Goal: Task Accomplishment & Management: Use online tool/utility

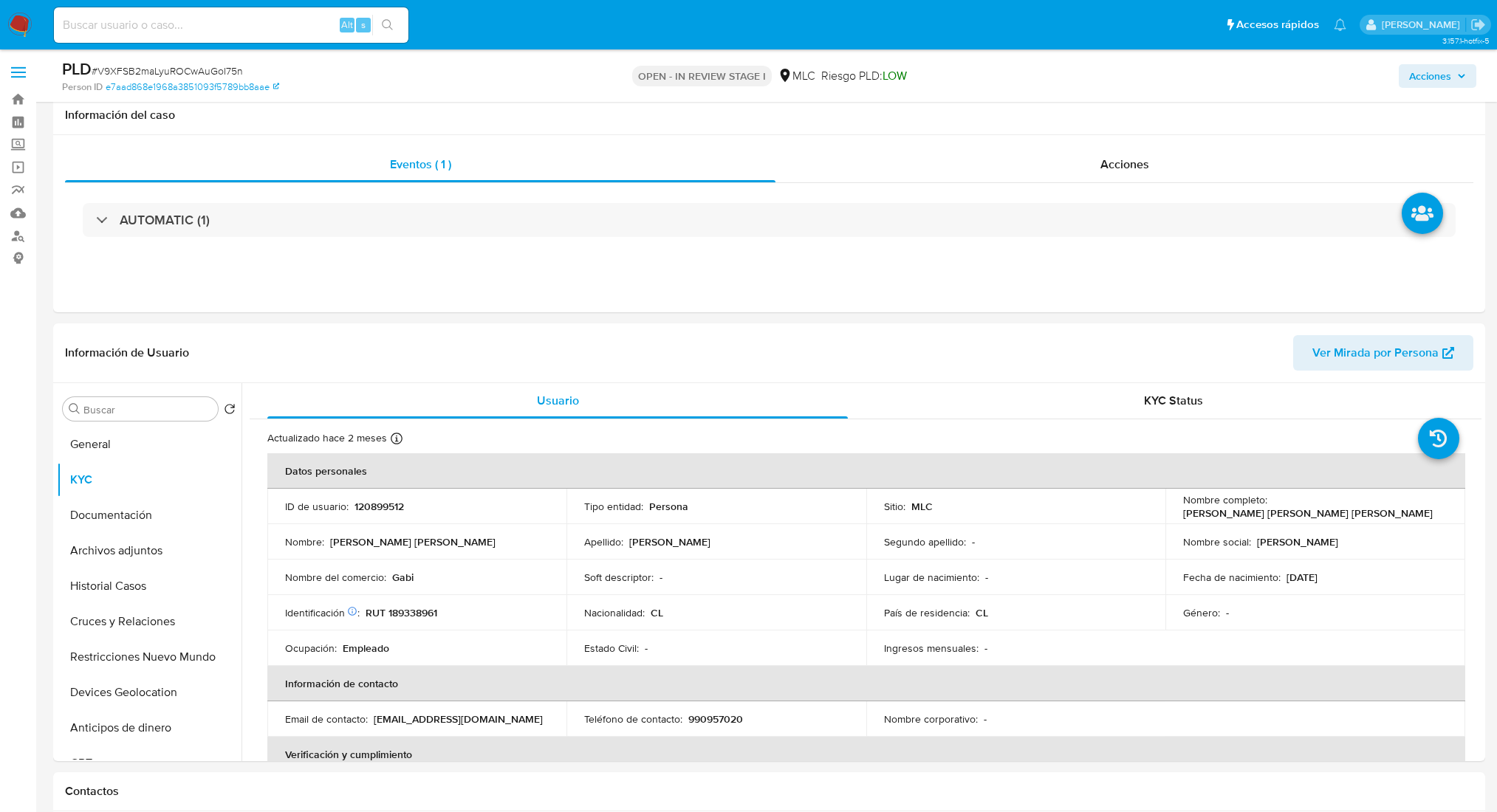
select select "10"
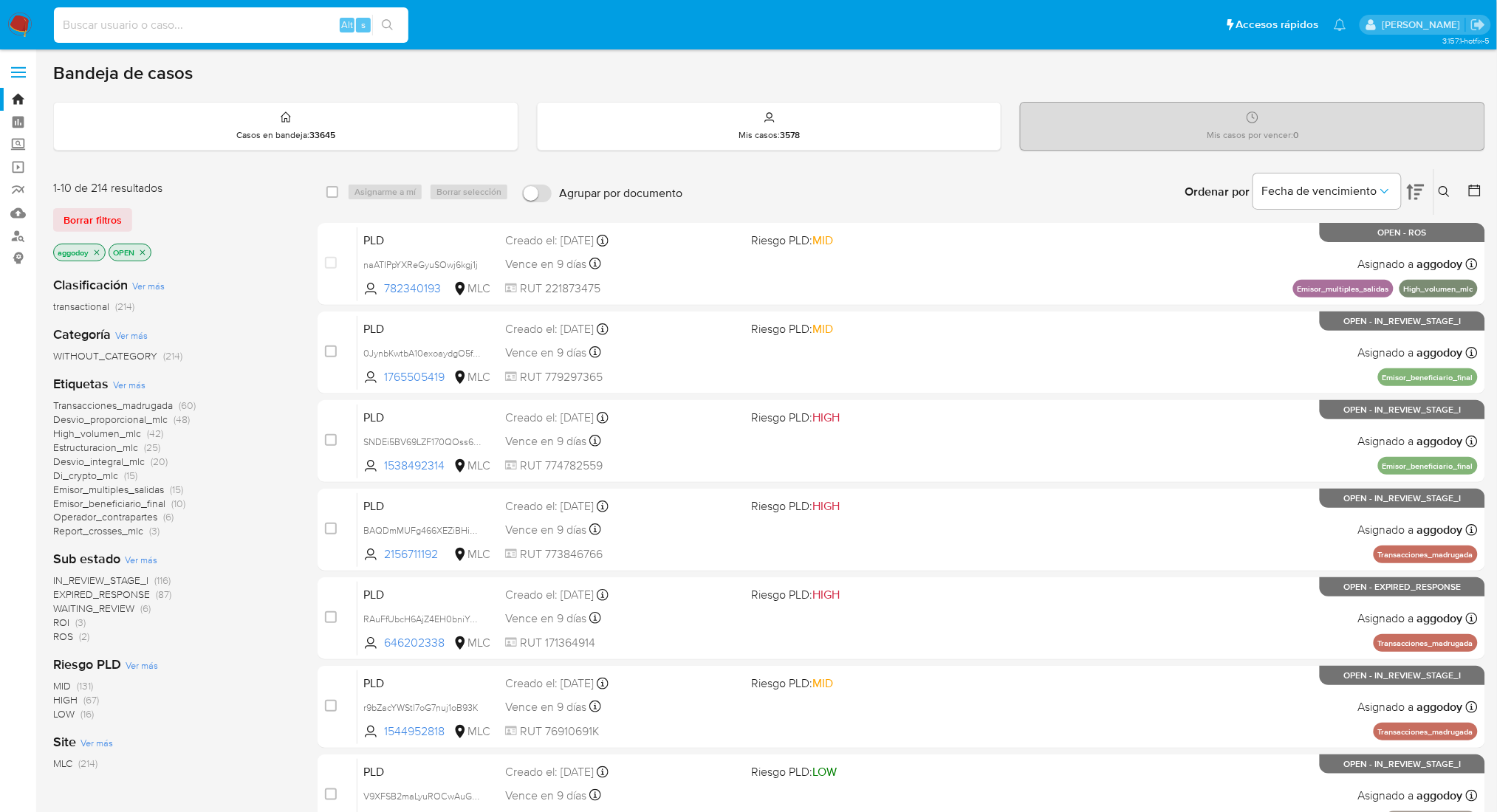
click at [155, 25] on input at bounding box center [231, 25] width 355 height 19
paste input "143013281"
type input "143013281"
click at [378, 17] on button "search-icon" at bounding box center [387, 25] width 30 height 21
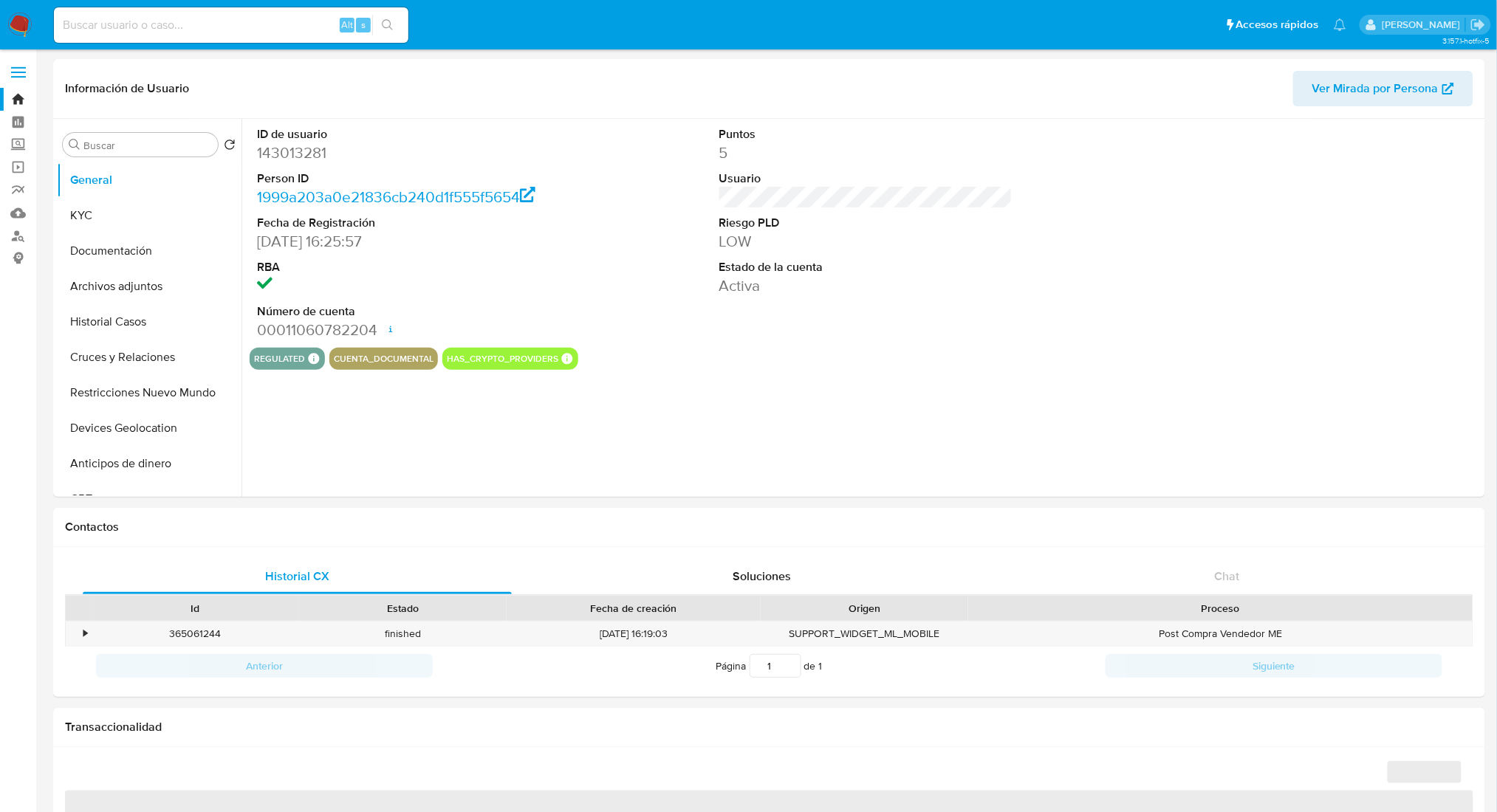
select select "10"
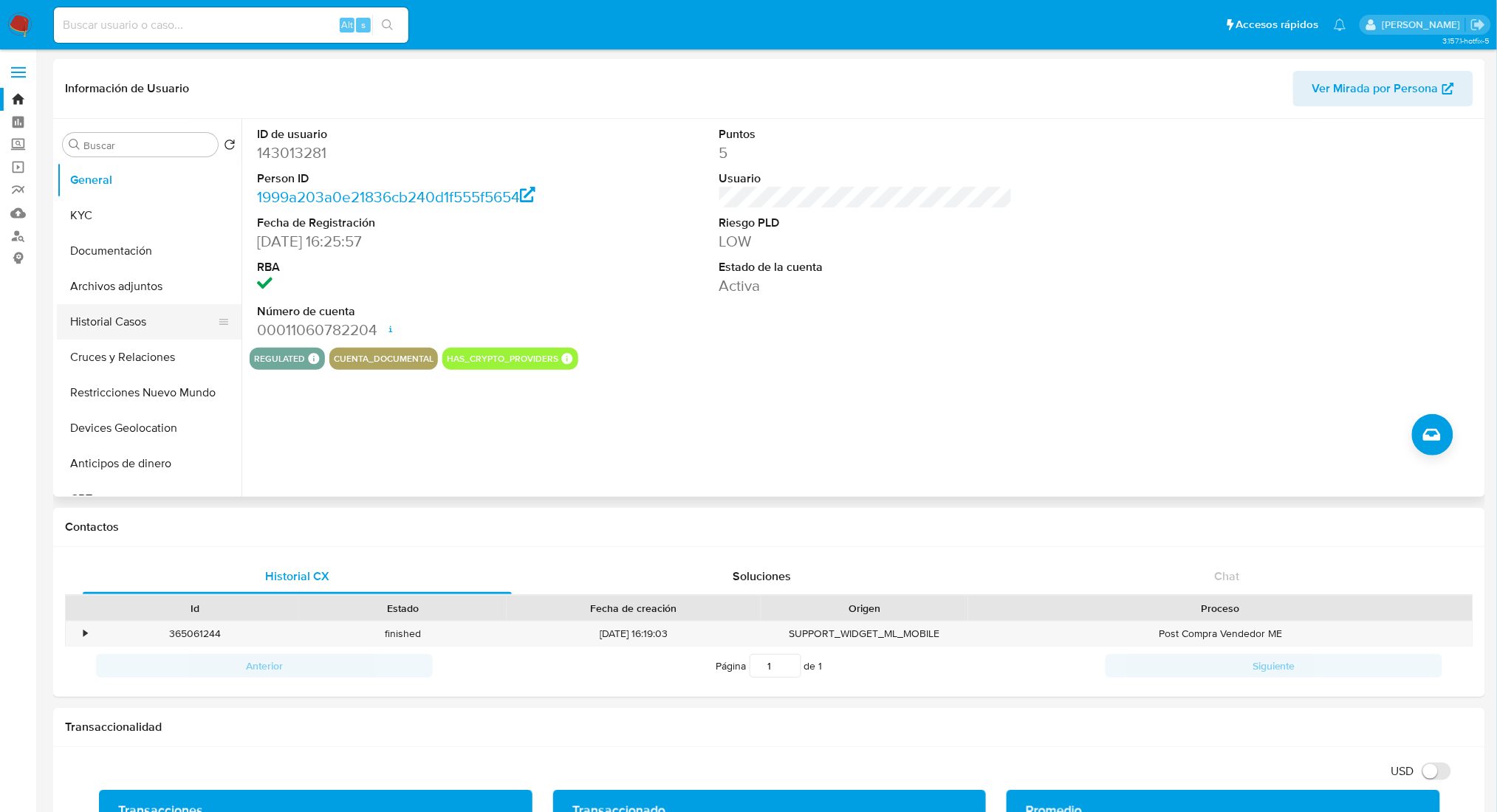
click at [132, 312] on button "Historial Casos" at bounding box center [143, 322] width 173 height 35
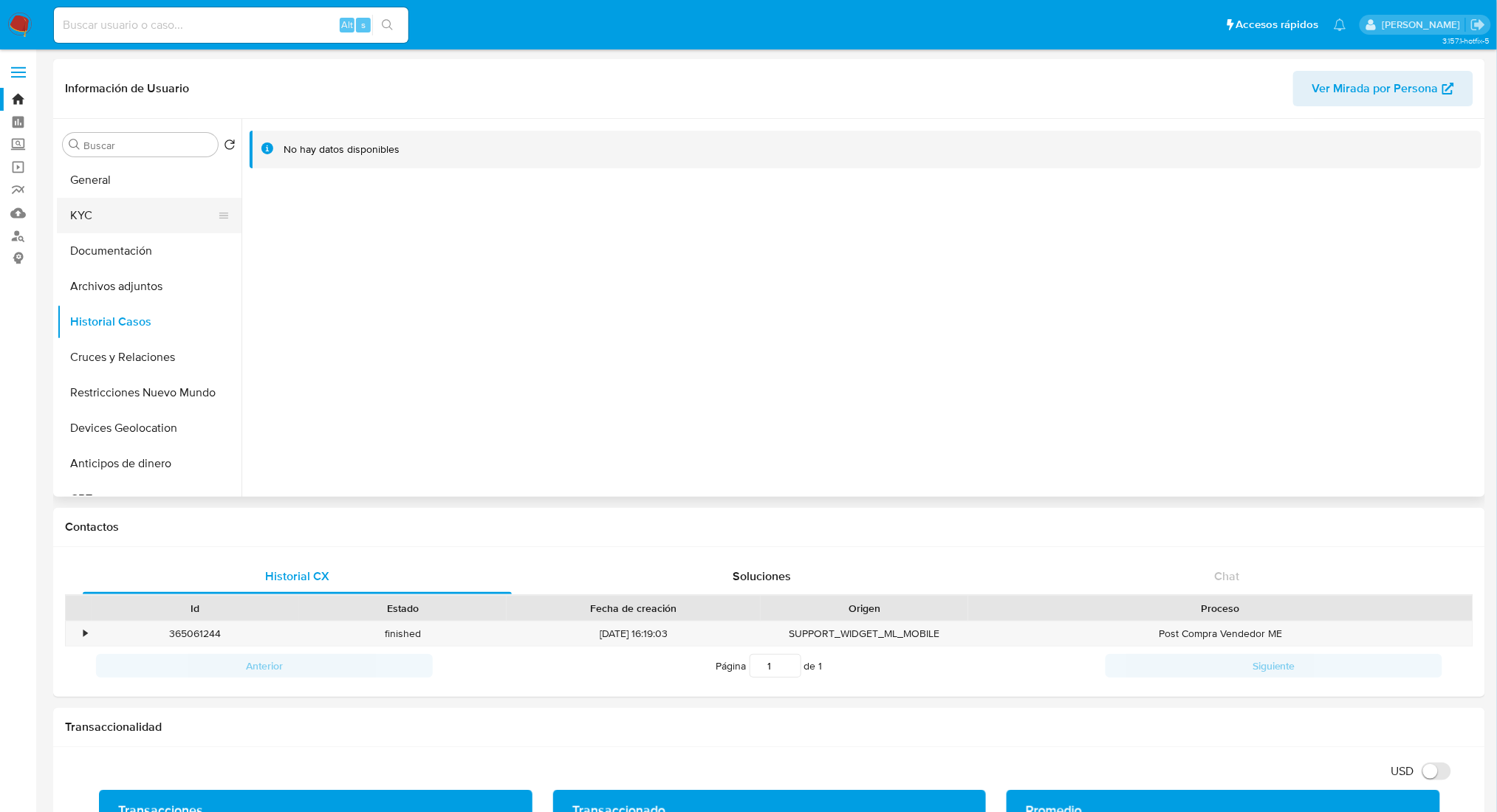
click at [120, 215] on button "KYC" at bounding box center [143, 215] width 173 height 35
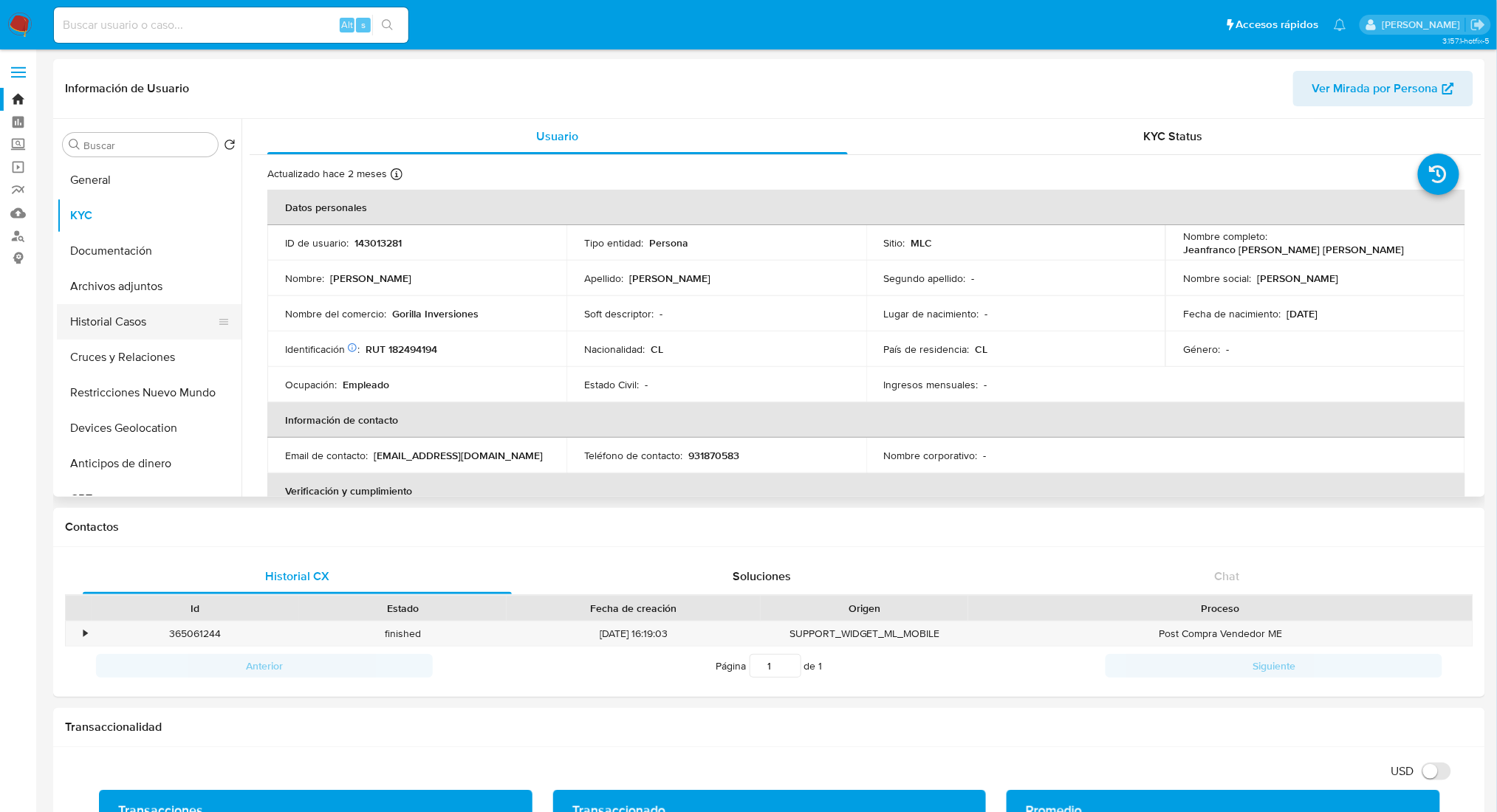
click at [125, 332] on button "Historial Casos" at bounding box center [143, 322] width 173 height 35
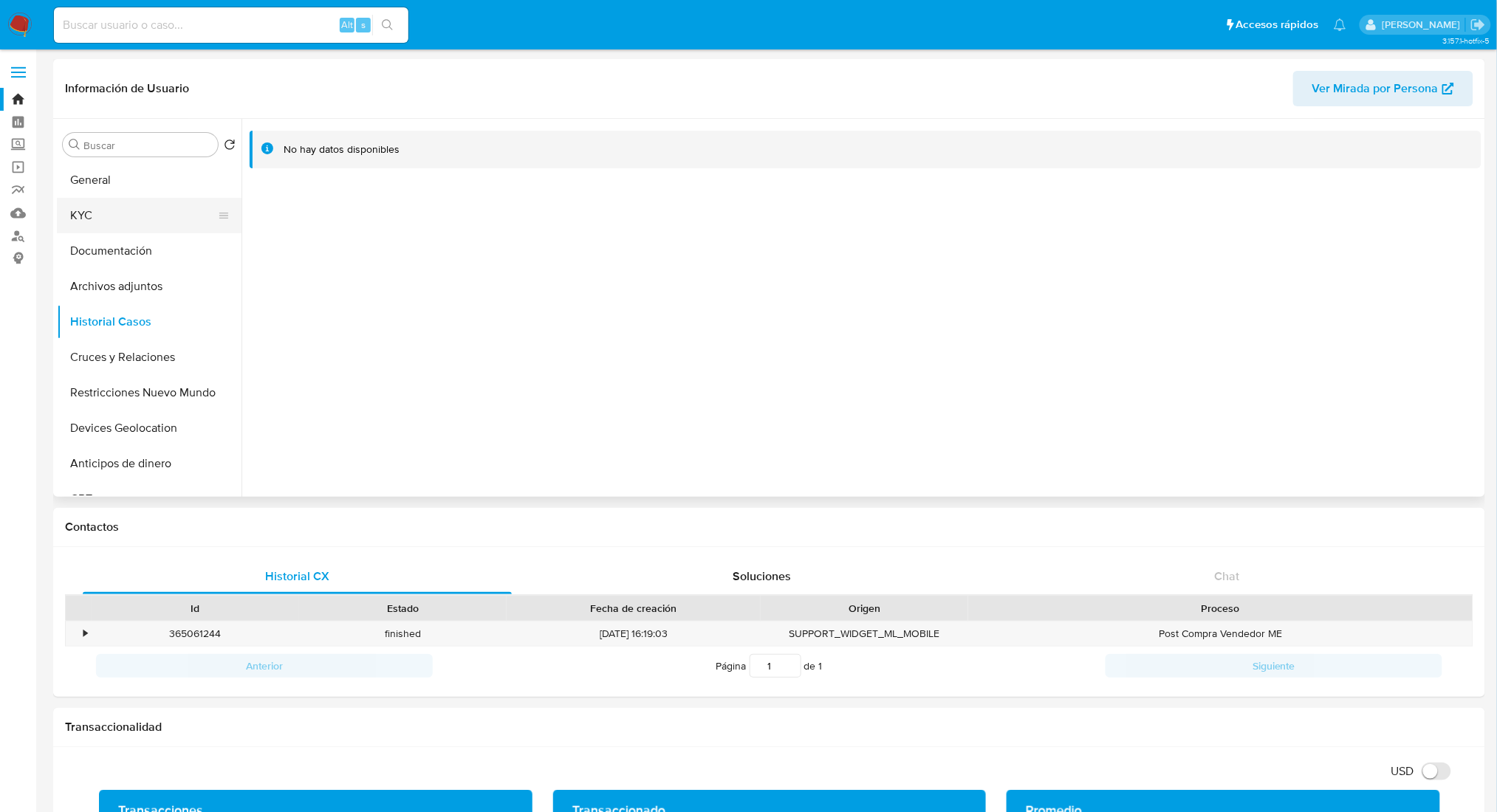
click at [93, 223] on button "KYC" at bounding box center [143, 215] width 173 height 35
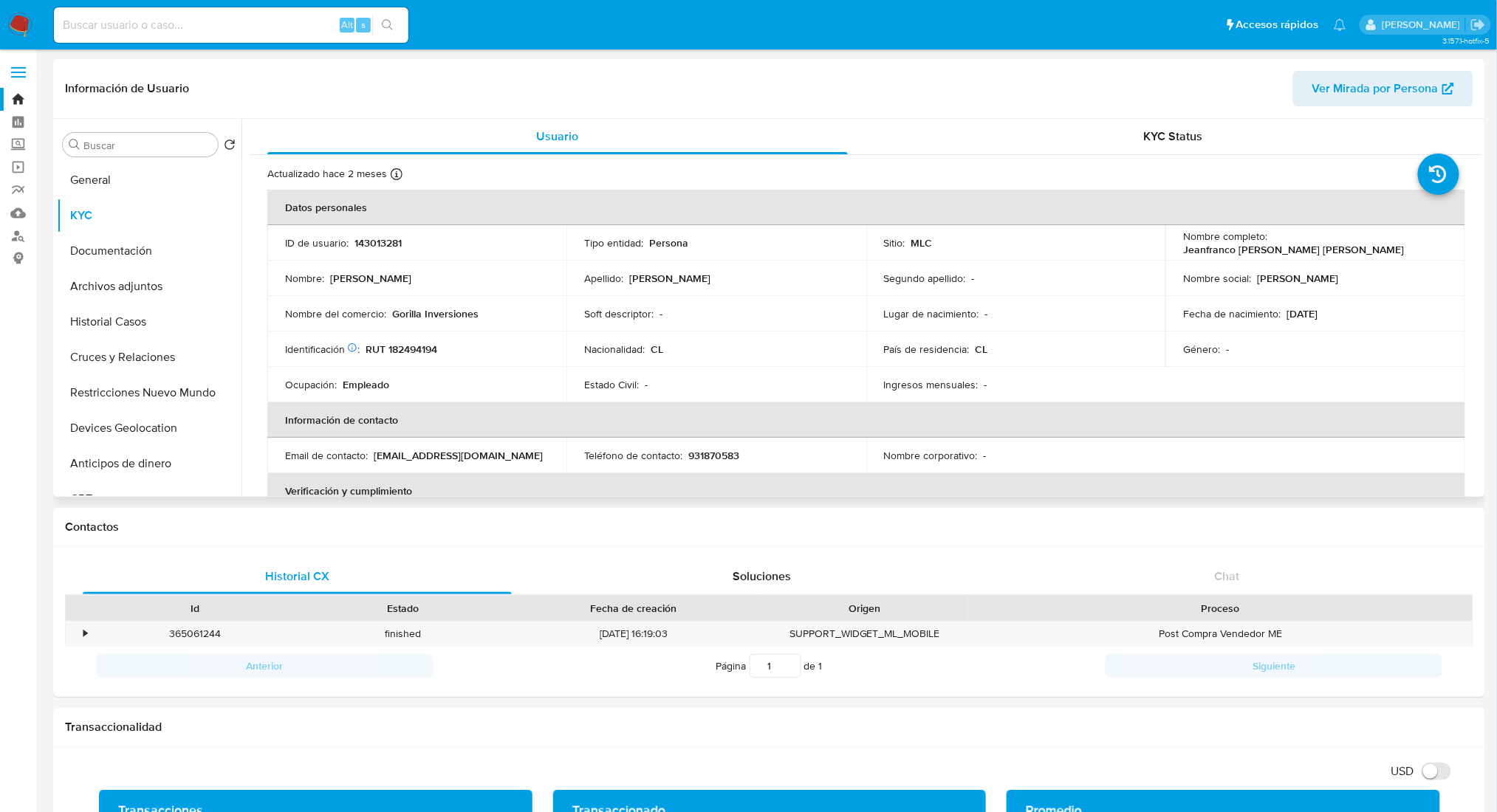
click at [1330, 245] on p "Jeanfranco Alexander Frei Romero" at bounding box center [1293, 249] width 221 height 14
drag, startPoint x: 1260, startPoint y: 244, endPoint x: 1455, endPoint y: 237, distance: 195.1
click at [1455, 237] on td "Nombre completo : Jeanfranco Alexander Frei Romero" at bounding box center [1314, 243] width 299 height 35
copy div ": Jeanfranco Alexander Frei Romero"
drag, startPoint x: 1271, startPoint y: 240, endPoint x: 1287, endPoint y: 257, distance: 23.3
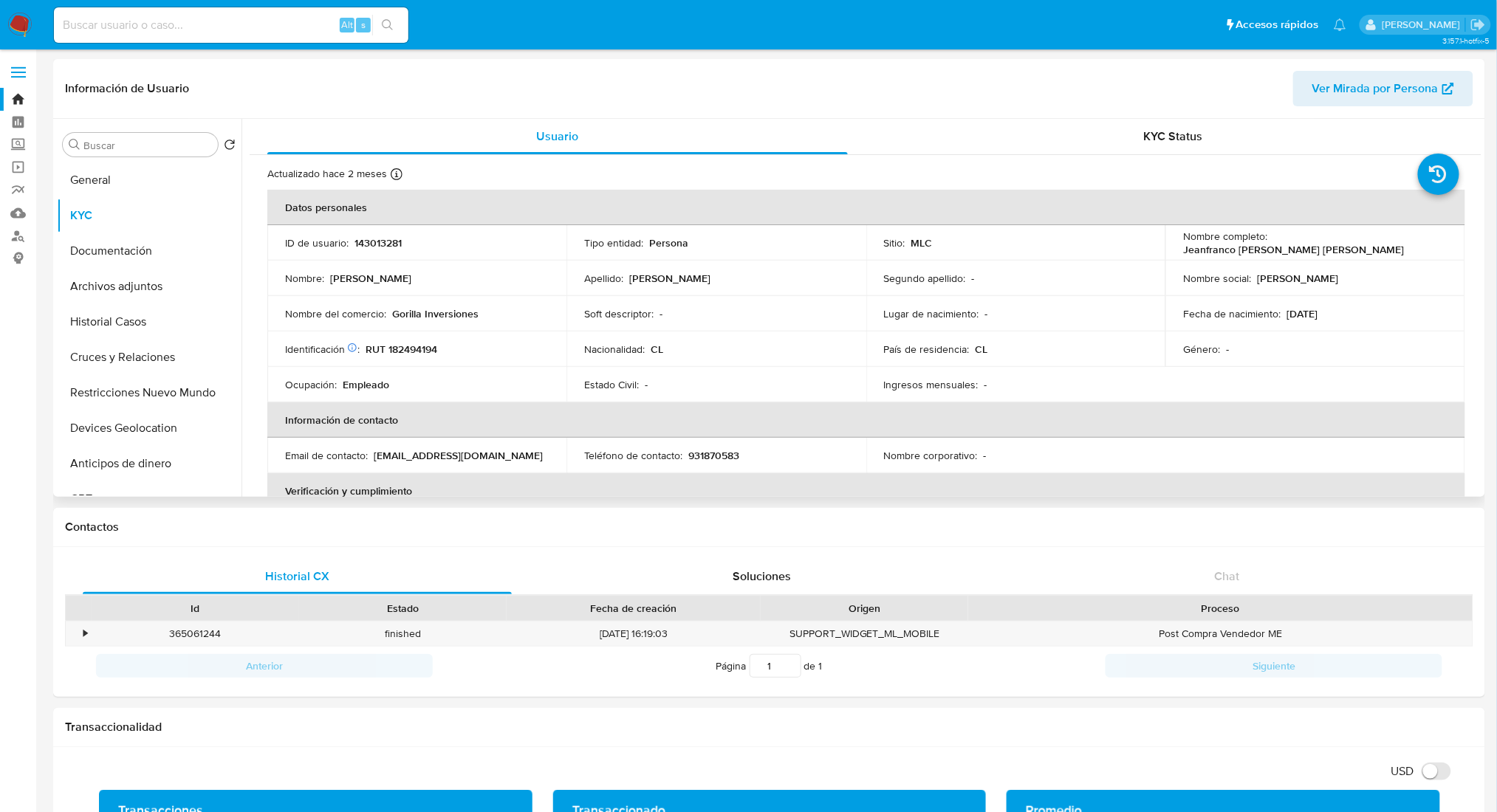
click at [1287, 257] on td "Nombre completo : Jeanfranco Alexander Frei Romero" at bounding box center [1314, 243] width 299 height 35
click at [1289, 243] on p "Jeanfranco Alexander Frei Romero" at bounding box center [1293, 249] width 221 height 14
drag, startPoint x: 1271, startPoint y: 242, endPoint x: 1442, endPoint y: 245, distance: 171.0
click at [1442, 245] on td "Nombre completo : Jeanfranco Alexander Frei Romero" at bounding box center [1314, 243] width 299 height 35
copy p "Jeanfranco Alexander Frei Romero"
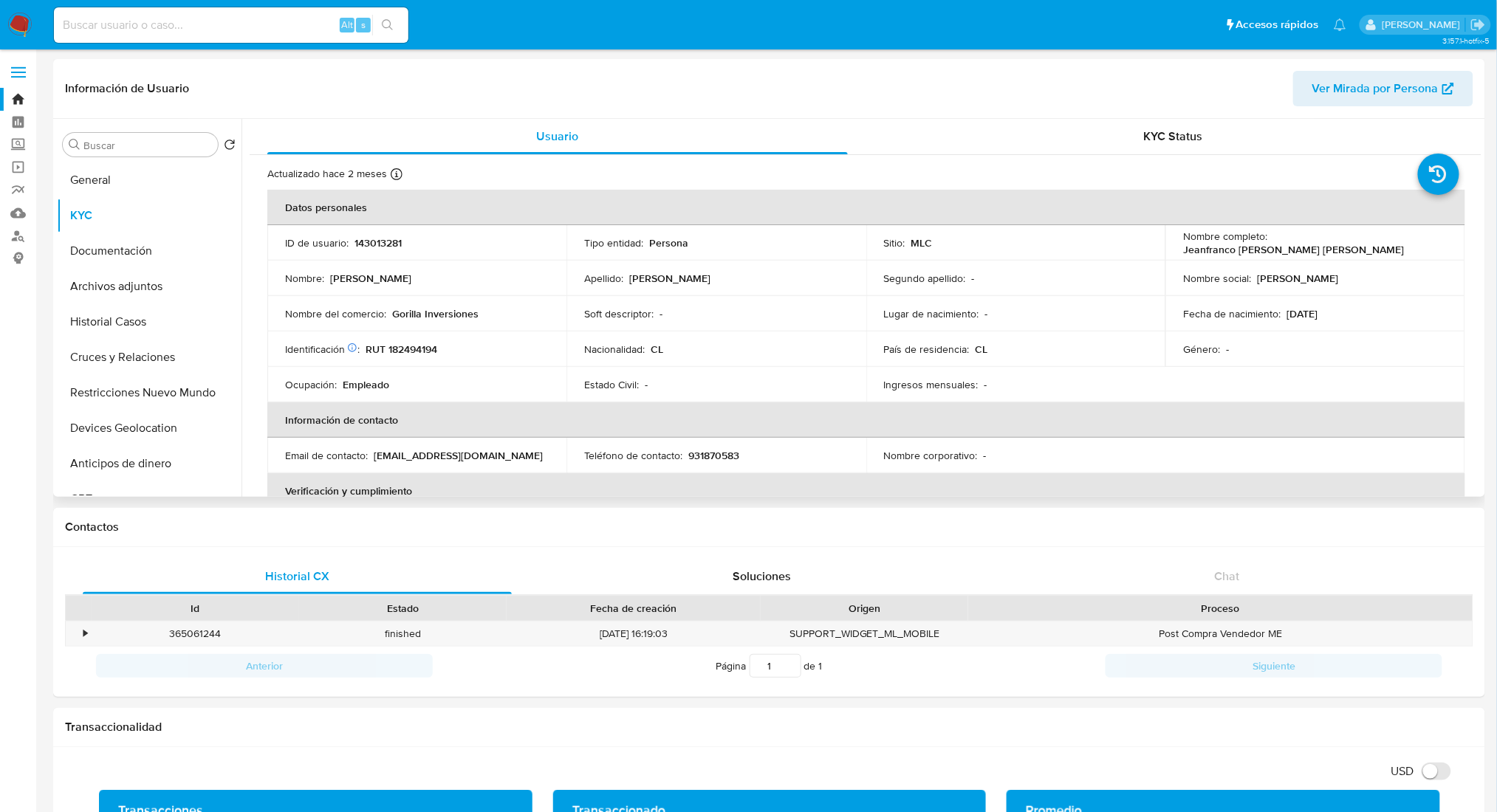
click at [403, 349] on p "RUT 182494194" at bounding box center [402, 349] width 72 height 14
click at [403, 350] on p "RUT 182494194" at bounding box center [402, 349] width 72 height 14
copy p "182494194"
click at [97, 170] on button "General" at bounding box center [143, 180] width 173 height 35
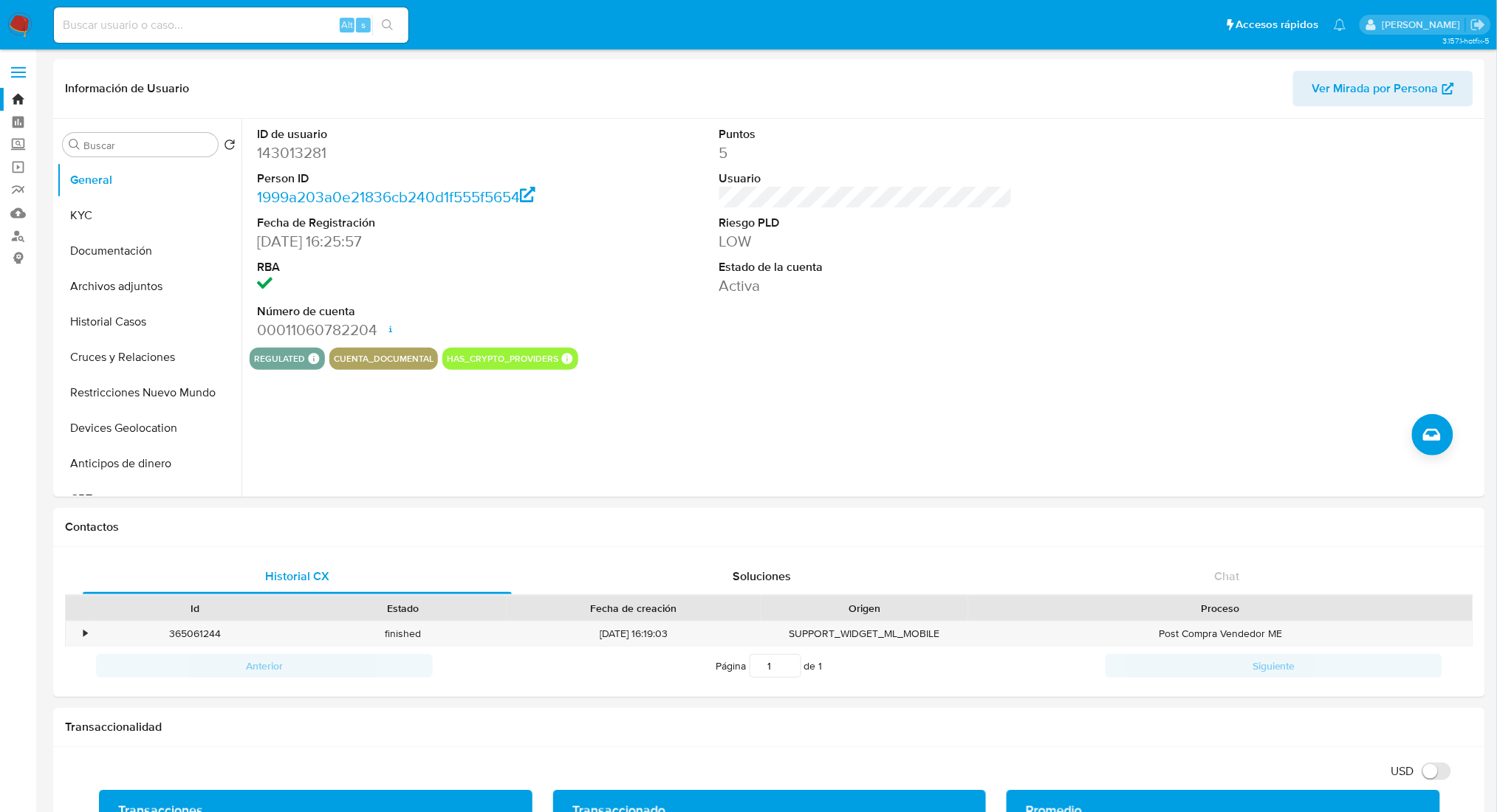
click at [21, 100] on link "Bandeja" at bounding box center [88, 99] width 175 height 23
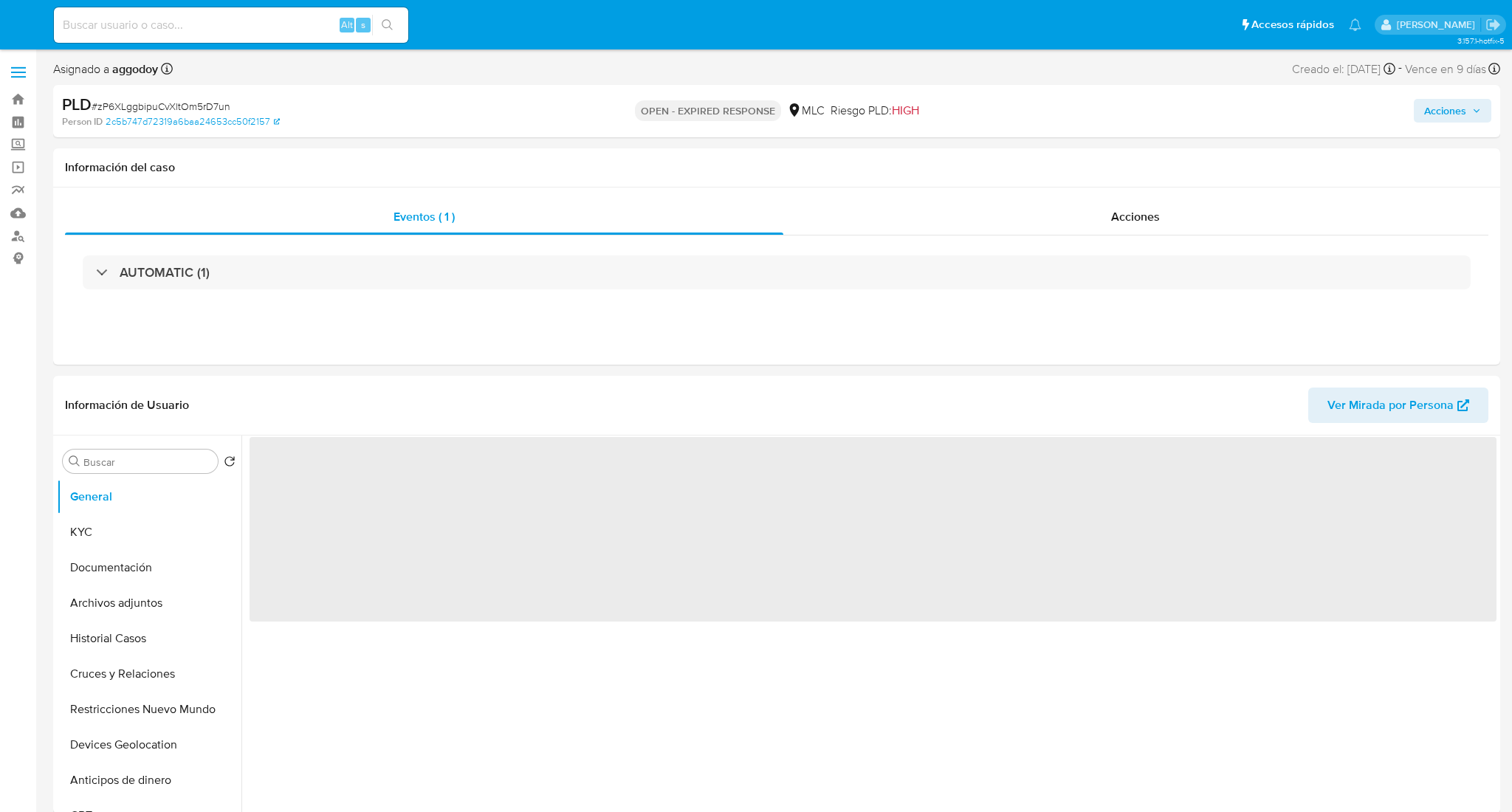
select select "10"
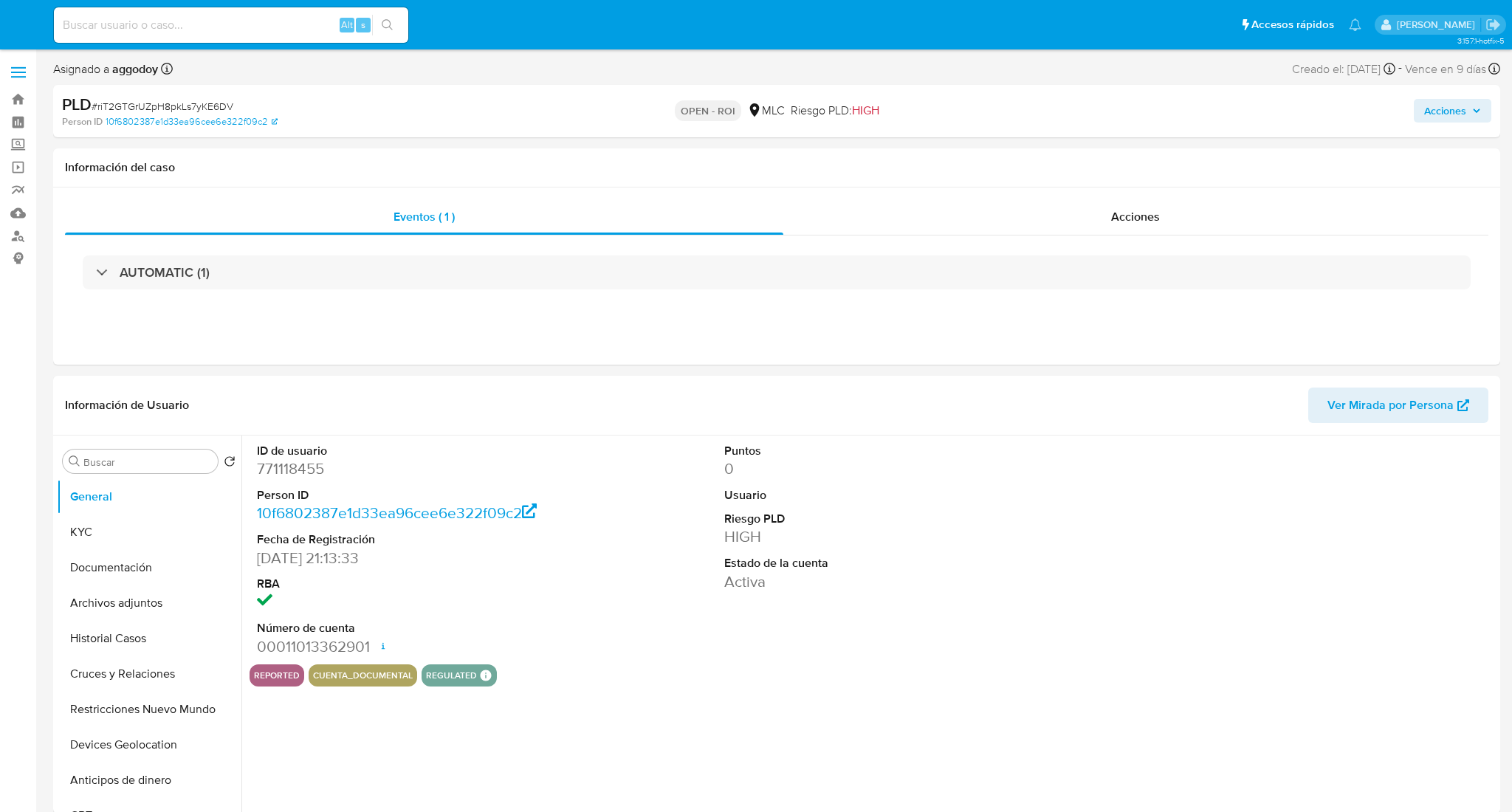
select select "10"
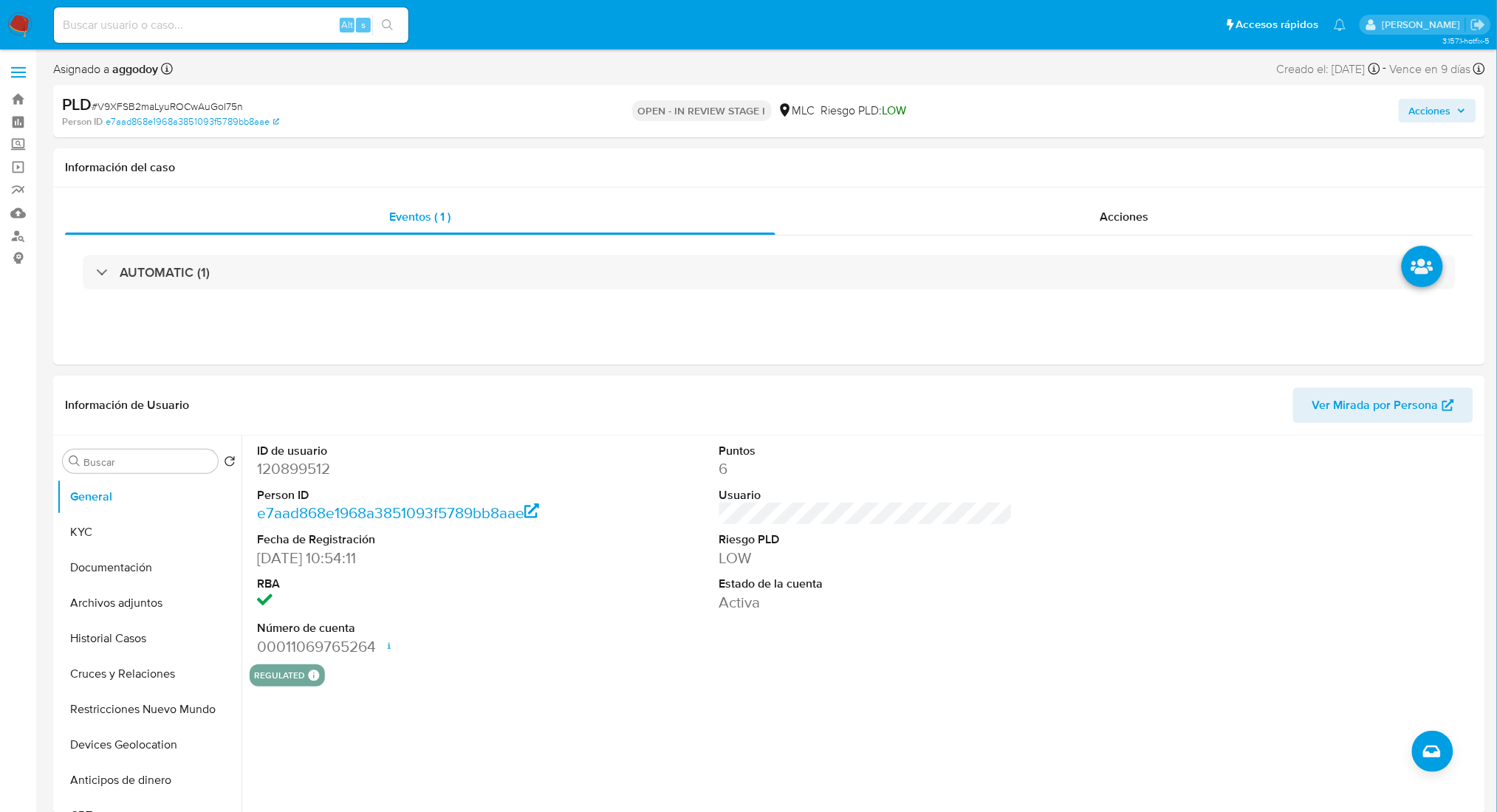
click at [286, 458] on dd "120899512" at bounding box center [403, 469] width 293 height 21
drag, startPoint x: 286, startPoint y: 458, endPoint x: 277, endPoint y: 484, distance: 27.5
click at [277, 484] on dl "ID de usuario 120899512 Person ID e7aad868e1968a3851093f5789bb8aae Fecha de Reg…" at bounding box center [403, 550] width 293 height 214
click at [280, 463] on dd "120899512" at bounding box center [403, 469] width 293 height 21
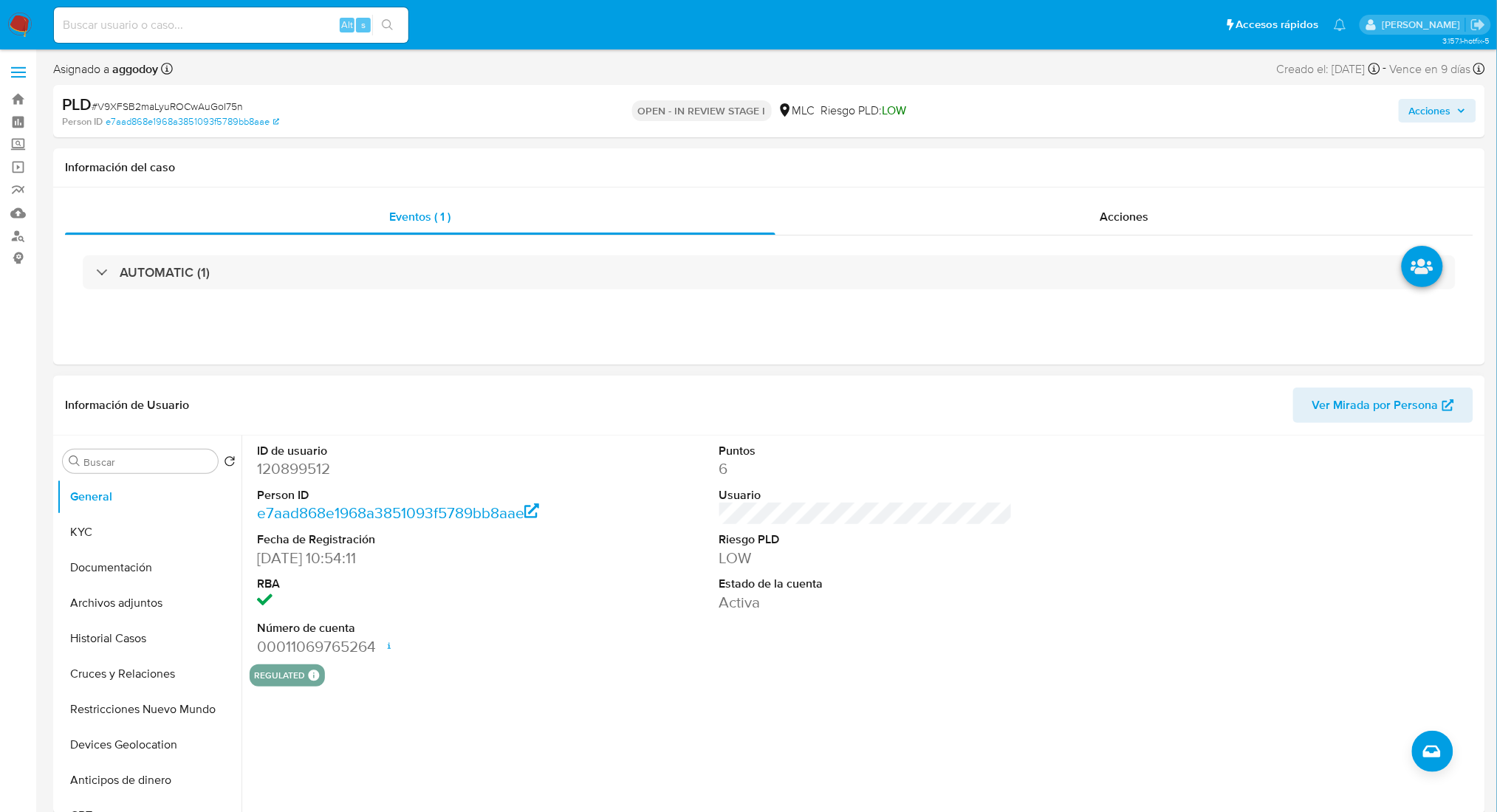
click at [281, 464] on dd "120899512" at bounding box center [403, 469] width 293 height 21
drag, startPoint x: 281, startPoint y: 464, endPoint x: 257, endPoint y: 482, distance: 30.0
click at [258, 482] on dl "ID de usuario 120899512 Person ID e7aad868e1968a3851093f5789bb8aae Fecha de Reg…" at bounding box center [403, 550] width 293 height 214
drag, startPoint x: 257, startPoint y: 482, endPoint x: 266, endPoint y: 466, distance: 18.4
click at [257, 479] on dl "ID de usuario 120899512 Person ID e7aad868e1968a3851093f5789bb8aae Fecha de Reg…" at bounding box center [403, 550] width 293 height 214
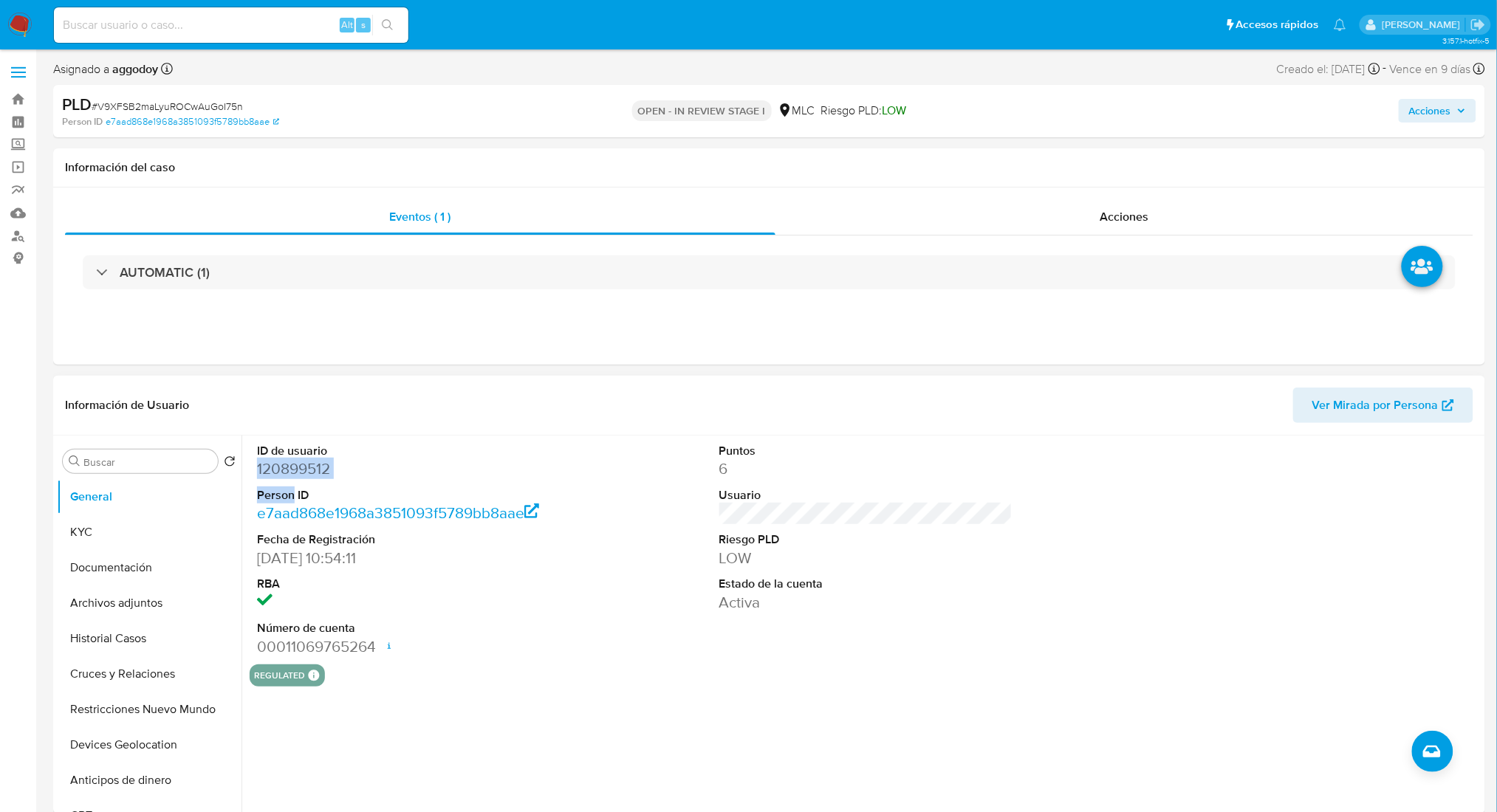
click at [268, 466] on dd "120899512" at bounding box center [403, 469] width 293 height 21
click at [269, 466] on dd "120899512" at bounding box center [403, 469] width 293 height 21
copy dd "120899512"
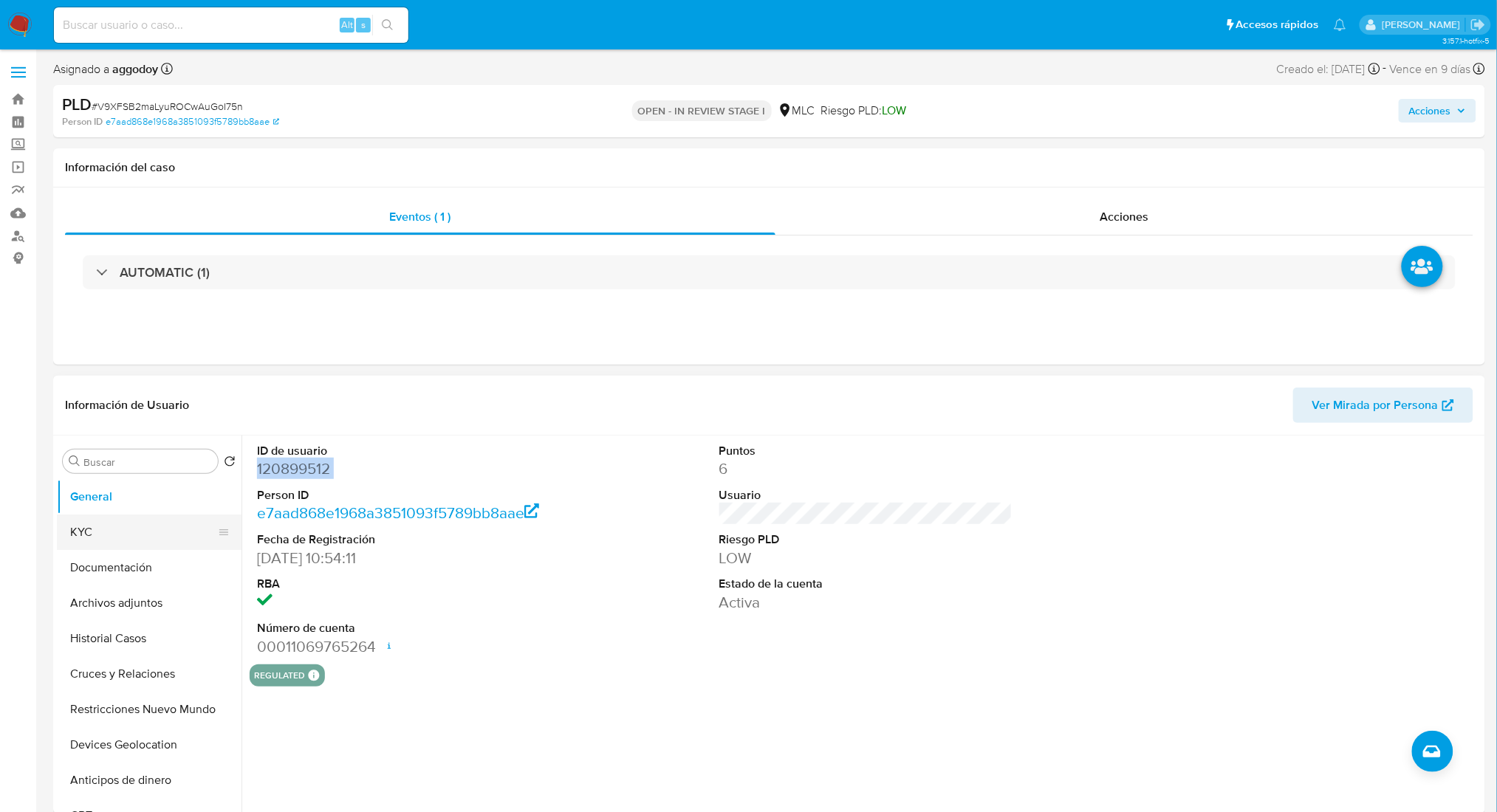
click at [107, 535] on button "KYC" at bounding box center [143, 532] width 173 height 35
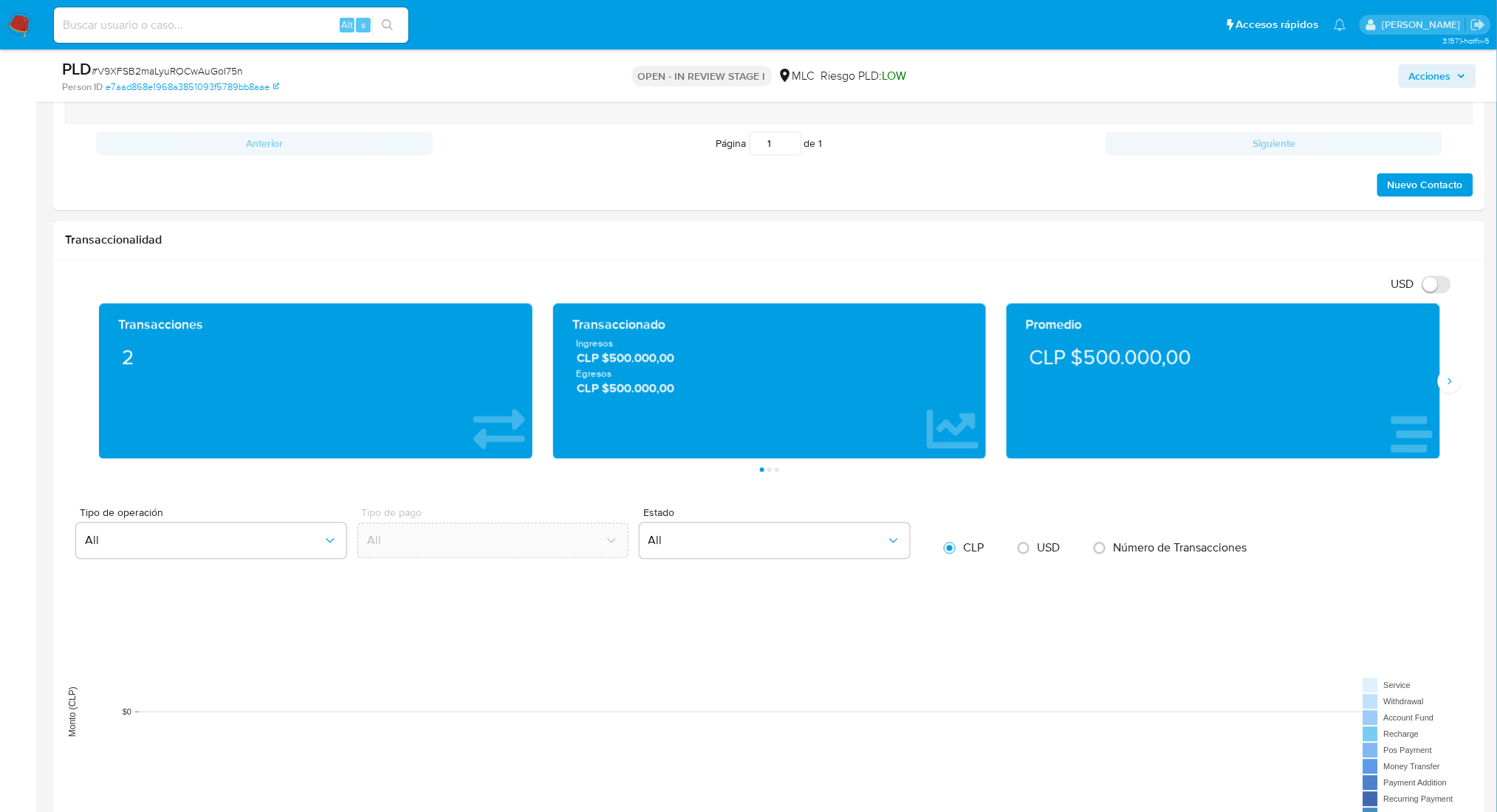
scroll to position [1181, 0]
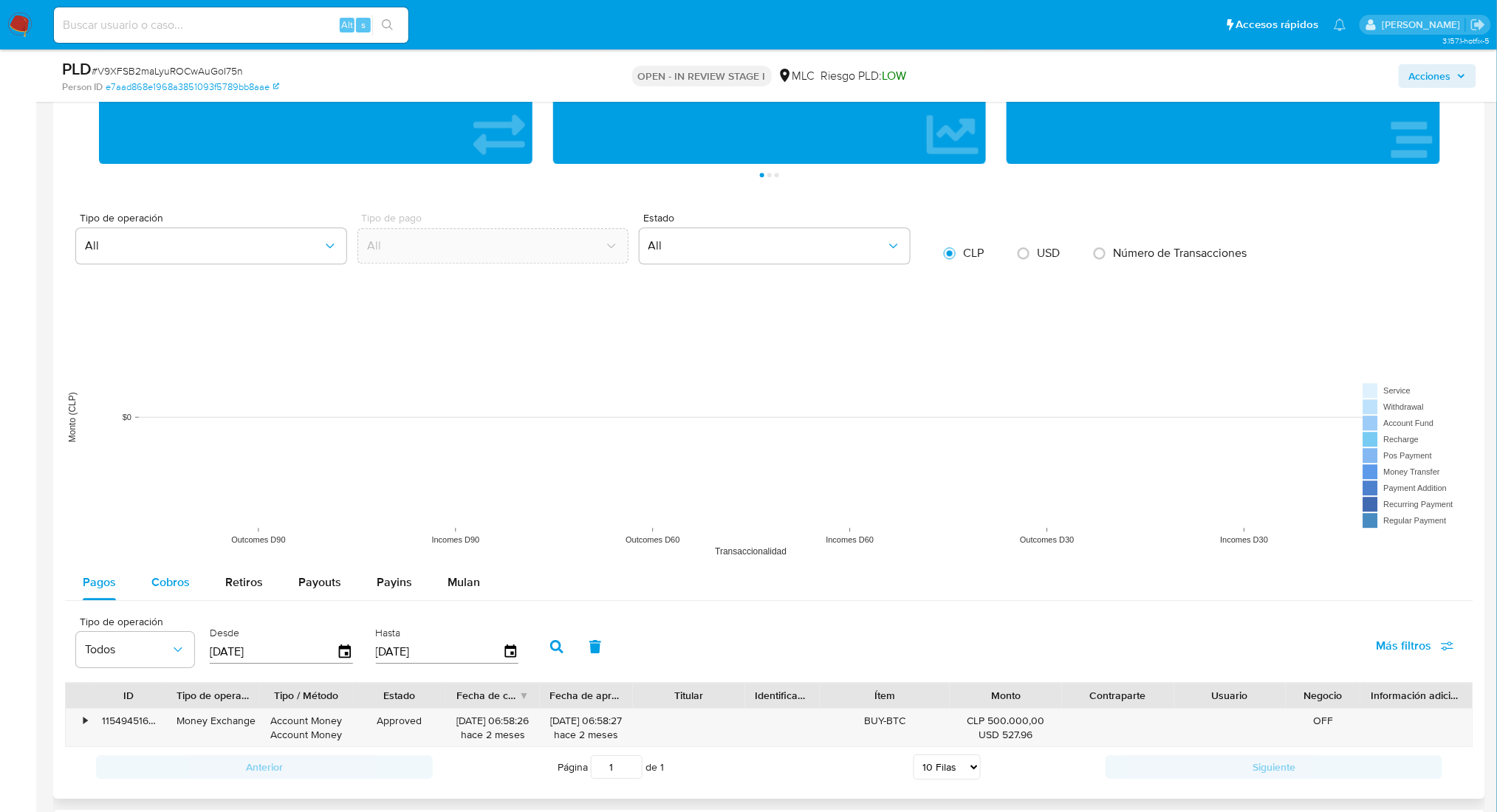
click at [198, 573] on button "Cobros" at bounding box center [171, 583] width 74 height 35
select select "10"
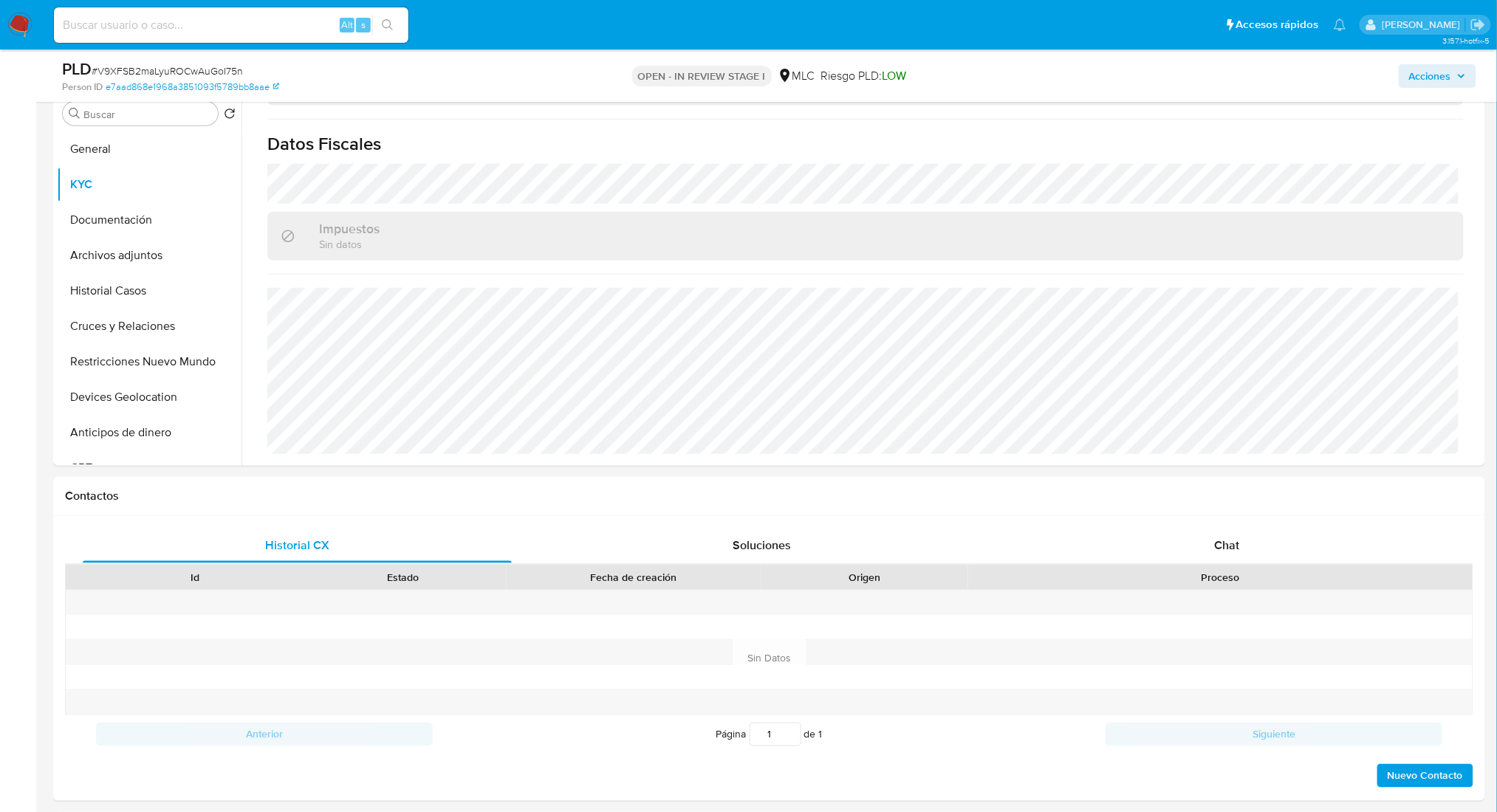
drag, startPoint x: 13, startPoint y: 477, endPoint x: 21, endPoint y: 466, distance: 13.6
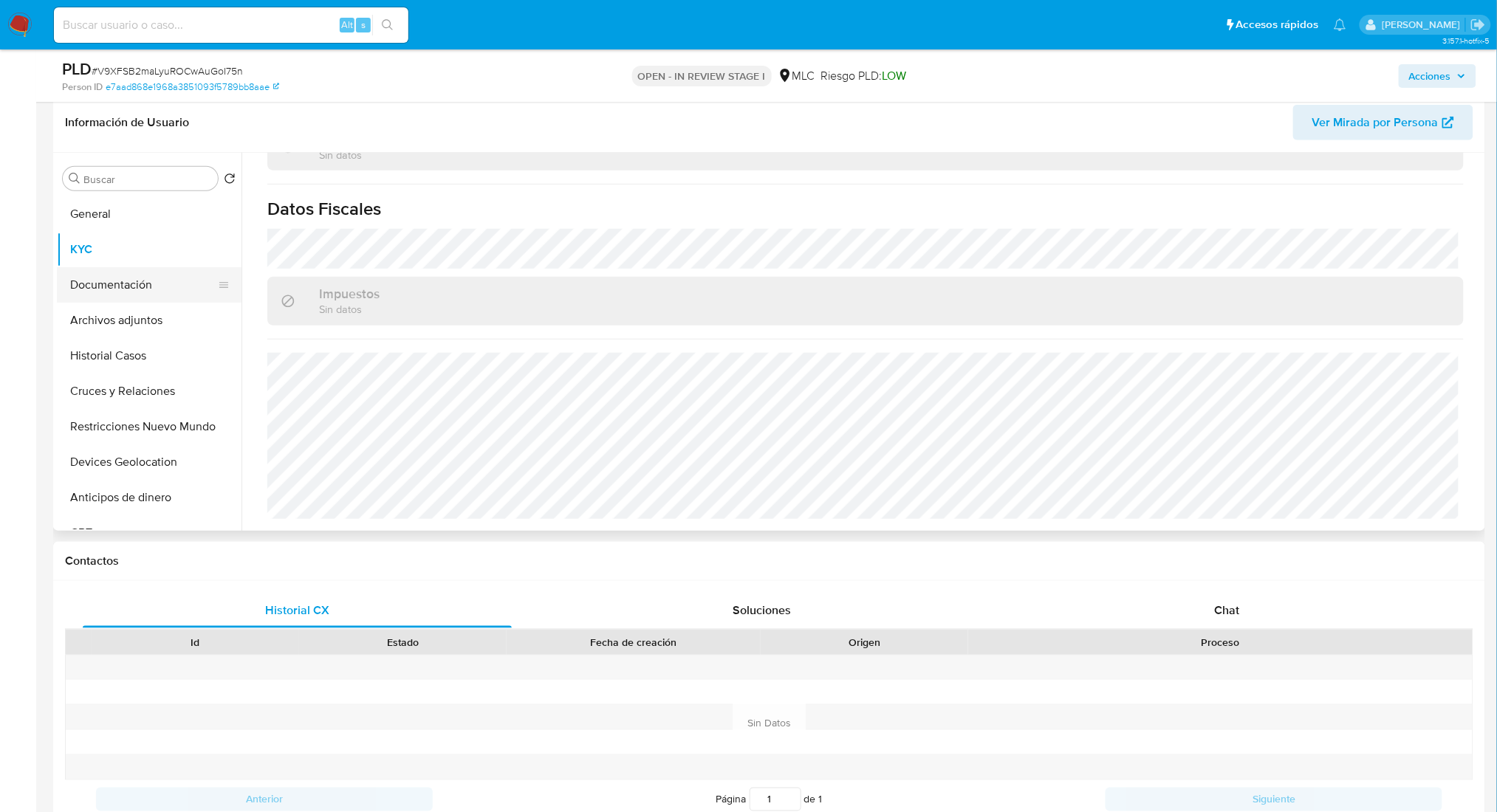
scroll to position [196, 0]
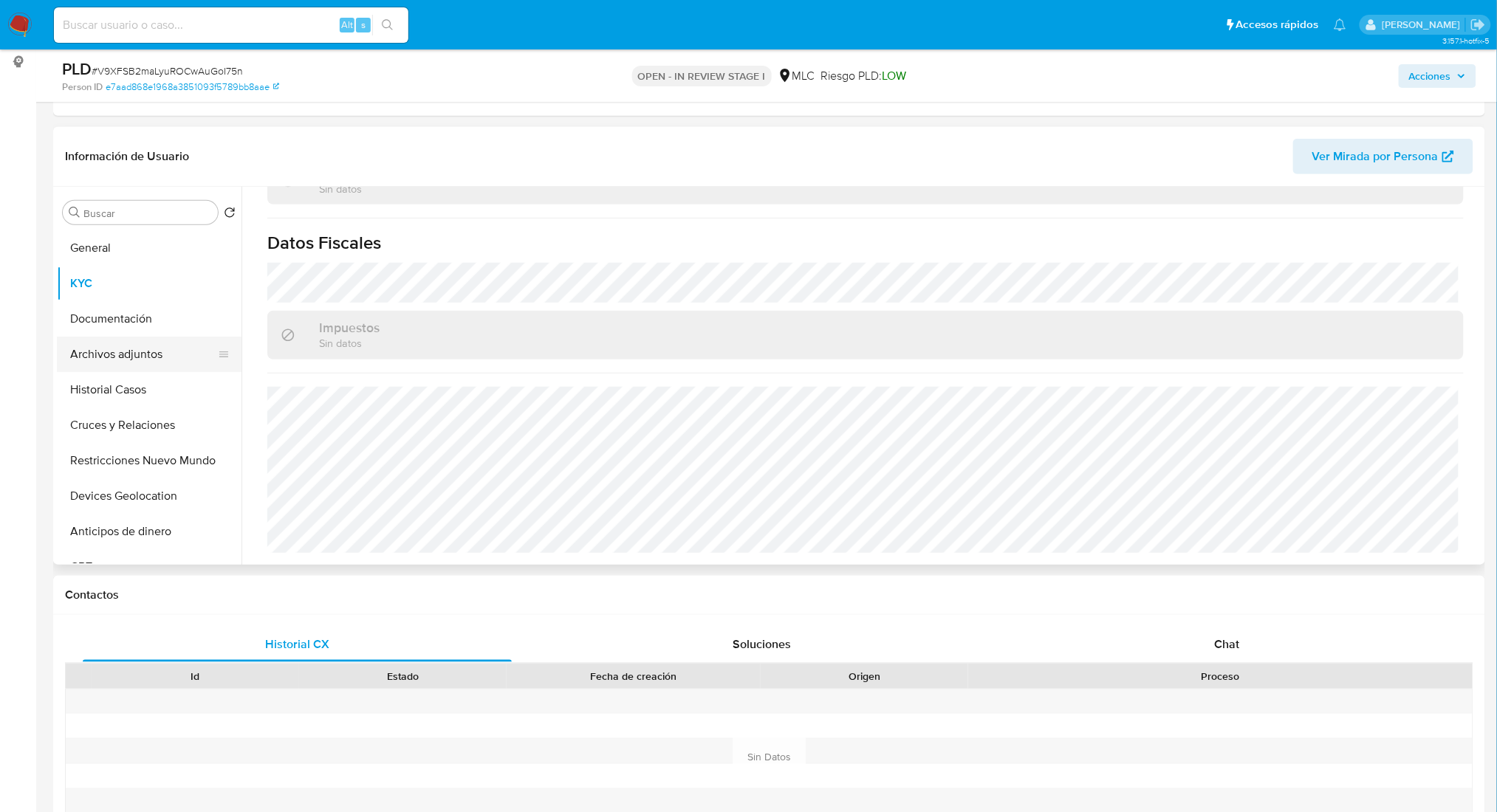
click at [87, 358] on button "Archivos adjuntos" at bounding box center [143, 354] width 173 height 35
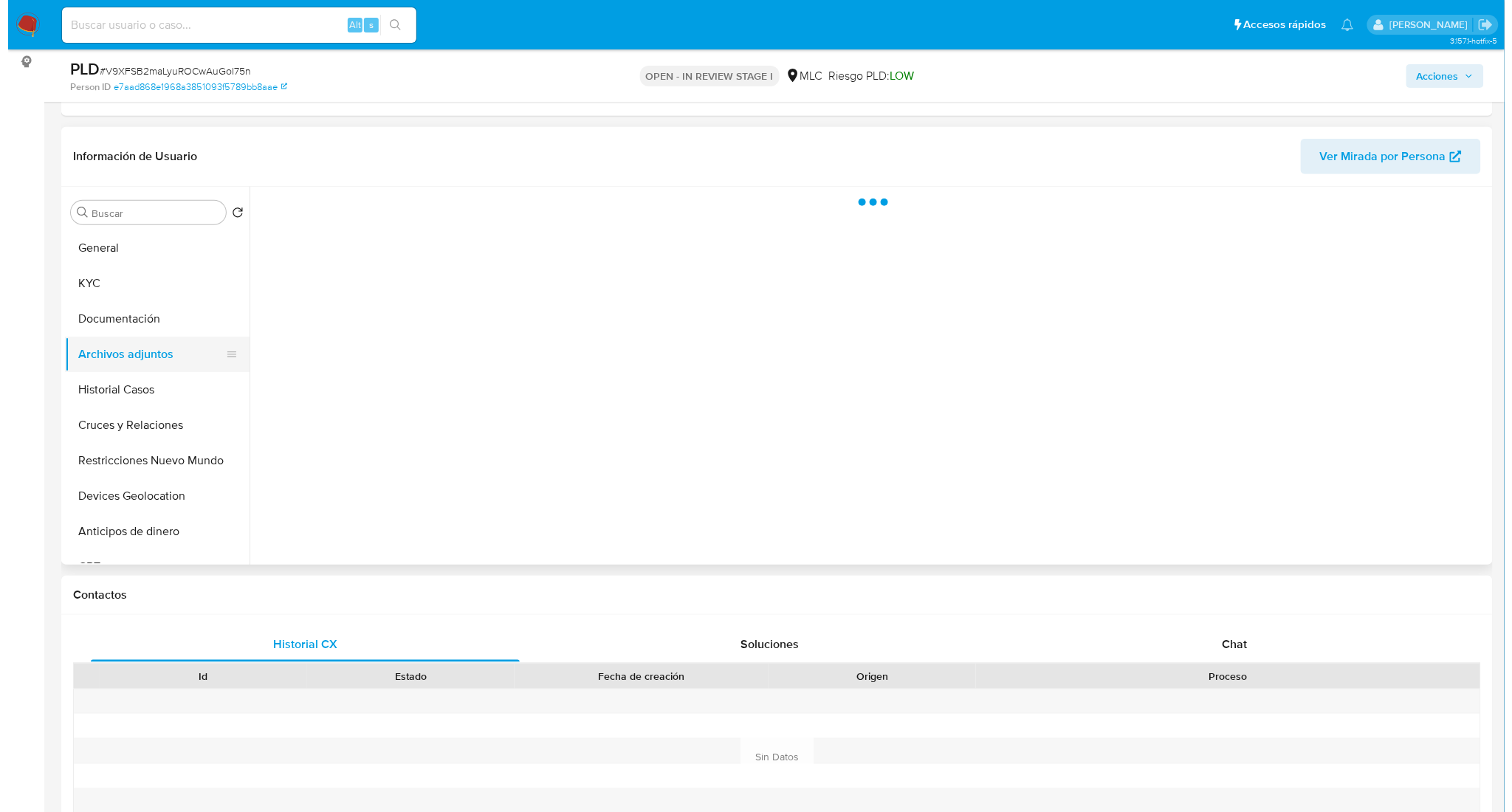
scroll to position [0, 0]
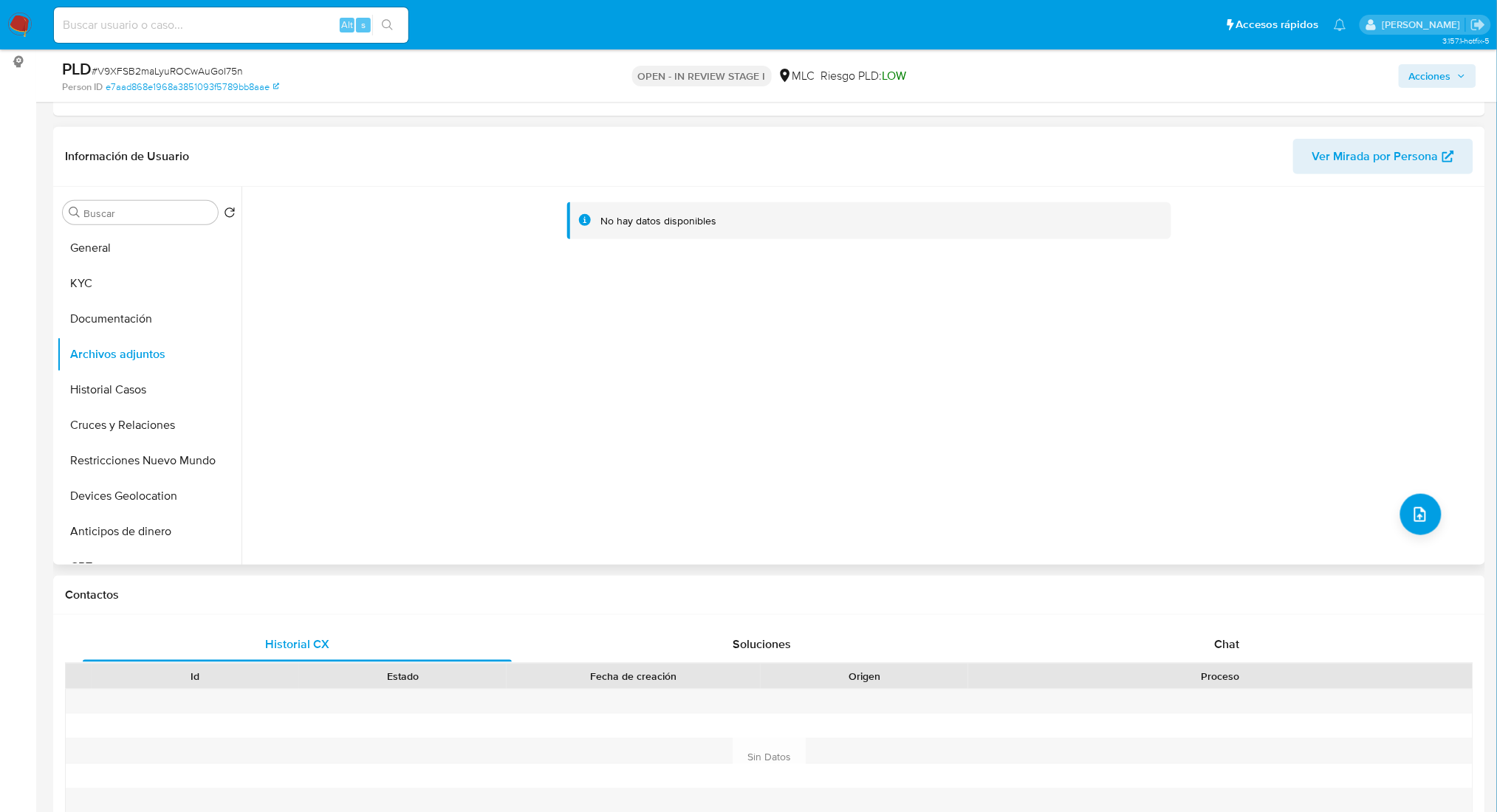
click at [1406, 539] on div "No hay datos disponibles" at bounding box center [862, 375] width 1240 height 378
click at [1411, 520] on span "upload-file" at bounding box center [1420, 515] width 18 height 18
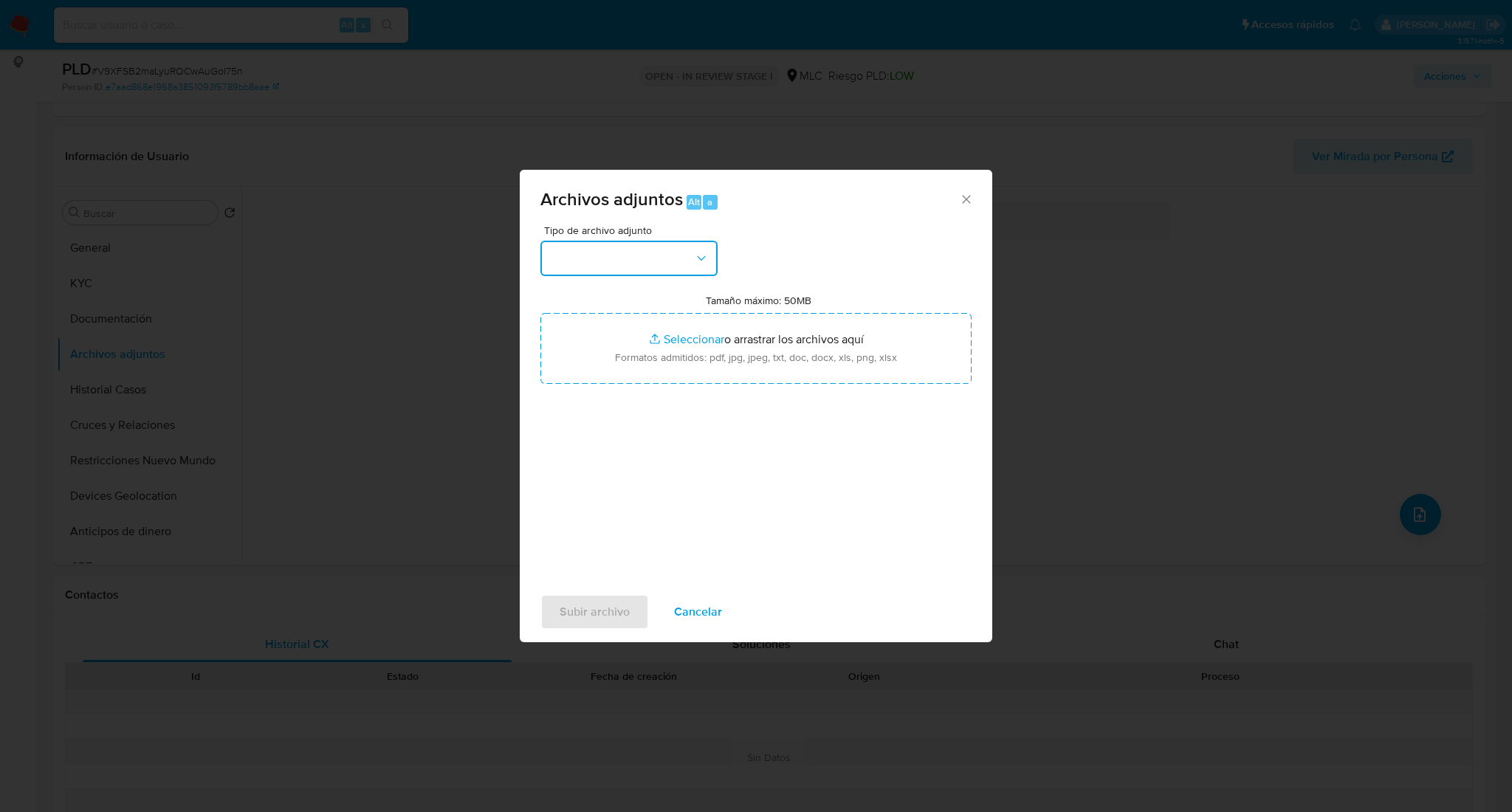
click at [621, 256] on button "button" at bounding box center [629, 258] width 177 height 35
click at [576, 367] on span "OTROS" at bounding box center [568, 359] width 38 height 15
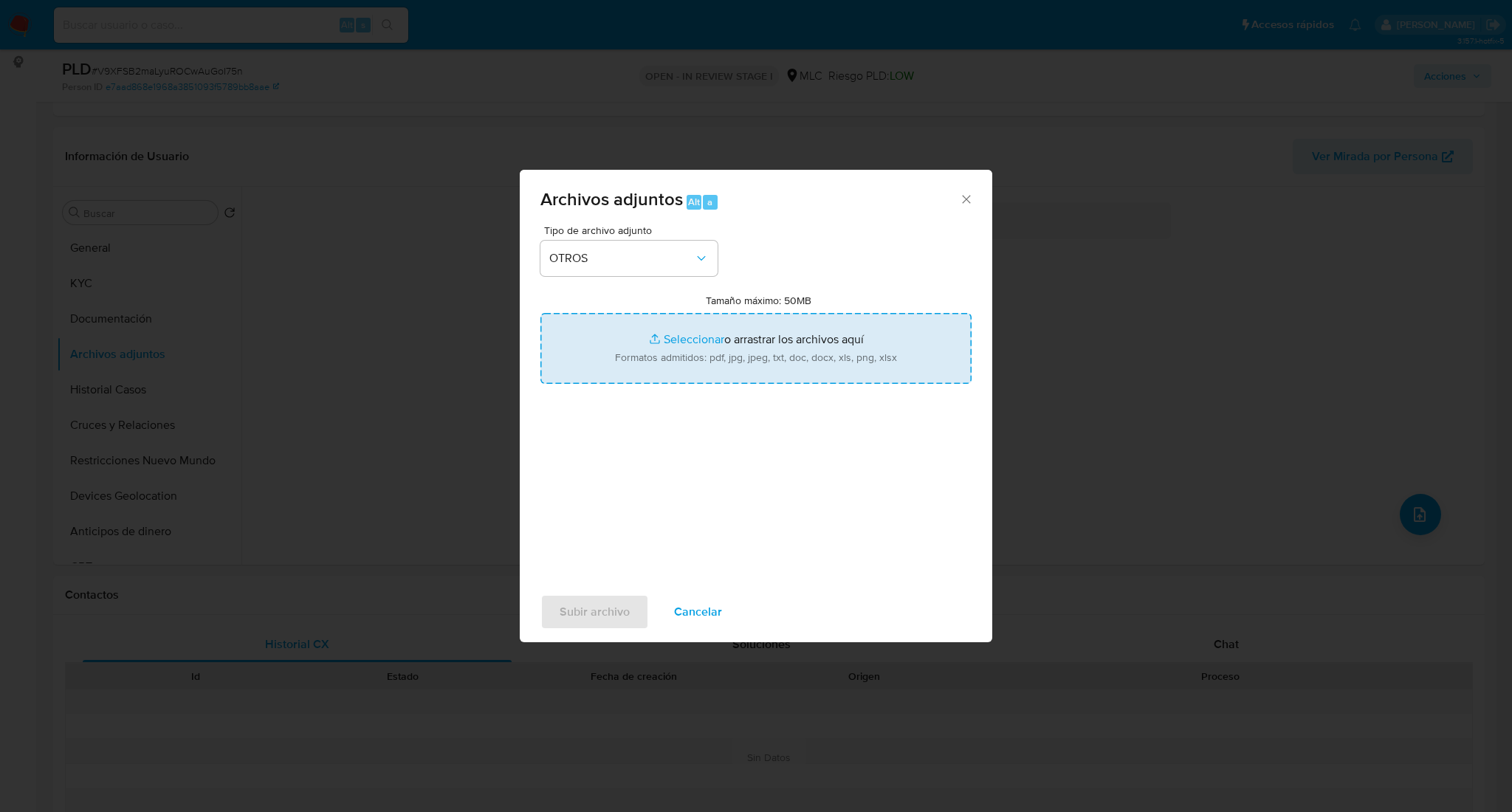
click at [607, 355] on input "Tamaño máximo: 50MB Seleccionar archivos" at bounding box center [756, 348] width 431 height 71
type input "C:\fakepath\120899512Movimientos.xlsx"
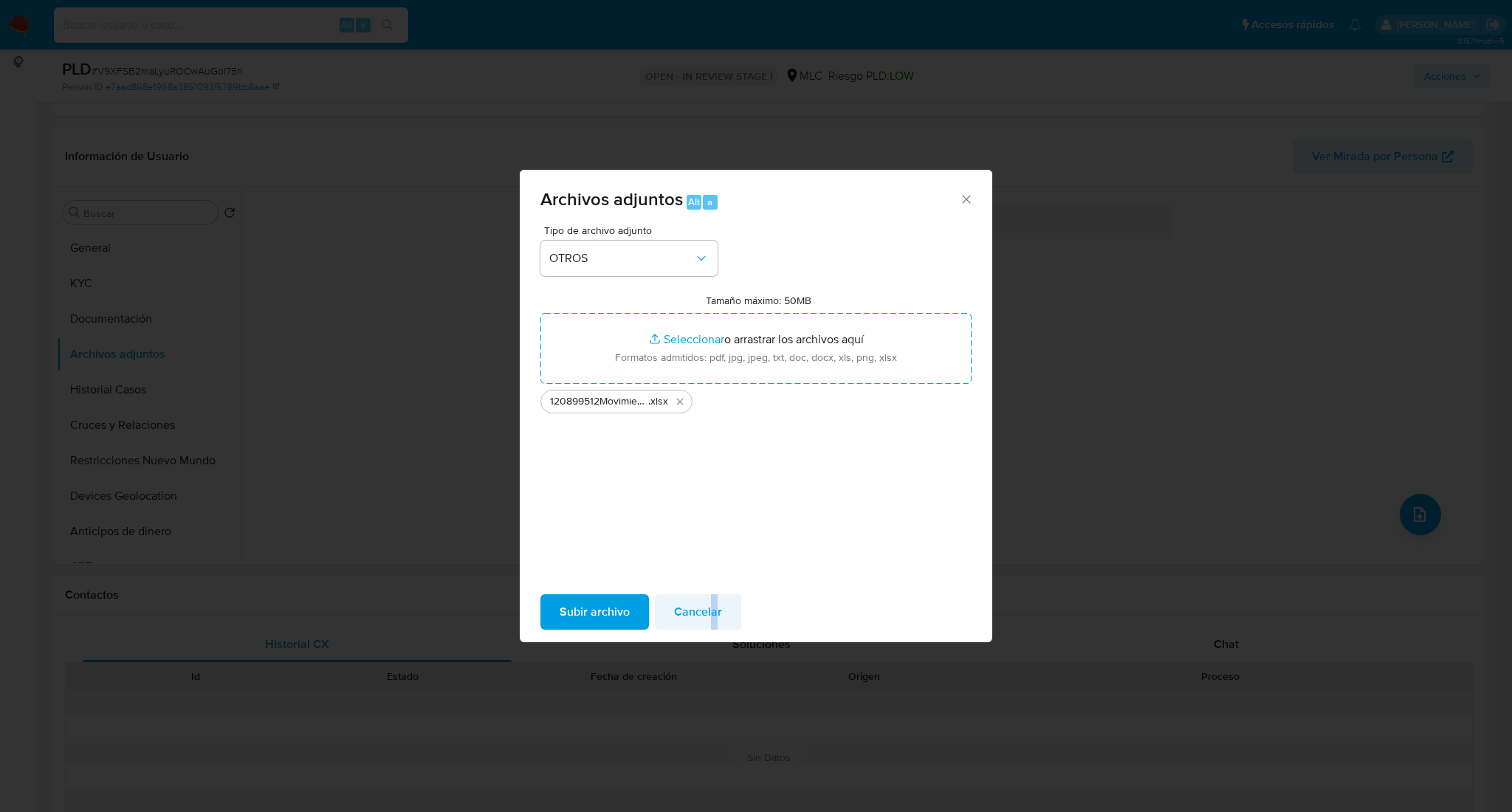
drag, startPoint x: 711, startPoint y: 638, endPoint x: 697, endPoint y: 614, distance: 27.8
click at [702, 627] on div "Subir archivo Cancelar" at bounding box center [756, 612] width 473 height 56
click at [697, 614] on span "Cancelar" at bounding box center [698, 612] width 48 height 33
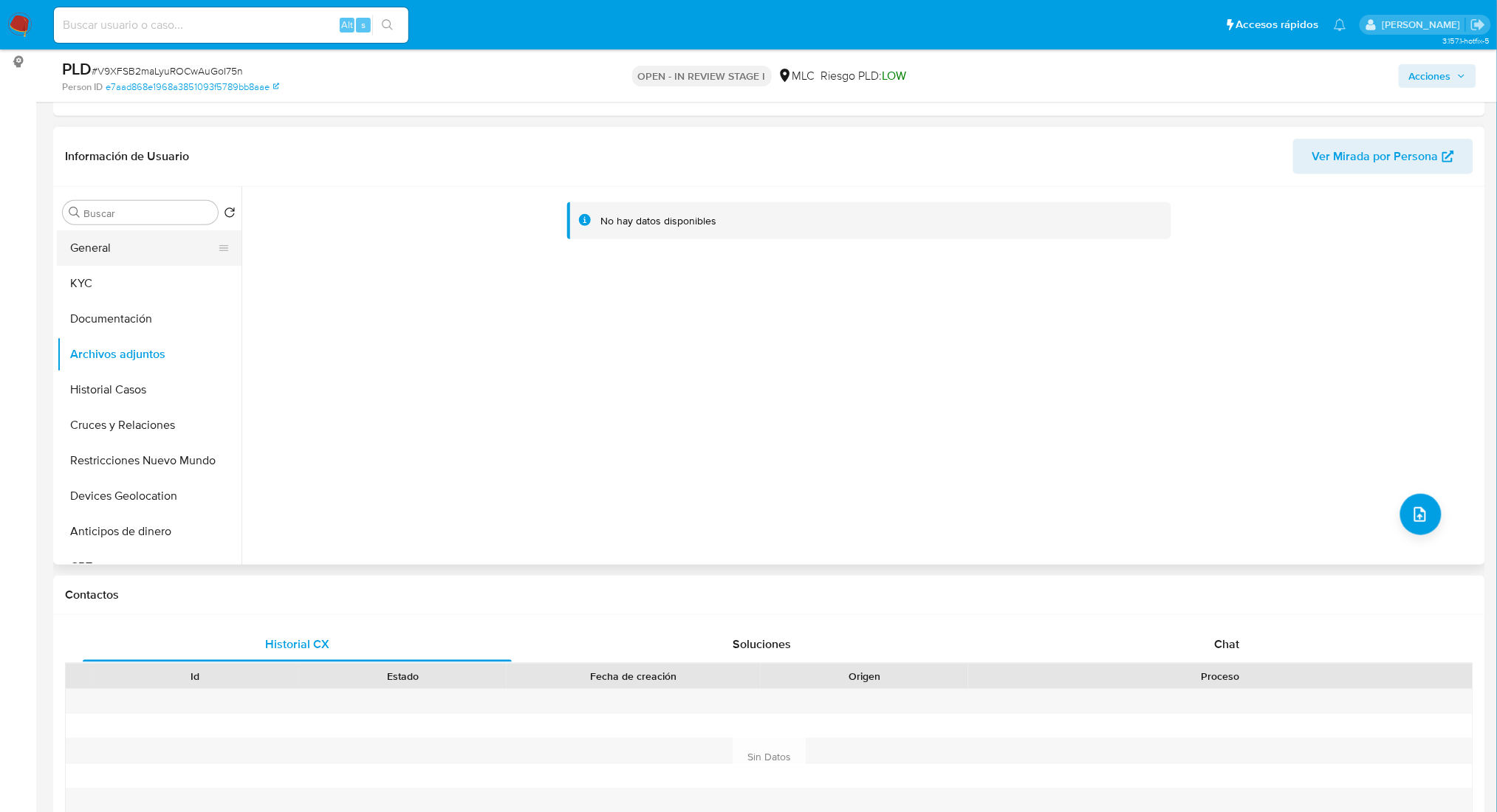
click at [118, 238] on button "General" at bounding box center [143, 248] width 173 height 35
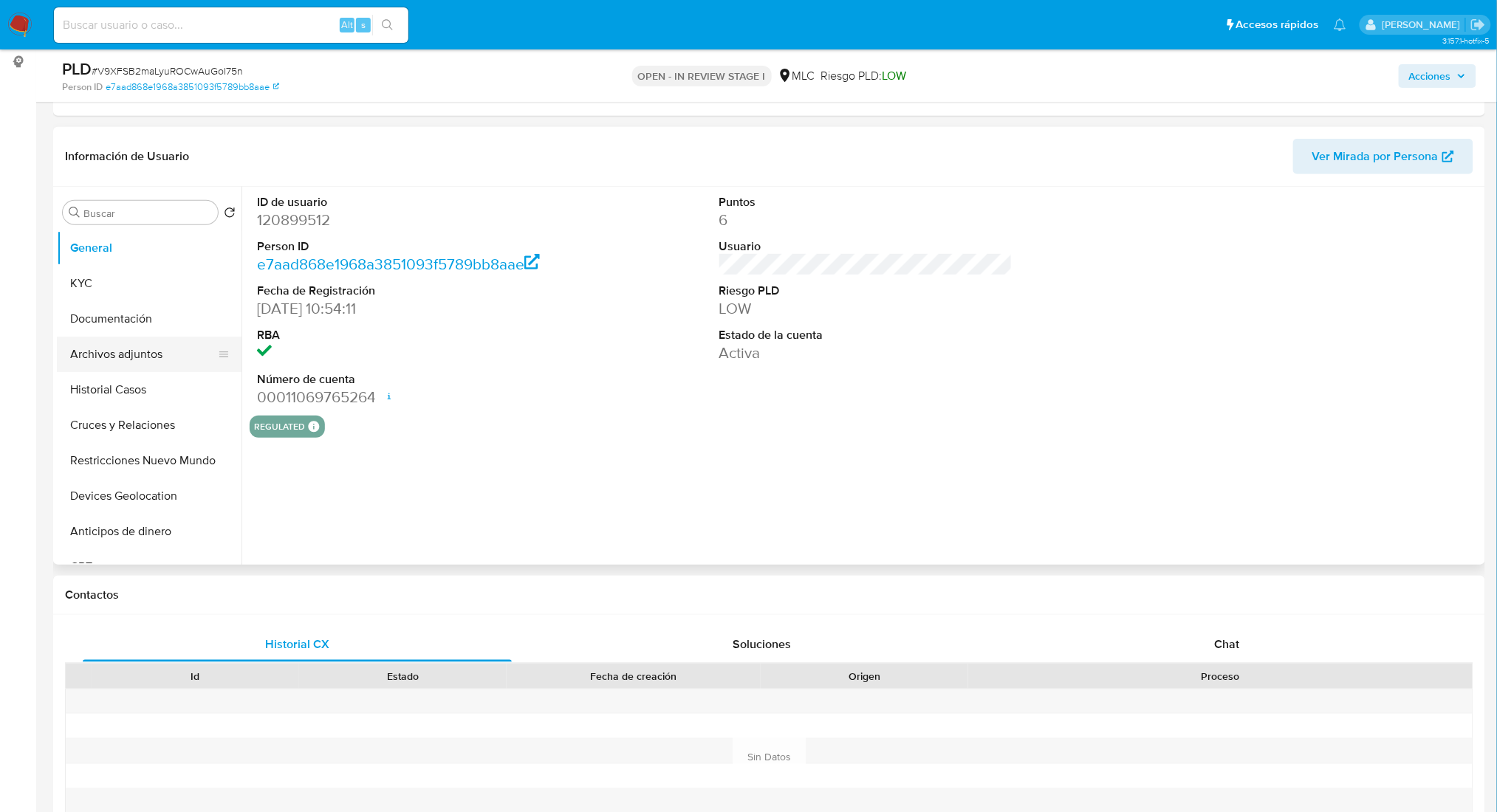
click at [125, 358] on button "Archivos adjuntos" at bounding box center [143, 354] width 173 height 35
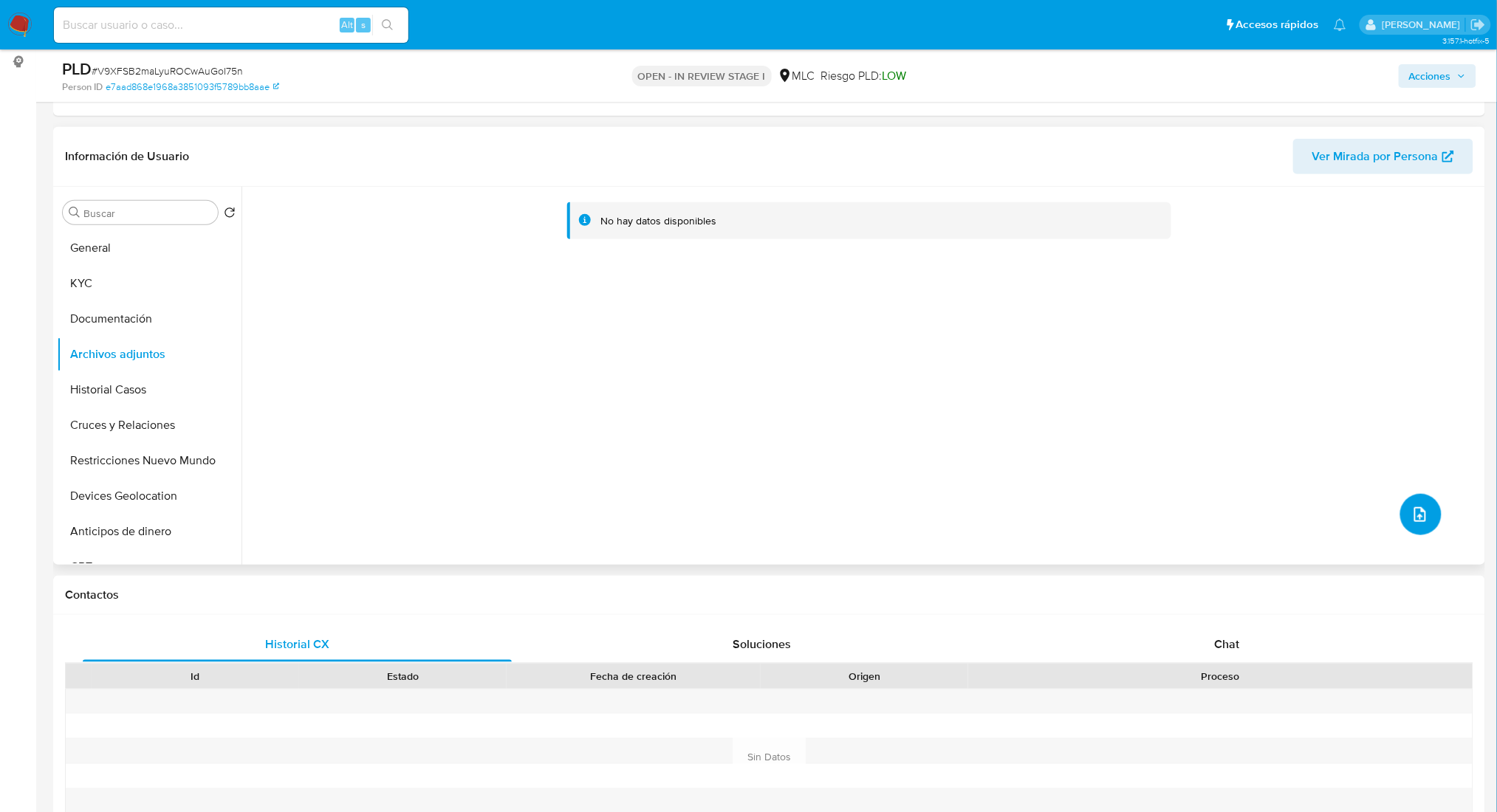
click at [1416, 524] on button "upload-file" at bounding box center [1421, 515] width 41 height 41
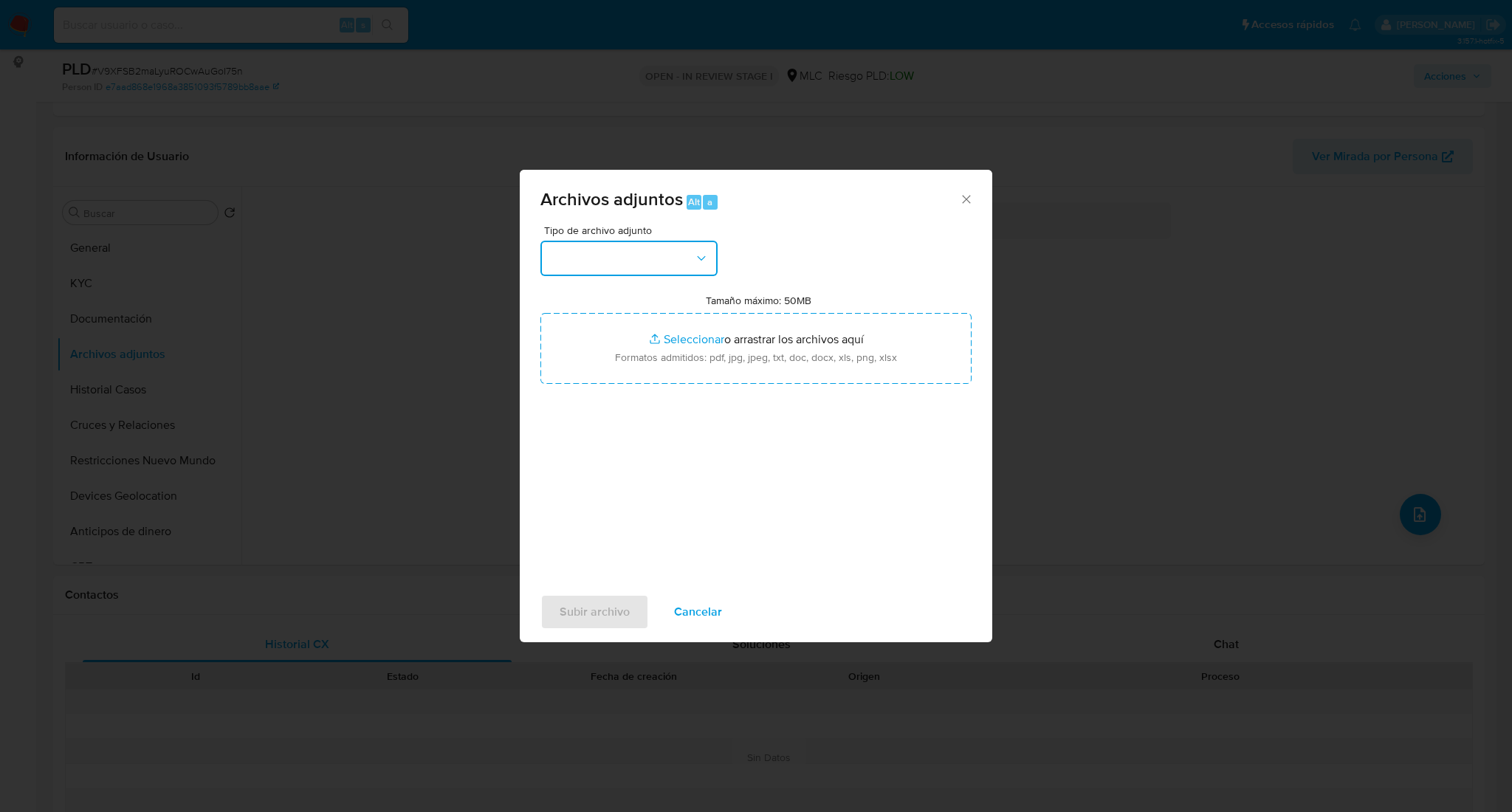
click at [654, 259] on button "button" at bounding box center [629, 258] width 177 height 35
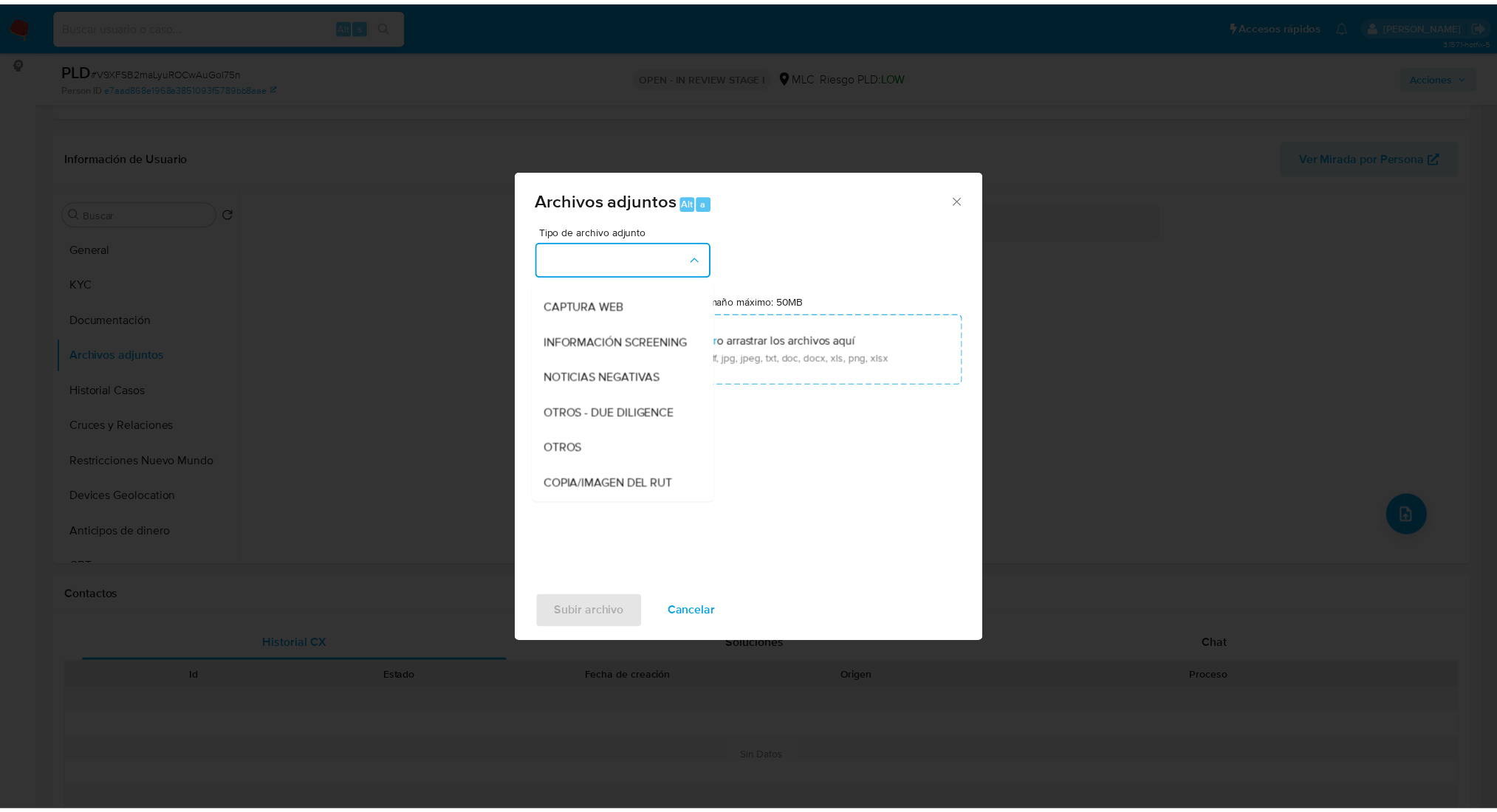
scroll to position [116, 0]
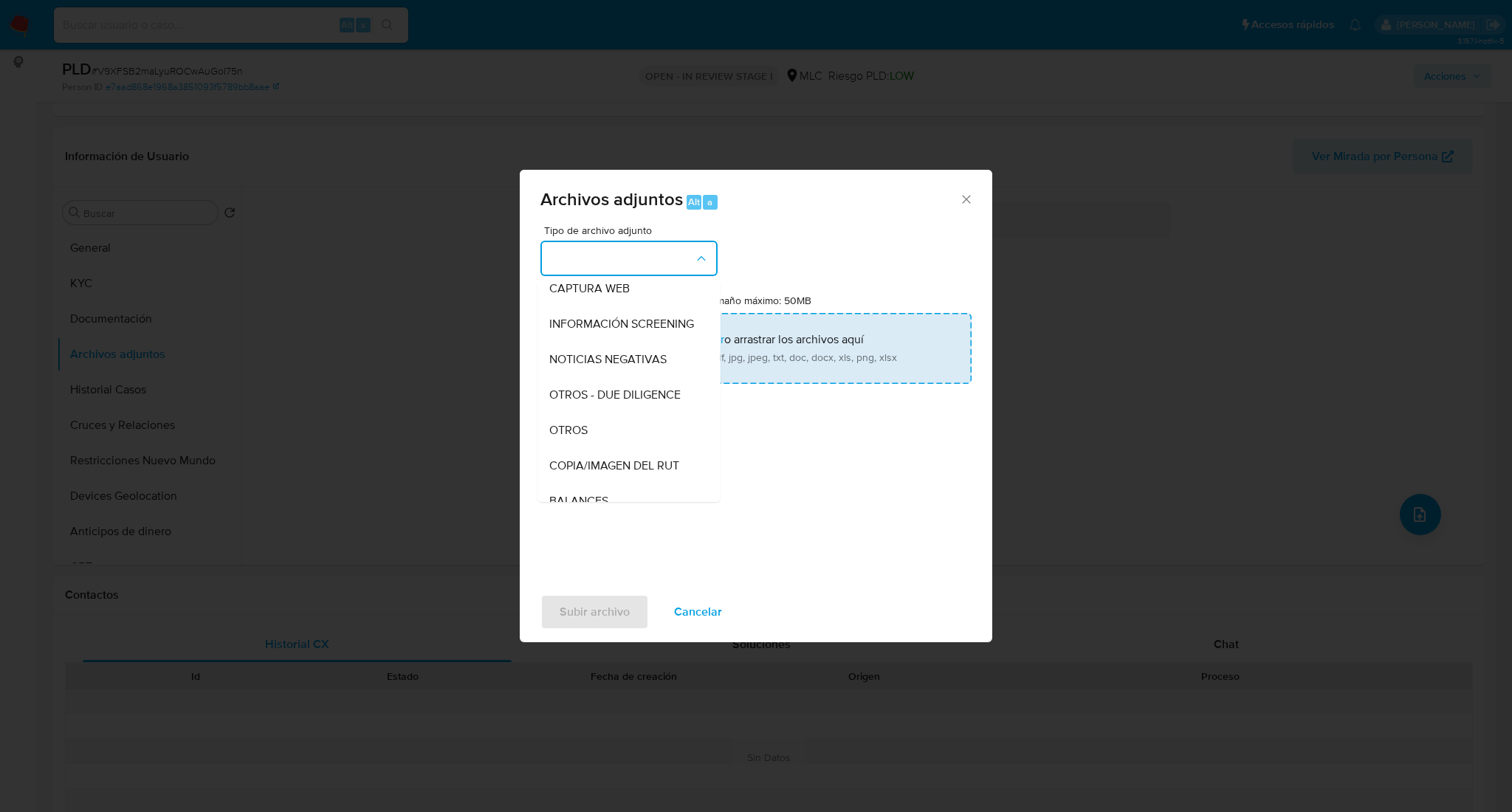
drag, startPoint x: 598, startPoint y: 449, endPoint x: 640, endPoint y: 340, distance: 116.8
click at [599, 440] on div "OTROS" at bounding box center [624, 430] width 151 height 35
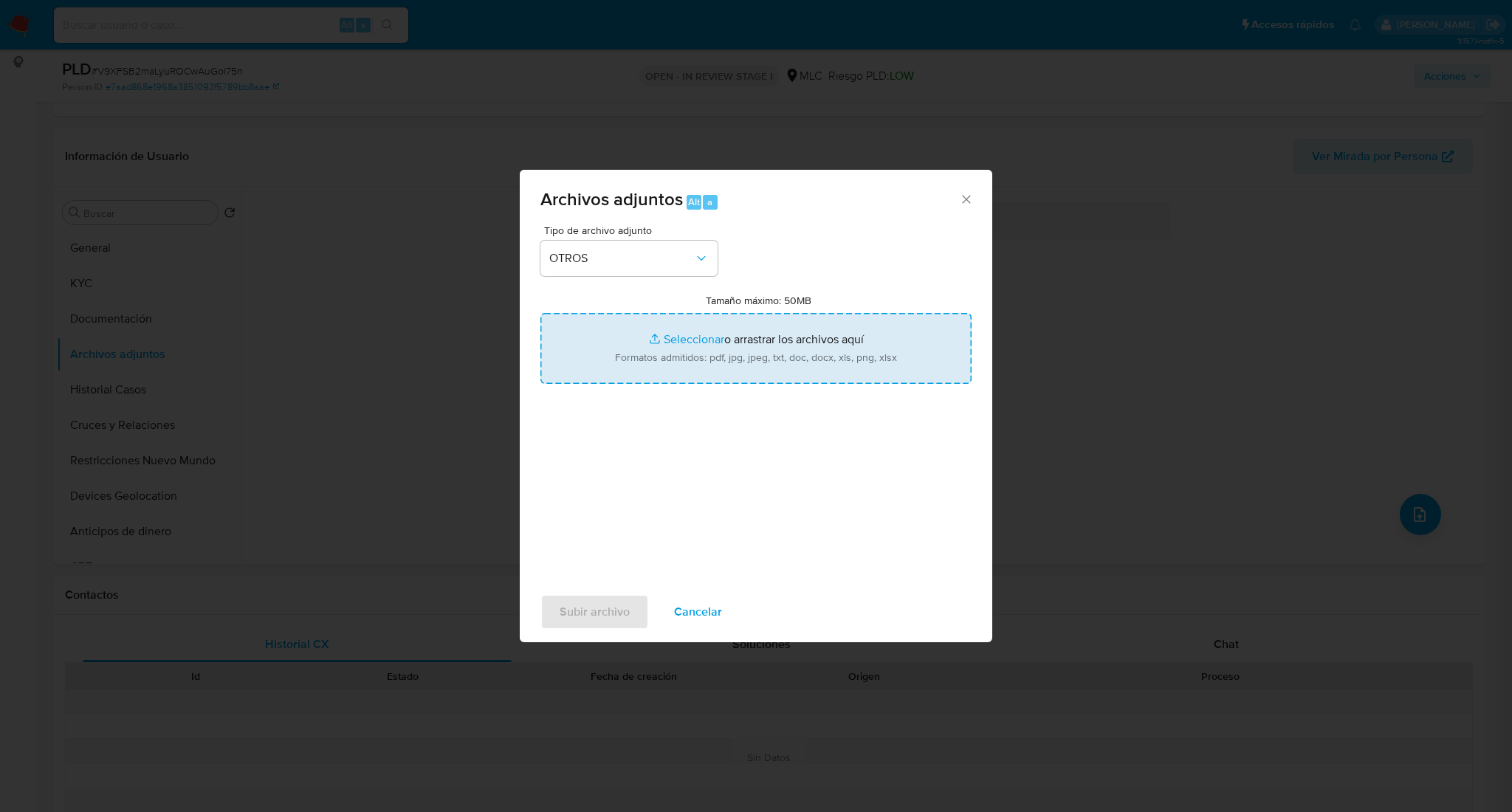
click at [640, 339] on input "Tamaño máximo: 50MB Seleccionar archivos" at bounding box center [756, 348] width 431 height 71
click at [787, 358] on input "Tamaño máximo: 50MB Seleccionar archivos" at bounding box center [756, 348] width 431 height 71
type input "C:\fakepath\Case Log - 120899512.pdf"
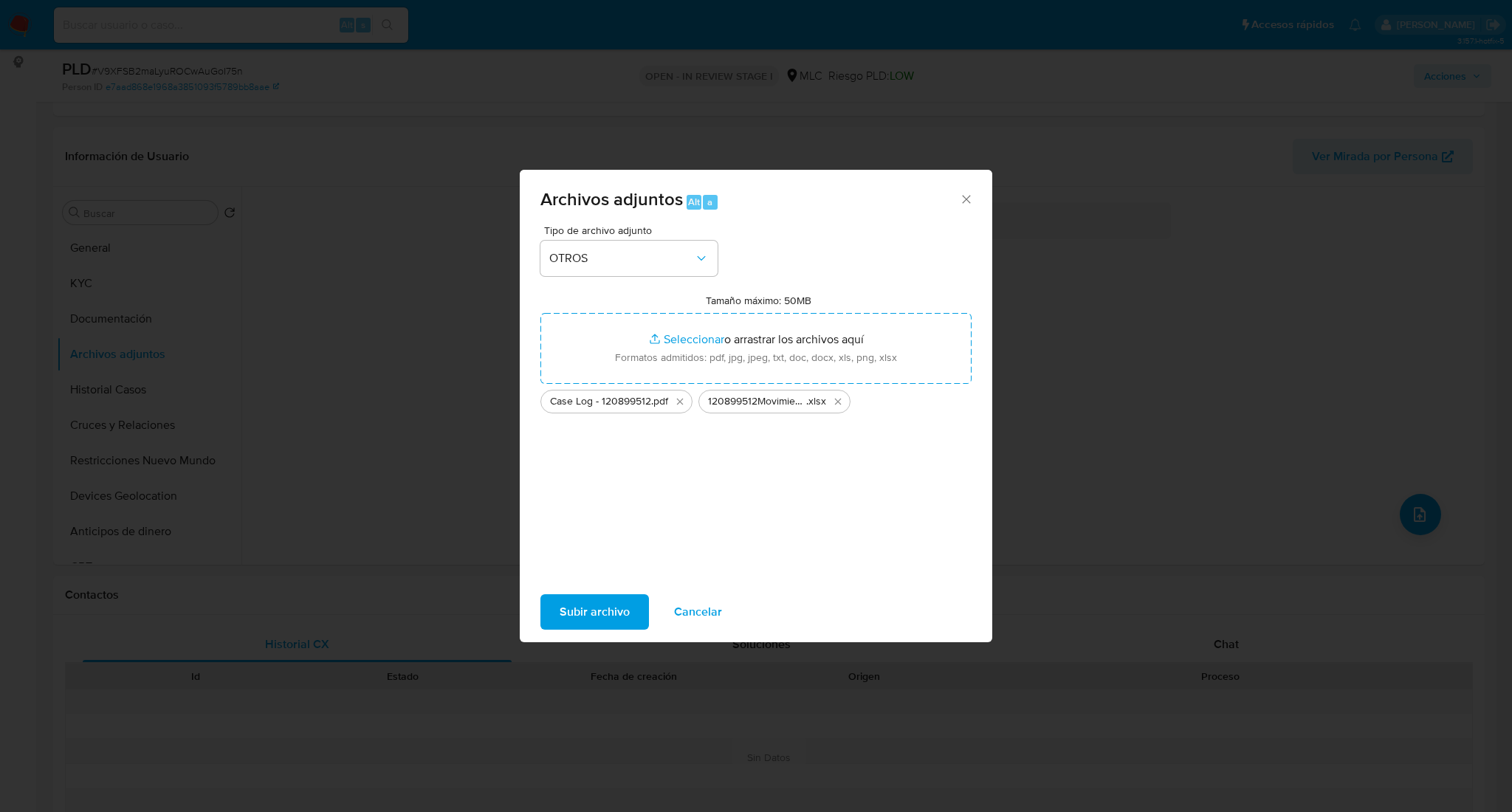
click at [610, 613] on span "Subir archivo" at bounding box center [595, 612] width 70 height 33
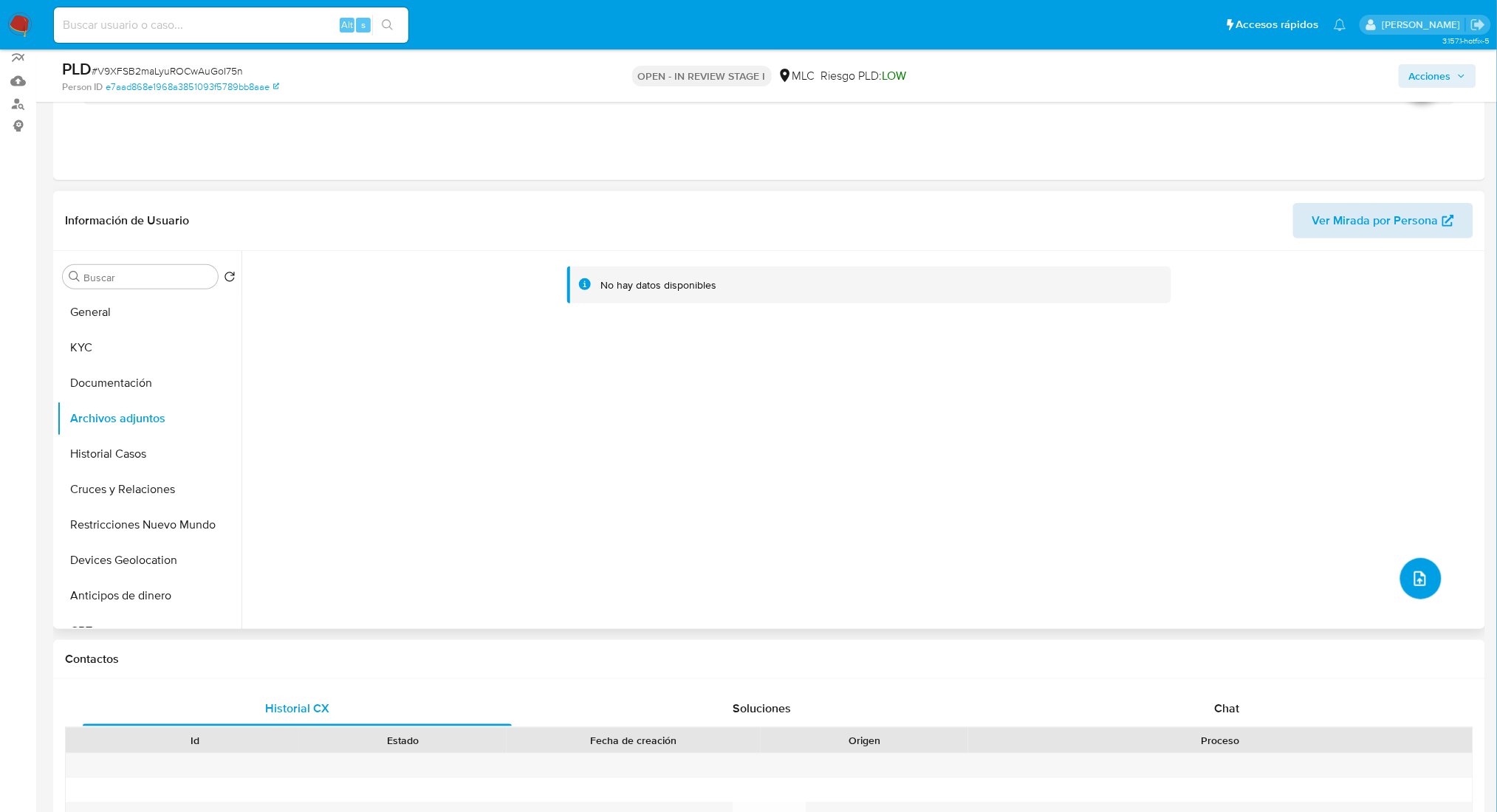
scroll to position [98, 0]
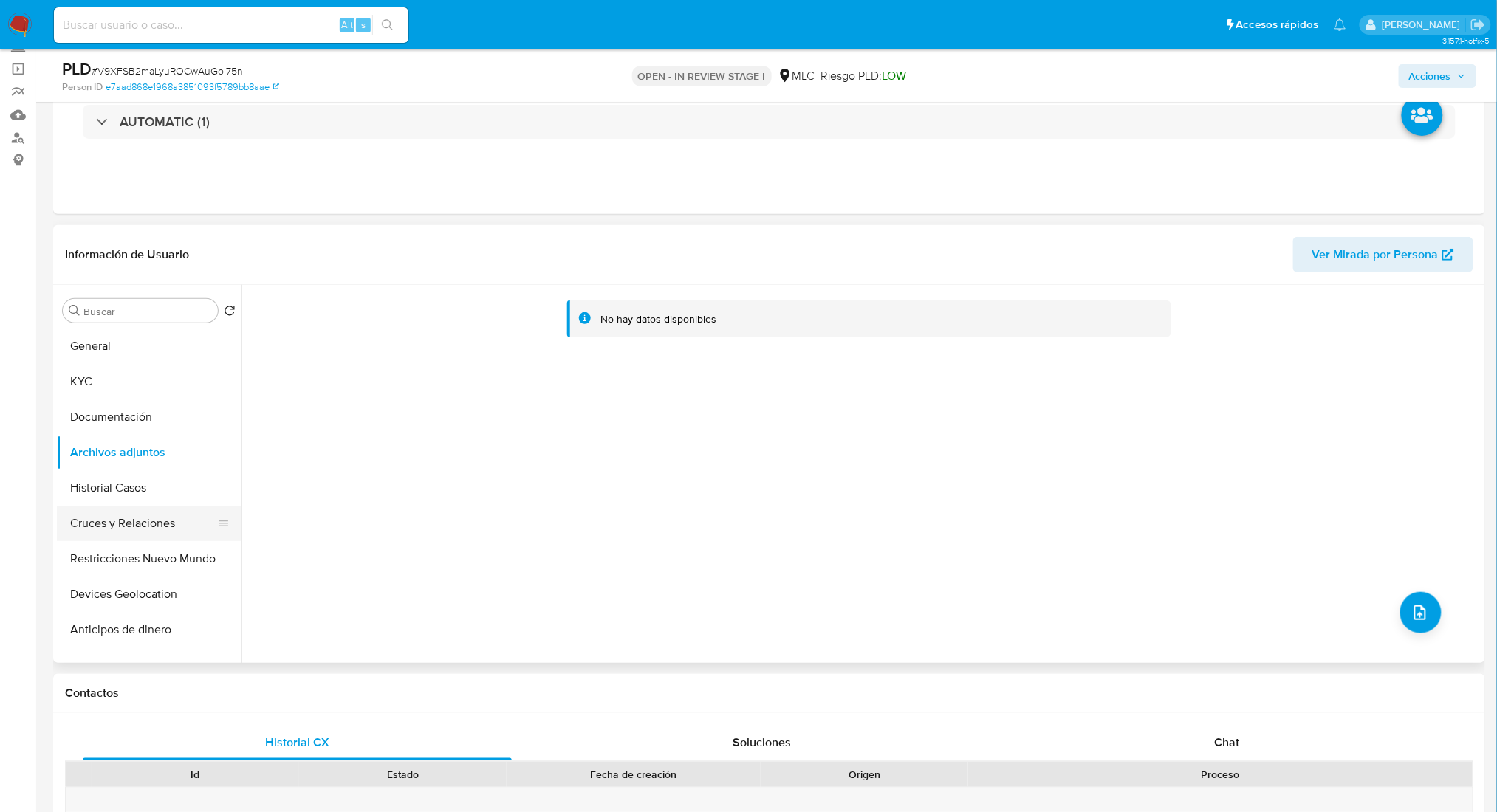
click at [96, 535] on button "Cruces y Relaciones" at bounding box center [143, 524] width 173 height 35
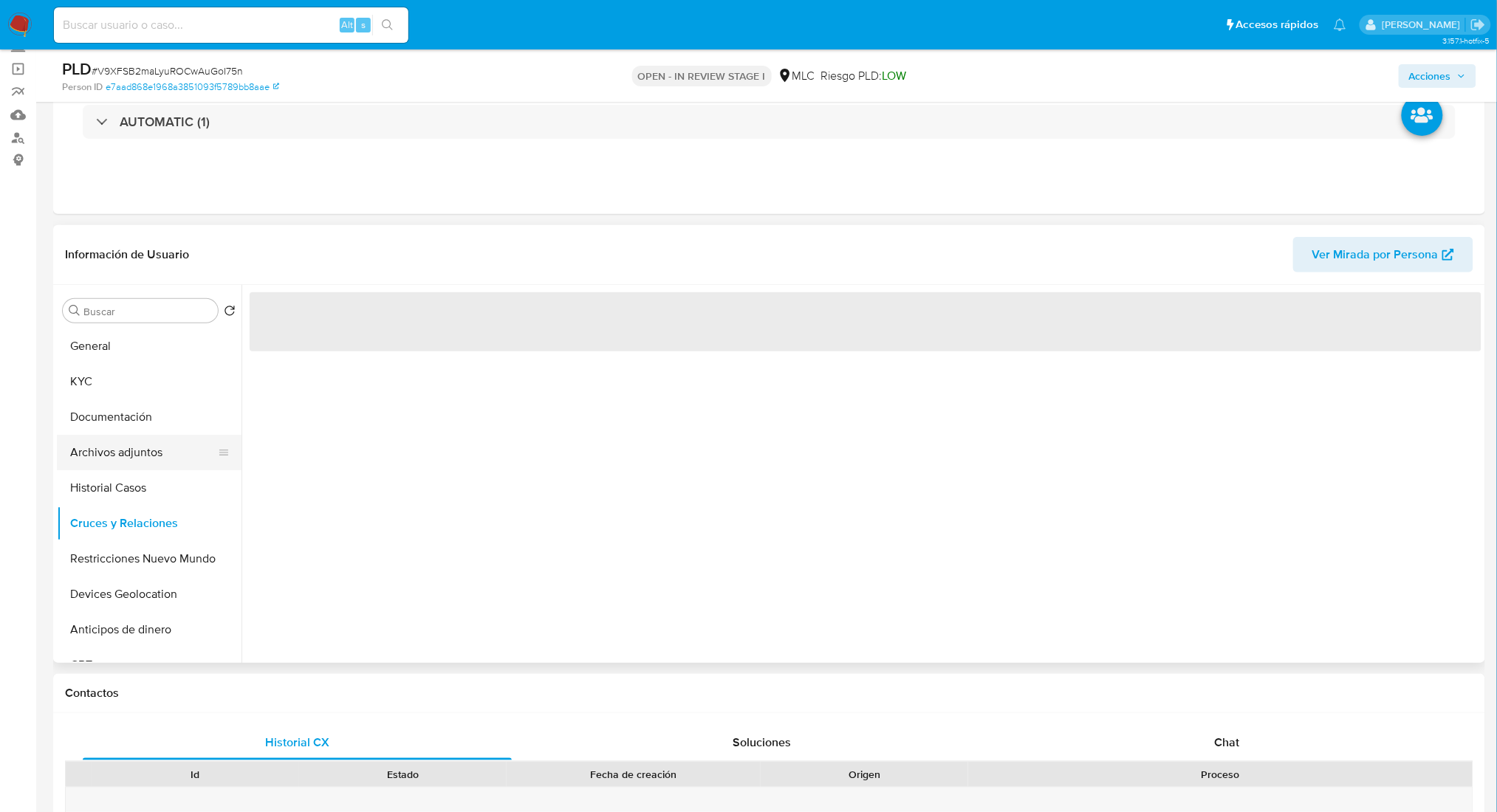
click at [90, 462] on button "Archivos adjuntos" at bounding box center [143, 453] width 173 height 35
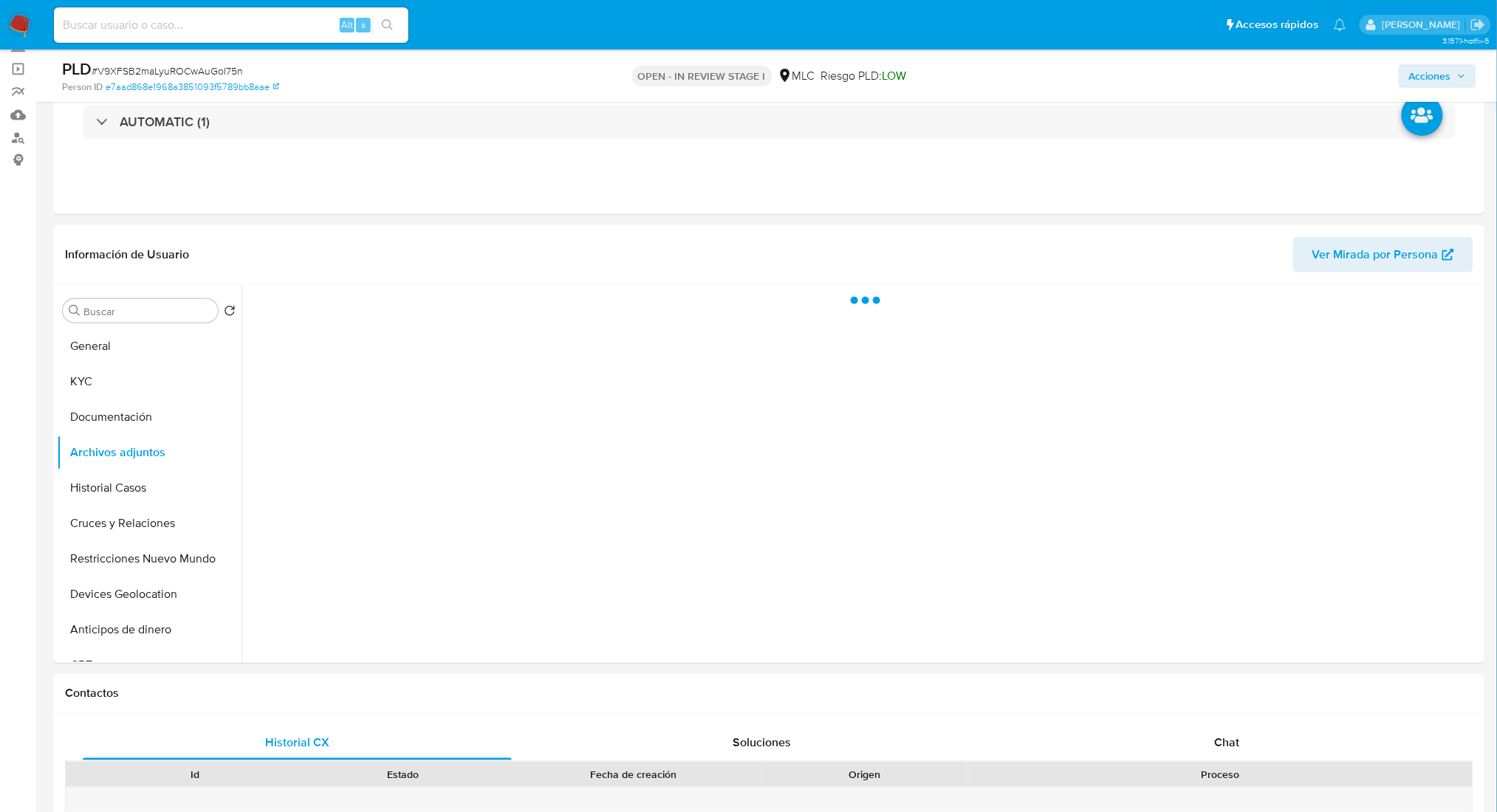
click at [1430, 75] on span "Acciones" at bounding box center [1430, 76] width 42 height 24
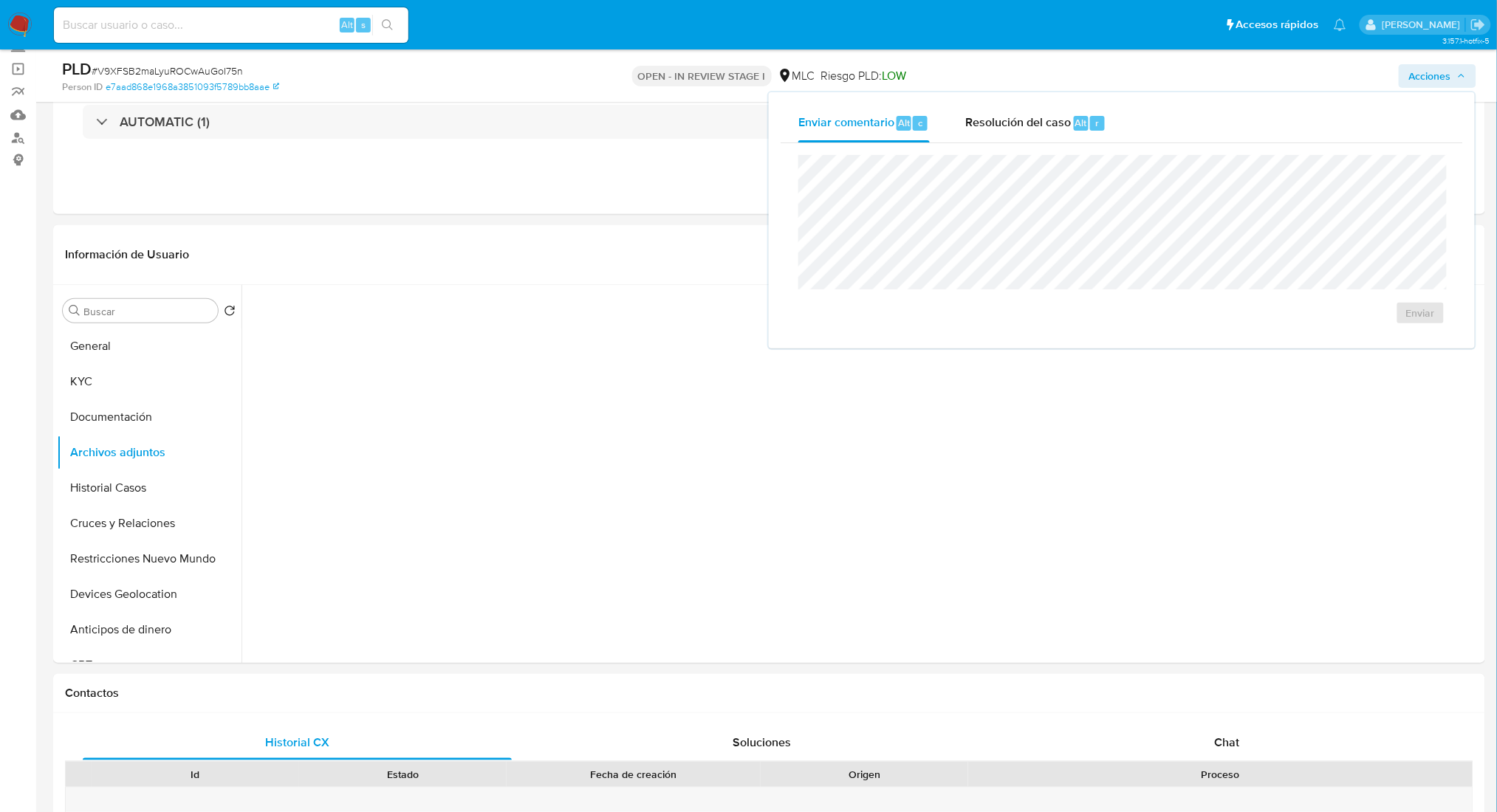
click at [989, 146] on div "Enviar" at bounding box center [1122, 240] width 682 height 194
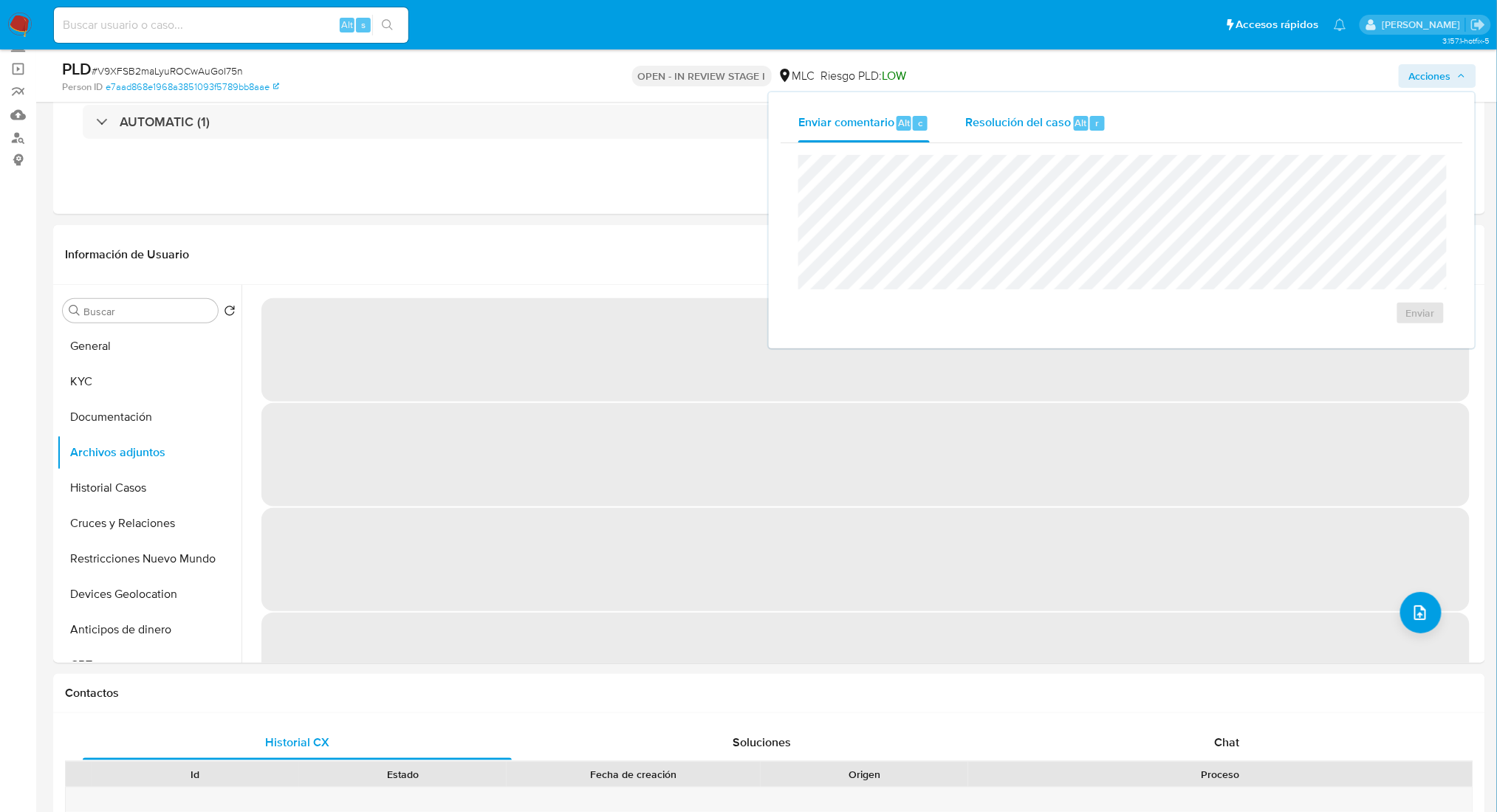
click at [996, 130] on div "Resolución del caso Alt r" at bounding box center [1035, 124] width 141 height 38
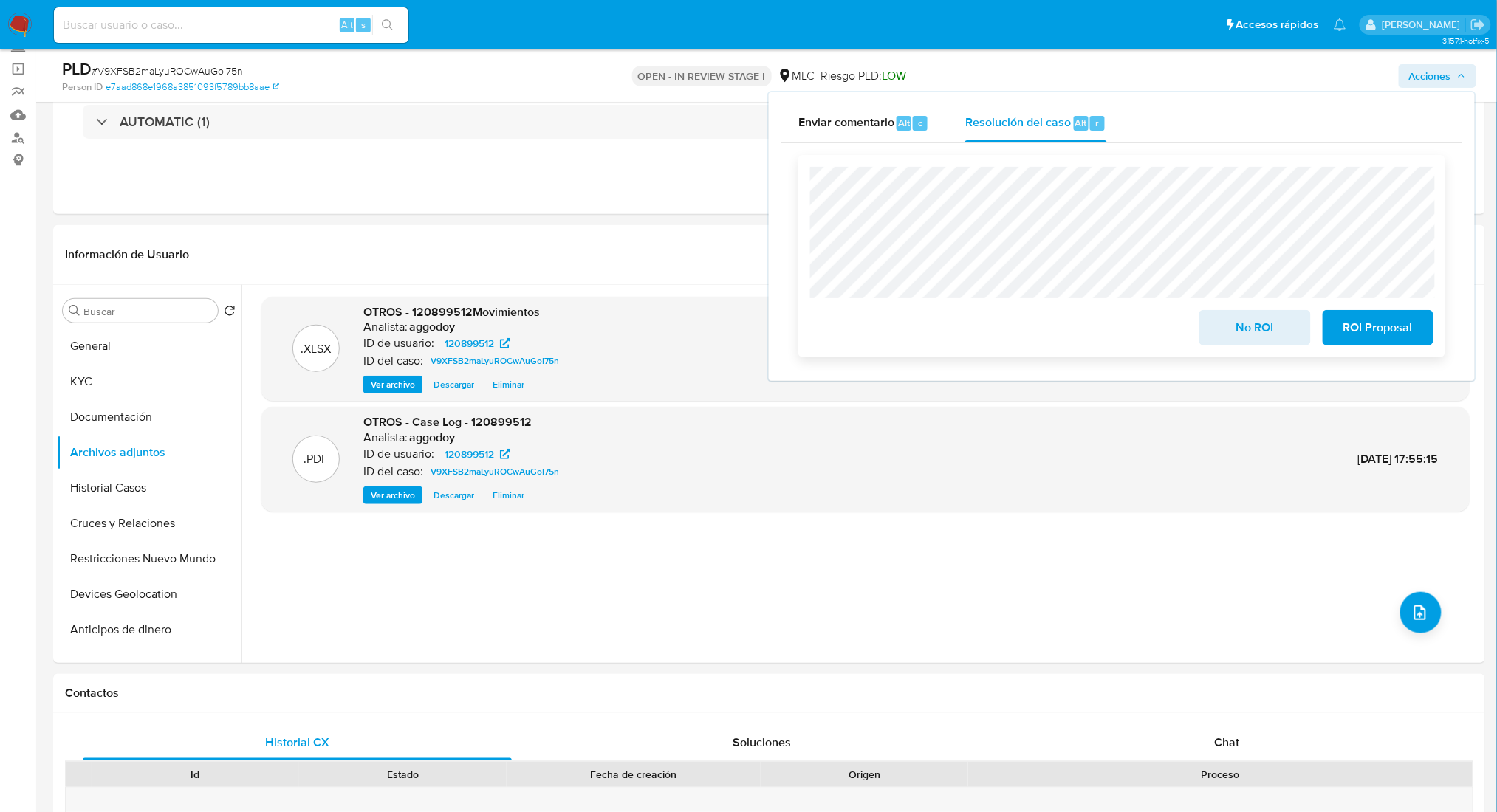
click at [1215, 328] on button "No ROI" at bounding box center [1255, 328] width 111 height 35
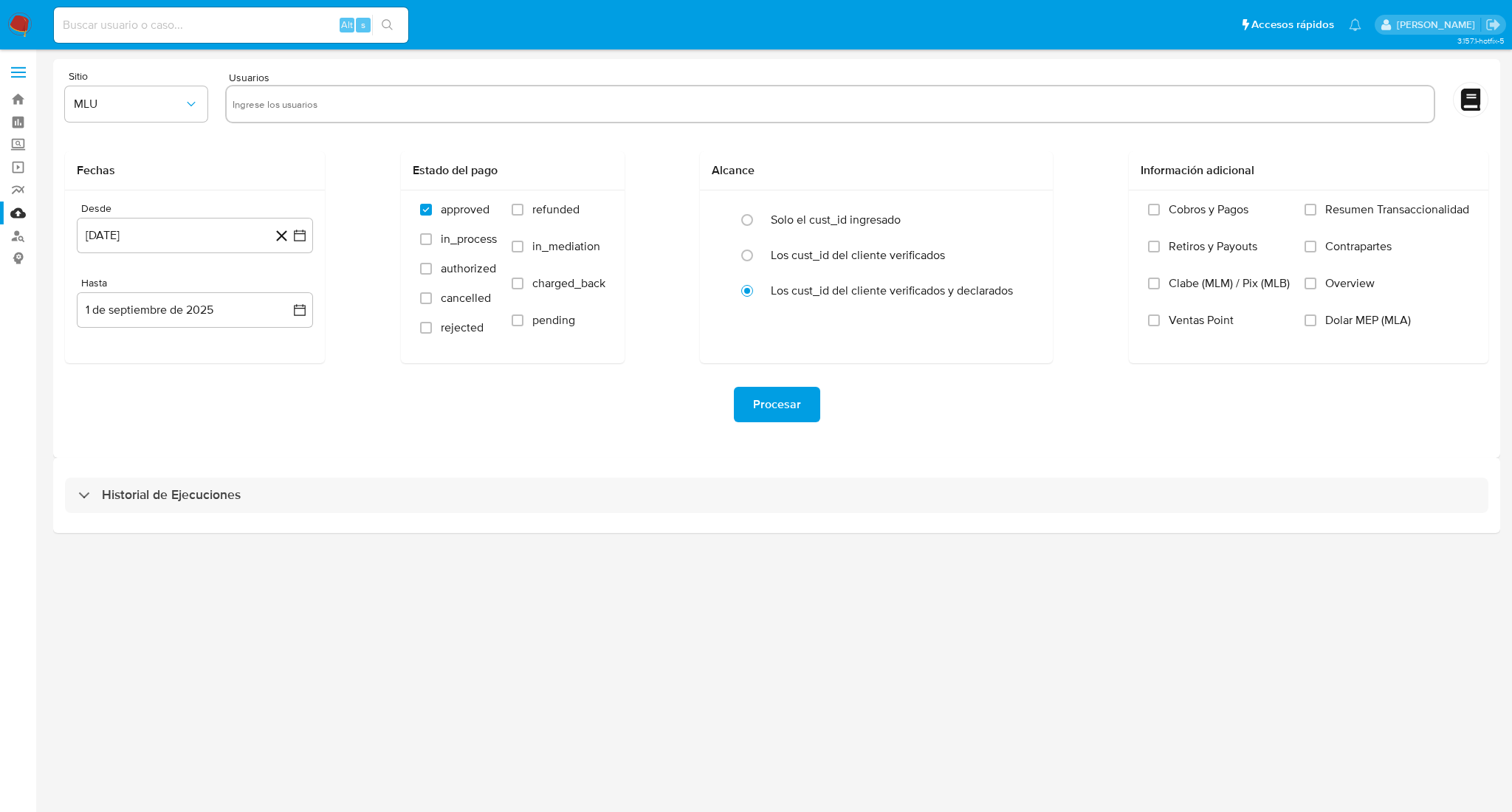
click at [256, 98] on input "text" at bounding box center [831, 104] width 1196 height 24
paste input "480352360"
type input "480352360"
click at [179, 101] on span "MLU" at bounding box center [129, 104] width 110 height 15
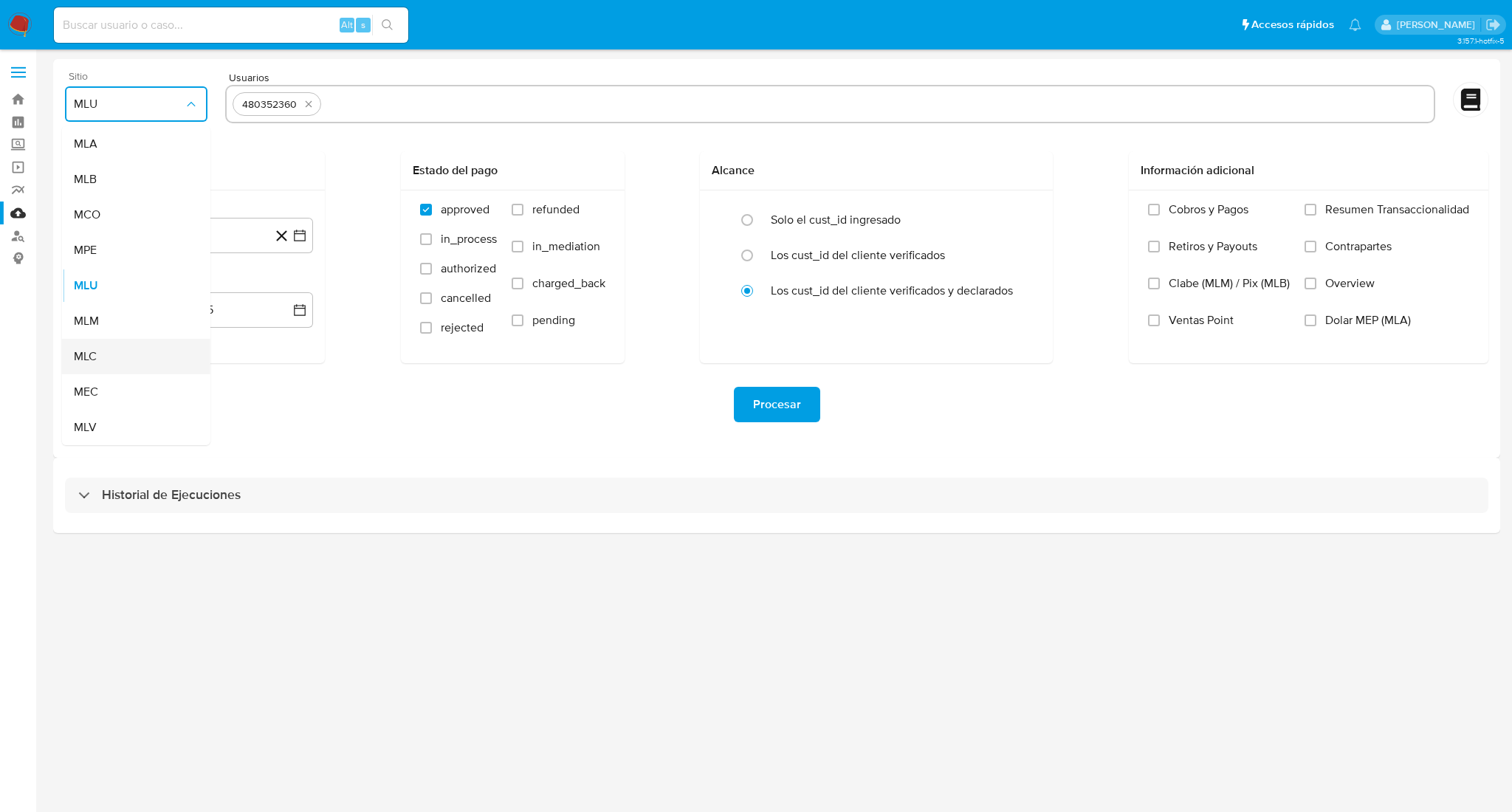
click at [98, 354] on div "MLC" at bounding box center [132, 356] width 116 height 35
click at [303, 244] on button "1 de agosto de 2024" at bounding box center [194, 235] width 236 height 35
click at [285, 293] on icon "Mes siguiente" at bounding box center [286, 288] width 18 height 18
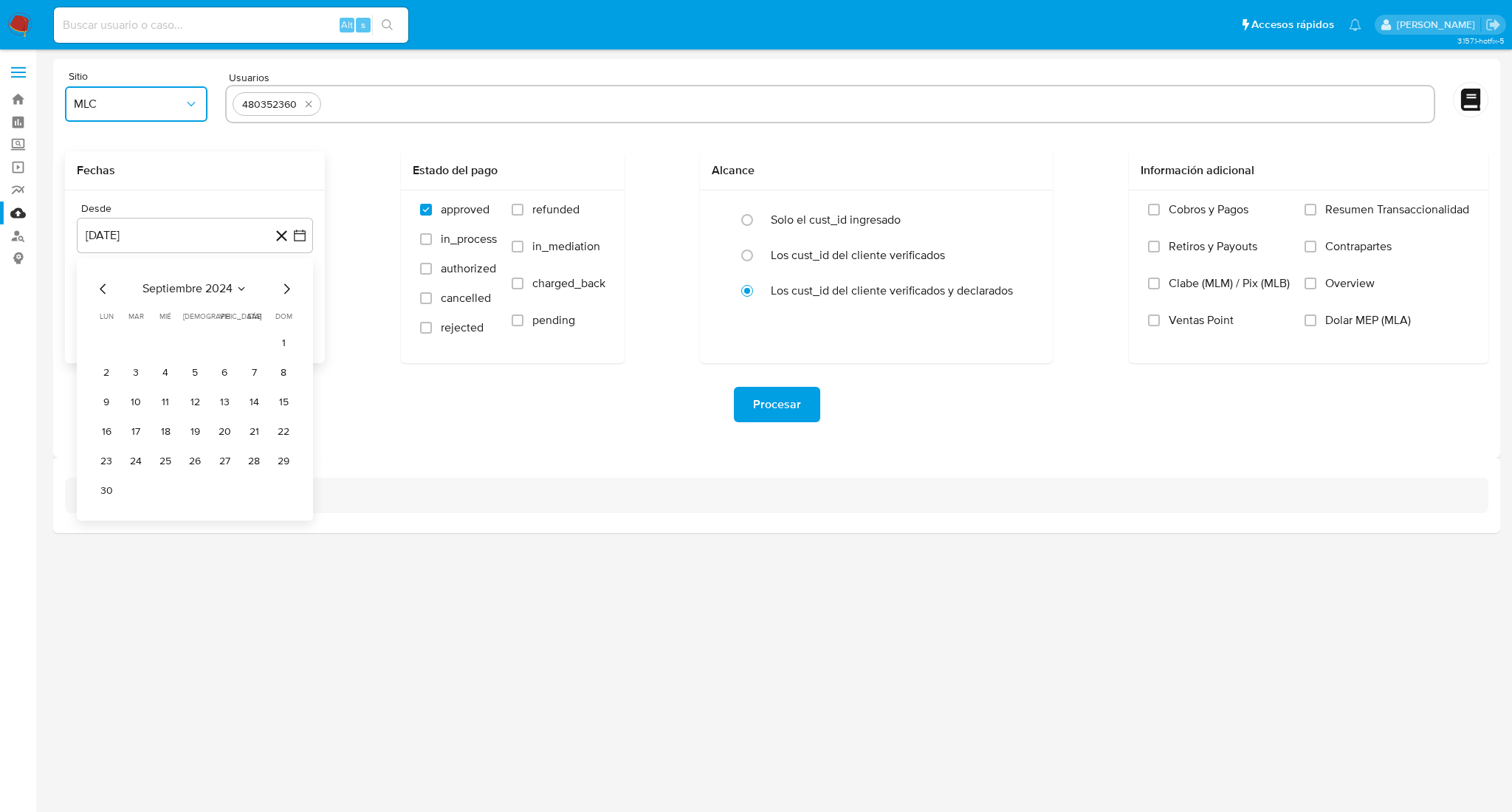
click at [103, 292] on icon "Mes anterior" at bounding box center [102, 288] width 6 height 10
click at [162, 400] on button "14" at bounding box center [166, 402] width 24 height 24
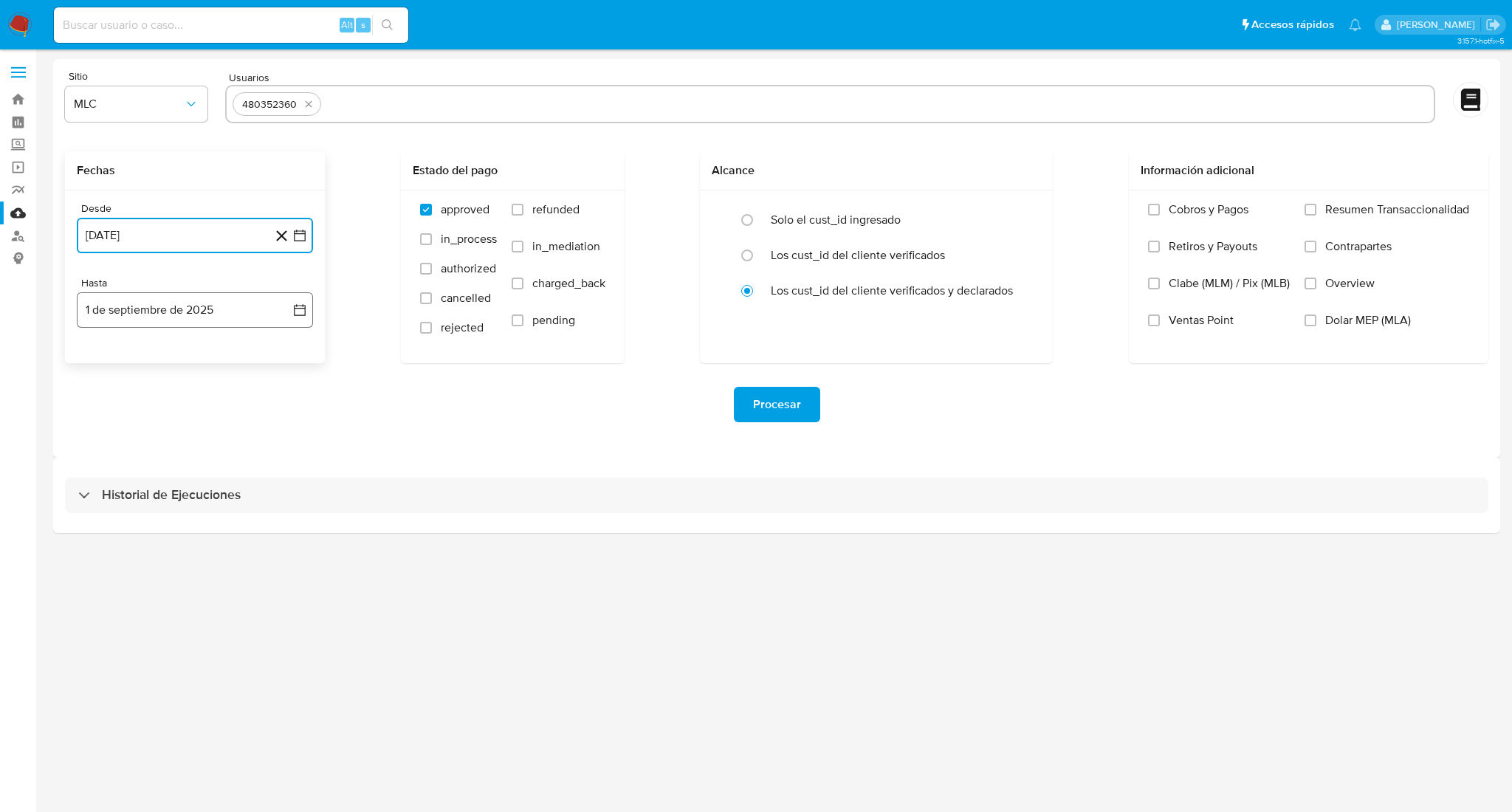
click at [307, 317] on button "1 de septiembre de 2025" at bounding box center [194, 310] width 236 height 35
click at [96, 368] on icon "Mes anterior" at bounding box center [104, 363] width 18 height 18
click at [167, 477] on button "13" at bounding box center [166, 477] width 24 height 24
click at [392, 117] on div "480352360" at bounding box center [831, 104] width 1210 height 38
click at [387, 112] on input "text" at bounding box center [877, 104] width 1101 height 24
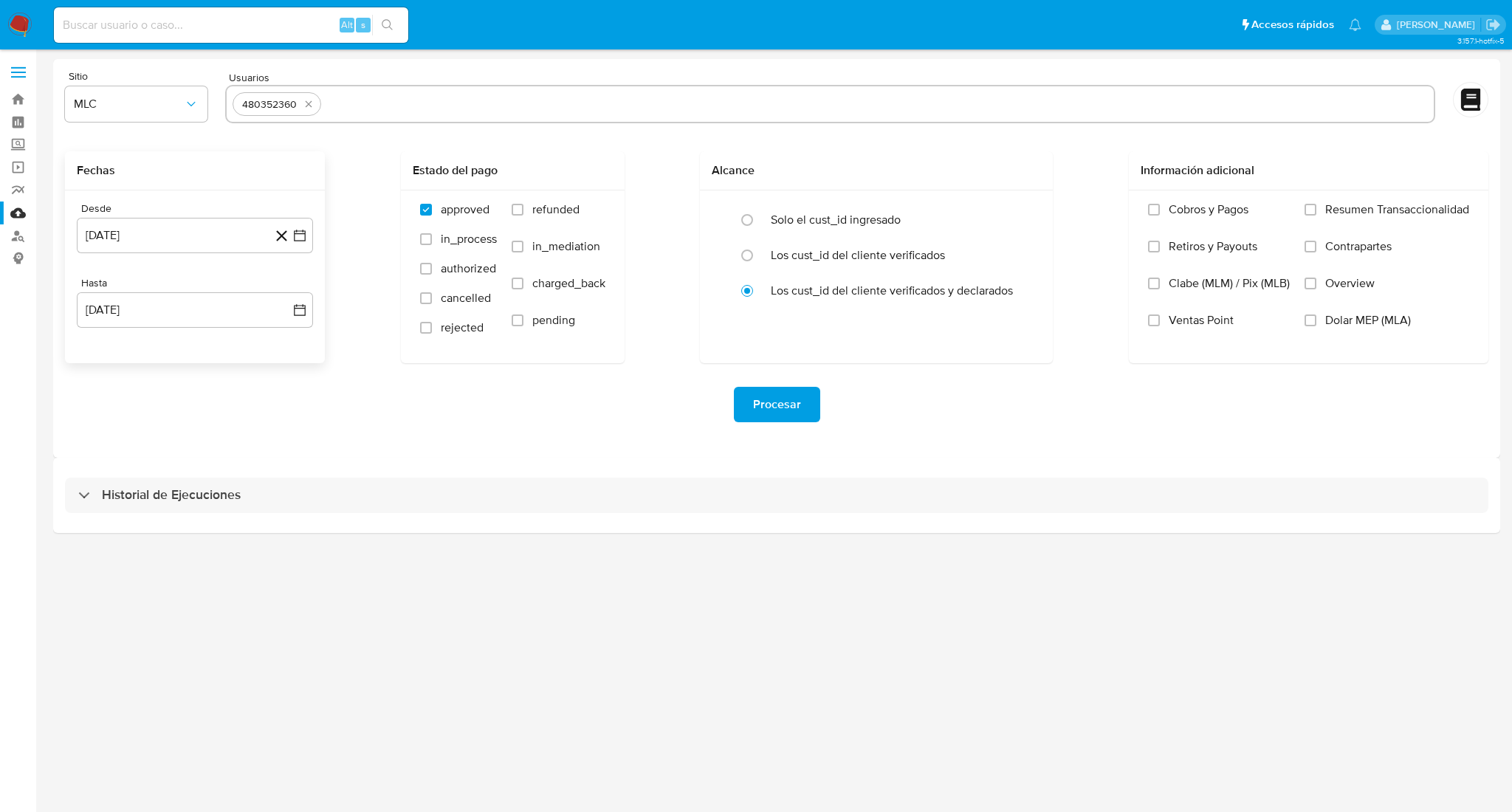
paste input "2389502727"
type input "2389502727"
paste input "2410260774"
type input "2410260774"
drag, startPoint x: 775, startPoint y: 400, endPoint x: 772, endPoint y: 392, distance: 8.5
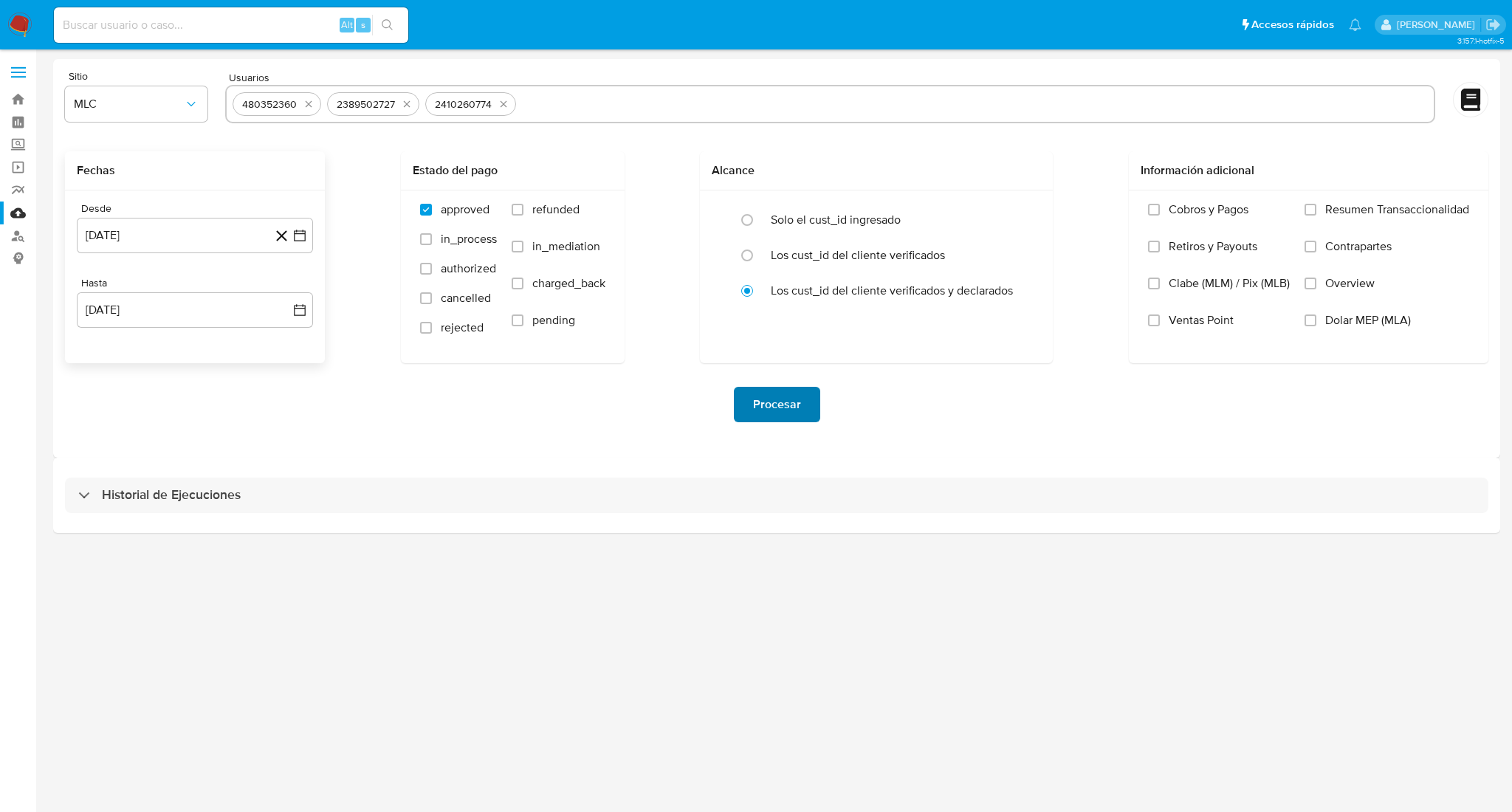
click at [772, 392] on span "Procesar" at bounding box center [777, 404] width 48 height 33
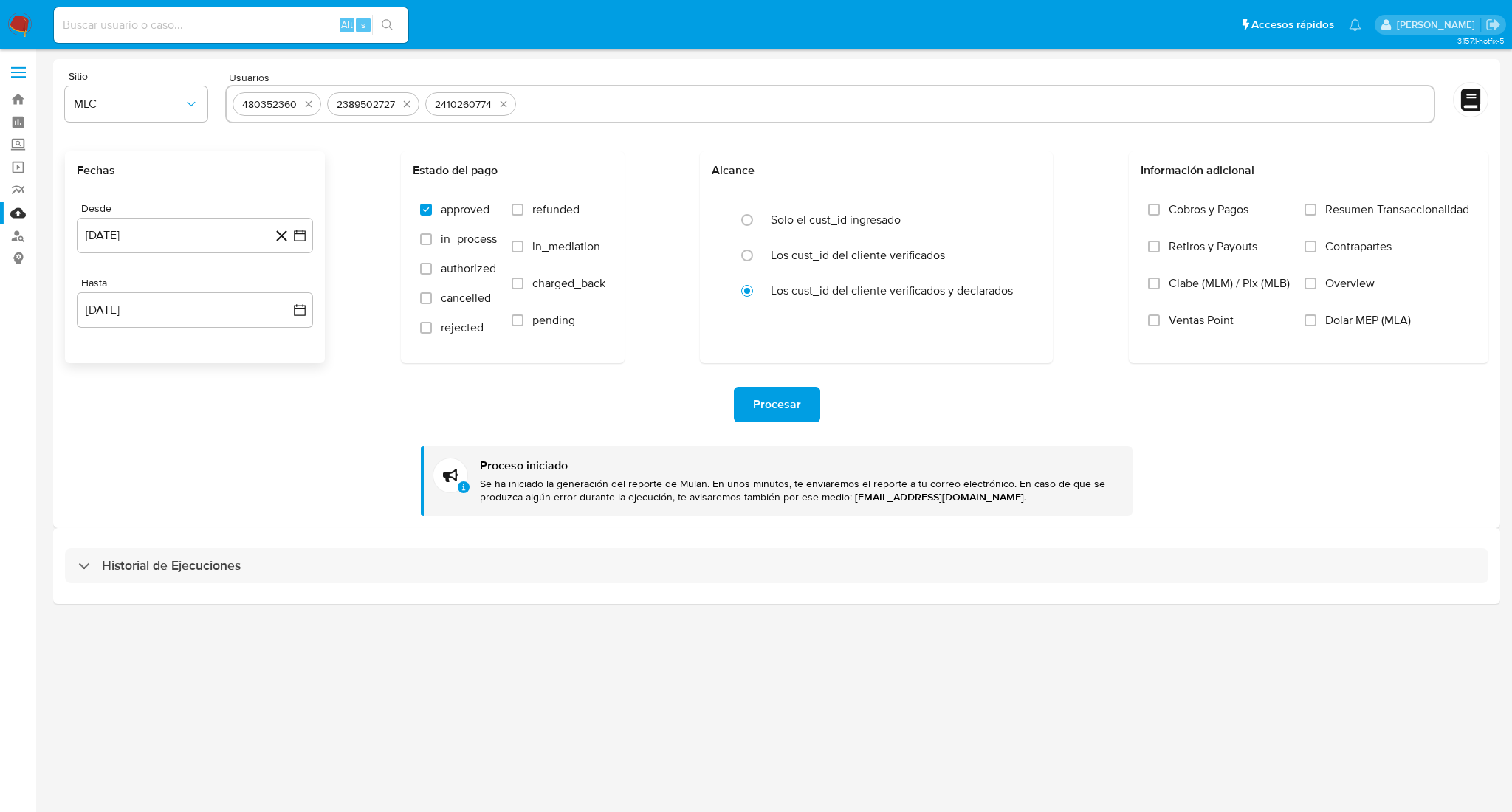
click at [579, 98] on input "text" at bounding box center [975, 104] width 906 height 24
type input "816314953"
click at [765, 411] on span "Procesar" at bounding box center [777, 404] width 48 height 33
click at [633, 102] on input "text" at bounding box center [1019, 104] width 818 height 24
type input "636867499"
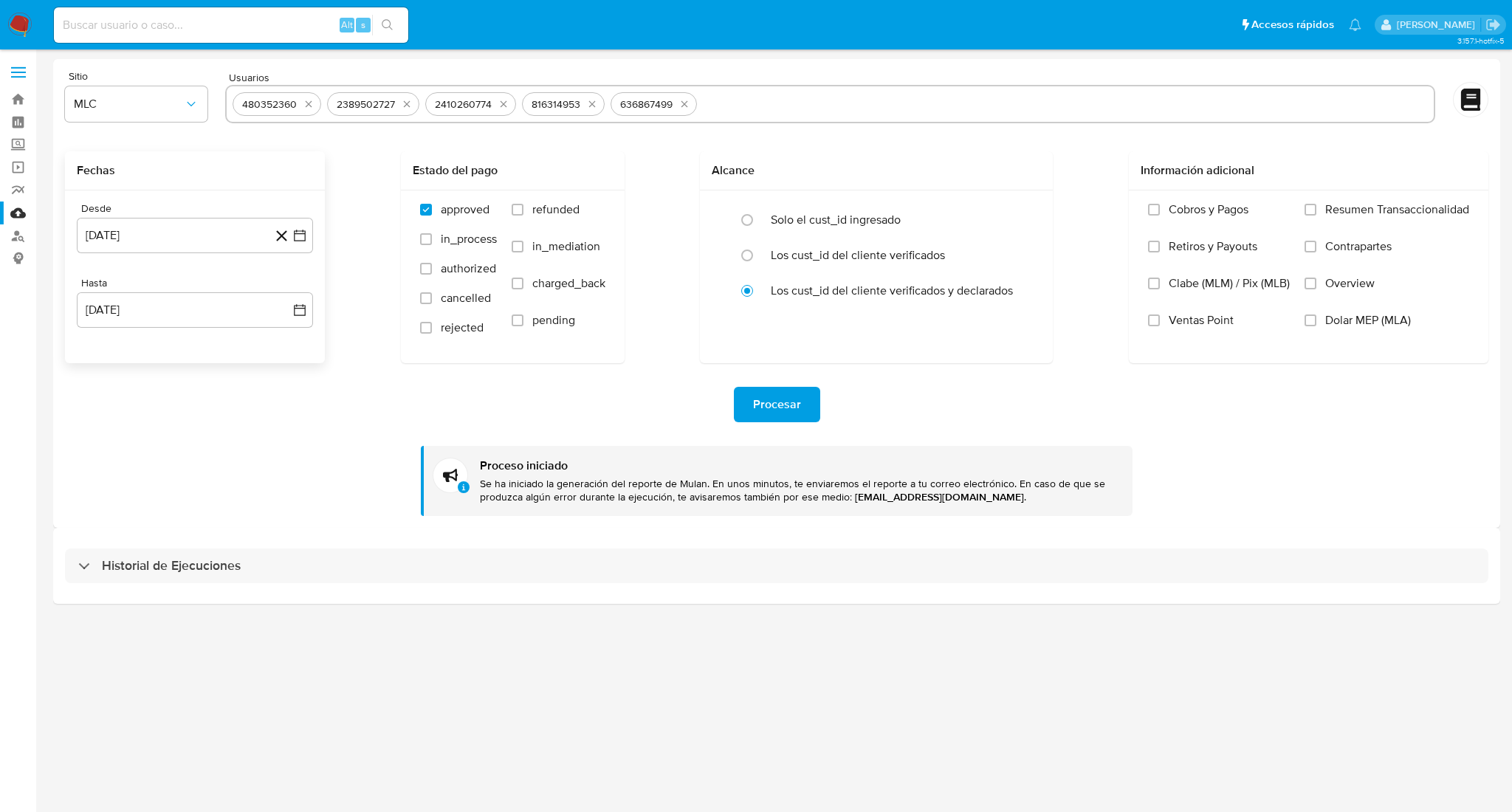
click at [767, 418] on span "Procesar" at bounding box center [777, 404] width 48 height 33
click at [786, 405] on span "Procesar" at bounding box center [777, 404] width 48 height 33
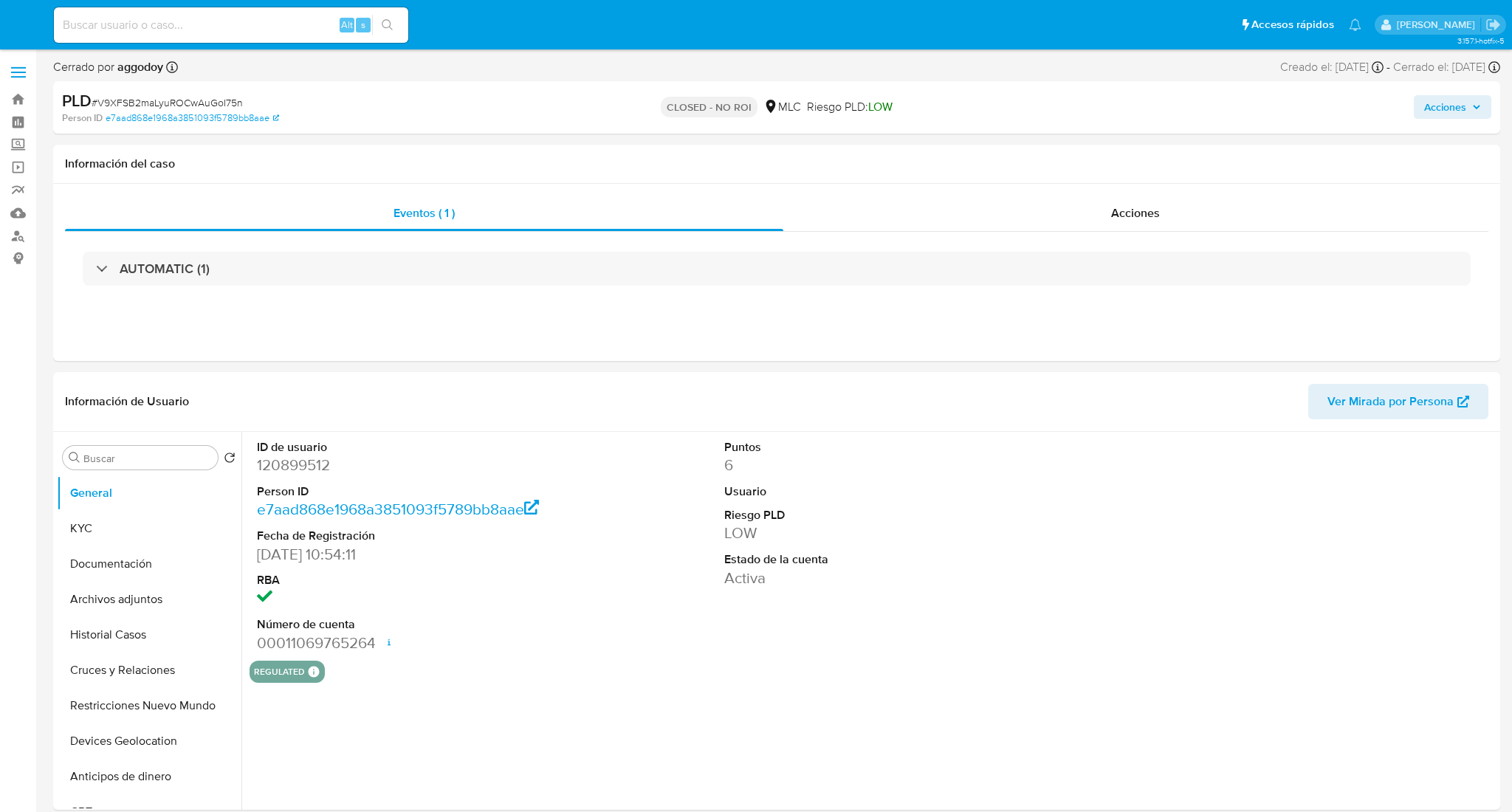
select select "10"
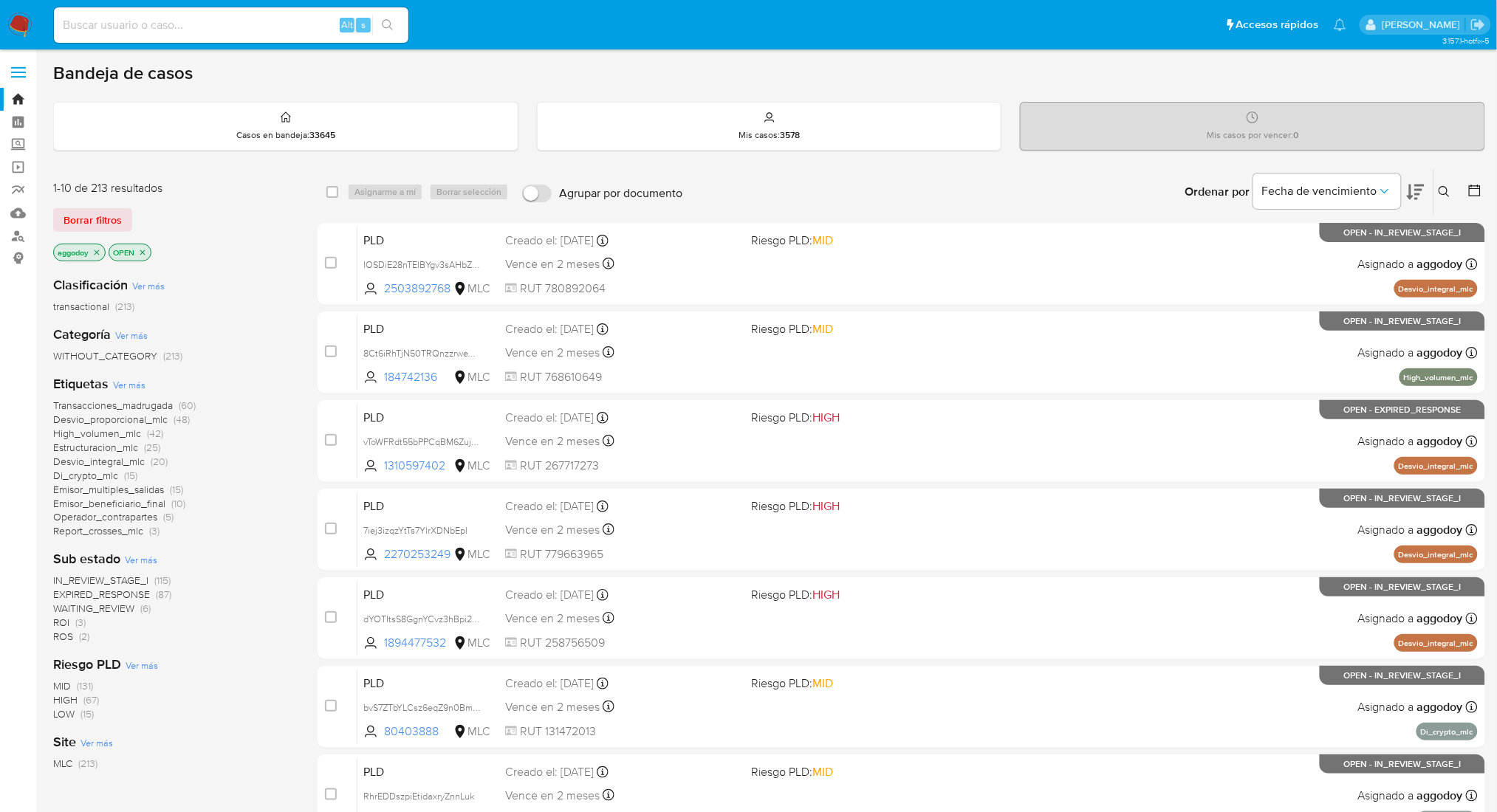
click at [1456, 183] on button at bounding box center [1446, 192] width 25 height 18
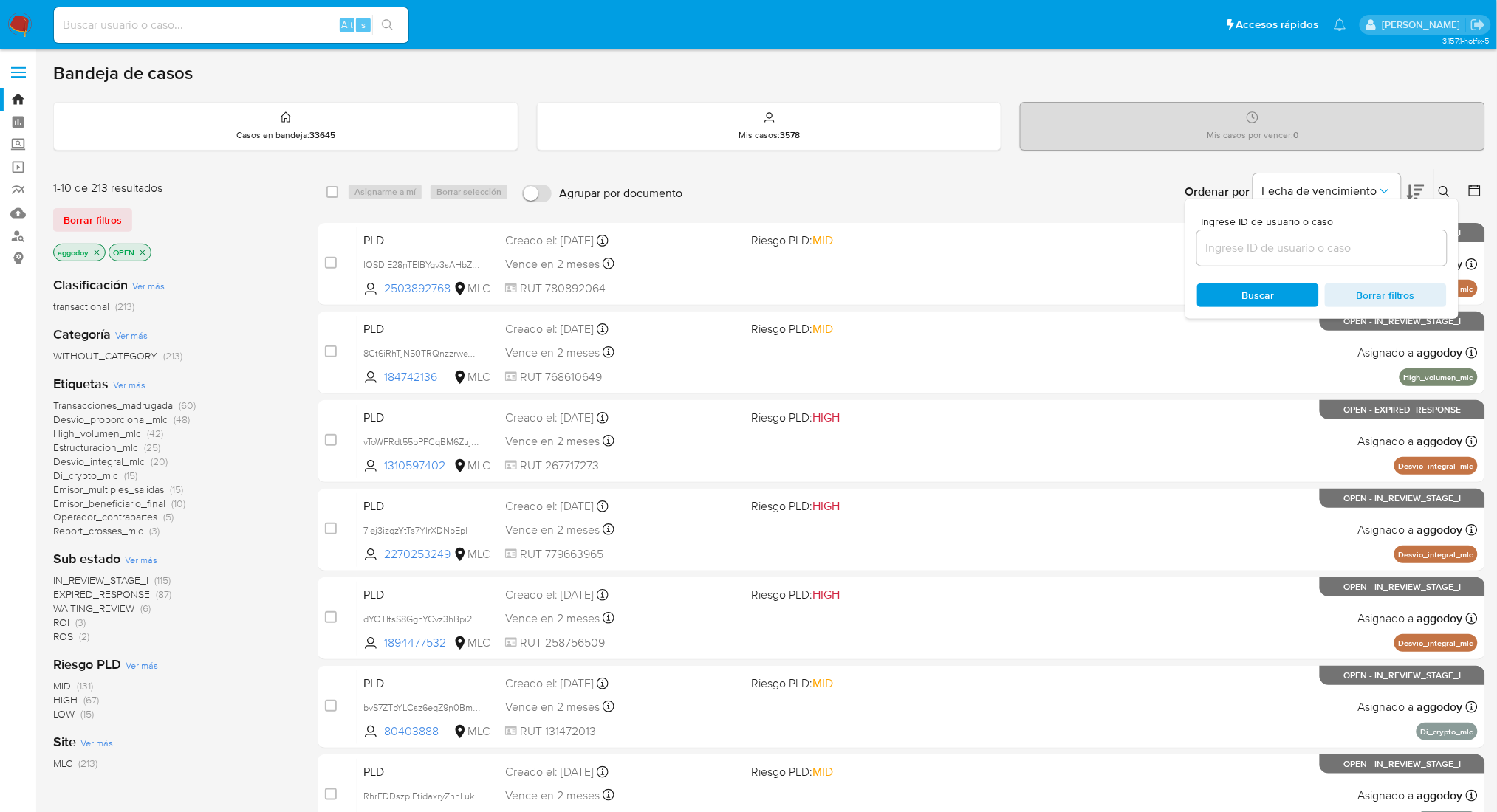
click at [1295, 242] on input at bounding box center [1322, 248] width 250 height 19
type input "260155131"
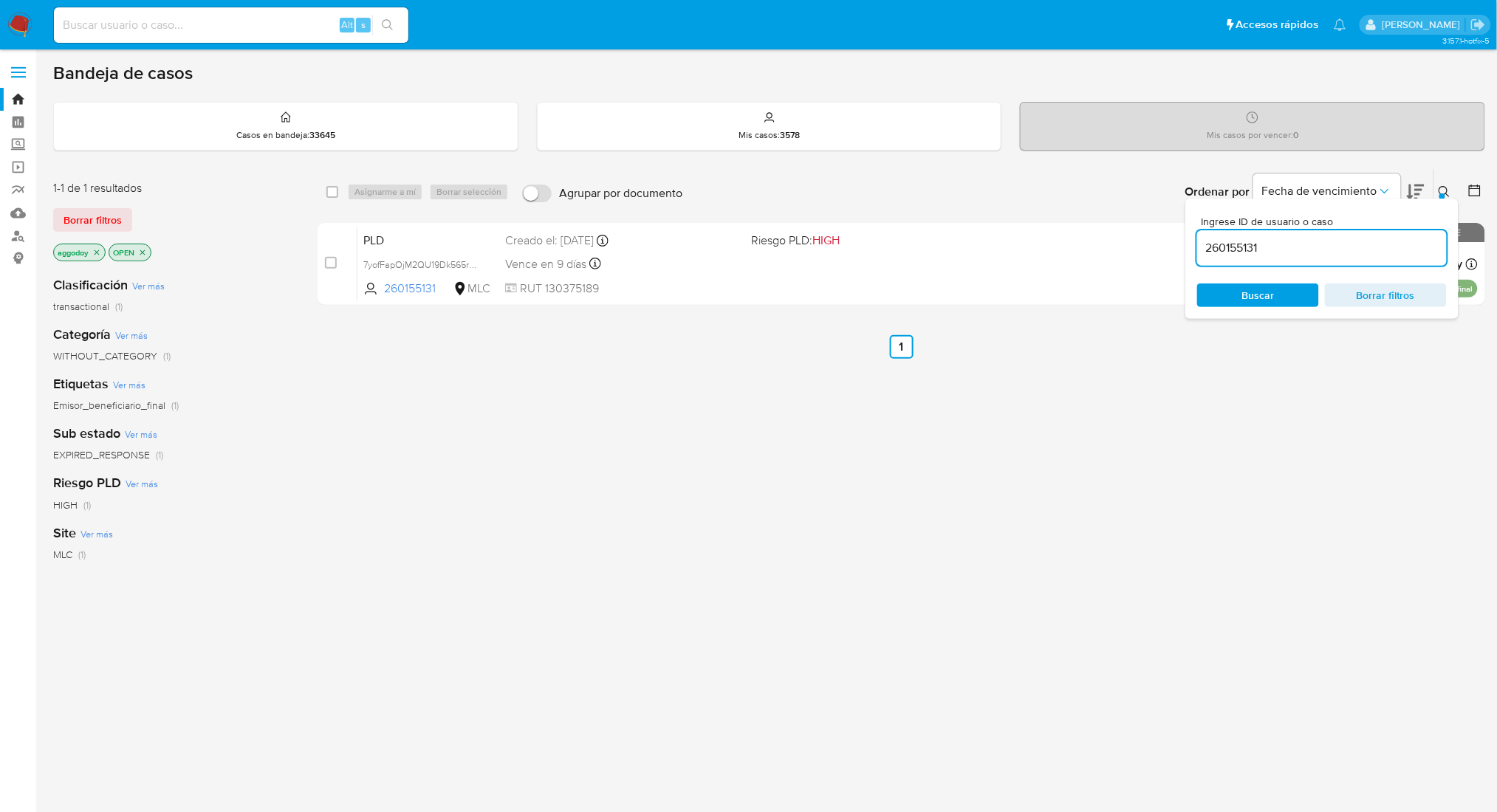
drag, startPoint x: 1448, startPoint y: 191, endPoint x: 1439, endPoint y: 200, distance: 12.7
click at [1450, 191] on icon at bounding box center [1444, 191] width 12 height 12
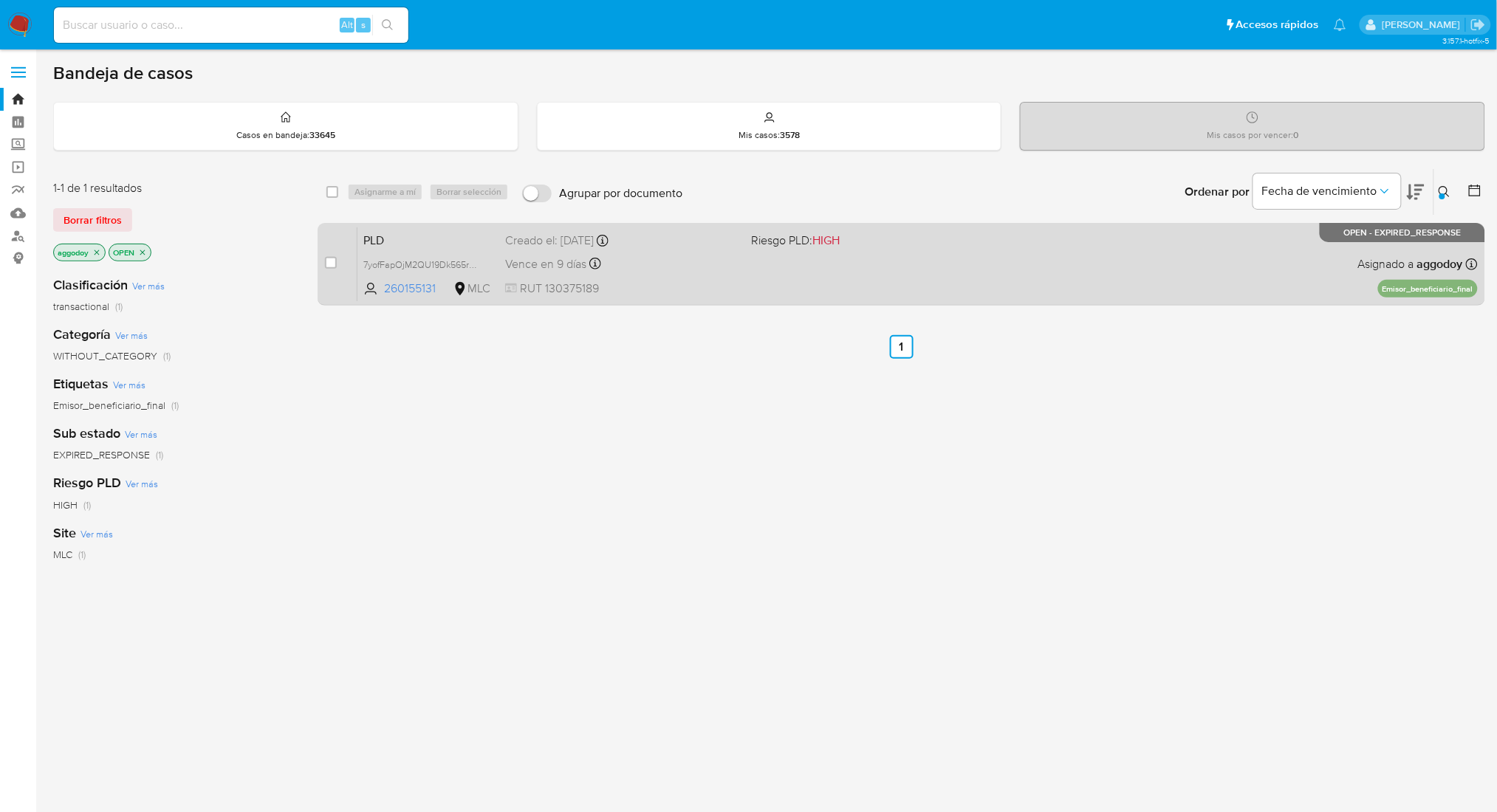
click at [763, 270] on div "PLD 7yofFapOjM2QU19Dk565ru2z 260155131 MLC Riesgo PLD: HIGH Creado el: [DATE] C…" at bounding box center [917, 264] width 1120 height 75
click at [328, 261] on input "checkbox" at bounding box center [331, 262] width 12 height 12
checkbox input "true"
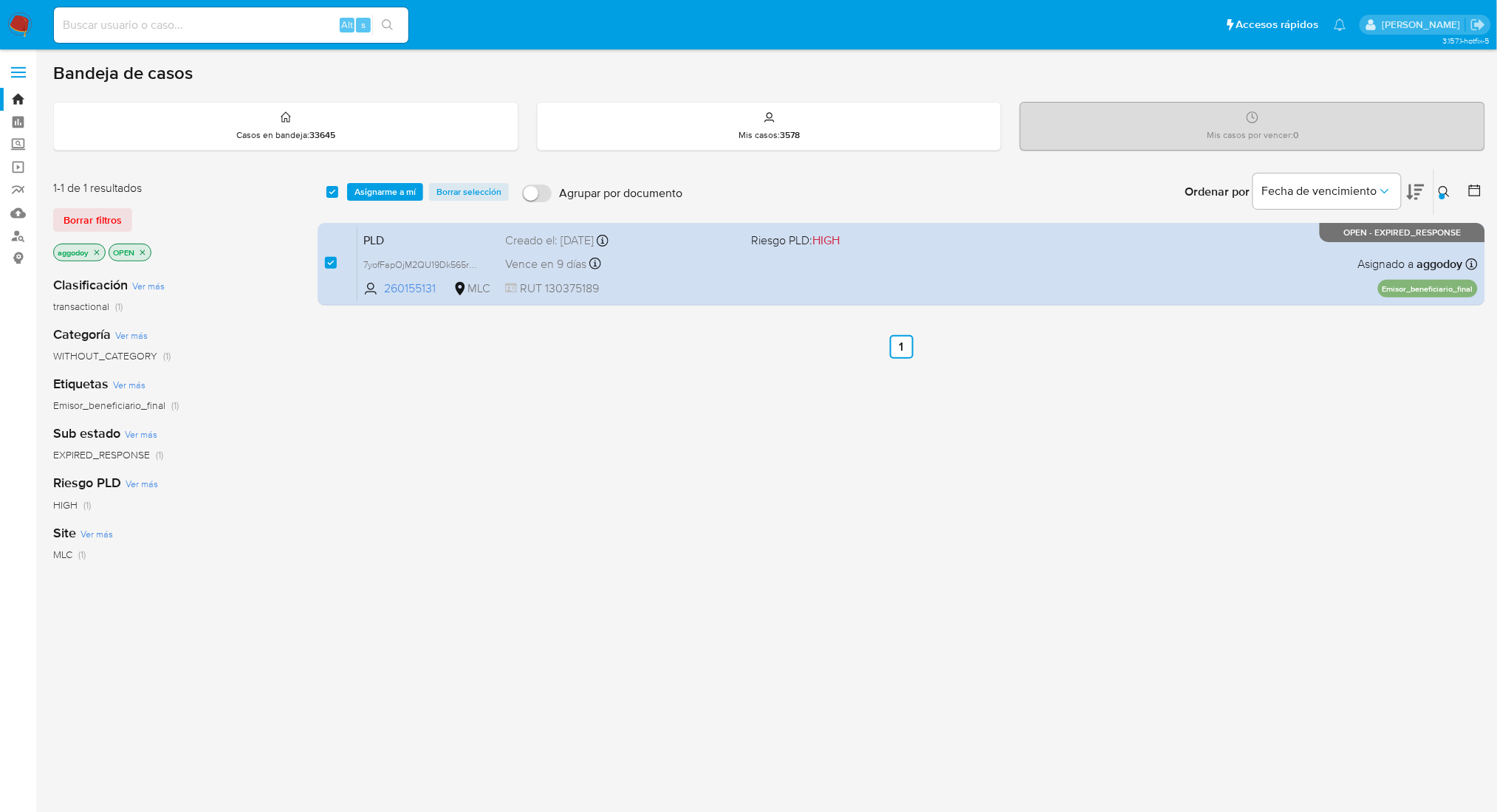
click at [375, 206] on div "select-all-cases-checkbox Asignarme a mí Borrar selección Agrupar por documento…" at bounding box center [901, 191] width 1168 height 45
click at [381, 190] on span "Asignarme a mí" at bounding box center [385, 192] width 61 height 15
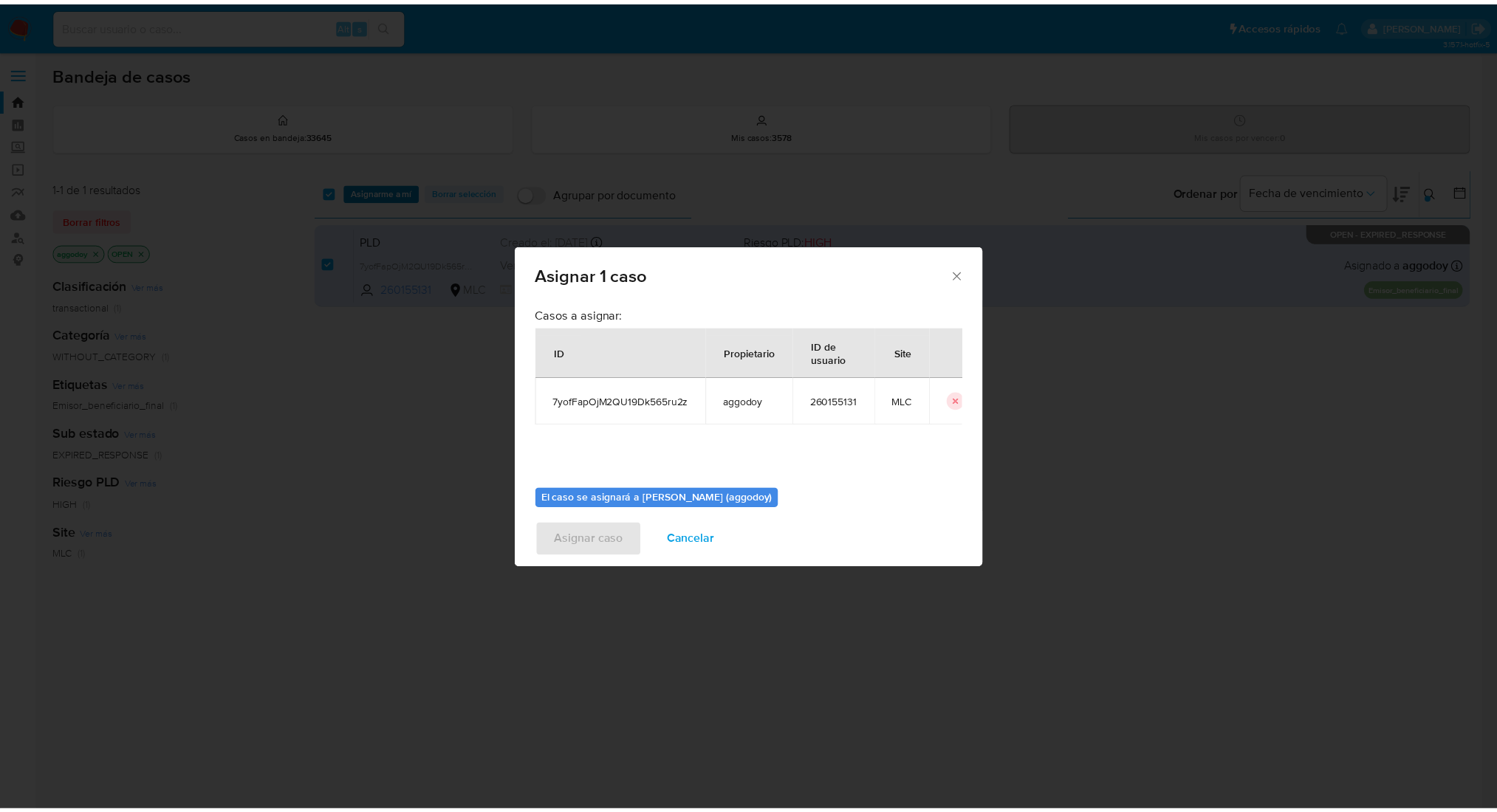
scroll to position [75, 0]
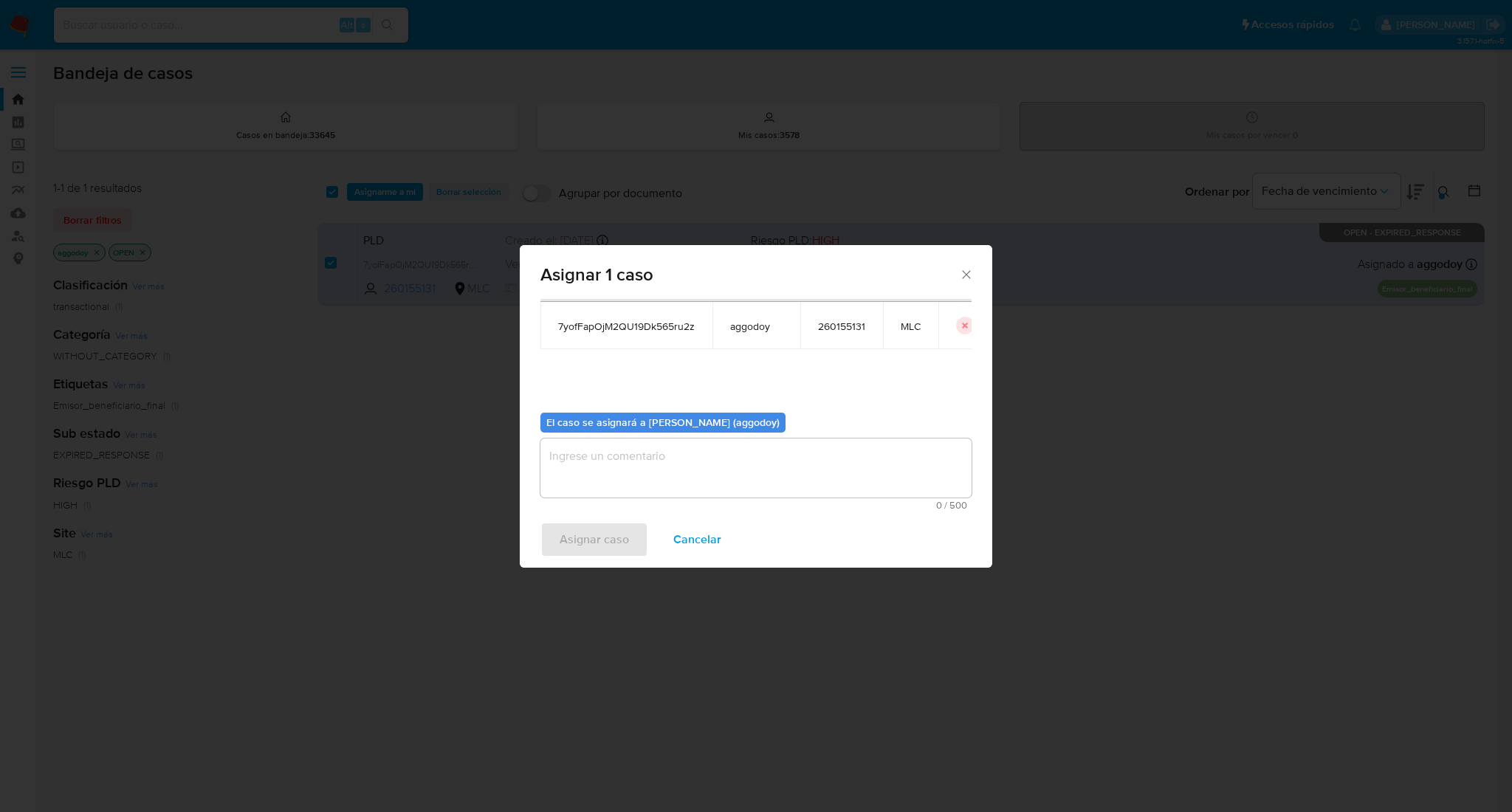
click at [736, 479] on textarea "assign-modal" at bounding box center [756, 468] width 431 height 59
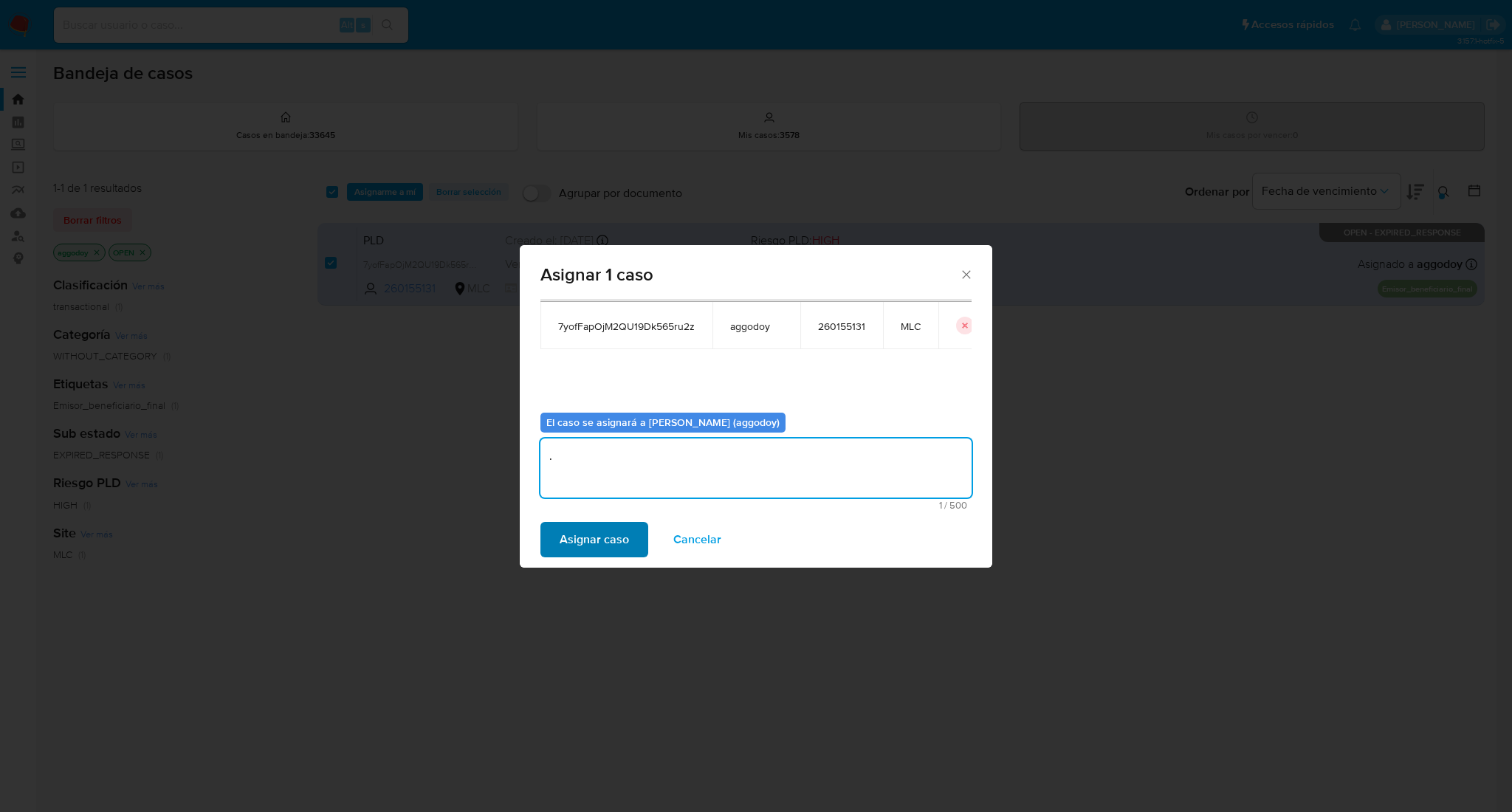
type textarea "."
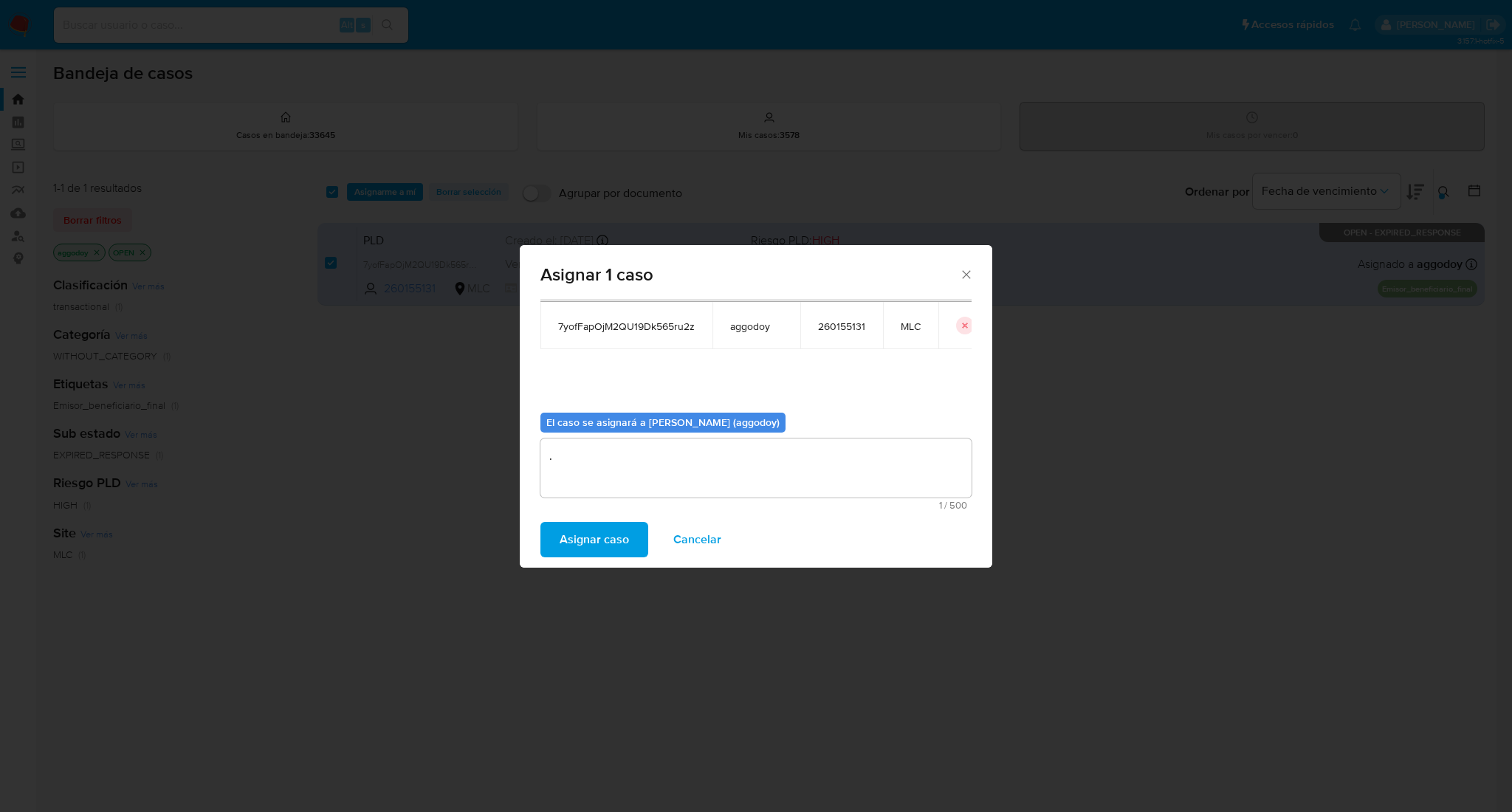
click at [594, 554] on span "Asignar caso" at bounding box center [594, 539] width 69 height 33
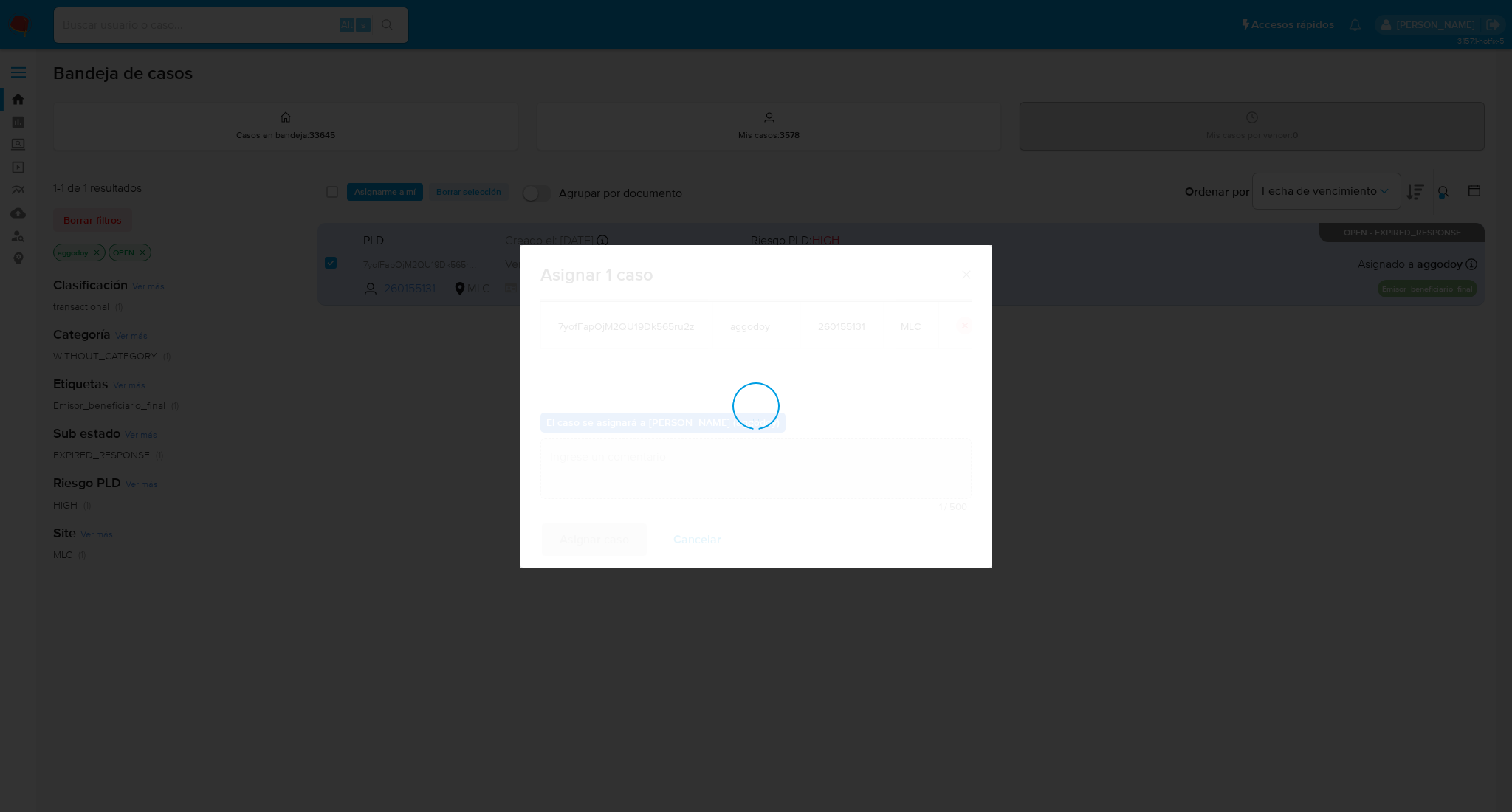
checkbox input "false"
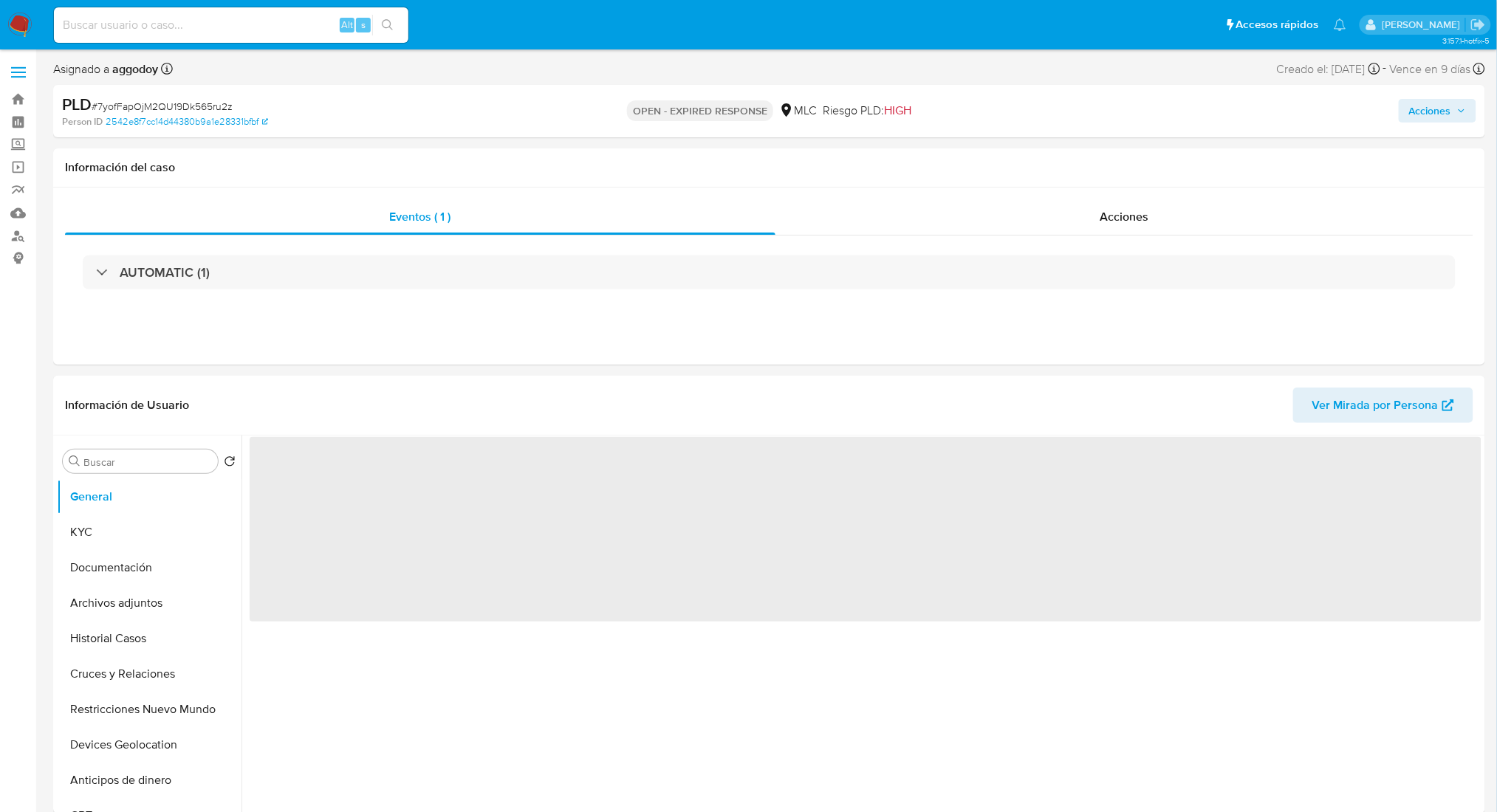
select select "10"
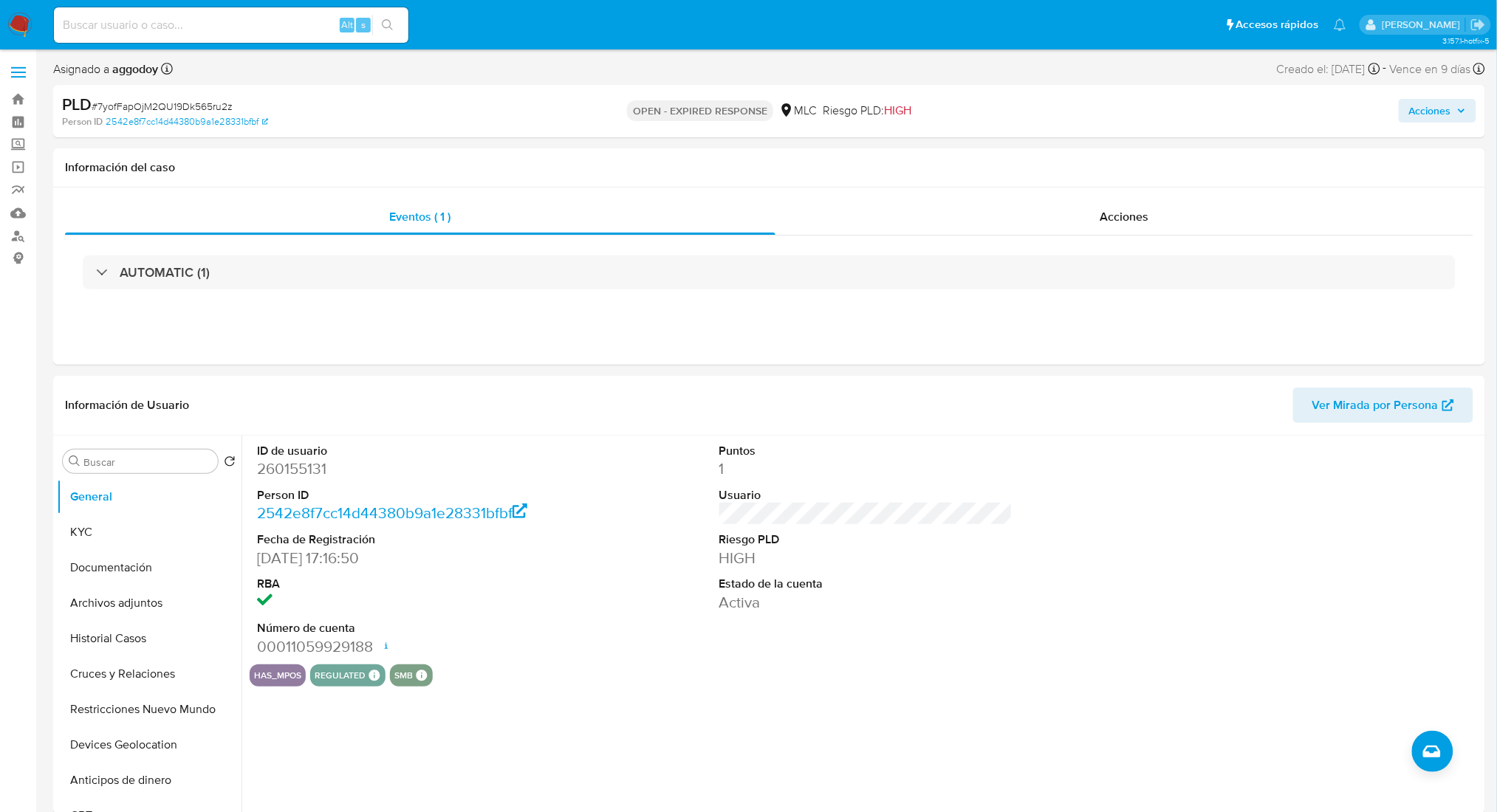
click at [132, 109] on span "# 7yofFapOjM2QU19Dk565ru2z" at bounding box center [162, 106] width 141 height 15
copy span "7yofFapOjM2QU19Dk565ru2z"
select select "10"
click at [126, 118] on link "2542e8f7cc14d44380b9a1e28331bfbf" at bounding box center [187, 122] width 163 height 14
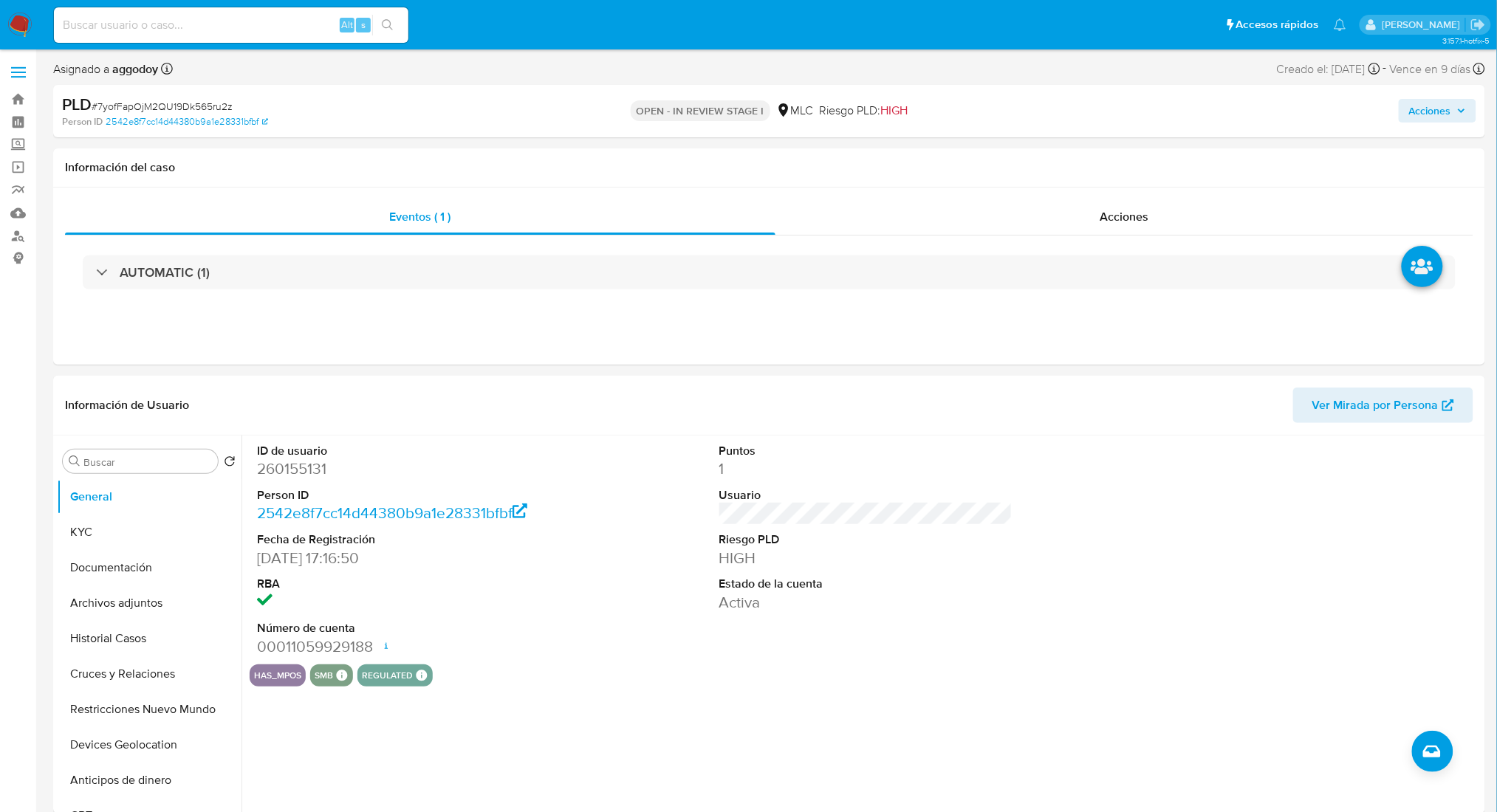
click at [135, 108] on span "# 7yofFapOjM2QU19Dk565ru2z" at bounding box center [162, 106] width 141 height 15
click at [136, 108] on span "# 7yofFapOjM2QU19Dk565ru2z" at bounding box center [162, 106] width 141 height 15
copy span "7yofFapOjM2QU19Dk565ru2z"
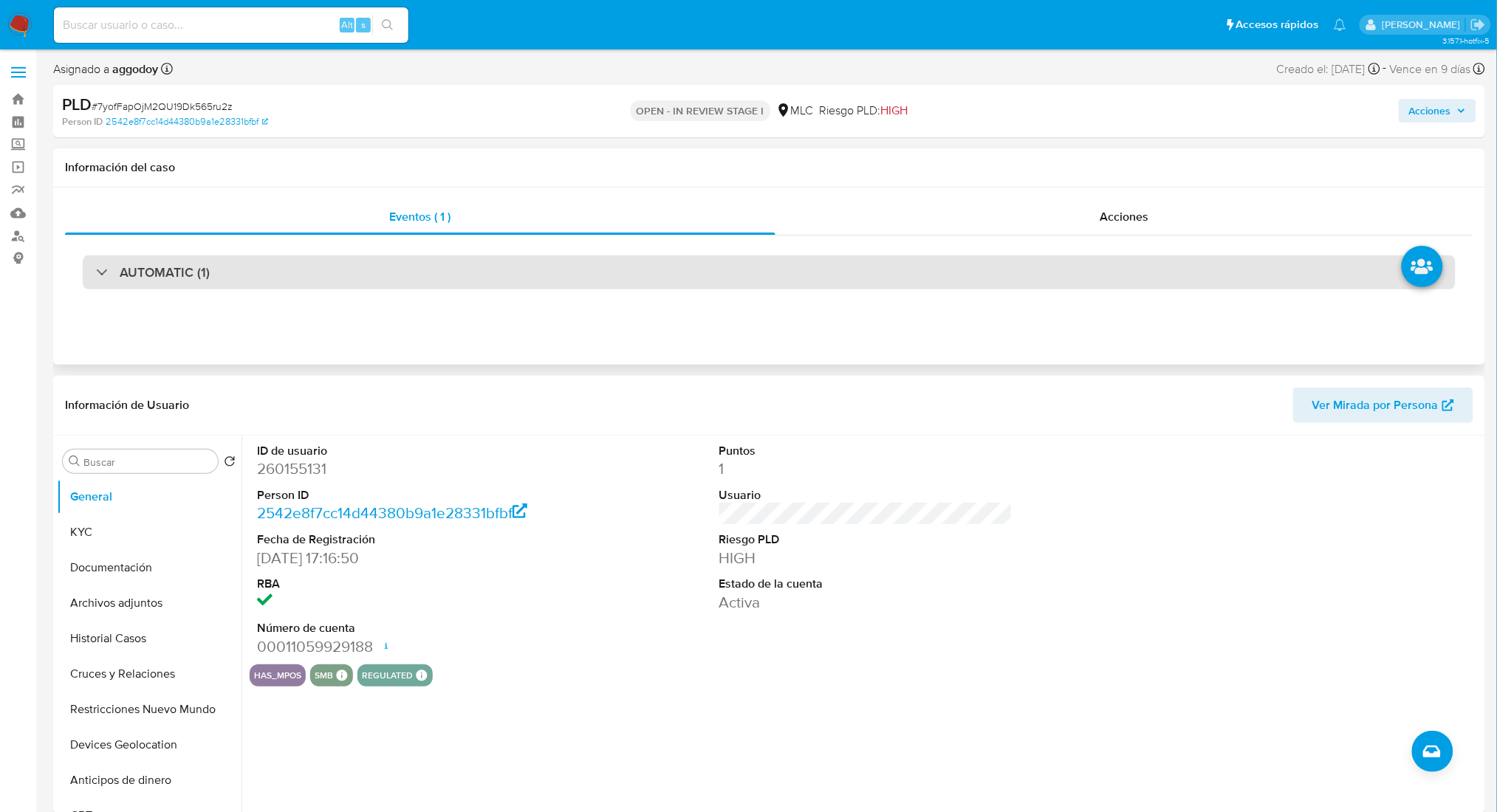
click at [277, 273] on div "AUTOMATIC (1)" at bounding box center [769, 273] width 1373 height 34
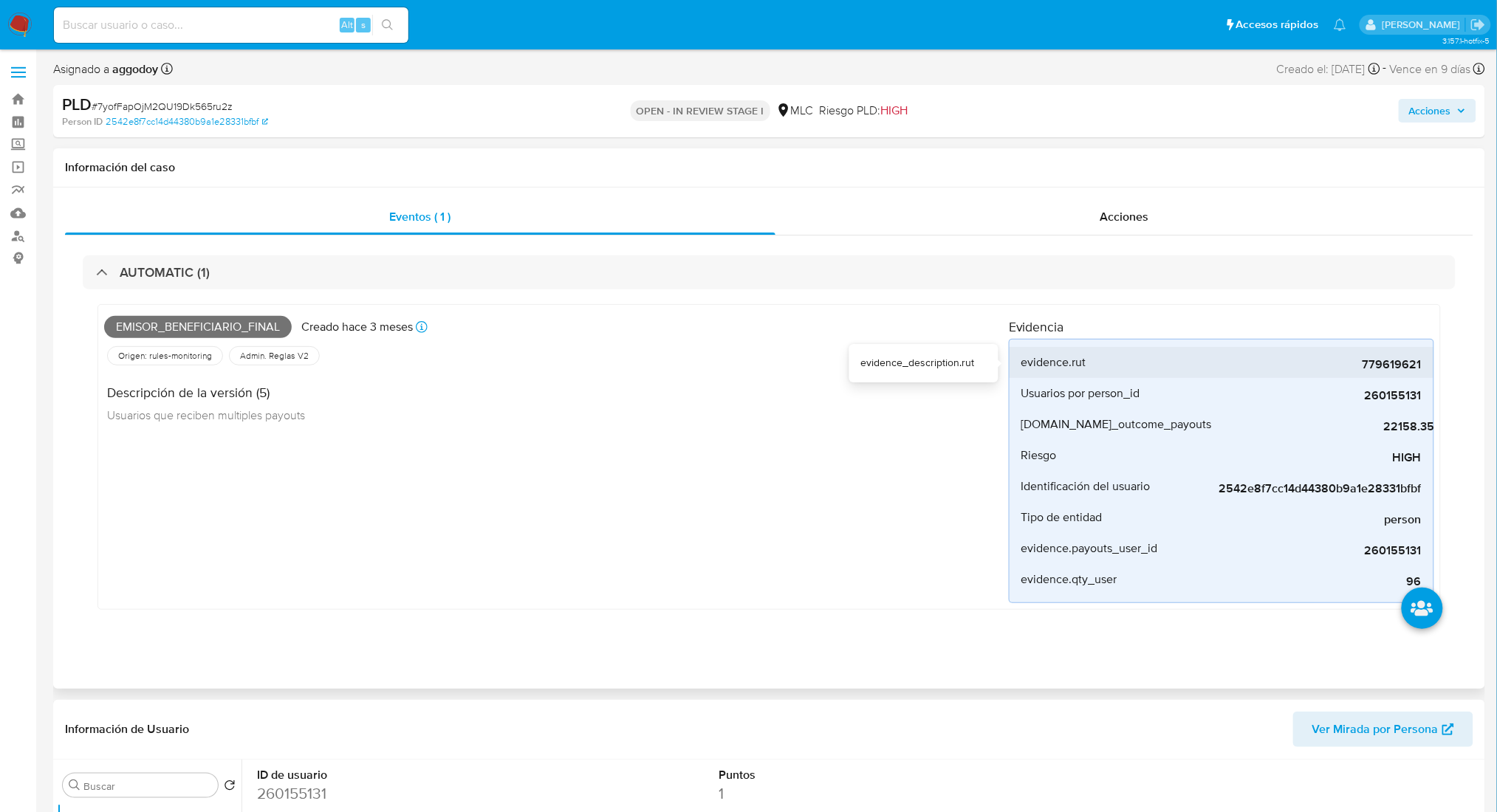
click at [1390, 371] on span "779619621" at bounding box center [1311, 364] width 222 height 15
click at [1377, 369] on span "779619621" at bounding box center [1311, 364] width 222 height 15
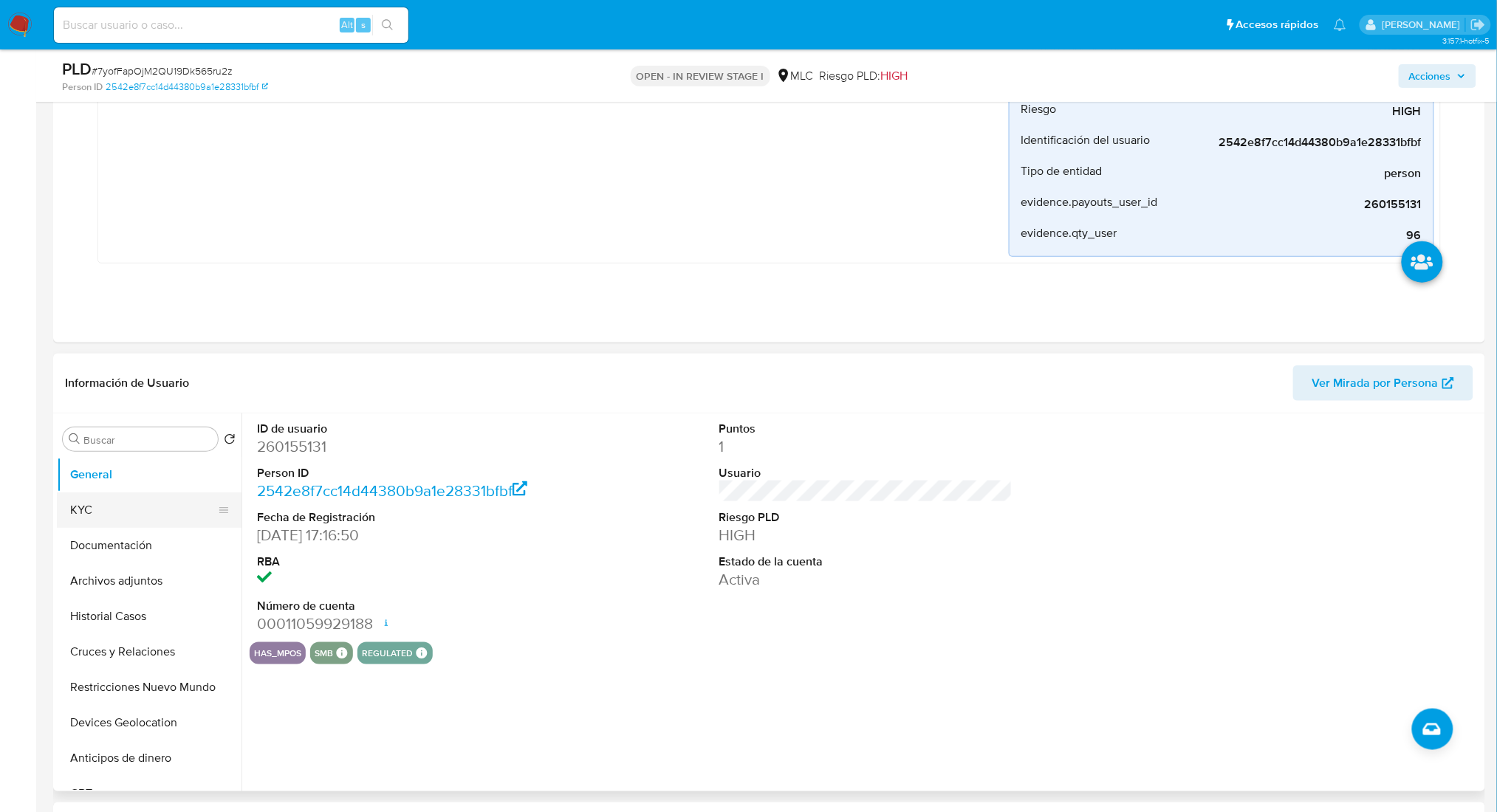
scroll to position [296, 0]
click at [167, 497] on button "KYC" at bounding box center [143, 508] width 173 height 35
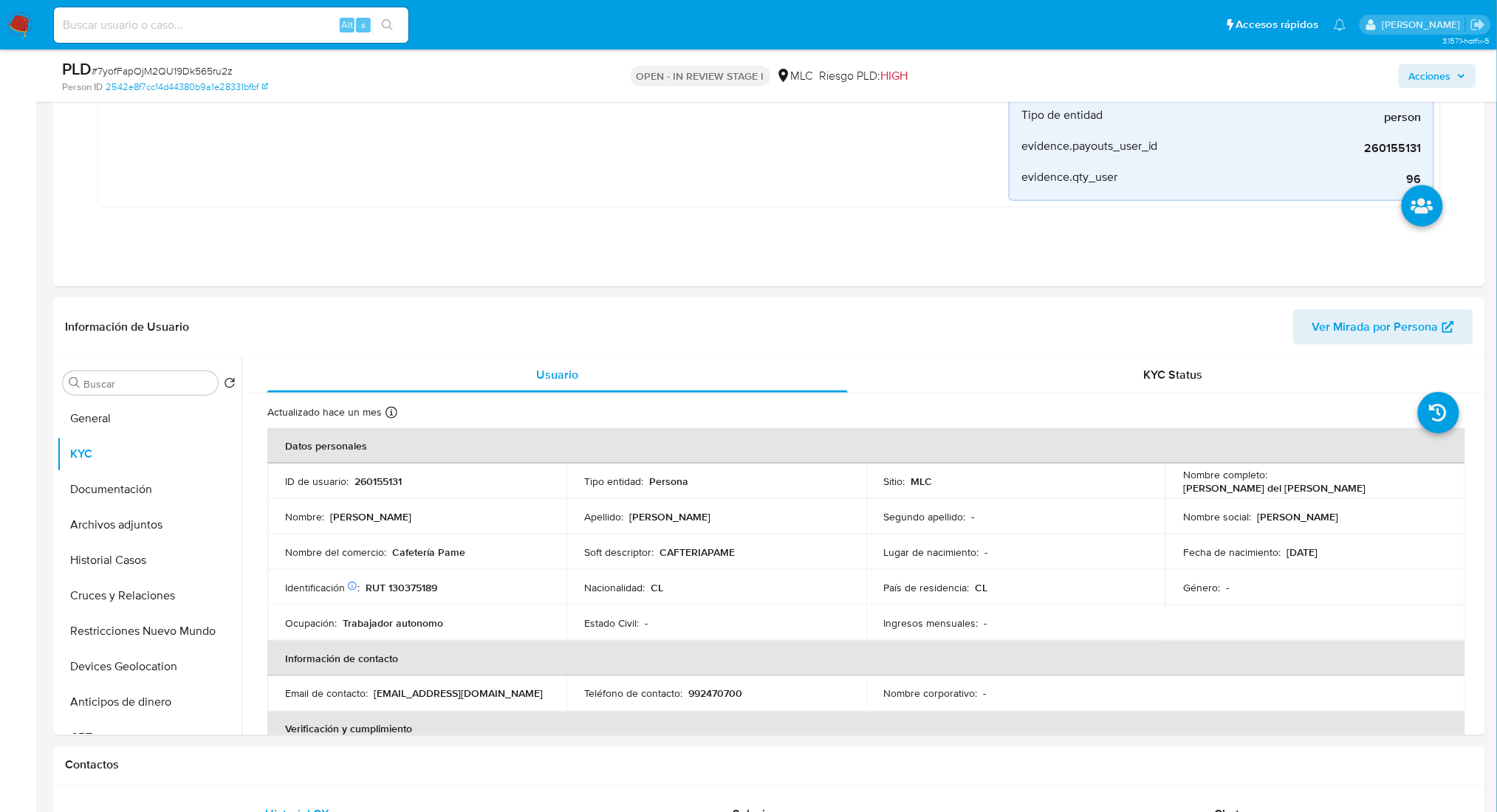
scroll to position [355, 0]
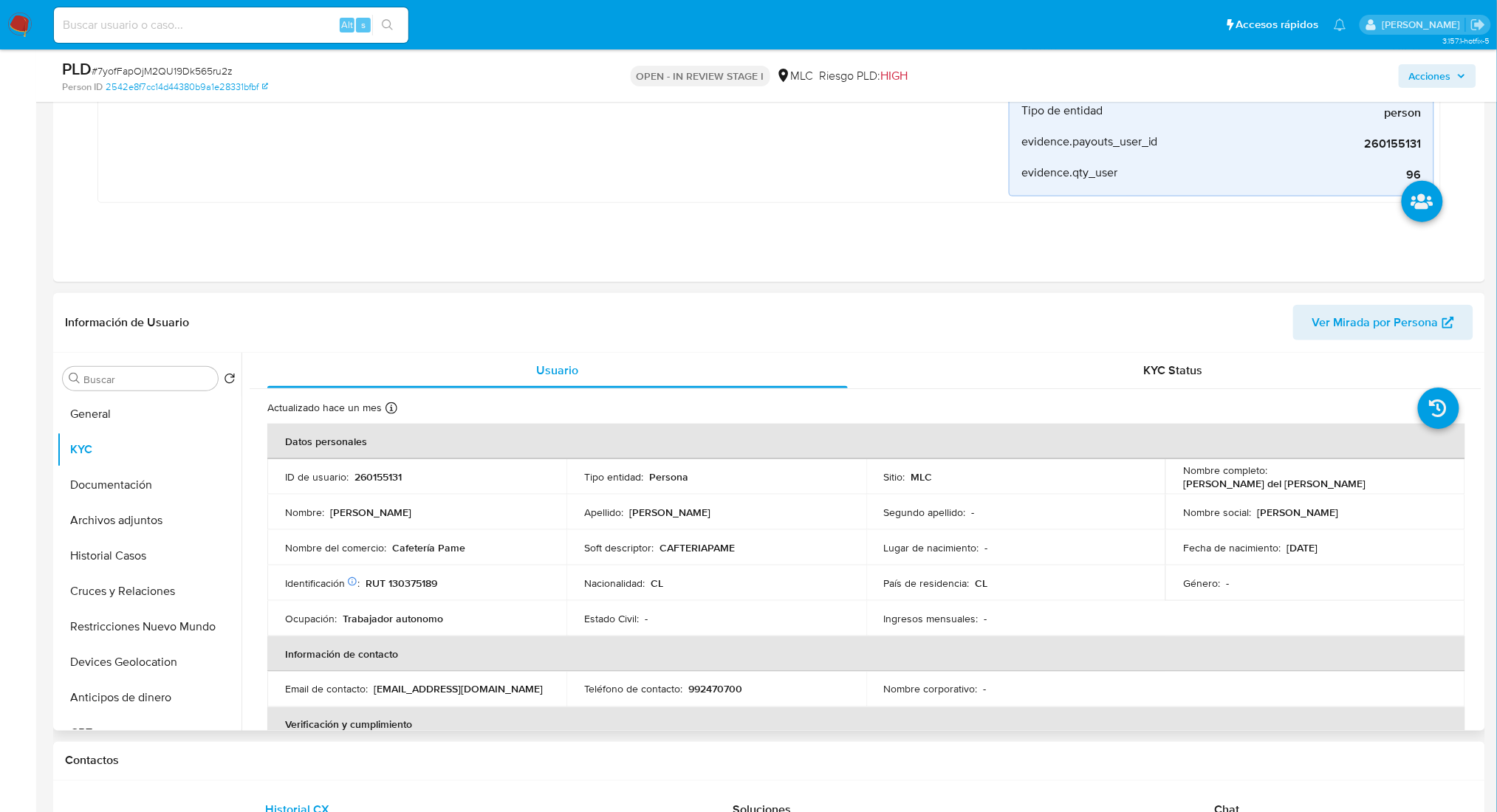
click at [1272, 482] on p "Pamela del Carmen Varas Duarte" at bounding box center [1274, 483] width 183 height 14
drag, startPoint x: 1268, startPoint y: 479, endPoint x: 1419, endPoint y: 483, distance: 151.1
click at [1419, 483] on div "Nombre completo : Pamela del Carmen Varas Duarte" at bounding box center [1314, 477] width 264 height 26
copy p "Pamela del Carmen Varas Duarte"
click at [158, 487] on button "Documentación" at bounding box center [143, 484] width 173 height 35
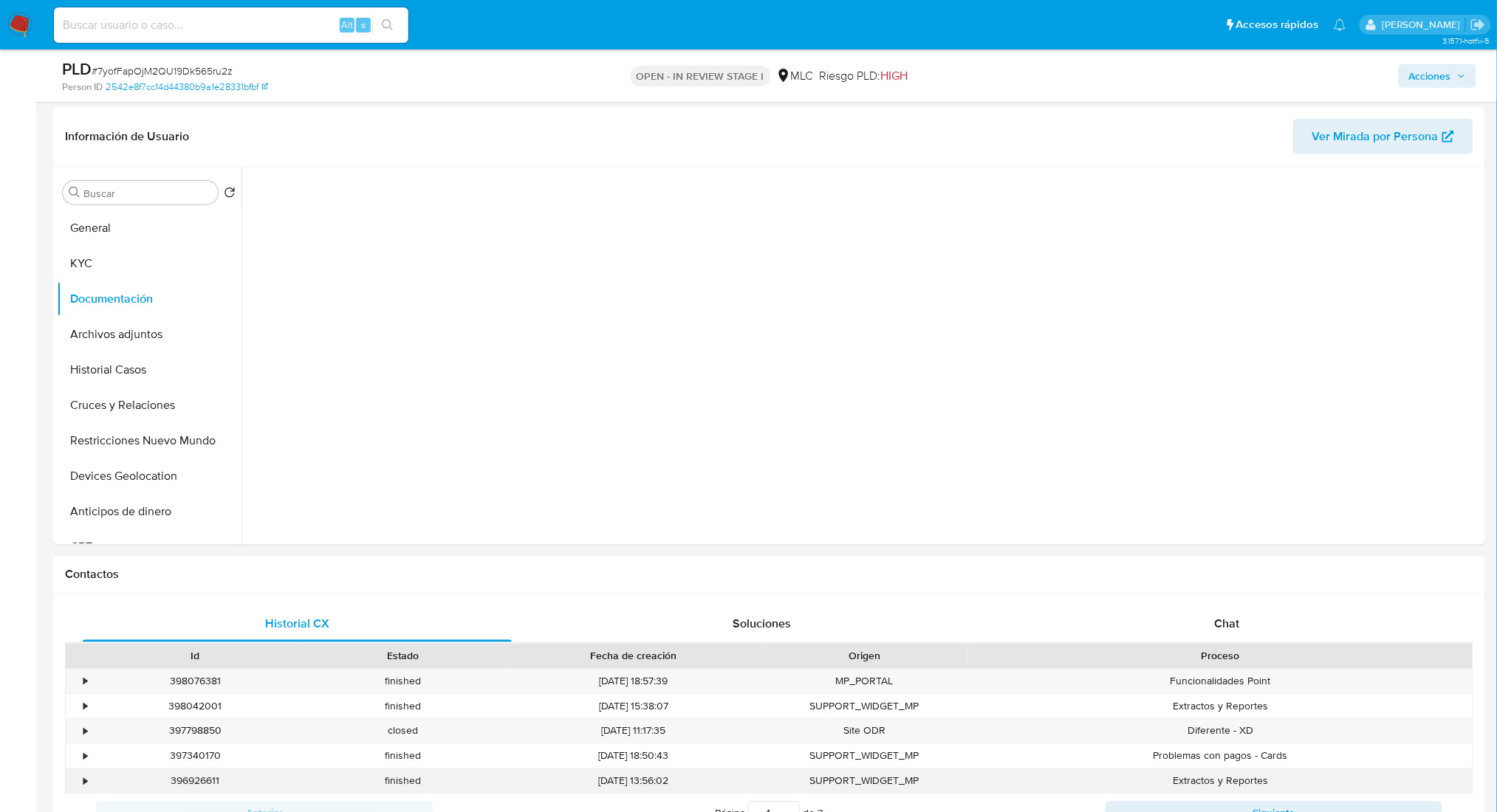
scroll to position [649, 0]
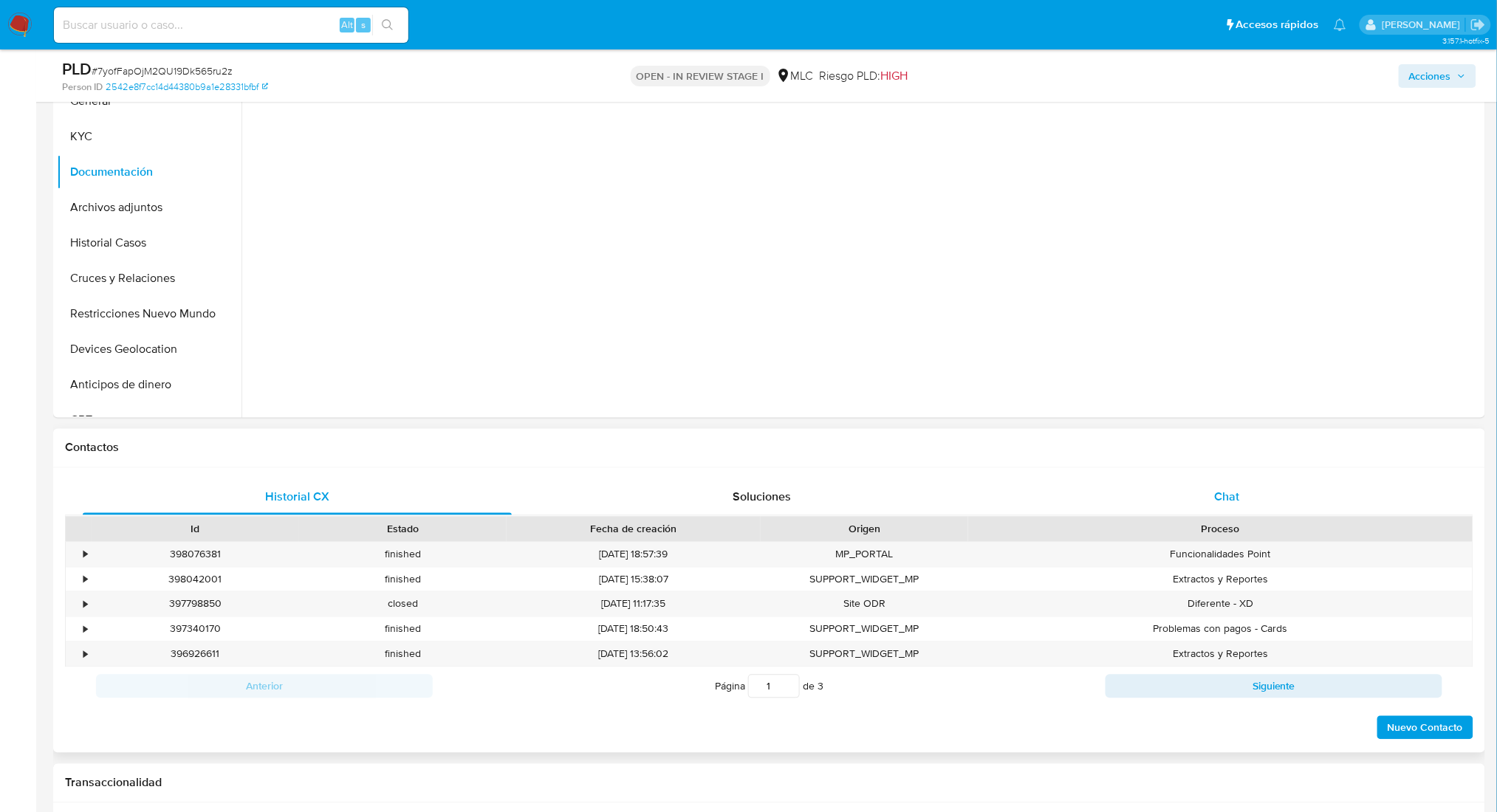
drag, startPoint x: 1199, startPoint y: 526, endPoint x: 1196, endPoint y: 514, distance: 12.4
click at [1197, 526] on div "Proceso" at bounding box center [1220, 529] width 484 height 15
click at [1196, 510] on div "Chat" at bounding box center [1227, 497] width 429 height 35
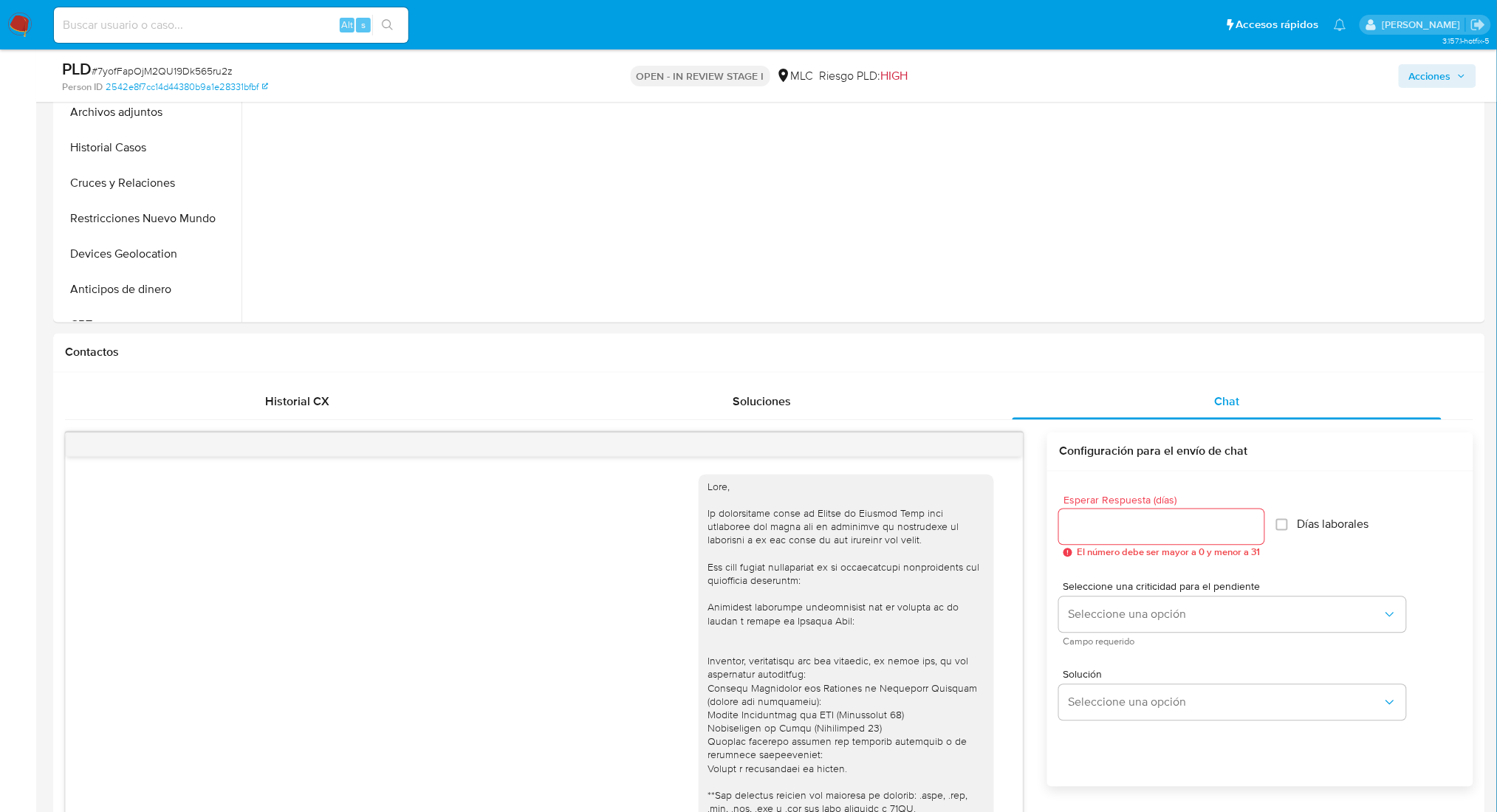
scroll to position [77, 0]
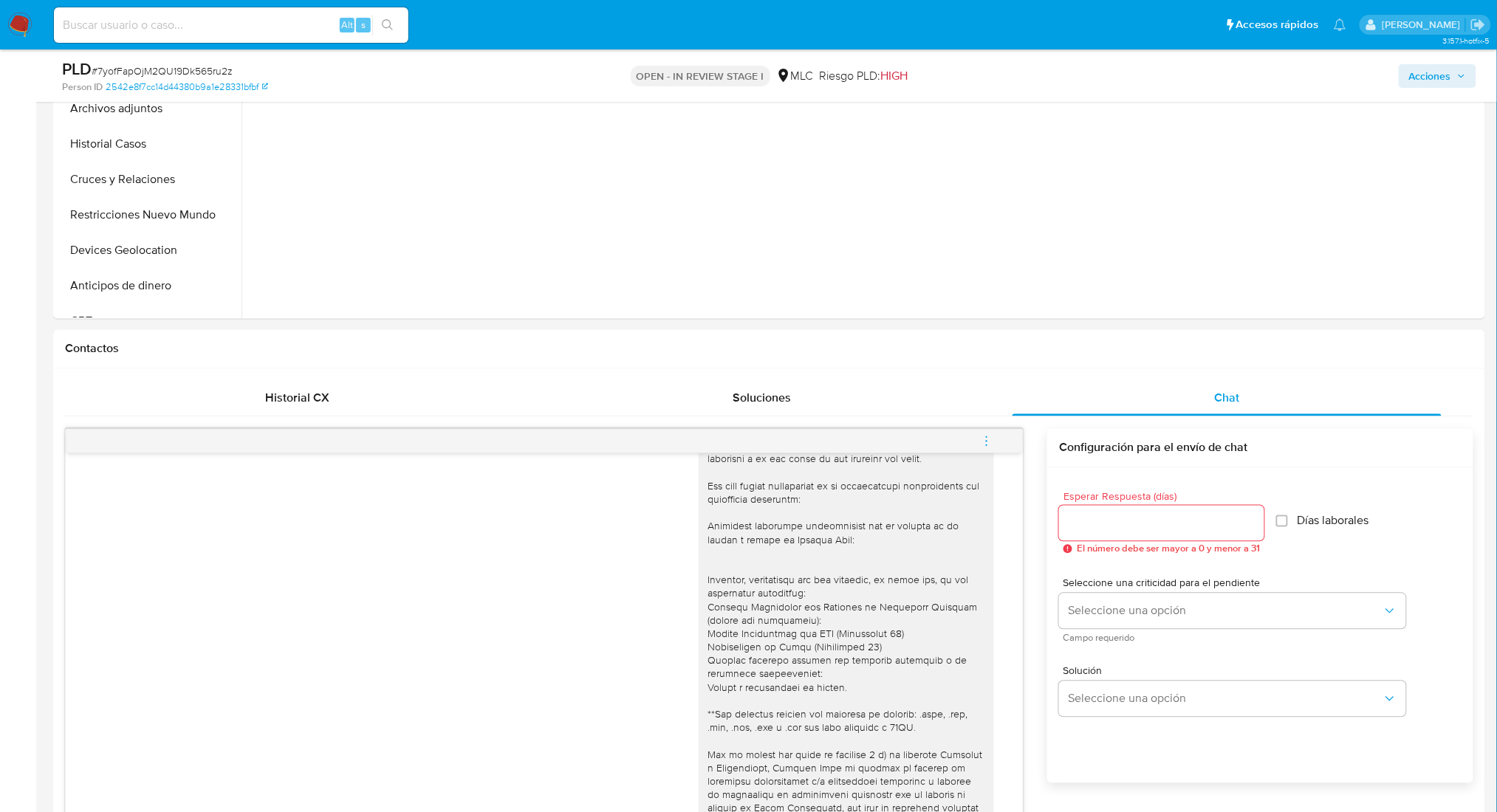
drag, startPoint x: 1497, startPoint y: 315, endPoint x: 1497, endPoint y: 338, distance: 23.0
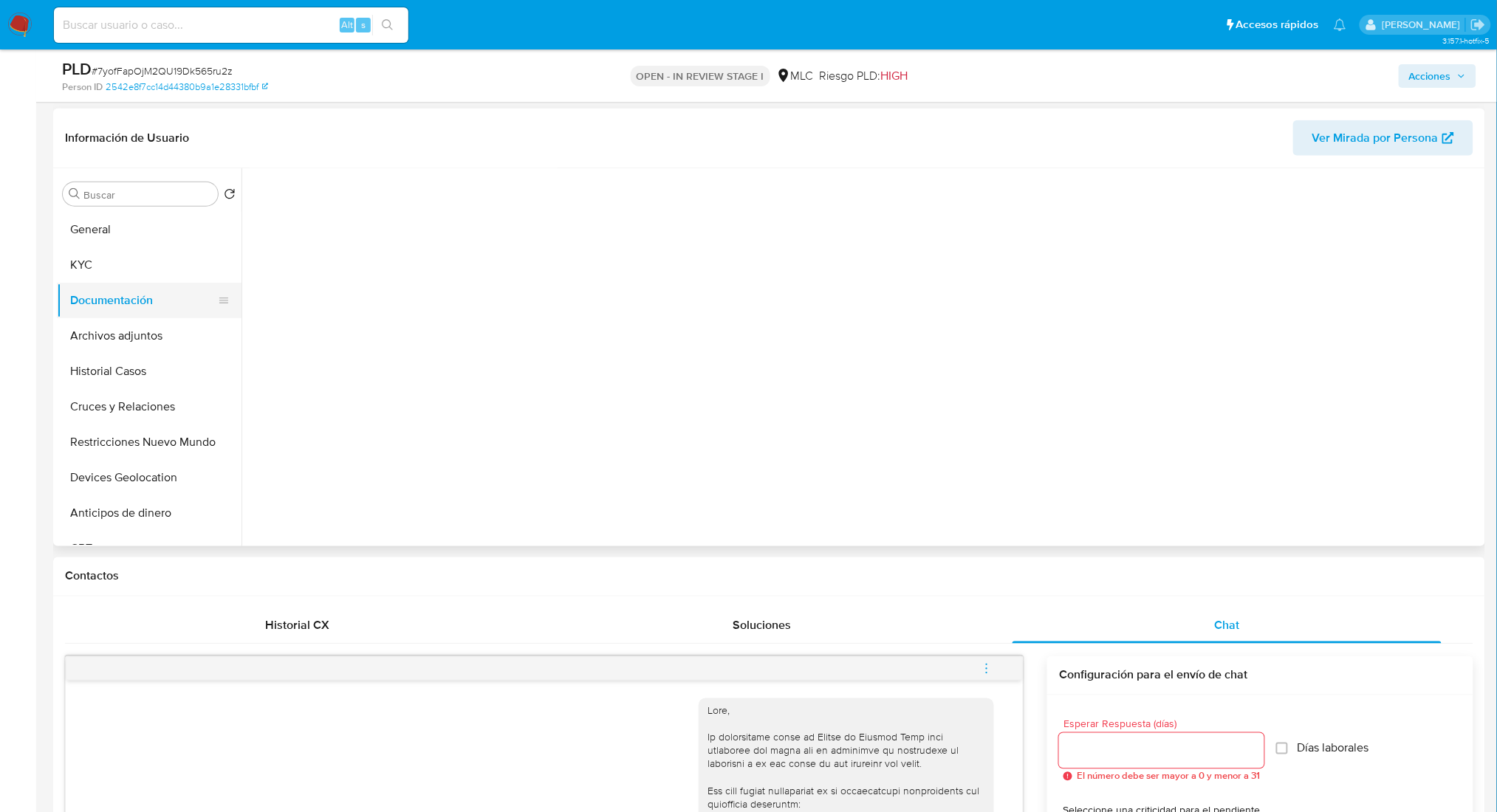
scroll to position [517, 0]
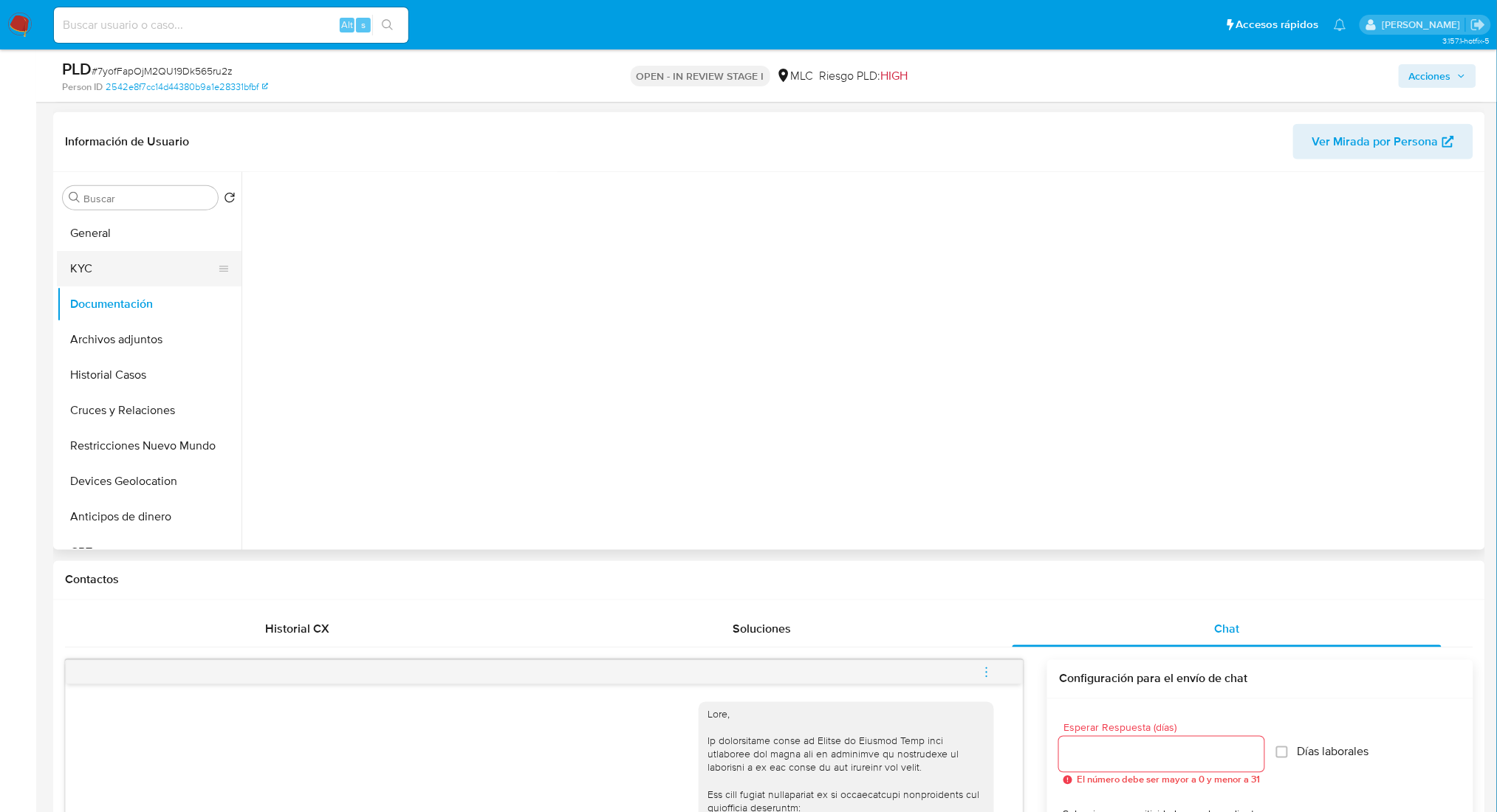
click at [128, 263] on button "KYC" at bounding box center [143, 269] width 173 height 35
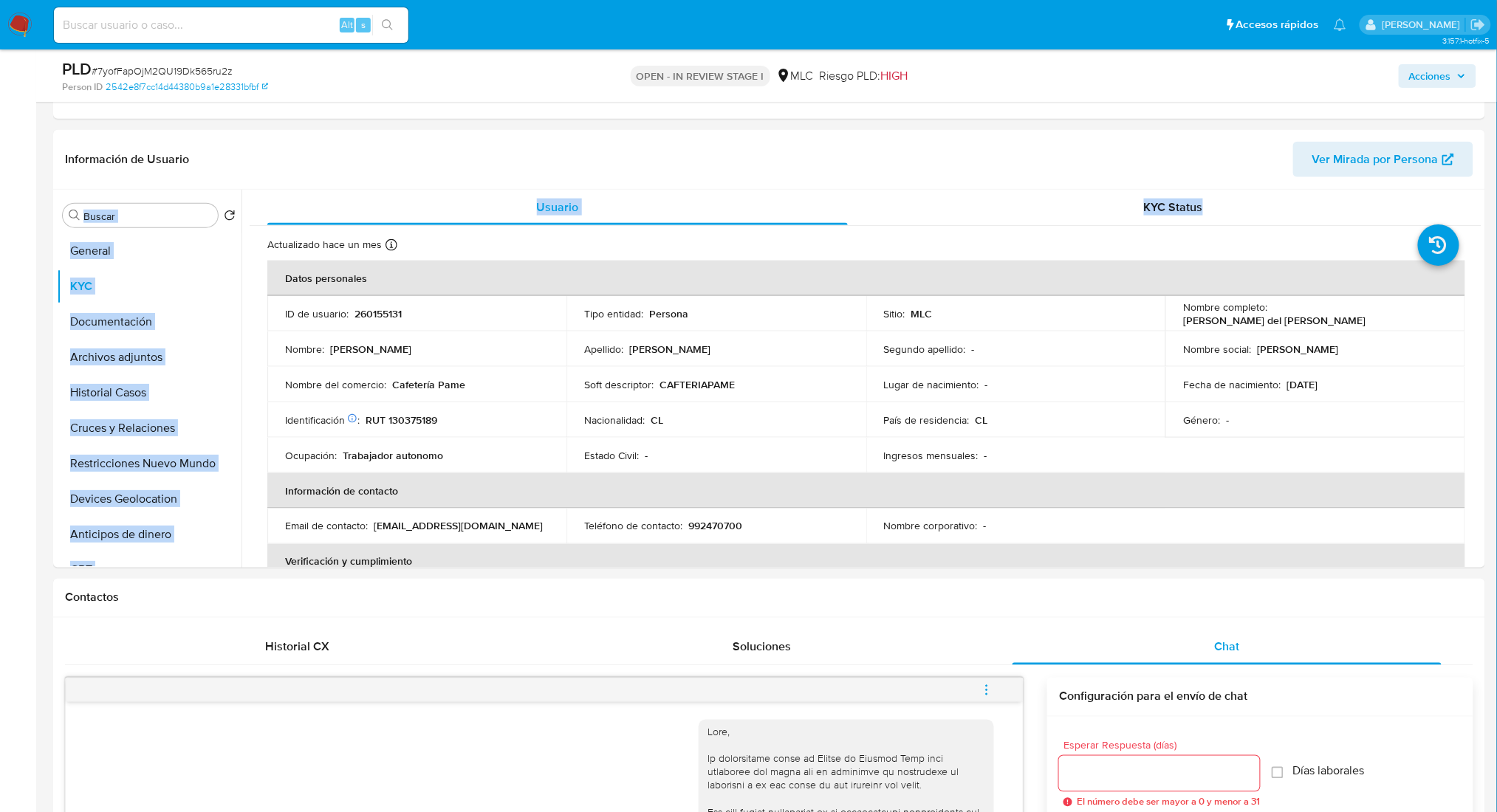
drag, startPoint x: 1481, startPoint y: 186, endPoint x: 1485, endPoint y: 195, distance: 9.8
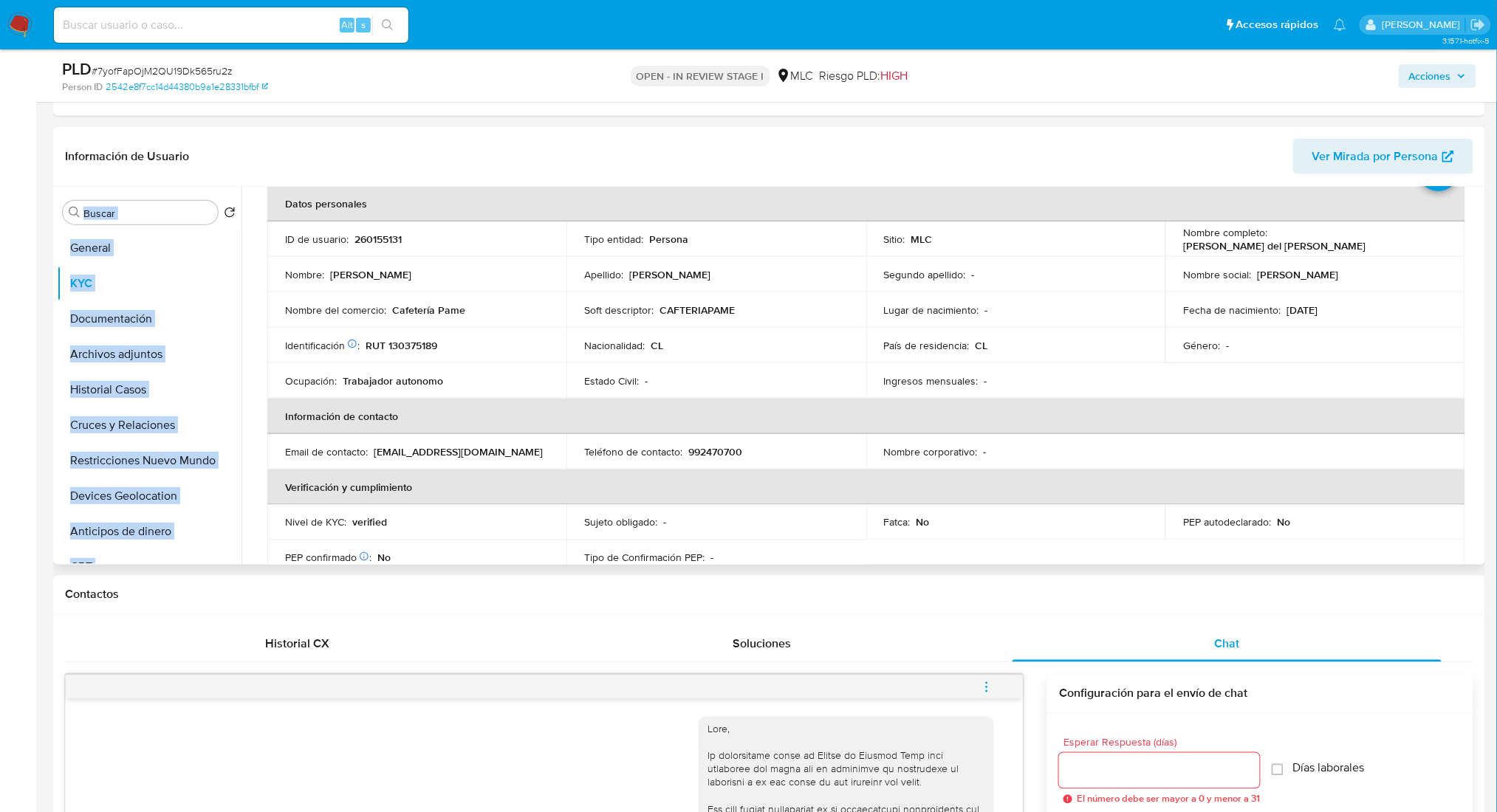
scroll to position [76, 0]
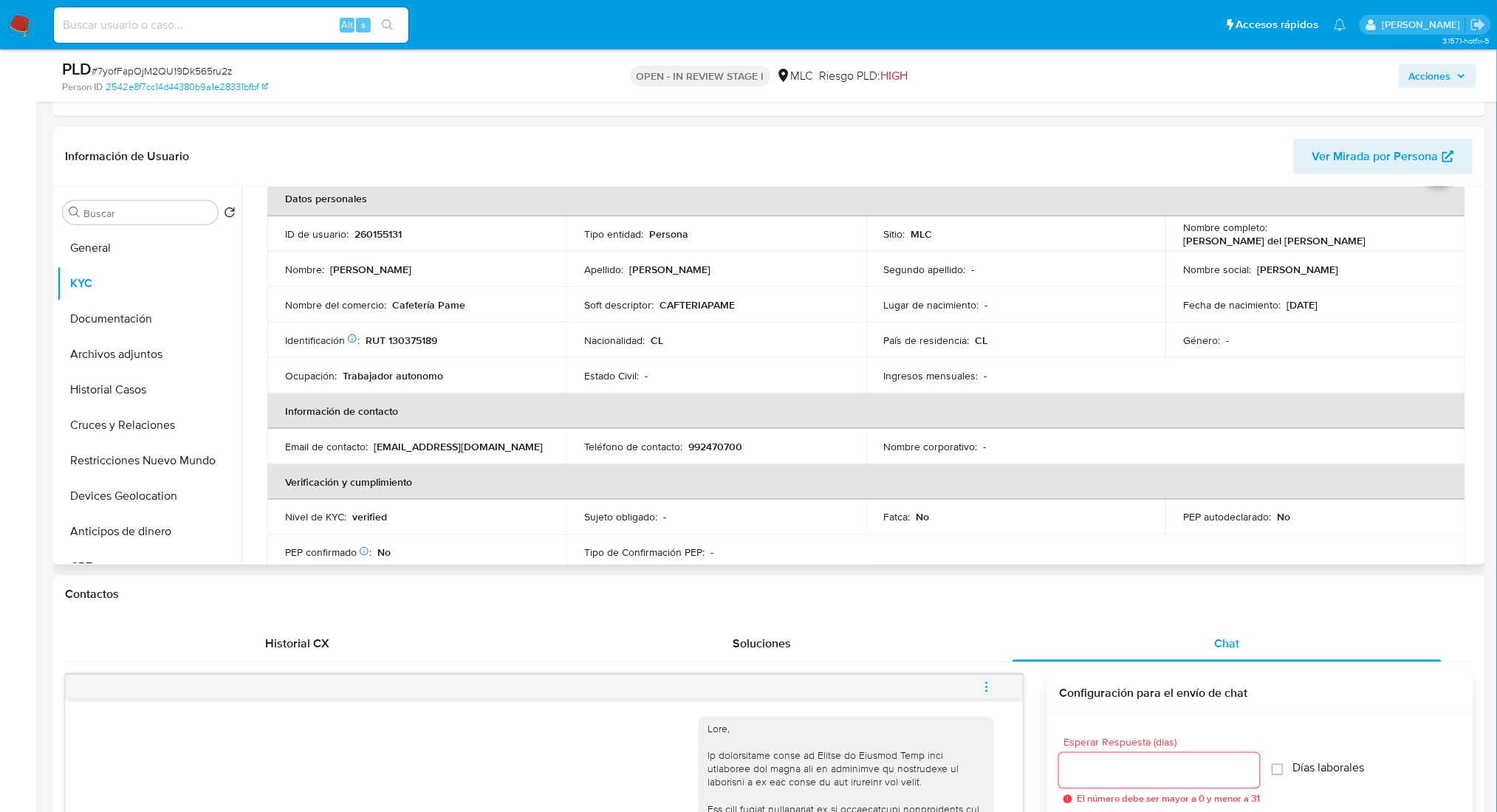
click at [1044, 291] on td "Lugar de nacimiento : -" at bounding box center [1016, 304] width 299 height 35
click at [1381, 394] on th "Información de contacto" at bounding box center [866, 411] width 1198 height 35
click at [417, 337] on p "RUT 130375189" at bounding box center [402, 340] width 72 height 14
copy p "130375189"
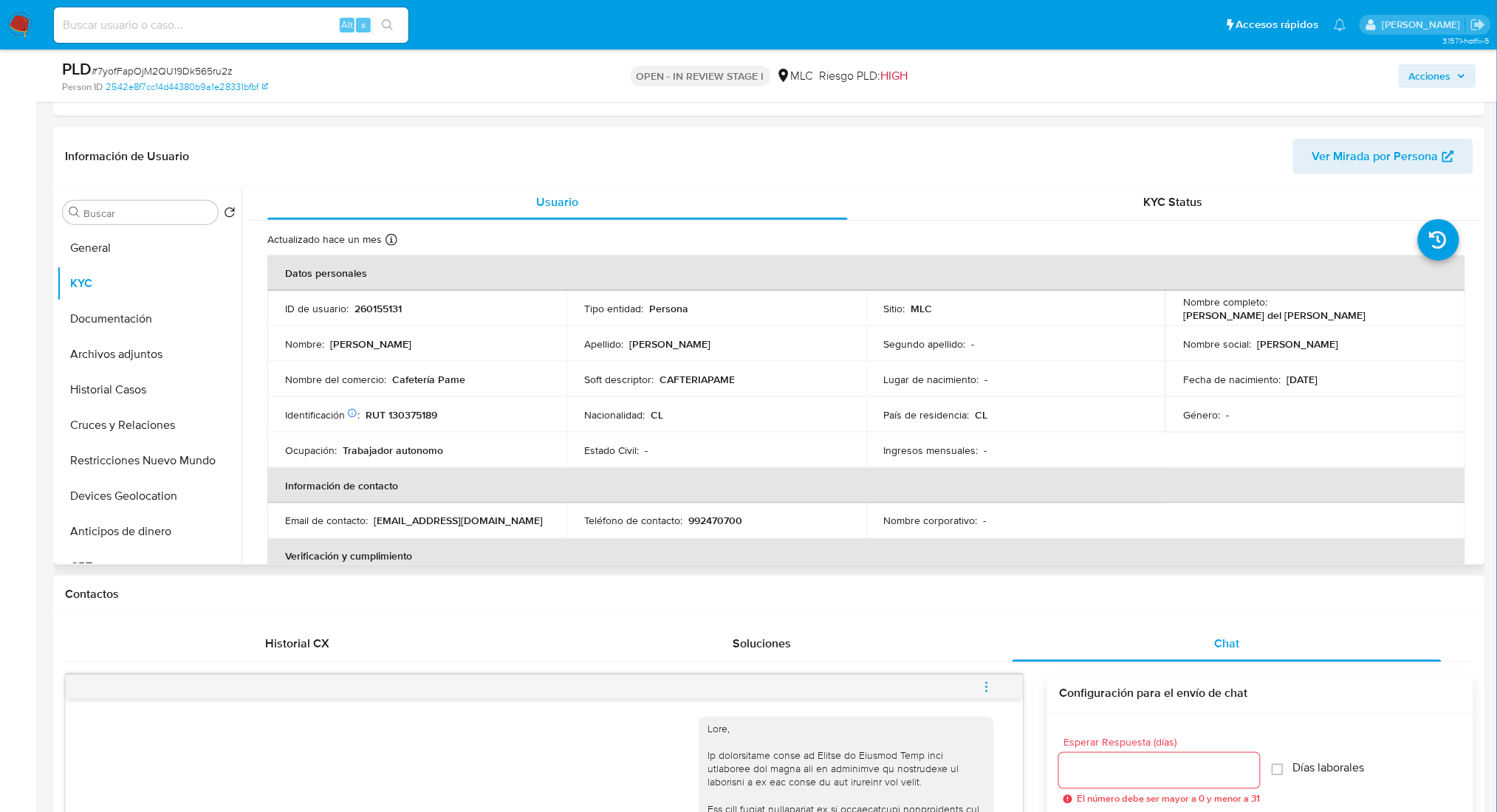
scroll to position [0, 0]
click at [676, 385] on p "CAFTERIAPAME" at bounding box center [697, 382] width 75 height 14
drag, startPoint x: 524, startPoint y: 381, endPoint x: 390, endPoint y: 382, distance: 134.0
click at [390, 382] on div "Nombre del comercio : Cafetería Pame" at bounding box center [417, 382] width 264 height 14
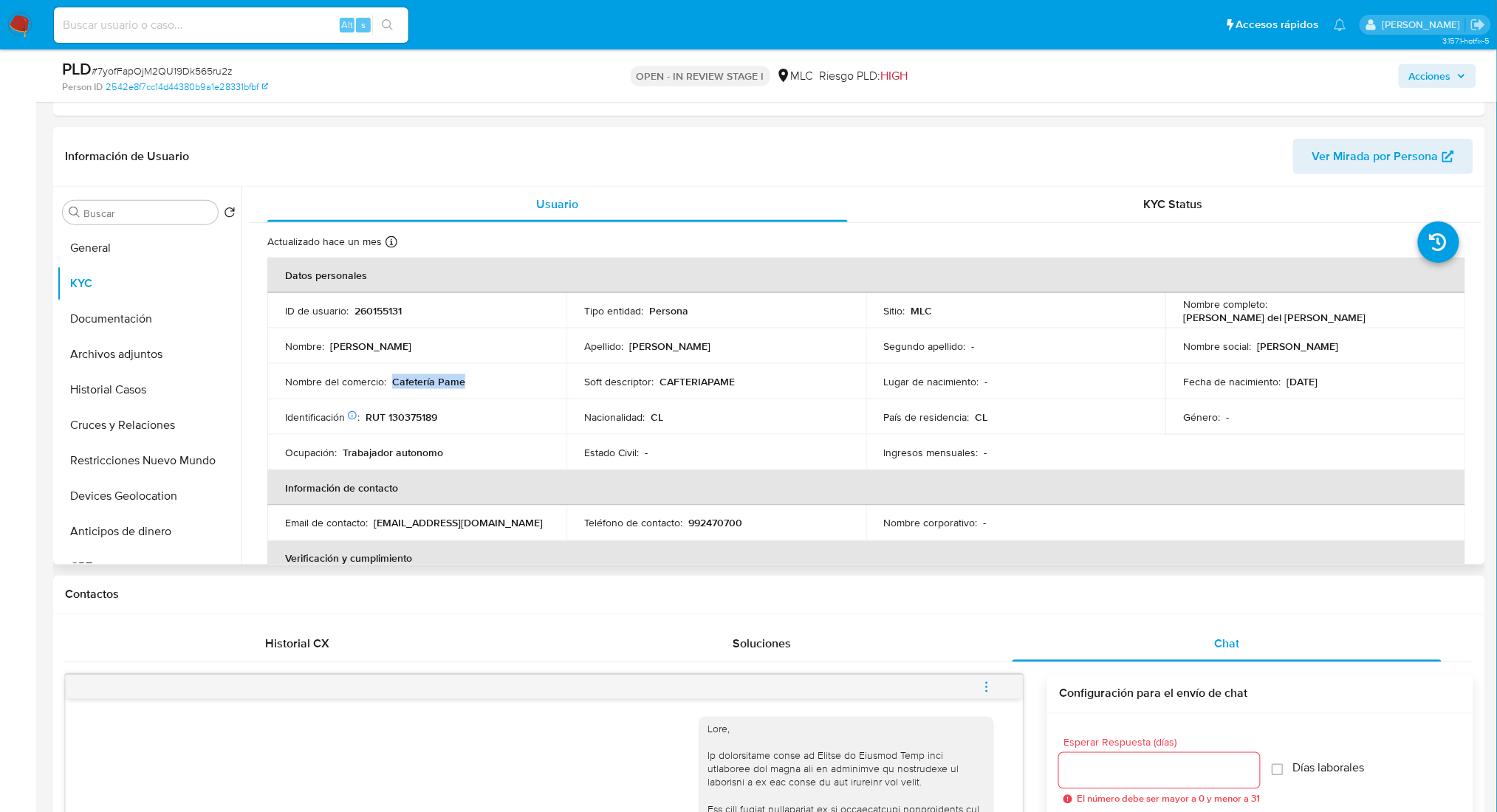
copy p "Cafetería Pame"
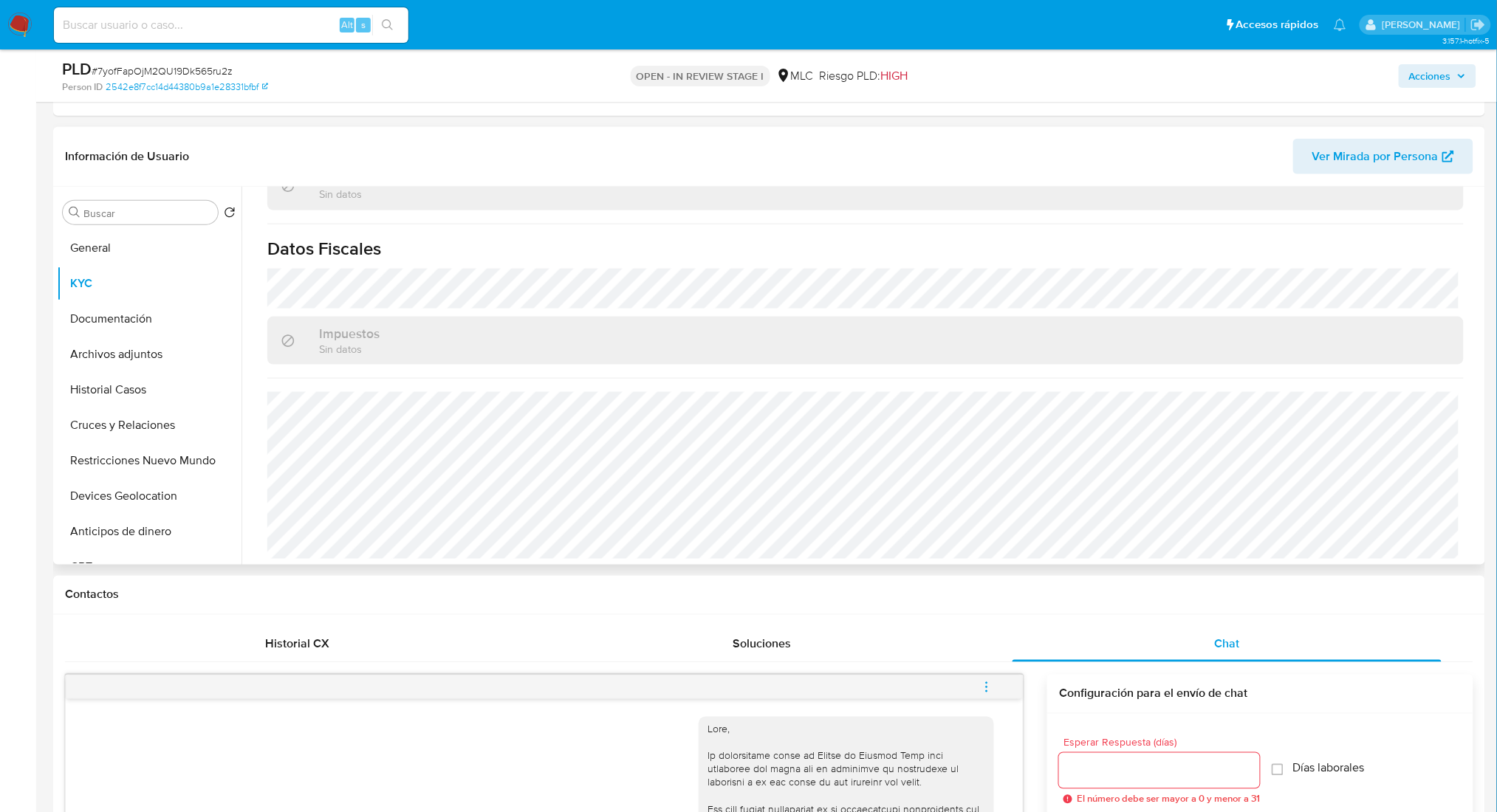
scroll to position [815, 0]
click at [158, 329] on button "Documentación" at bounding box center [143, 319] width 173 height 35
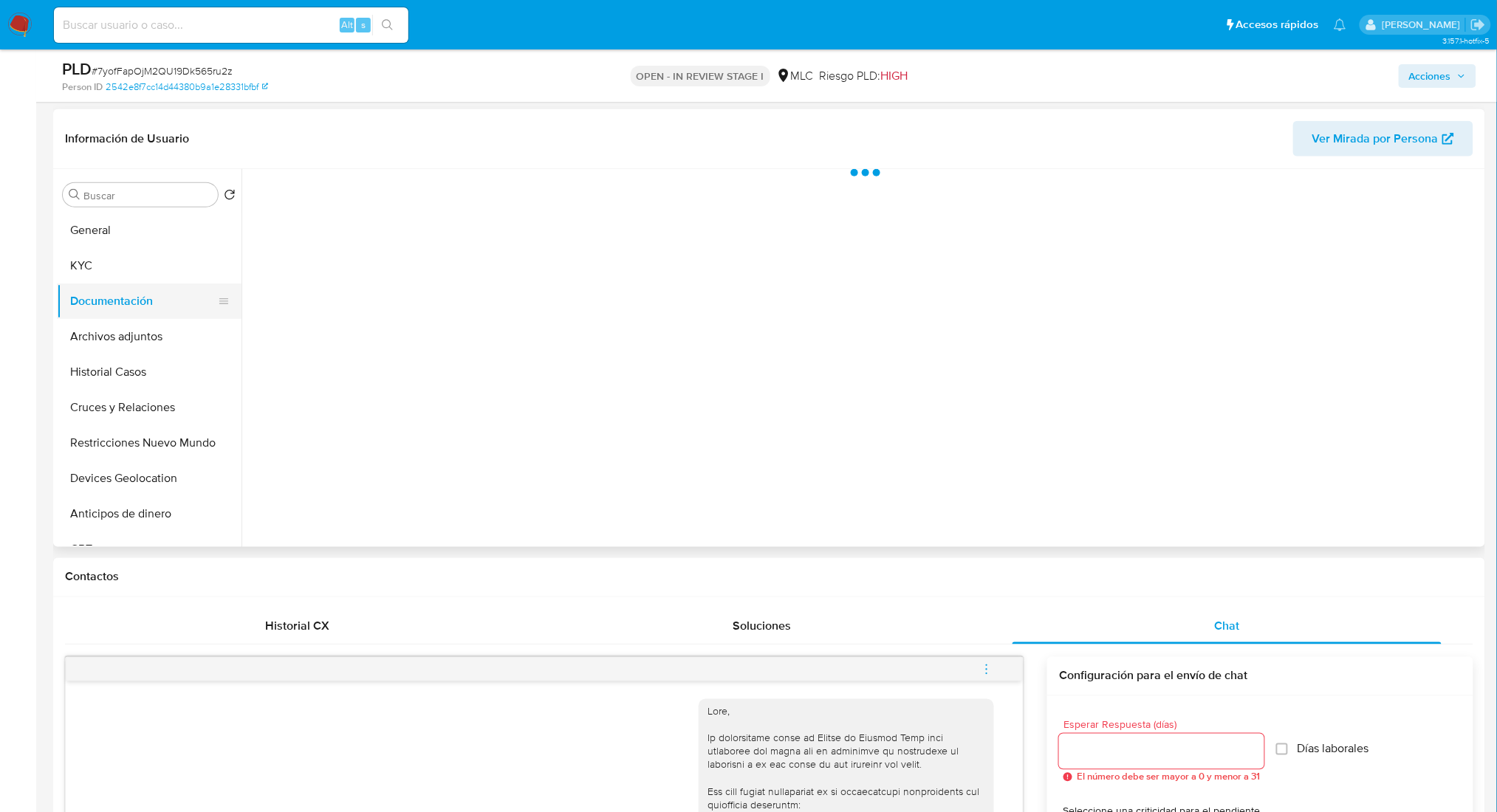
scroll to position [0, 0]
click at [159, 332] on button "Archivos adjuntos" at bounding box center [143, 336] width 173 height 35
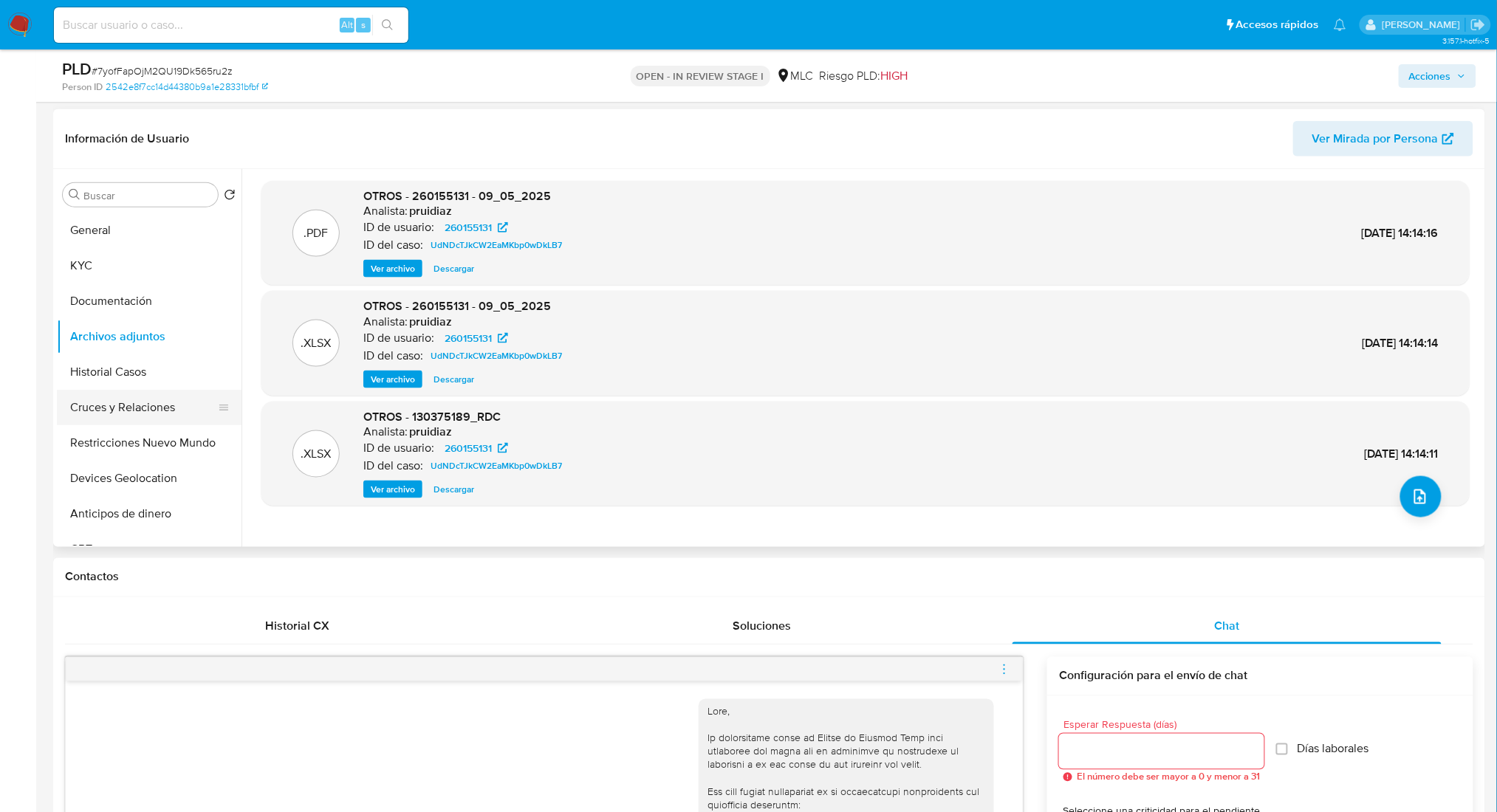
click at [167, 394] on button "Cruces y Relaciones" at bounding box center [143, 407] width 173 height 35
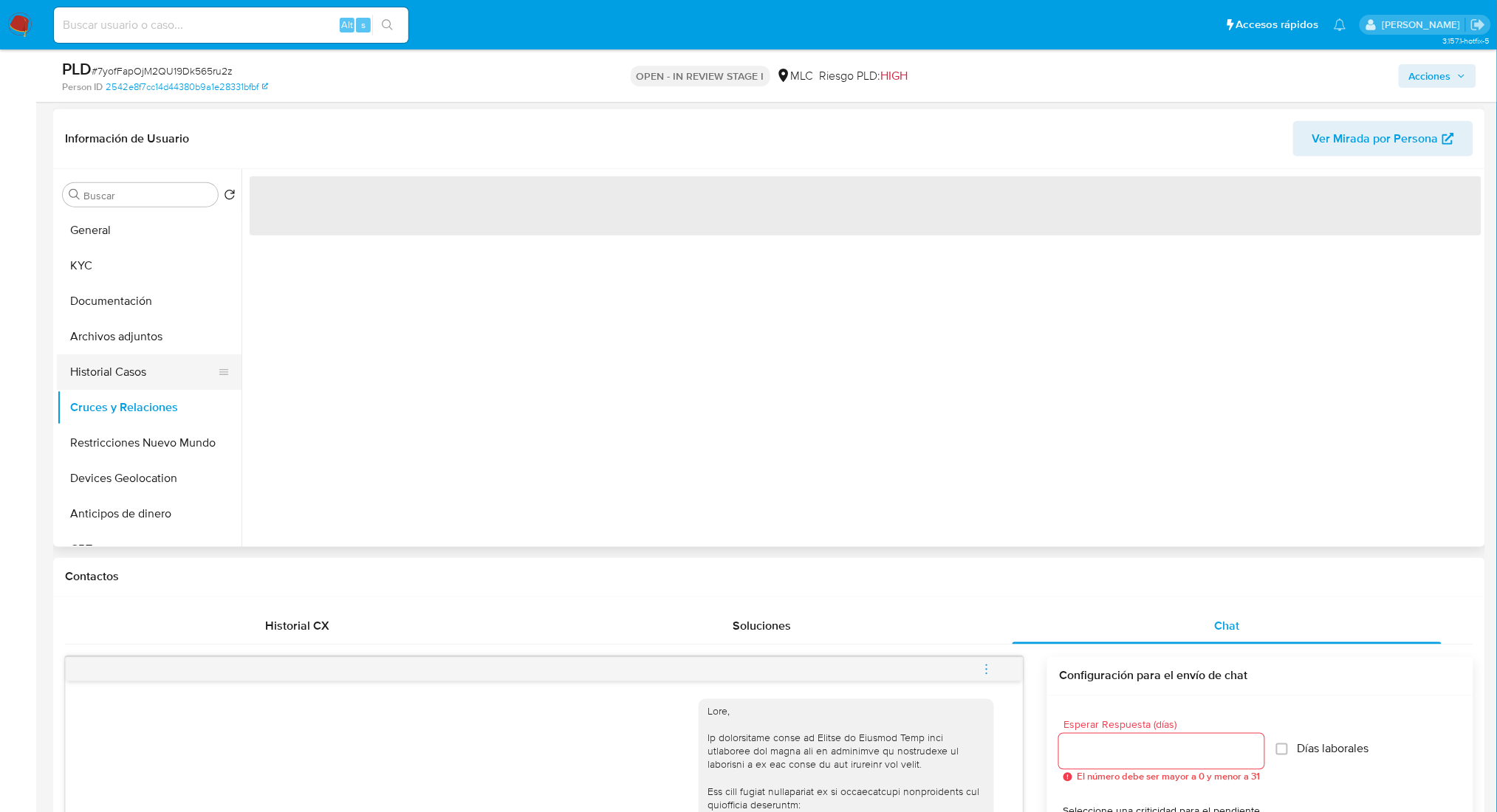
click at [151, 382] on button "Historial Casos" at bounding box center [143, 372] width 173 height 35
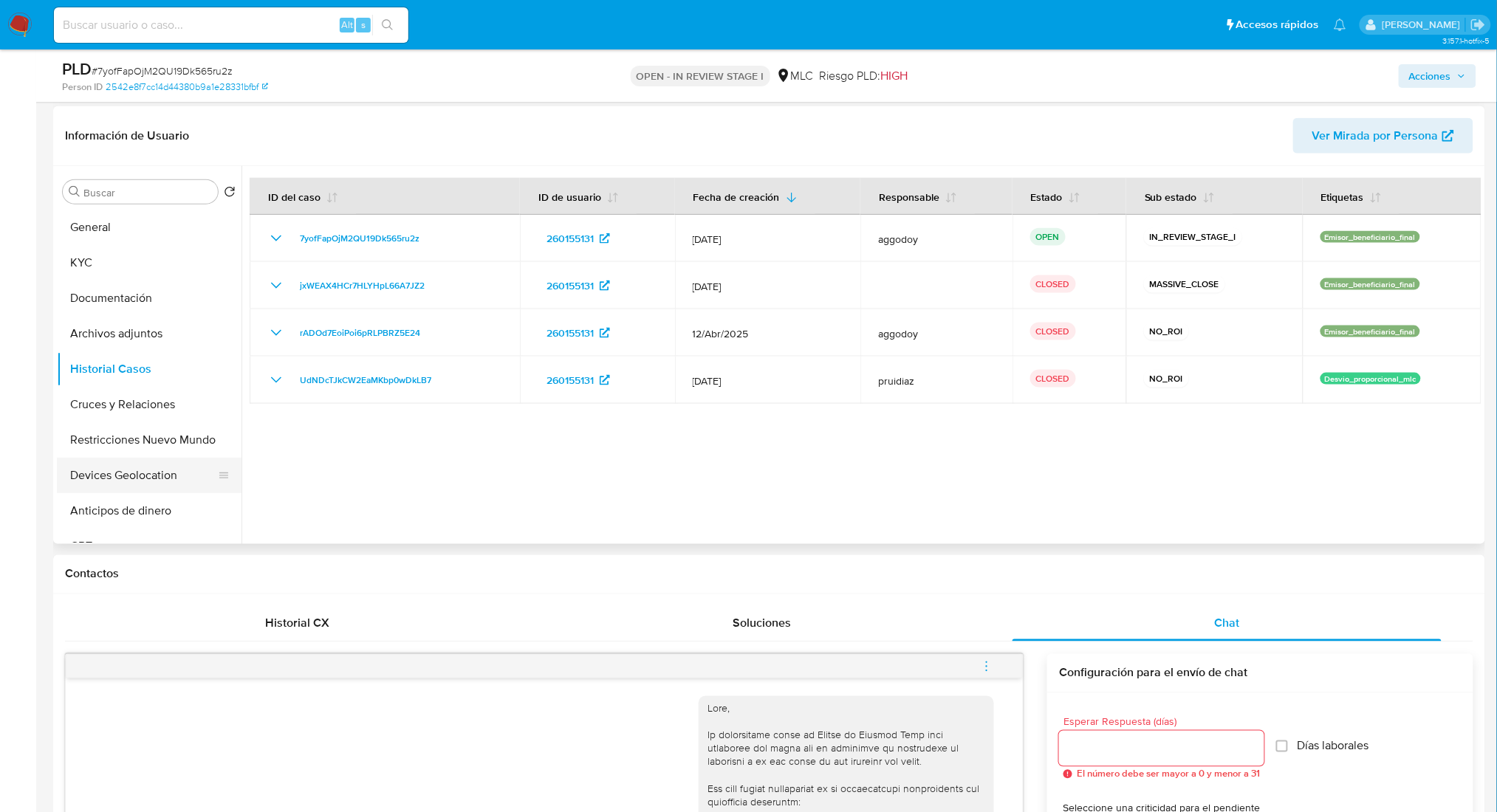
scroll to position [520, 0]
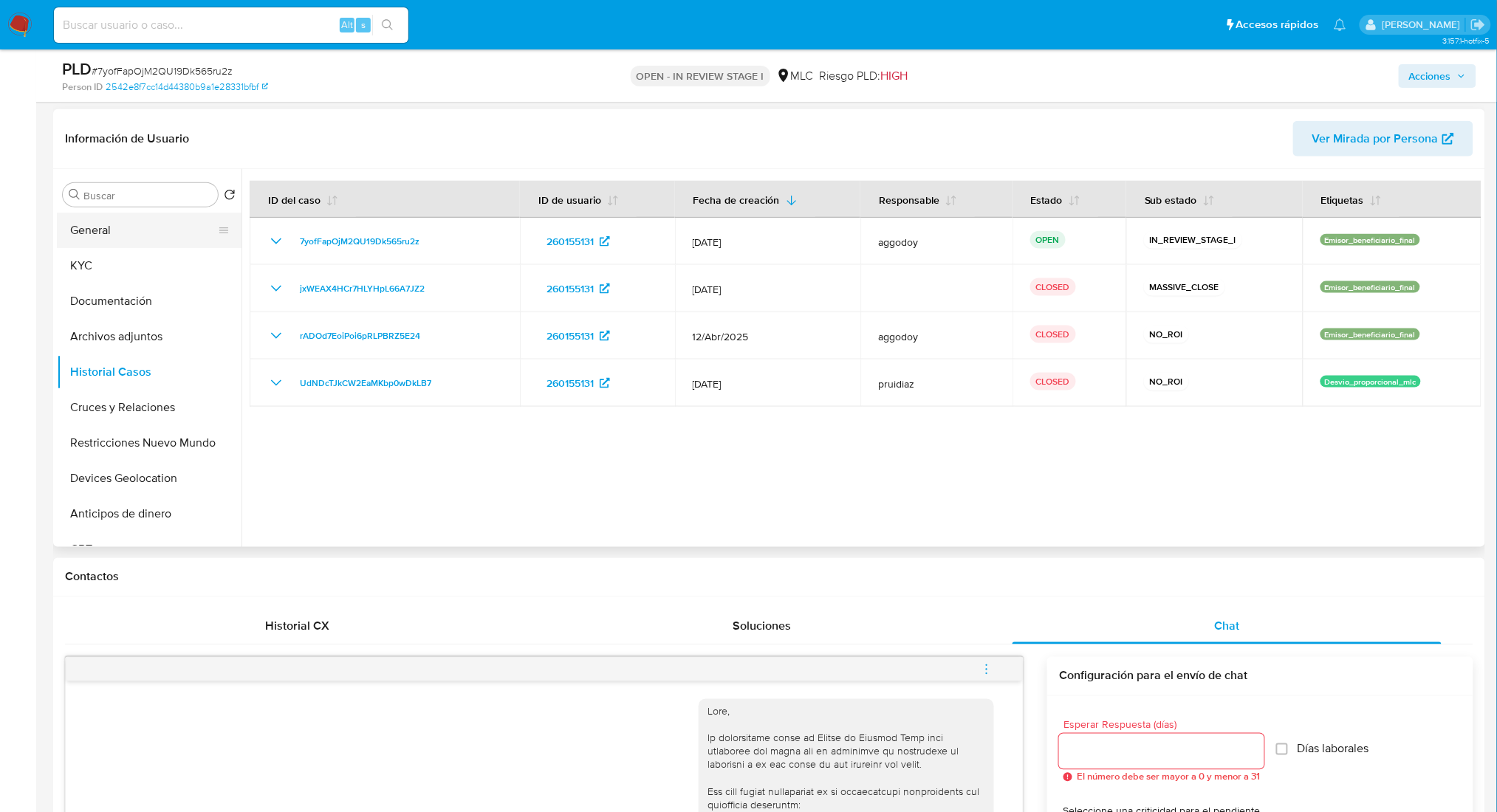
click at [130, 231] on button "General" at bounding box center [143, 230] width 173 height 35
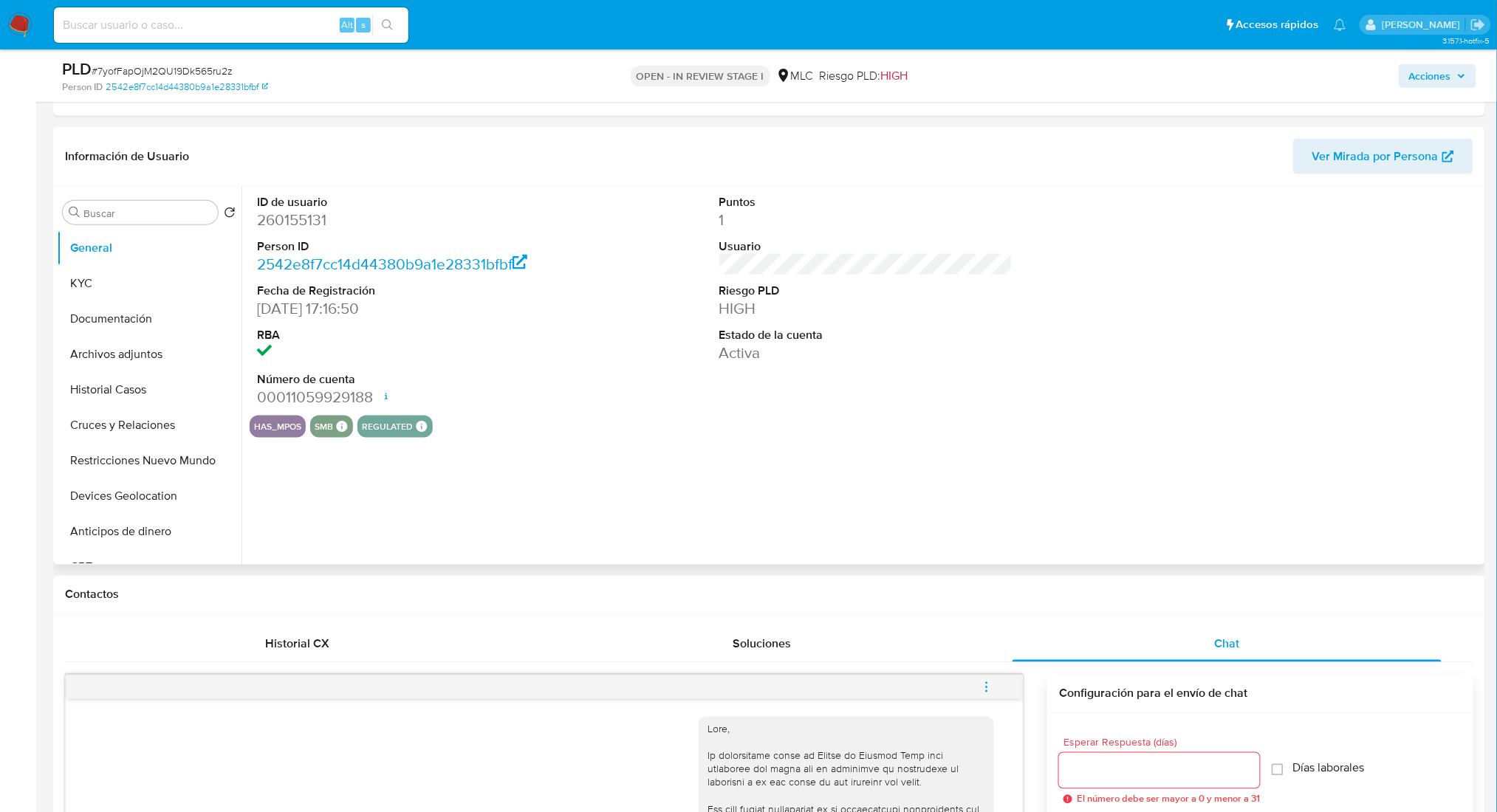
click at [297, 227] on dd "260155131" at bounding box center [403, 220] width 293 height 21
click at [286, 216] on dd "260155131" at bounding box center [403, 220] width 293 height 21
drag, startPoint x: 320, startPoint y: 222, endPoint x: 346, endPoint y: 231, distance: 27.5
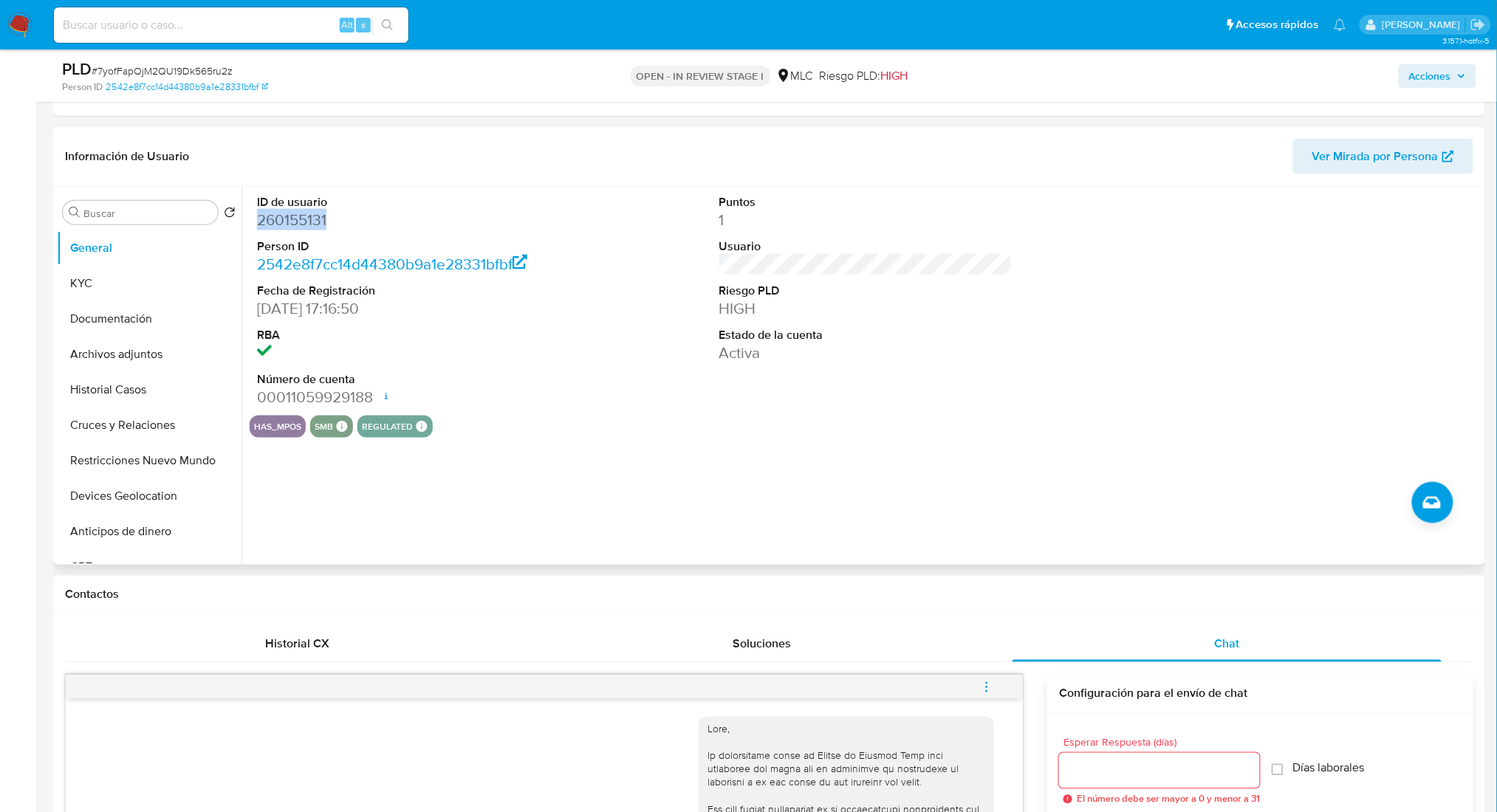
click at [346, 231] on dl "ID de usuario 260155131 Person ID 2542e8f7cc14d44380b9a1e28331bfbf Fecha de Reg…" at bounding box center [403, 301] width 293 height 214
drag, startPoint x: 335, startPoint y: 224, endPoint x: 328, endPoint y: 218, distance: 9.2
click at [167, 462] on button "Restricciones Nuevo Mundo" at bounding box center [143, 461] width 173 height 35
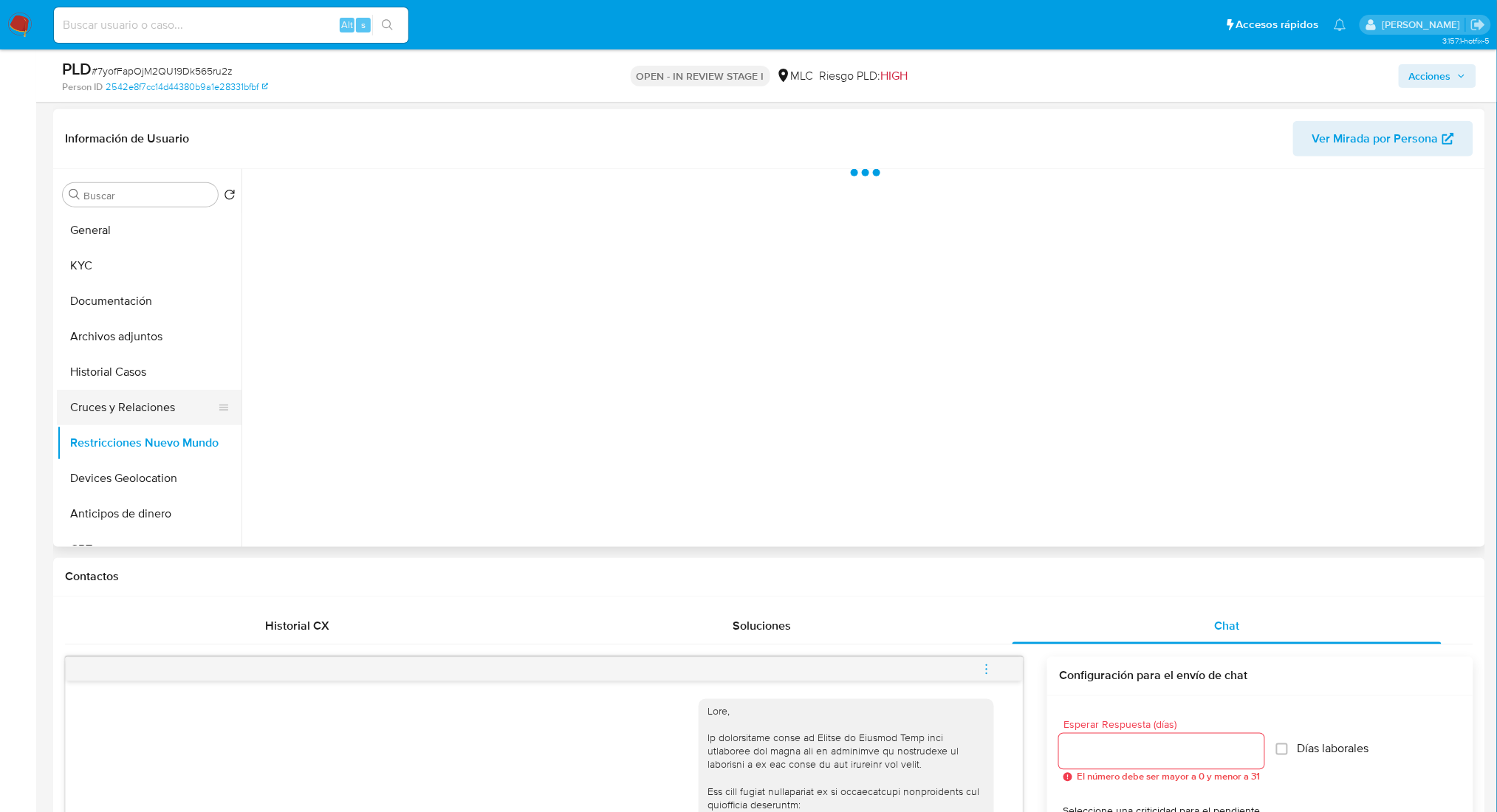
click at [147, 392] on button "Cruces y Relaciones" at bounding box center [143, 407] width 173 height 35
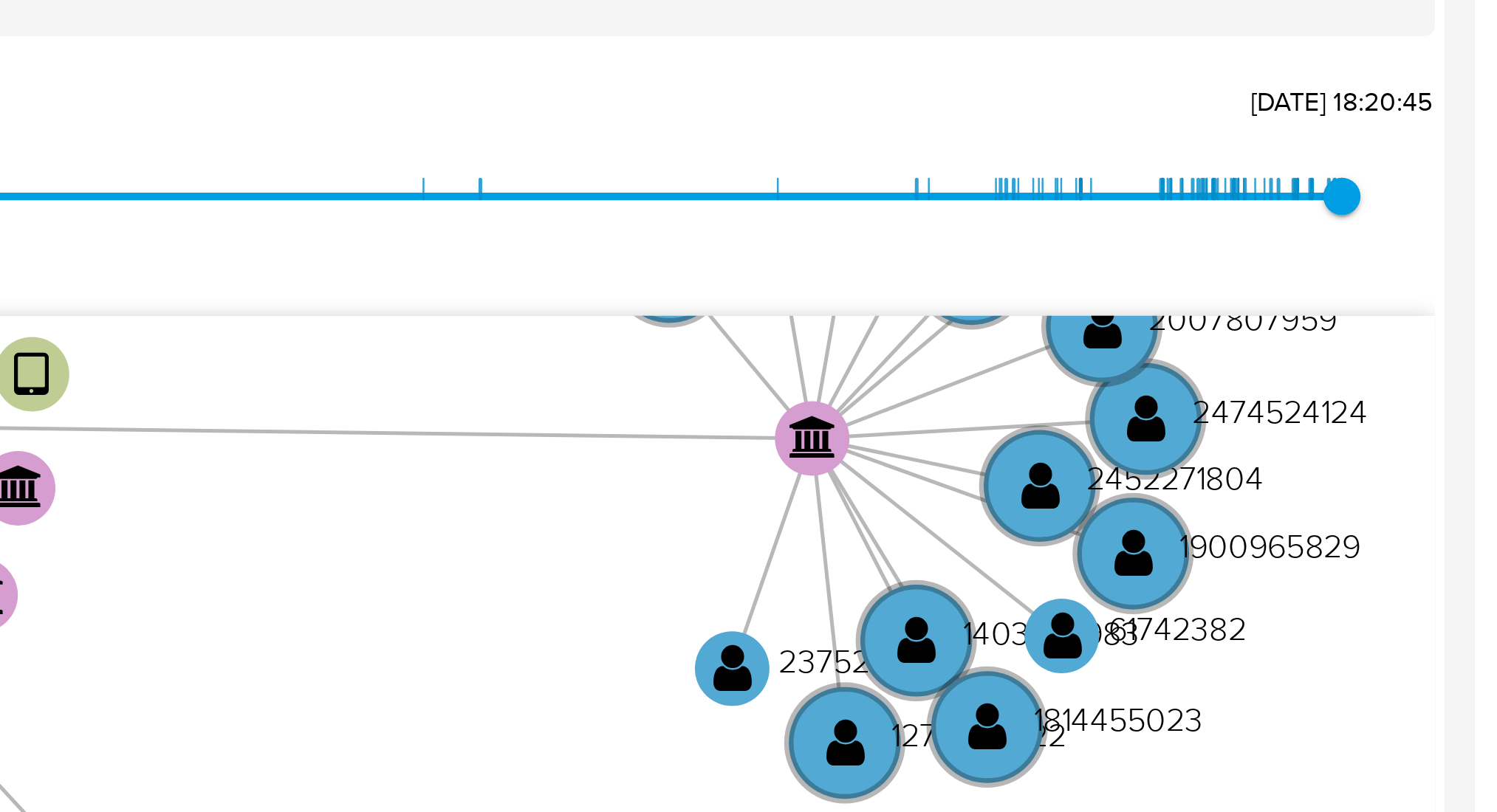
scroll to position [587, 0]
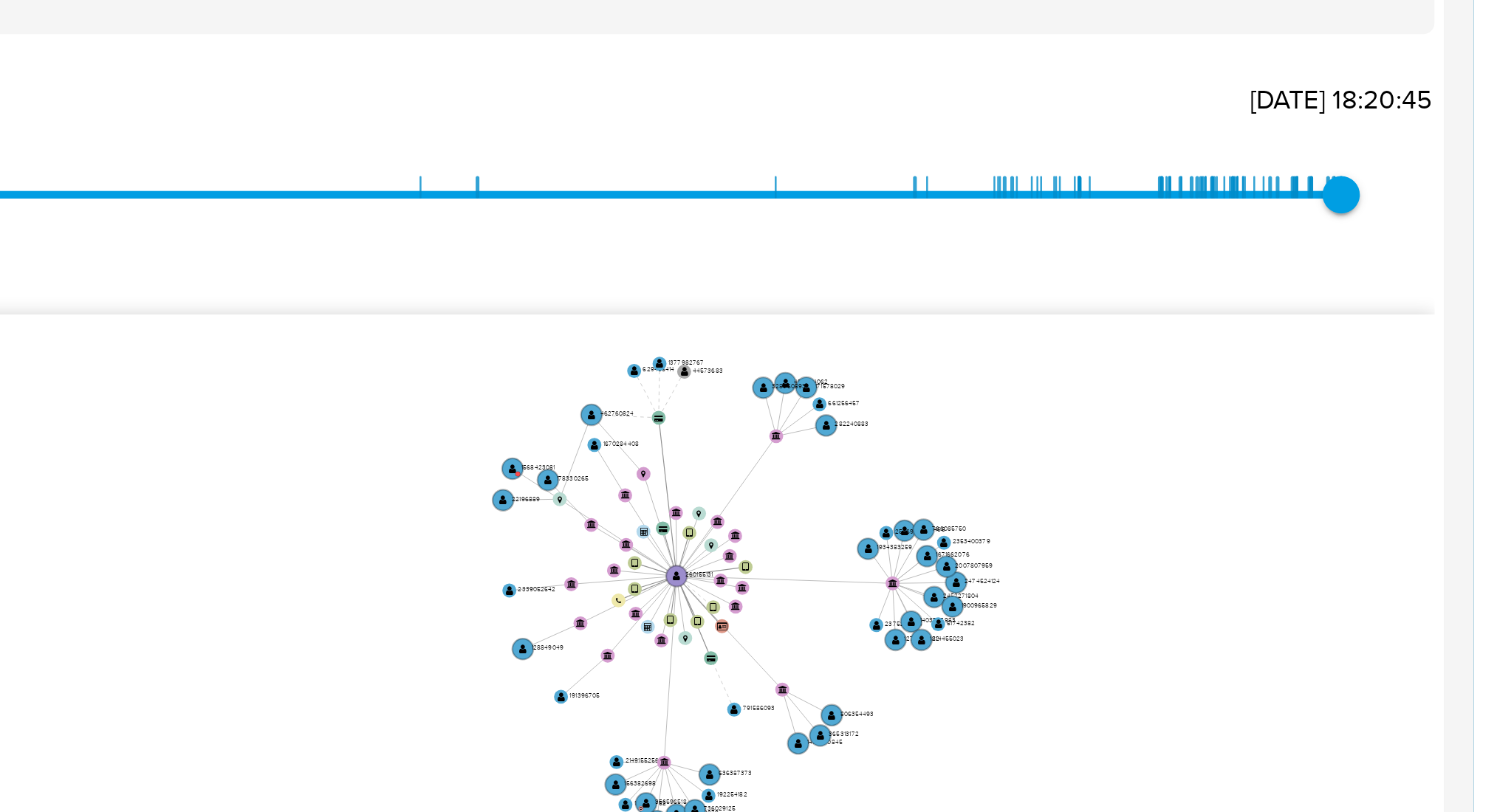
drag, startPoint x: 1354, startPoint y: 337, endPoint x: 1341, endPoint y: 388, distance: 52.6
click at [1341, 388] on icon "device-624c6f7c08813b0018f7c296  user-260155131  260155131 device-65de345c24c…" at bounding box center [876, 382] width 1210 height 214
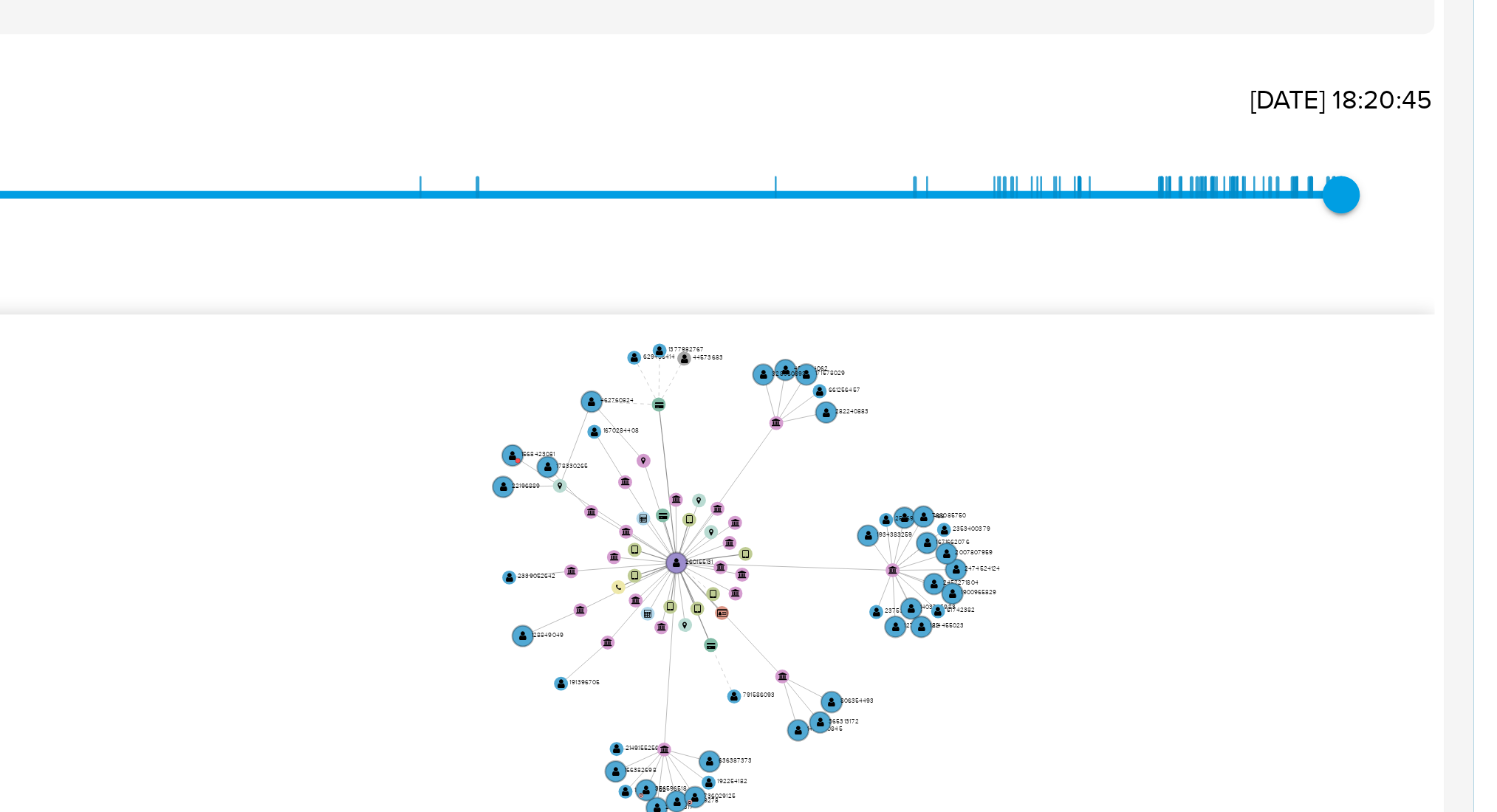
click at [1341, 380] on icon "device-624c6f7c08813b0018f7c296  user-260155131  260155131 device-65de345c24c…" at bounding box center [876, 382] width 1210 height 214
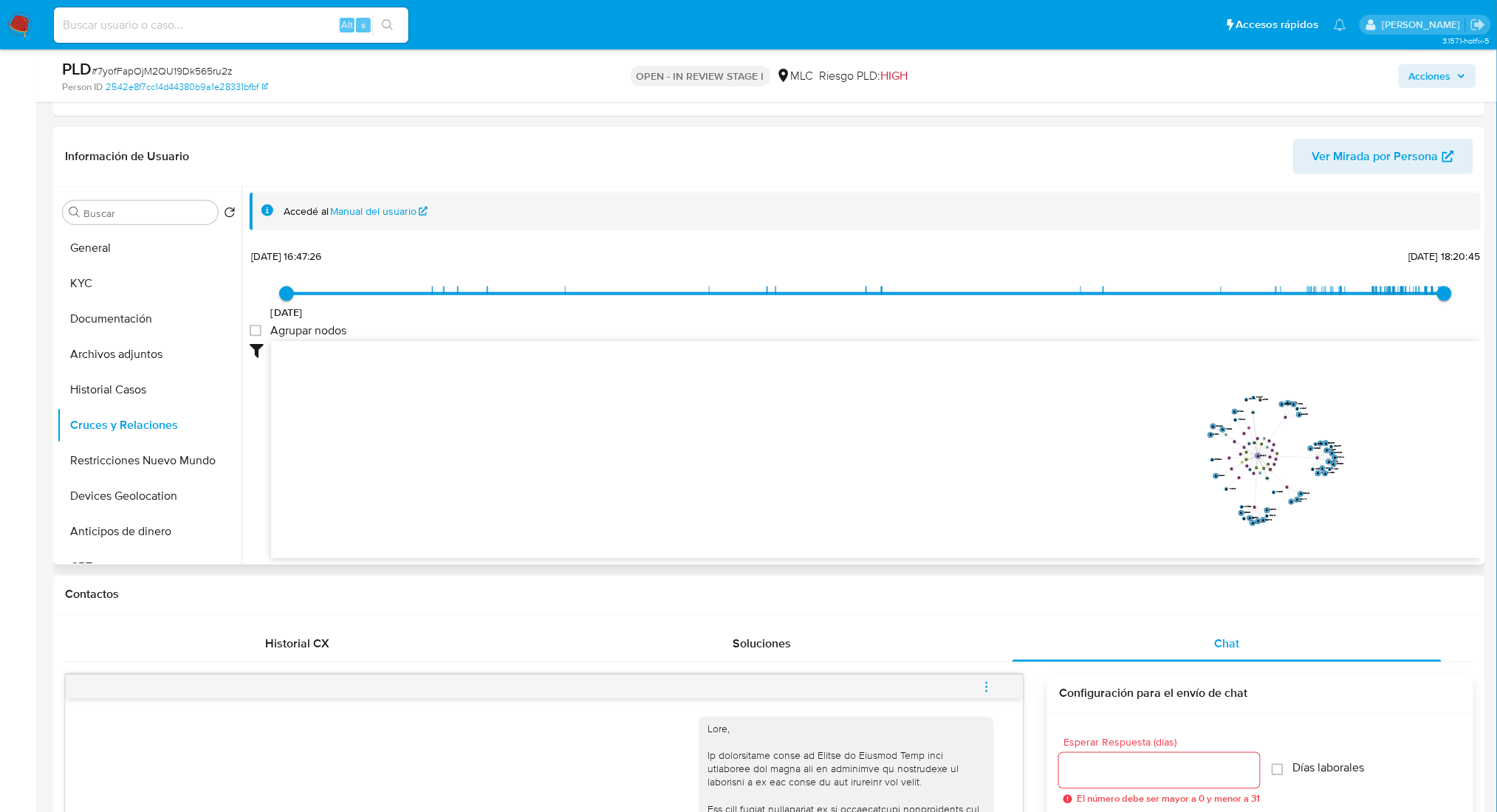
scroll to position [517, 0]
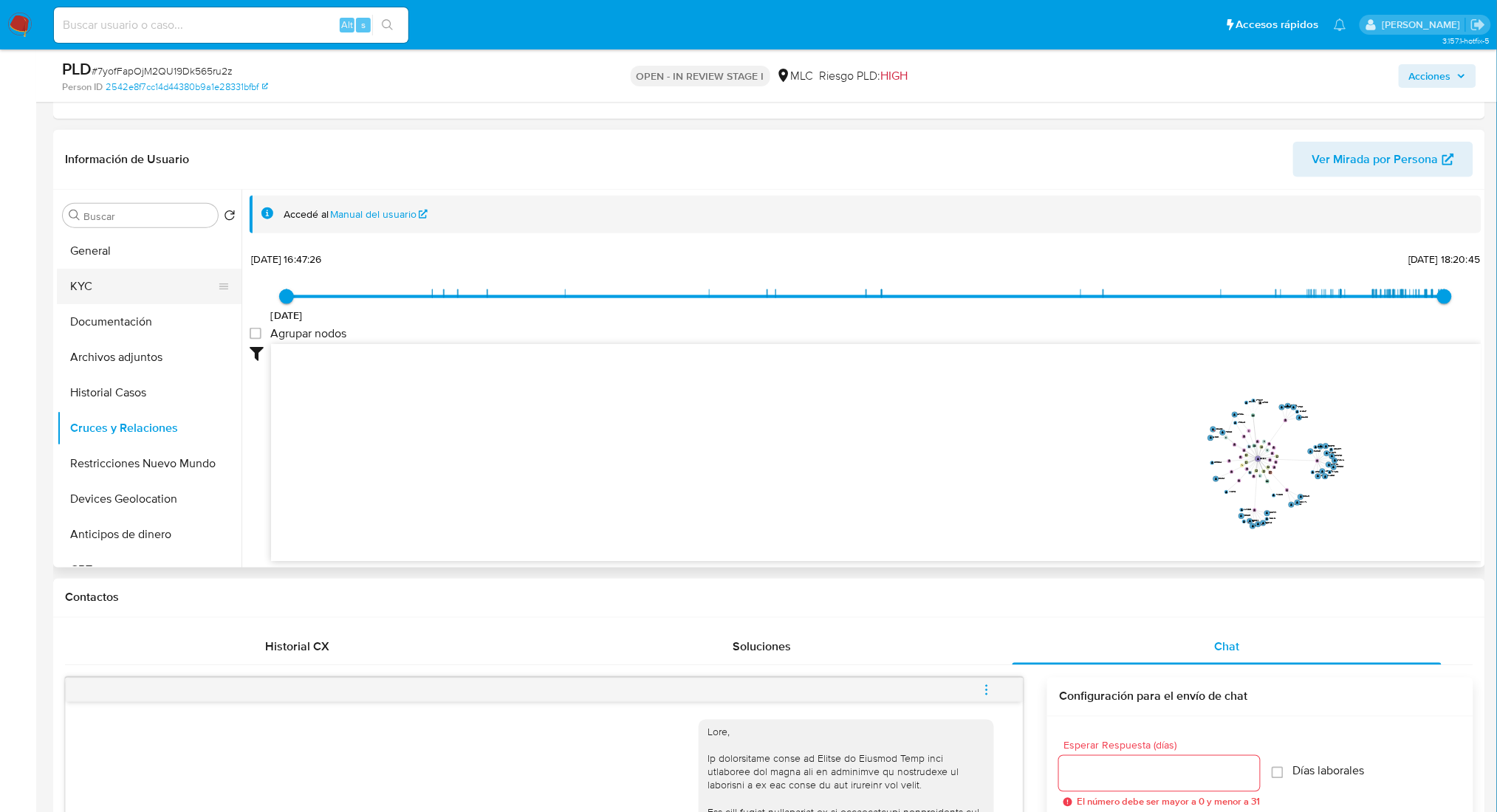
click at [174, 286] on button "KYC" at bounding box center [143, 286] width 173 height 35
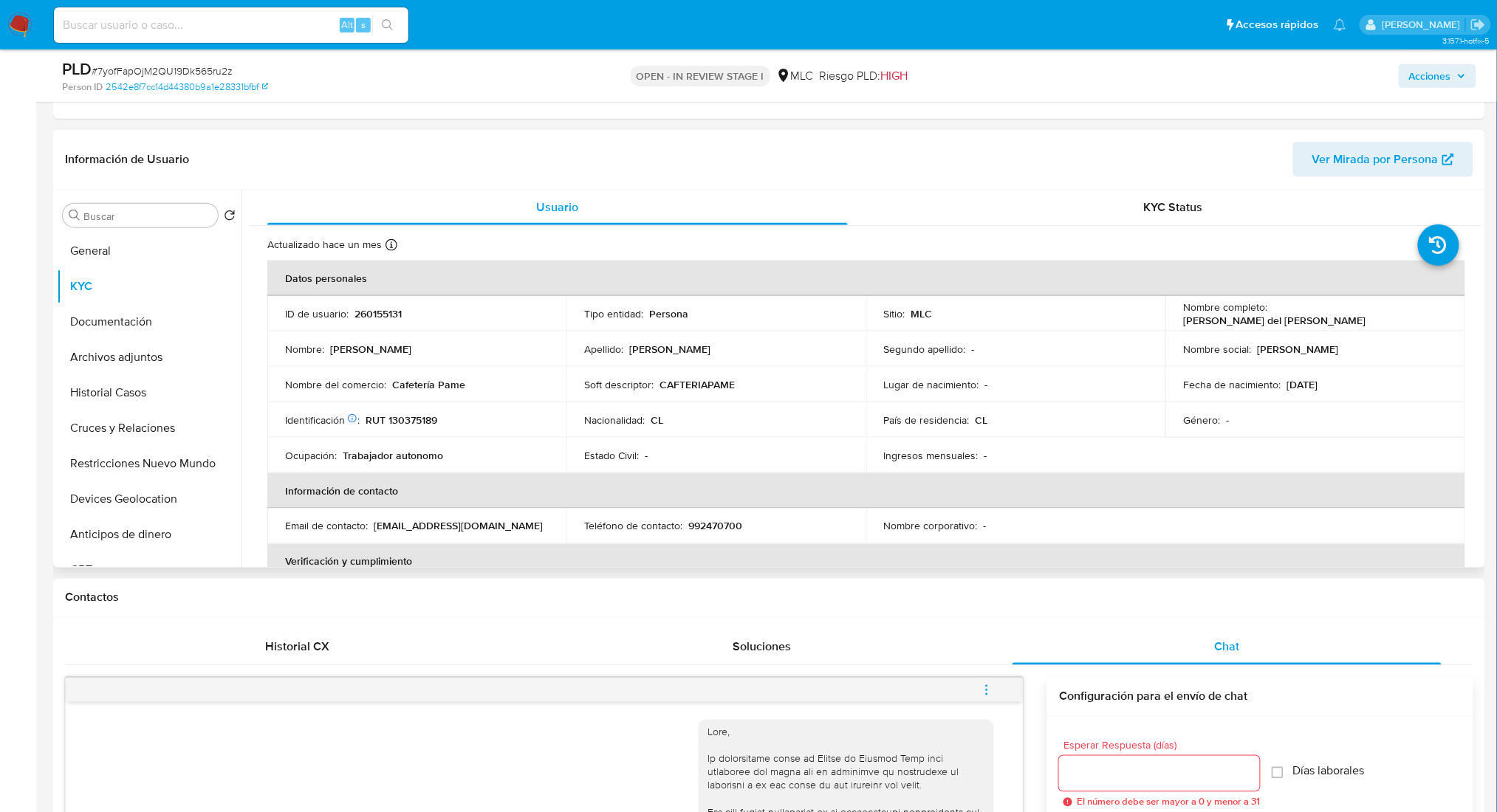
drag, startPoint x: 1475, startPoint y: 228, endPoint x: 1479, endPoint y: 246, distance: 18.4
click at [1479, 245] on div "Usuario KYC Status Actualizado hace un mes Creado: 09/10/2021 20:30:10 Actualiz…" at bounding box center [862, 379] width 1240 height 378
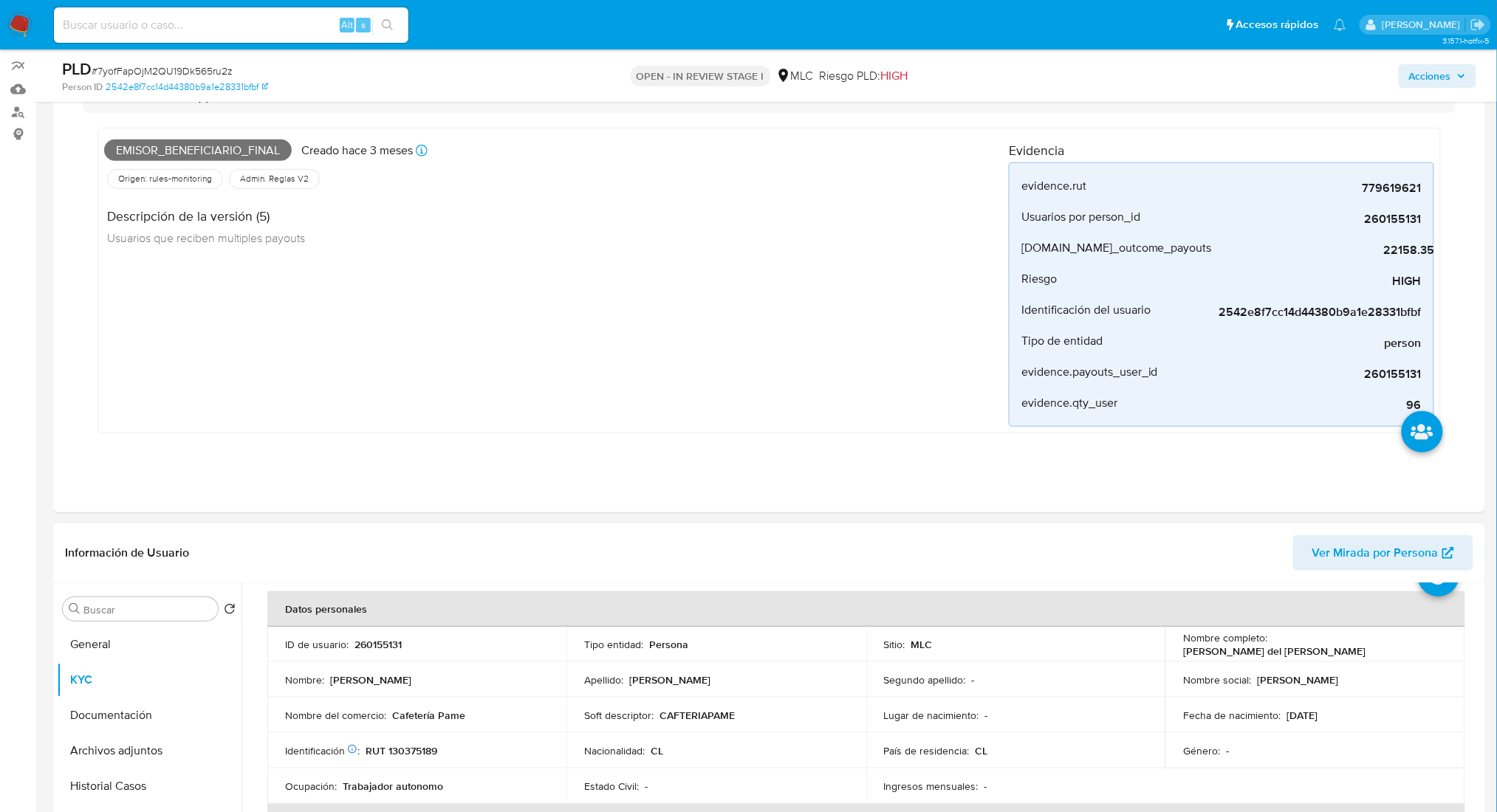
scroll to position [0, 0]
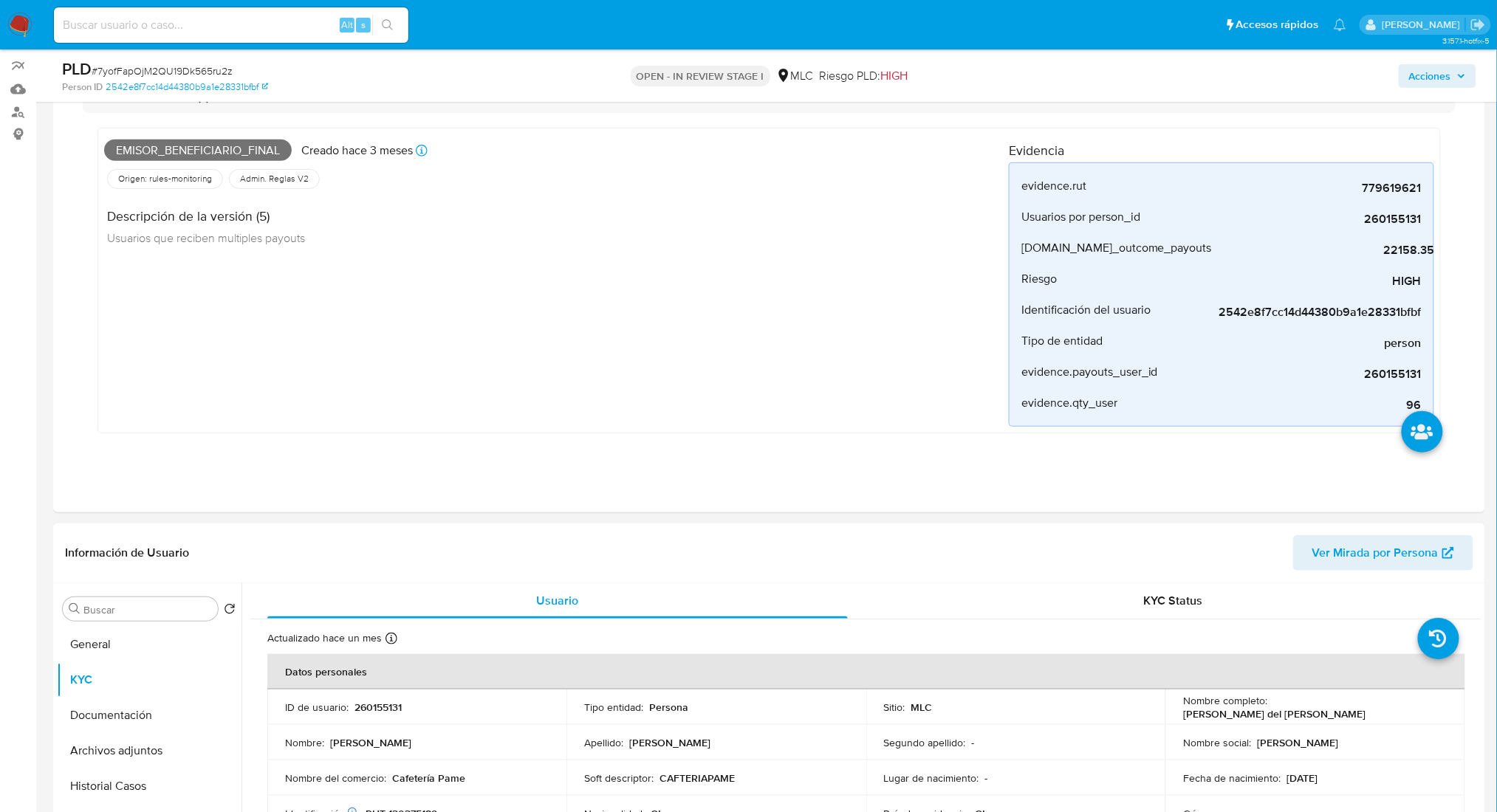
click at [372, 719] on td "ID de usuario : 260155131" at bounding box center [416, 707] width 299 height 35
click at [371, 711] on p "260155131" at bounding box center [378, 707] width 47 height 14
copy p "260155131"
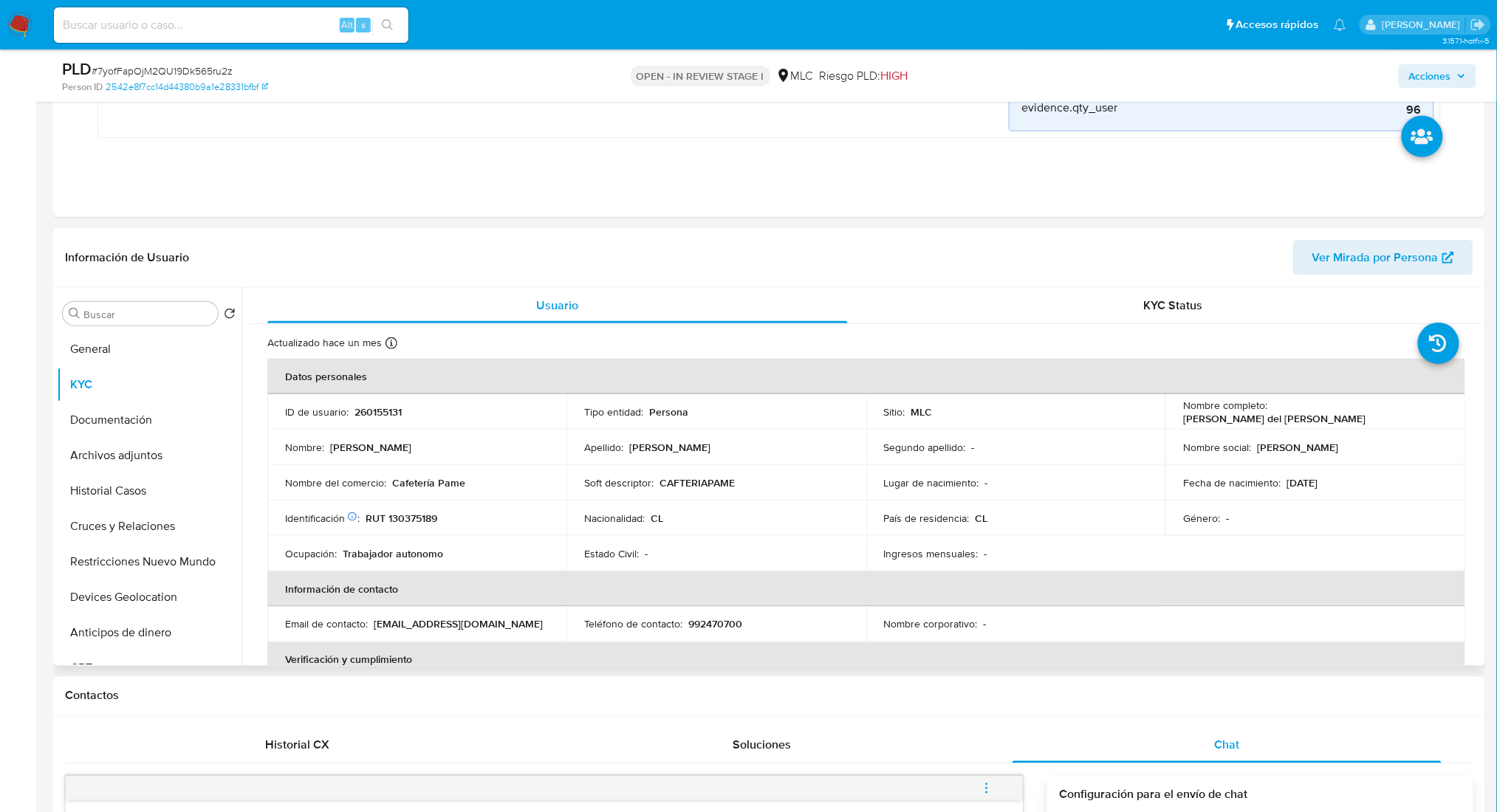
click at [699, 487] on p "CAFTERIAPAME" at bounding box center [697, 483] width 75 height 14
copy p "CAFTERIAPAME"
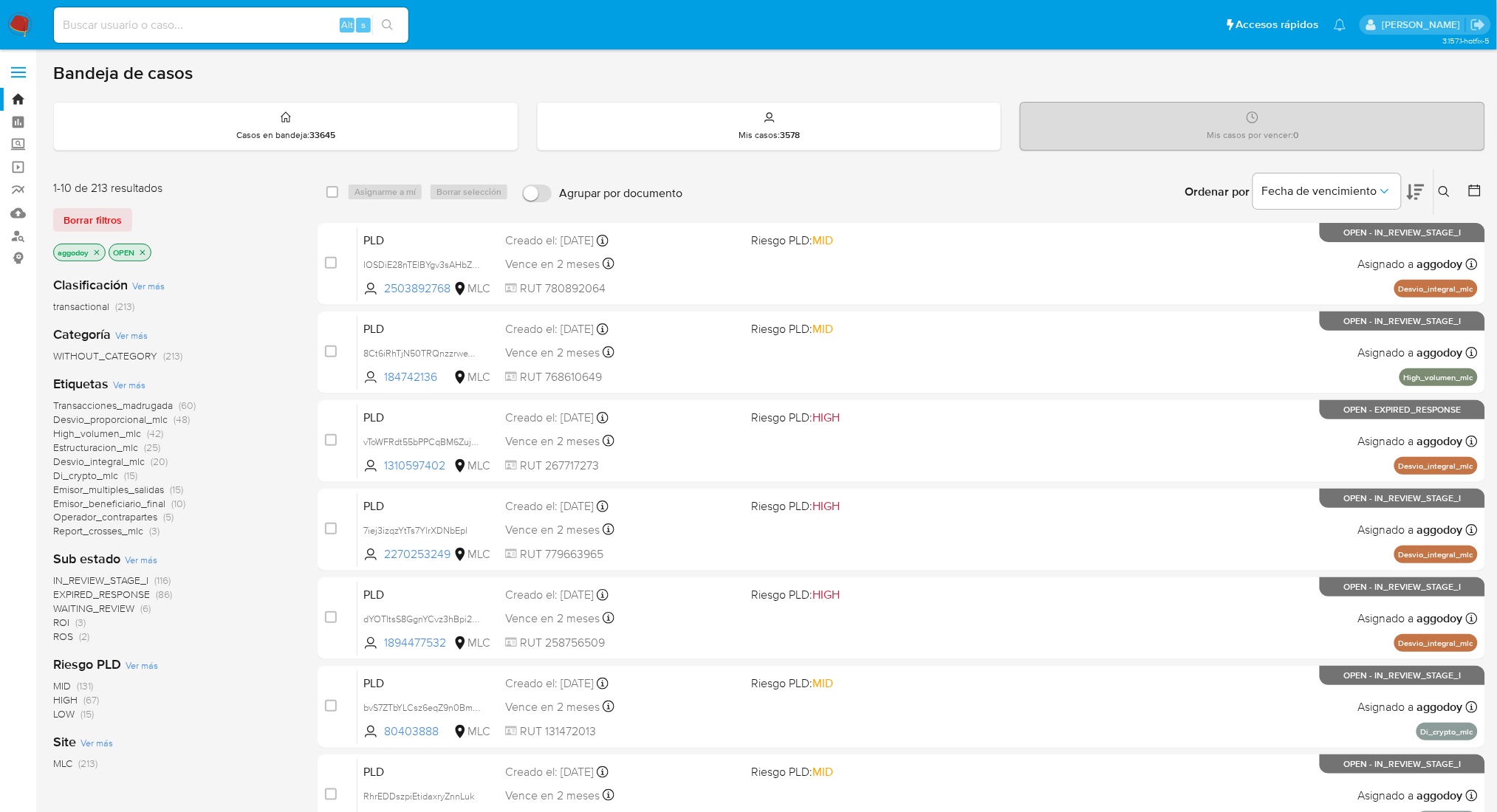
click at [120, 577] on span "IN_REVIEW_STAGE_I" at bounding box center [101, 580] width 96 height 15
click at [1412, 186] on icon at bounding box center [1416, 192] width 18 height 18
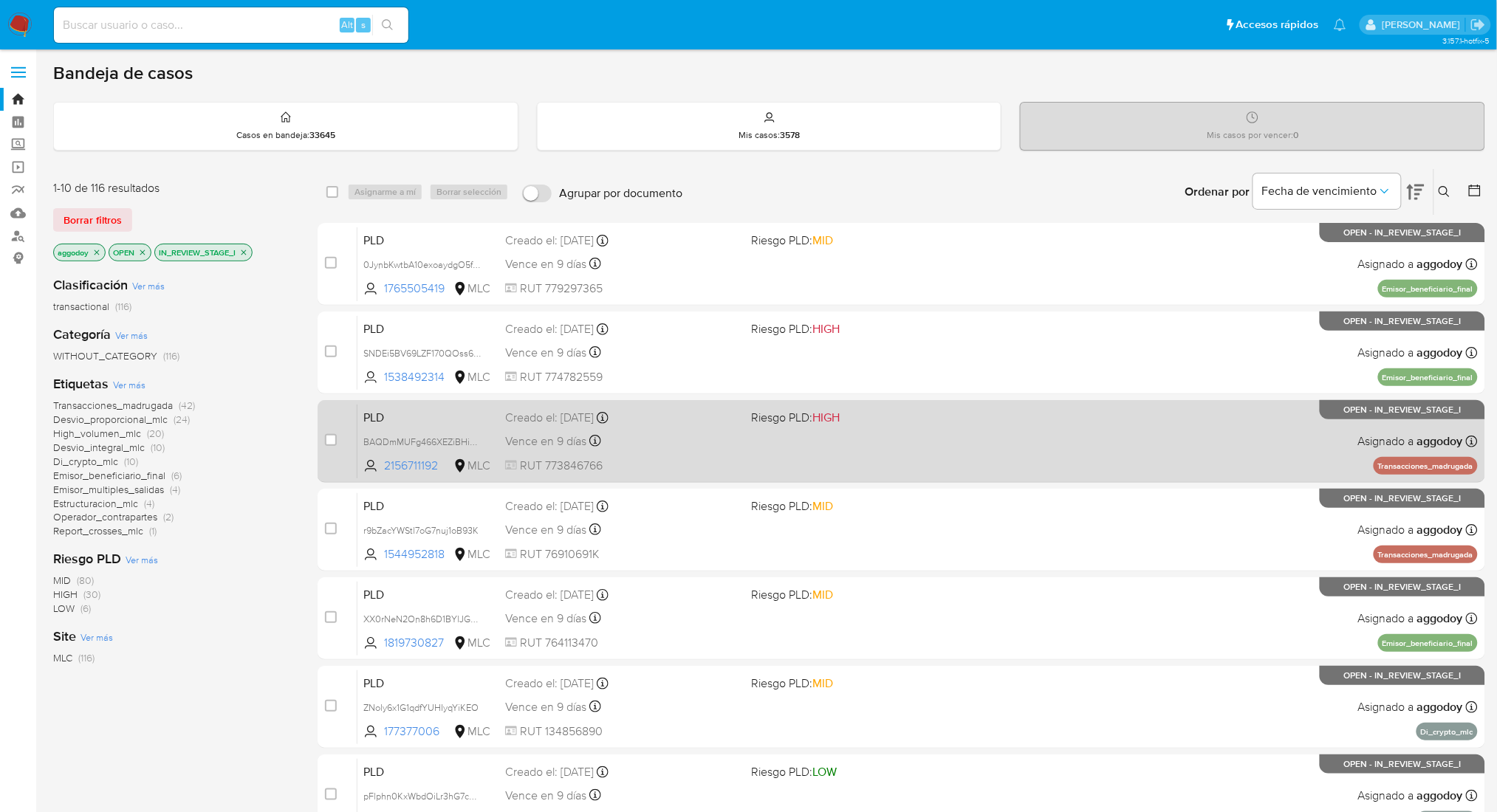
click at [1001, 431] on div "PLD BAQDmMUFg466XEZiBHiB8jJt 2156711192 MLC Riesgo PLD: HIGH Creado el: 12/06/2…" at bounding box center [917, 441] width 1120 height 75
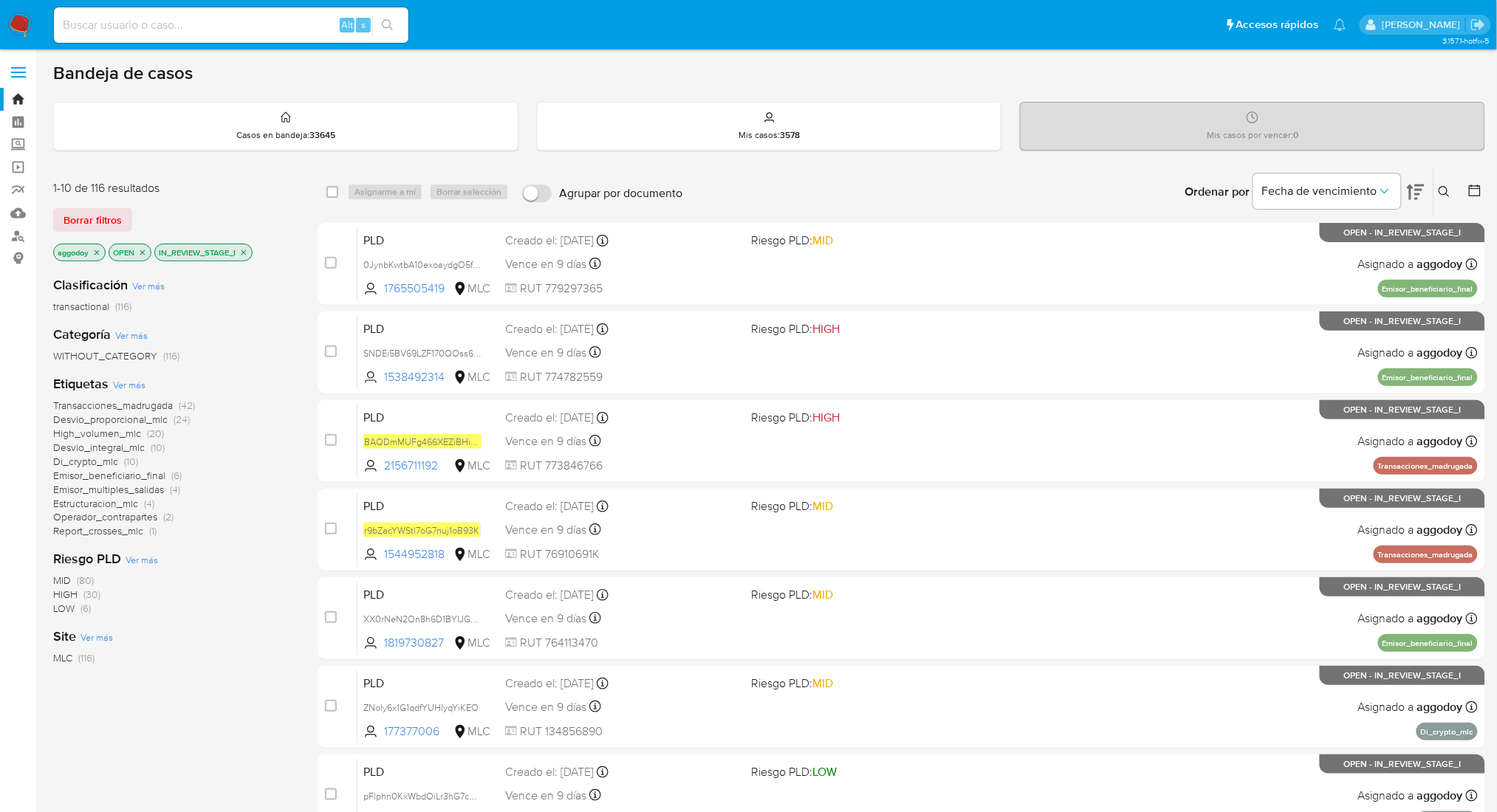
click at [166, 406] on span "Transacciones_madrugada" at bounding box center [113, 405] width 120 height 15
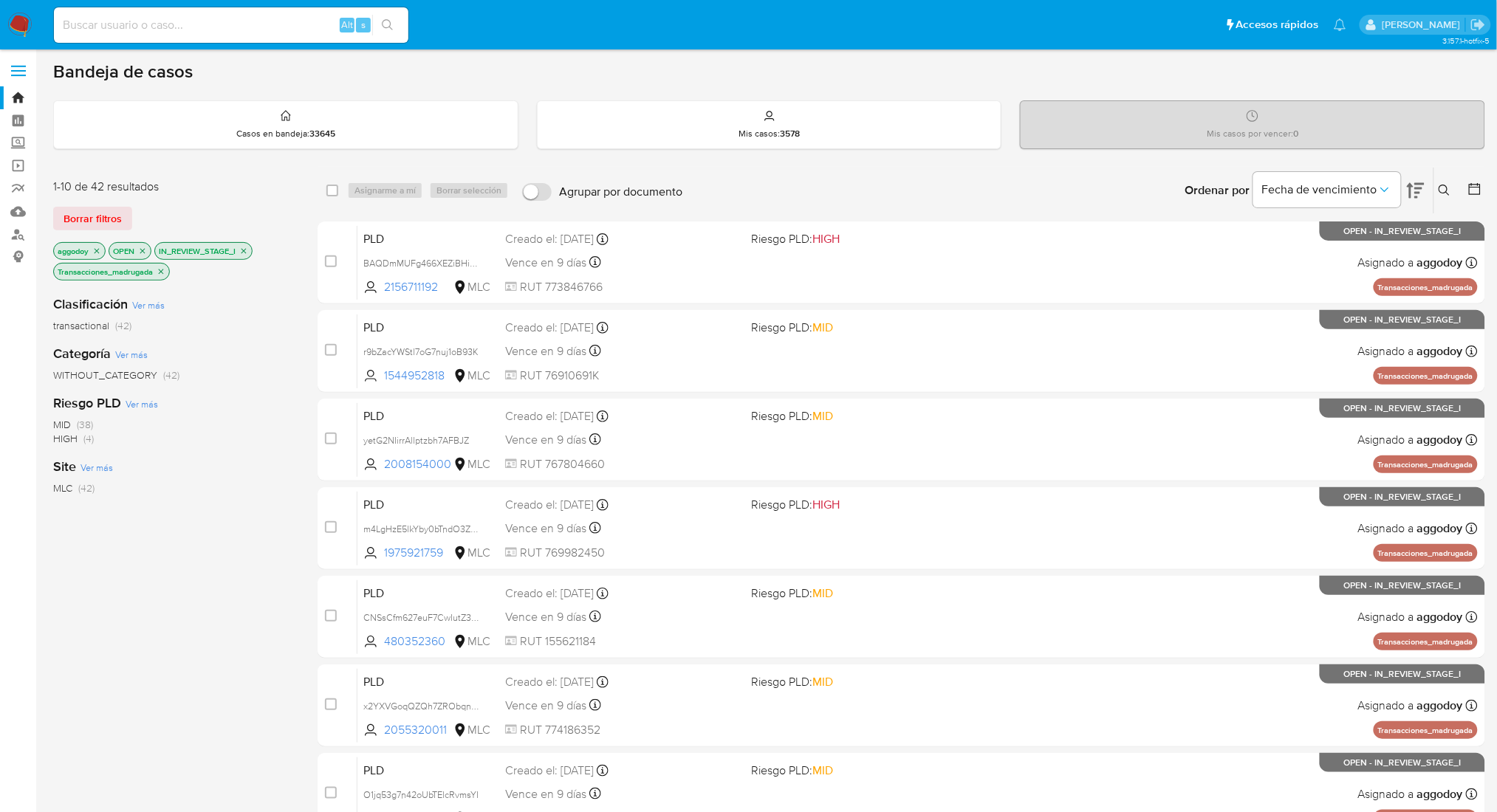
scroll to position [351, 0]
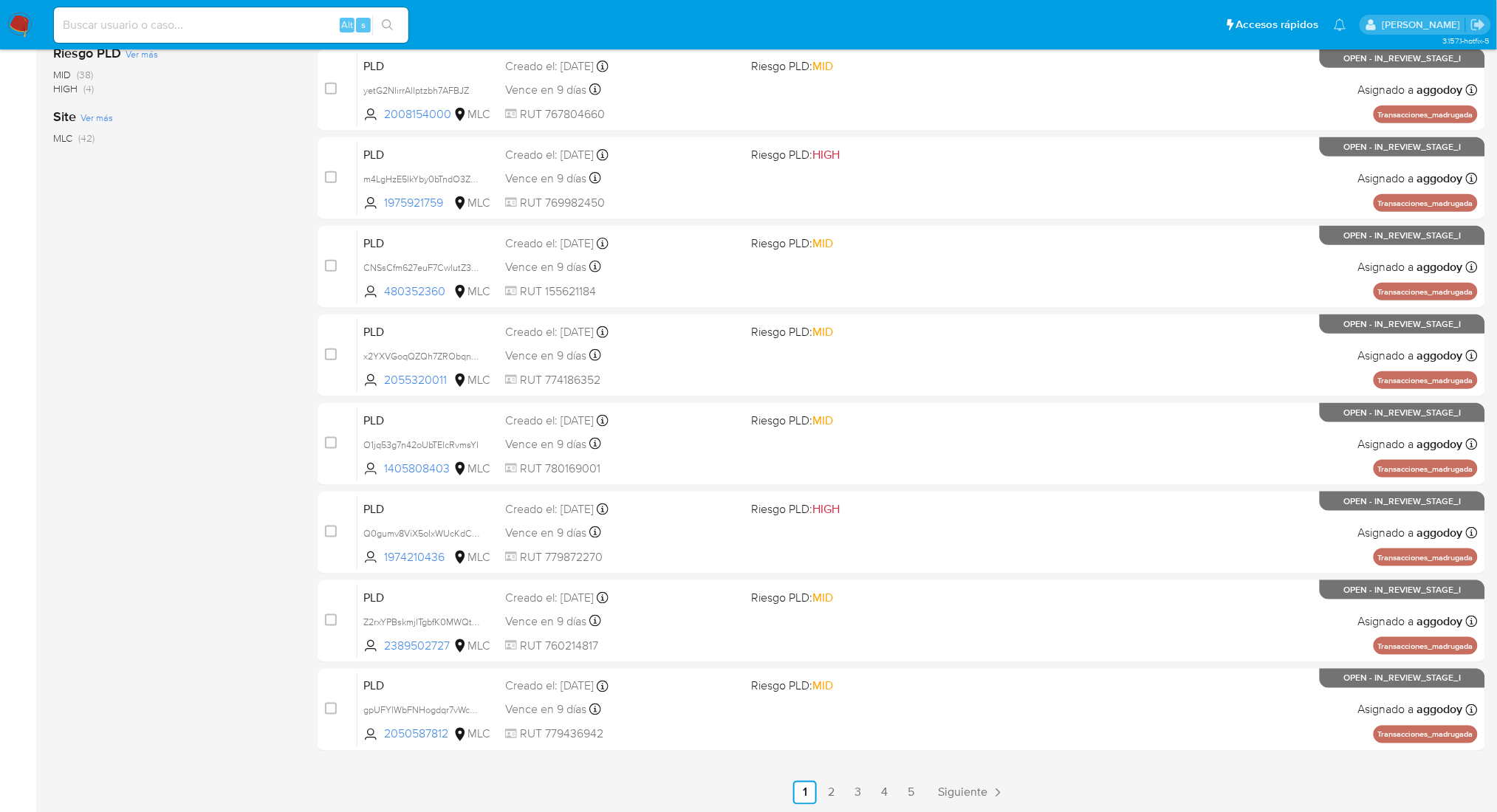
click at [914, 778] on div "select-all-cases-checkbox Asignarme a mí Borrar selección Agrupar por documento…" at bounding box center [901, 311] width 1168 height 988
click at [829, 790] on link "2" at bounding box center [831, 793] width 24 height 24
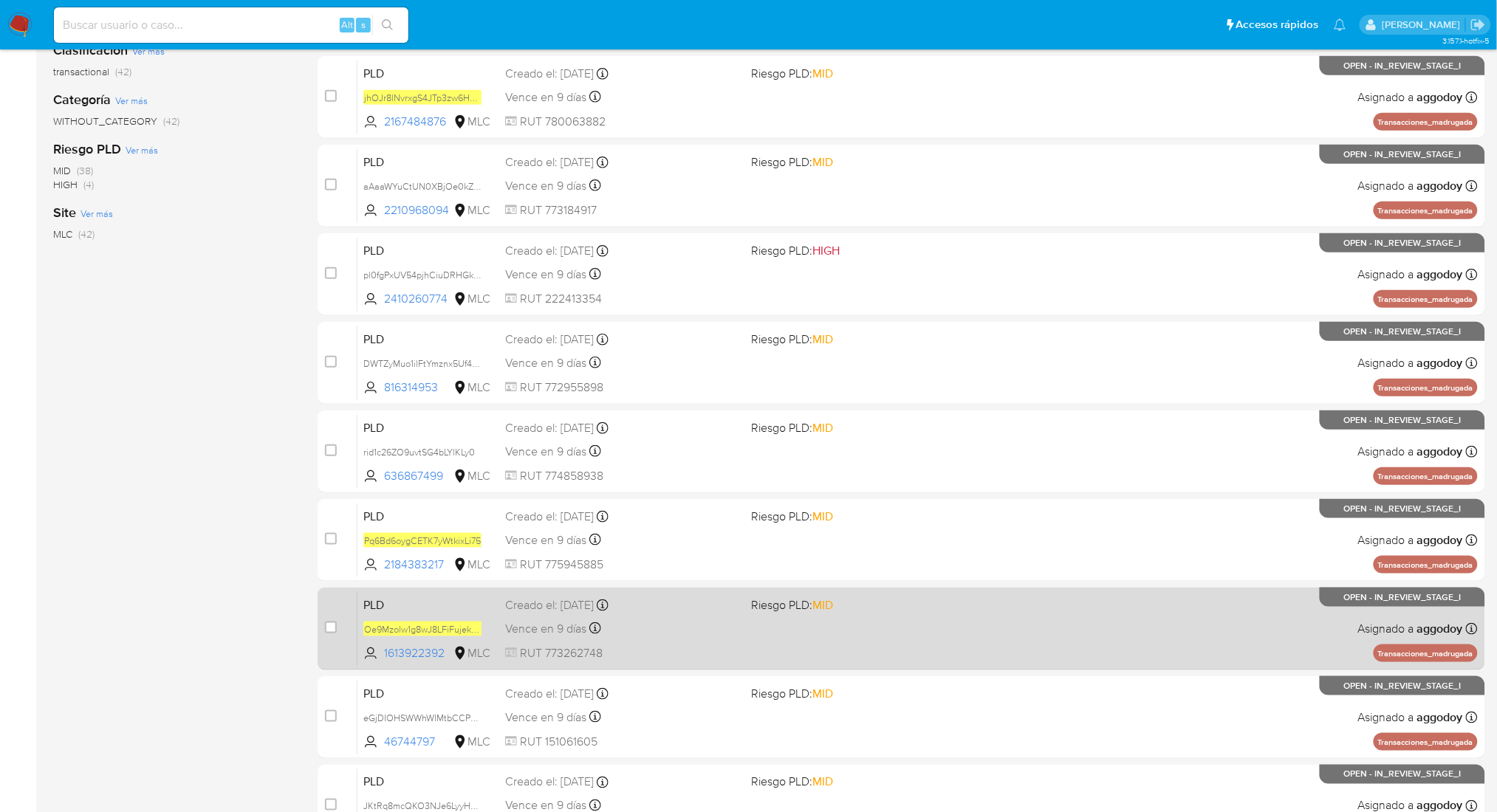
scroll to position [351, 0]
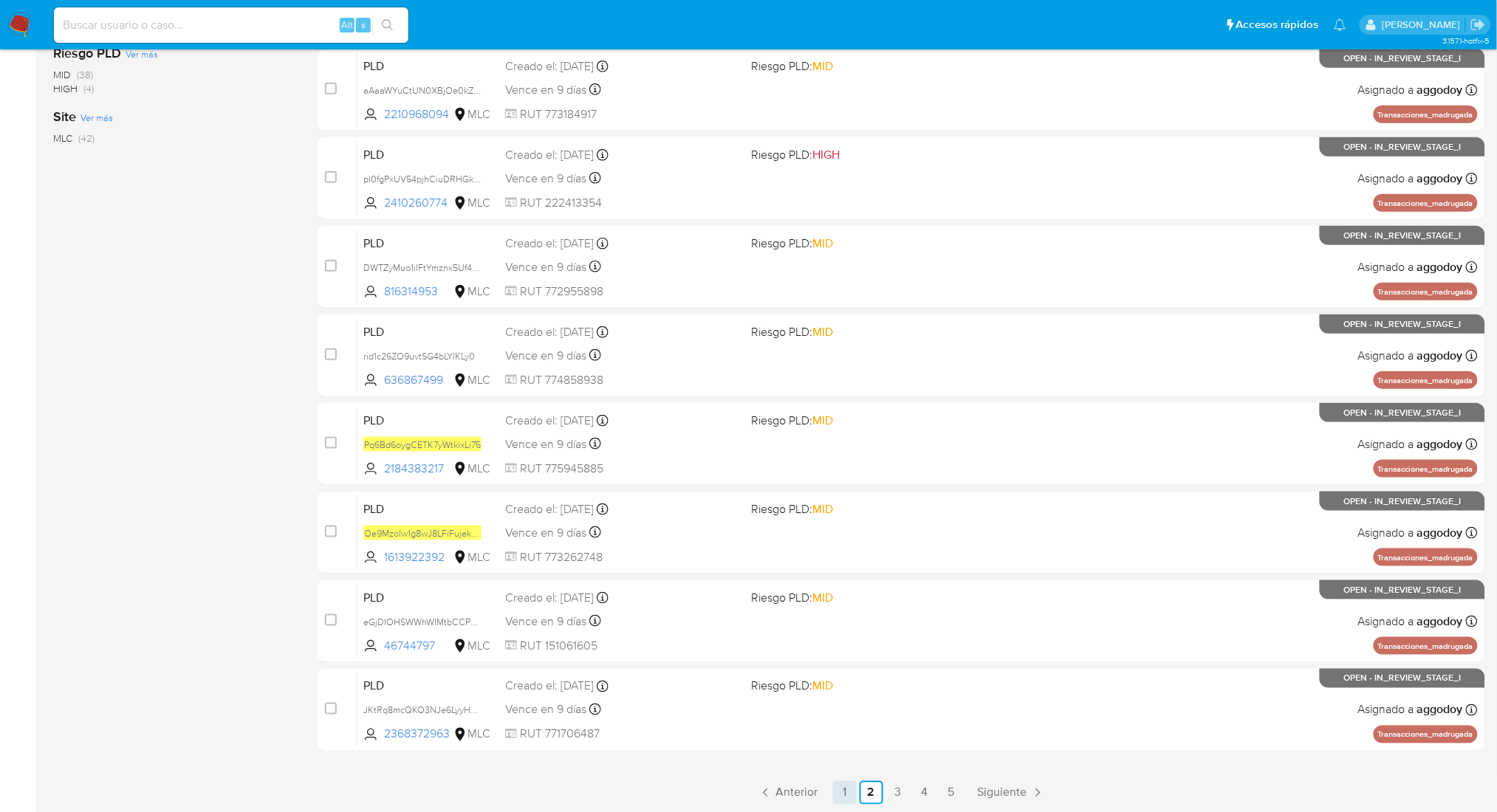
click at [846, 794] on link "1" at bounding box center [845, 793] width 24 height 24
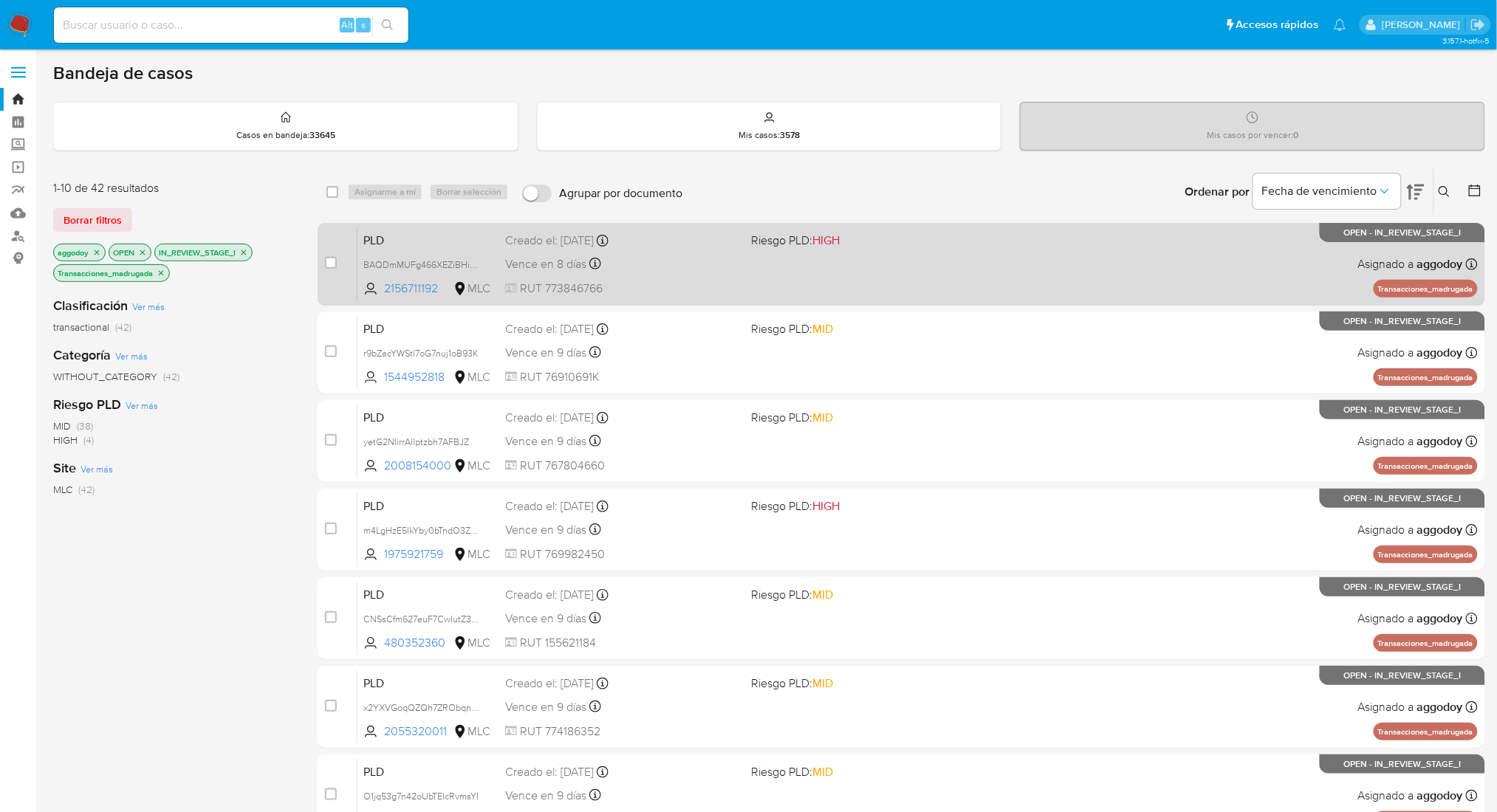
click at [751, 284] on div "PLD BAQDmMUFg466XEZiBHiB8jJt 2156711192 MLC Riesgo PLD: HIGH Creado el: 12/06/2…" at bounding box center [917, 264] width 1120 height 75
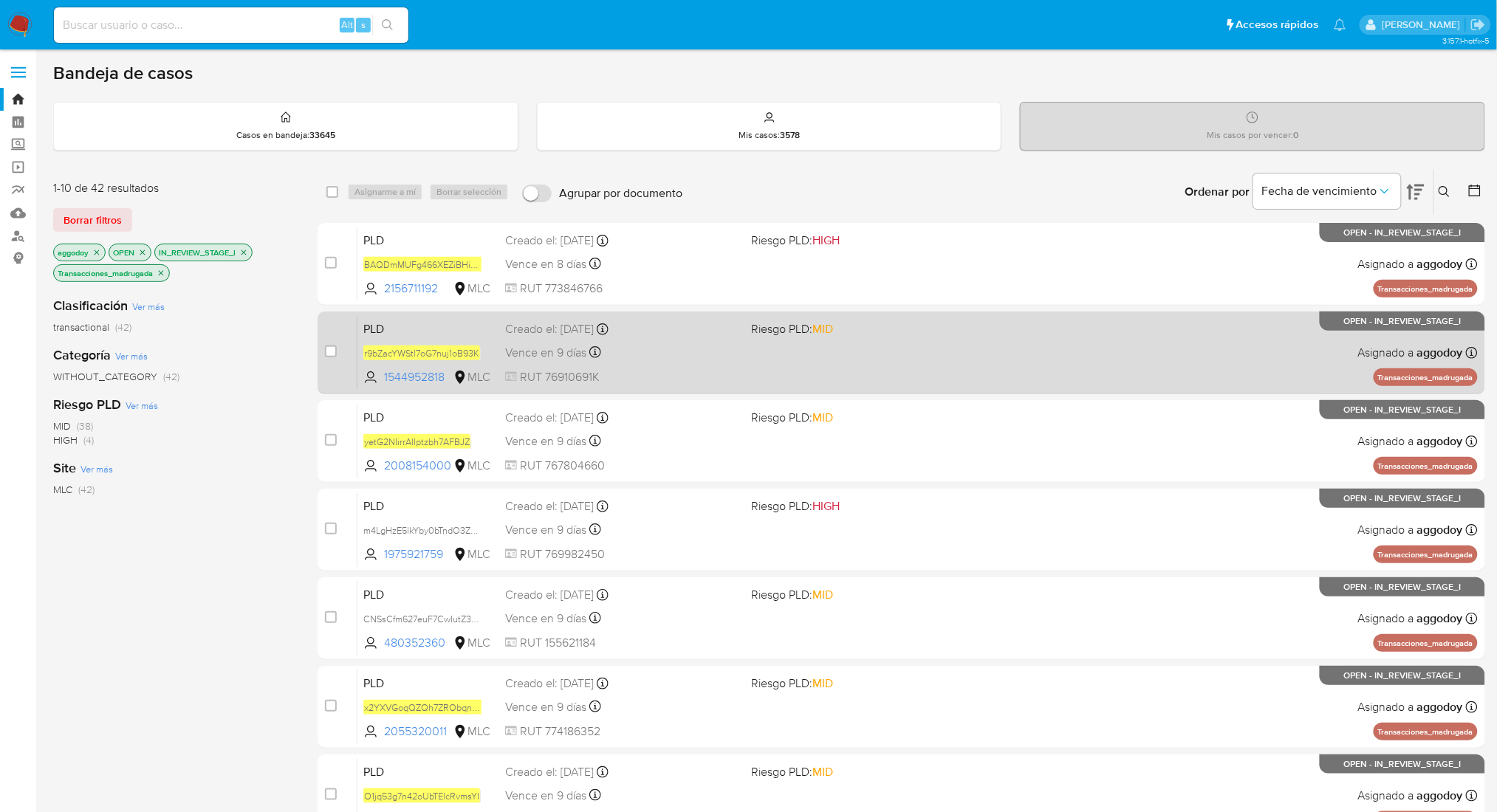
click at [709, 334] on div "Creado el: 12/06/2025 Creado el: 12/06/2025 06:04:12" at bounding box center [623, 329] width 234 height 16
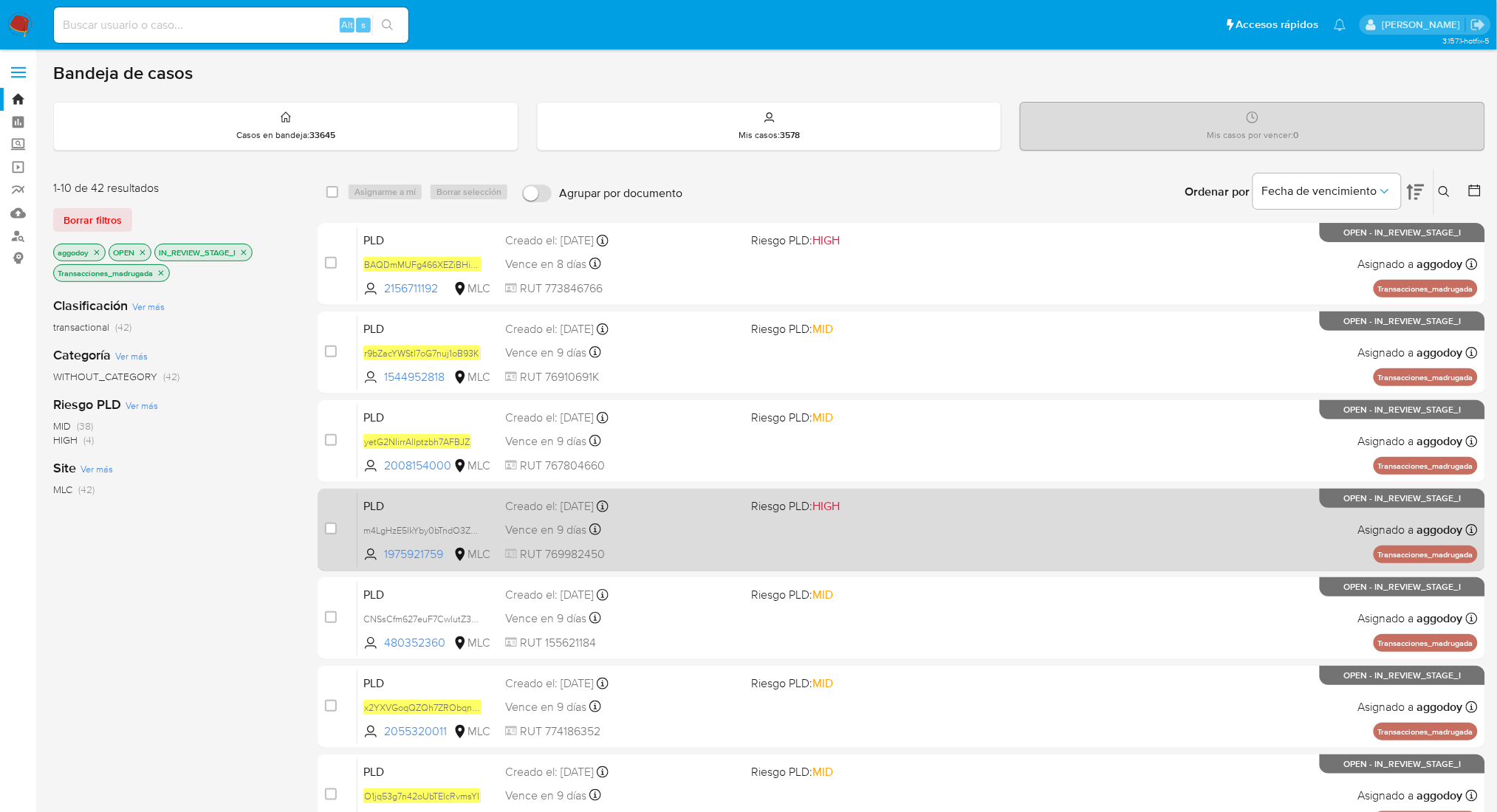
click at [772, 511] on span "Riesgo PLD: HIGH" at bounding box center [795, 505] width 88 height 16
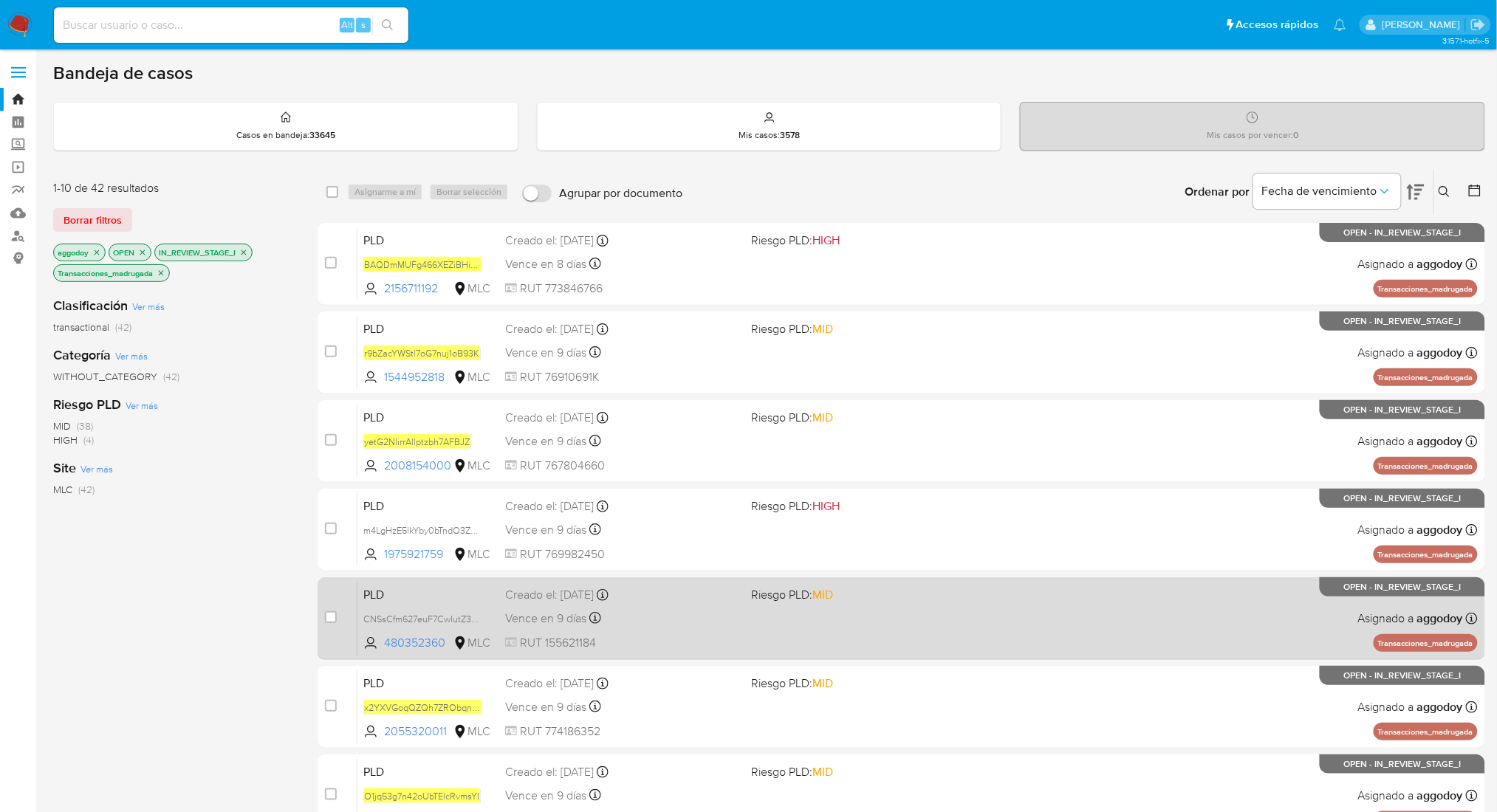
click at [760, 620] on div "PLD CNSsCfm627euF7CwIutZ3hO2 480352360 MLC Riesgo PLD: MID Creado el: 12/06/202…" at bounding box center [917, 618] width 1120 height 75
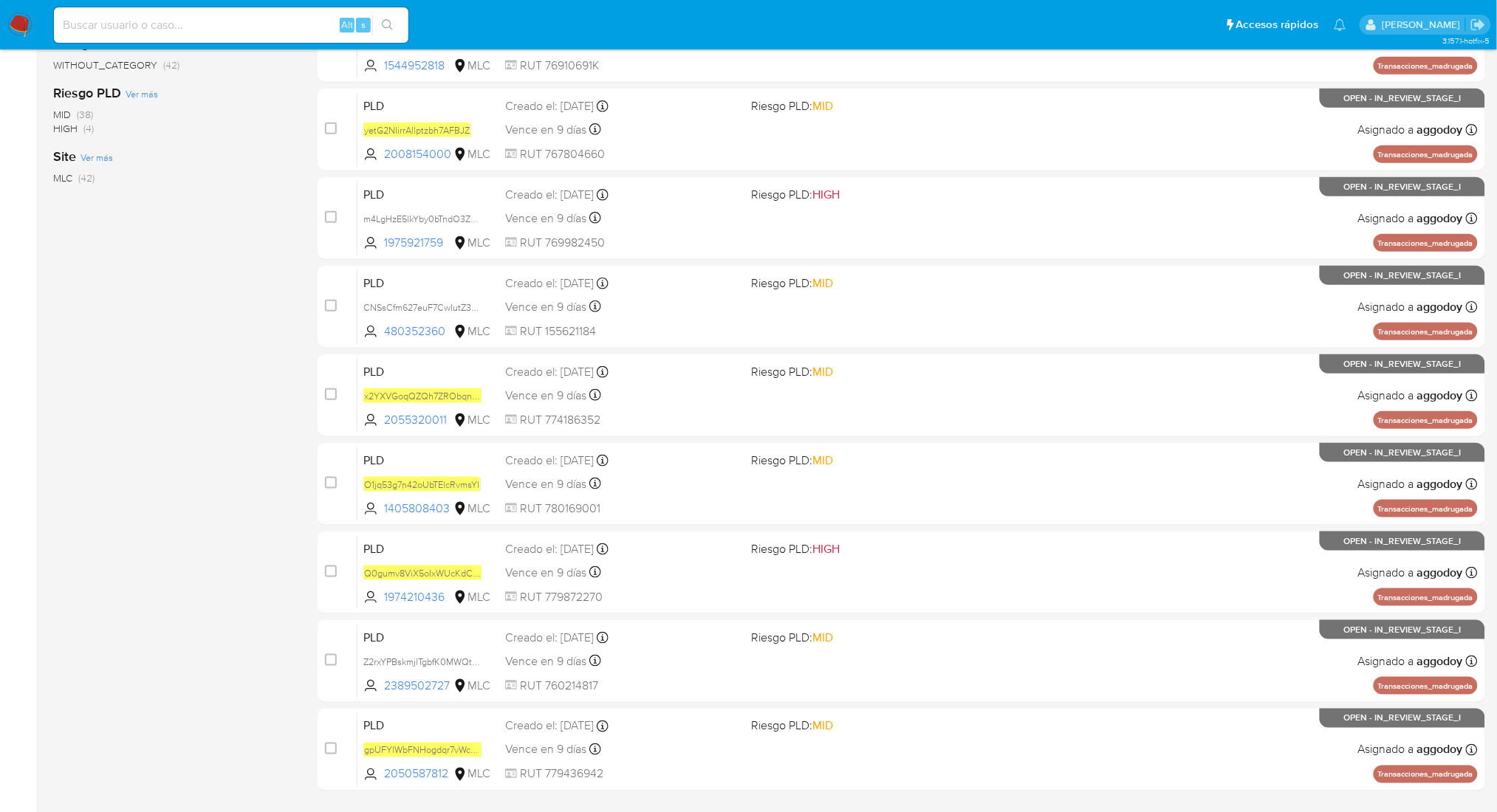
scroll to position [351, 0]
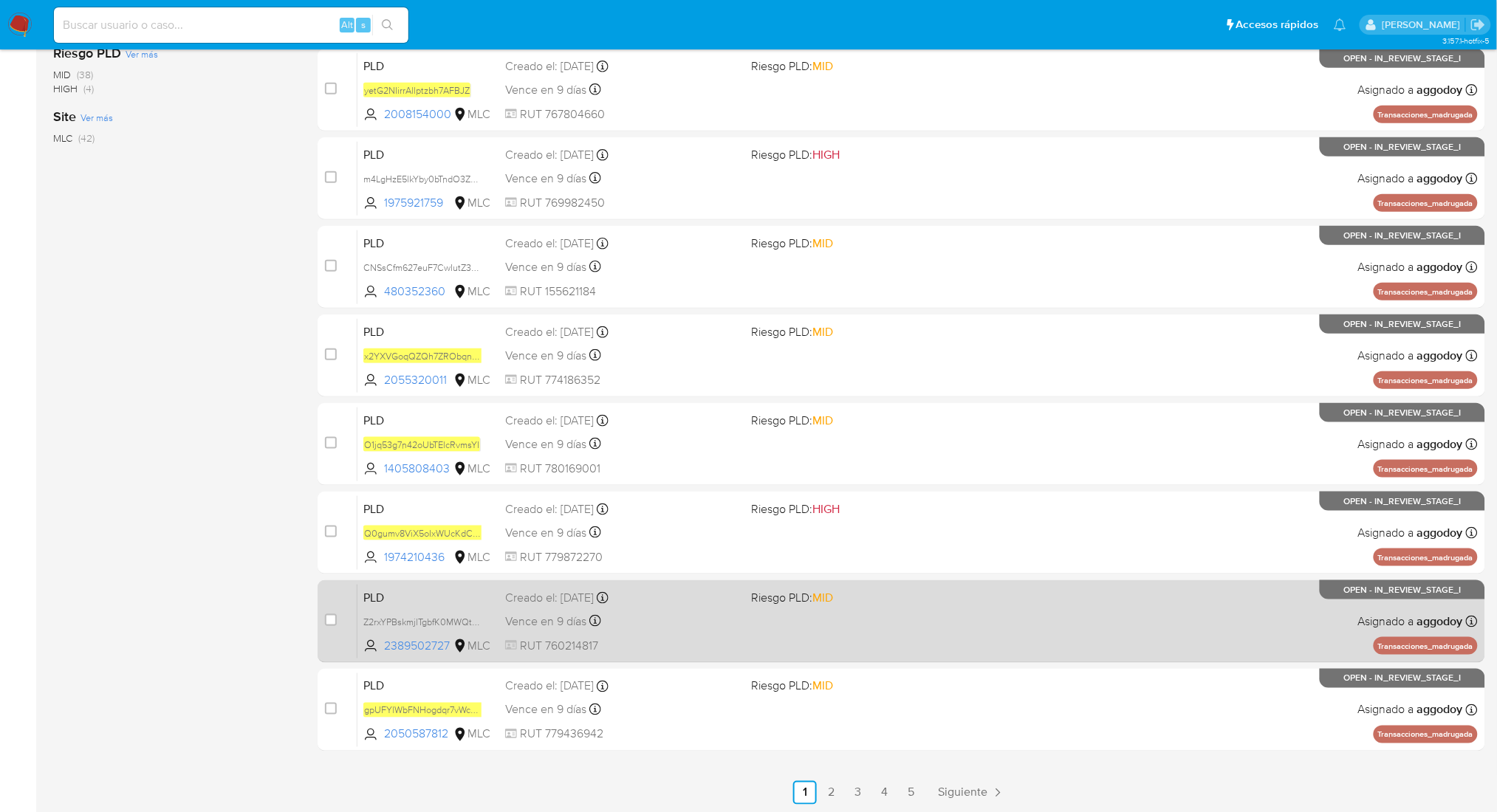
click at [674, 590] on div "Creado el: 12/06/2025 Creado el: 12/06/2025 06:06:14" at bounding box center [623, 598] width 234 height 16
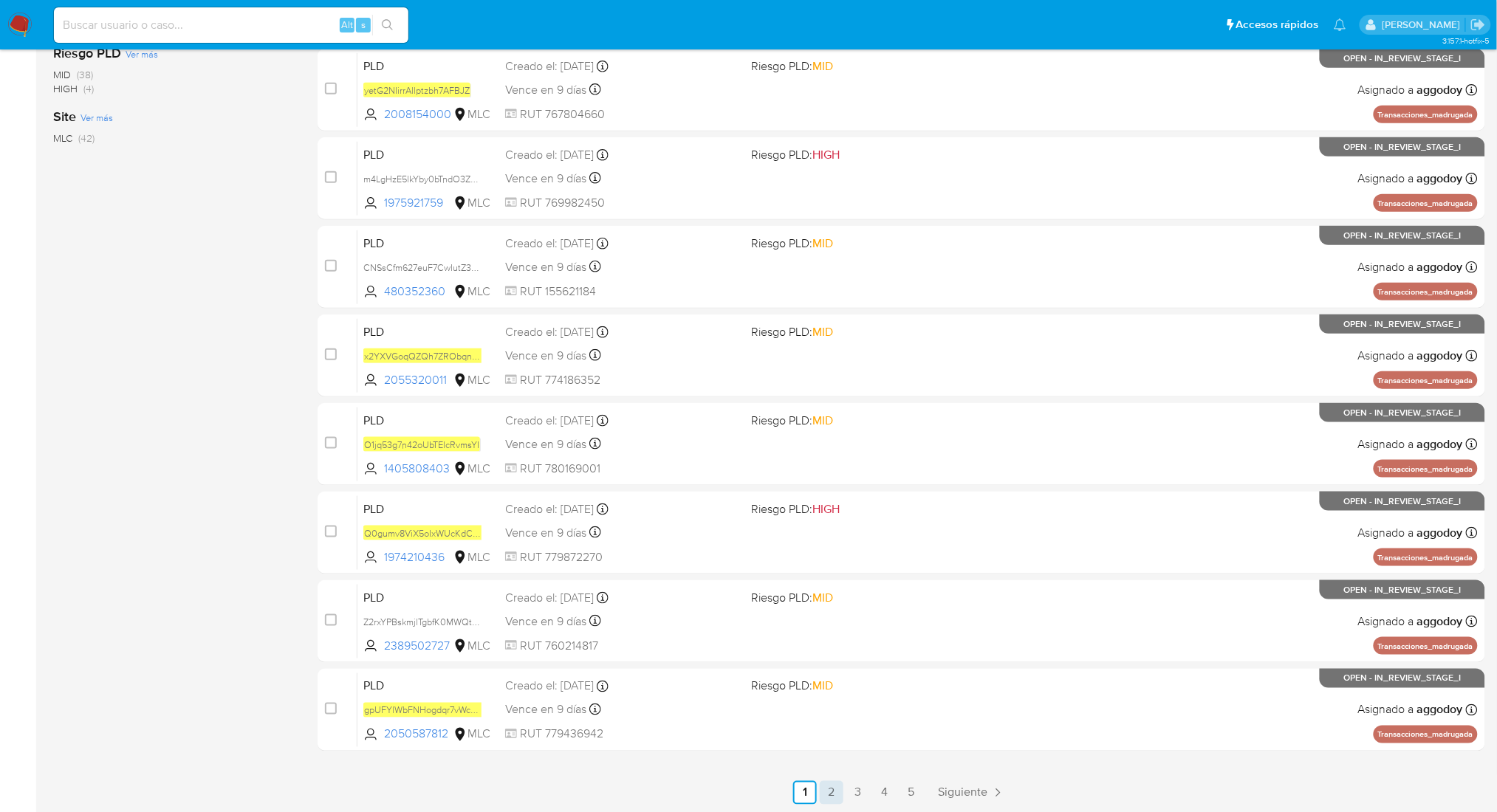
click at [833, 793] on link "2" at bounding box center [831, 793] width 24 height 24
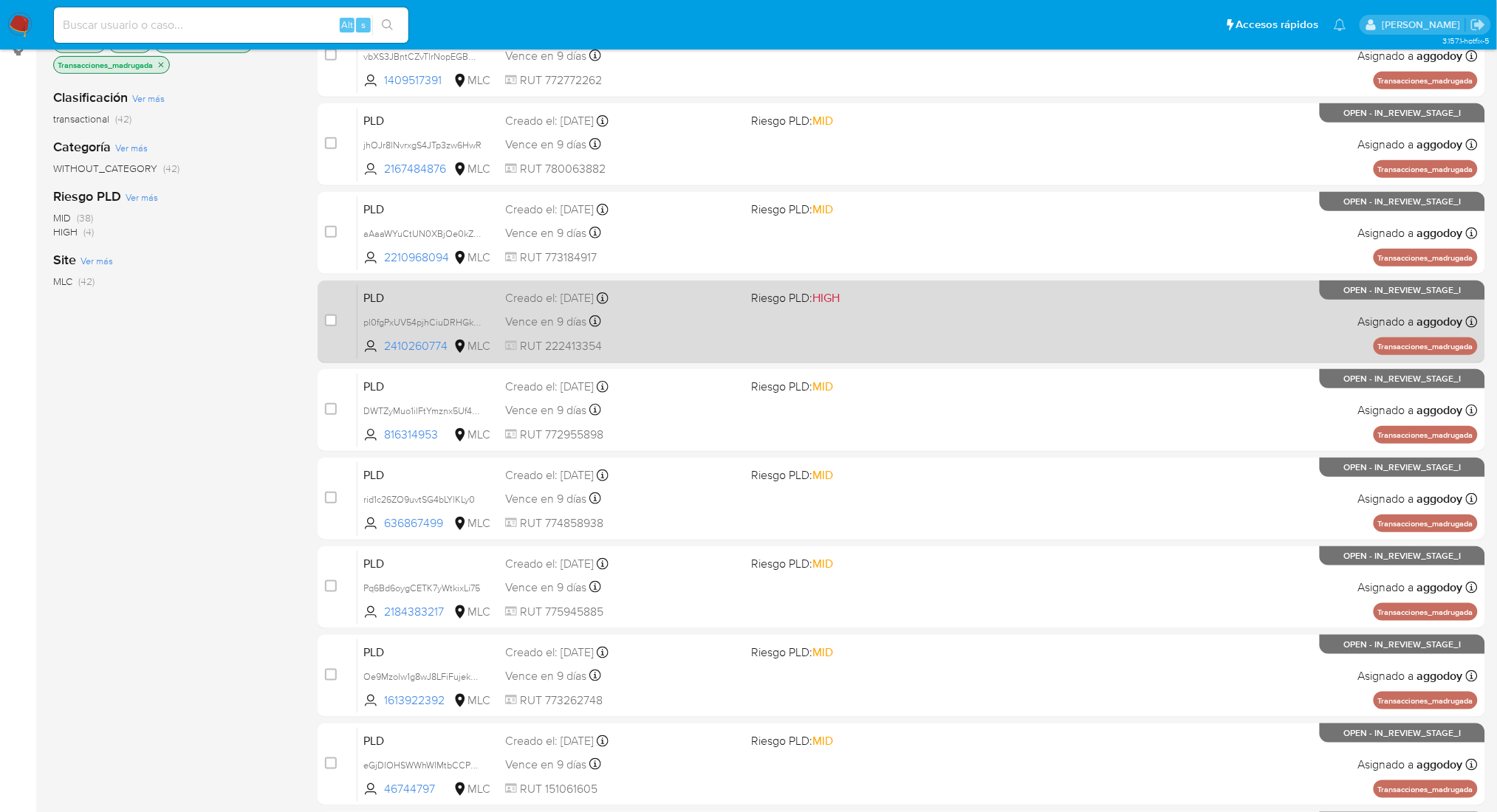
scroll to position [351, 0]
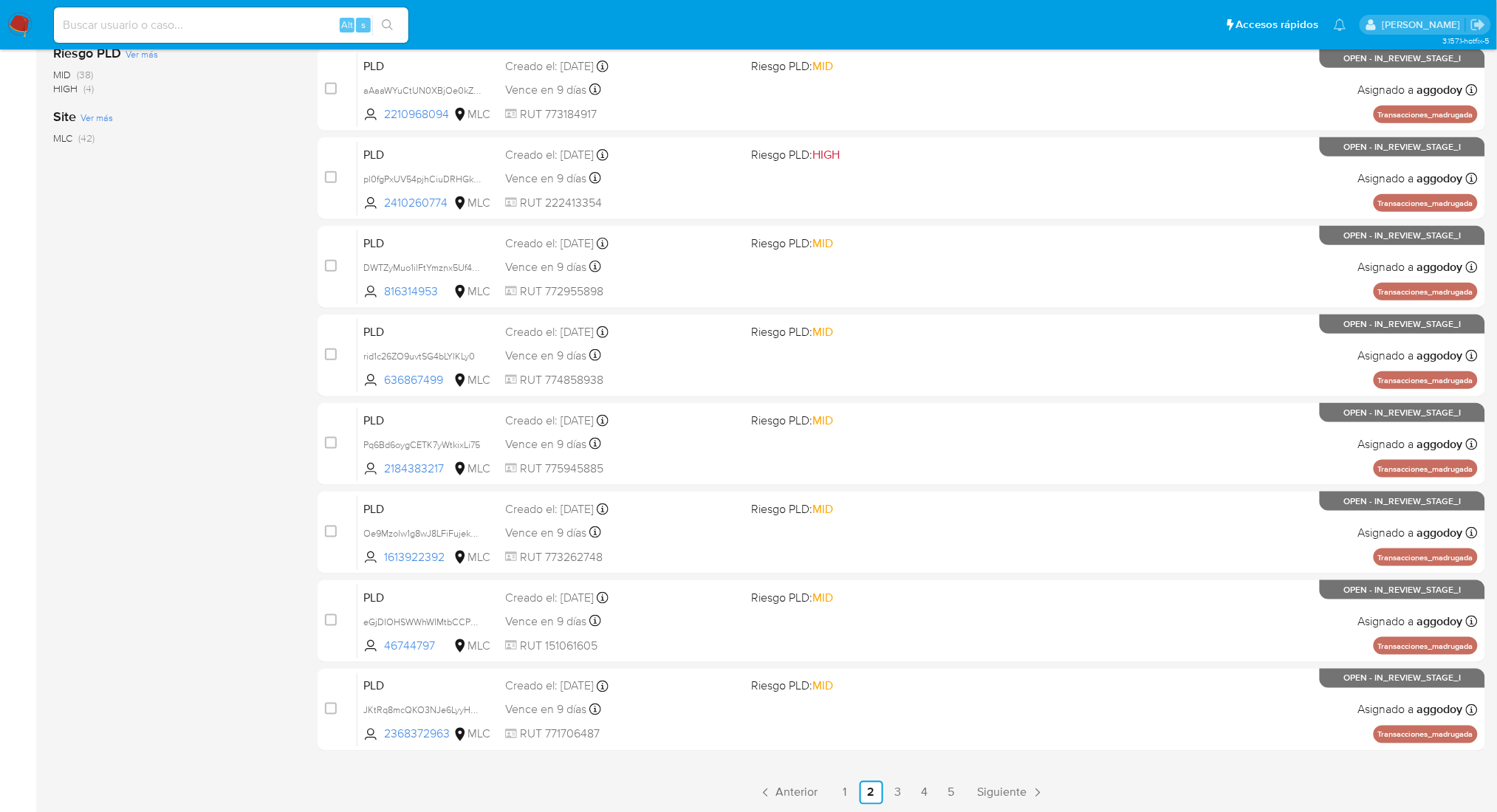
click at [280, 348] on div "Clasificación Ver más transactional (42) Categoría Ver más WITHOUT_CATEGORY (42…" at bounding box center [174, 185] width 241 height 502
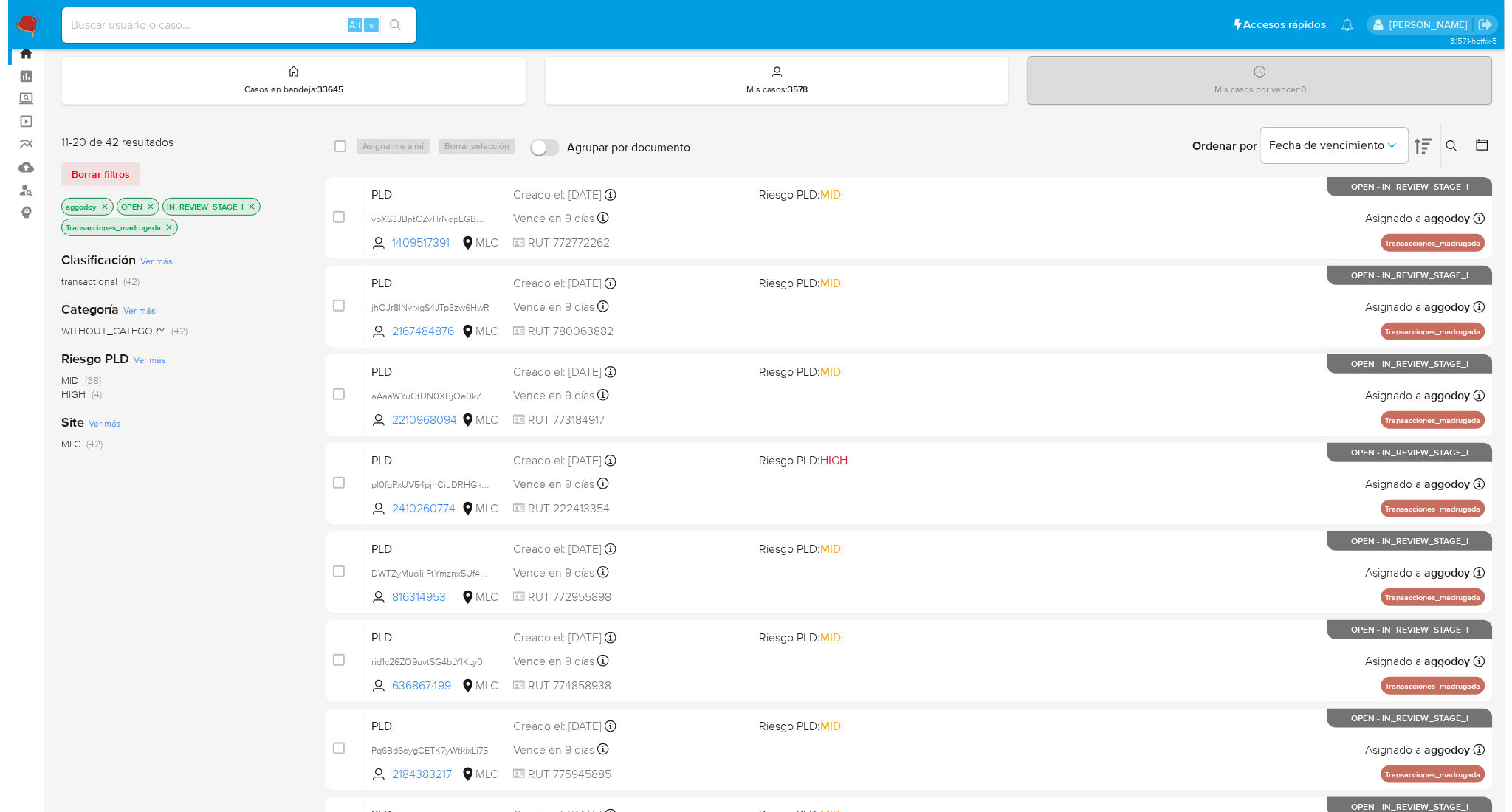
scroll to position [0, 0]
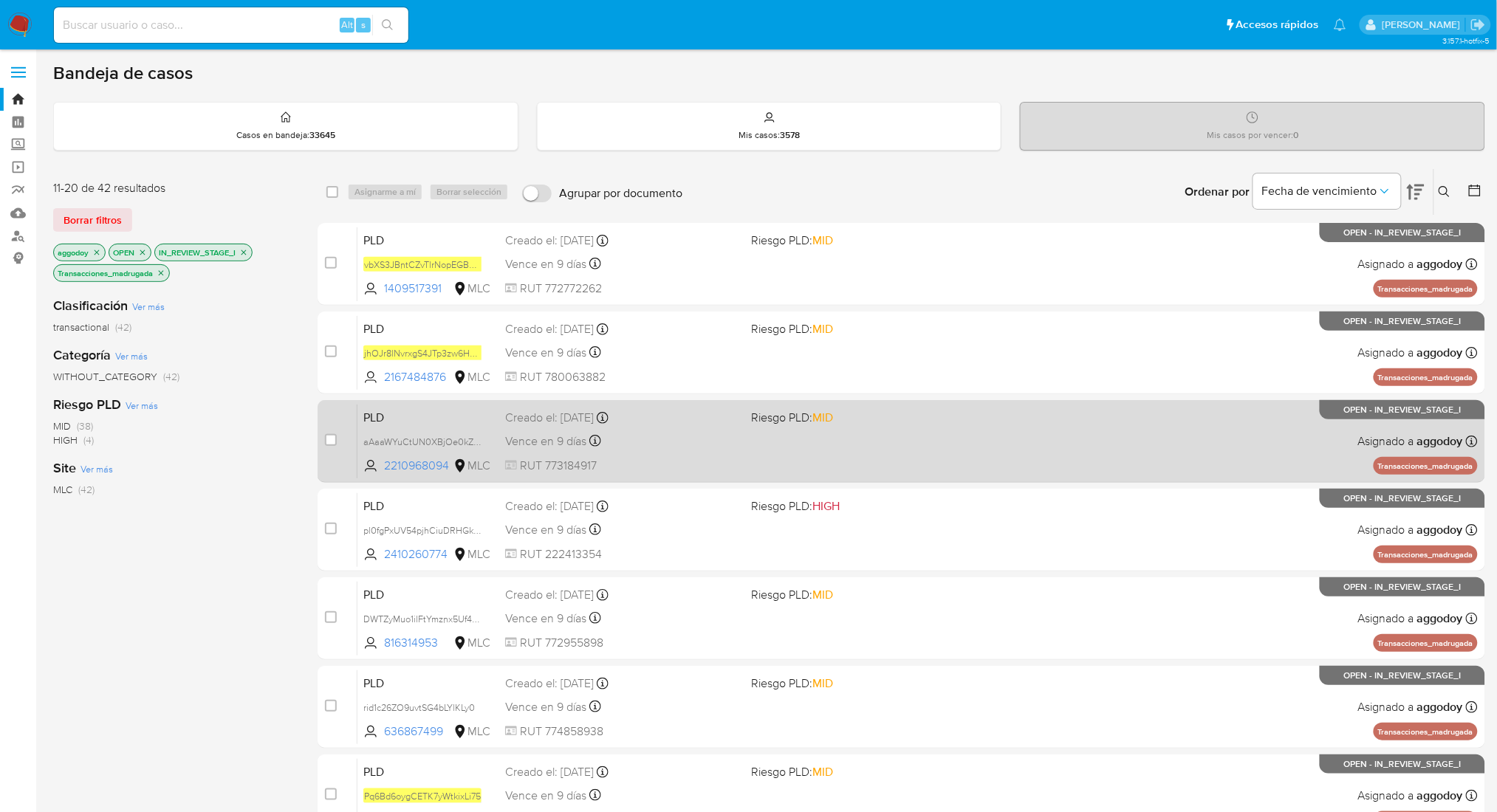
click at [843, 457] on div "PLD aAaaWYuCtUN0XBjOe0kZPEmf 2210968094 MLC Riesgo PLD: MID Creado el: 12/06/20…" at bounding box center [917, 441] width 1120 height 75
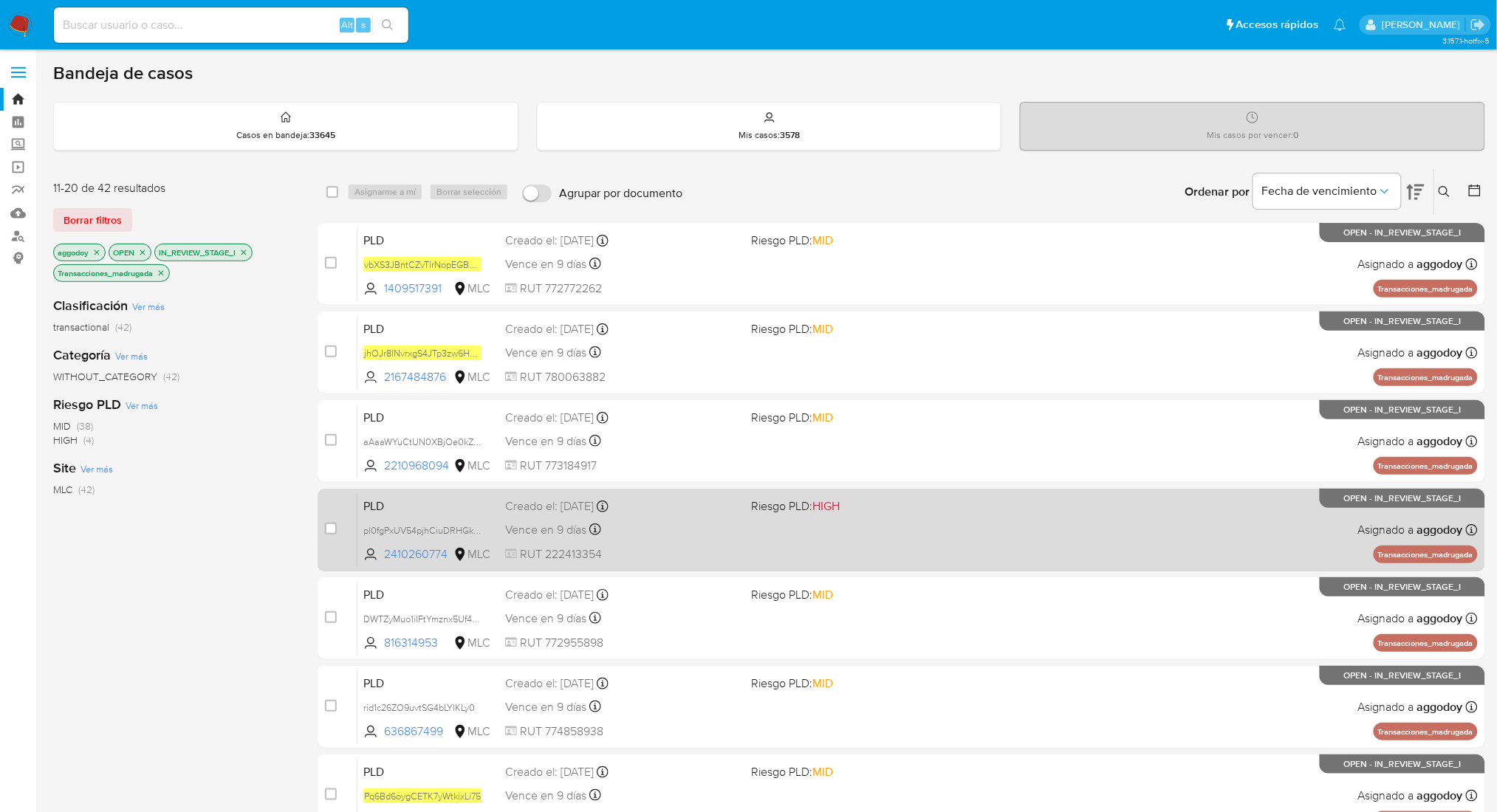
click at [760, 515] on div "PLD pl0fgPxUV54pjhCiuDRHGkWa 2410260774 MLC Riesgo PLD: HIGH Creado el: 12/06/2…" at bounding box center [917, 530] width 1120 height 75
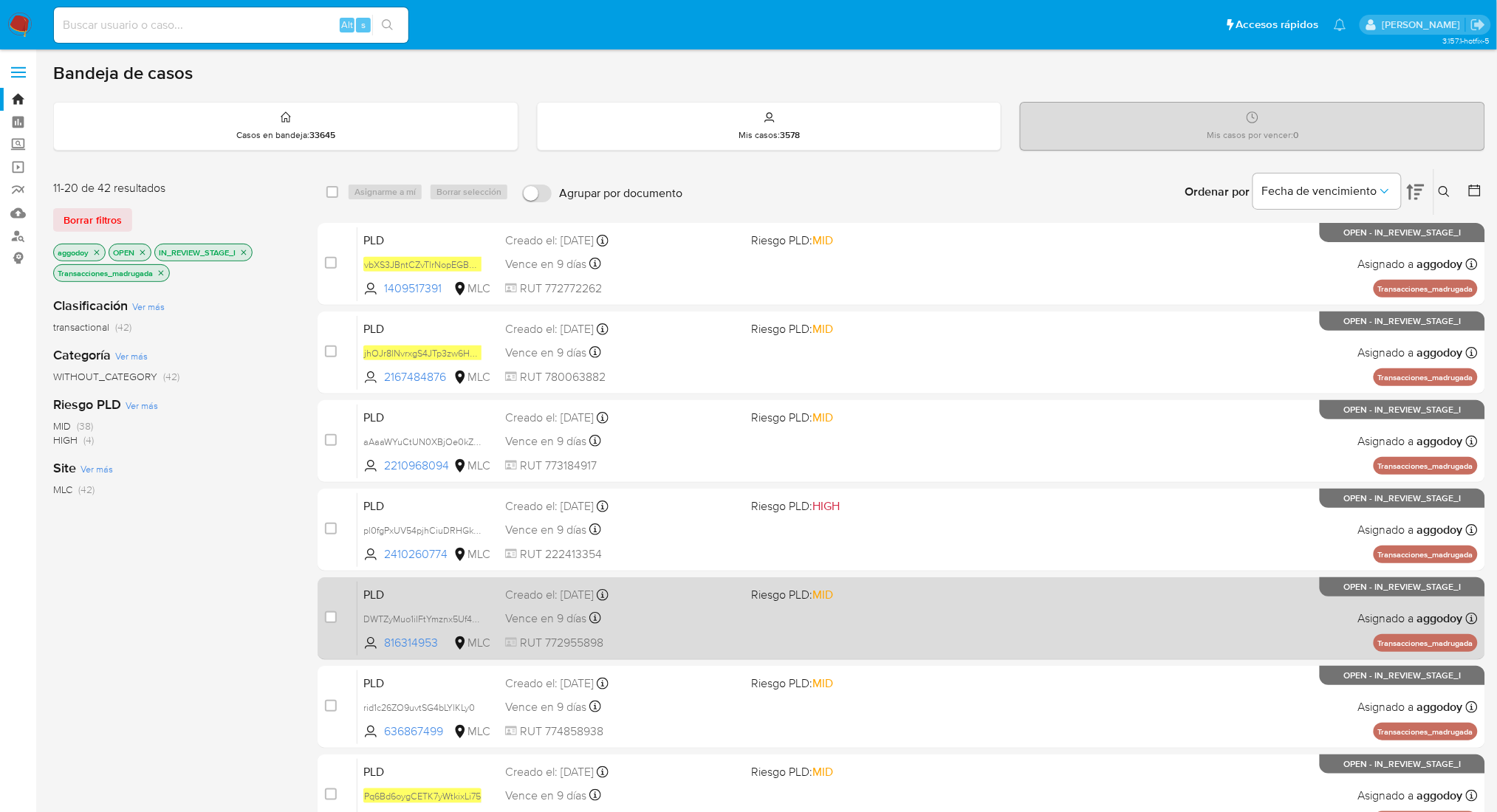
click at [906, 636] on div "PLD DWTZyMuo1ilFtYmznx5Uf4Qd 816314953 MLC Riesgo PLD: MID Creado el: 12/06/202…" at bounding box center [917, 618] width 1120 height 75
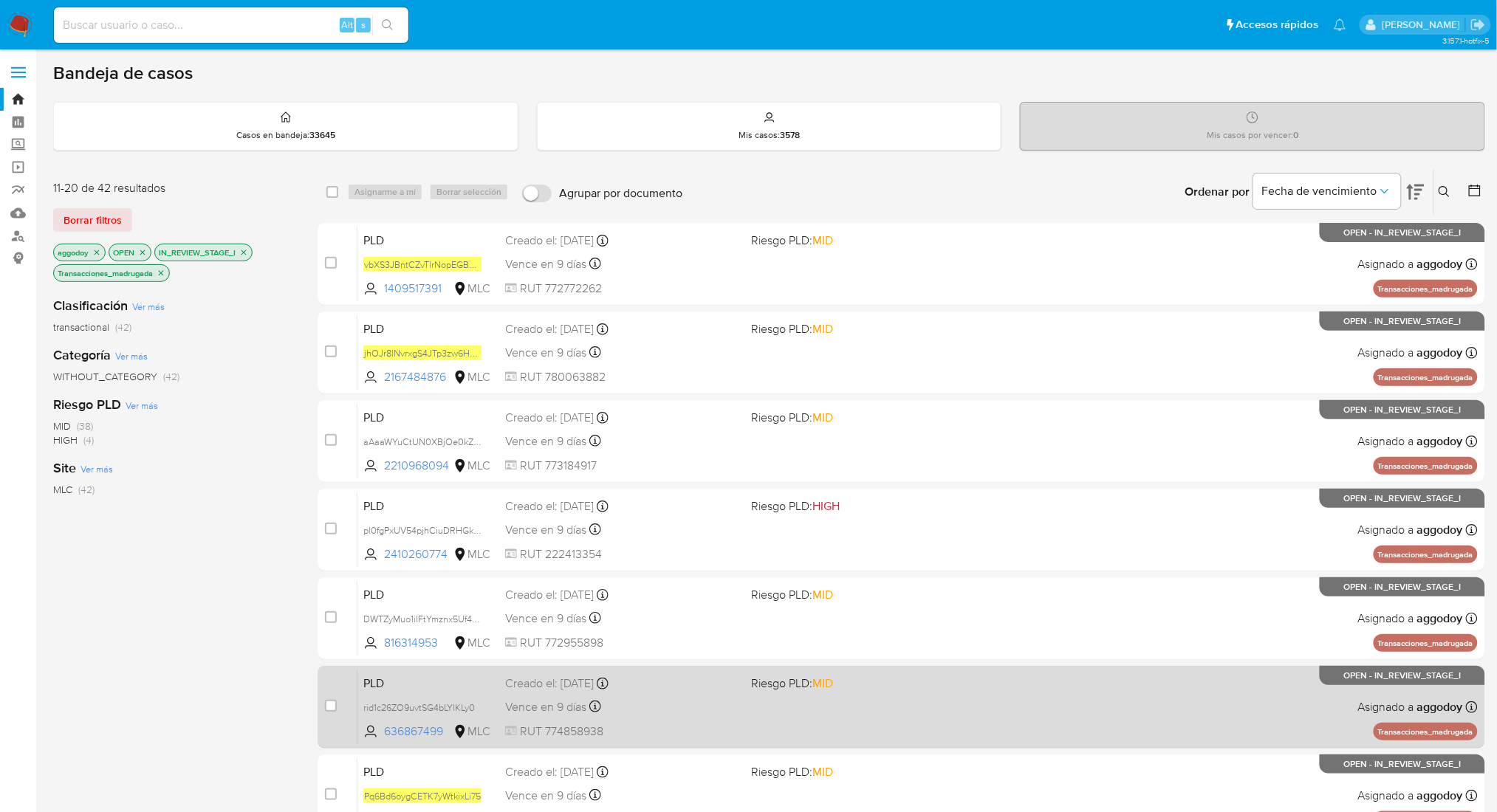
click at [757, 694] on div "PLD rid1c26ZO9uvtSG4bLYlKLy0 636867499 MLC Riesgo PLD: MID Creado el: 12/06/202…" at bounding box center [917, 707] width 1120 height 75
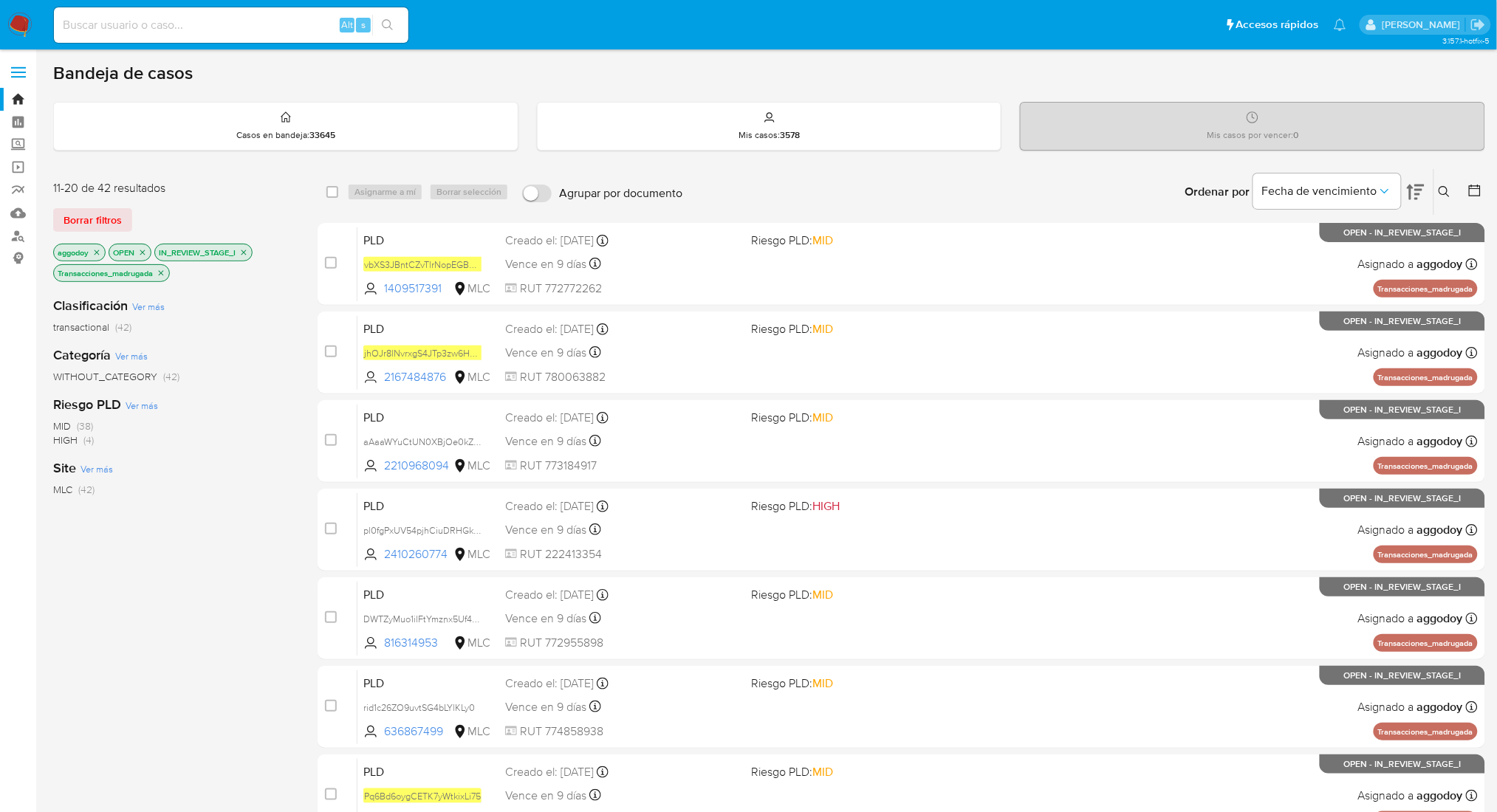
click at [1440, 189] on icon at bounding box center [1444, 191] width 12 height 12
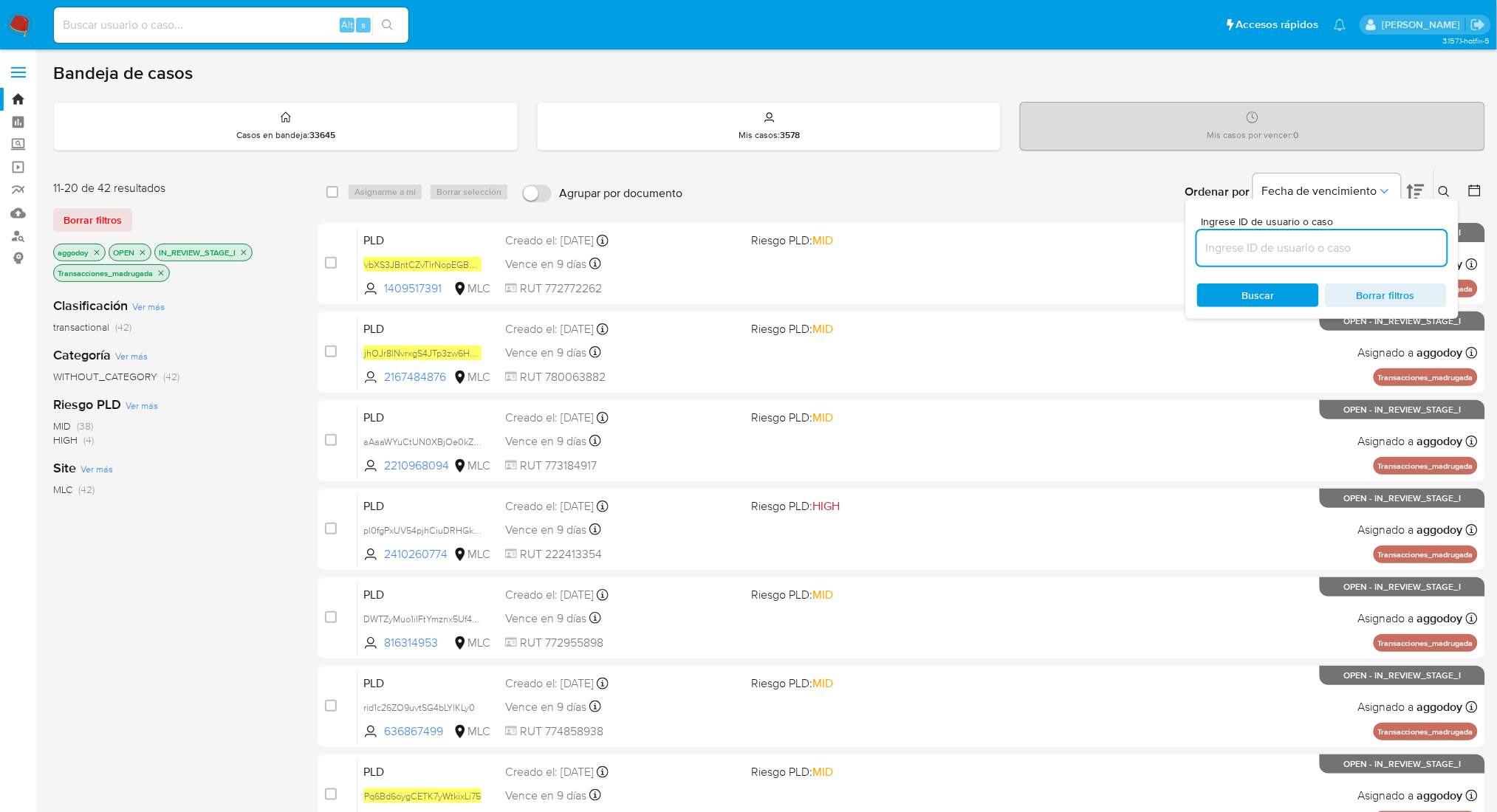
click at [1383, 249] on input at bounding box center [1322, 248] width 250 height 19
type input "327097614"
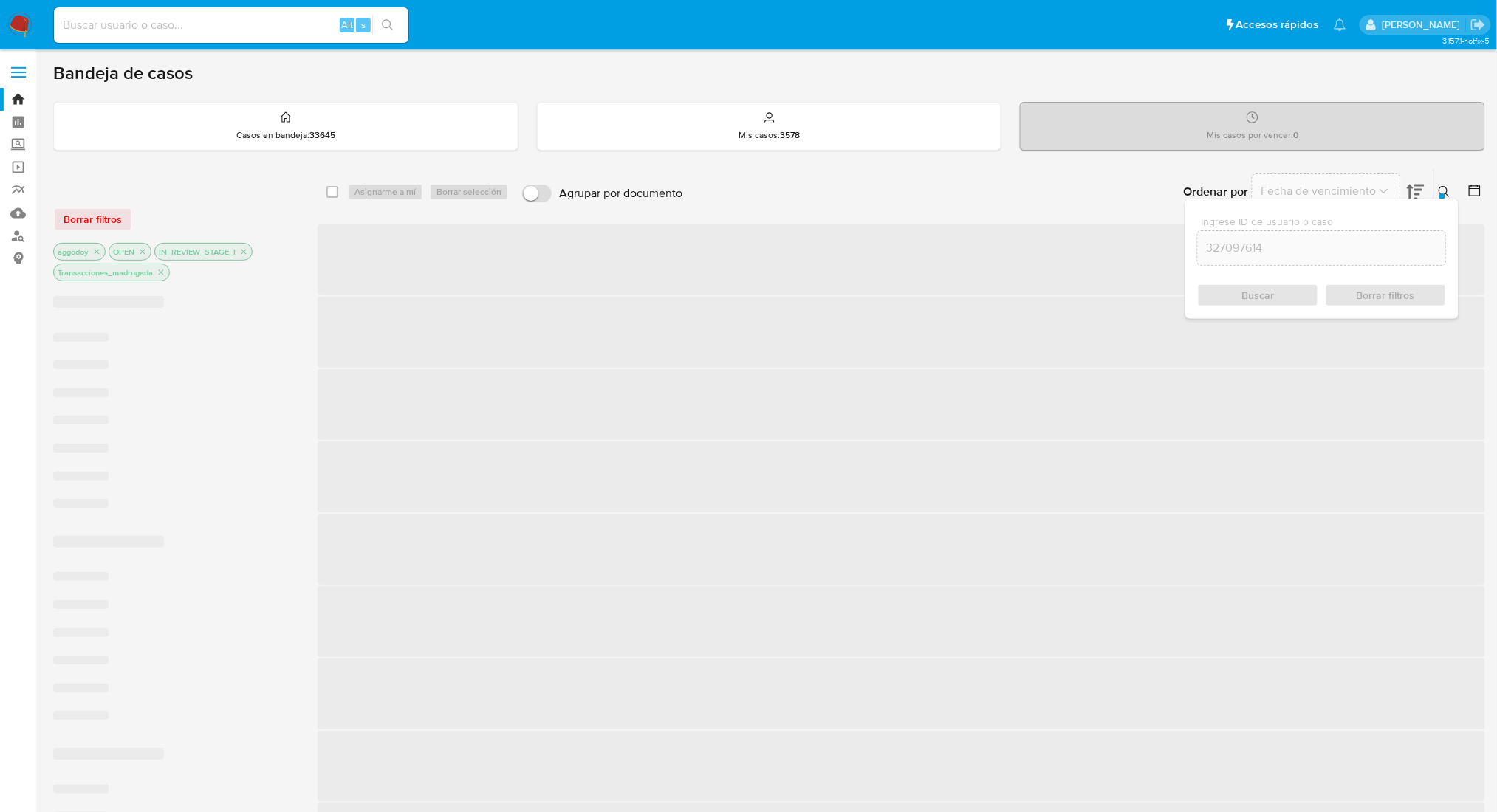
click at [1451, 188] on button at bounding box center [1446, 192] width 25 height 18
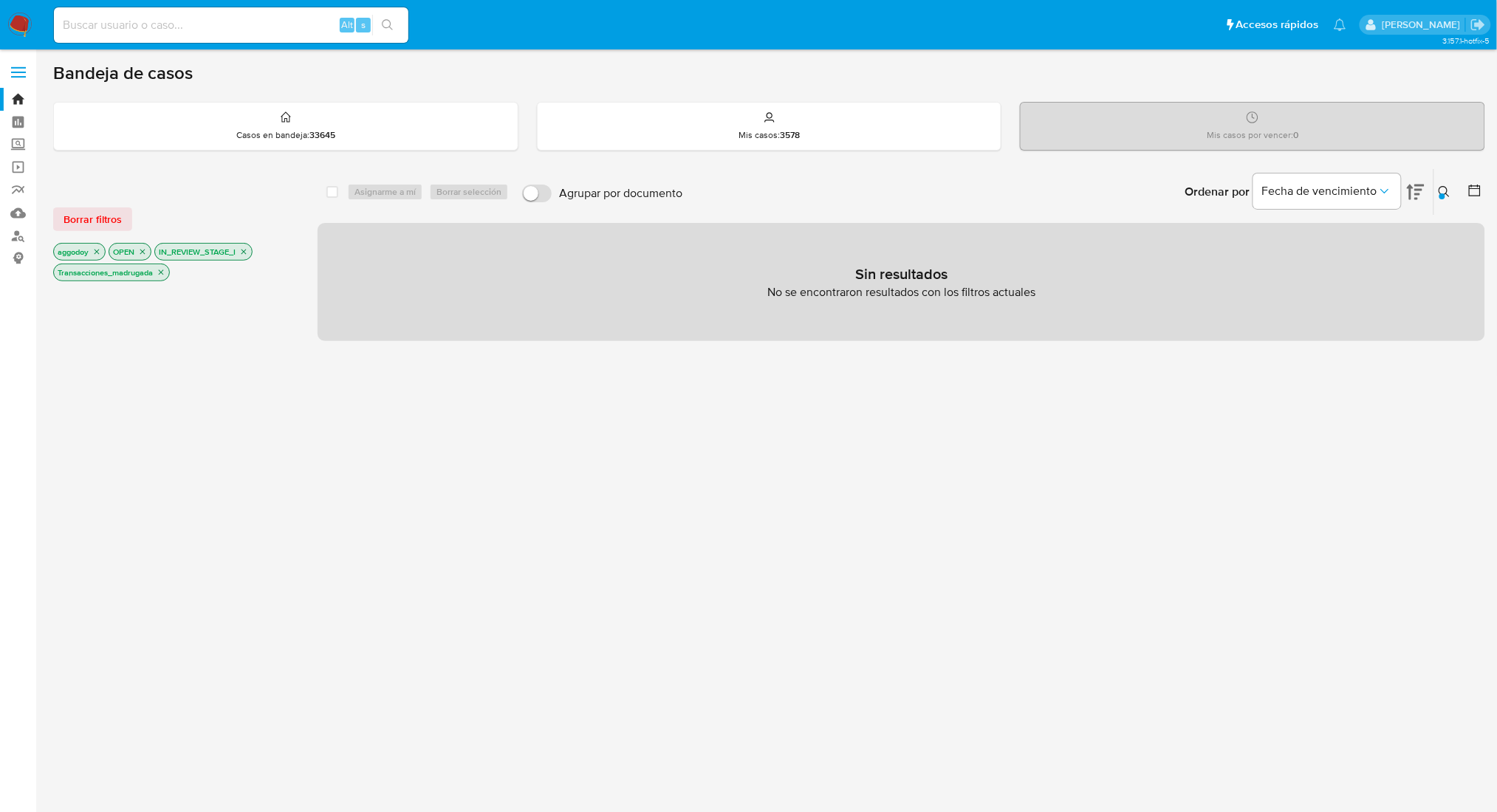
click at [164, 276] on icon "close-filter" at bounding box center [160, 272] width 9 height 9
click at [246, 251] on icon "close-filter" at bounding box center [244, 252] width 5 height 5
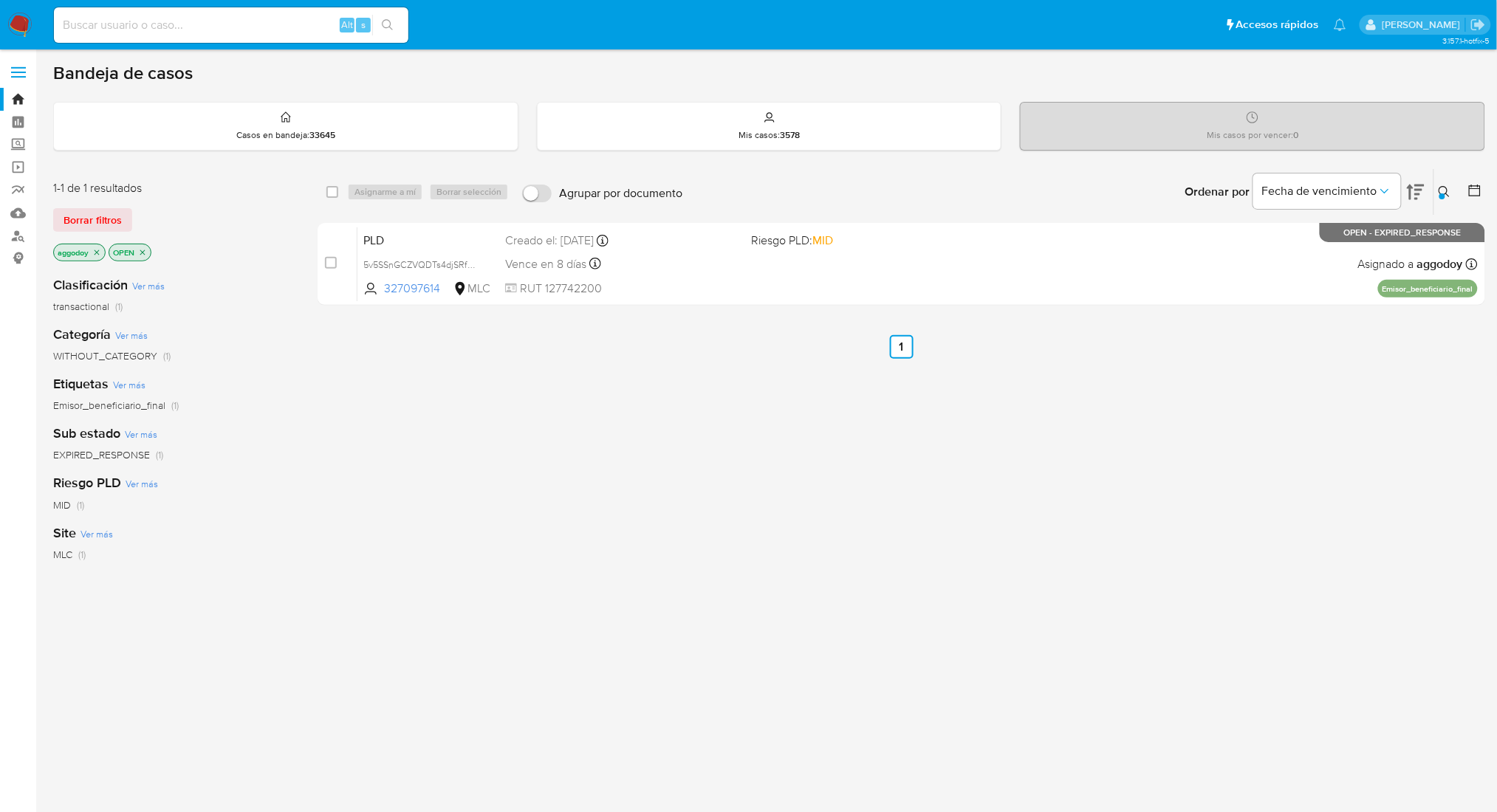
click at [1436, 195] on button at bounding box center [1446, 192] width 25 height 18
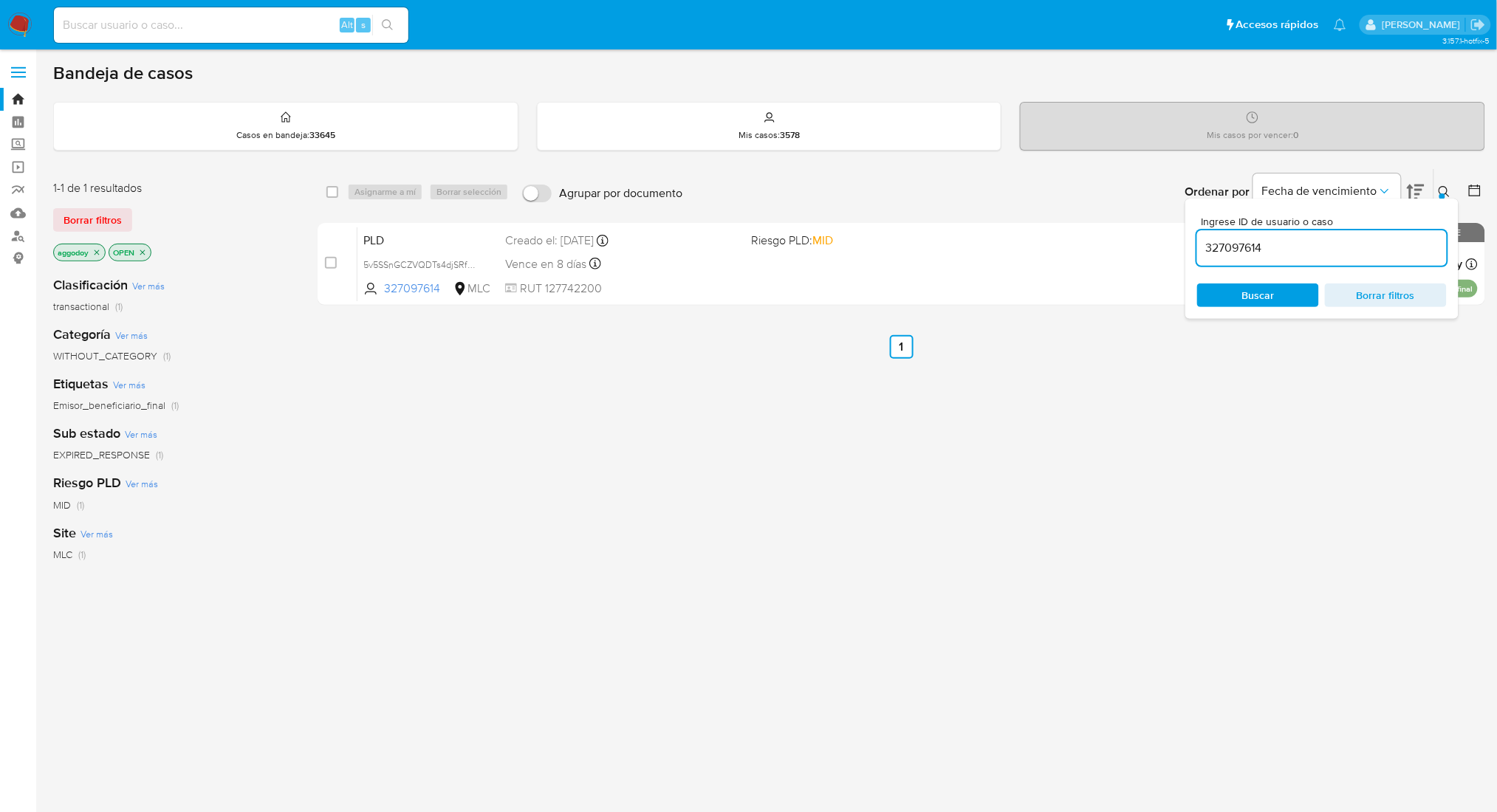
click at [1294, 258] on div "327097614" at bounding box center [1322, 248] width 250 height 35
click at [1289, 253] on input "327097614" at bounding box center [1322, 248] width 250 height 19
click at [1442, 196] on div at bounding box center [1442, 196] width 6 height 6
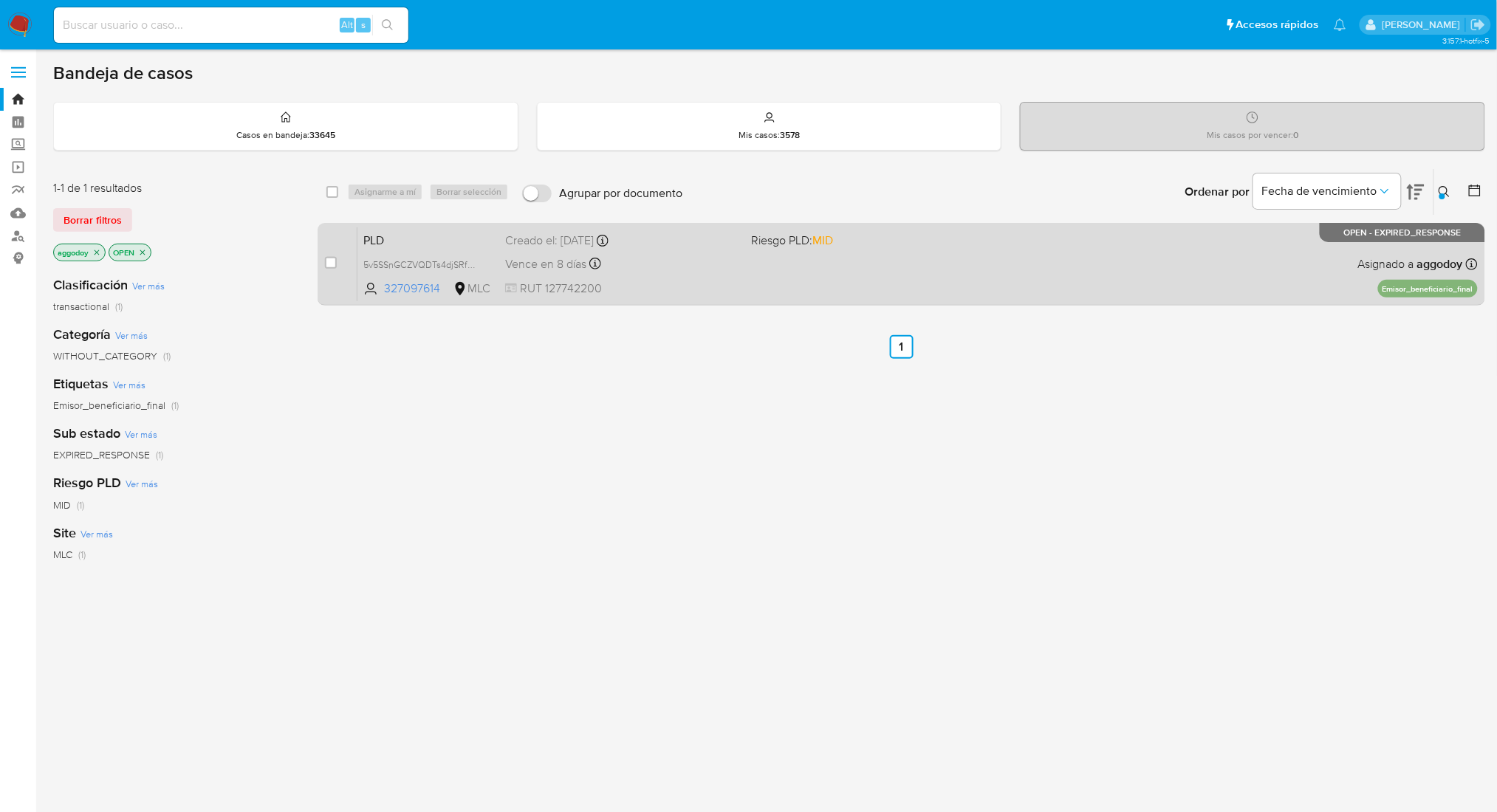
click at [778, 241] on span "Riesgo PLD: MID" at bounding box center [792, 240] width 82 height 16
click at [329, 272] on div "case-item-checkbox" at bounding box center [331, 265] width 12 height 18
click at [329, 267] on div "case-item-checkbox" at bounding box center [331, 263] width 12 height 15
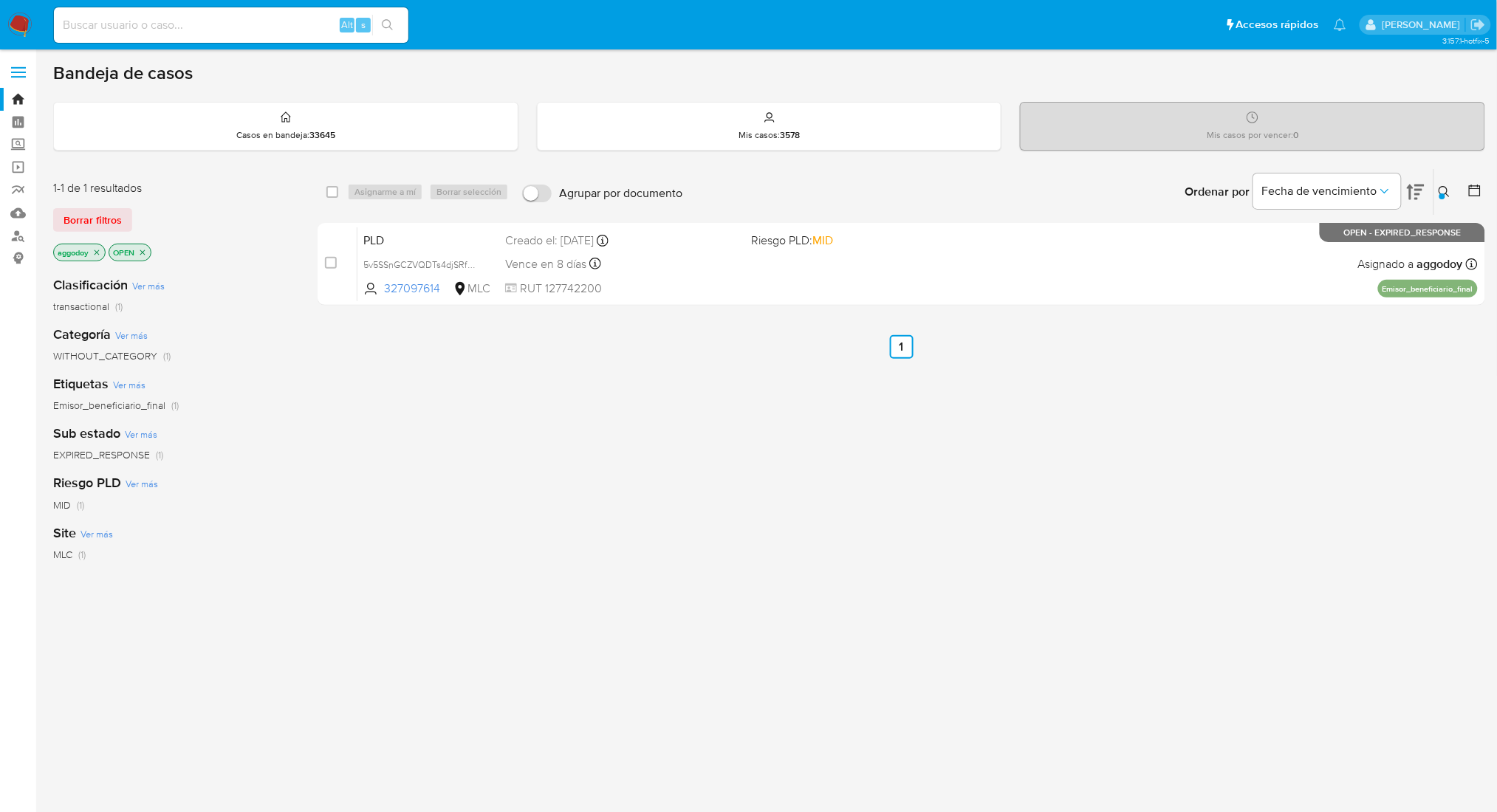
click at [388, 190] on div "Asignarme a mí Borrar selección" at bounding box center [430, 192] width 167 height 18
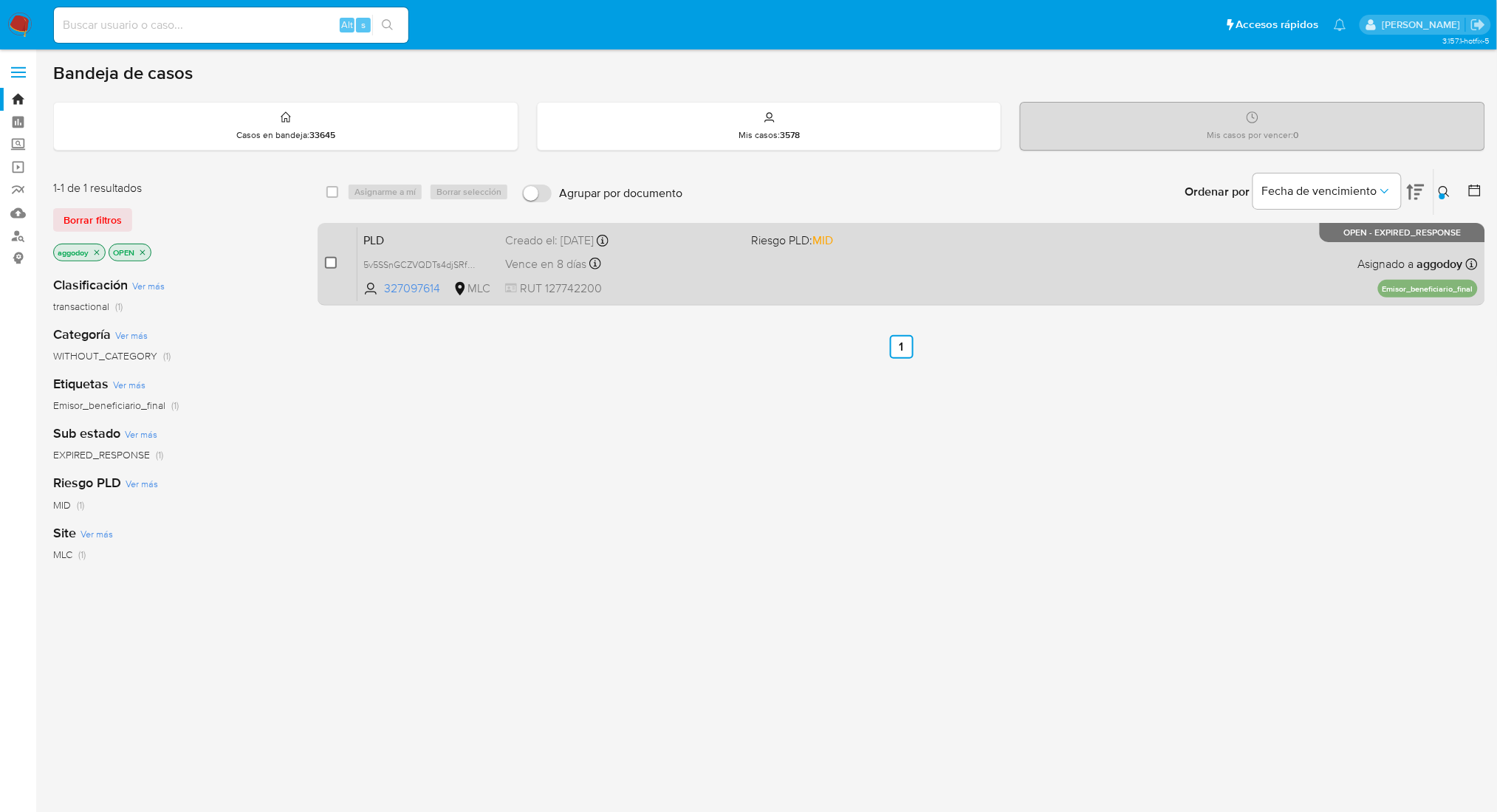
click at [336, 265] on input "checkbox" at bounding box center [331, 262] width 12 height 12
checkbox input "true"
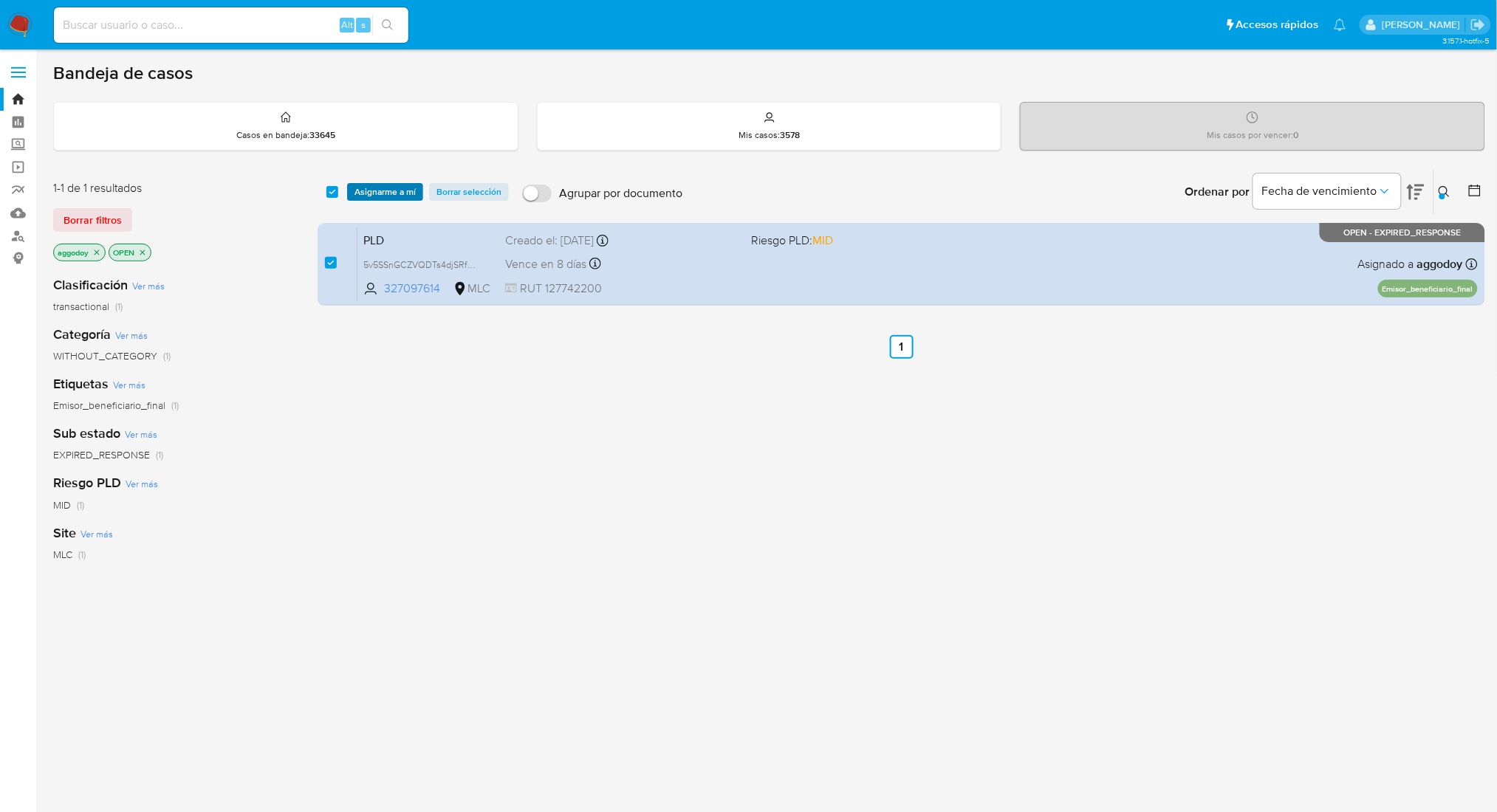
click at [392, 196] on span "Asignarme a mí" at bounding box center [385, 192] width 61 height 15
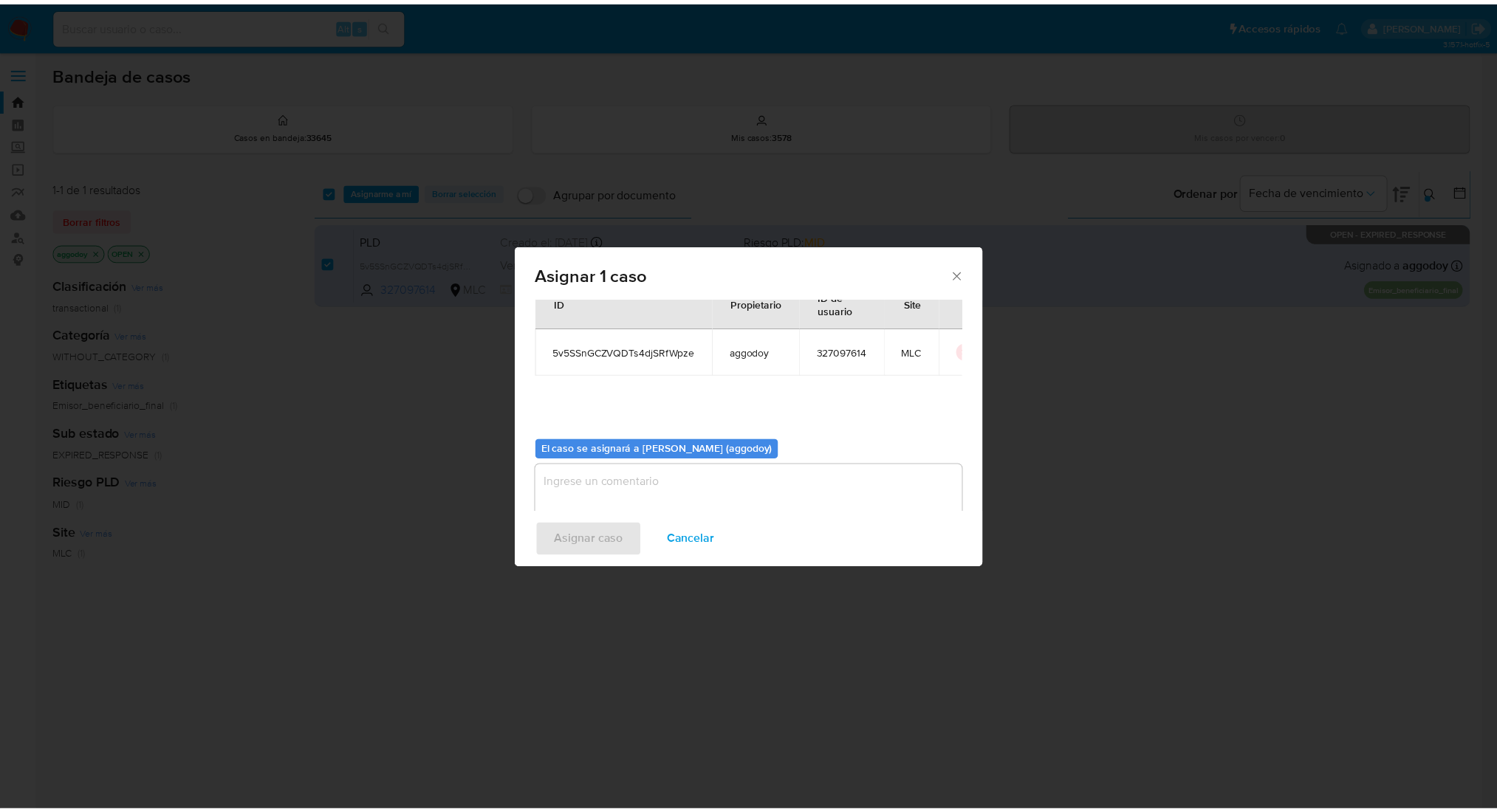
scroll to position [75, 0]
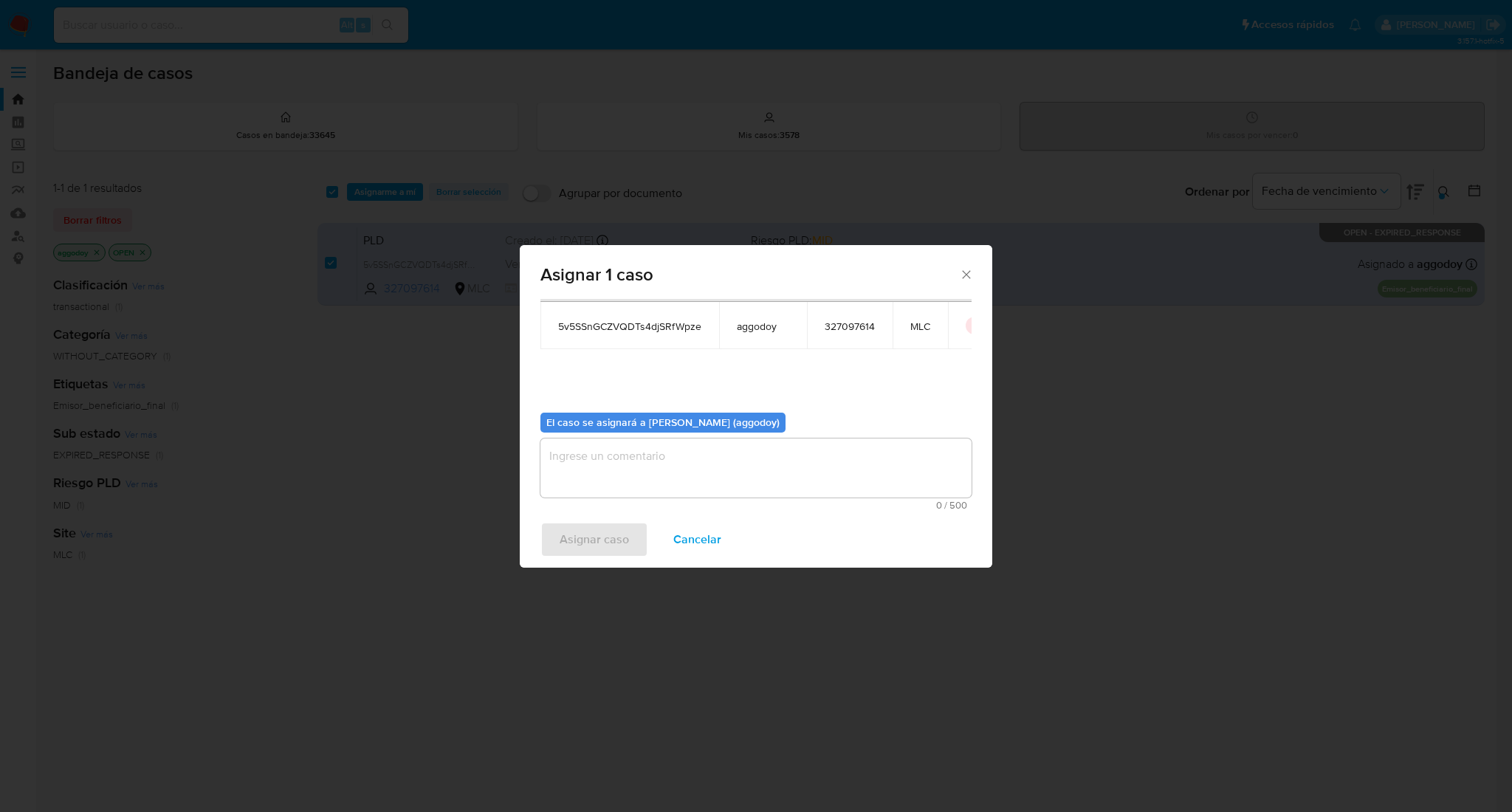
click at [611, 452] on textarea "assign-modal" at bounding box center [756, 468] width 431 height 59
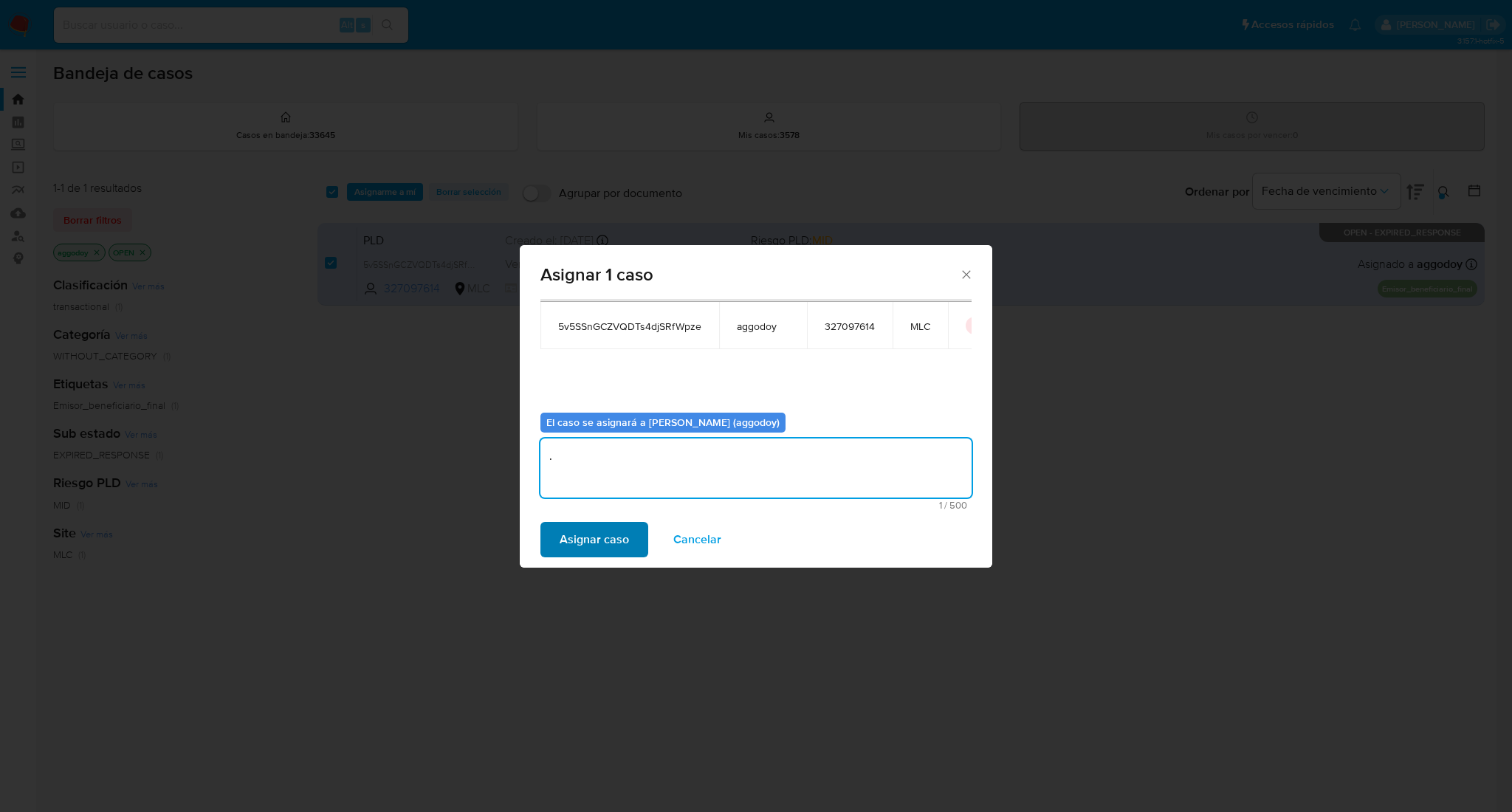
type textarea "."
click at [563, 535] on span "Asignar caso" at bounding box center [594, 539] width 69 height 33
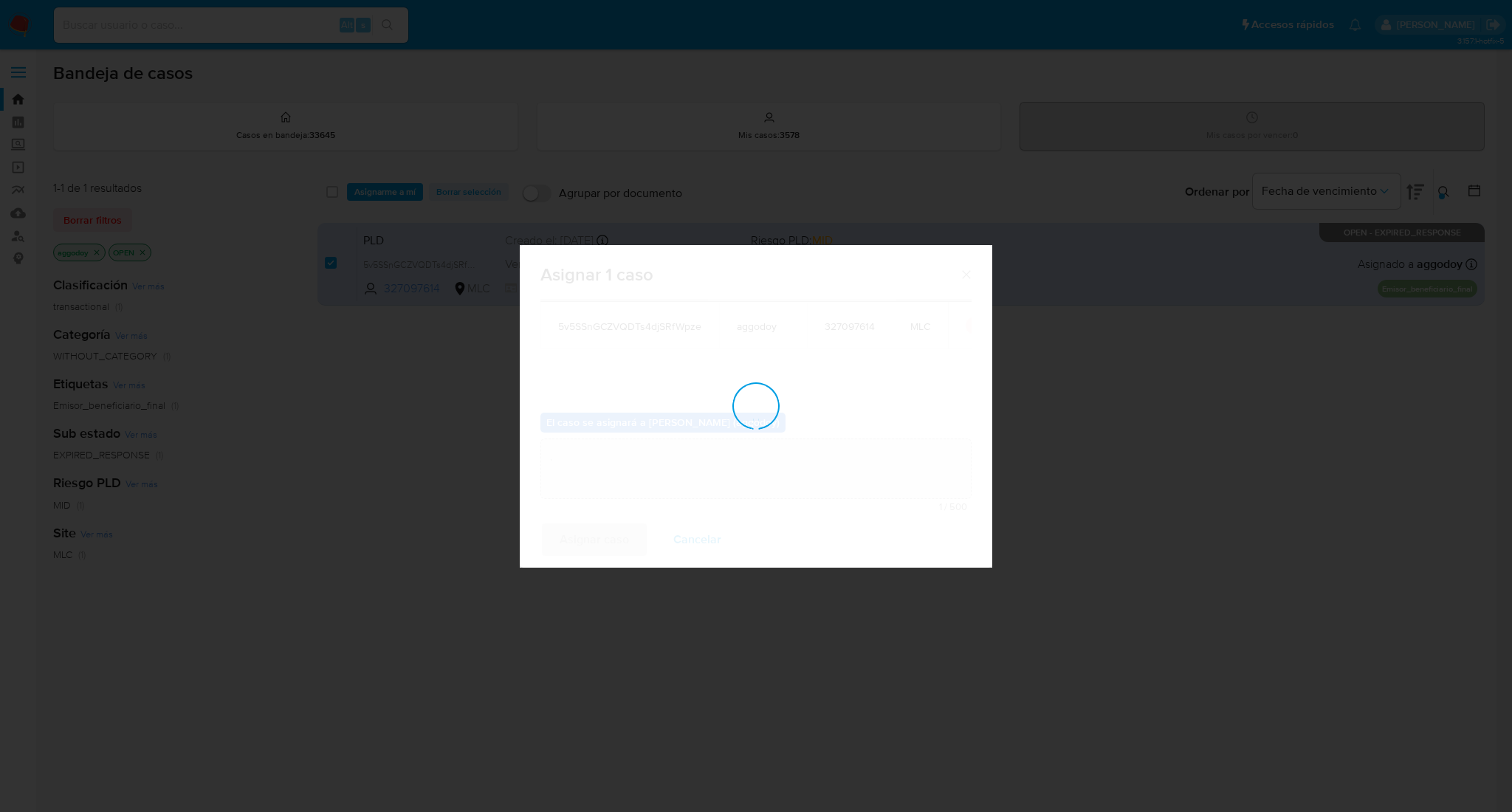
checkbox input "false"
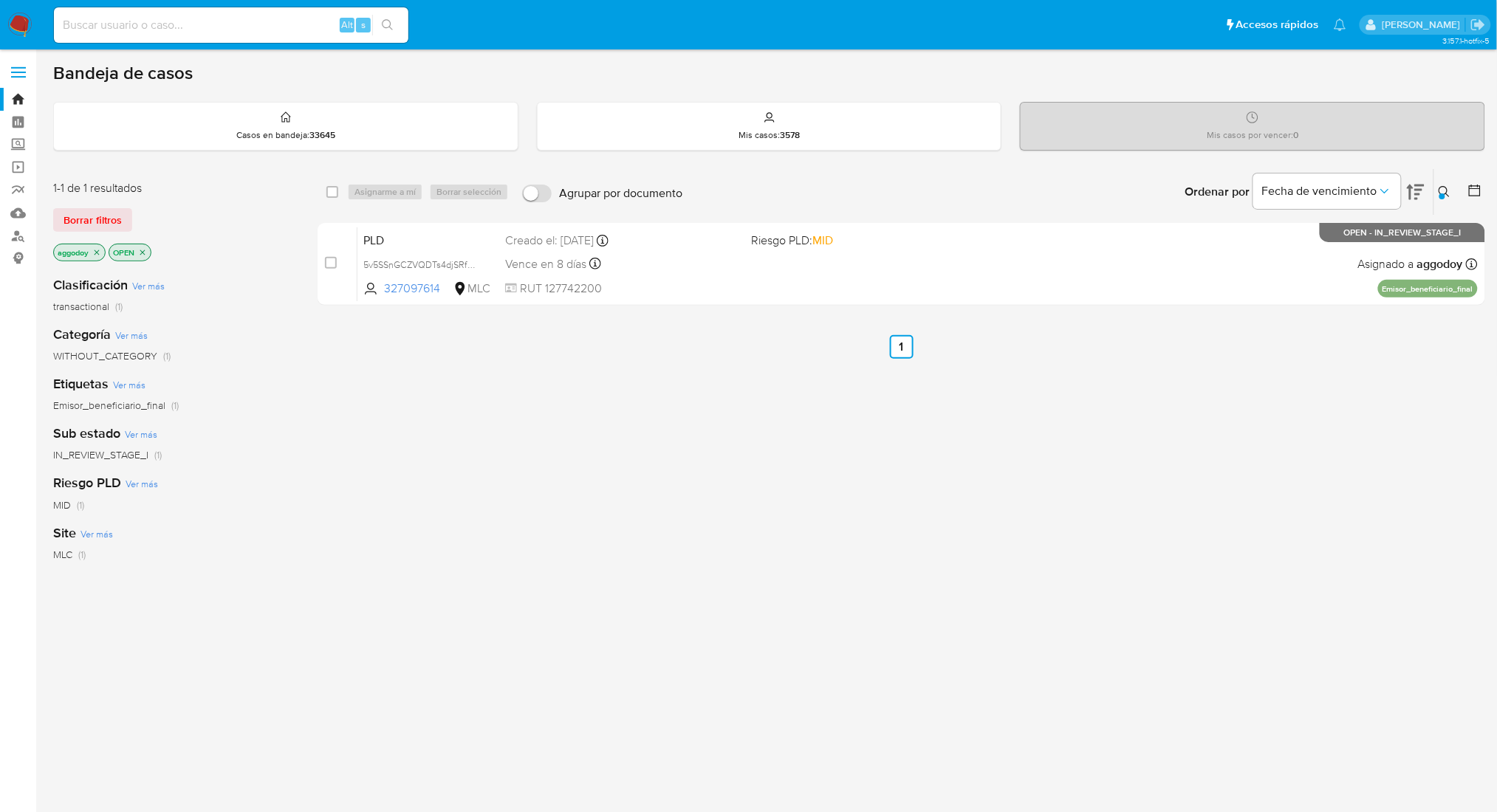
click at [1442, 201] on div "Ingrese ID de usuario o caso 327097614 Buscar Borrar filtros" at bounding box center [1445, 191] width 25 height 45
click at [1440, 198] on button at bounding box center [1446, 192] width 25 height 18
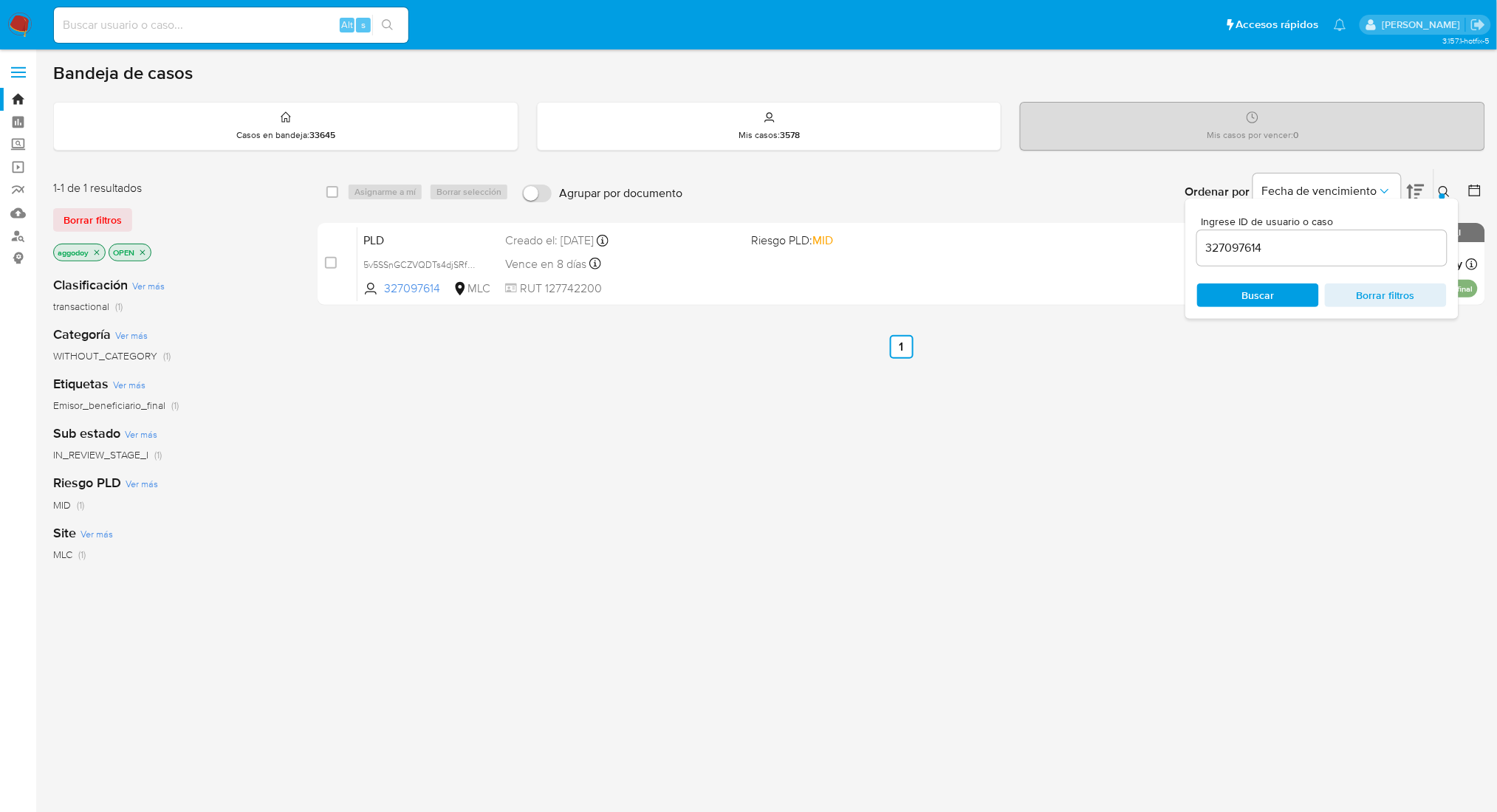
click at [1354, 236] on div "327097614" at bounding box center [1322, 248] width 250 height 35
click at [1347, 246] on input "327097614" at bounding box center [1322, 248] width 250 height 19
paste input "136371532"
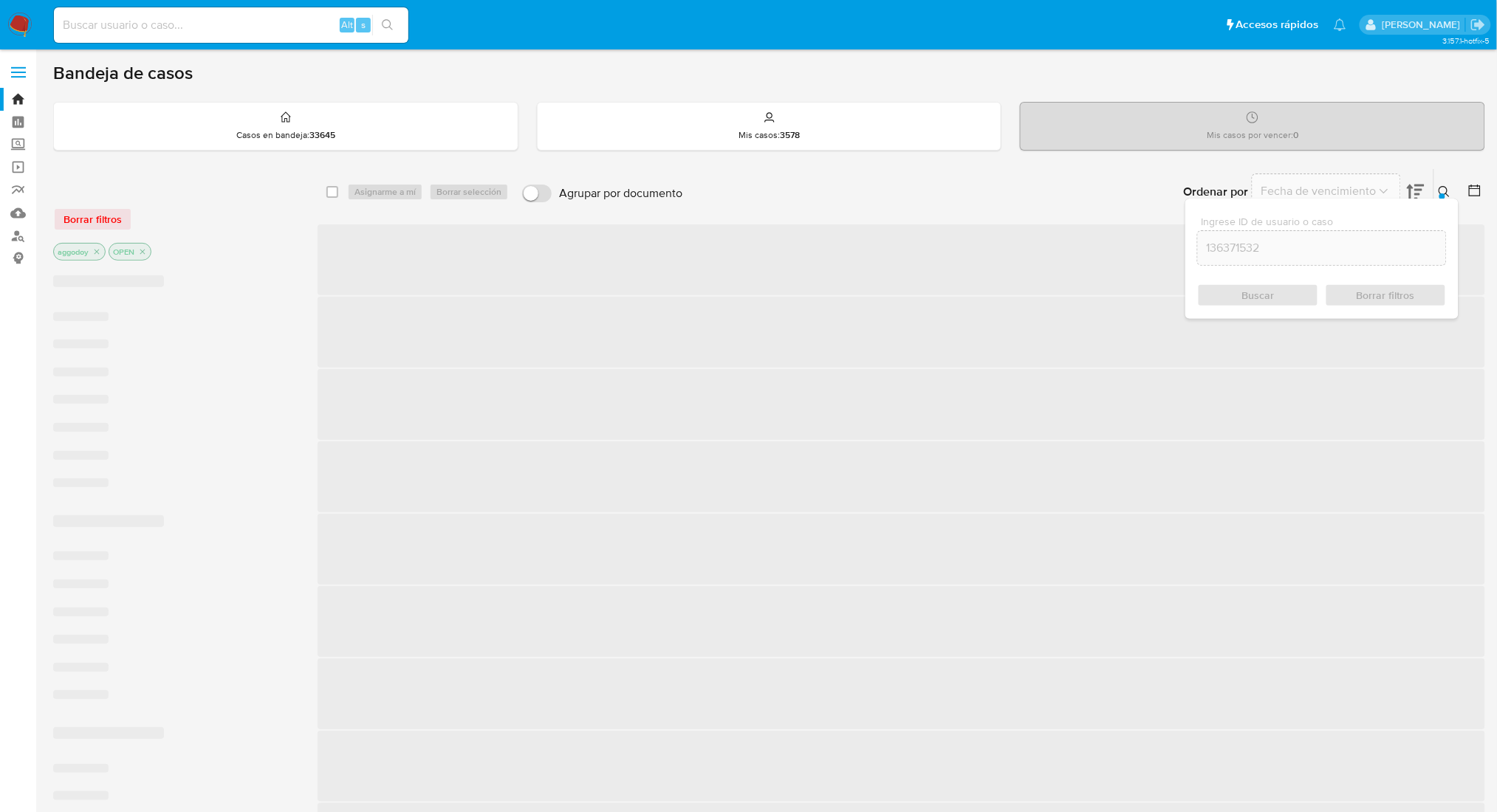
click at [1446, 183] on button at bounding box center [1446, 192] width 25 height 18
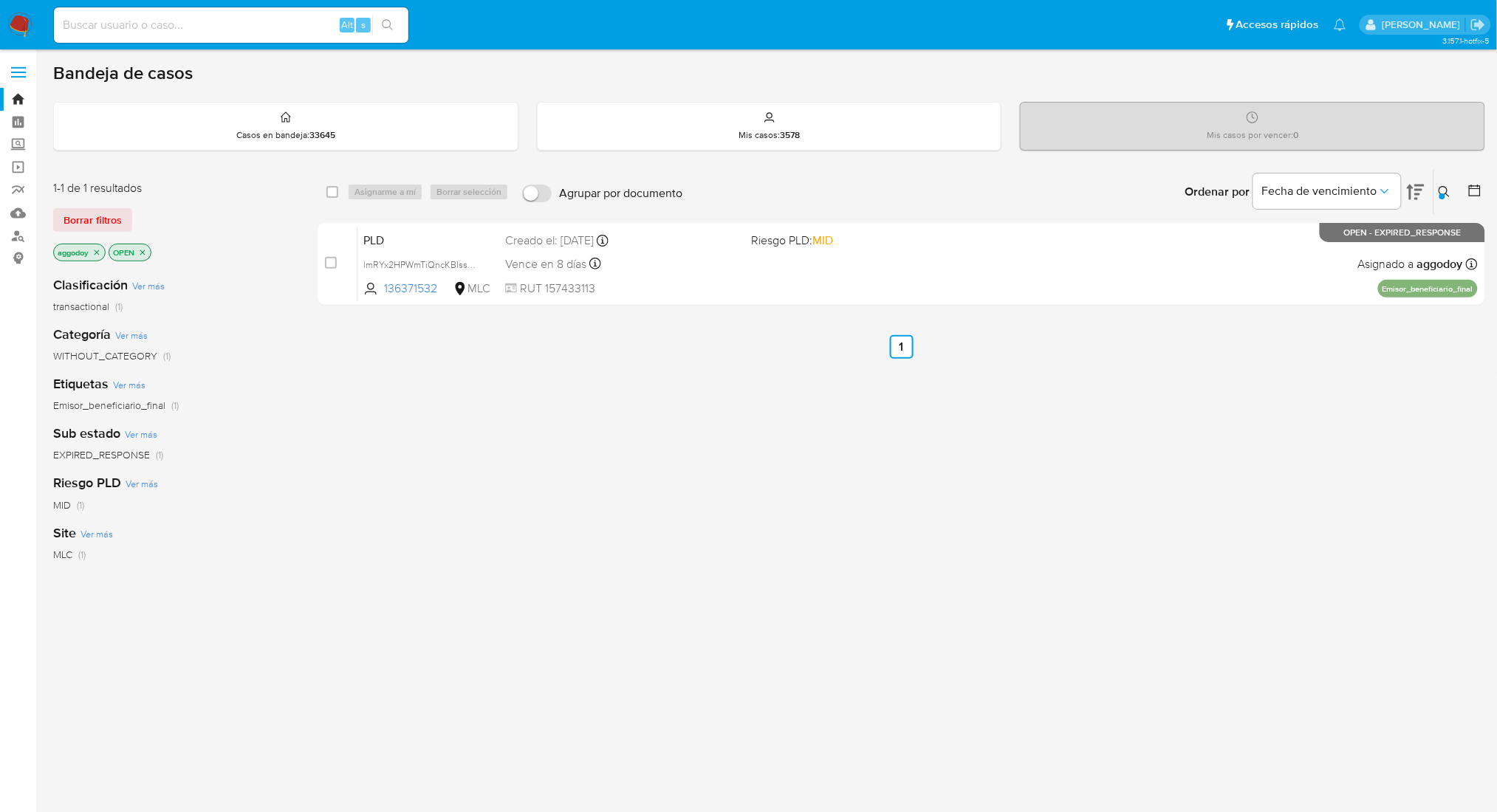
click at [1448, 199] on button at bounding box center [1446, 192] width 25 height 18
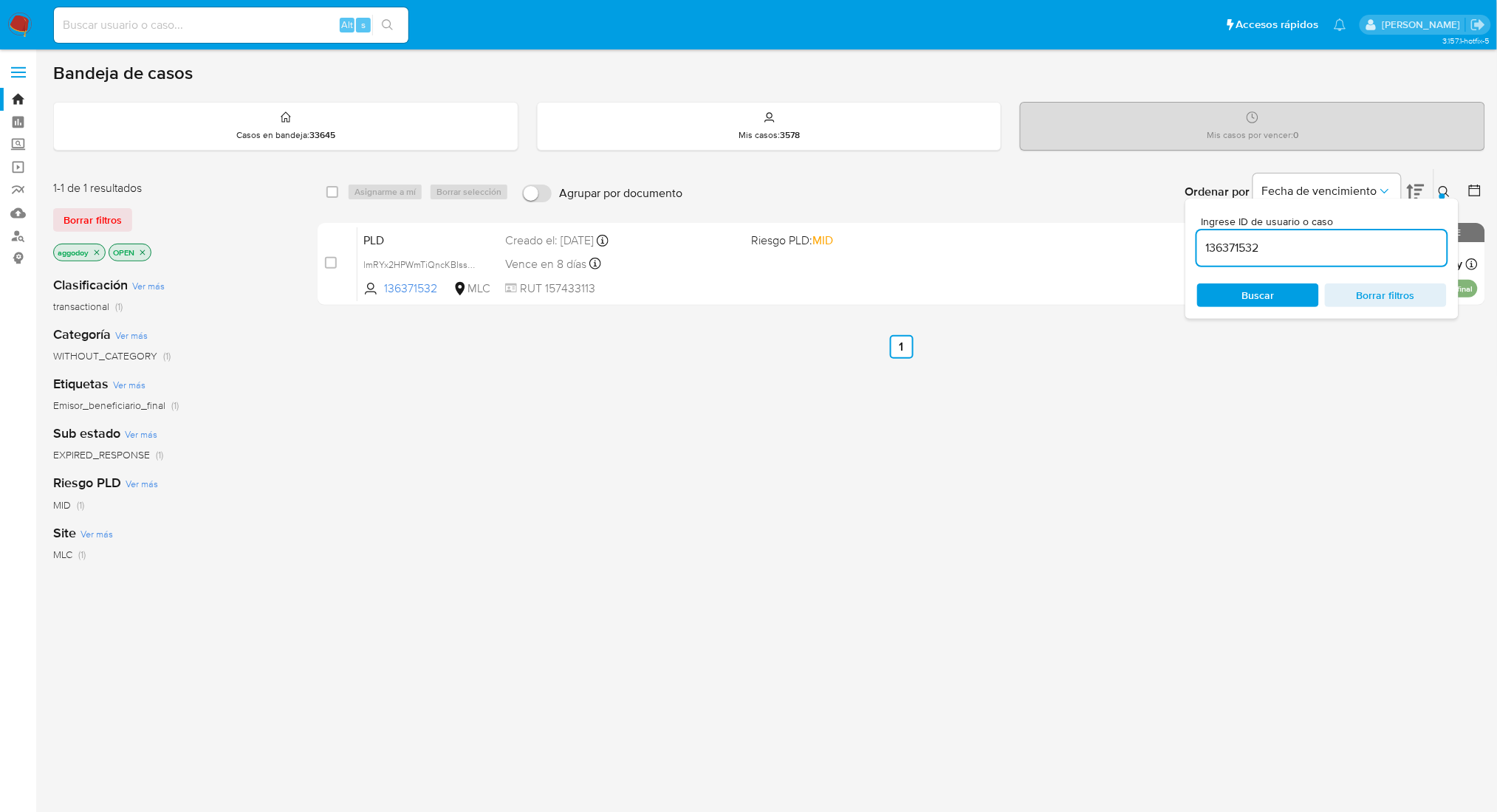
click at [1280, 261] on div "136371532" at bounding box center [1322, 248] width 250 height 35
click at [1273, 253] on input "136371532" at bounding box center [1322, 248] width 250 height 19
paste input "480352360"
type input "480352360"
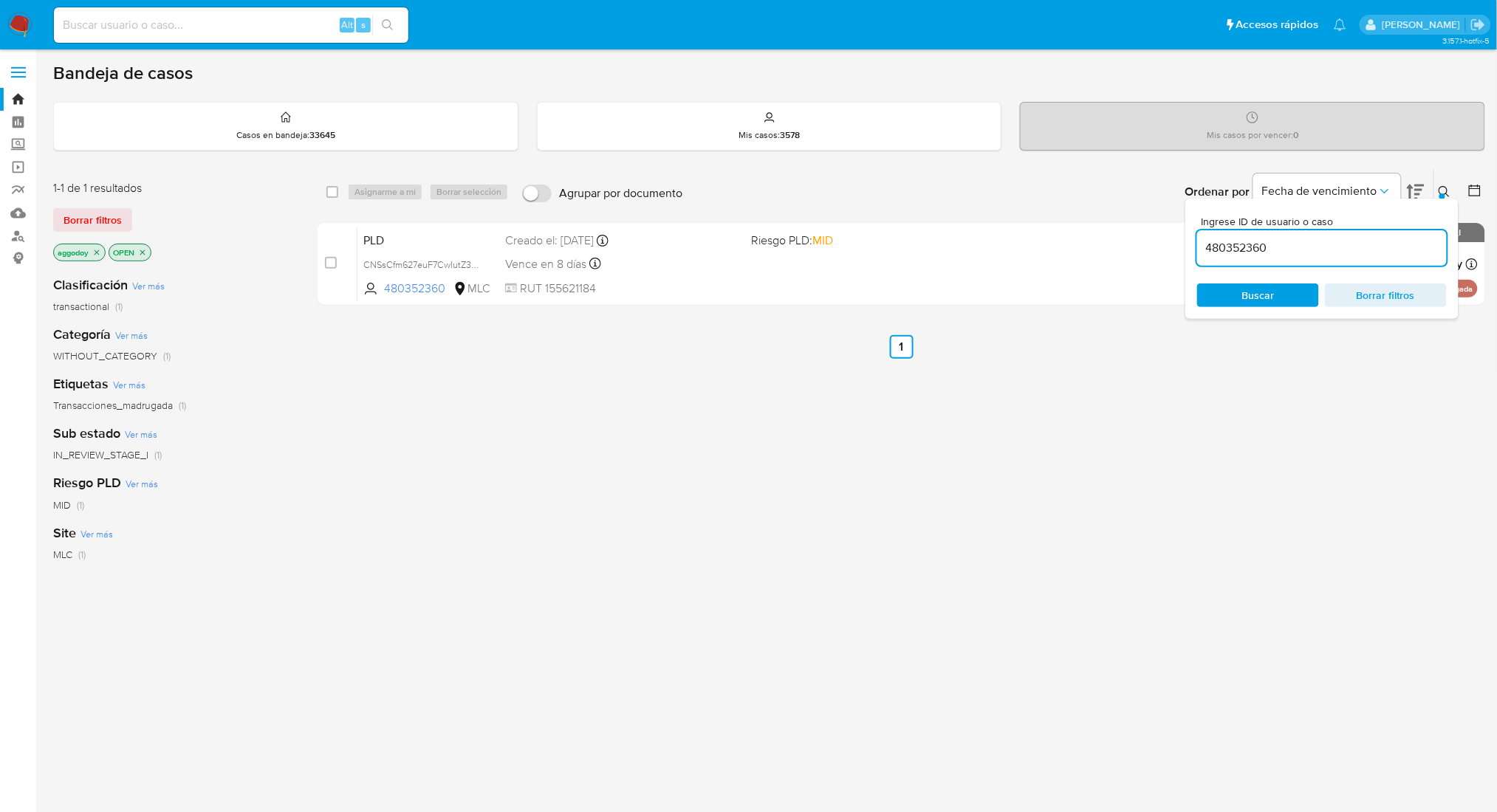
click at [1441, 188] on icon at bounding box center [1444, 191] width 12 height 12
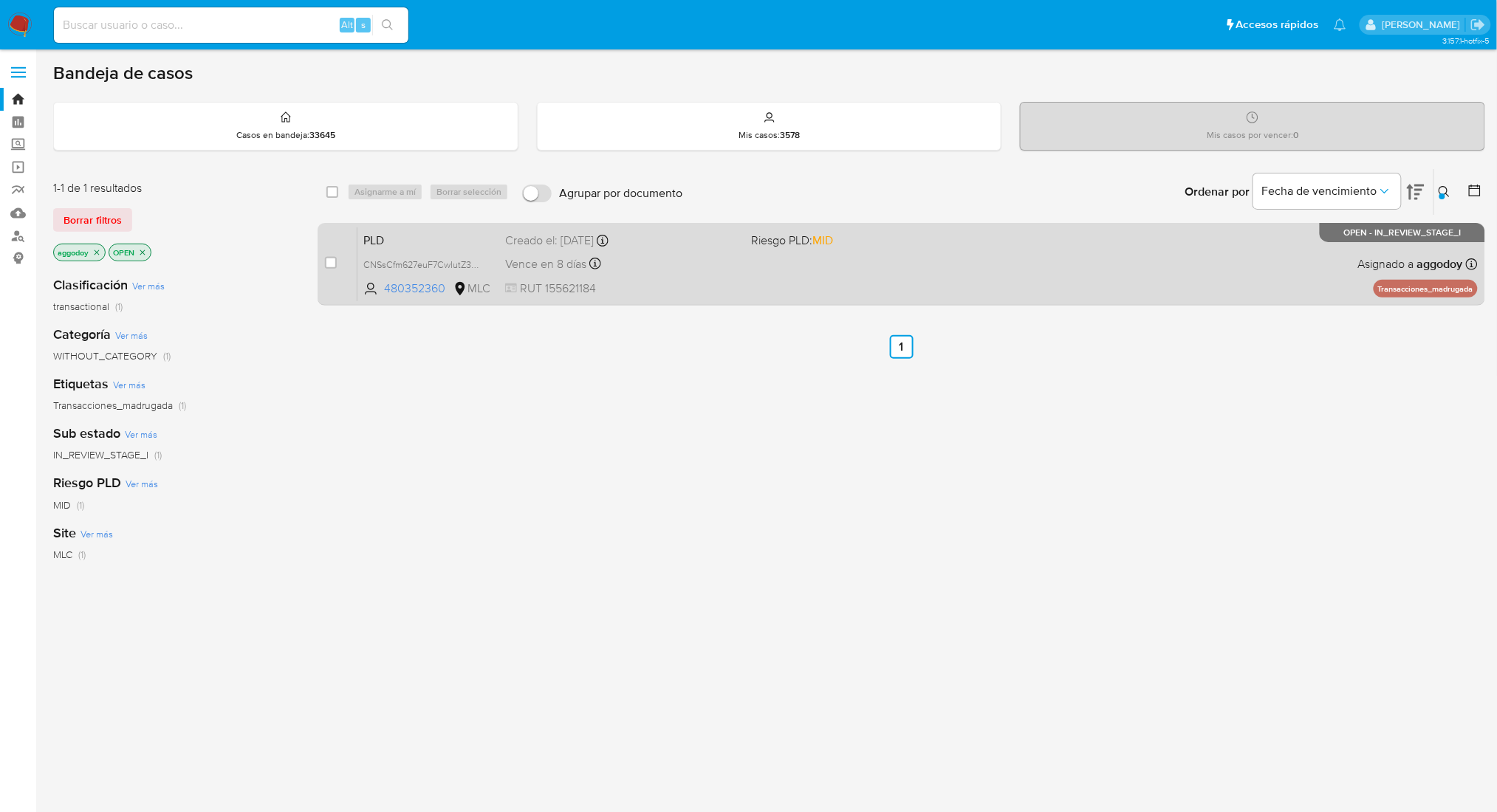
click at [993, 267] on div "PLD CNSsCfm627euF7CwIutZ3hO2 480352360 MLC Riesgo PLD: MID Creado el: 12/06/202…" at bounding box center [917, 264] width 1120 height 75
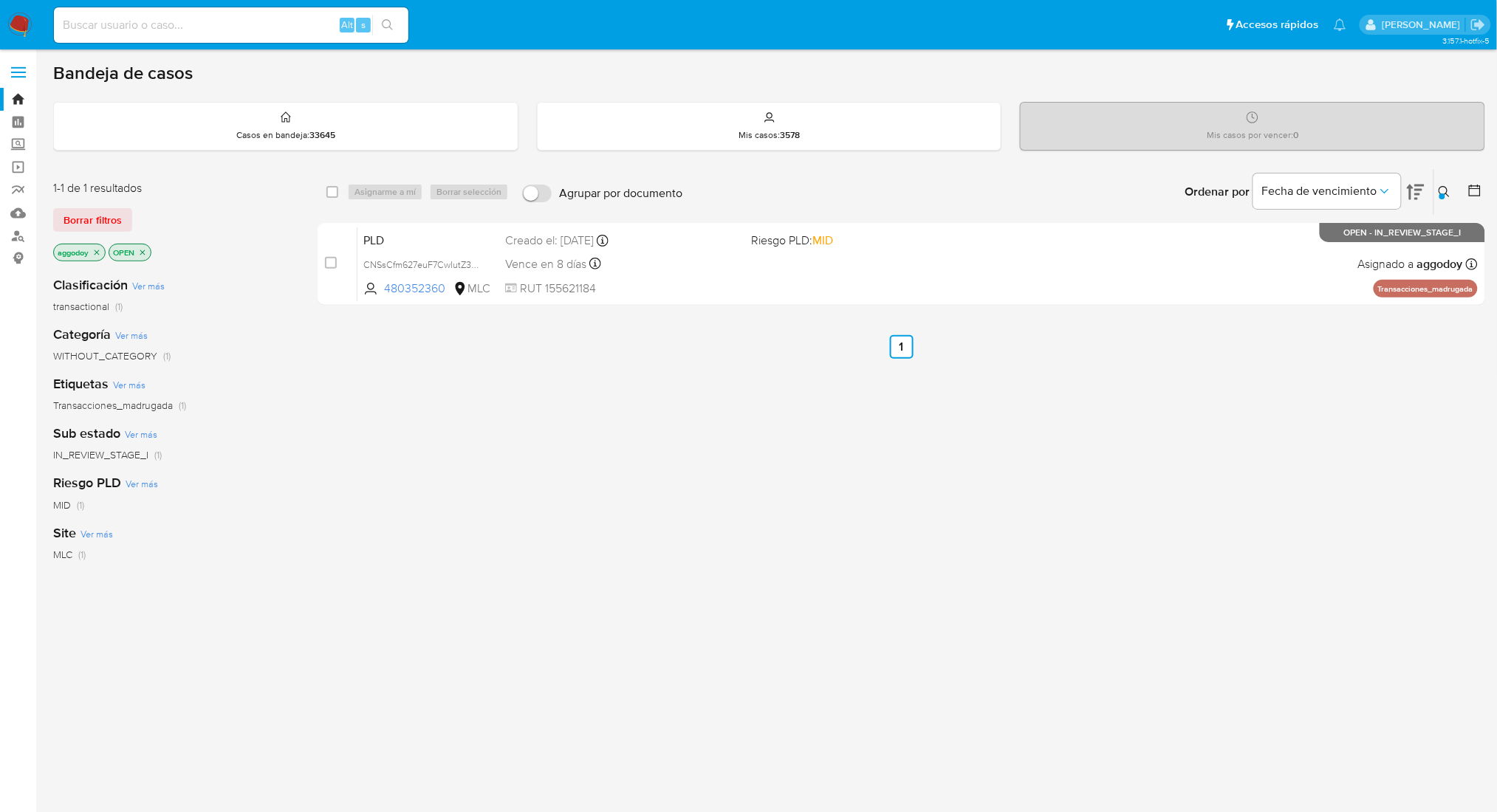
click at [1436, 193] on button at bounding box center [1446, 192] width 25 height 18
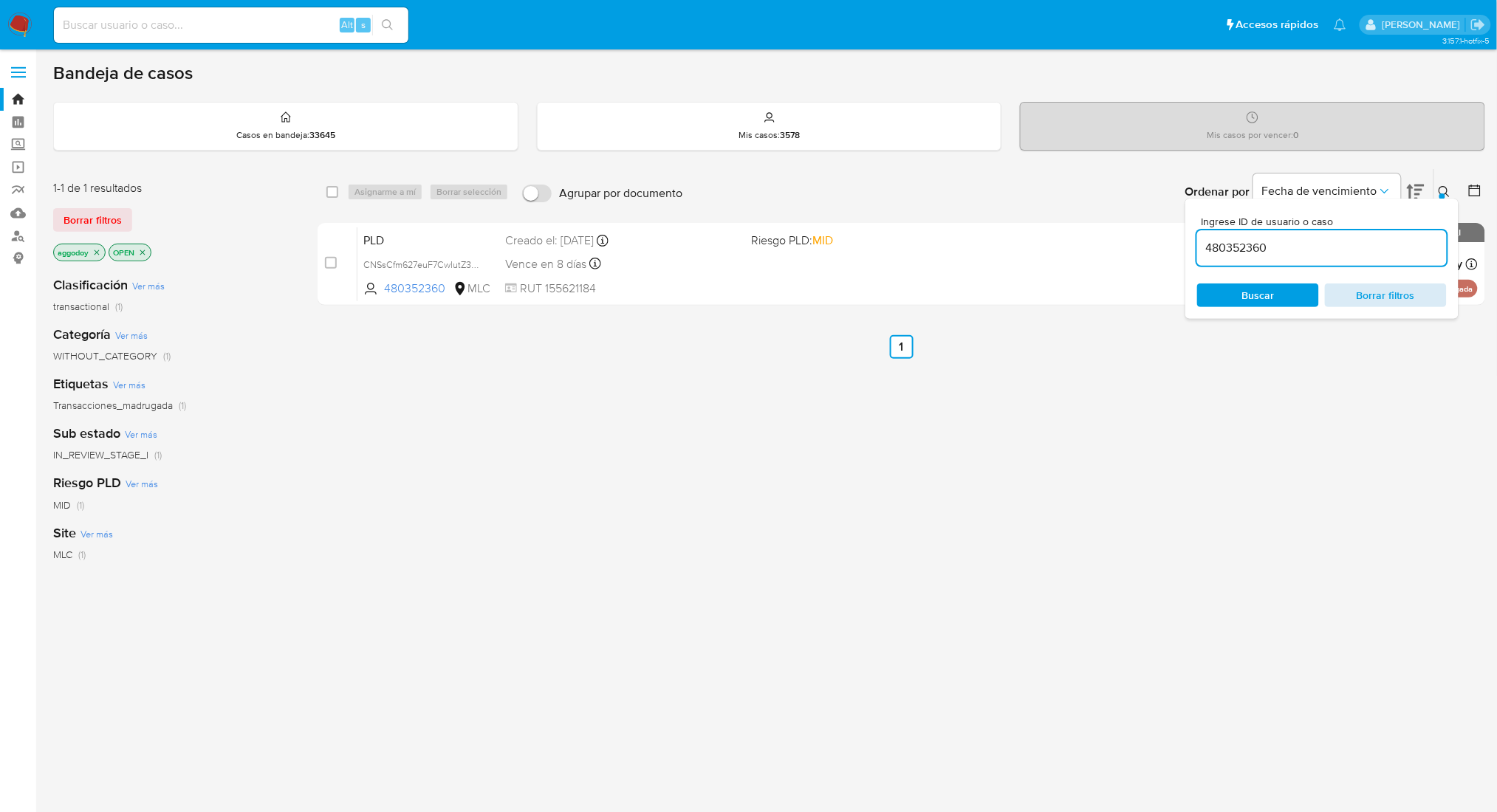
click at [1424, 294] on span "Borrar filtros" at bounding box center [1385, 296] width 101 height 21
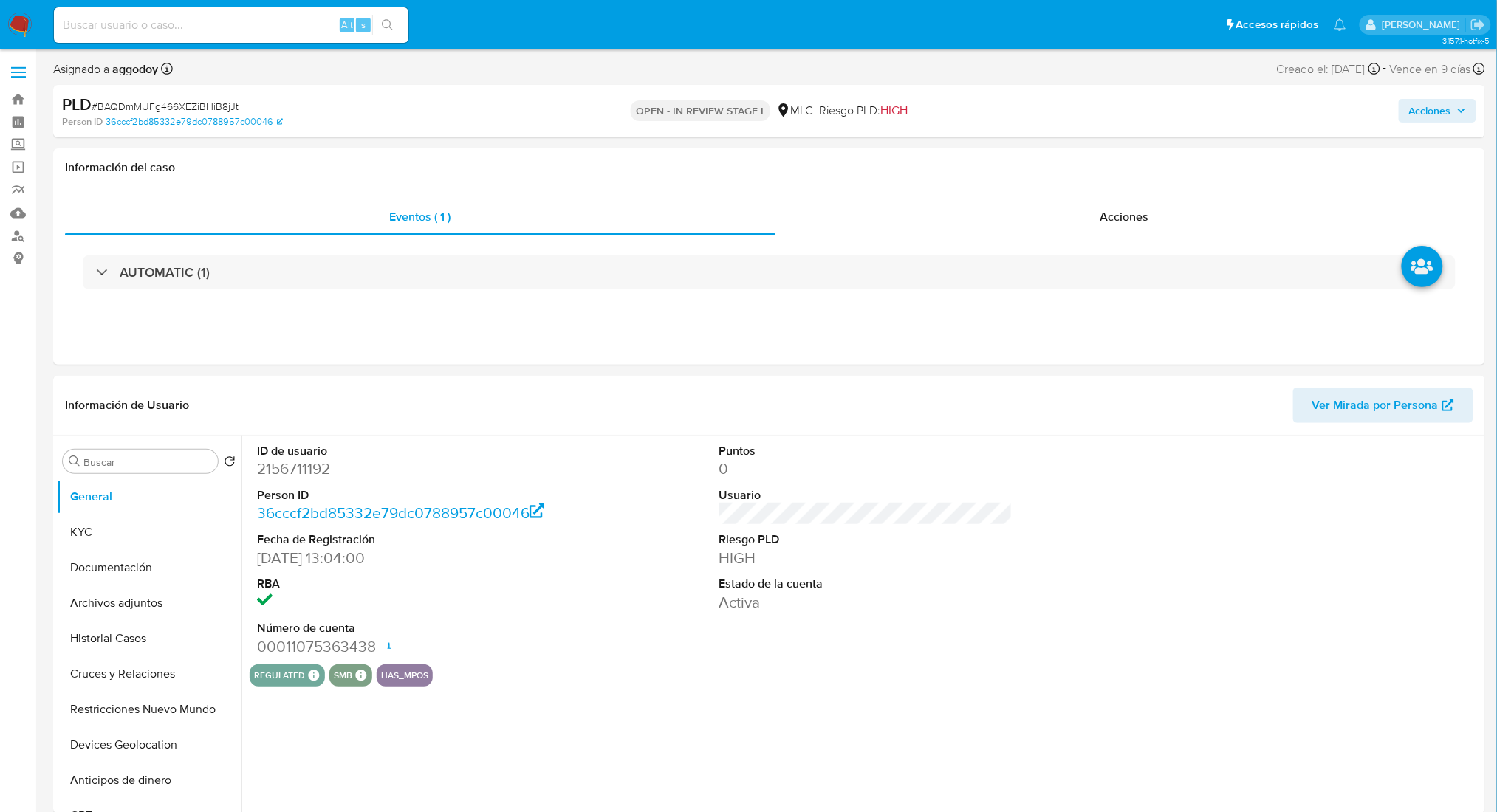
select select "10"
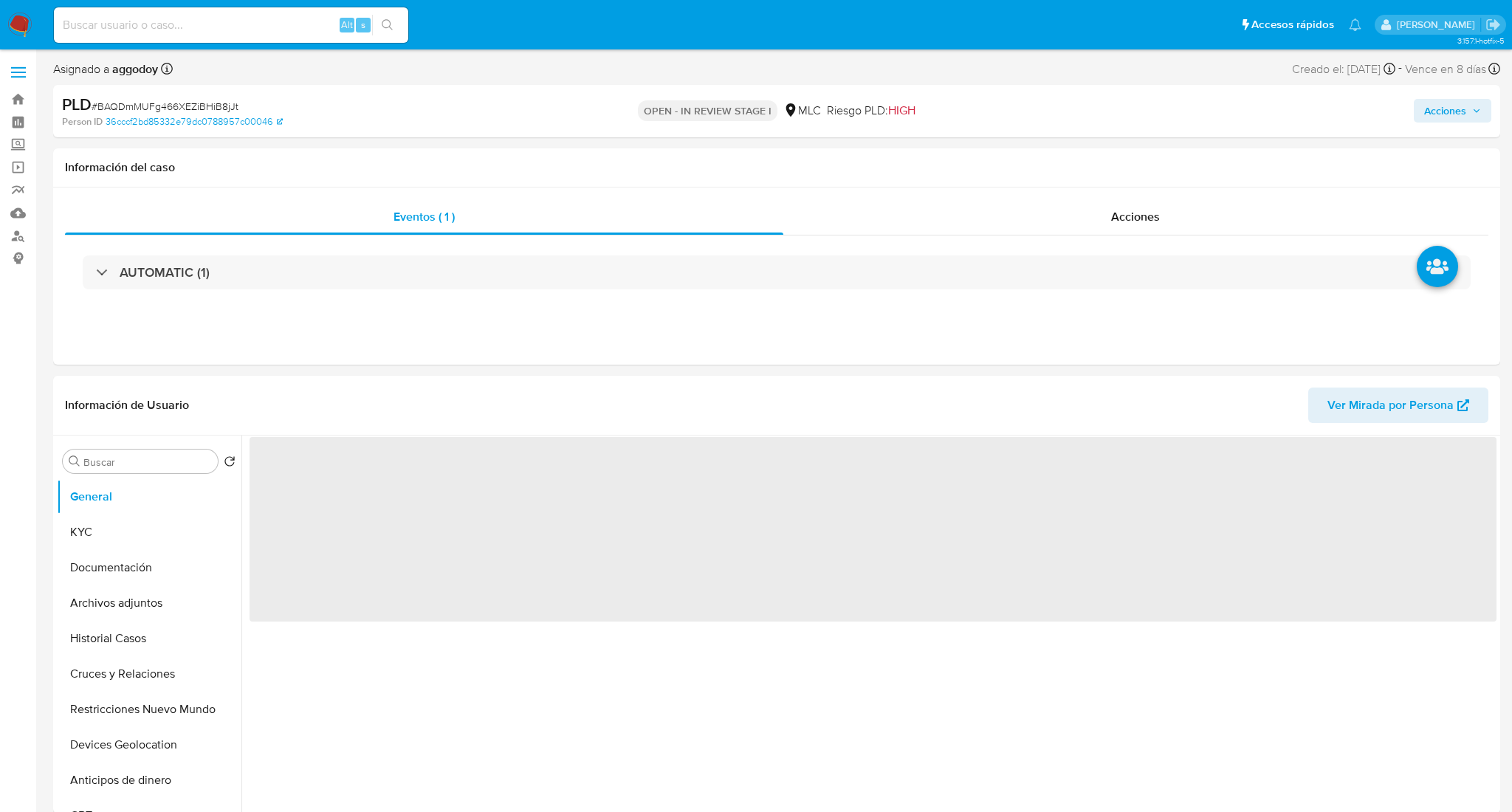
select select "10"
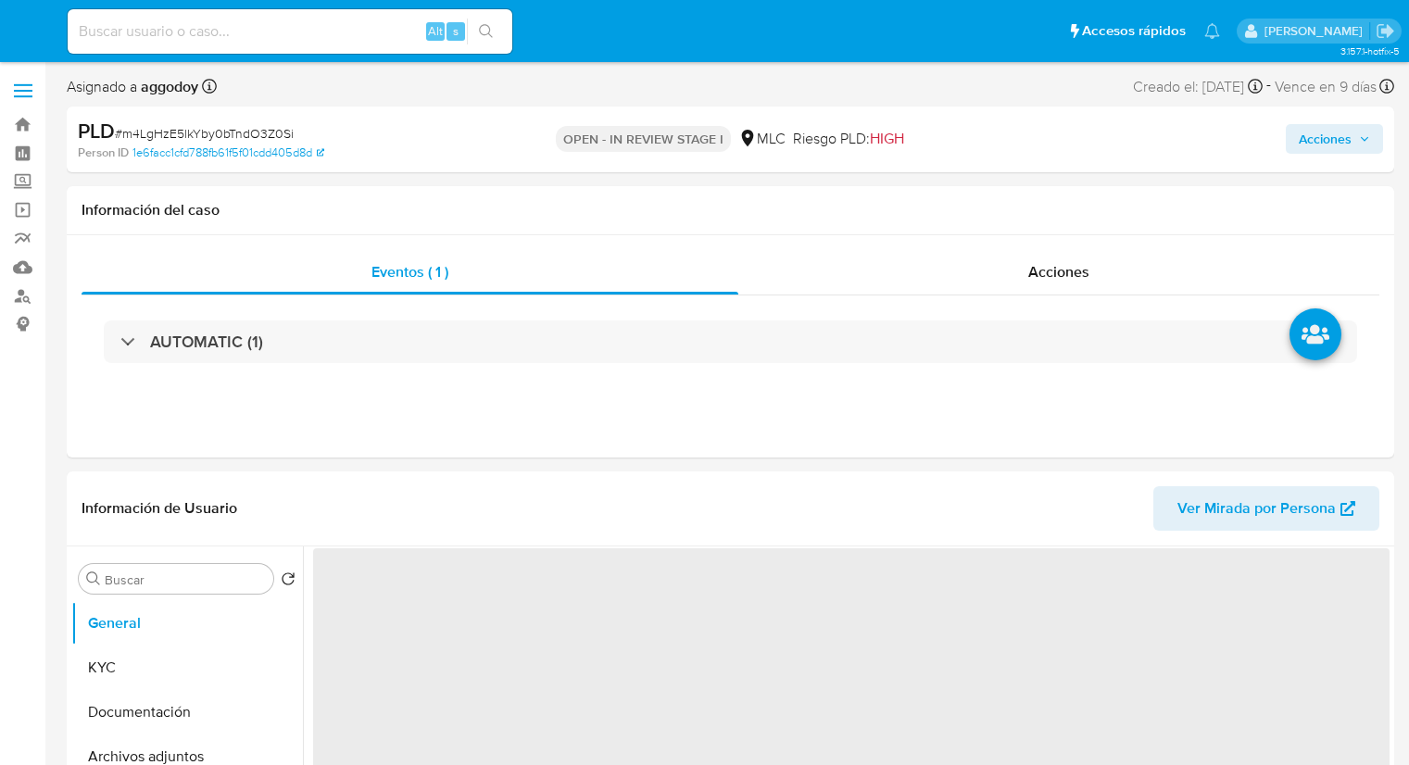
select select "10"
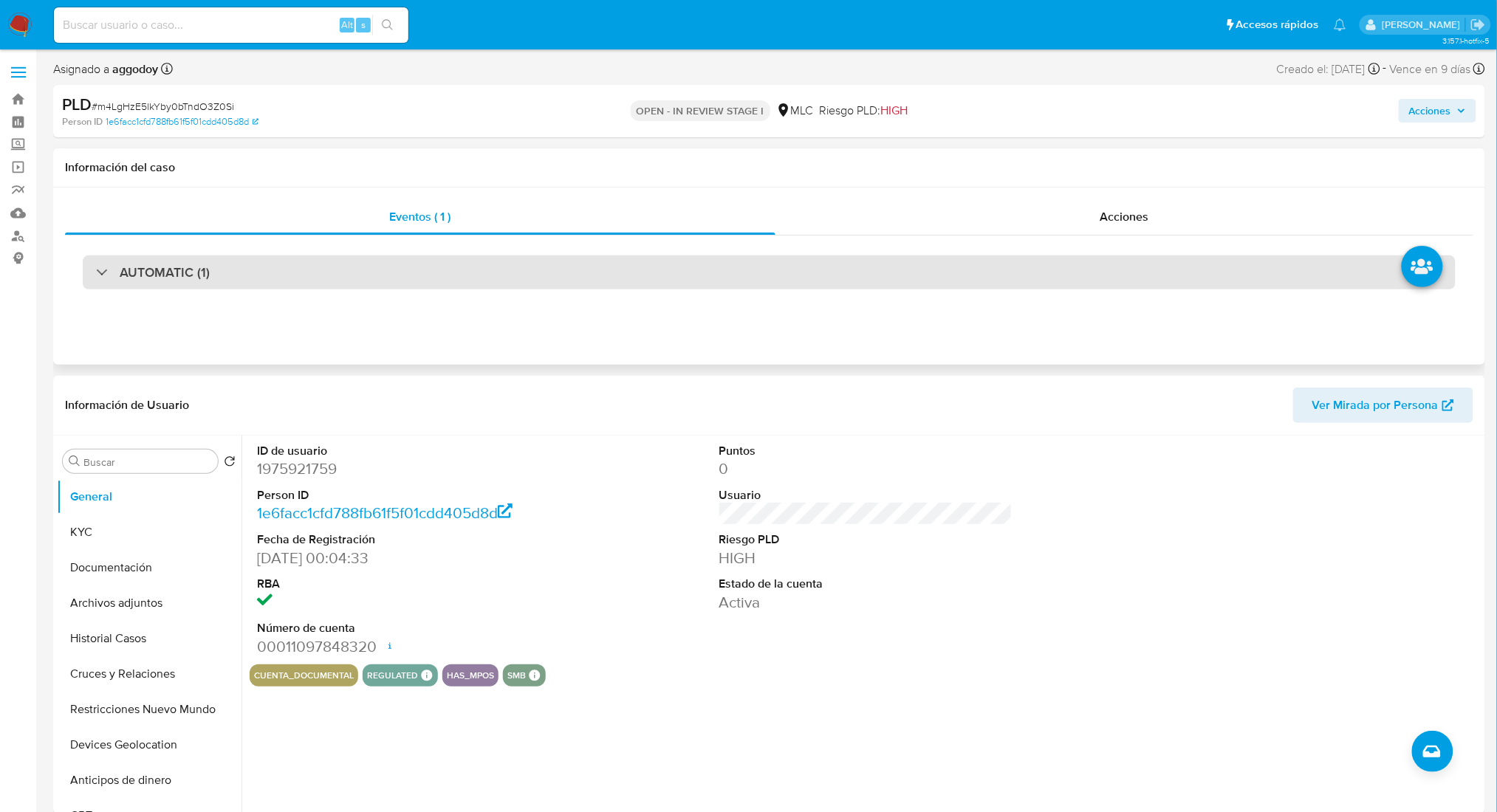
click at [487, 278] on div "AUTOMATIC (1)" at bounding box center [769, 273] width 1373 height 34
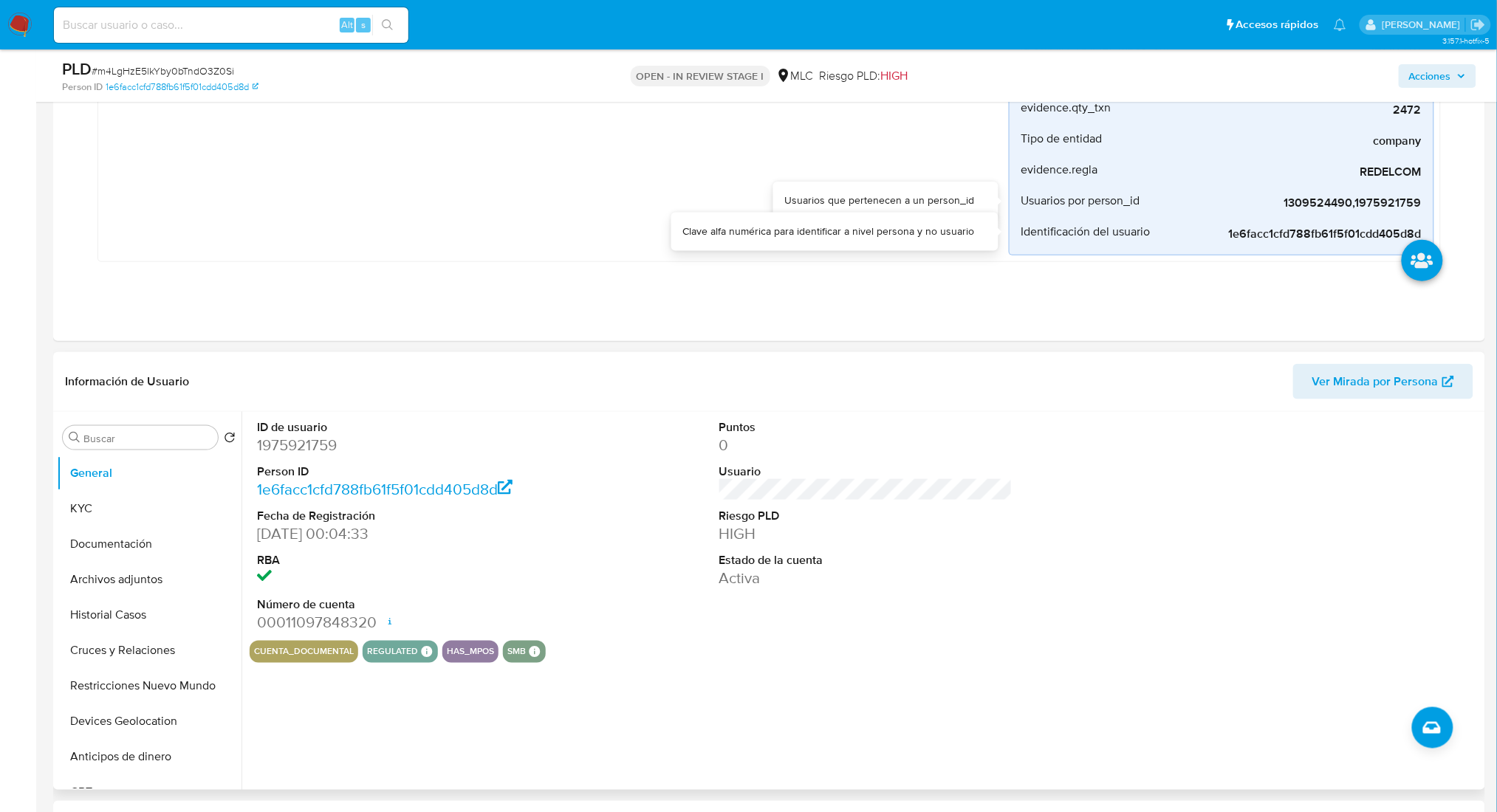
scroll to position [394, 0]
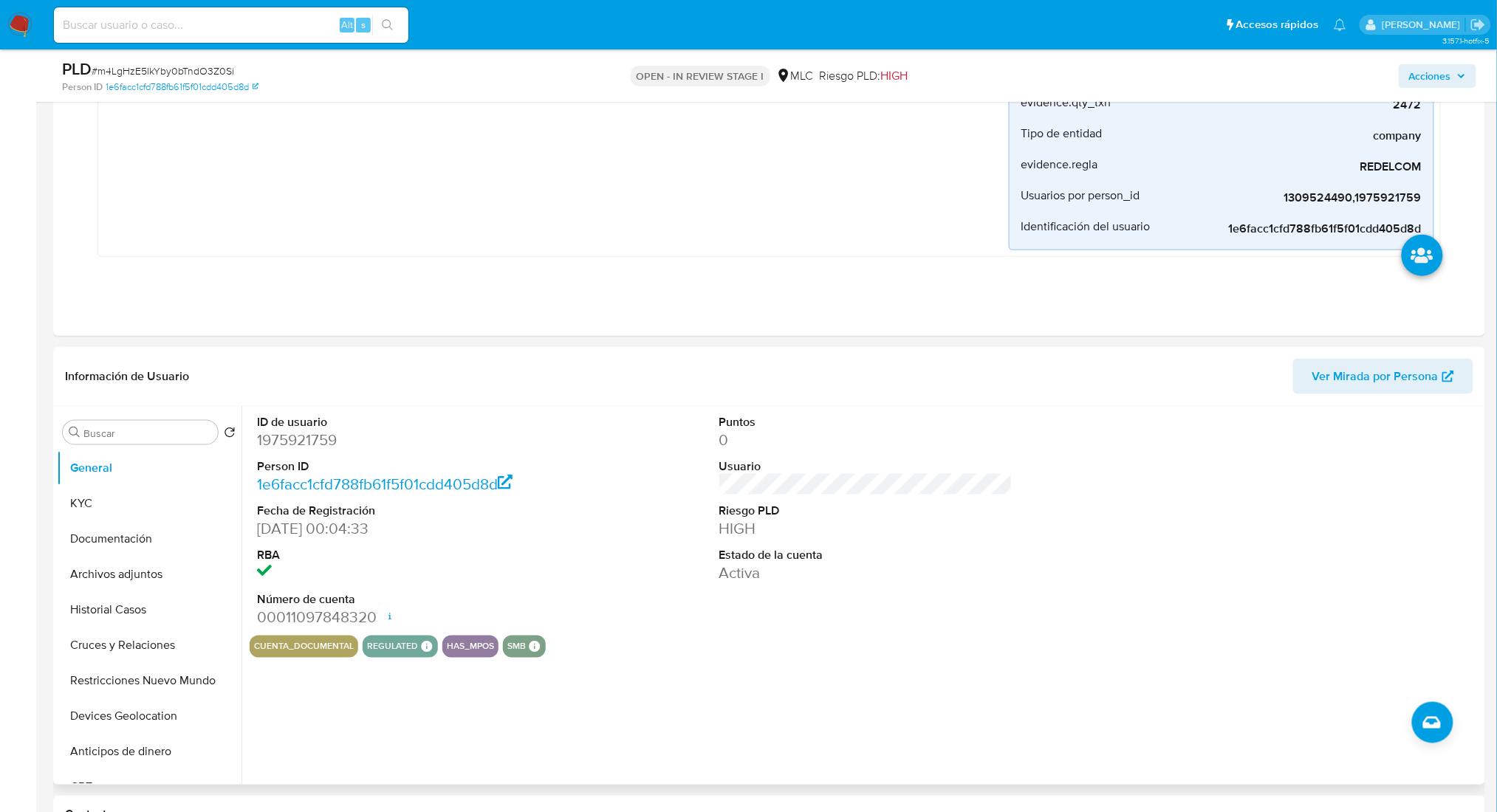
click at [327, 447] on dd "1975921759" at bounding box center [403, 440] width 293 height 21
copy dd "1975921759"
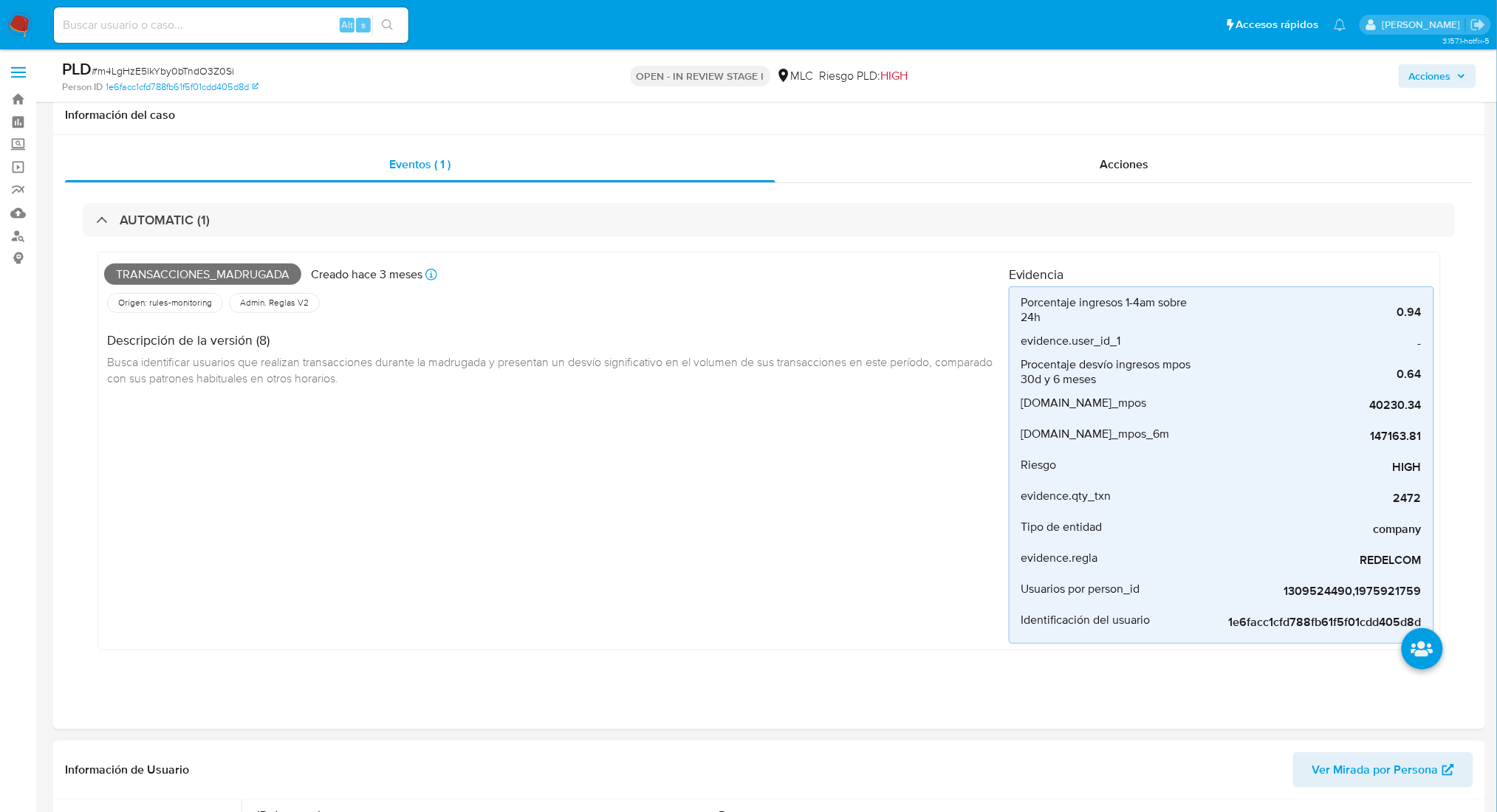
scroll to position [196, 0]
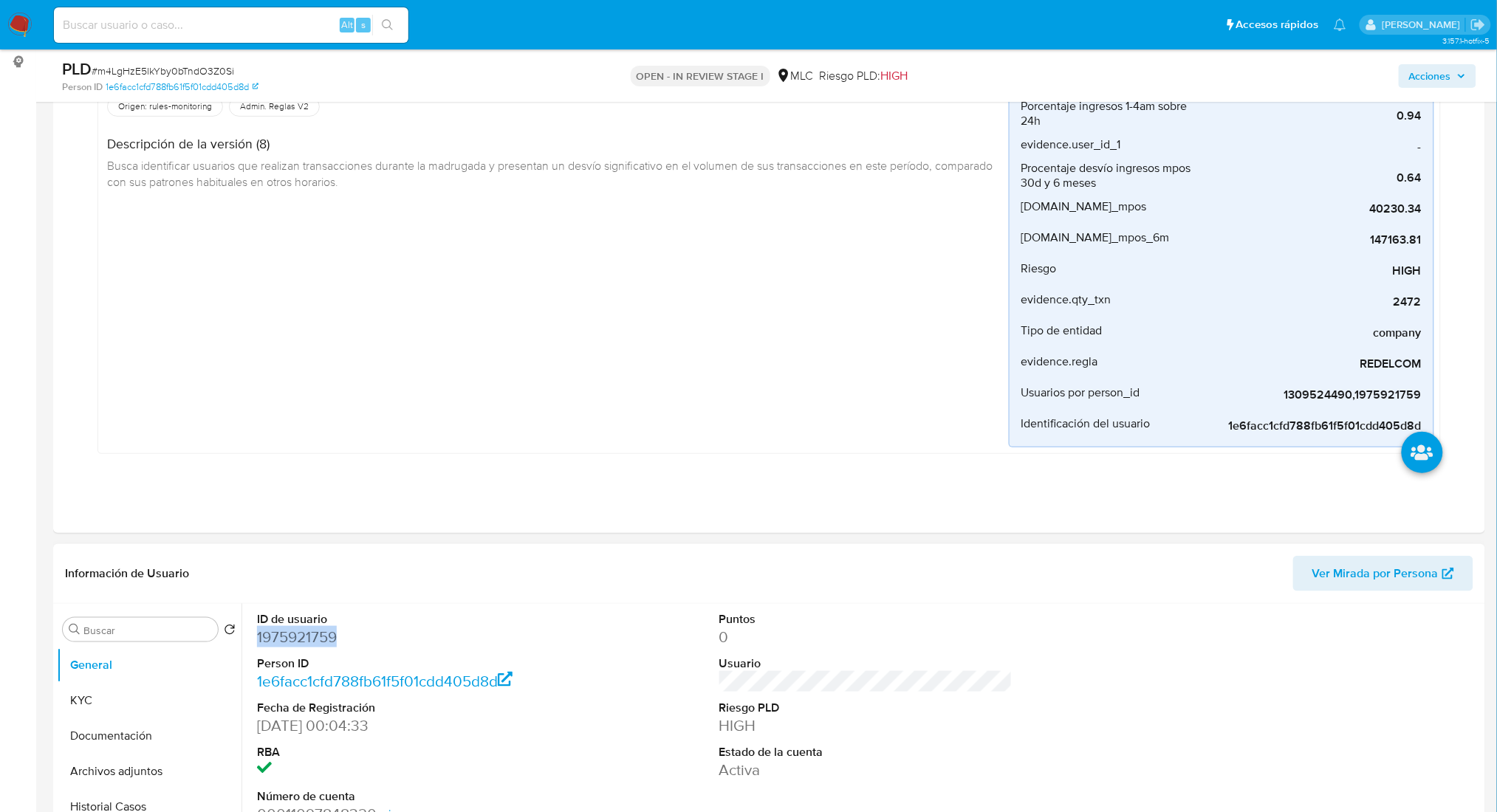
click at [297, 609] on dd "1975921759" at bounding box center [403, 637] width 293 height 21
drag, startPoint x: 297, startPoint y: 639, endPoint x: 311, endPoint y: 625, distance: 19.8
click at [298, 609] on dd "1975921759" at bounding box center [403, 637] width 293 height 21
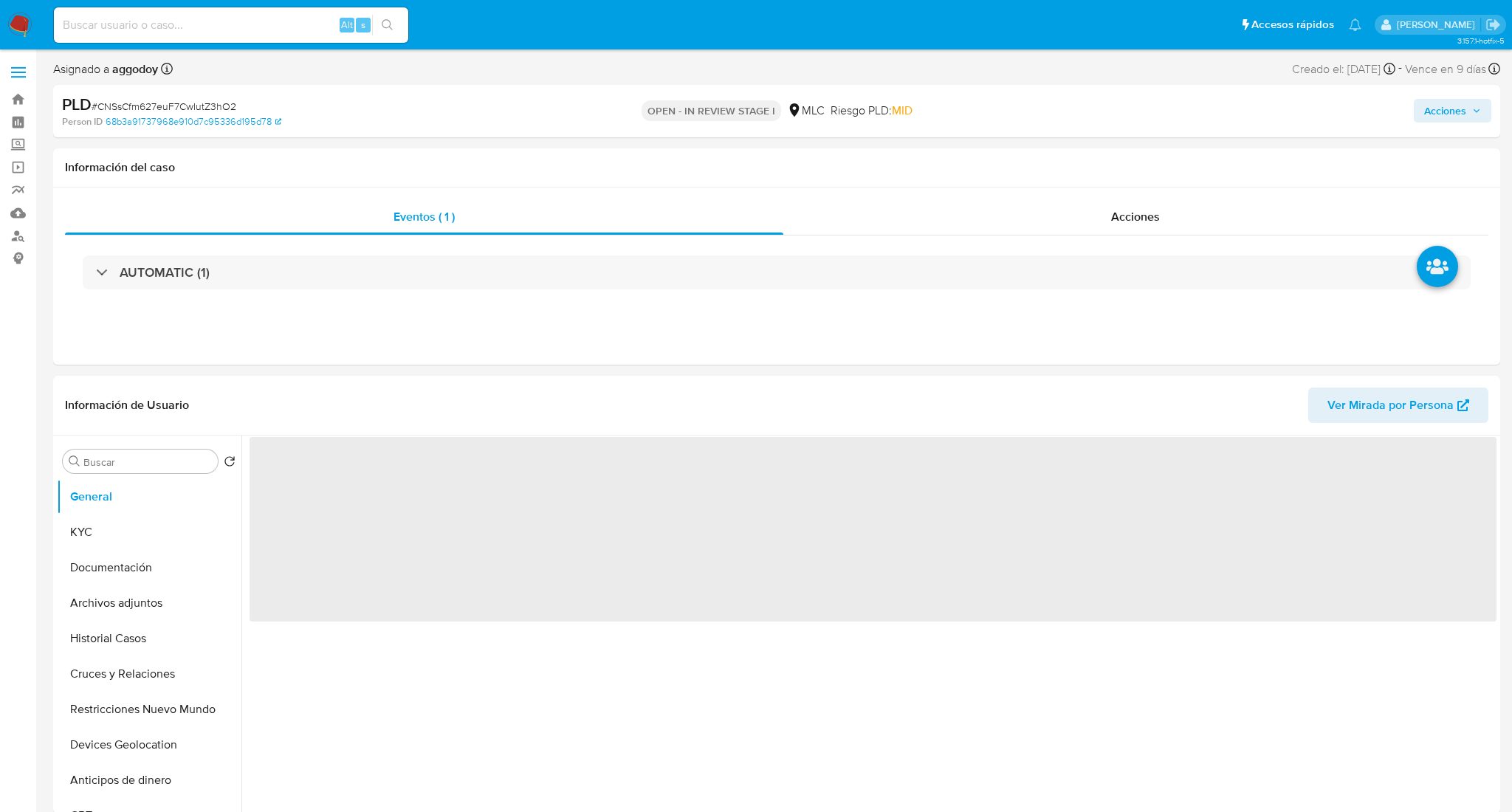
select select "10"
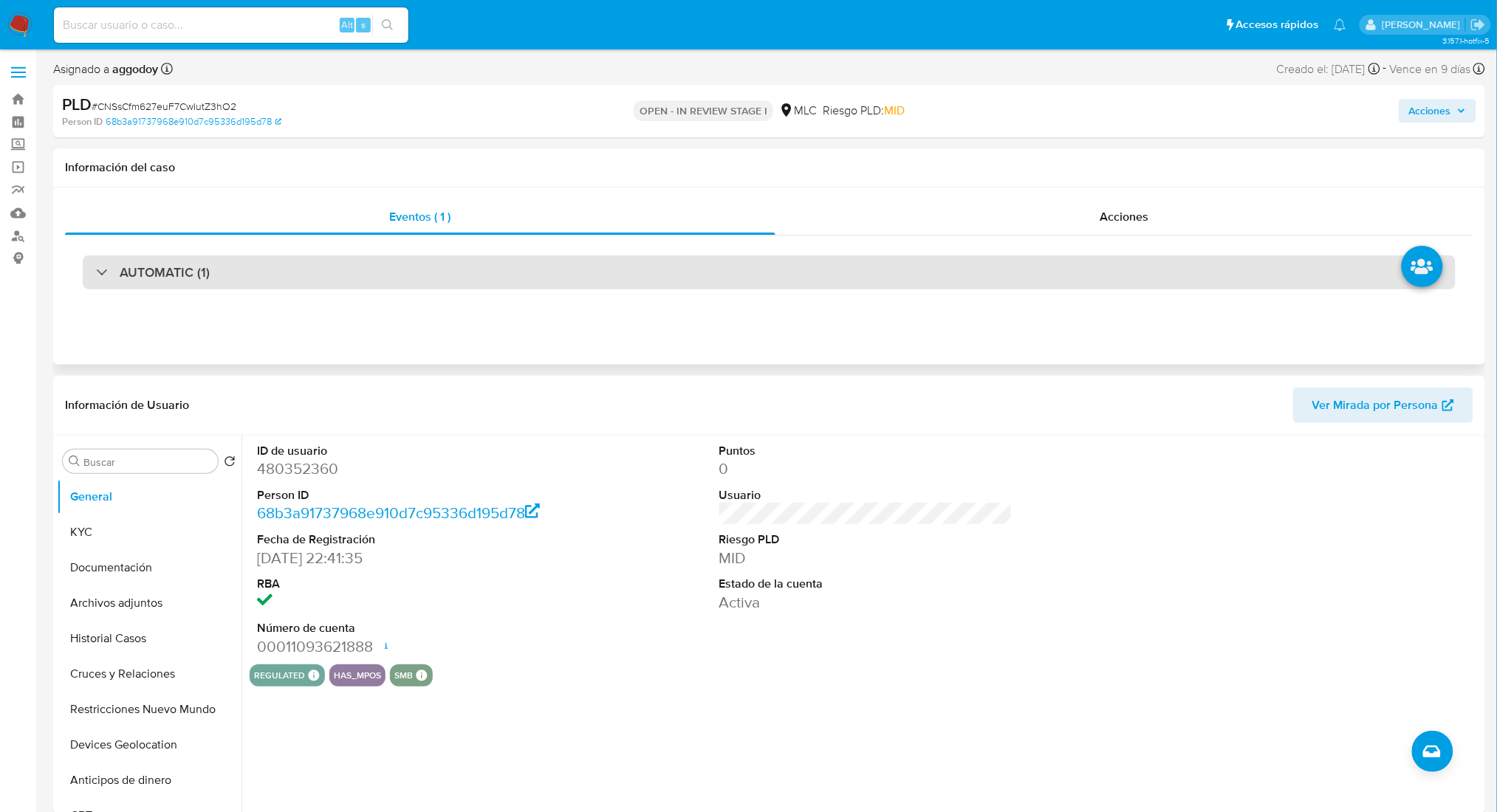
click at [297, 288] on div "AUTOMATIC (1)" at bounding box center [769, 273] width 1373 height 34
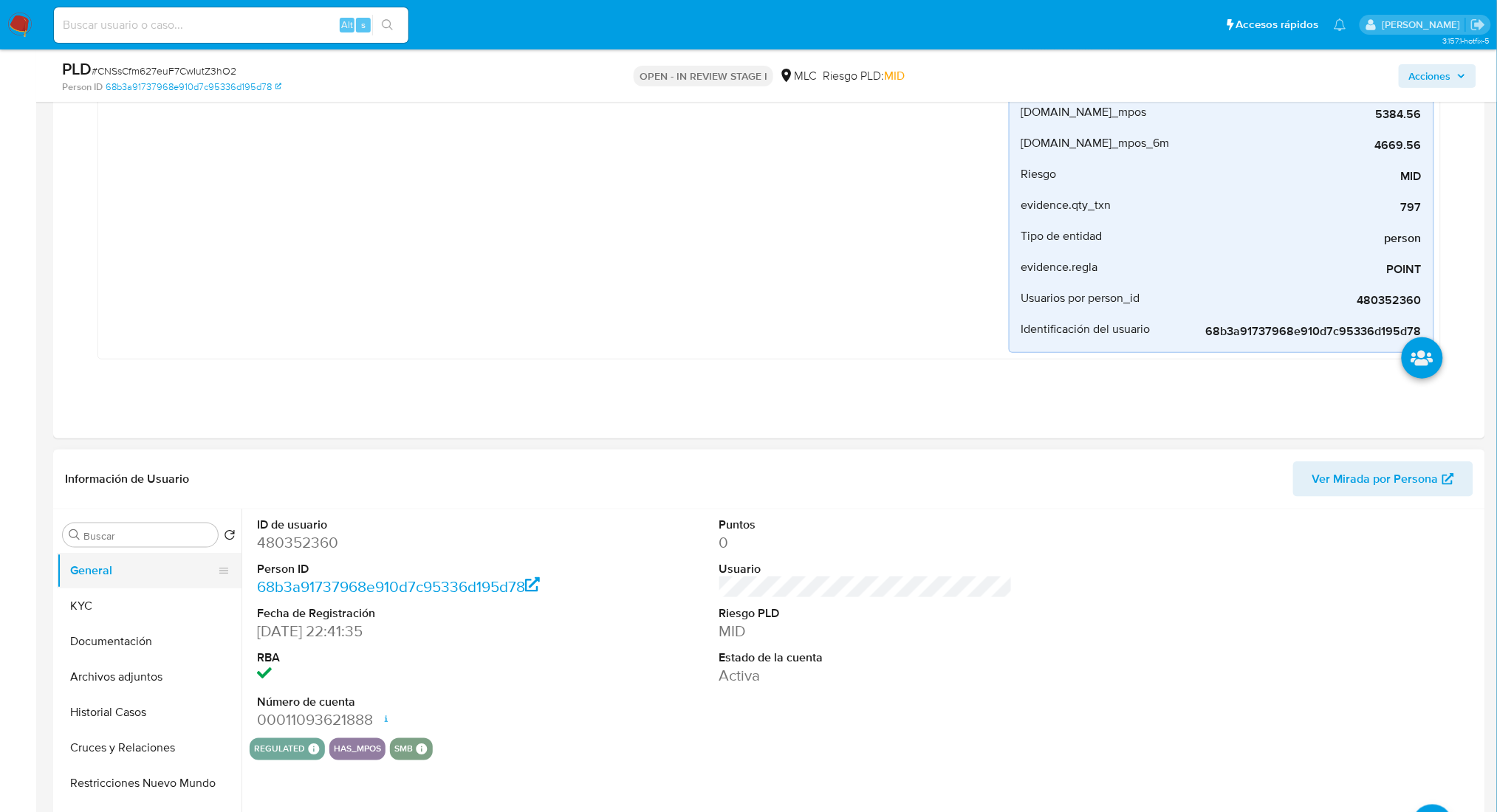
scroll to position [296, 0]
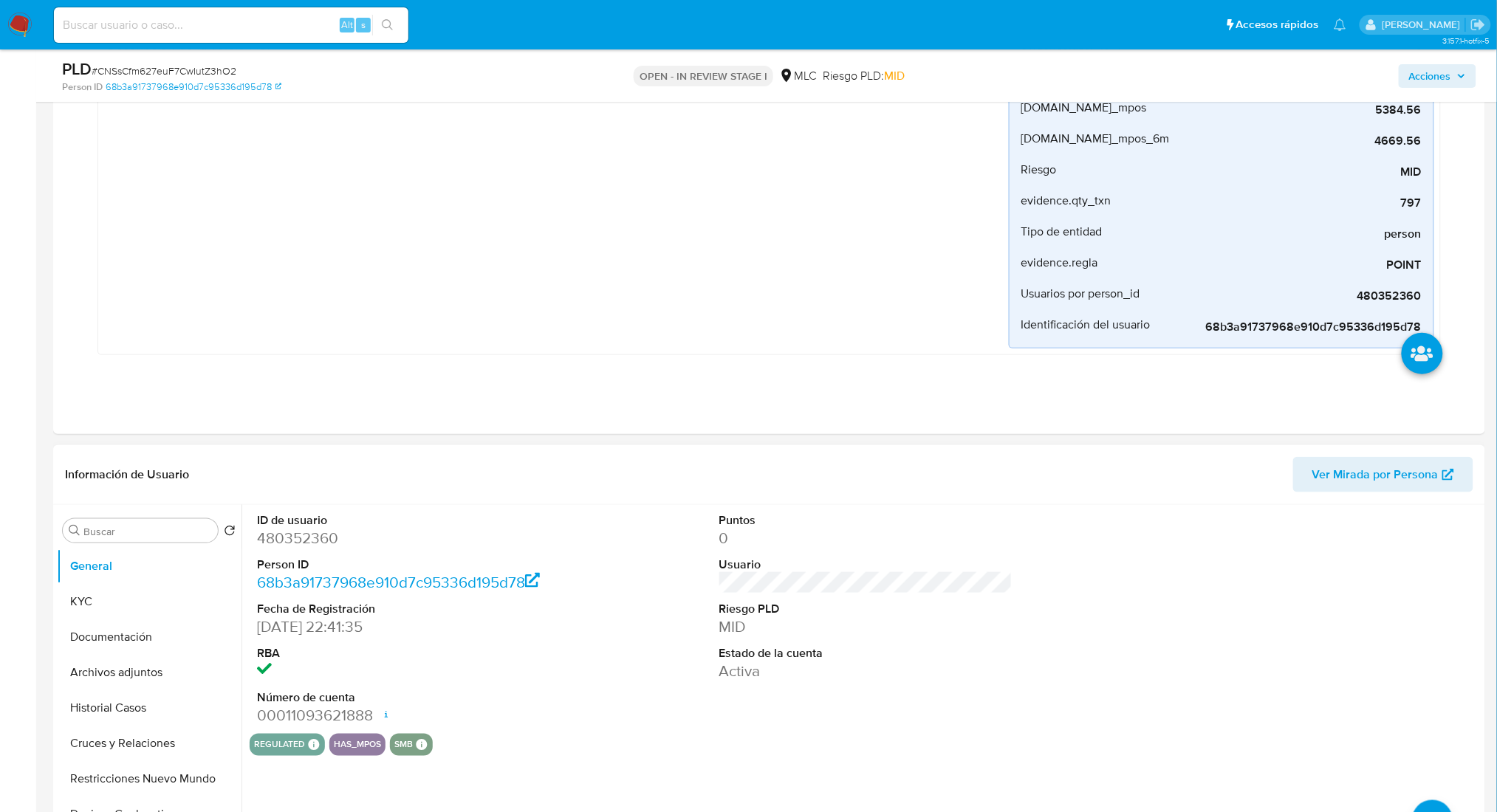
click at [273, 543] on dd "480352360" at bounding box center [403, 538] width 293 height 21
copy dd "480352360"
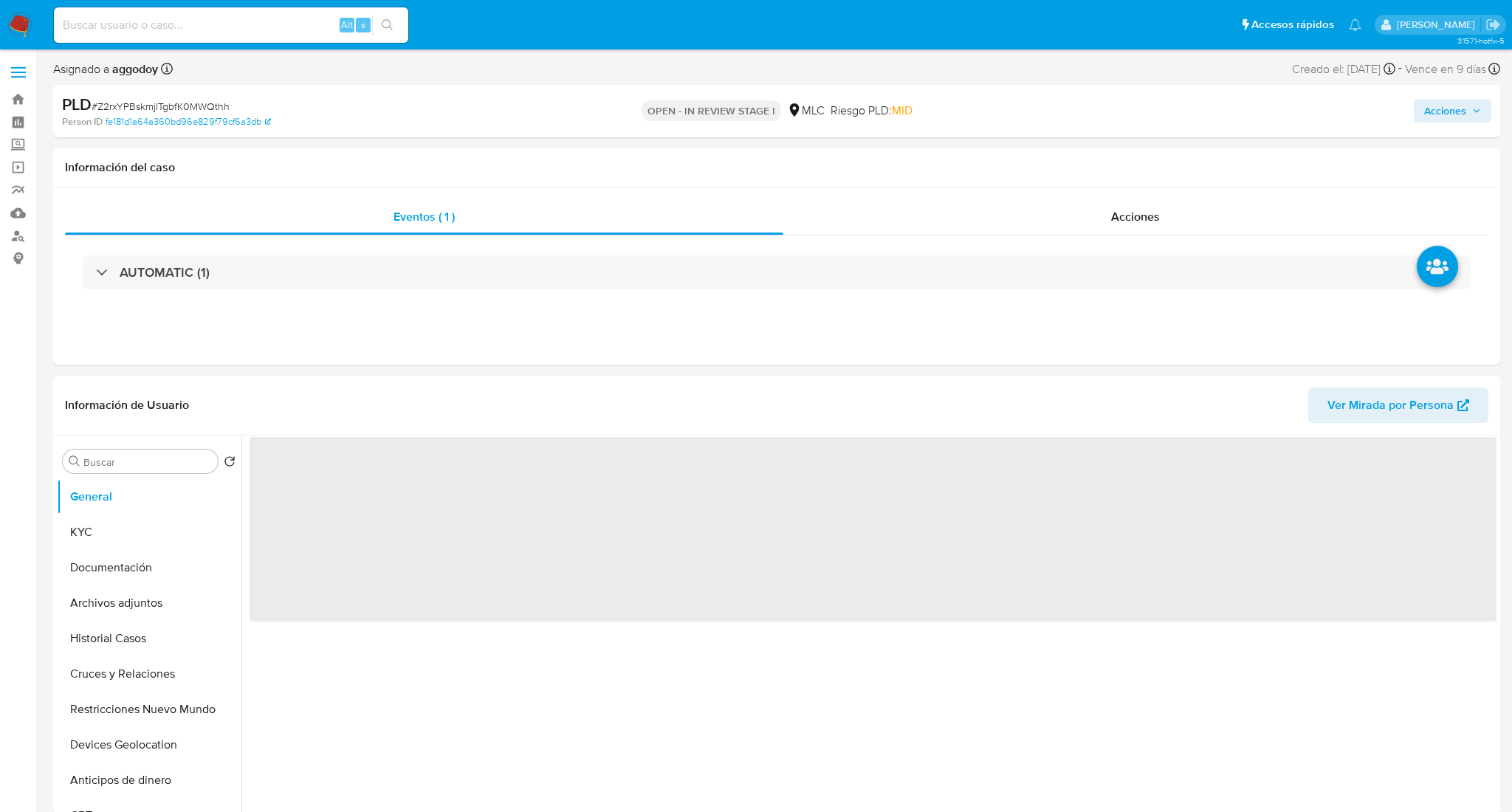
select select "10"
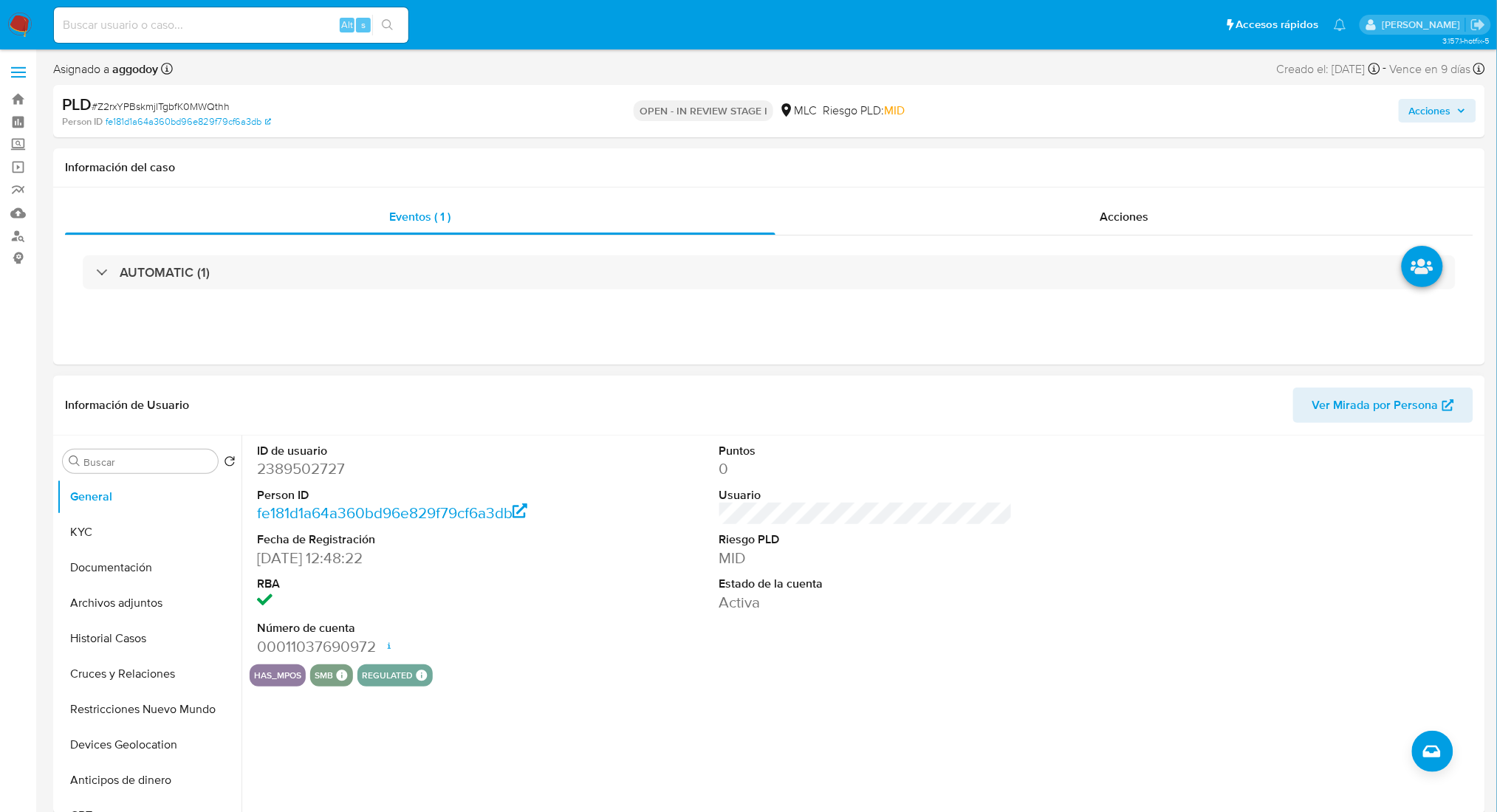
click at [320, 475] on dd "2389502727" at bounding box center [403, 469] width 293 height 21
copy dd "2389502727"
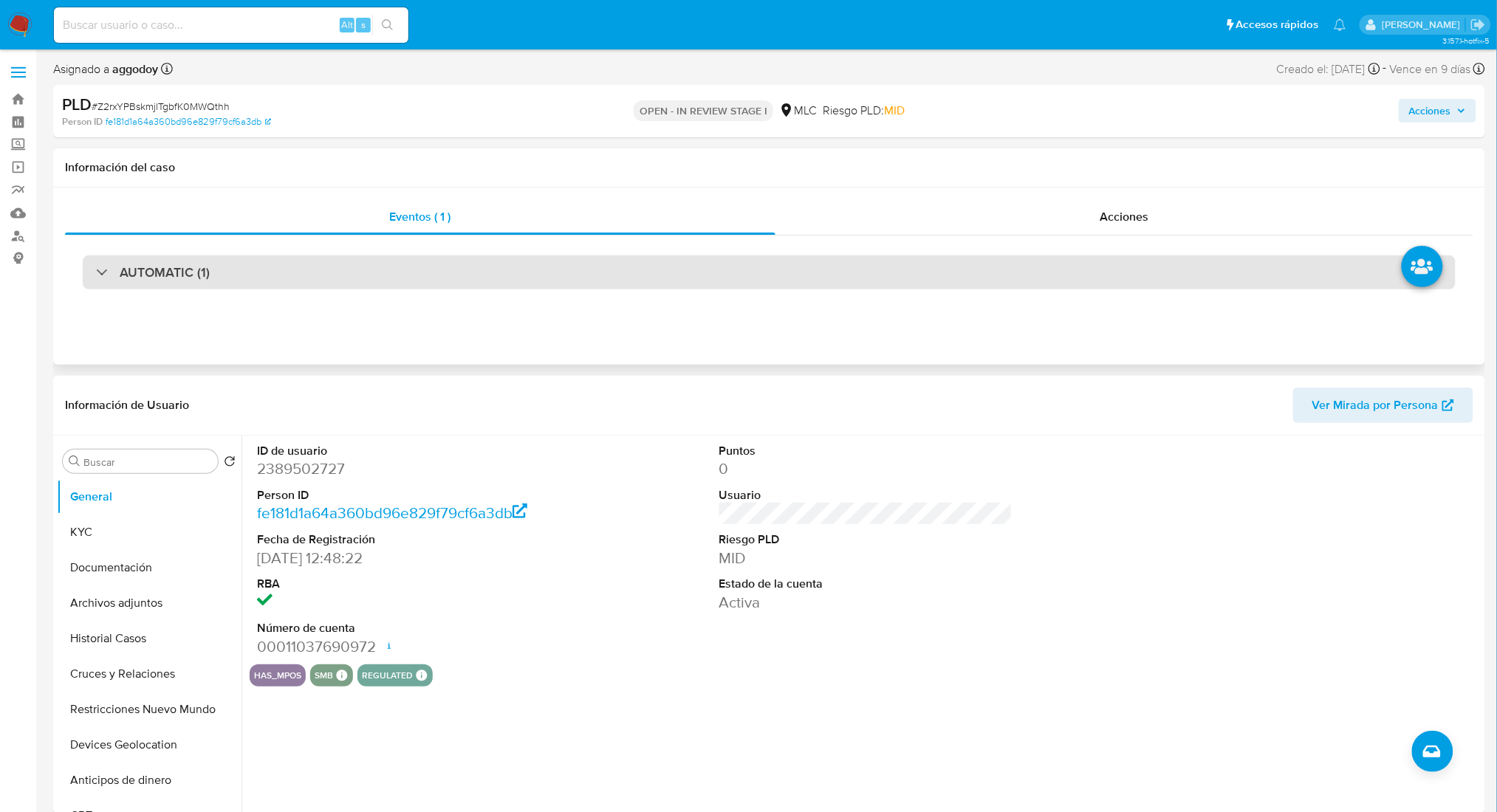
click at [336, 257] on div "AUTOMATIC (1)" at bounding box center [769, 273] width 1373 height 34
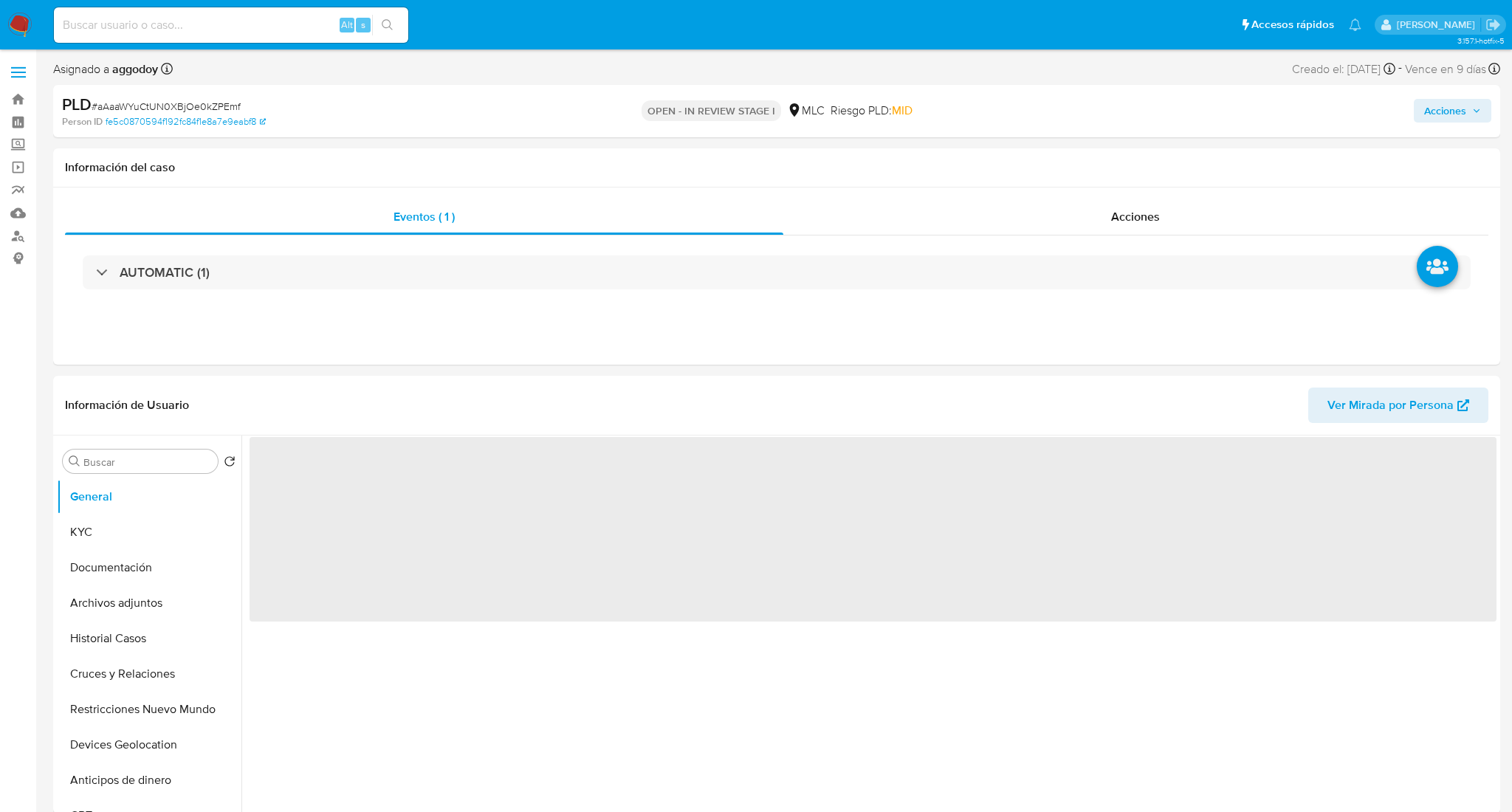
select select "10"
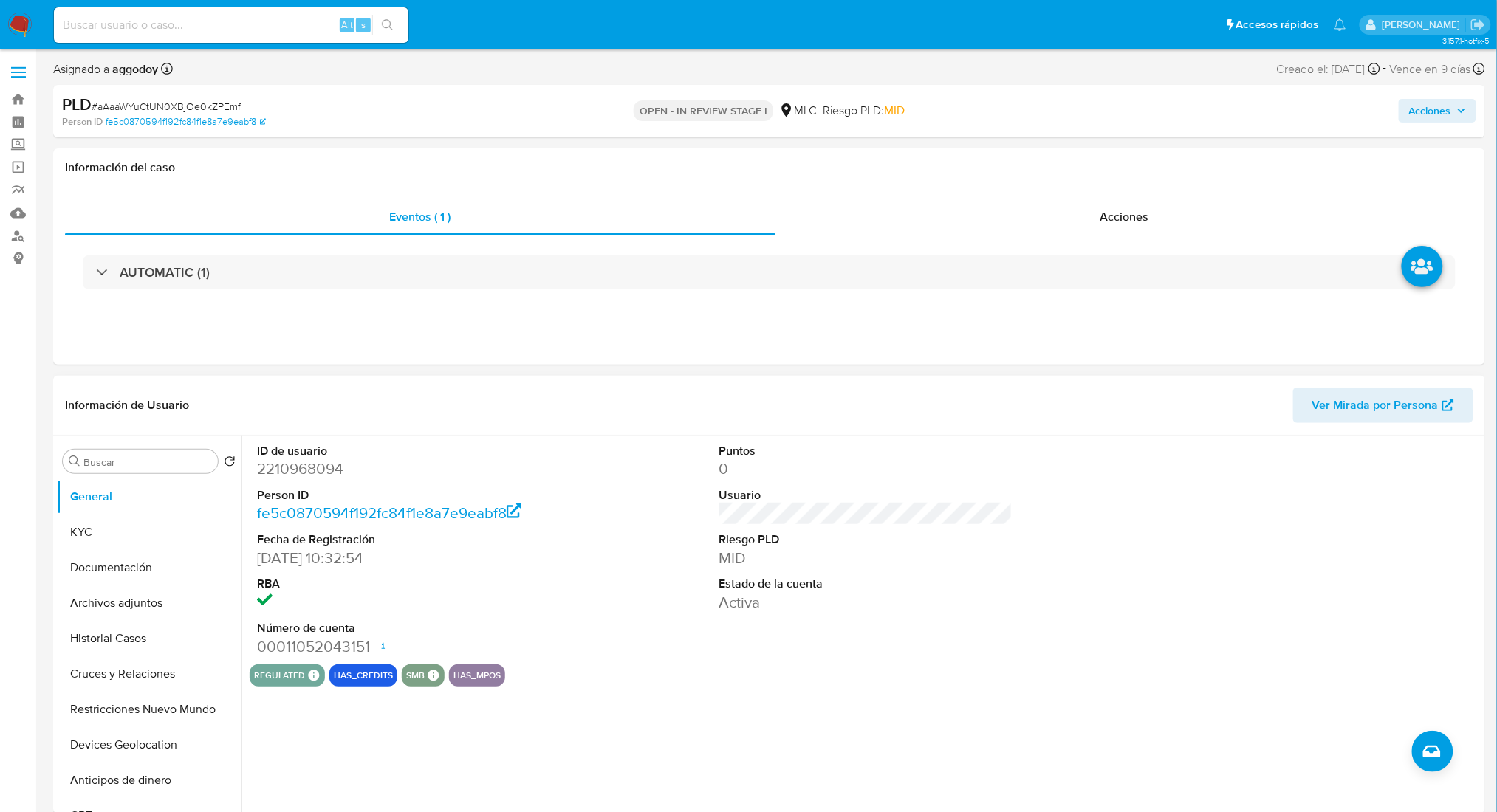
click at [298, 465] on dd "2210968094" at bounding box center [403, 469] width 293 height 21
copy dd "2210968094"
click at [356, 251] on div "AUTOMATIC (1)" at bounding box center [769, 273] width 1409 height 74
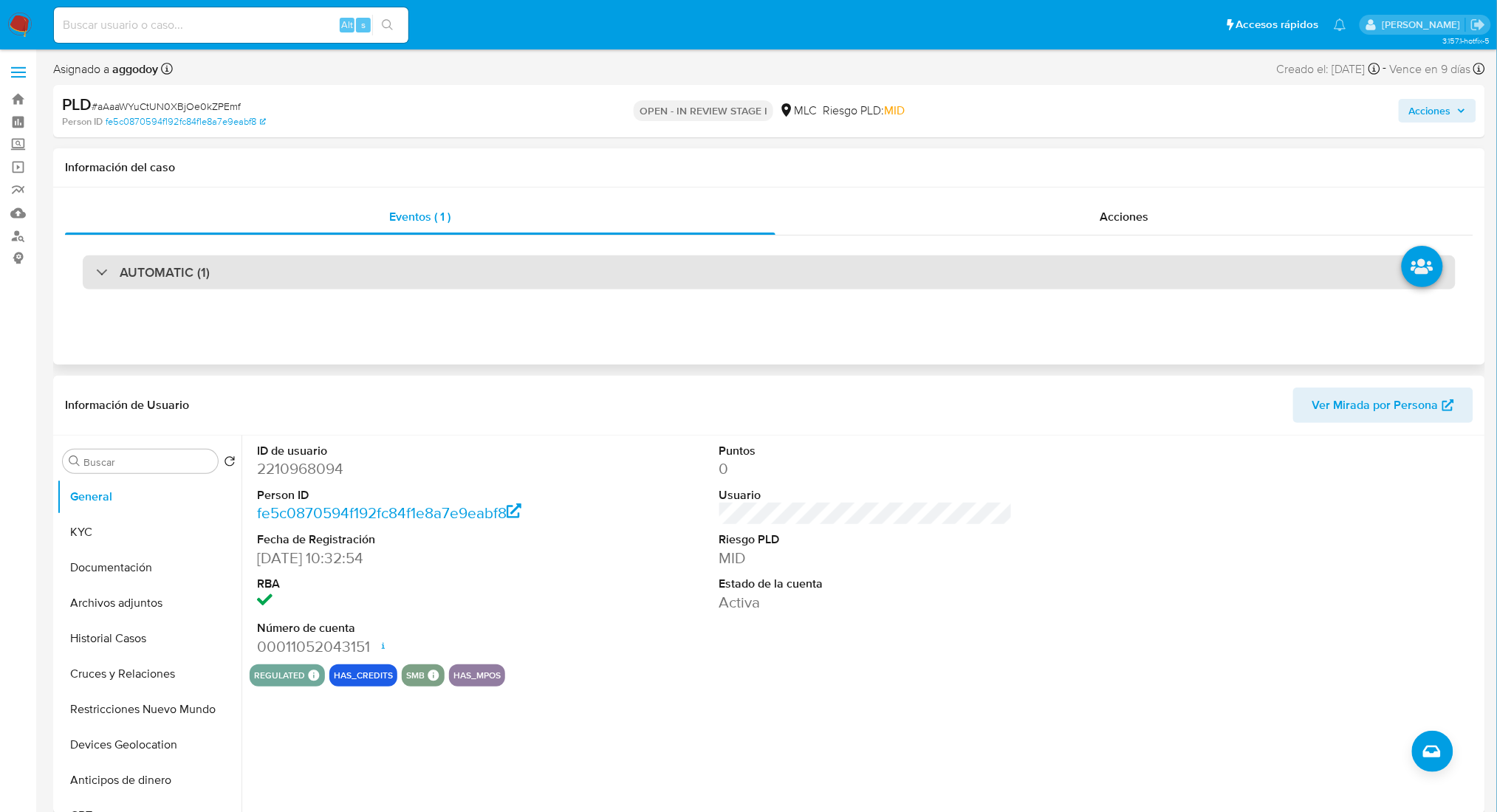
click at [360, 265] on div "AUTOMATIC (1)" at bounding box center [769, 273] width 1373 height 34
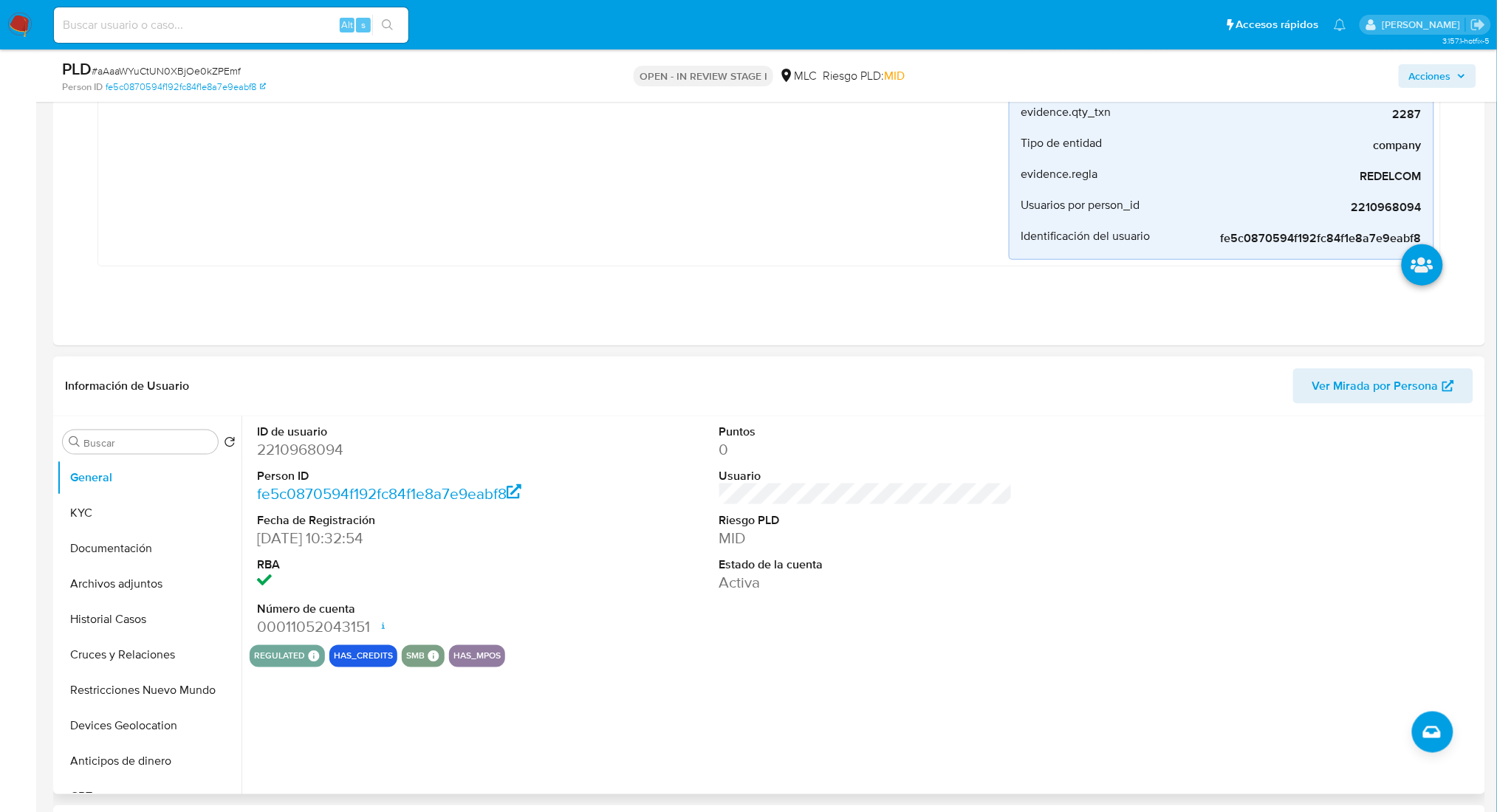
scroll to position [394, 0]
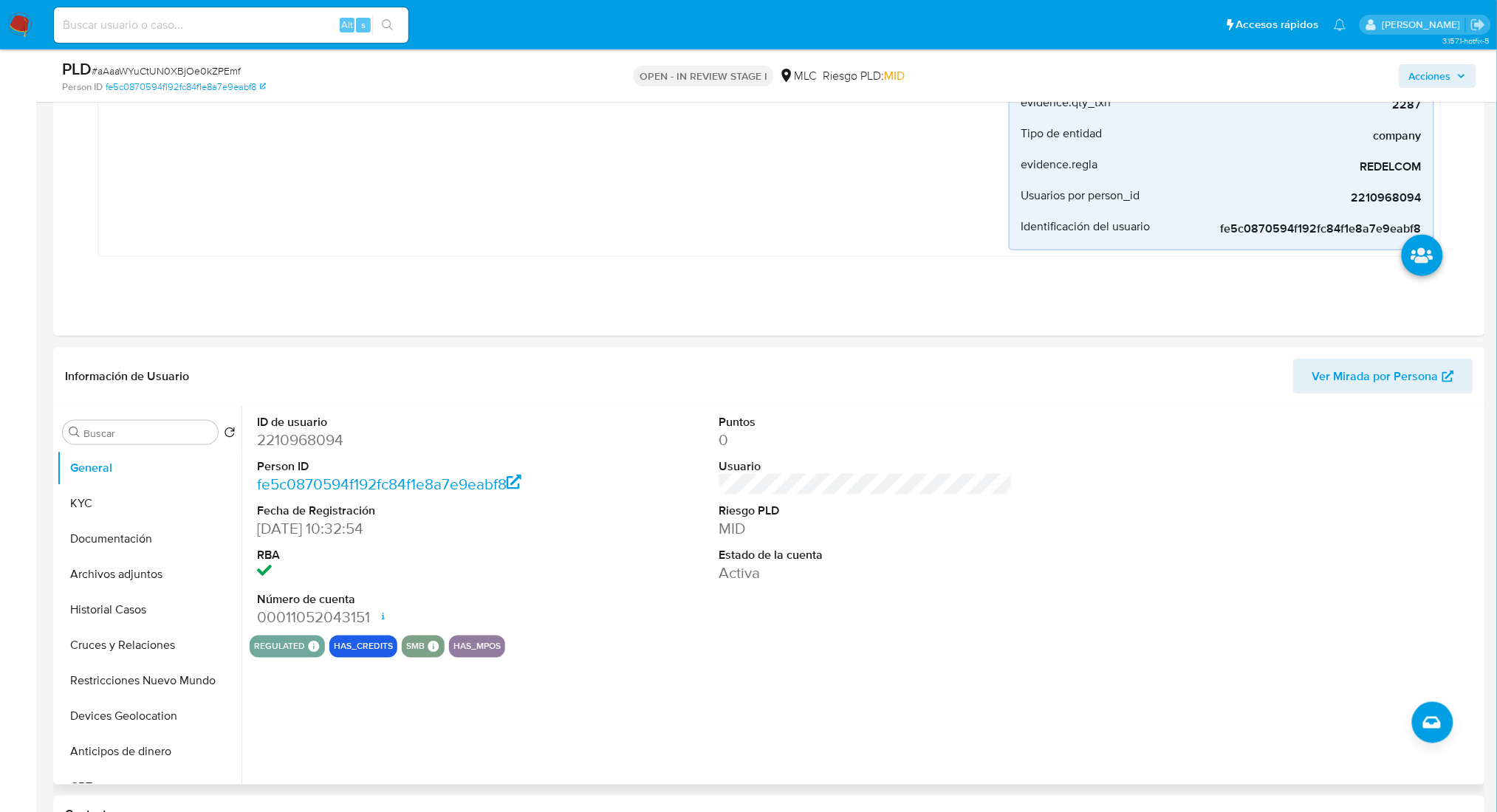
click at [276, 448] on dd "2210968094" at bounding box center [403, 440] width 293 height 21
copy dd "2210968094"
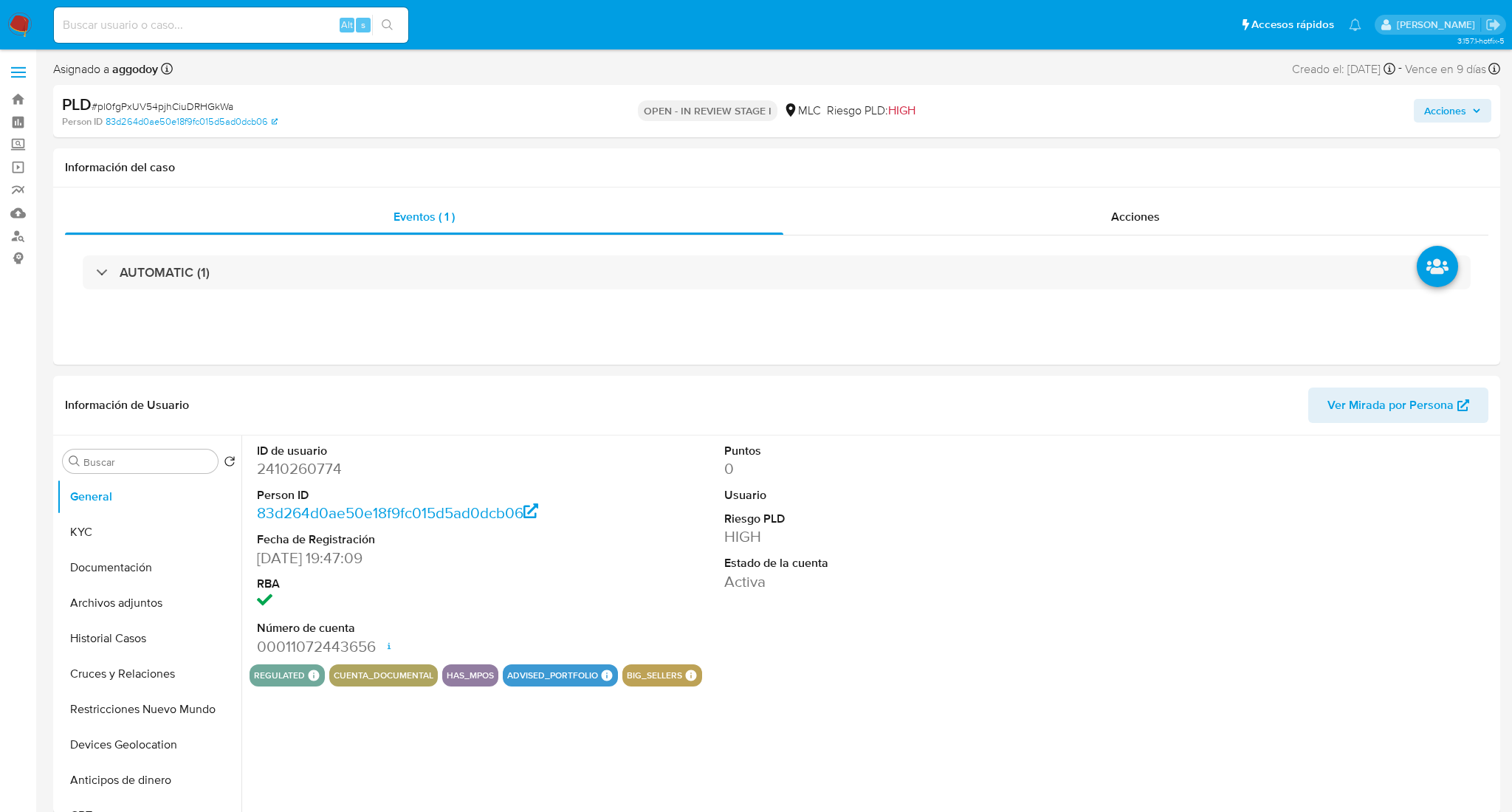
select select "10"
click at [273, 463] on dd "2410260774" at bounding box center [403, 469] width 293 height 21
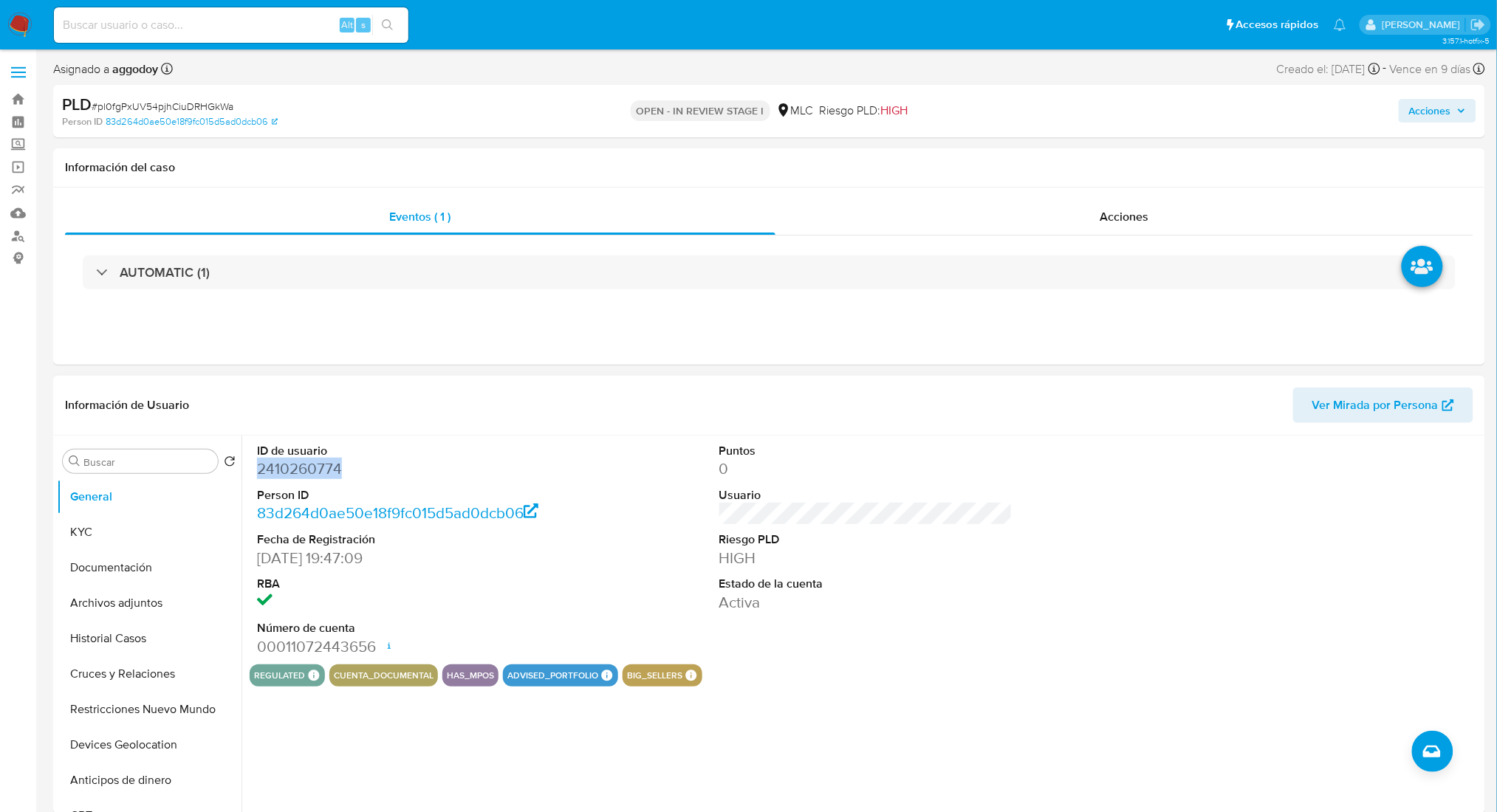
click at [274, 463] on dd "2410260774" at bounding box center [403, 469] width 293 height 21
copy dd "2410260774"
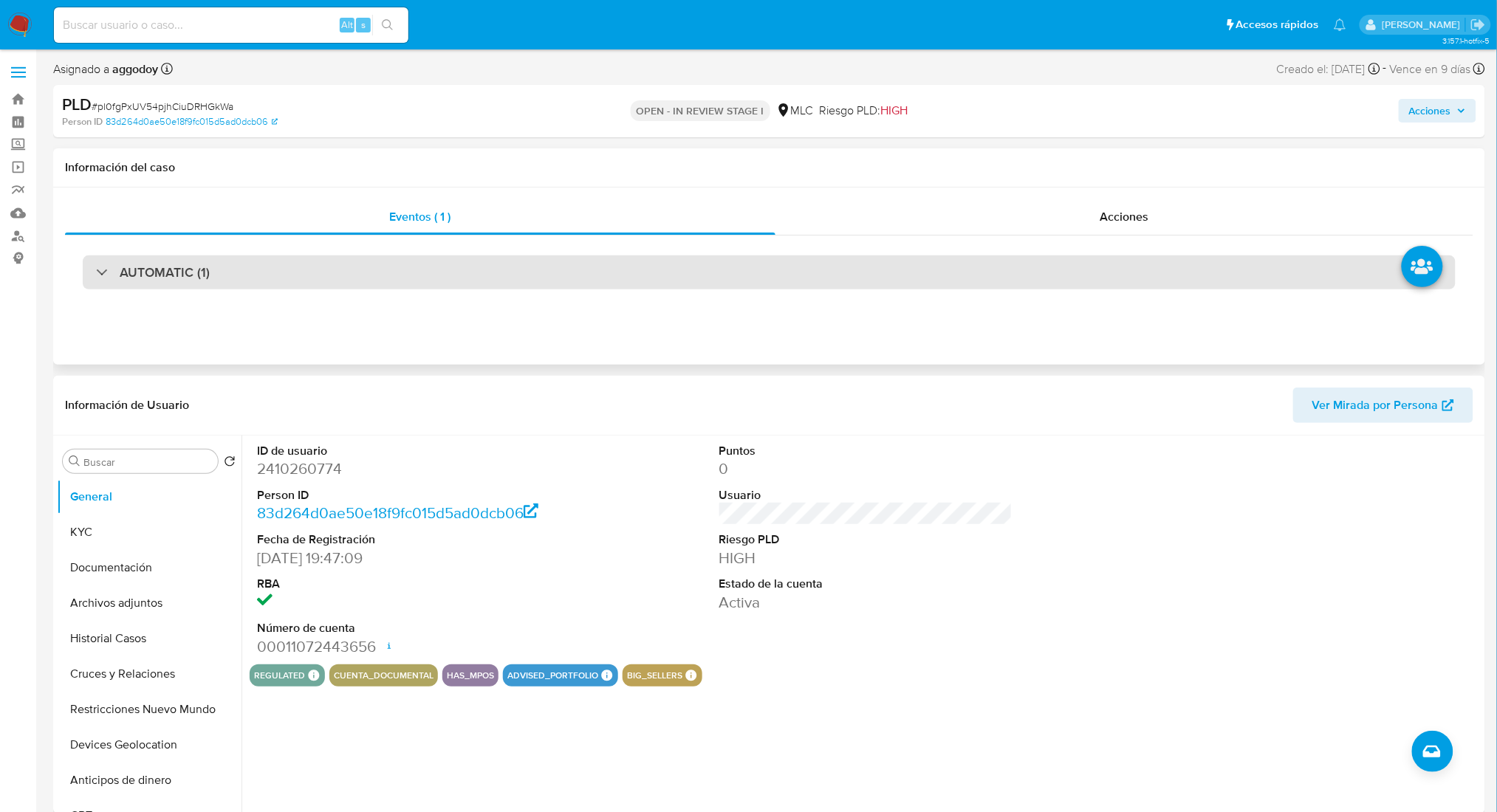
click at [268, 265] on div "AUTOMATIC (1)" at bounding box center [769, 273] width 1373 height 34
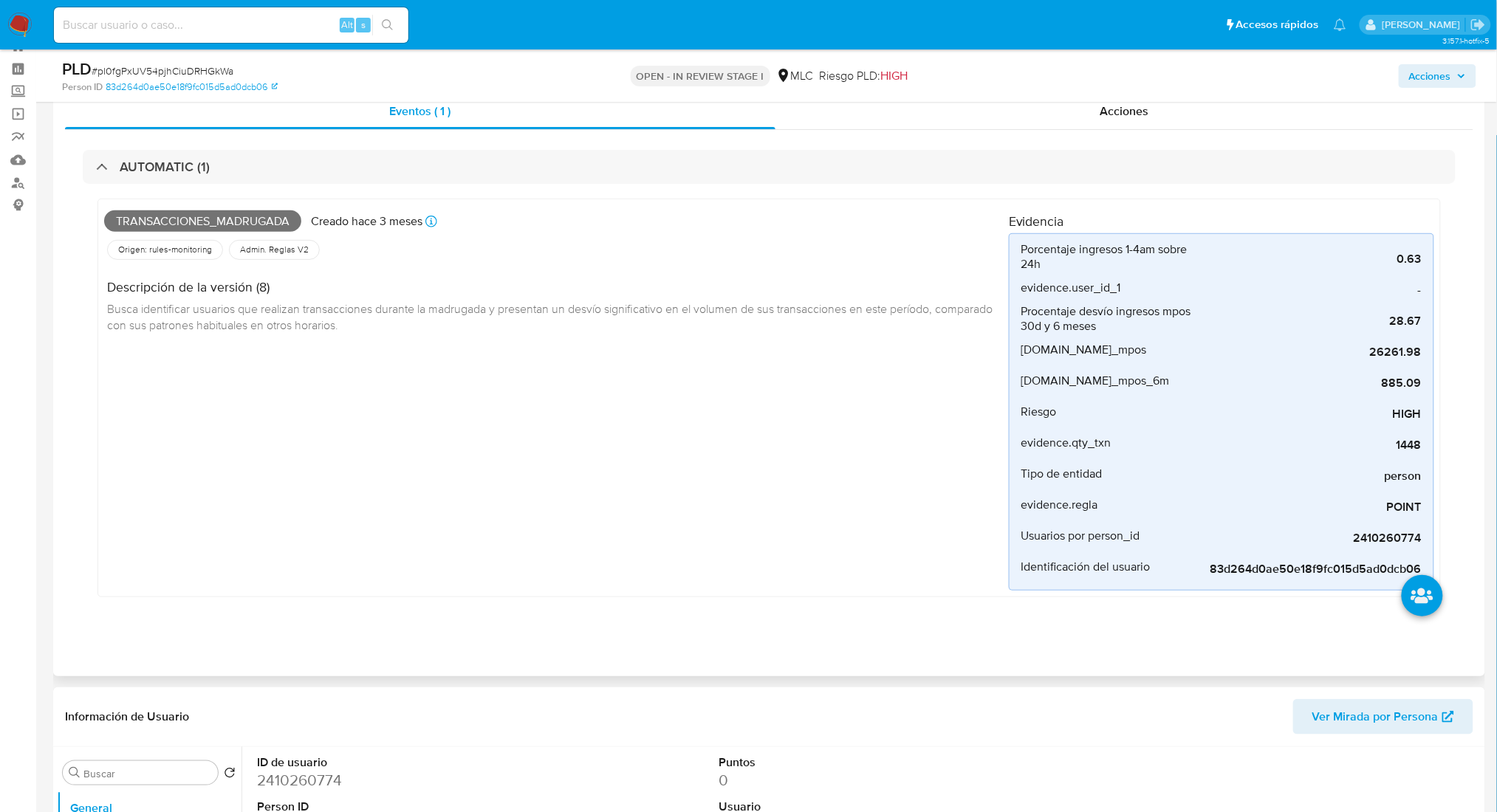
scroll to position [98, 0]
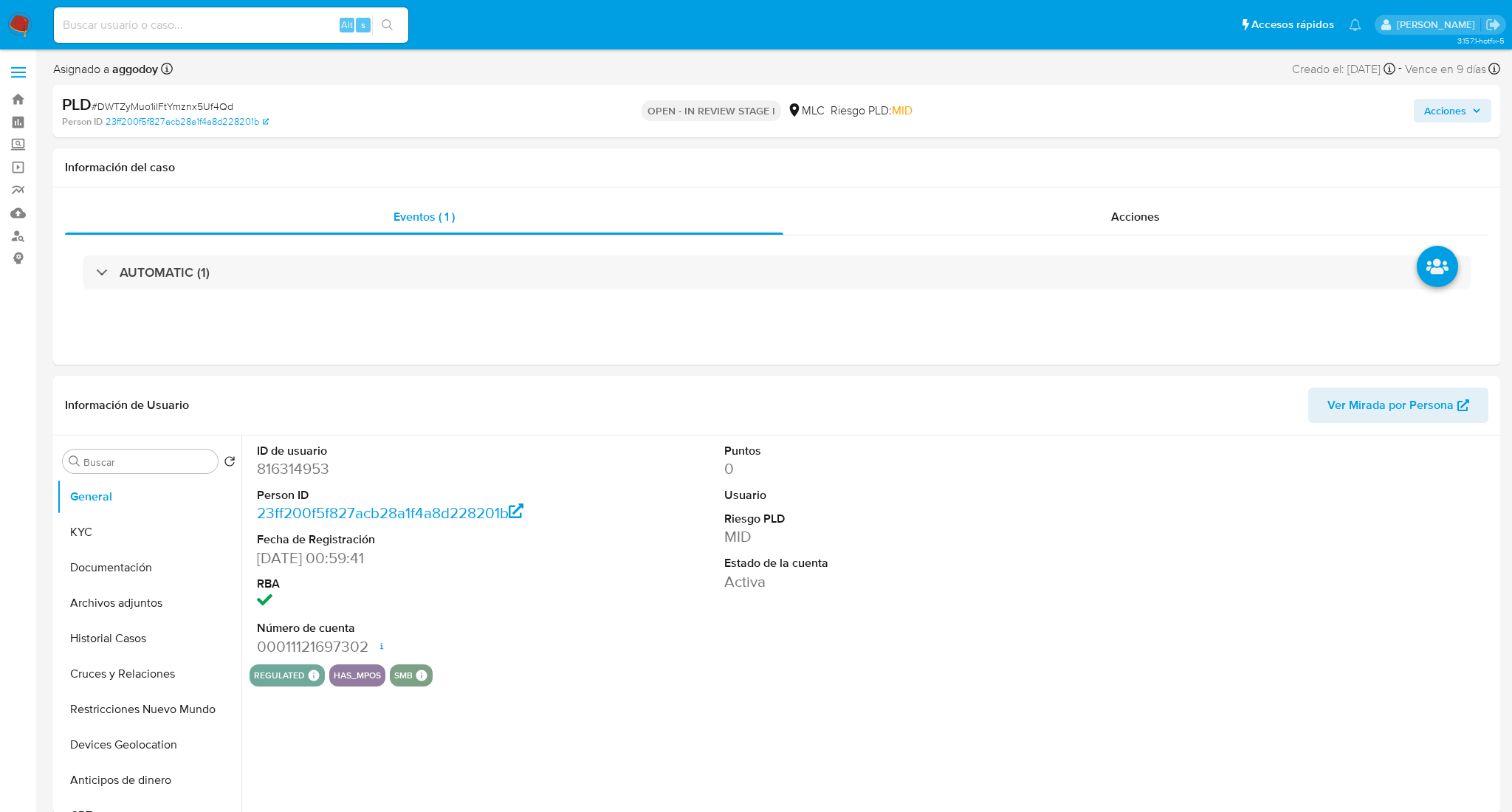
select select "10"
click at [263, 464] on dd "816314953" at bounding box center [403, 469] width 293 height 21
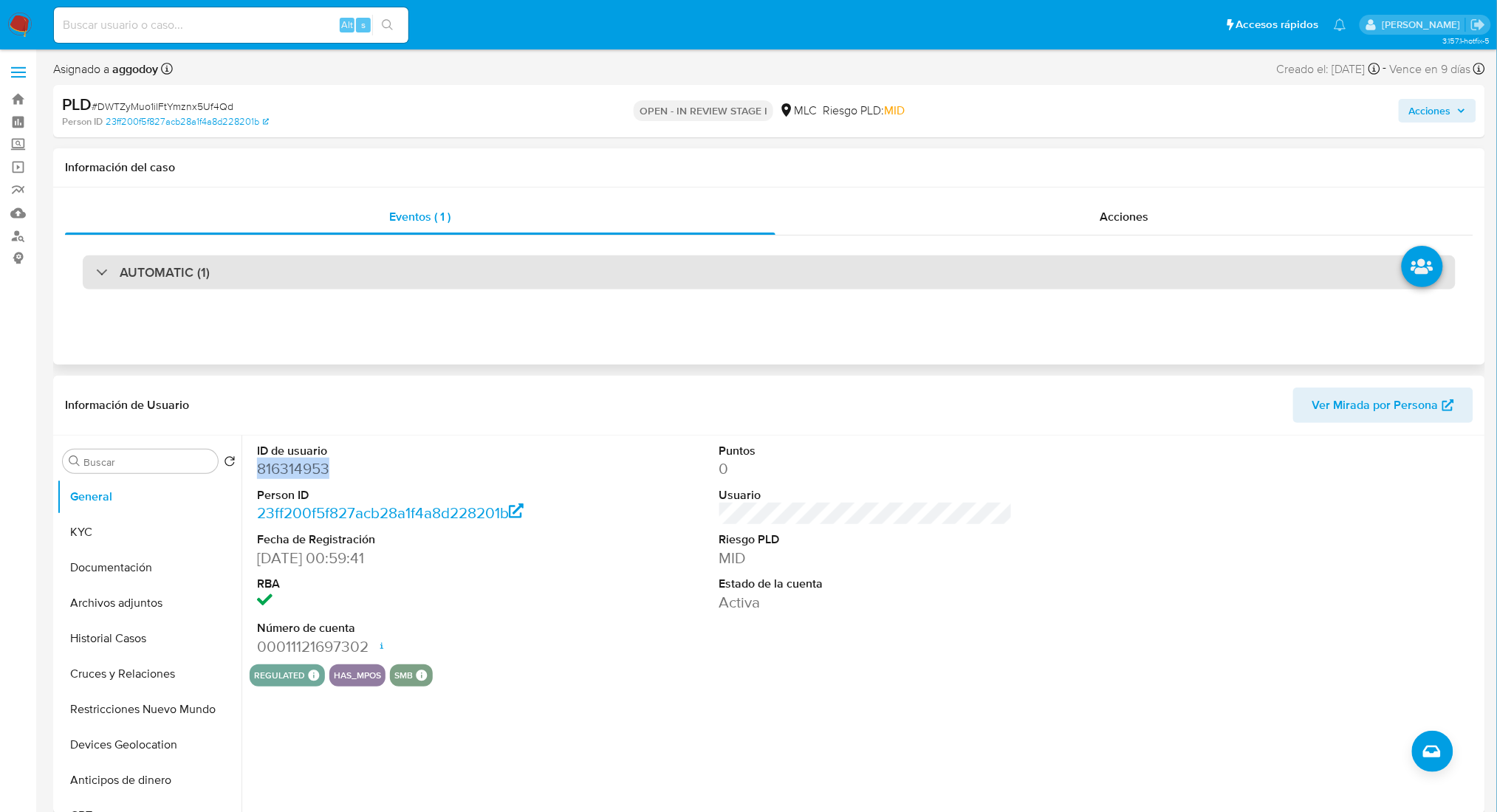
copy dd "816314953"
click at [267, 267] on div "AUTOMATIC (1)" at bounding box center [769, 273] width 1373 height 34
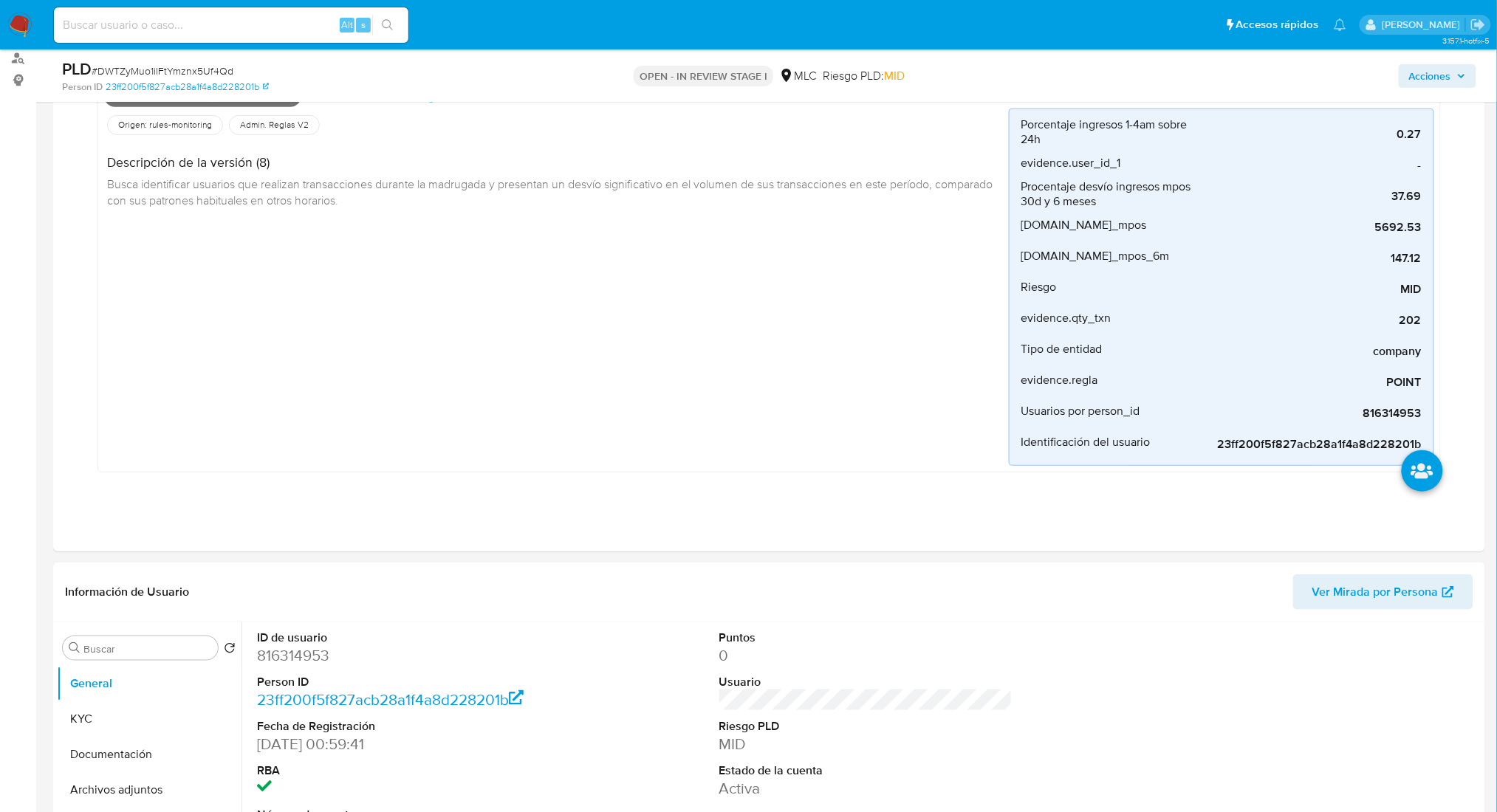
scroll to position [296, 0]
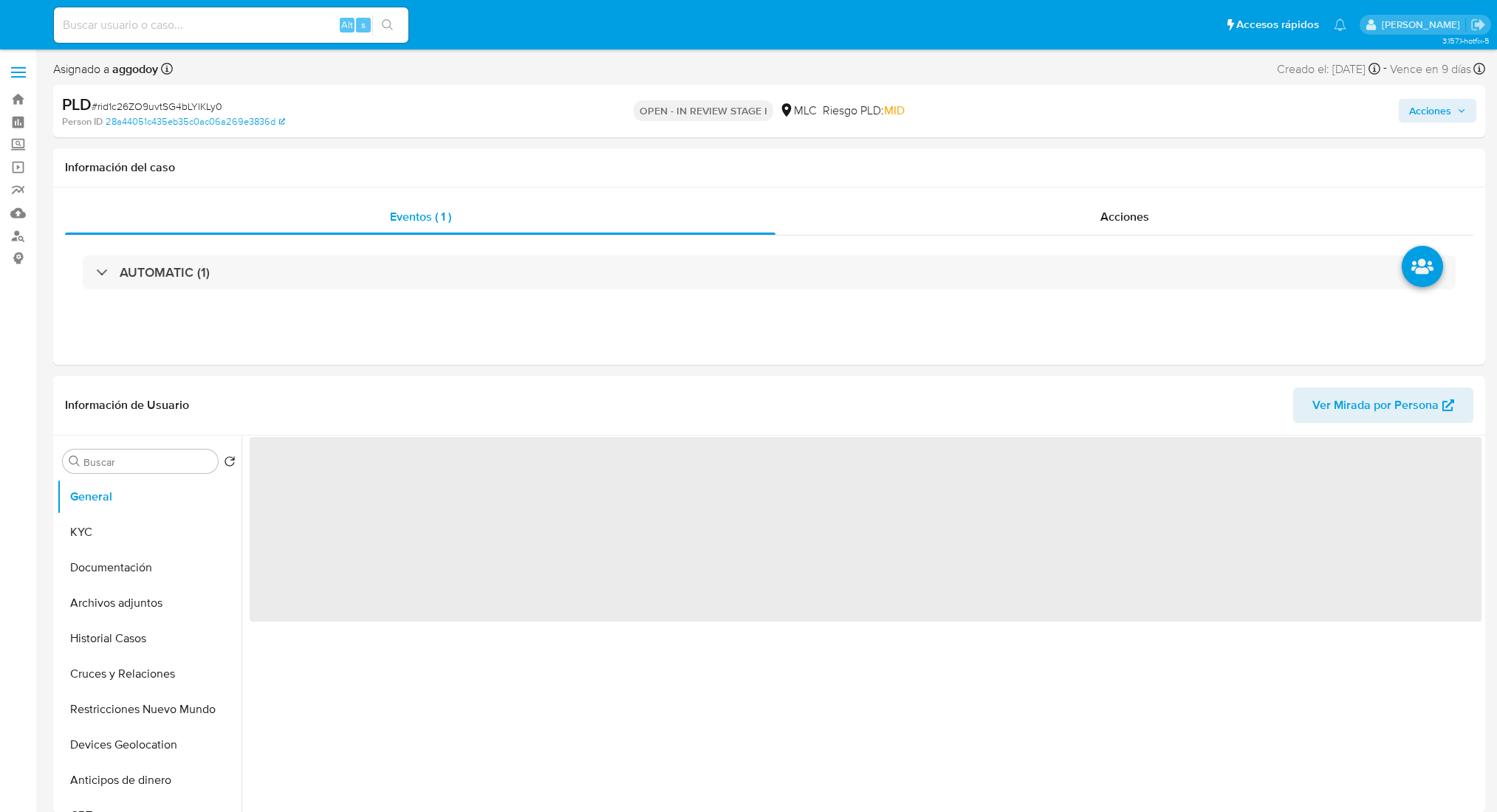
select select "10"
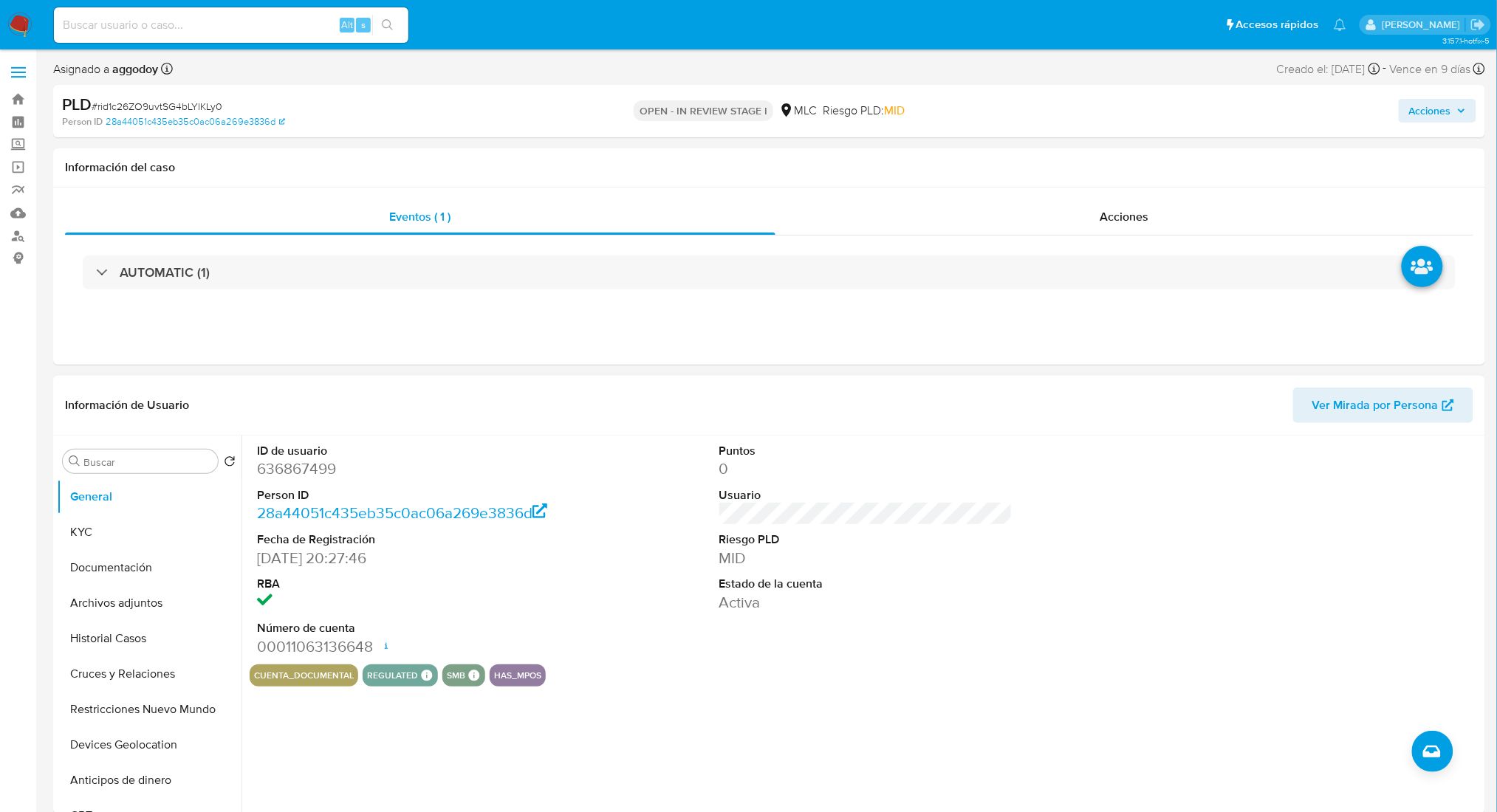
click at [308, 461] on dd "636867499" at bounding box center [403, 469] width 293 height 21
copy dd "636867499"
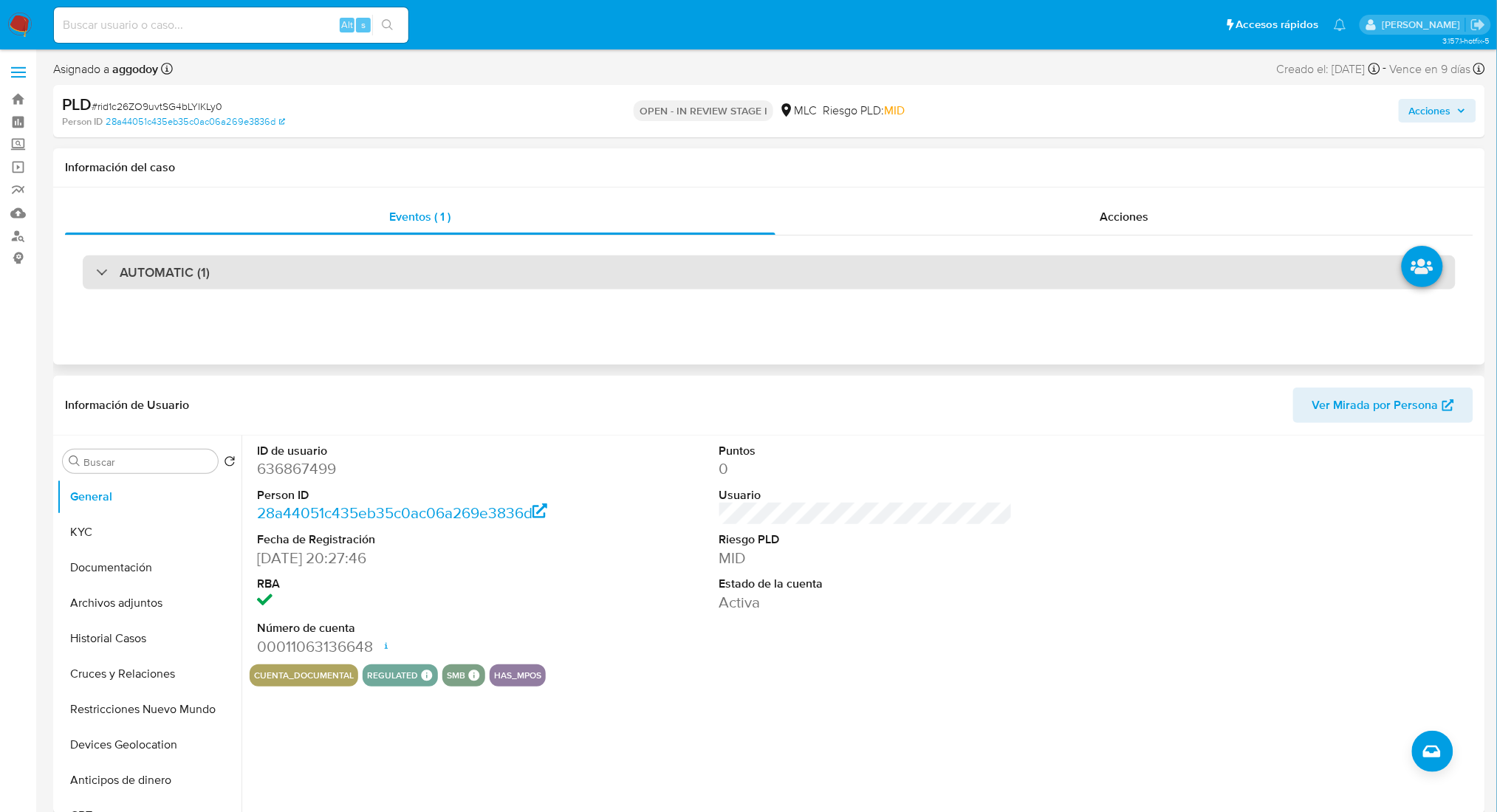
click at [309, 274] on div "AUTOMATIC (1)" at bounding box center [769, 273] width 1373 height 34
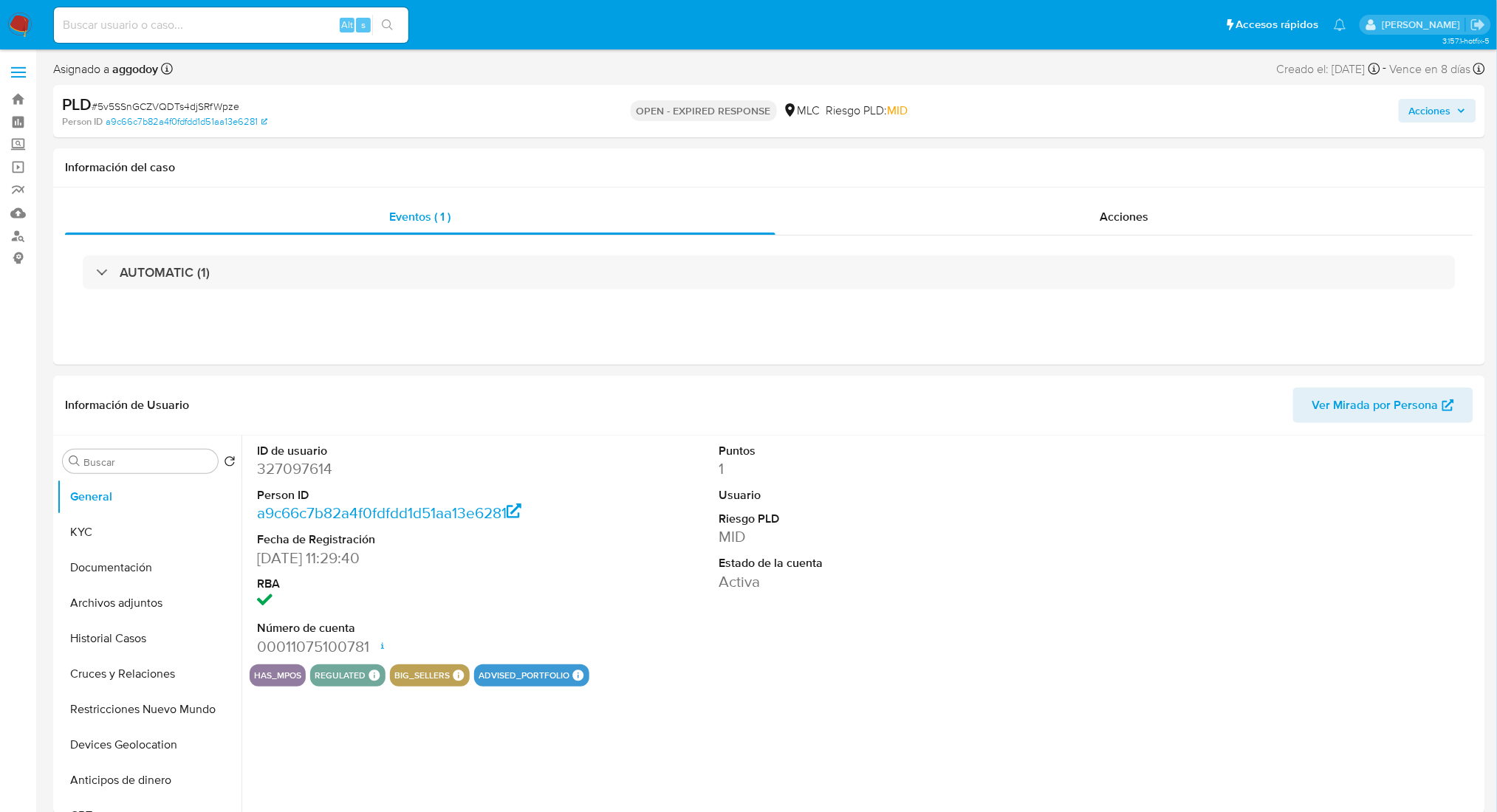
select select "10"
click at [171, 659] on button "Cruces y Relaciones" at bounding box center [143, 674] width 173 height 35
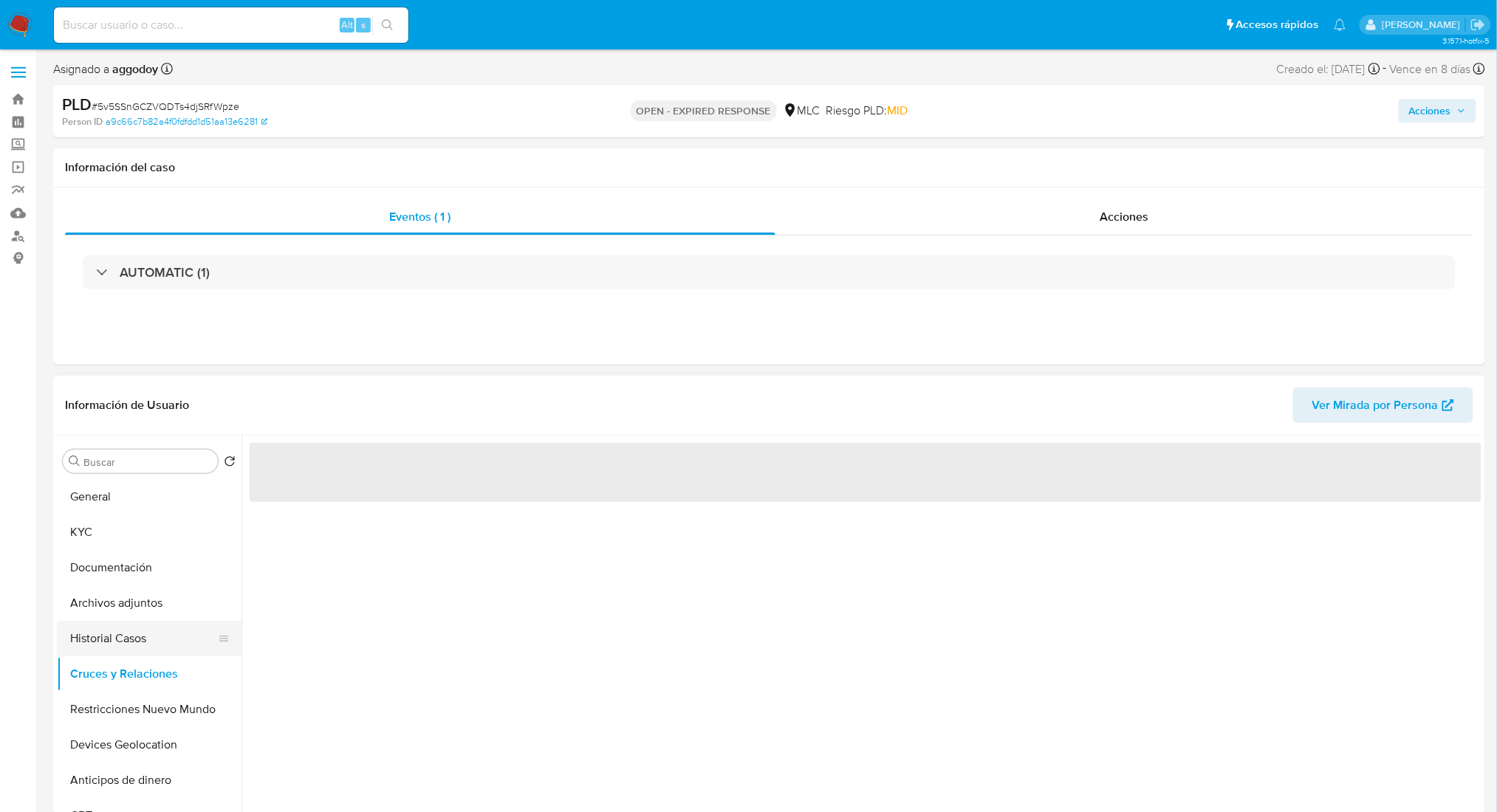
click at [164, 653] on button "Historial Casos" at bounding box center [143, 638] width 173 height 35
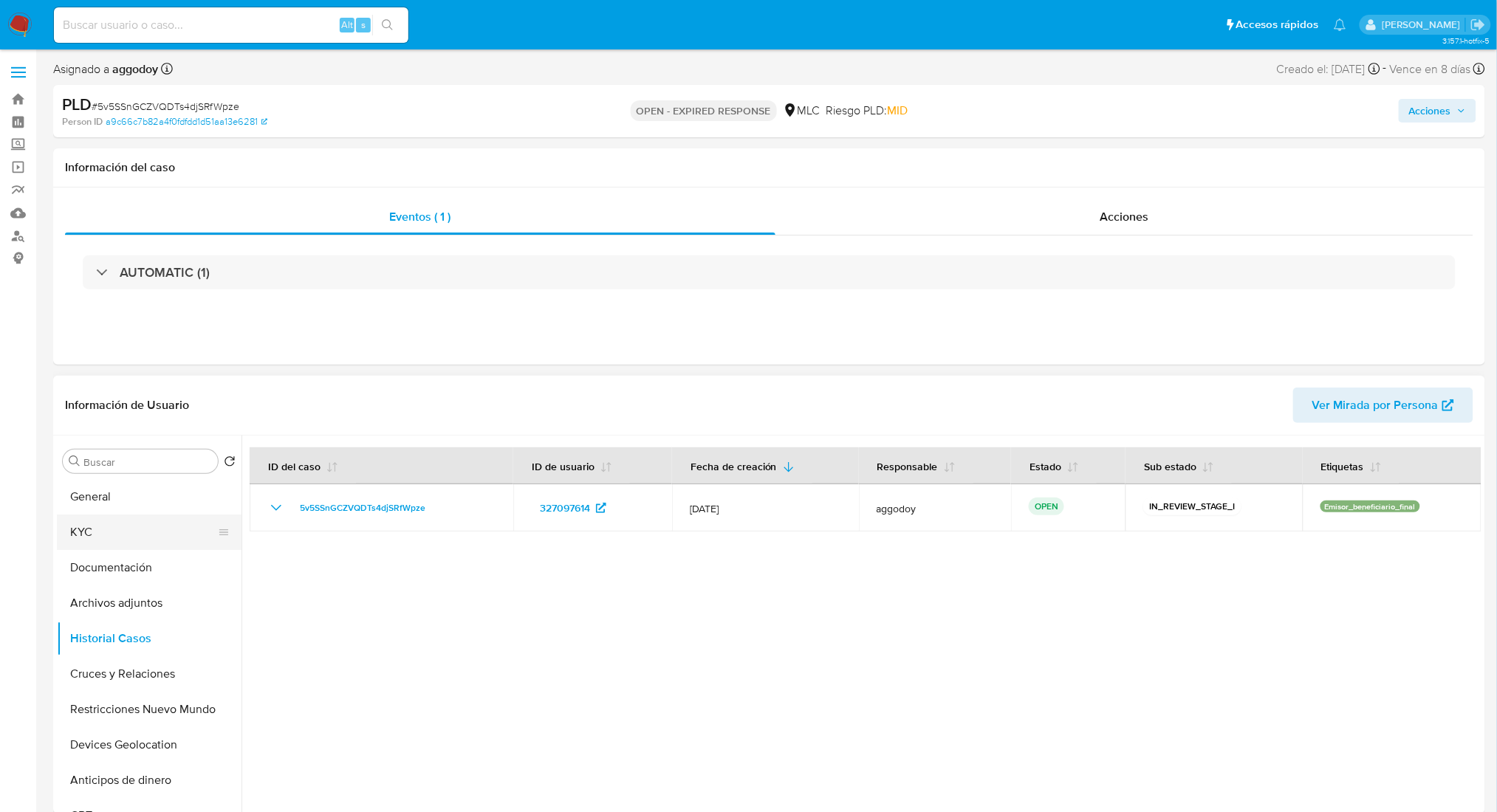
click at [123, 538] on button "KYC" at bounding box center [143, 532] width 173 height 35
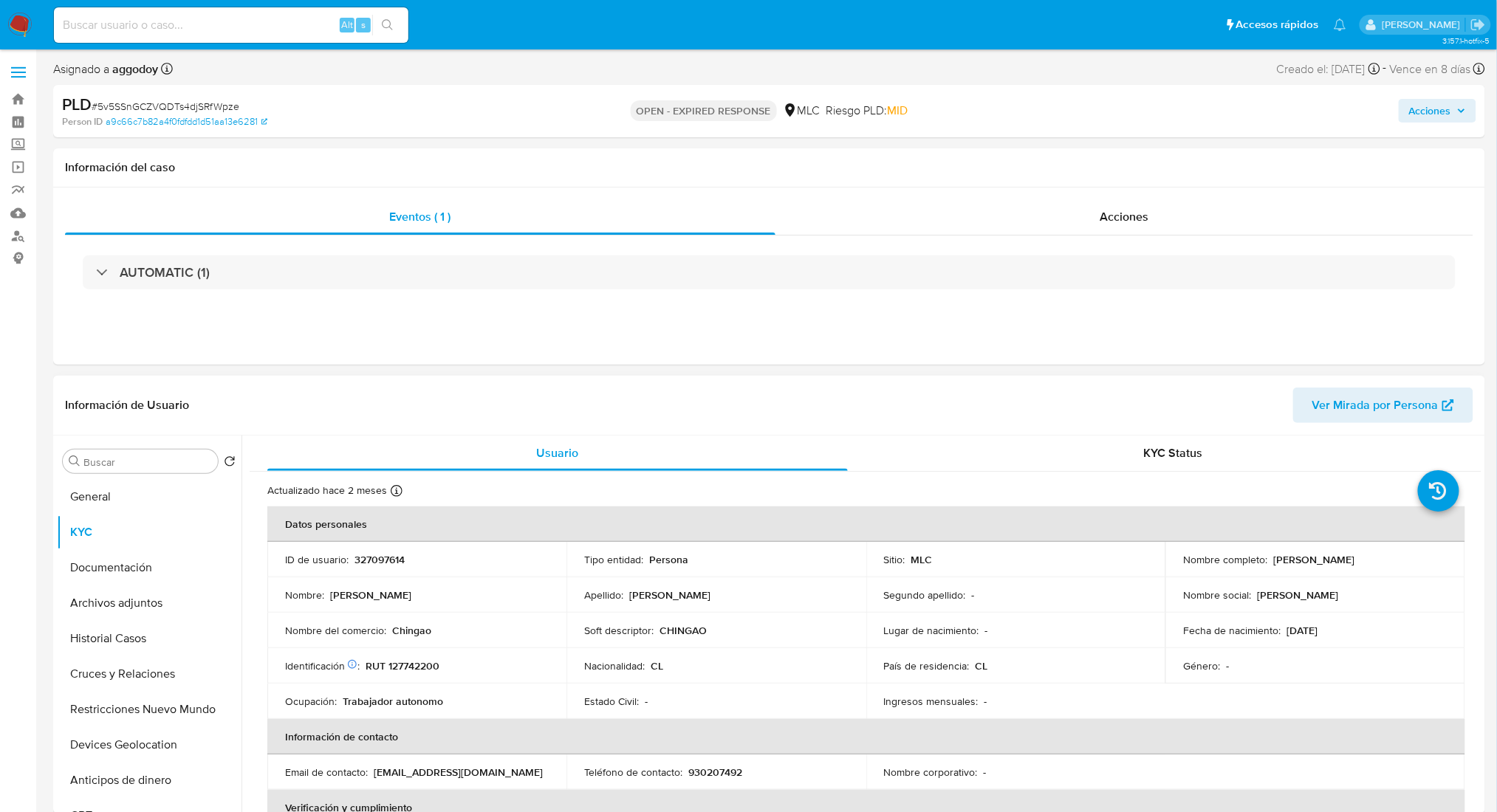
click at [693, 637] on p "CHINGAO" at bounding box center [682, 630] width 47 height 14
copy p "CHINGAO"
click at [379, 559] on p "327097614" at bounding box center [379, 559] width 50 height 14
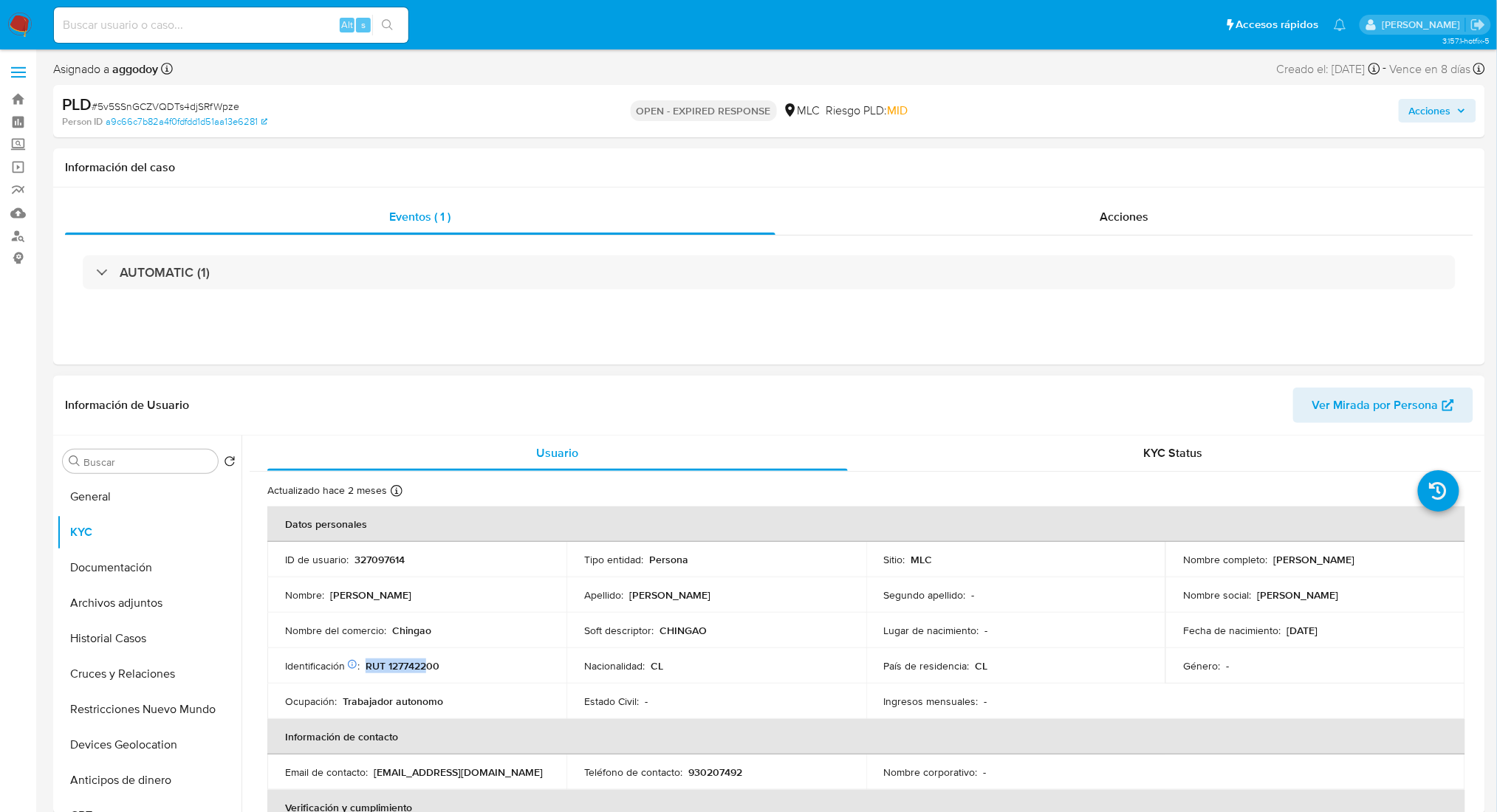
drag, startPoint x: 379, startPoint y: 560, endPoint x: 426, endPoint y: 661, distance: 111.4
click at [426, 661] on td "Identificación Nº de serie: 519314782 : RUT 127742200" at bounding box center [416, 665] width 299 height 35
click at [426, 662] on p "RUT 127742200" at bounding box center [403, 665] width 74 height 14
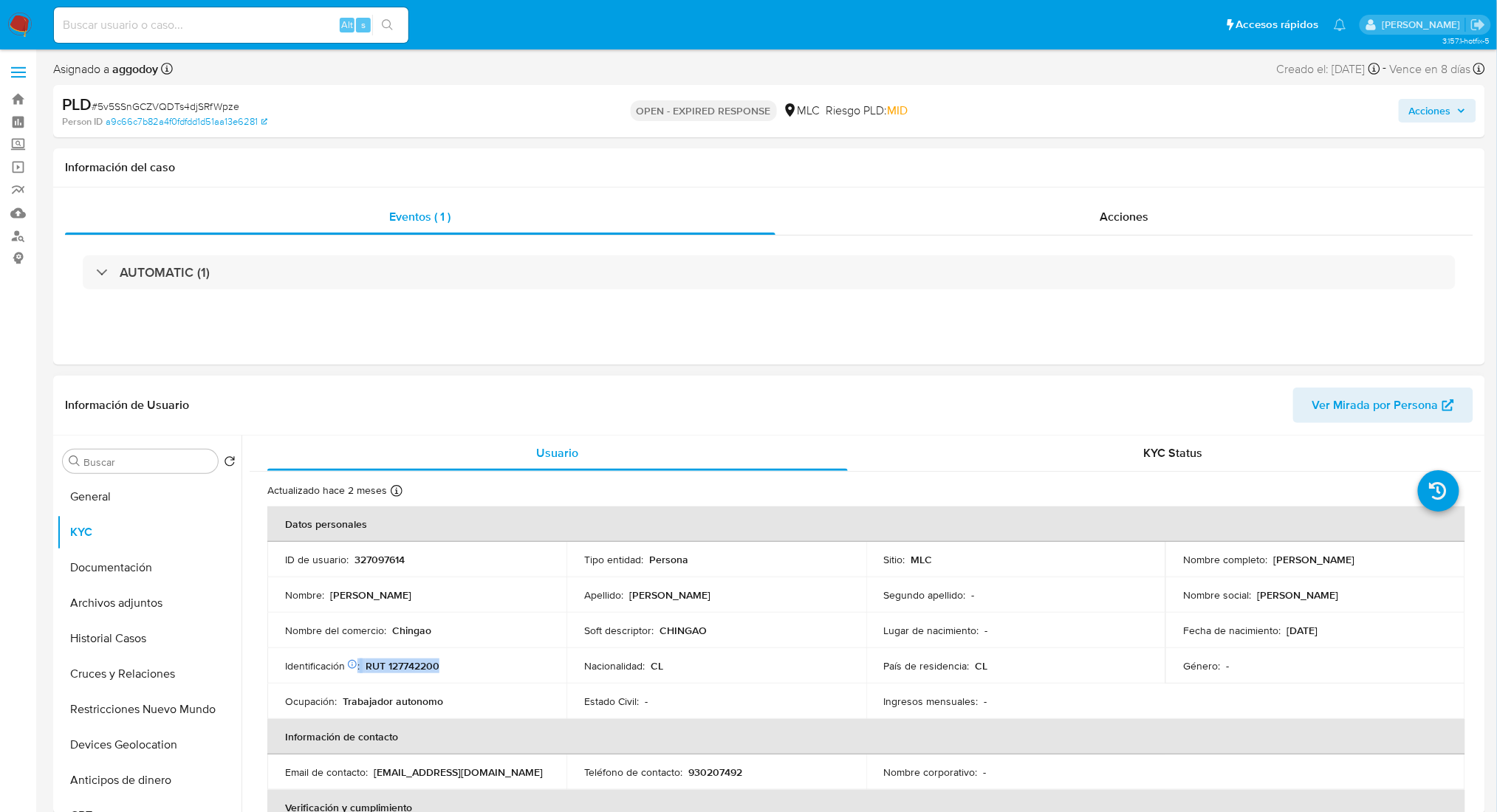
click at [426, 662] on p "RUT 127742200" at bounding box center [403, 665] width 74 height 14
click at [426, 663] on p "RUT 127742200" at bounding box center [403, 665] width 74 height 14
click at [426, 668] on p "RUT 127742200" at bounding box center [403, 665] width 74 height 14
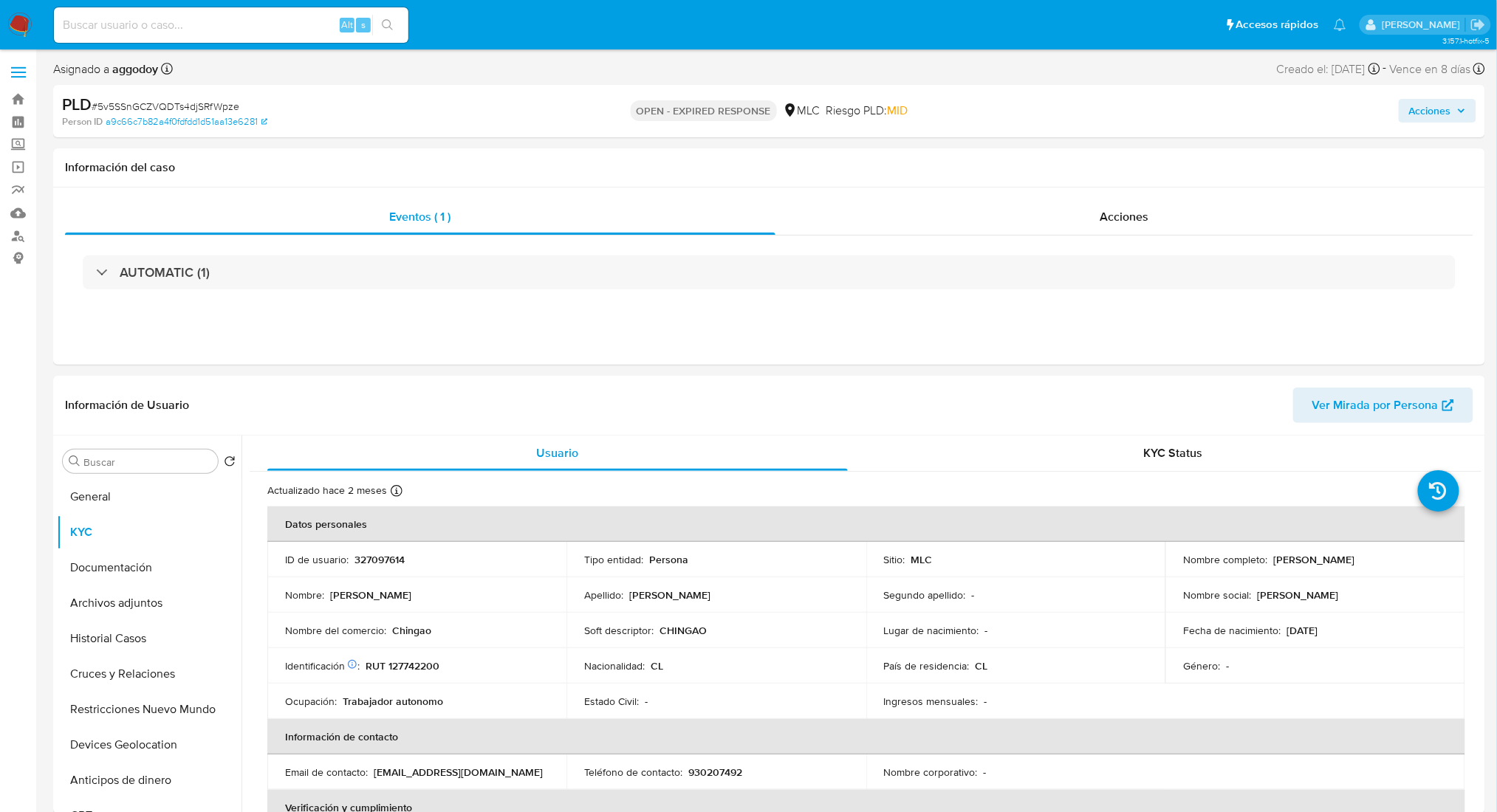
click at [232, 105] on span "# 5v5SSnGCZVQDTs4djSRfWpze" at bounding box center [165, 106] width 147 height 15
copy span "5v5SSnGCZVQDTs4djSRfWpze"
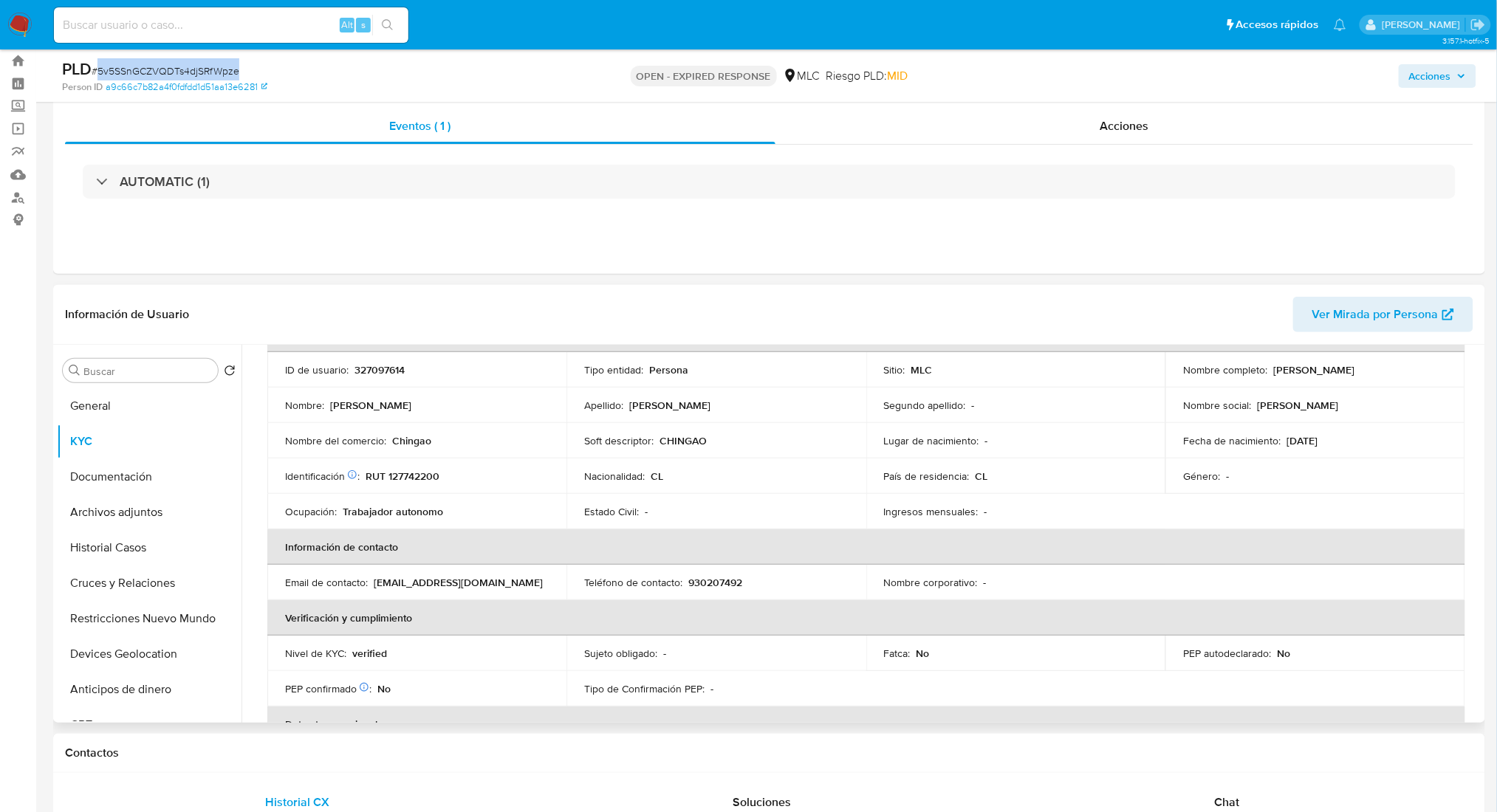
scroll to position [80, 0]
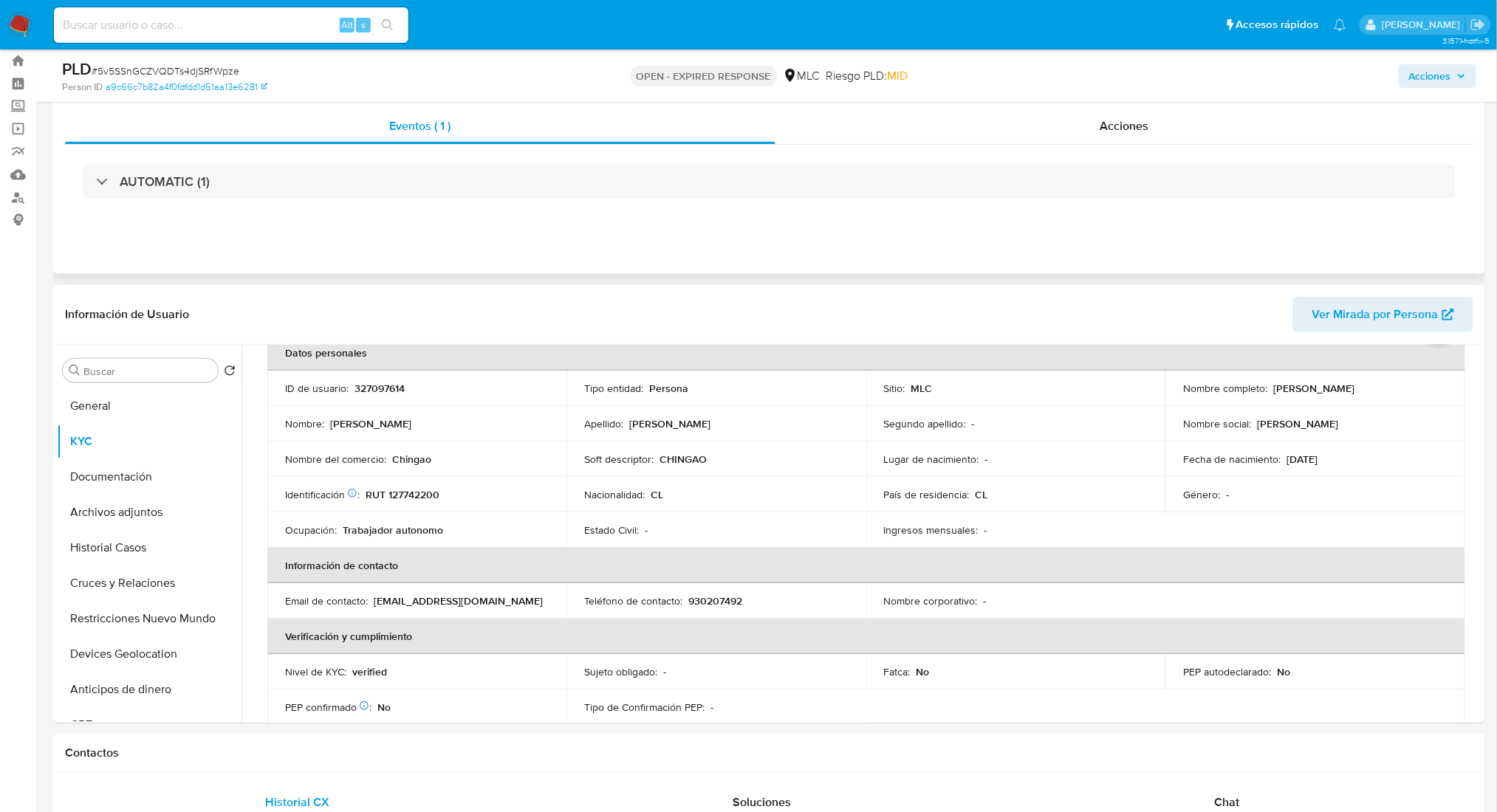
click at [1248, 223] on div "Eventos ( 1 ) Acciones AUTOMATIC (1)" at bounding box center [769, 185] width 1432 height 177
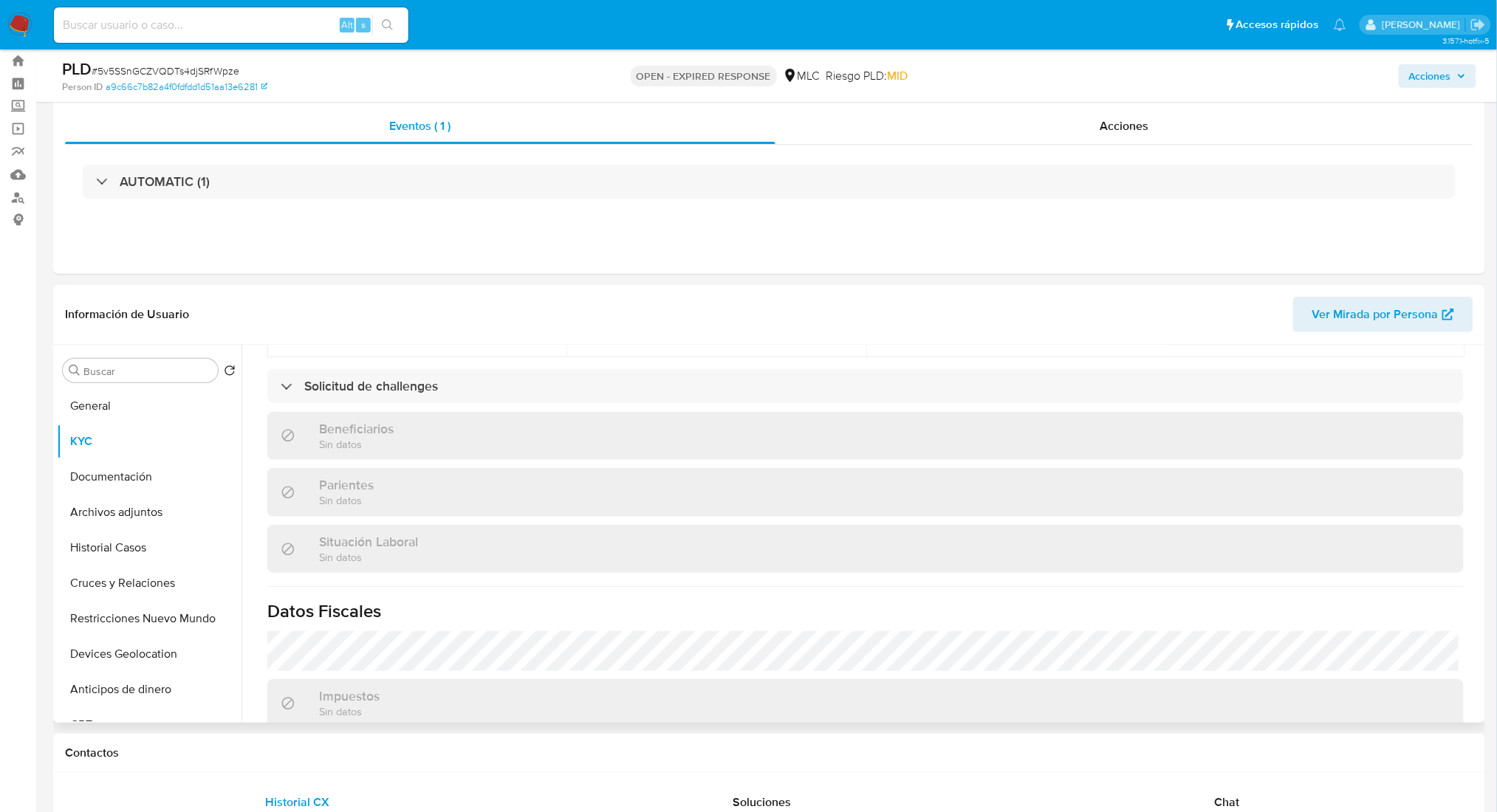
scroll to position [769, 0]
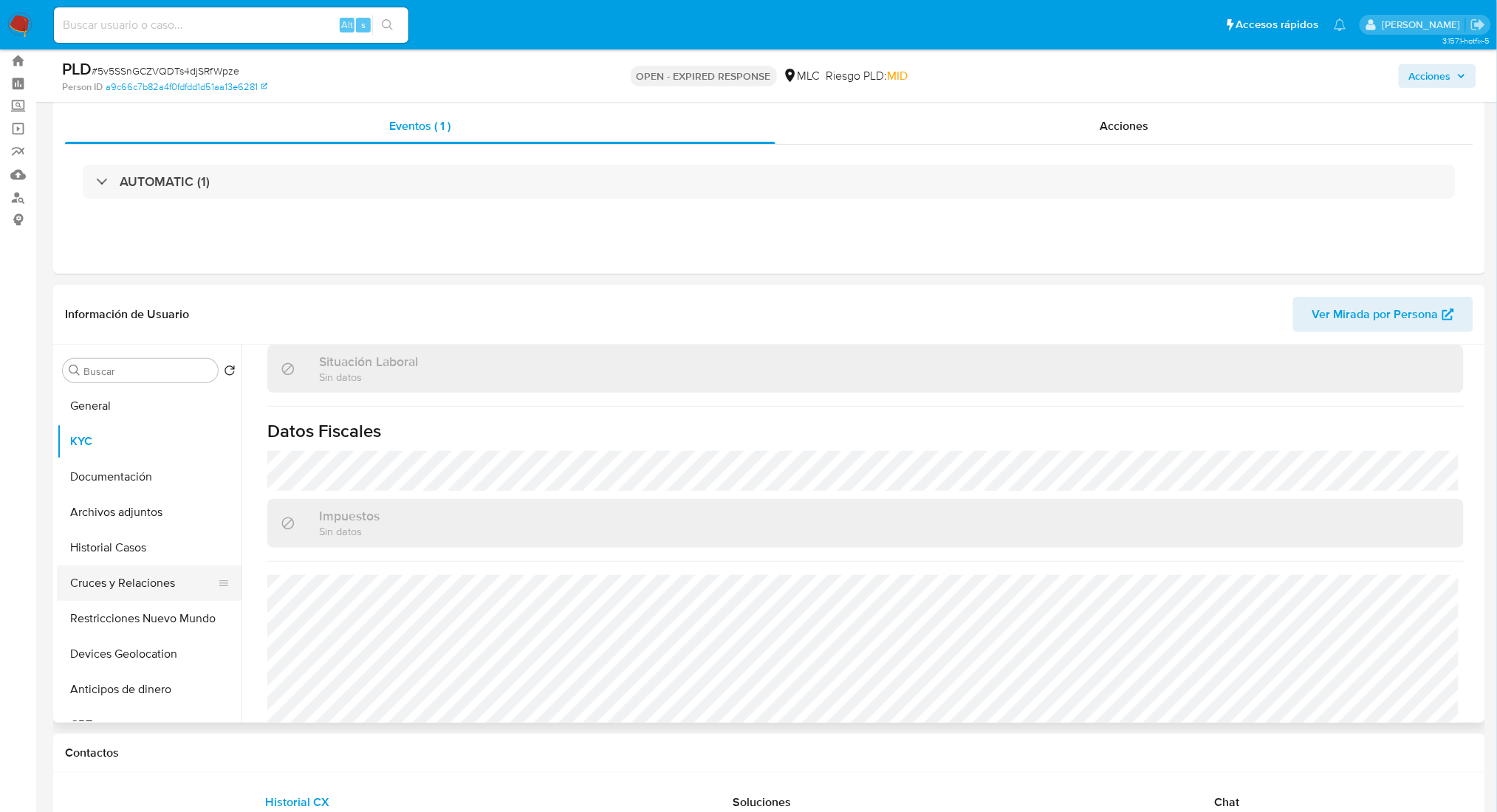
click at [149, 586] on button "Cruces y Relaciones" at bounding box center [143, 583] width 173 height 35
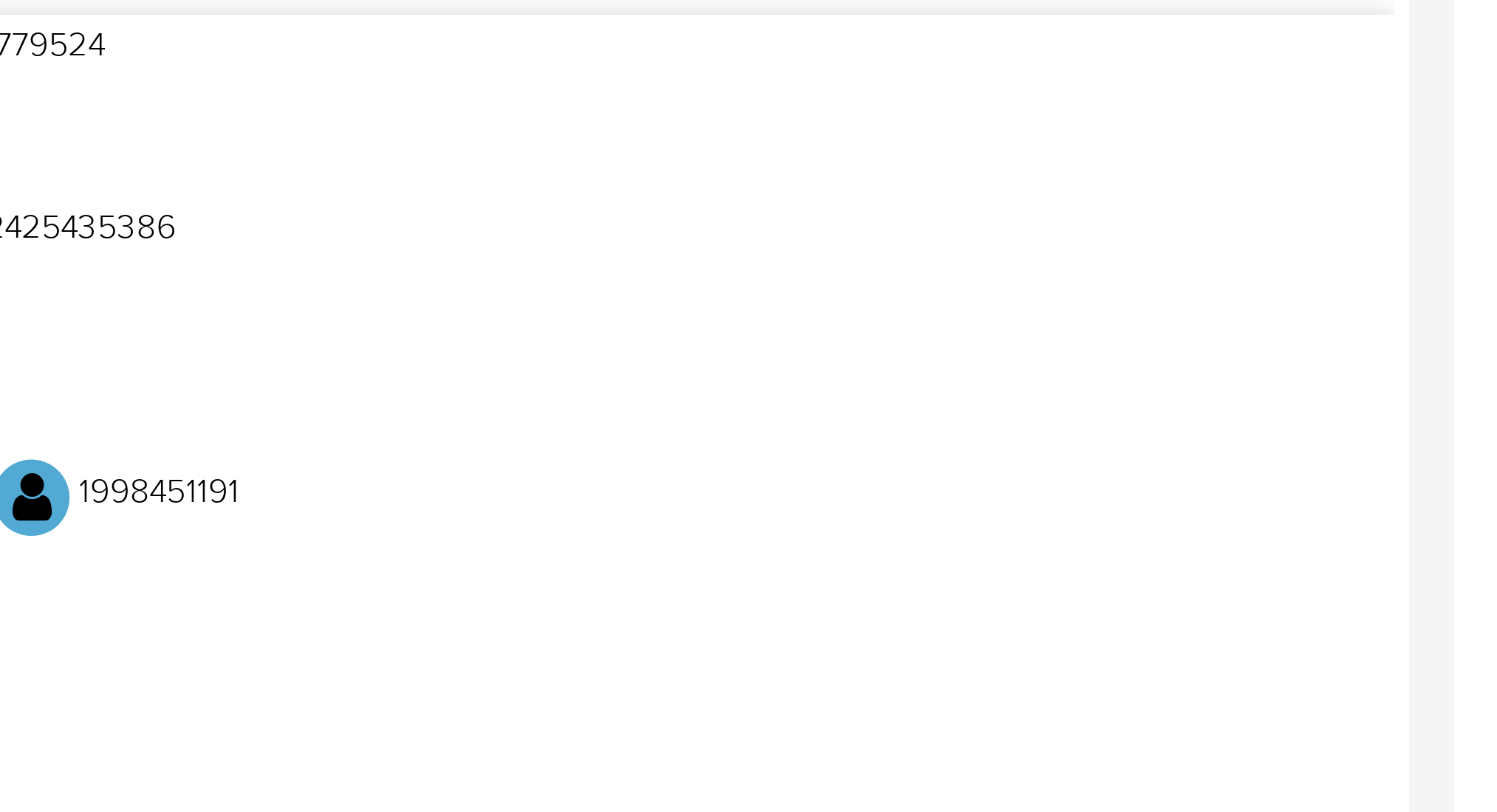
scroll to position [288, 0]
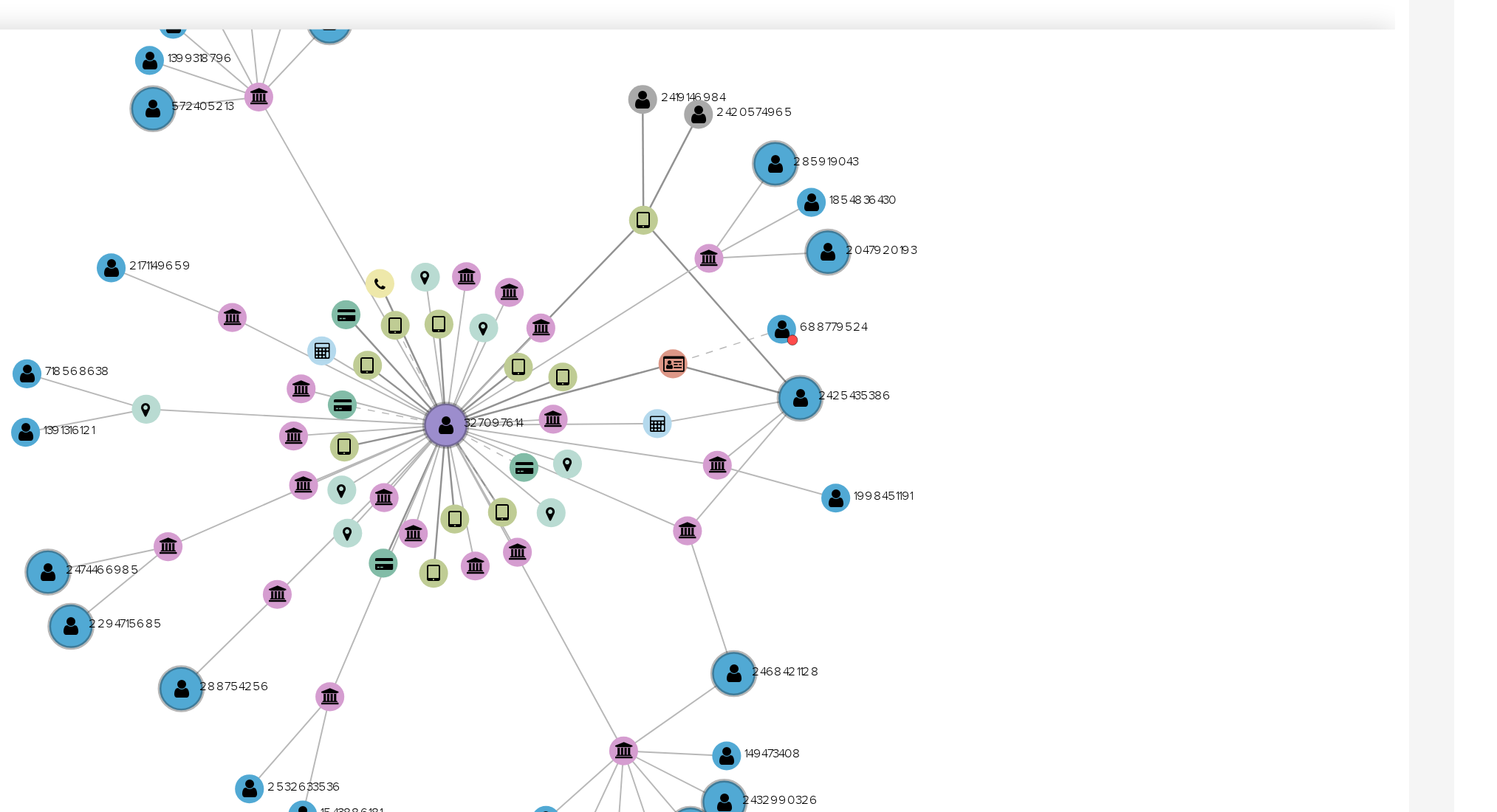
drag, startPoint x: 1278, startPoint y: 351, endPoint x: 1358, endPoint y: 337, distance: 81.2
click at [1380, 356] on icon "device-65fc3fb0833f44586c1d07a0  user-327097614  327097614 device-64d7ce1c58f…" at bounding box center [876, 356] width 1210 height 214
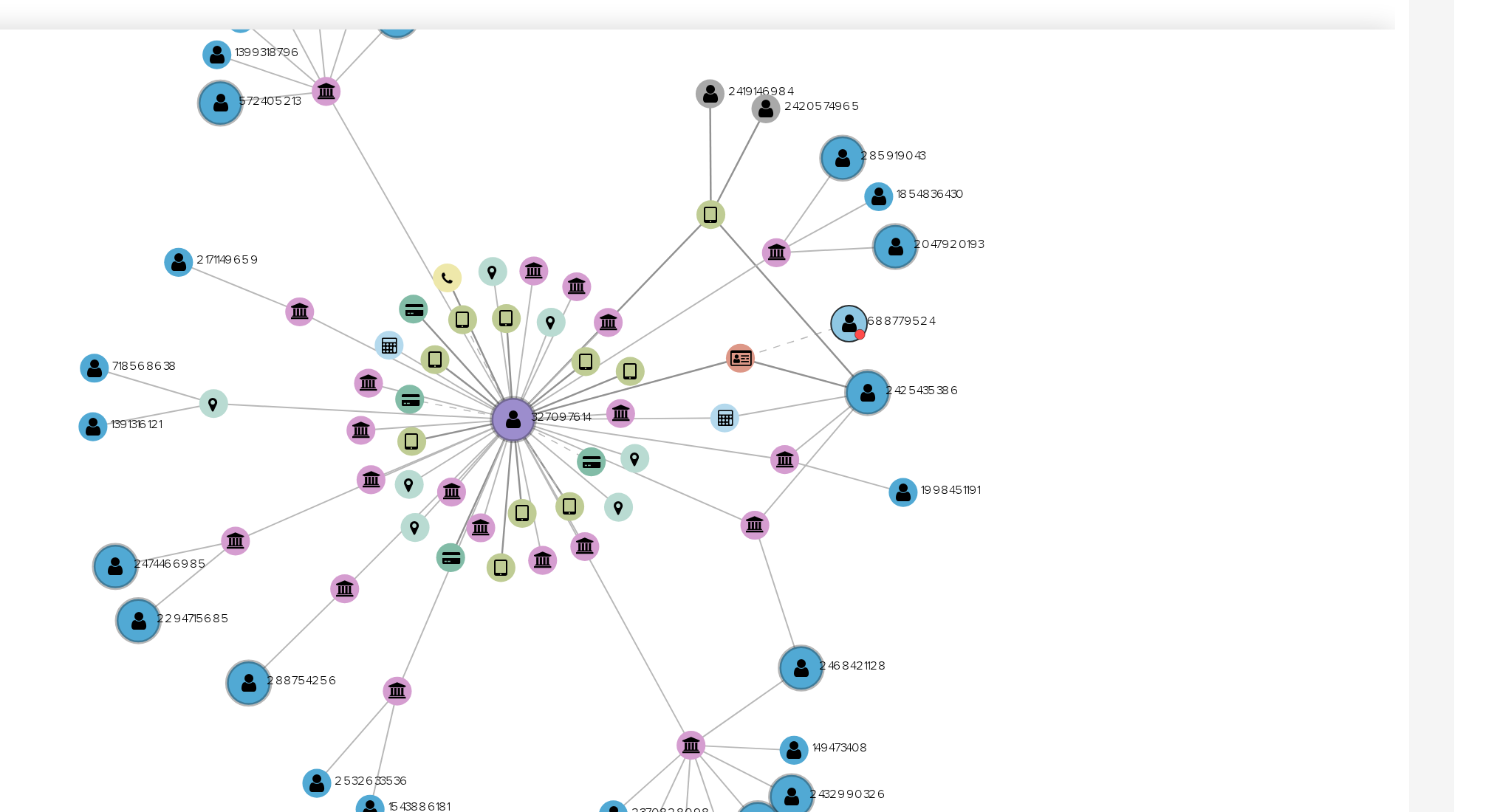
click at [1341, 326] on circle at bounding box center [1338, 327] width 10 height 10
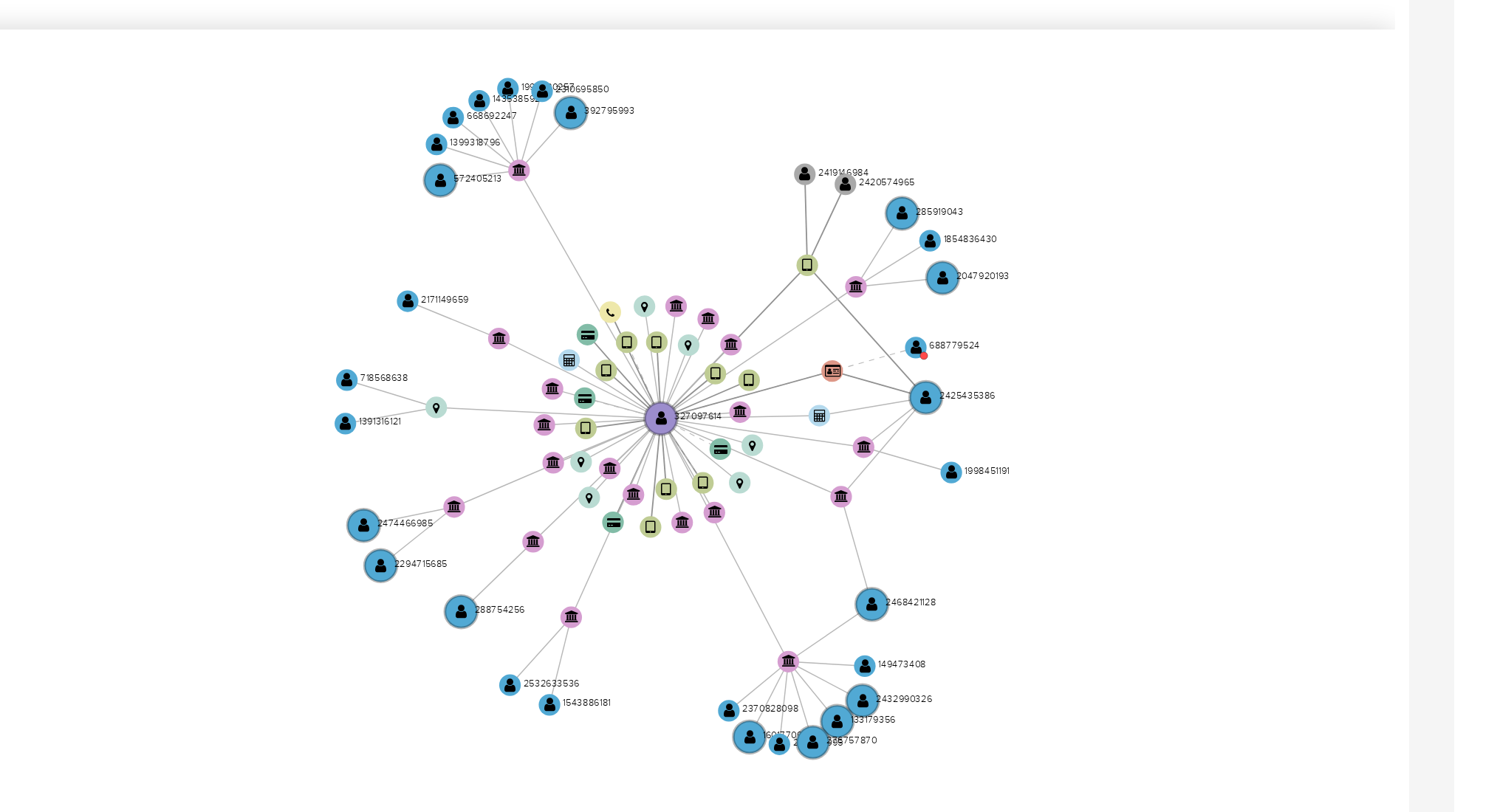
click at [1422, 349] on icon "device-65fc3fb0833f44586c1d07a0  user-327097614  327097614 device-64d7ce1c58f…" at bounding box center [876, 356] width 1210 height 214
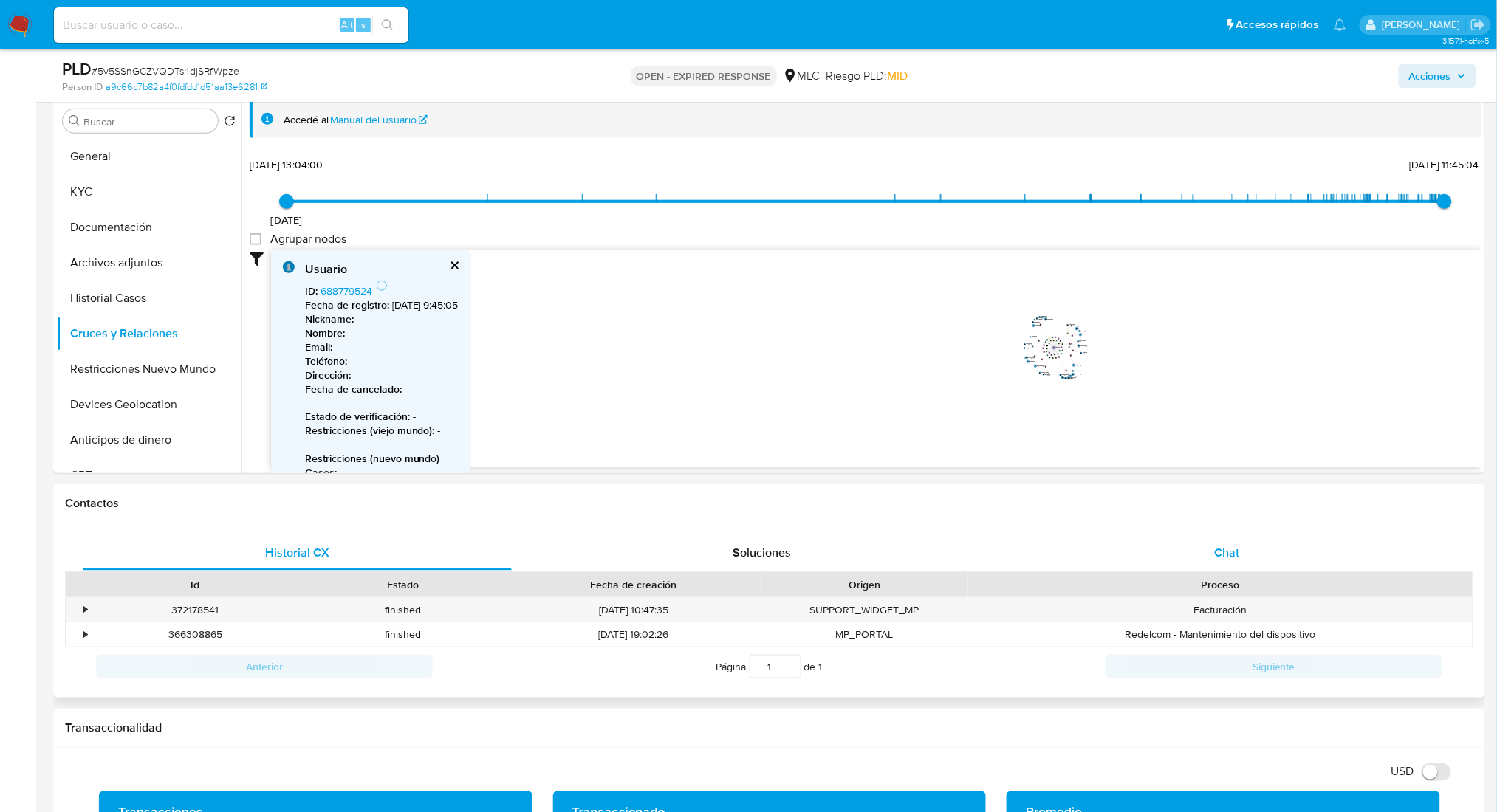
drag, startPoint x: 1089, startPoint y: 348, endPoint x: 1094, endPoint y: 536, distance: 188.1
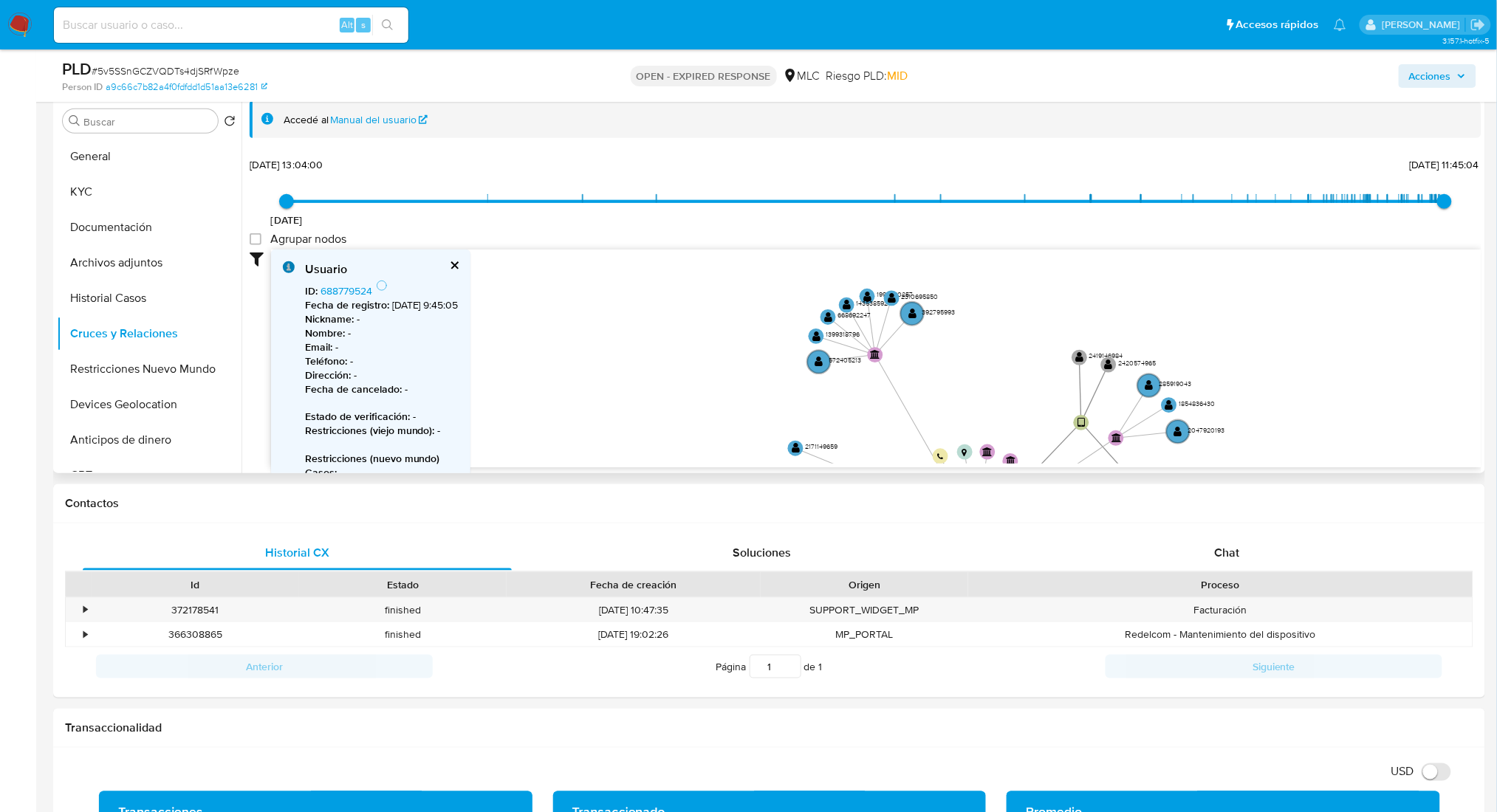
drag, startPoint x: 1073, startPoint y: 410, endPoint x: 1049, endPoint y: 230, distance: 181.6
click at [1049, 230] on div "17/12/2020 17/12/2020, 13:04:00 26/8/2025, 11:45:04 Agrupar nodos Filtros Confi…" at bounding box center [865, 311] width 1232 height 314
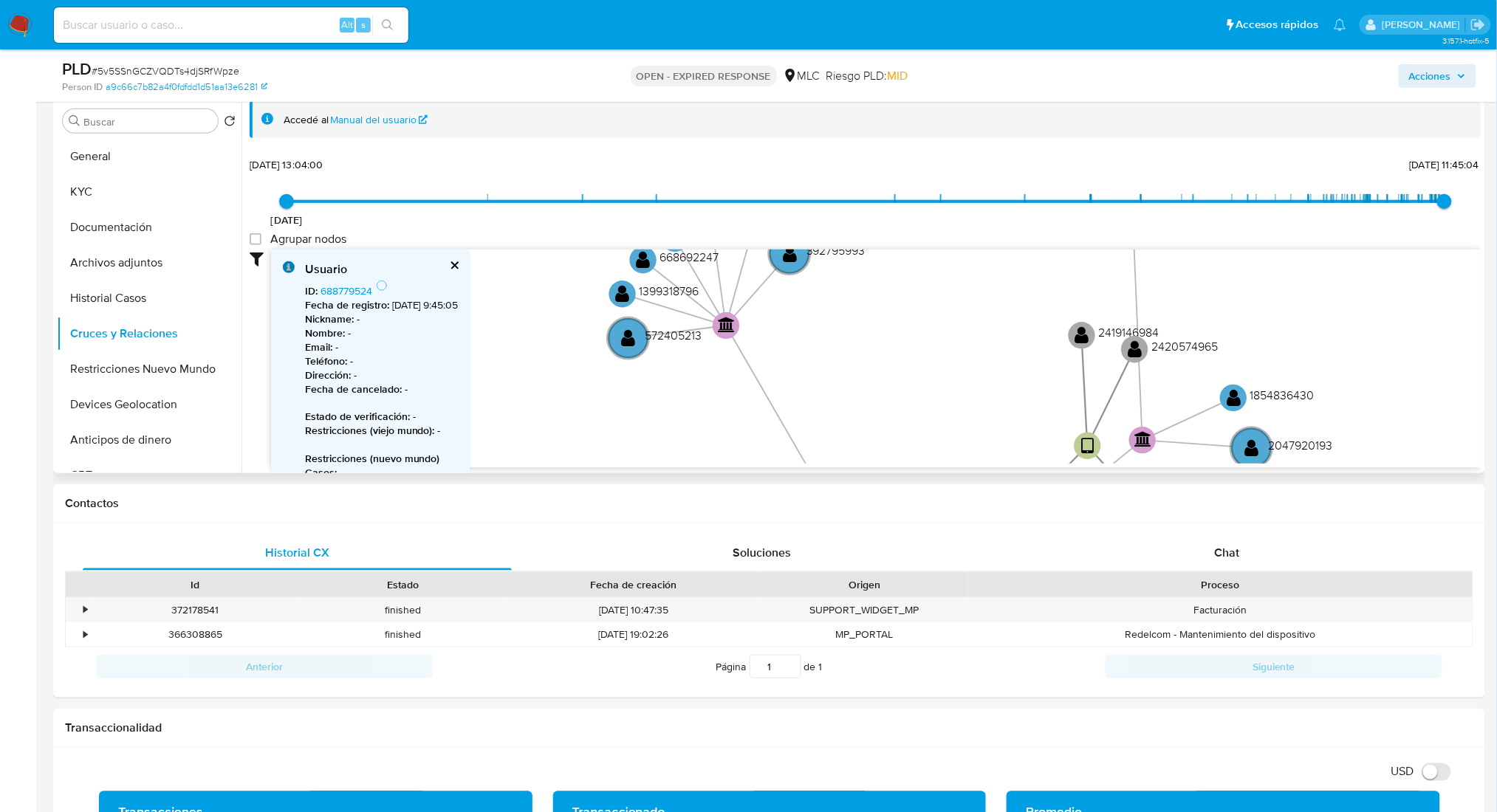
drag, startPoint x: 1211, startPoint y: 373, endPoint x: 1141, endPoint y: 210, distance: 177.4
click at [1141, 210] on div "17/12/2020 17/12/2020, 13:04:00 26/8/2025, 11:45:04 Agrupar nodos Filtros Confi…" at bounding box center [865, 311] width 1232 height 314
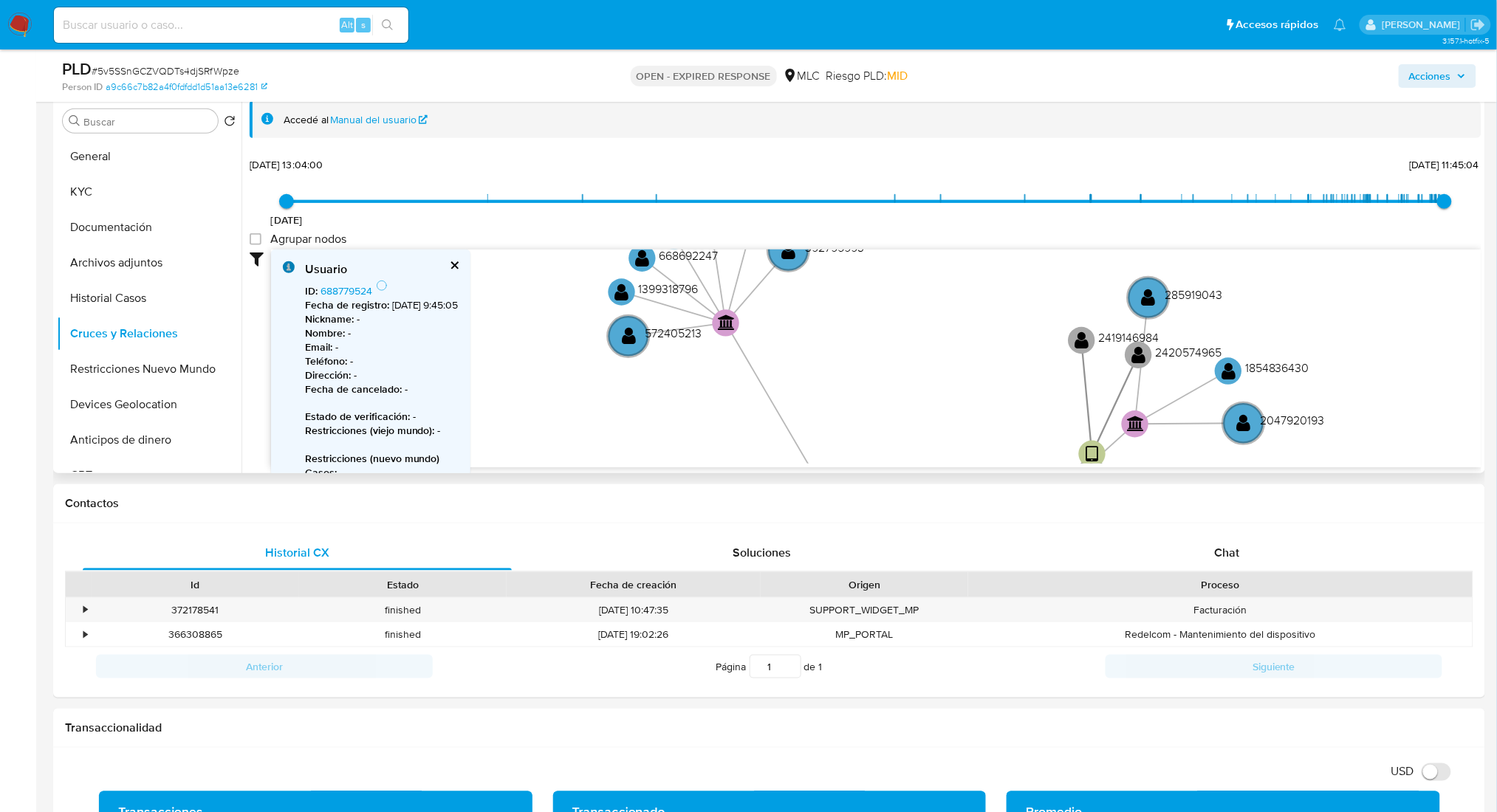
drag, startPoint x: 1330, startPoint y: 332, endPoint x: 1194, endPoint y: 152, distance: 225.6
click at [1196, 151] on div "Accedé al Manual del usuario 17/12/2020 17/12/2020, 13:04:00 26/8/2025, 11:45:0…" at bounding box center [865, 284] width 1232 height 367
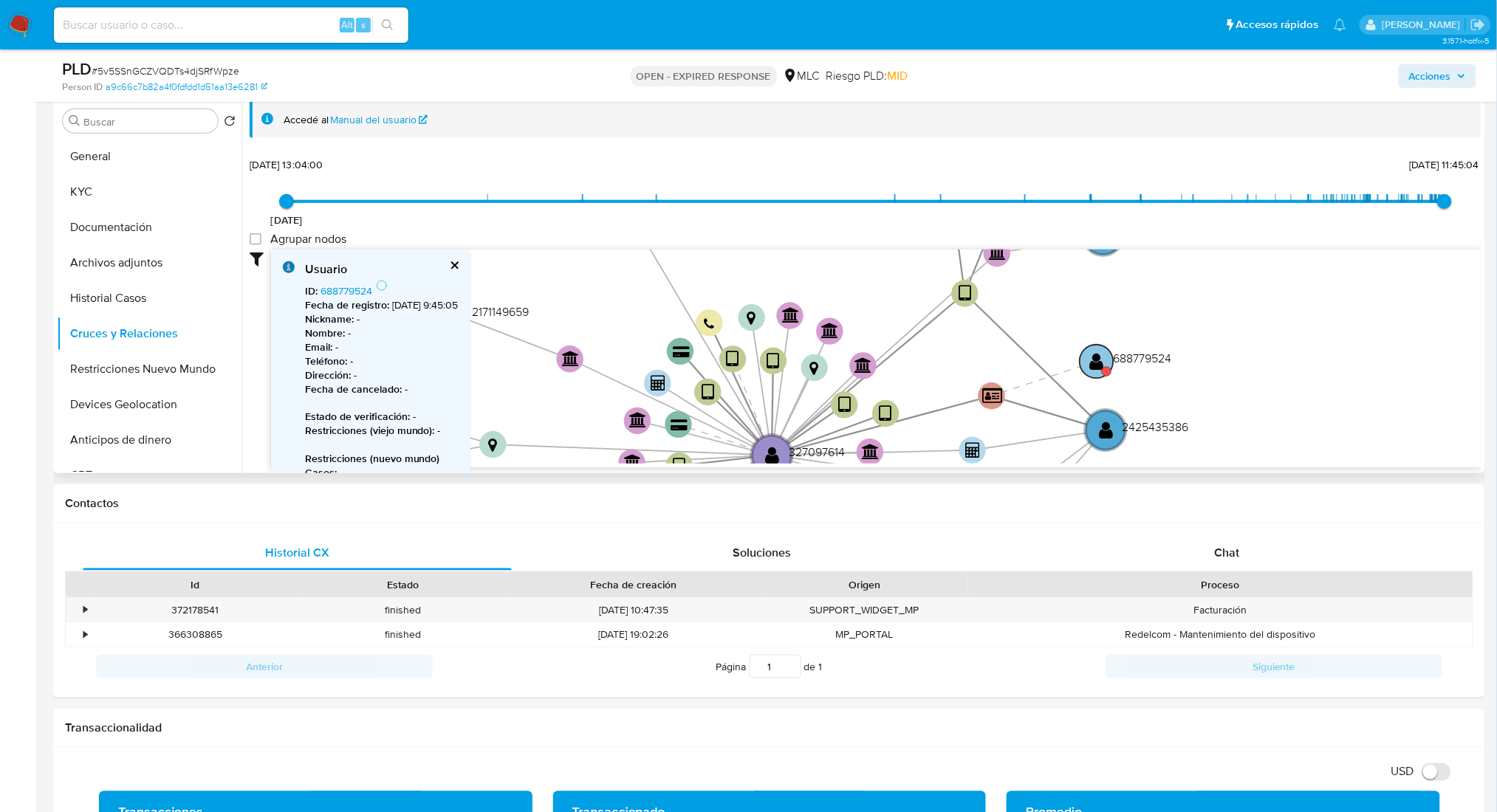
click at [1125, 364] on text "688779524" at bounding box center [1142, 358] width 58 height 16
click at [1105, 359] on circle at bounding box center [1098, 363] width 34 height 34
click at [1105, 359] on text "" at bounding box center [1099, 364] width 14 height 19
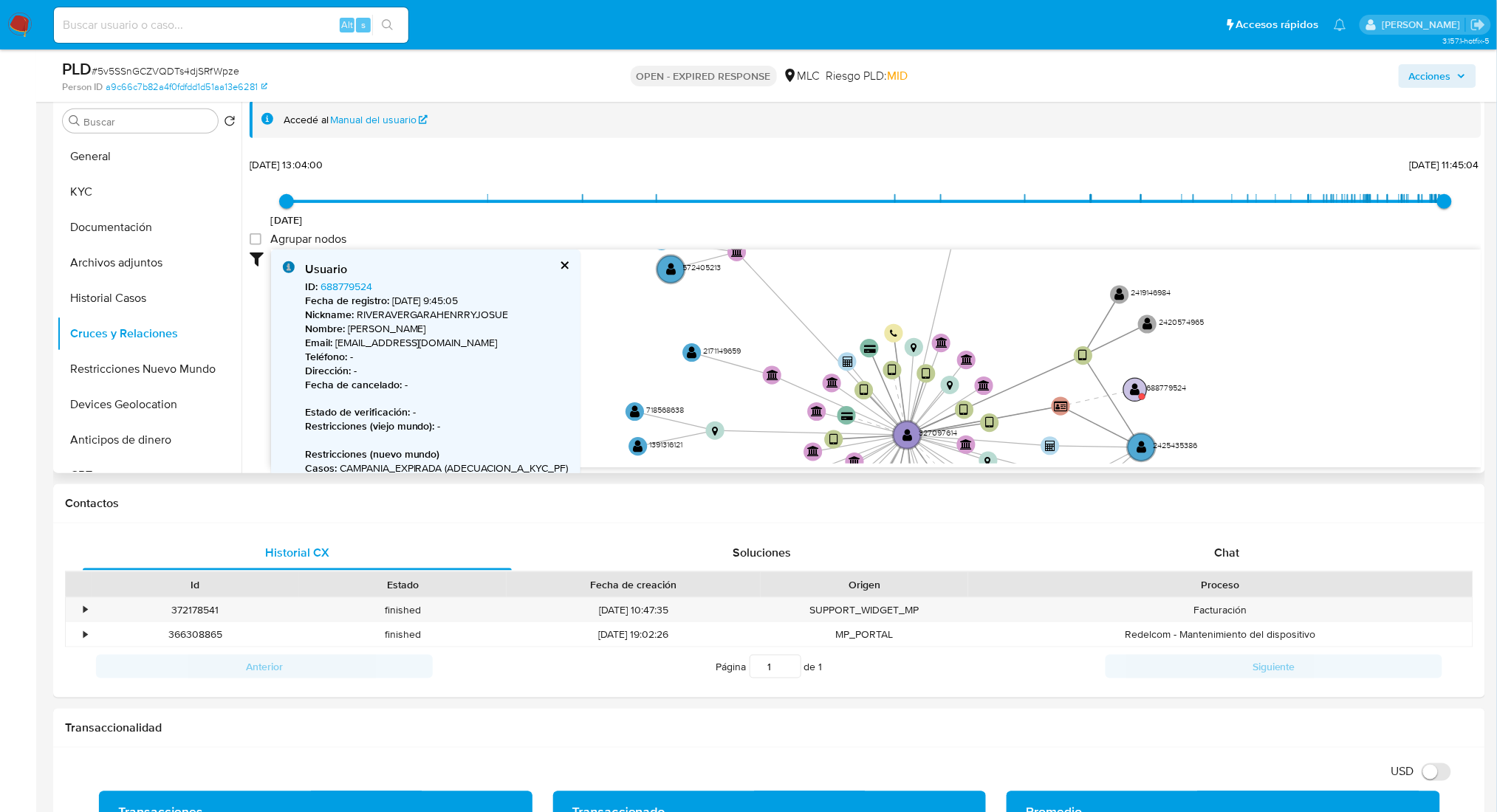
click at [1134, 395] on text "" at bounding box center [1135, 390] width 10 height 14
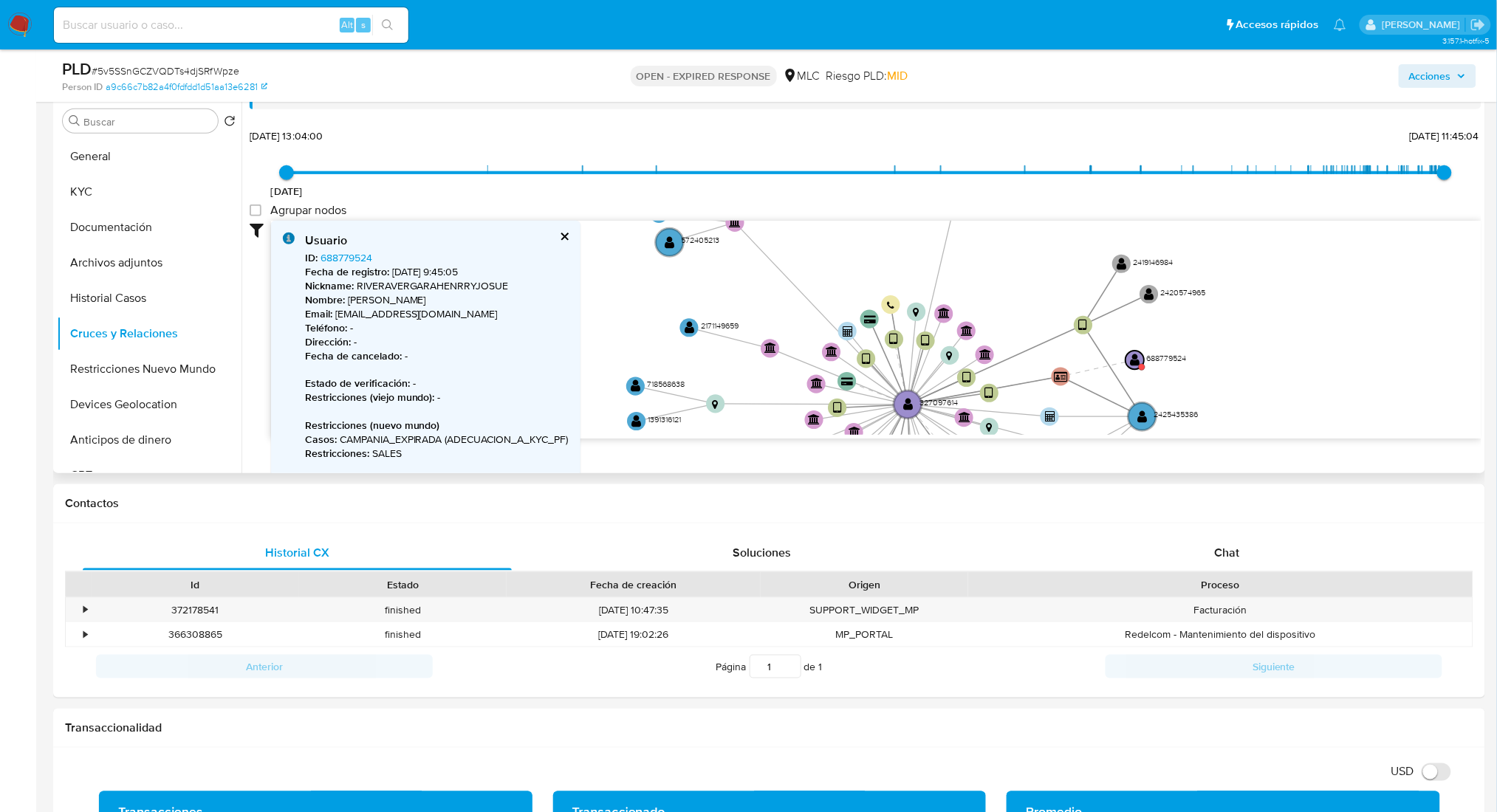
scroll to position [98, 0]
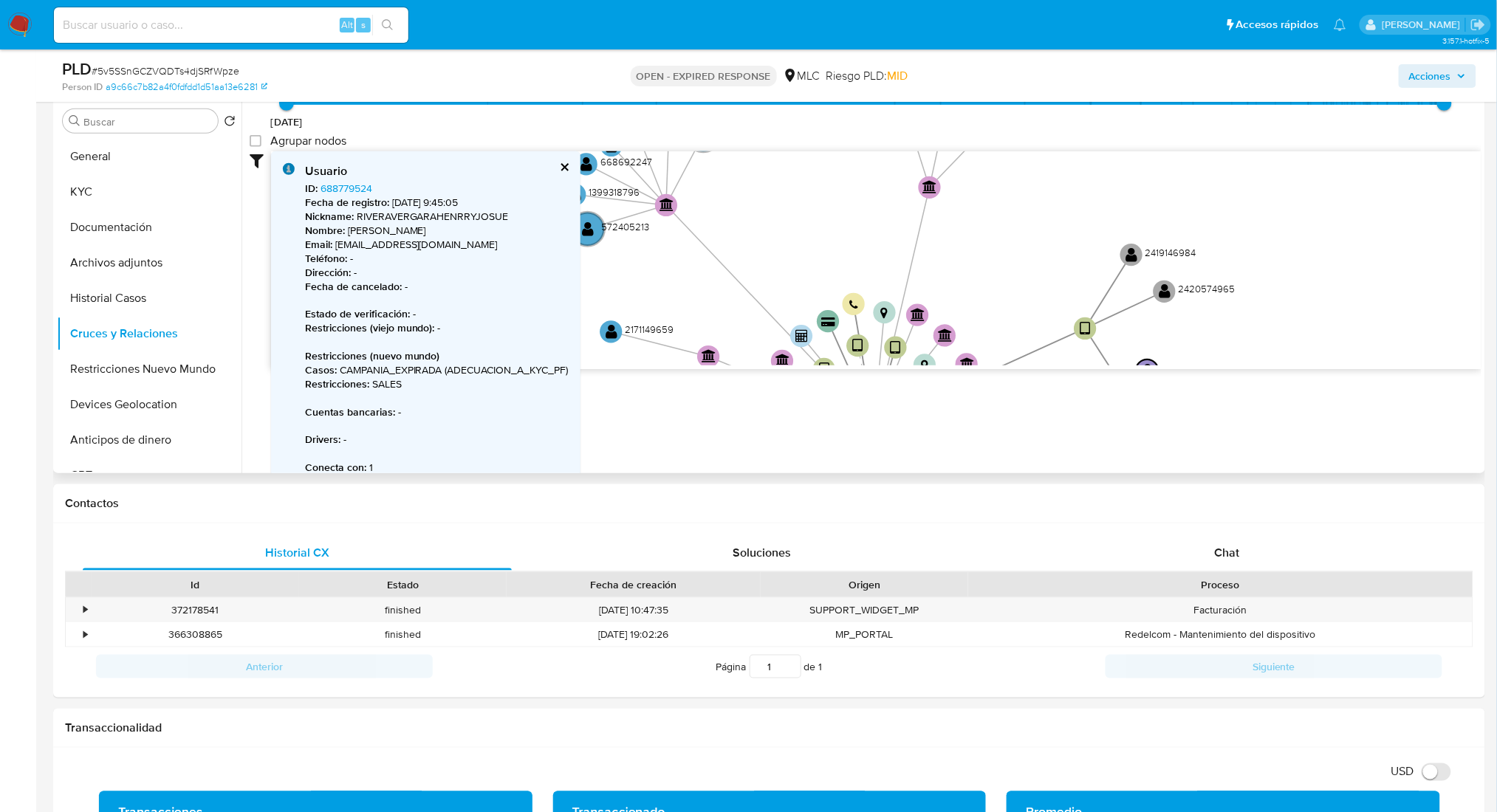
drag, startPoint x: 1324, startPoint y: 359, endPoint x: 1371, endPoint y: 427, distance: 82.7
click at [1371, 427] on div "Accedé al Manual del usuario 17/12/2020 17/12/2020, 13:04:00 26/8/2025, 11:45:0…" at bounding box center [862, 284] width 1240 height 378
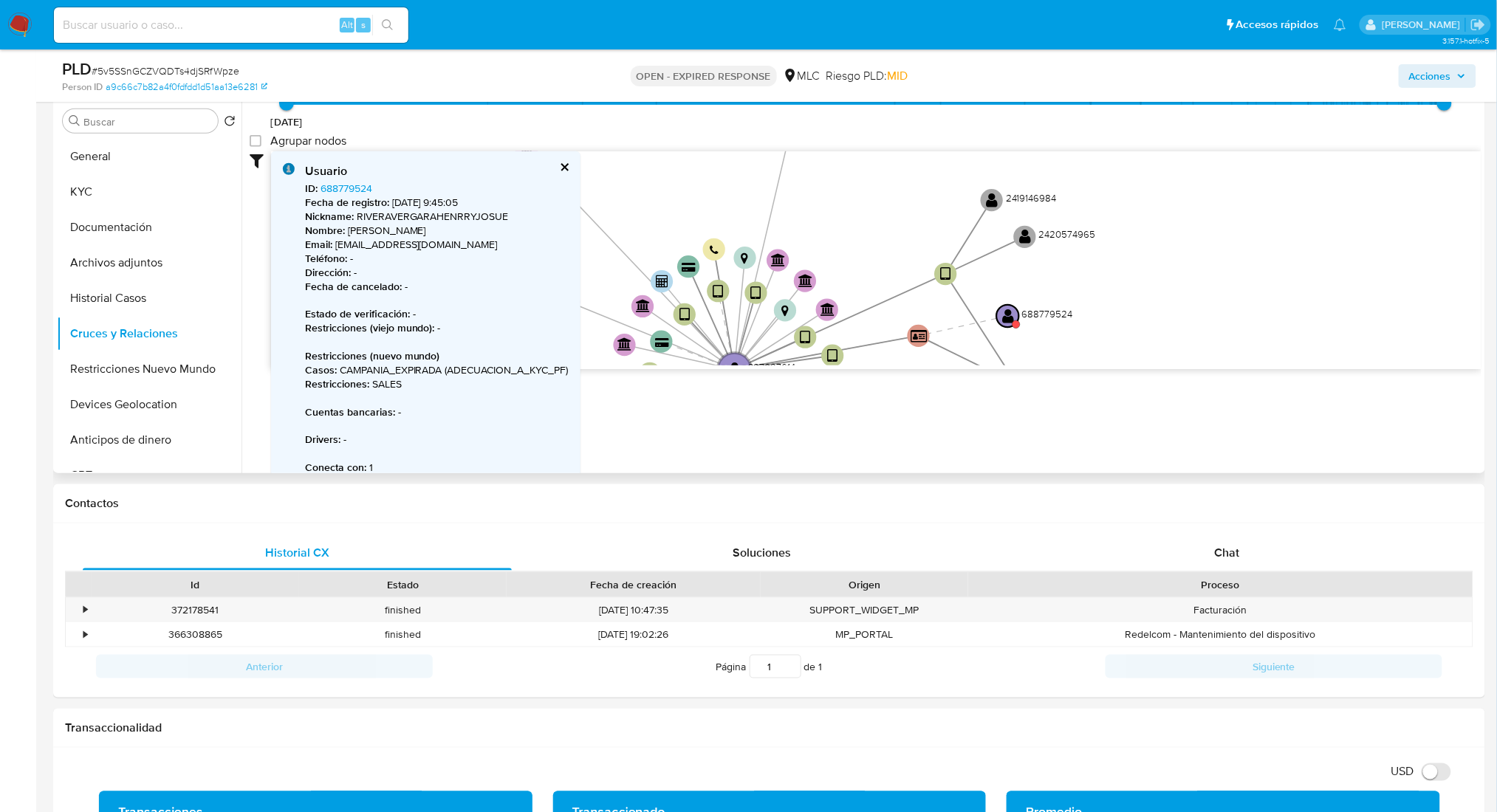
drag, startPoint x: 1180, startPoint y: 243, endPoint x: 1104, endPoint y: 191, distance: 92.1
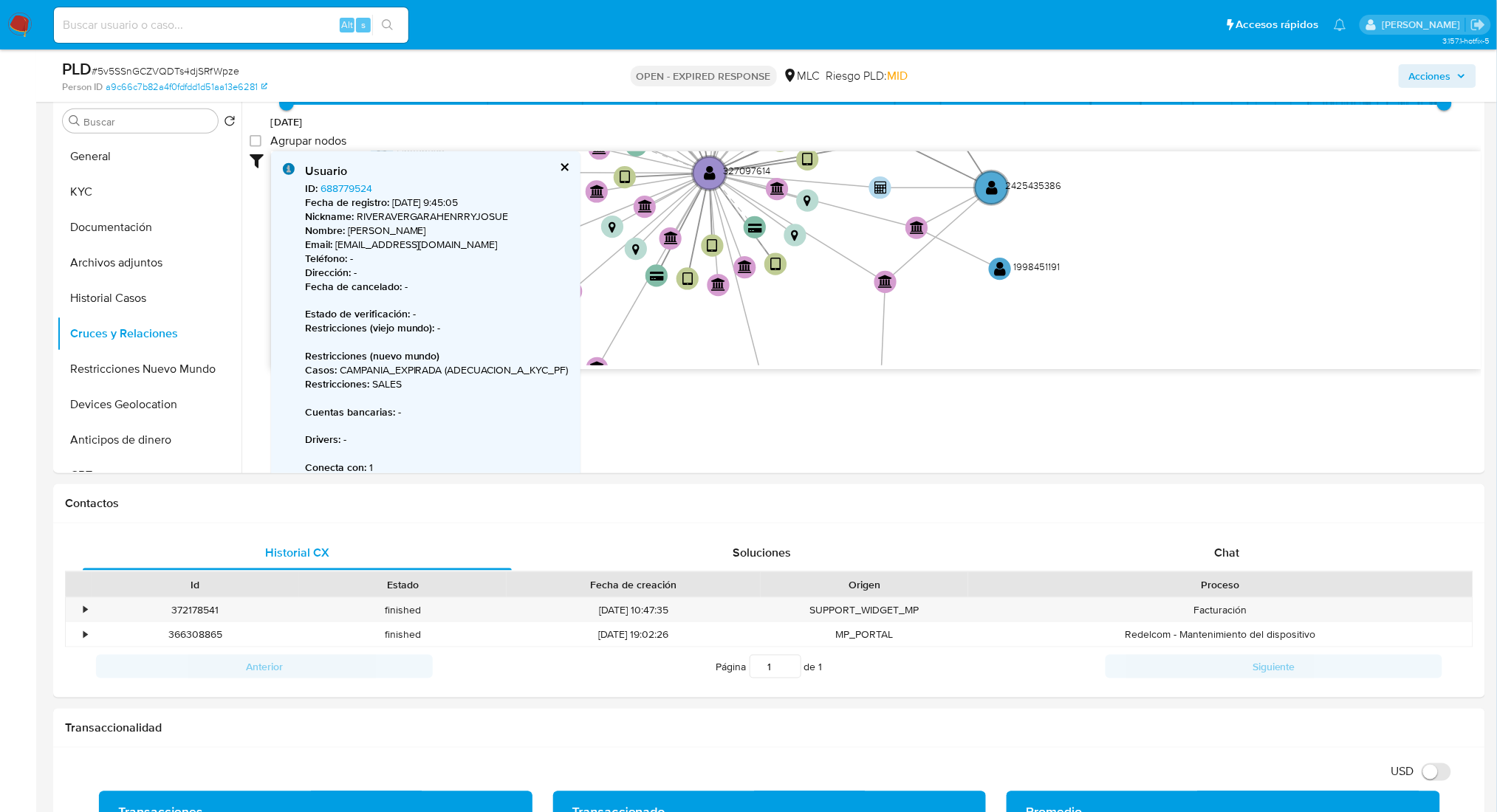
drag, startPoint x: 1175, startPoint y: 234, endPoint x: 1235, endPoint y: 92, distance: 154.2
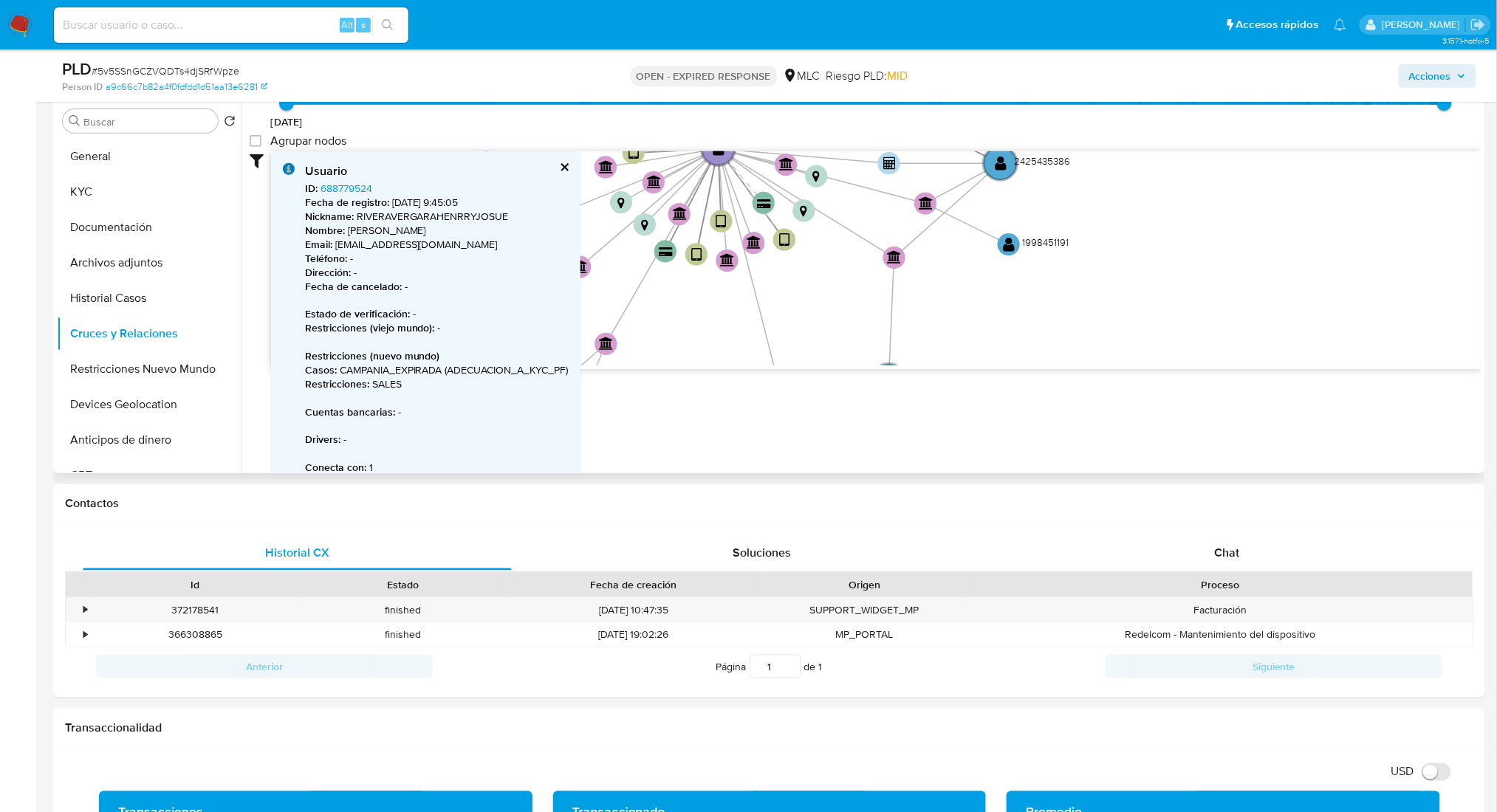
drag, startPoint x: 1344, startPoint y: 175, endPoint x: 1401, endPoint y: 114, distance: 83.5
click at [1403, 116] on div "17/12/2020 17/12/2020, 13:04:00 26/8/2025, 11:45:04 Agrupar nodos Filtros Confi…" at bounding box center [865, 212] width 1232 height 314
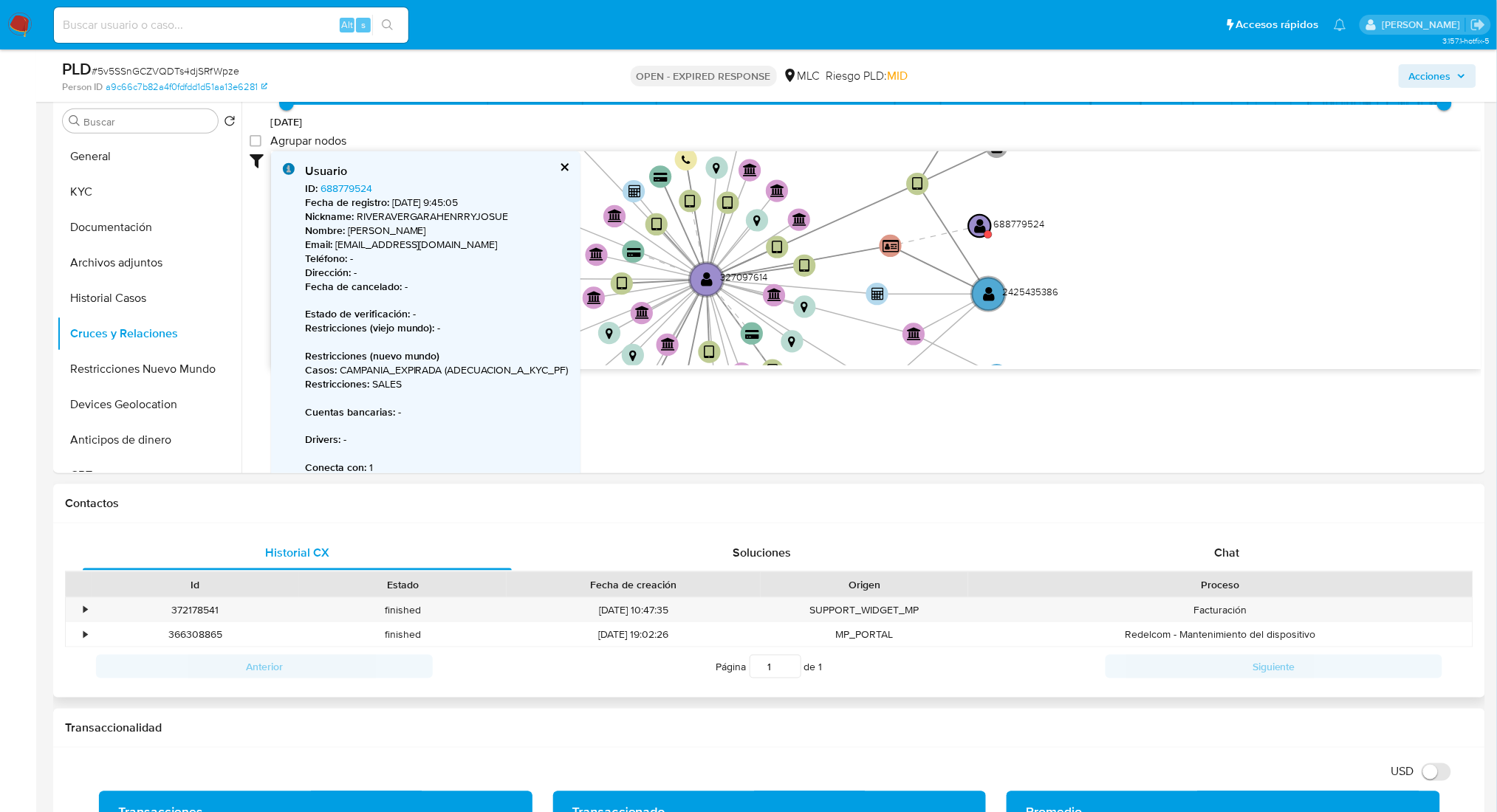
drag, startPoint x: 1316, startPoint y: 260, endPoint x: 1114, endPoint y: 500, distance: 313.7
click at [979, 218] on text "" at bounding box center [979, 225] width 12 height 16
click at [356, 190] on link "688779524" at bounding box center [346, 188] width 52 height 15
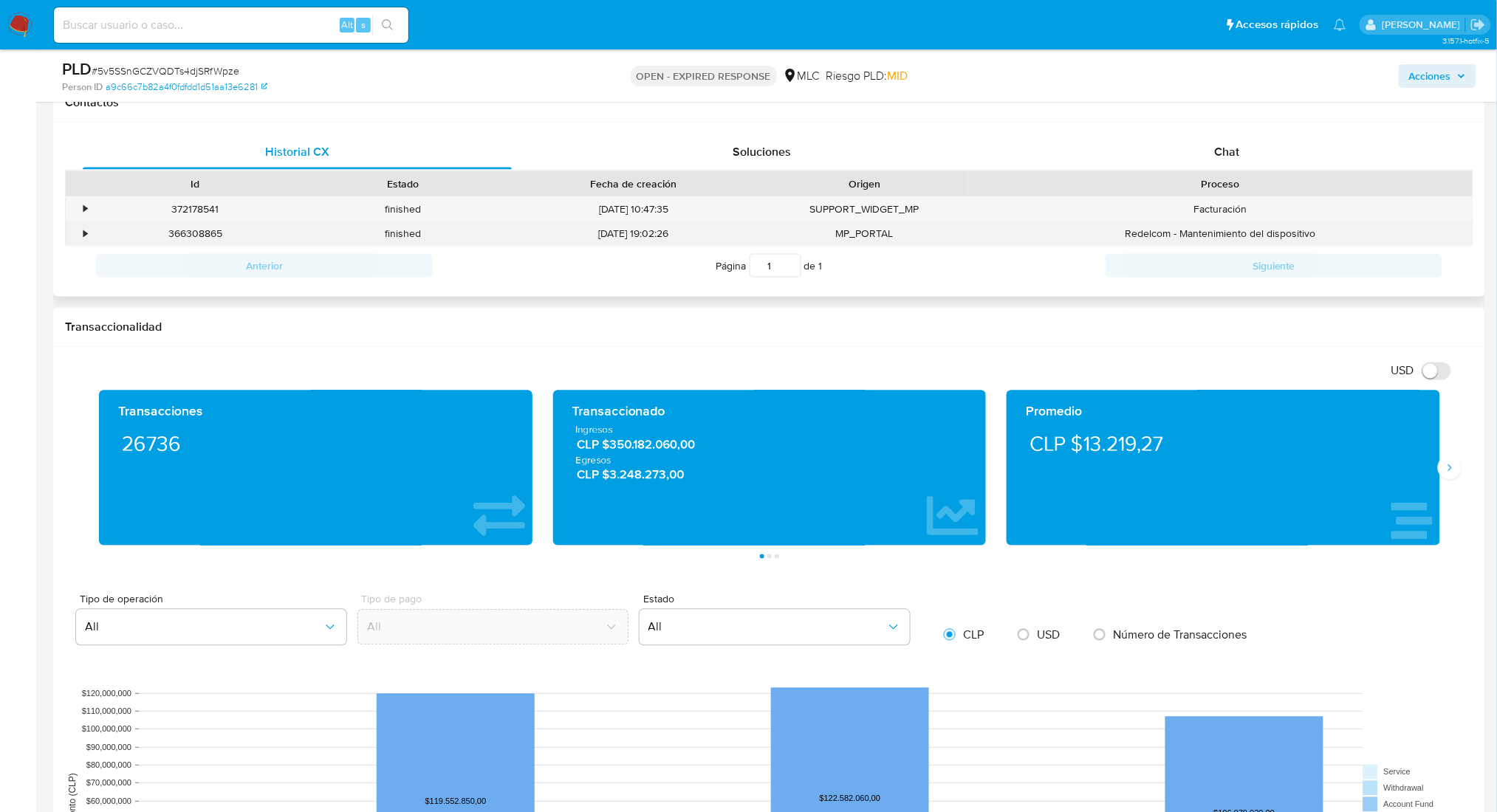
scroll to position [681, 0]
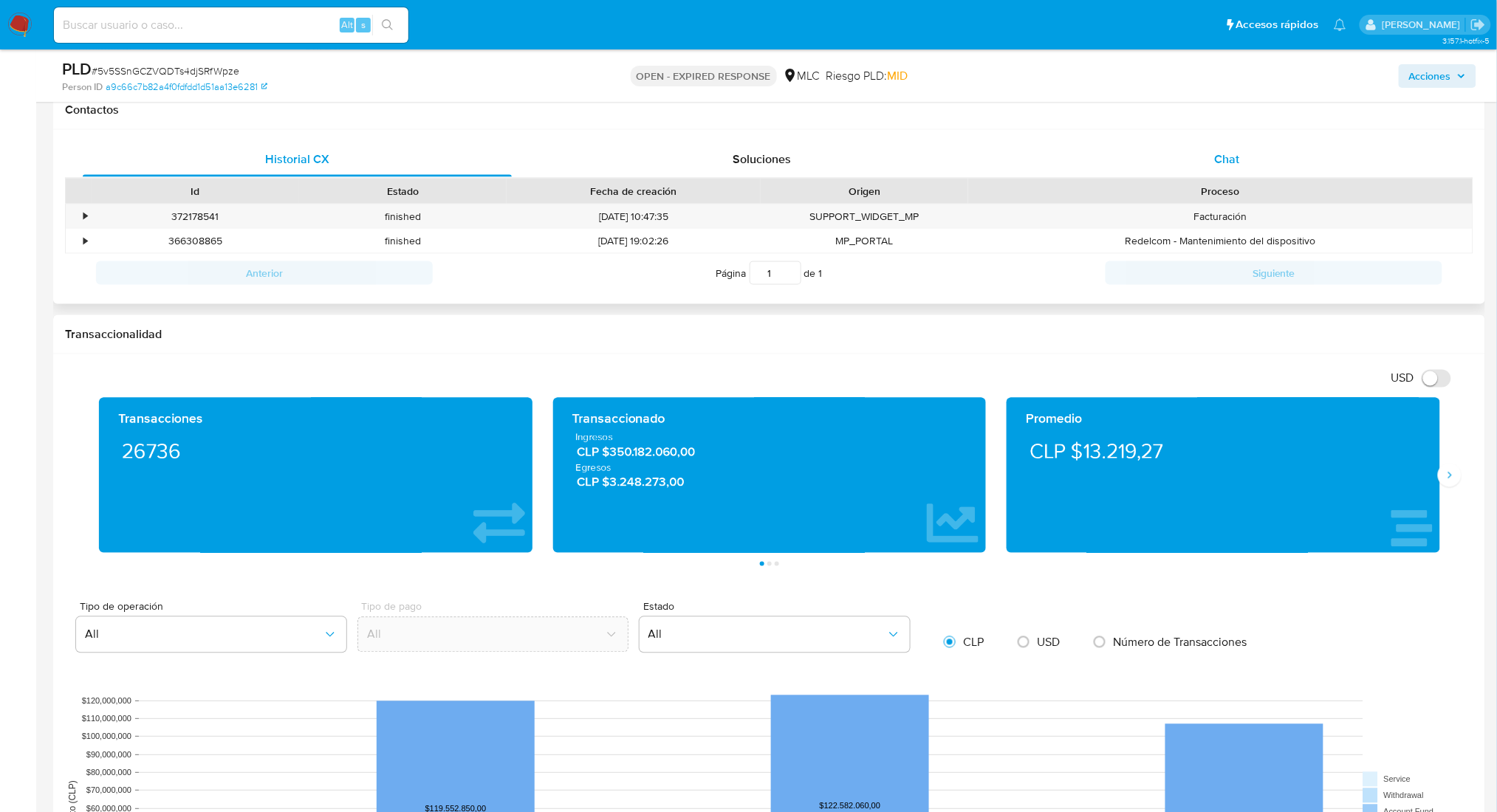
click at [1210, 166] on div "Chat" at bounding box center [1227, 159] width 429 height 35
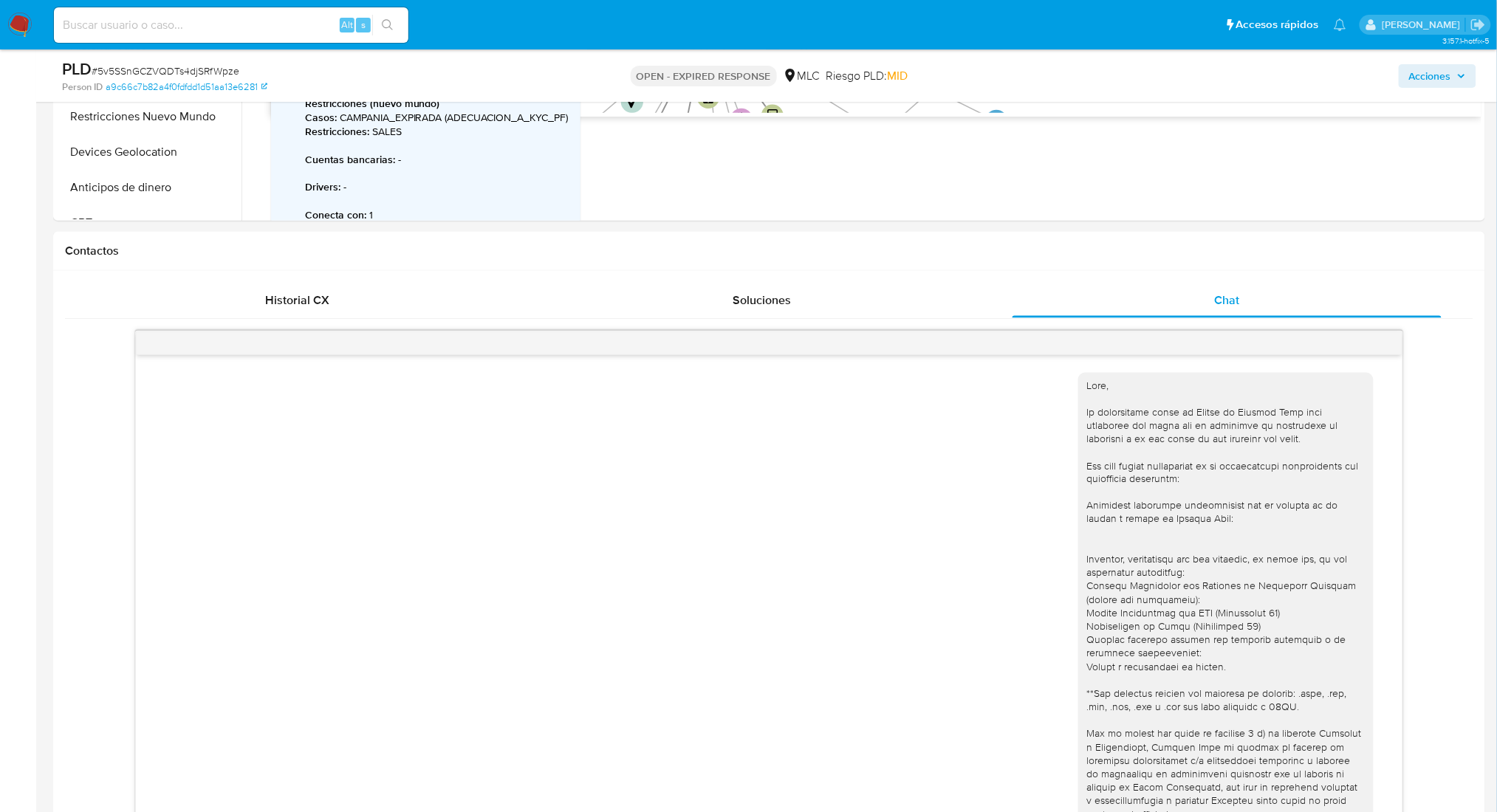
scroll to position [288, 0]
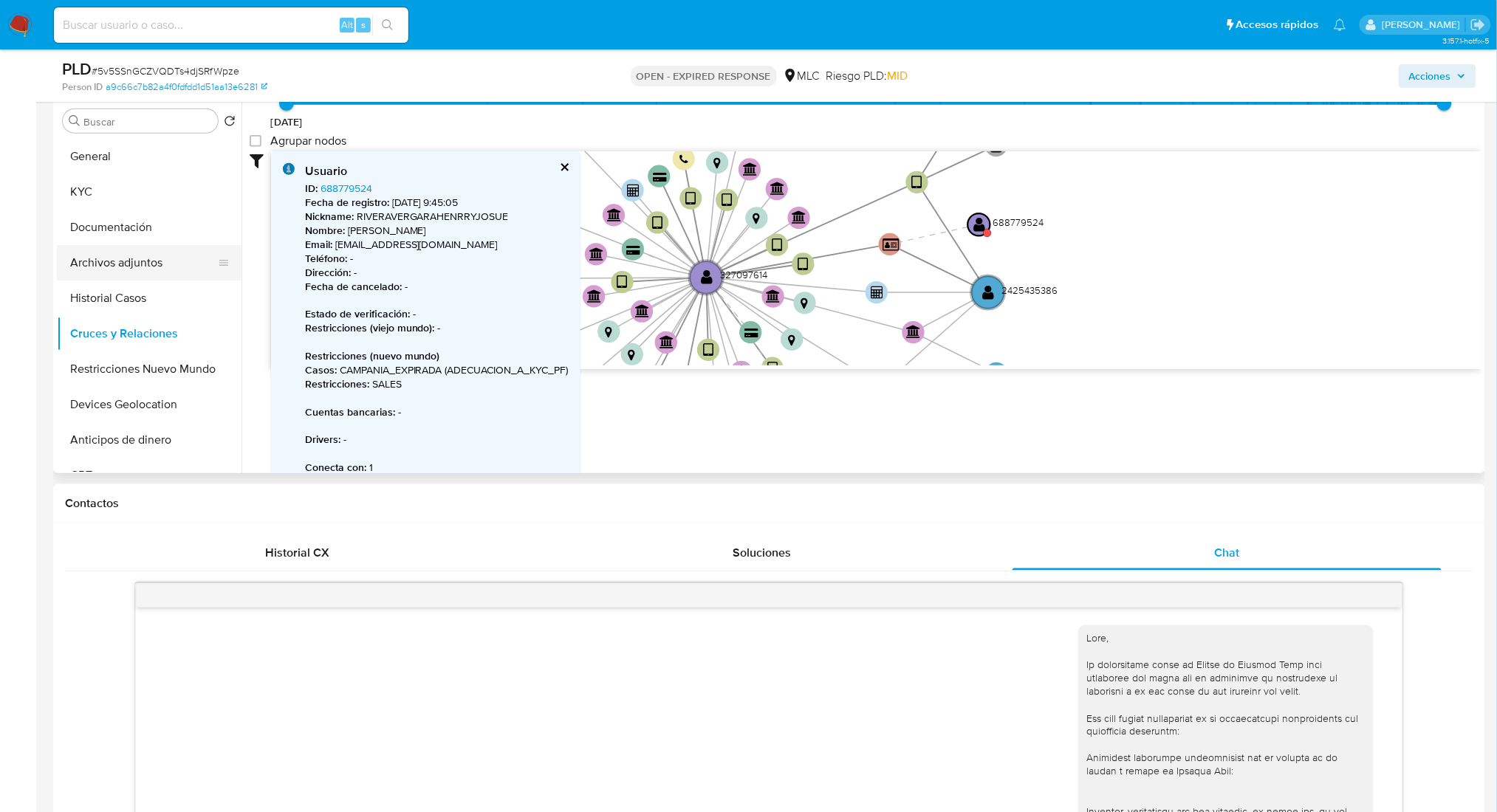
click at [130, 256] on button "Archivos adjuntos" at bounding box center [143, 263] width 173 height 35
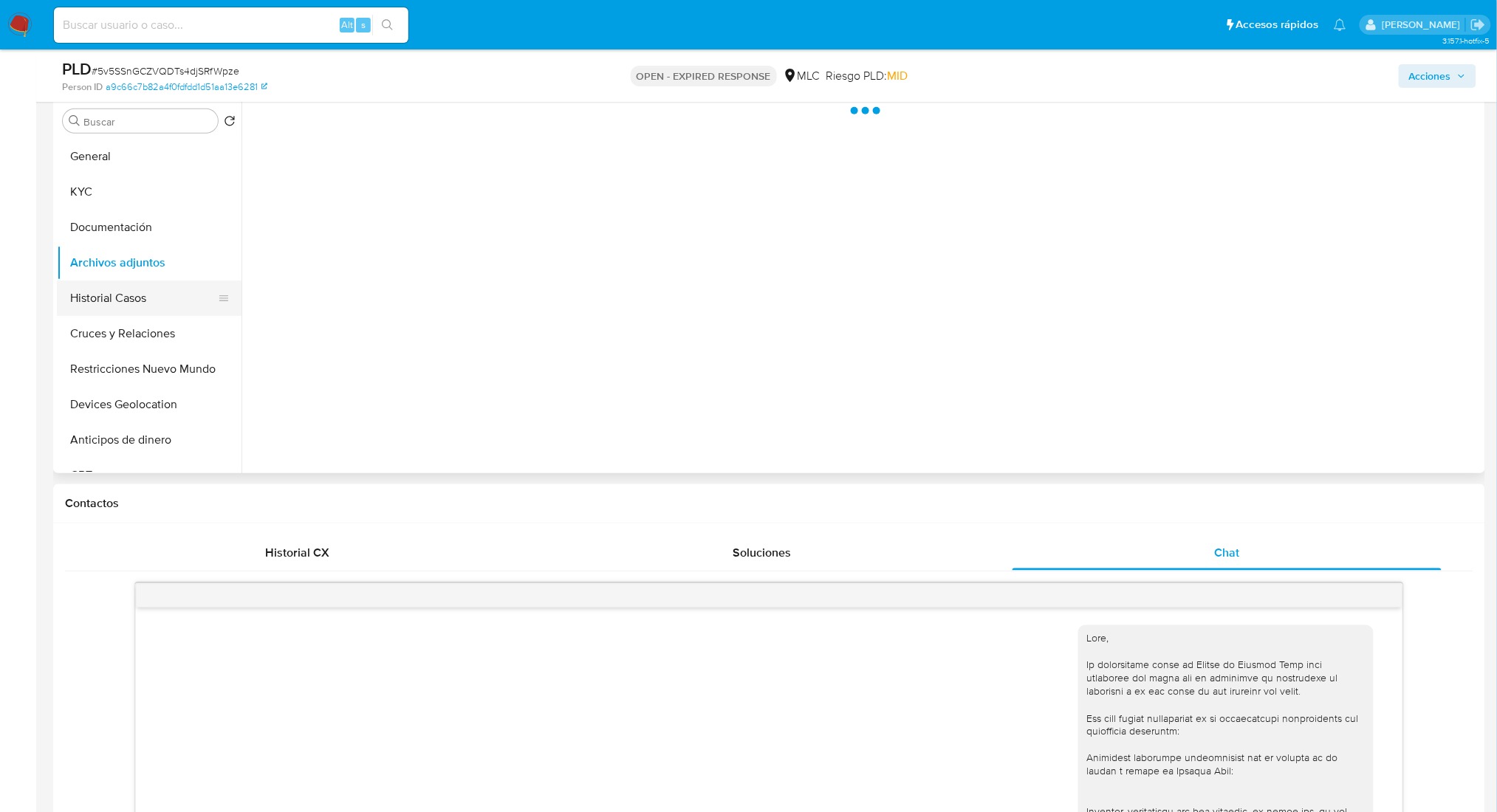
scroll to position [0, 0]
click at [136, 231] on button "Documentación" at bounding box center [143, 227] width 173 height 35
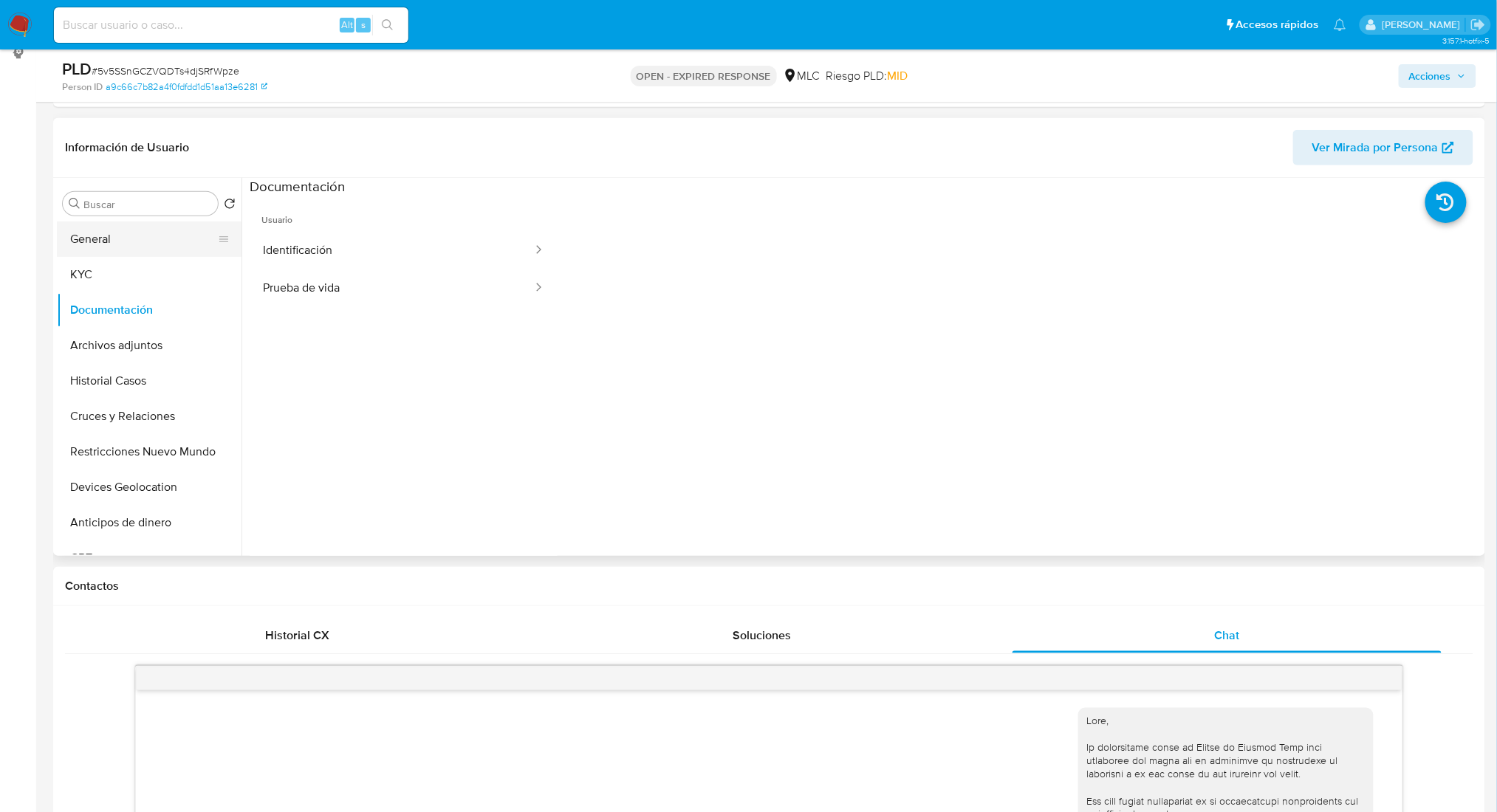
scroll to position [91, 0]
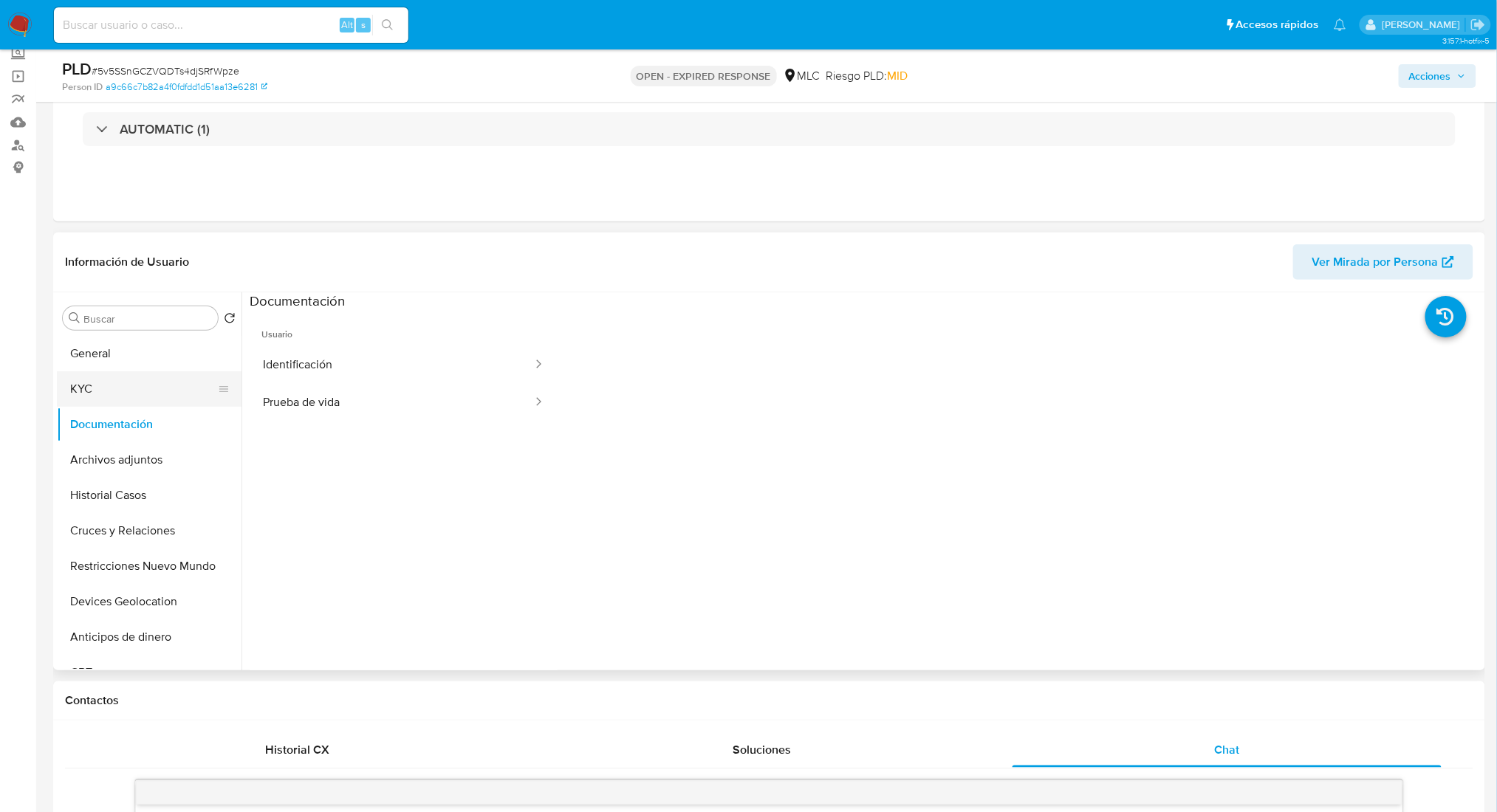
click at [114, 397] on button "KYC" at bounding box center [143, 389] width 173 height 35
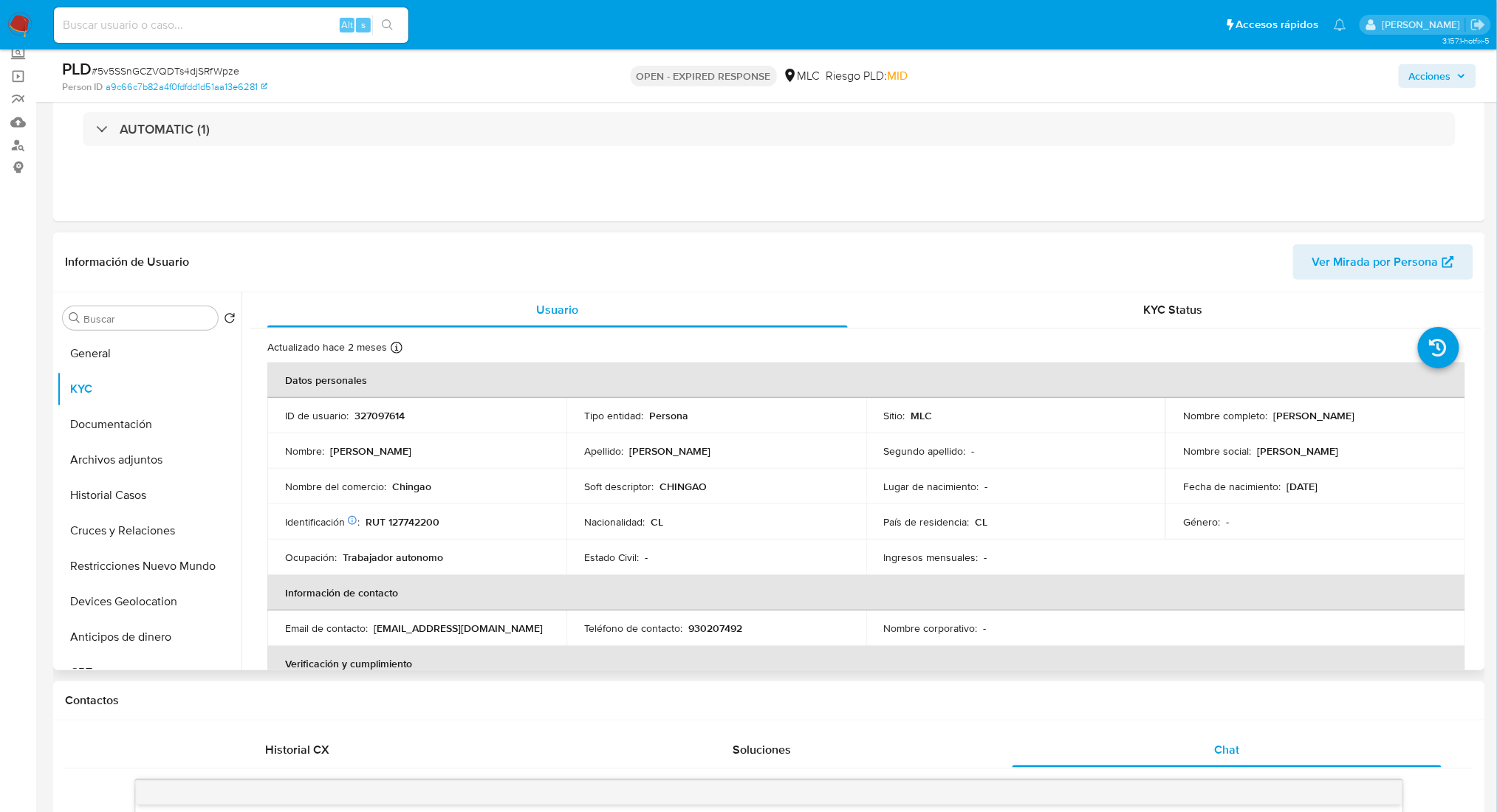
drag, startPoint x: 1271, startPoint y: 417, endPoint x: 1445, endPoint y: 409, distance: 174.2
click at [1445, 409] on td "Nombre completo : Henrry Patricio Rivera Oliva" at bounding box center [1314, 415] width 299 height 35
copy p "Henrry Patricio Rivera Oliva"
drag, startPoint x: 446, startPoint y: 506, endPoint x: 419, endPoint y: 527, distance: 34.2
click at [442, 507] on td "Identificación Nº de serie: 519314782 : RUT 127742200" at bounding box center [416, 522] width 299 height 35
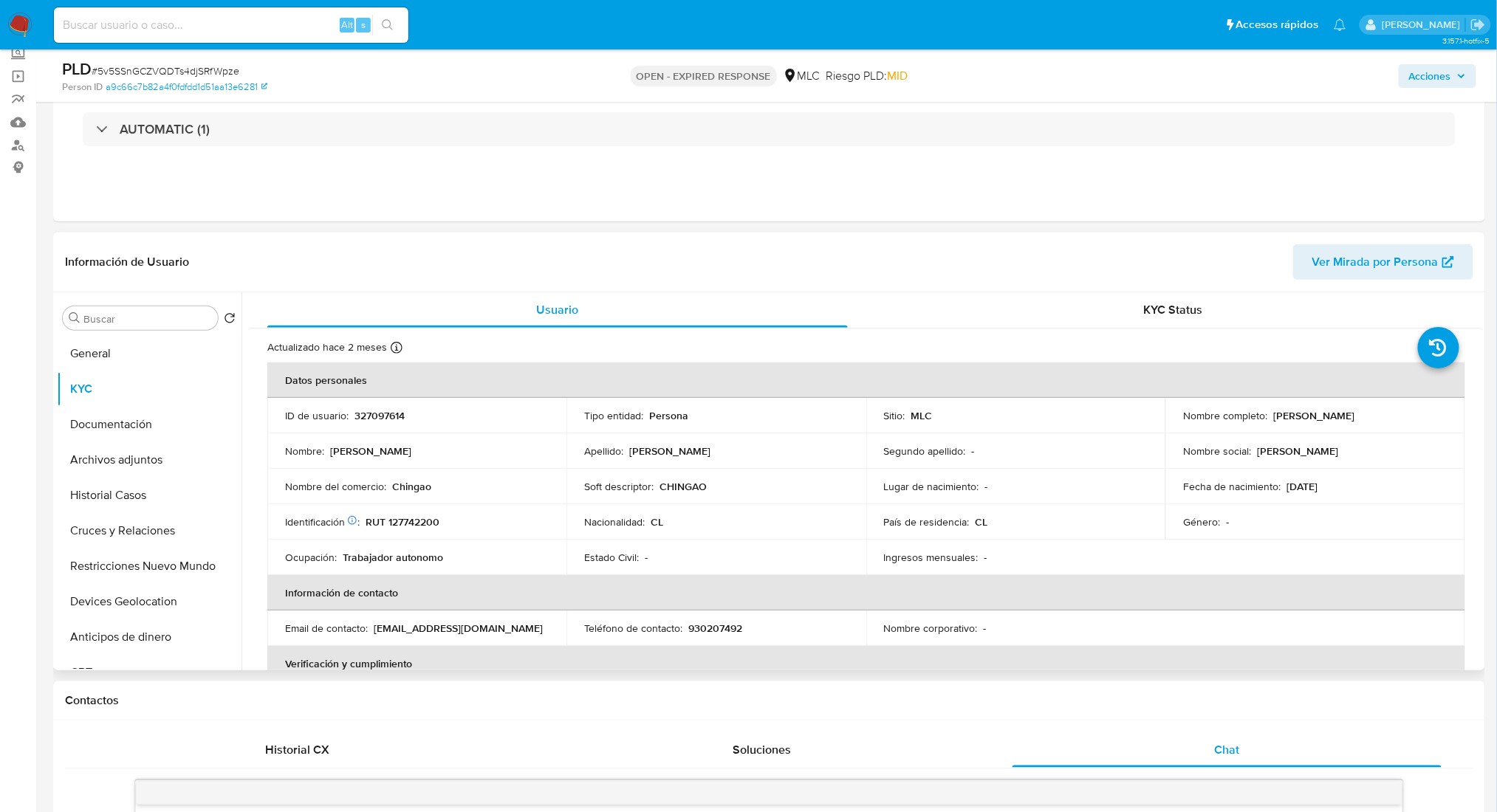
click at [412, 530] on td "Identificación Nº de serie: 519314782 : RUT 127742200" at bounding box center [416, 522] width 299 height 35
click at [391, 509] on td "Identificación Nº de serie: 519314782 : RUT 127742200" at bounding box center [416, 522] width 299 height 35
click at [396, 516] on p "RUT 127742200" at bounding box center [403, 522] width 74 height 14
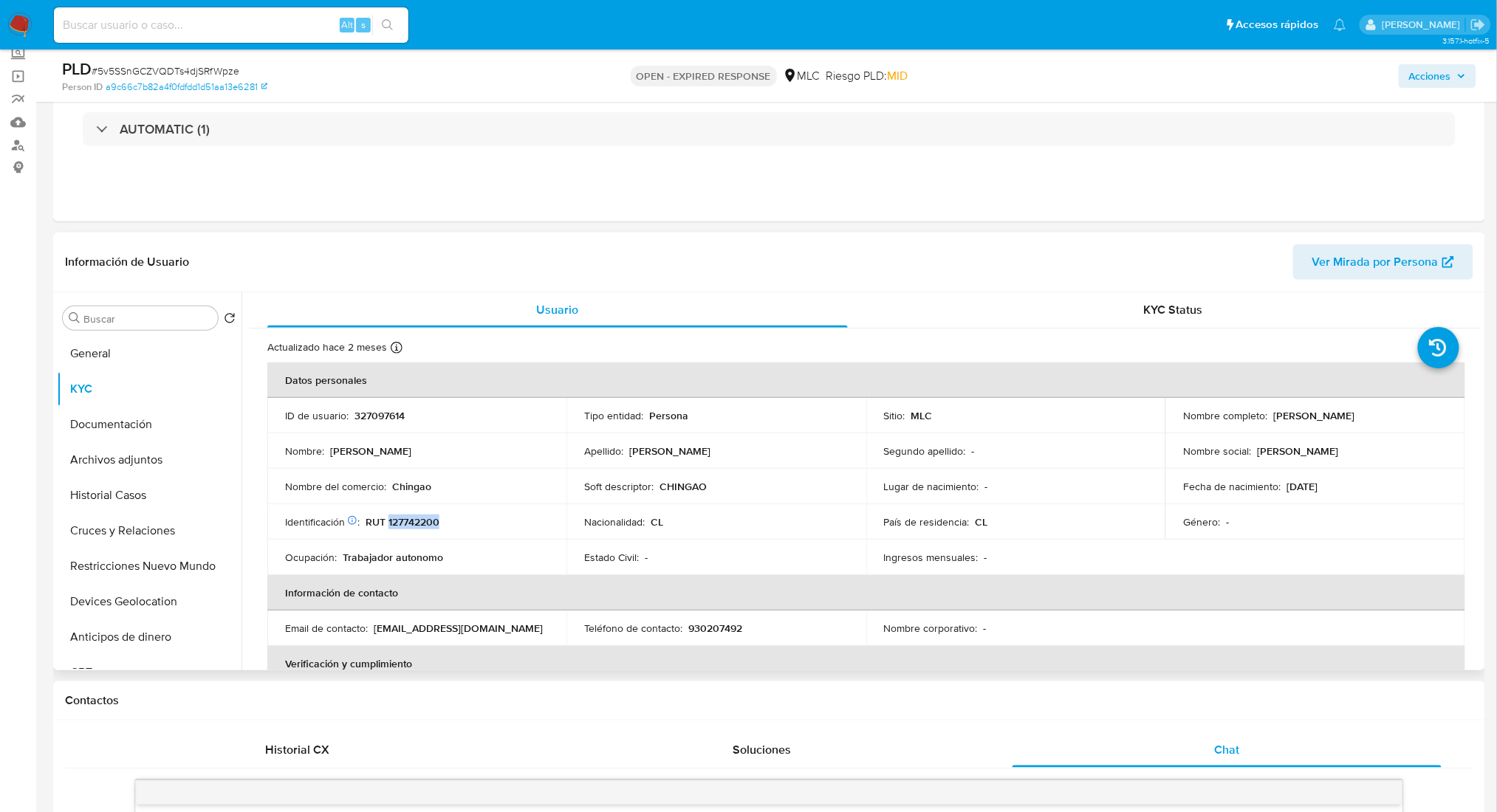
copy p "127742200"
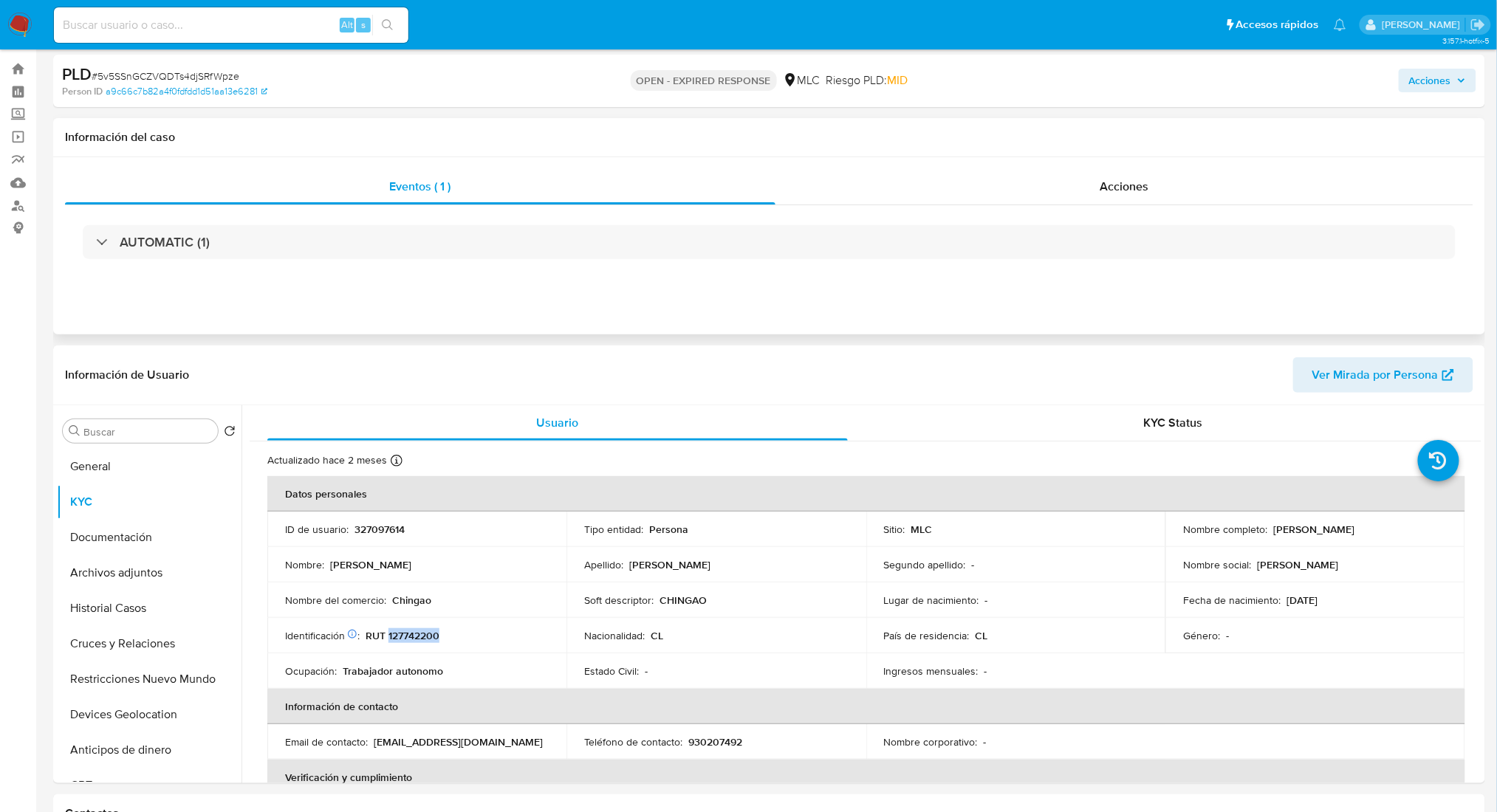
scroll to position [0, 0]
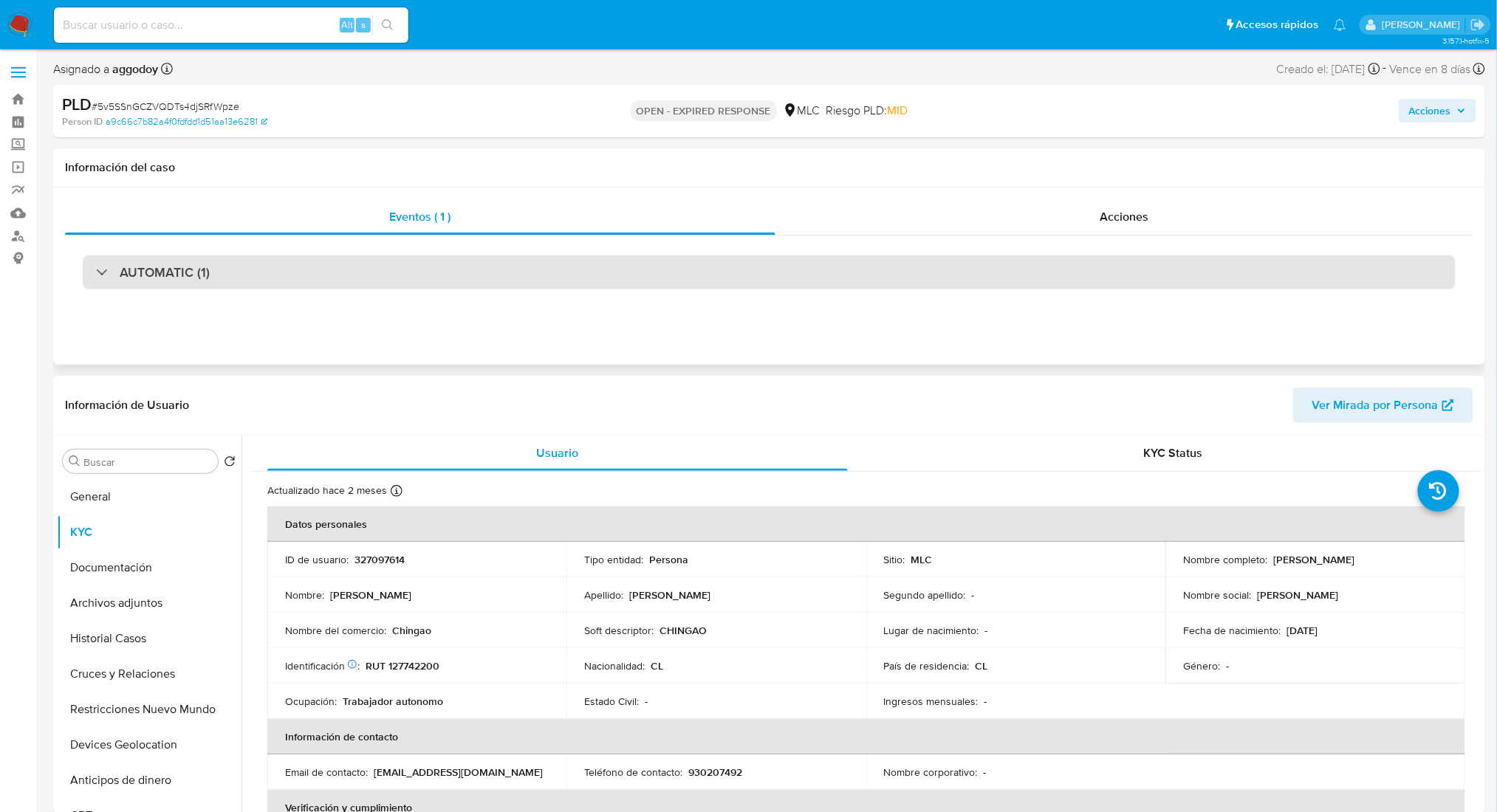
click at [447, 269] on div "AUTOMATIC (1)" at bounding box center [769, 273] width 1373 height 34
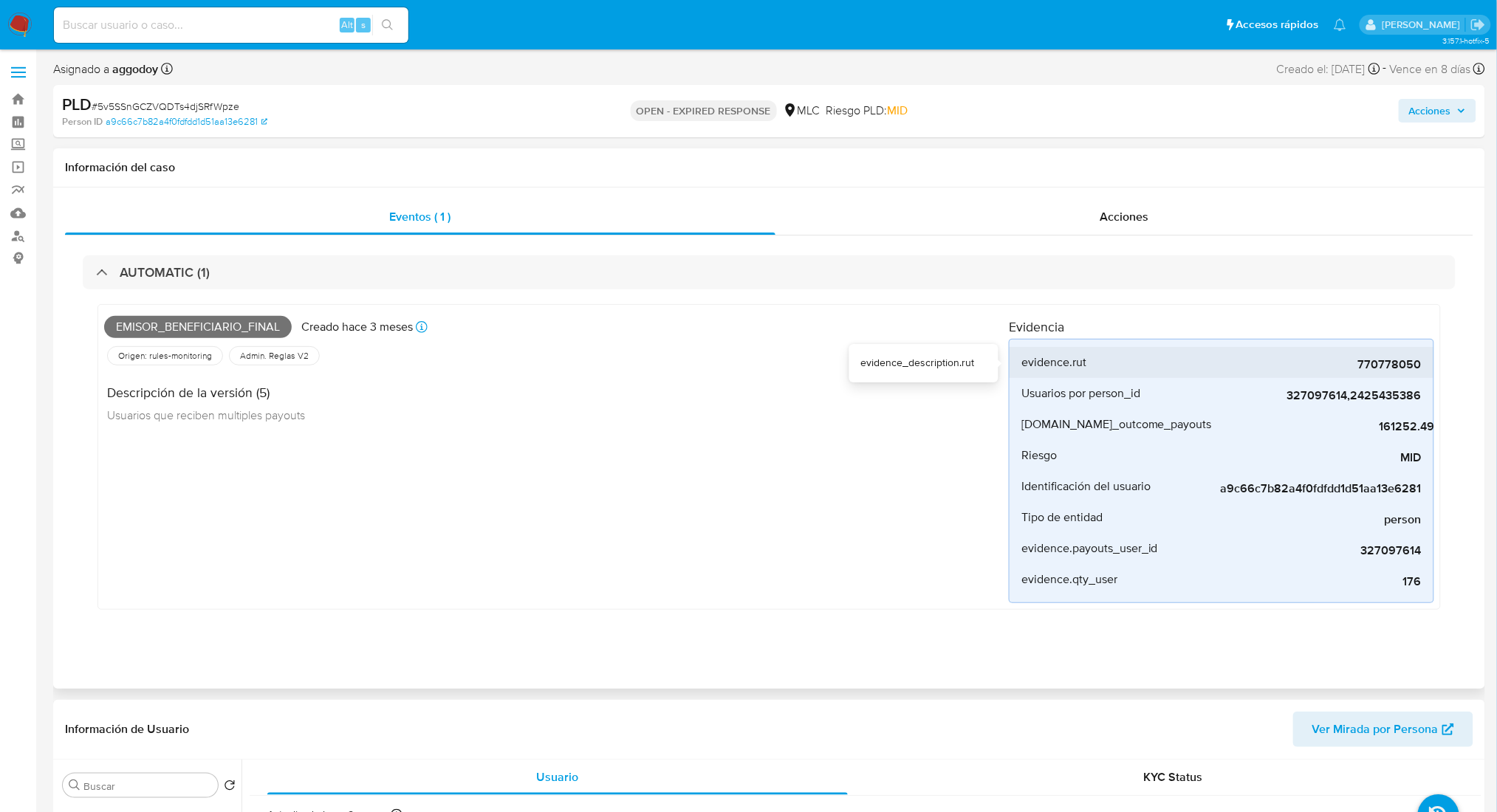
click at [1400, 369] on span "770778050" at bounding box center [1311, 364] width 222 height 15
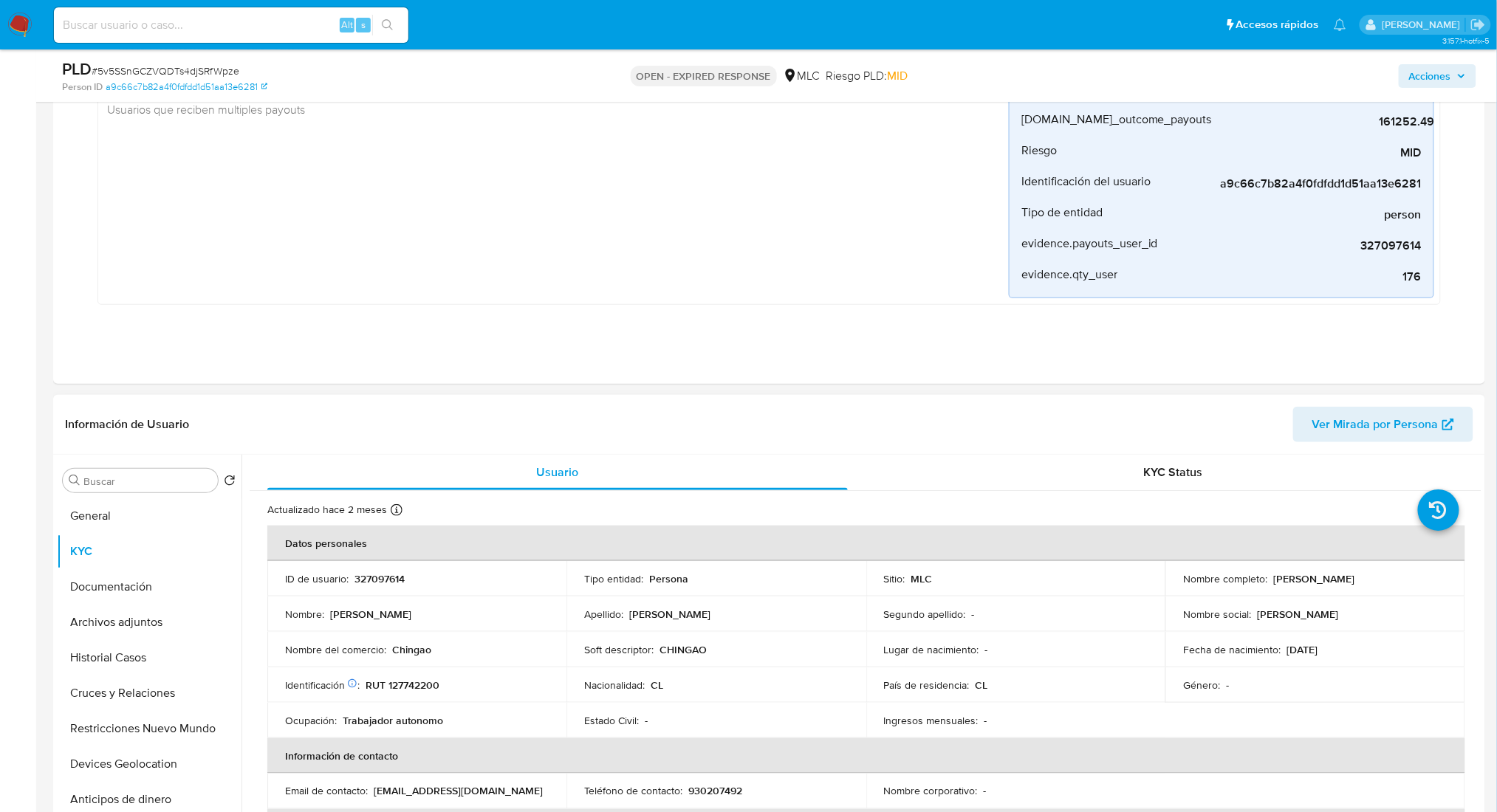
scroll to position [492, 0]
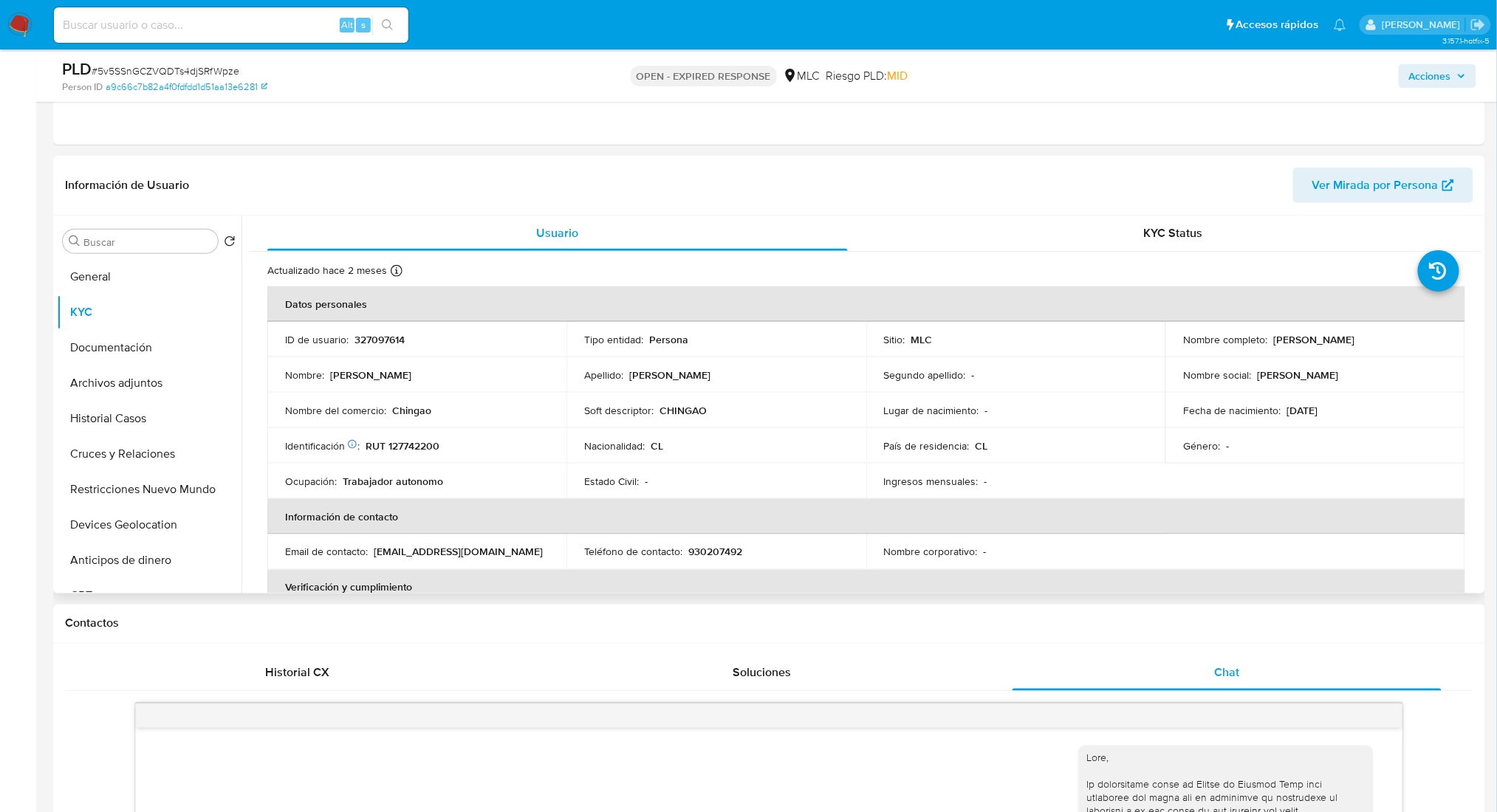
click at [357, 343] on p "327097614" at bounding box center [379, 339] width 50 height 14
copy p "327097614"
click at [384, 336] on p "327097614" at bounding box center [379, 339] width 50 height 14
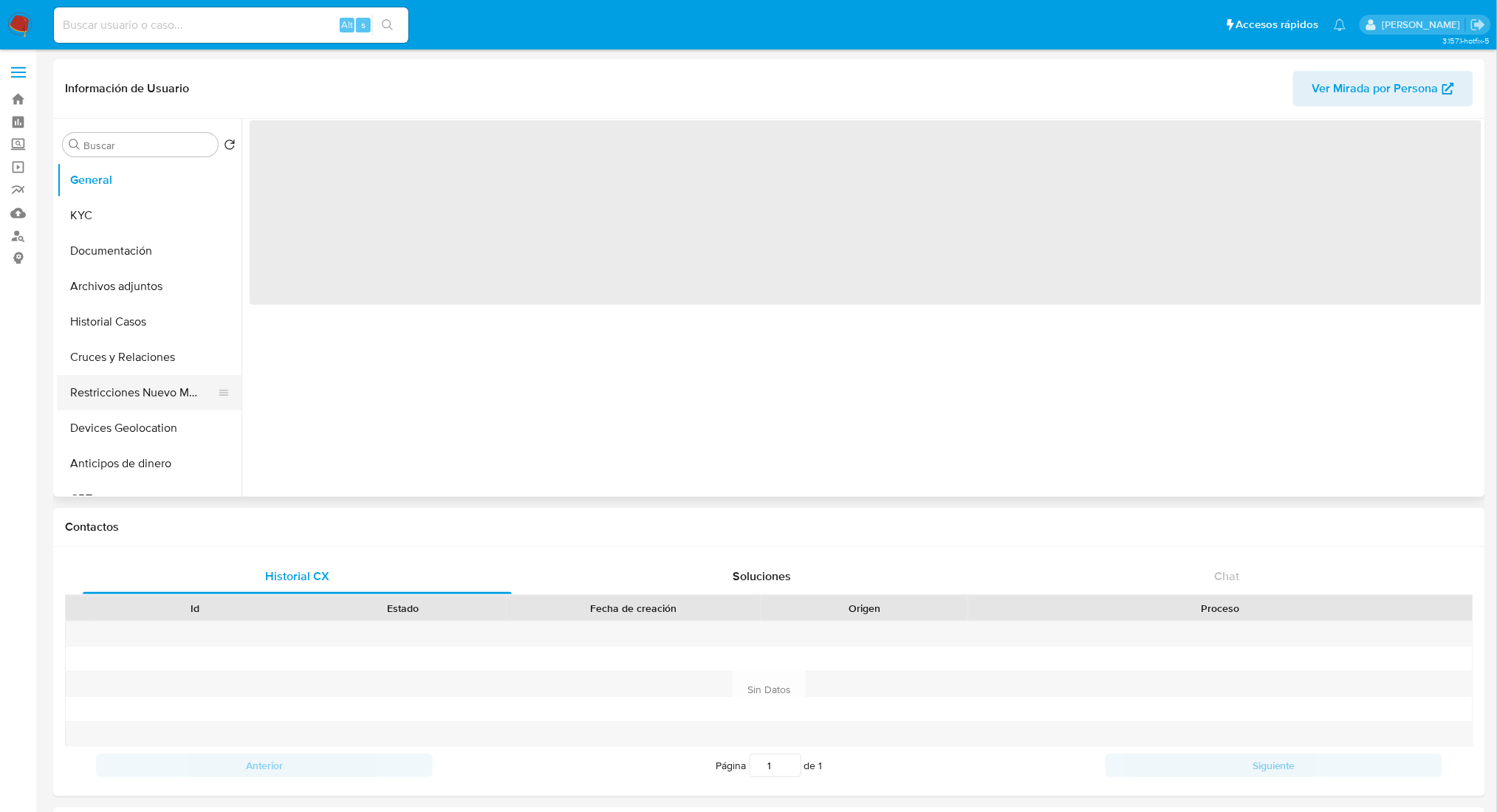
click at [104, 376] on button "Restricciones Nuevo Mundo" at bounding box center [143, 393] width 173 height 35
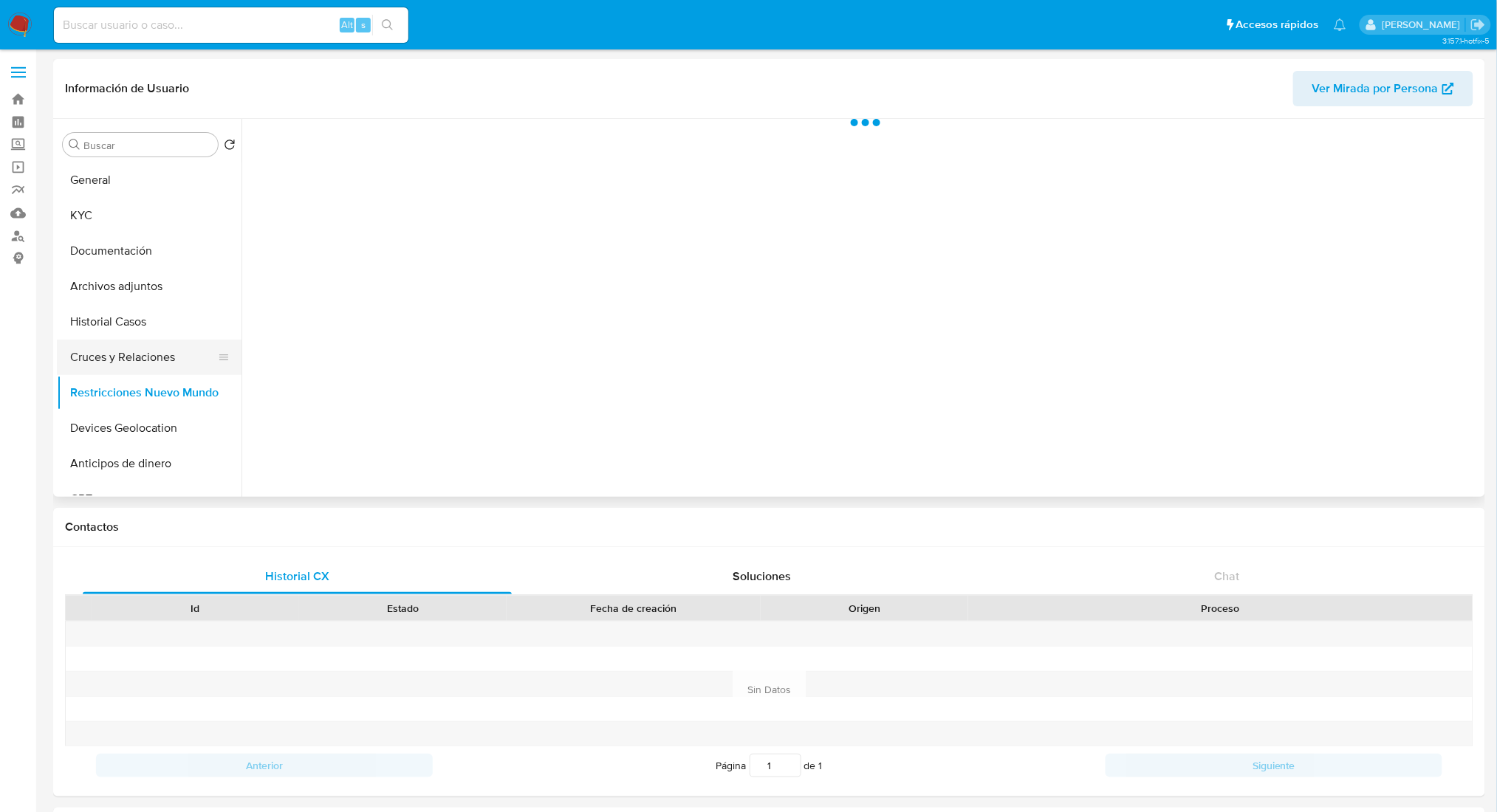
select select "10"
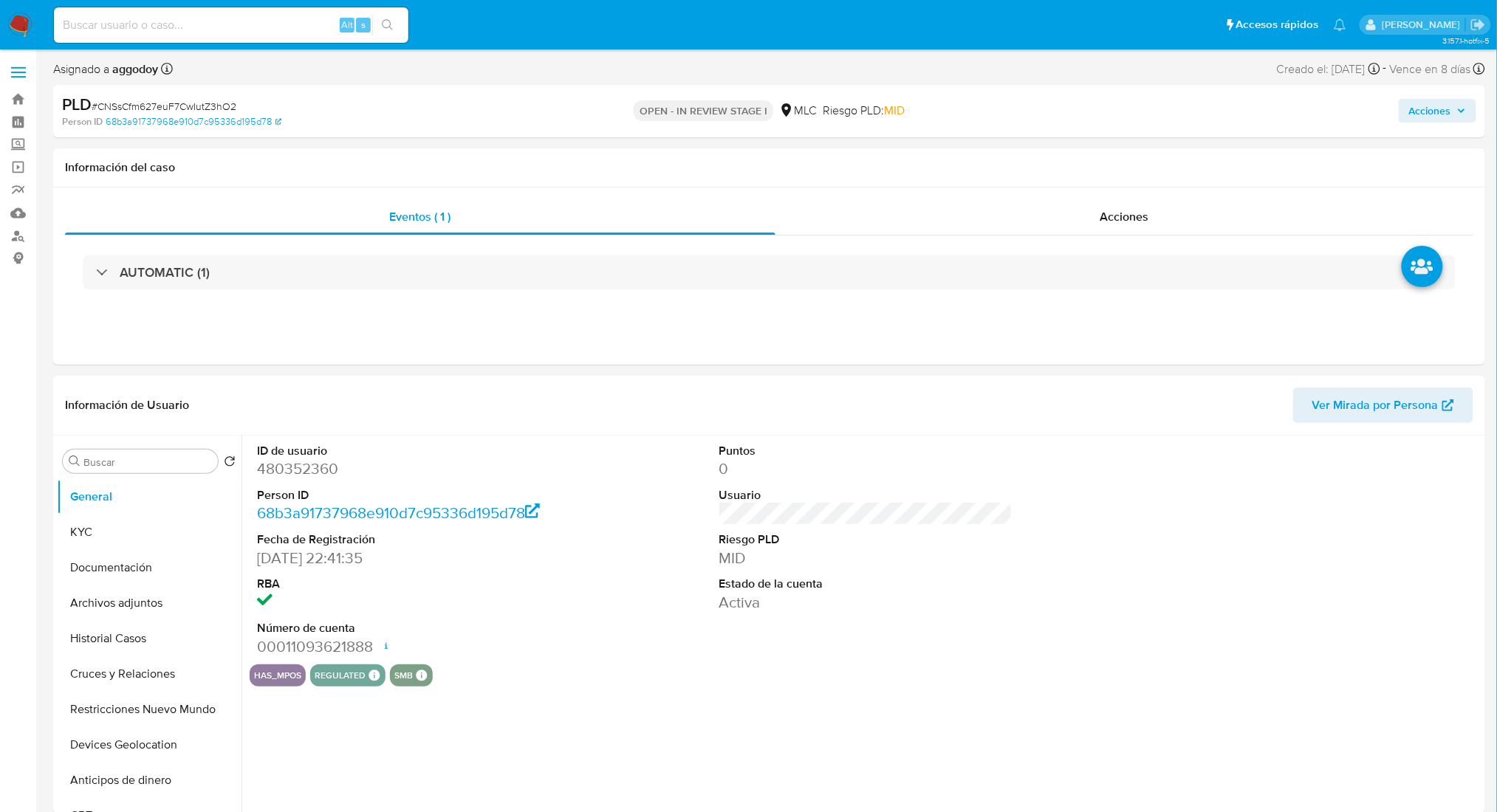
select select "10"
drag, startPoint x: 148, startPoint y: 88, endPoint x: 148, endPoint y: 100, distance: 12.0
click at [148, 87] on div "PLD # CNSsCfm627euF7CwIutZ3hO2 Person ID 68b3a91737968e910d7c95336d195d78 OPEN …" at bounding box center [769, 112] width 1432 height 53
click at [149, 101] on span "# CNSsCfm627euF7CwIutZ3hO2" at bounding box center [164, 106] width 145 height 15
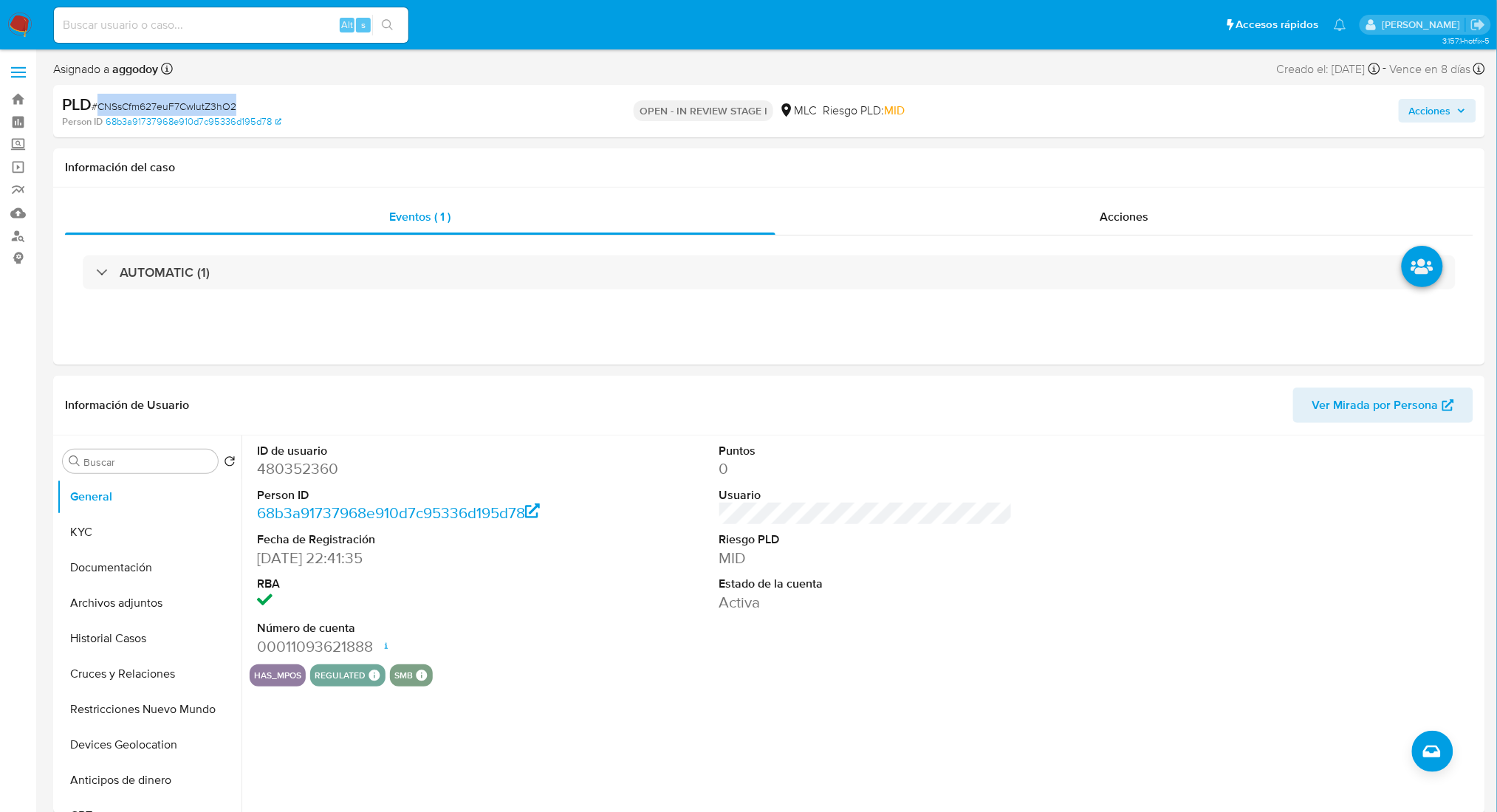
copy span "CNSsCfm627euF7CwIutZ3hO2"
click at [166, 533] on button "KYC" at bounding box center [143, 532] width 173 height 35
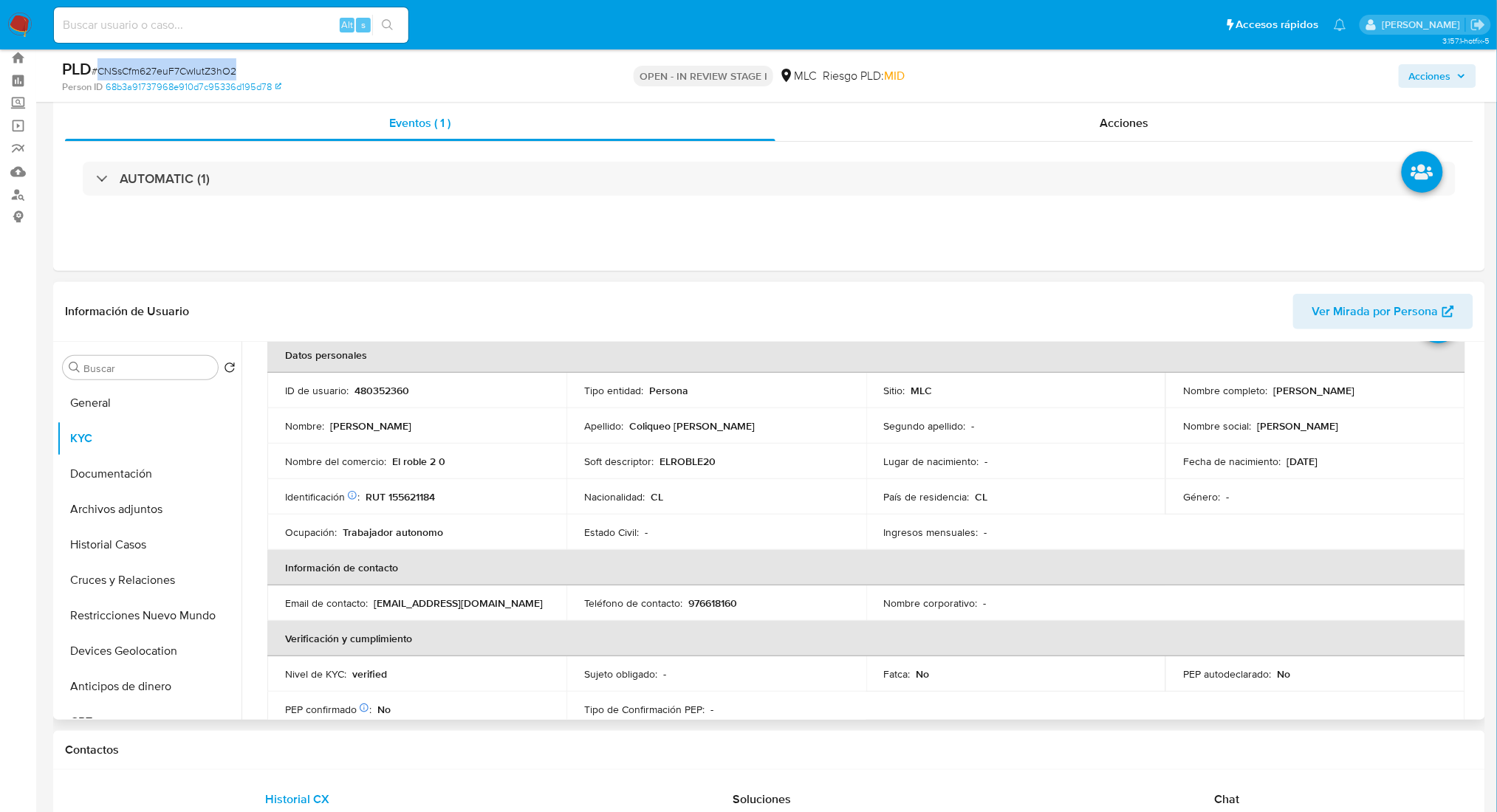
scroll to position [76, 0]
click at [1165, 288] on div "Información de Usuario Ver Mirada por Persona" at bounding box center [769, 312] width 1432 height 60
click at [414, 505] on td "Identificación Nº de serie: 536737244 : RUT 155621184" at bounding box center [416, 495] width 299 height 35
click at [410, 498] on p "RUT 155621184" at bounding box center [400, 495] width 69 height 14
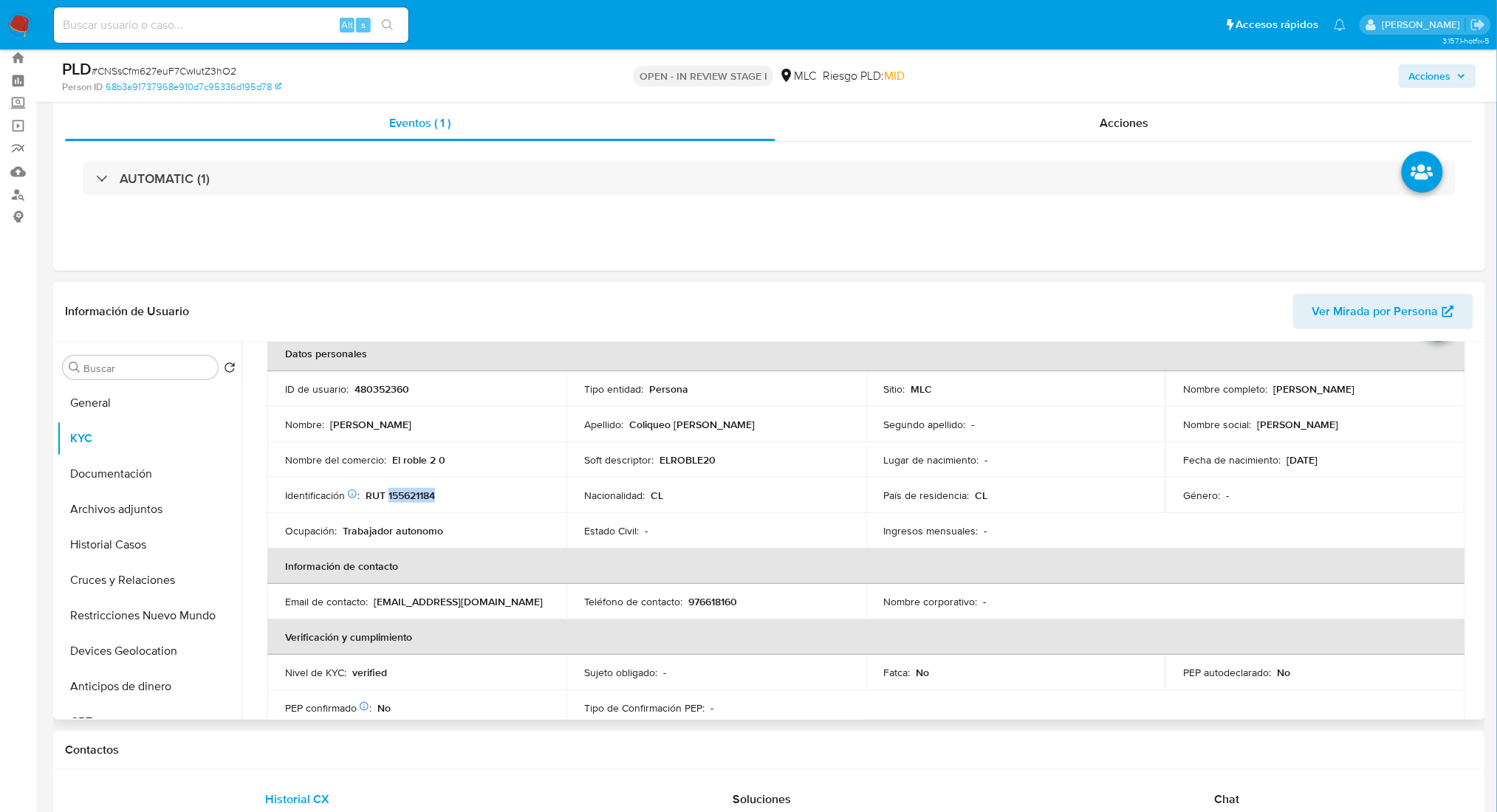
click at [410, 498] on p "RUT 155621184" at bounding box center [400, 495] width 69 height 14
drag, startPoint x: 1269, startPoint y: 389, endPoint x: 1423, endPoint y: 389, distance: 154.0
click at [1425, 389] on div "Nombre completo : Daniela Carolina Coliqueo Burgos" at bounding box center [1314, 389] width 264 height 14
copy p "Daniela Carolina Coliqueo Burgos"
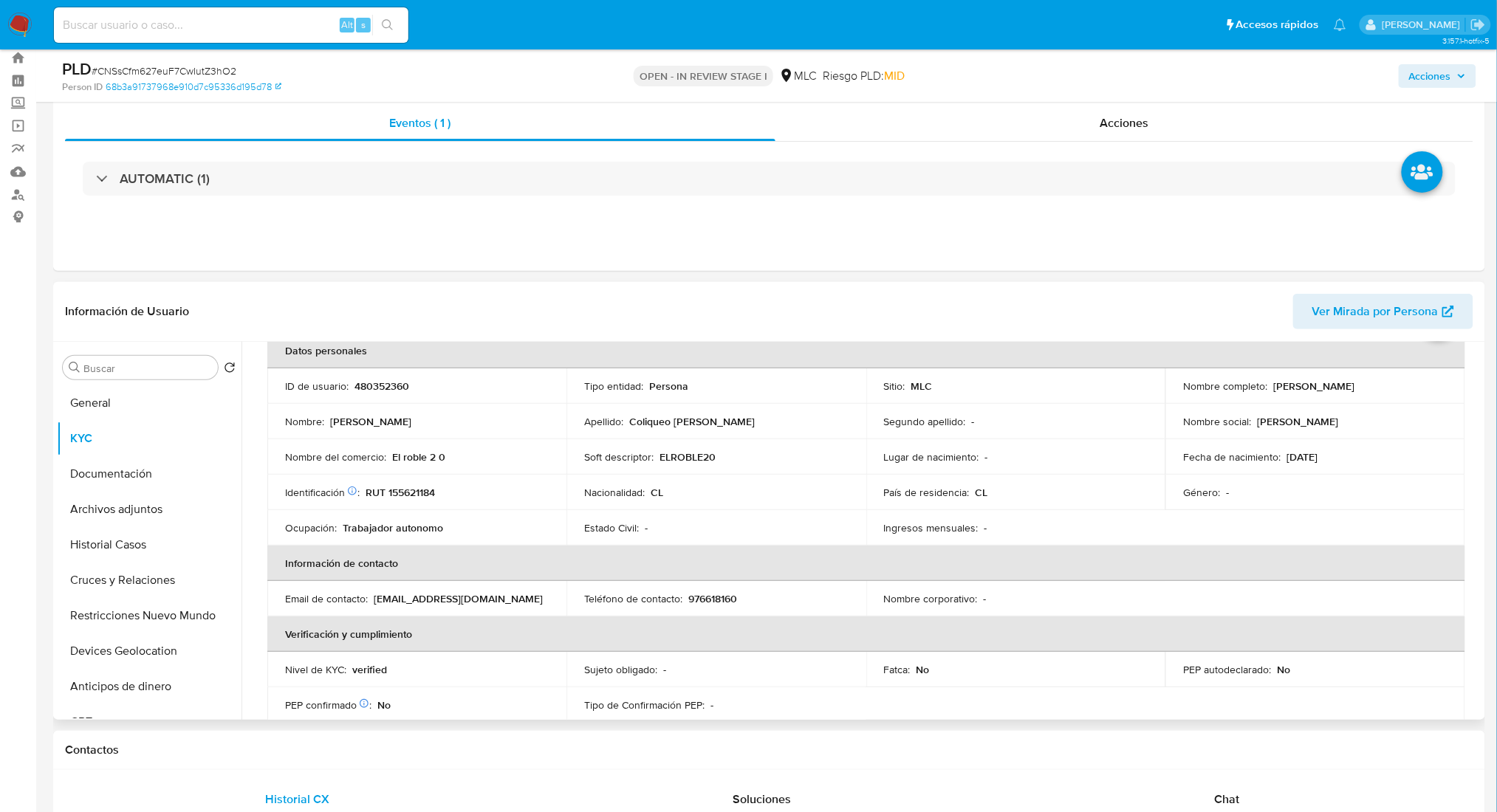
click at [1257, 520] on table "Datos personales ID de usuario : 480352360 Tipo entidad : Persona Sitio : MLC N…" at bounding box center [866, 598] width 1198 height 532
click at [403, 487] on p "RUT 155621184" at bounding box center [400, 492] width 69 height 14
copy p "155621184"
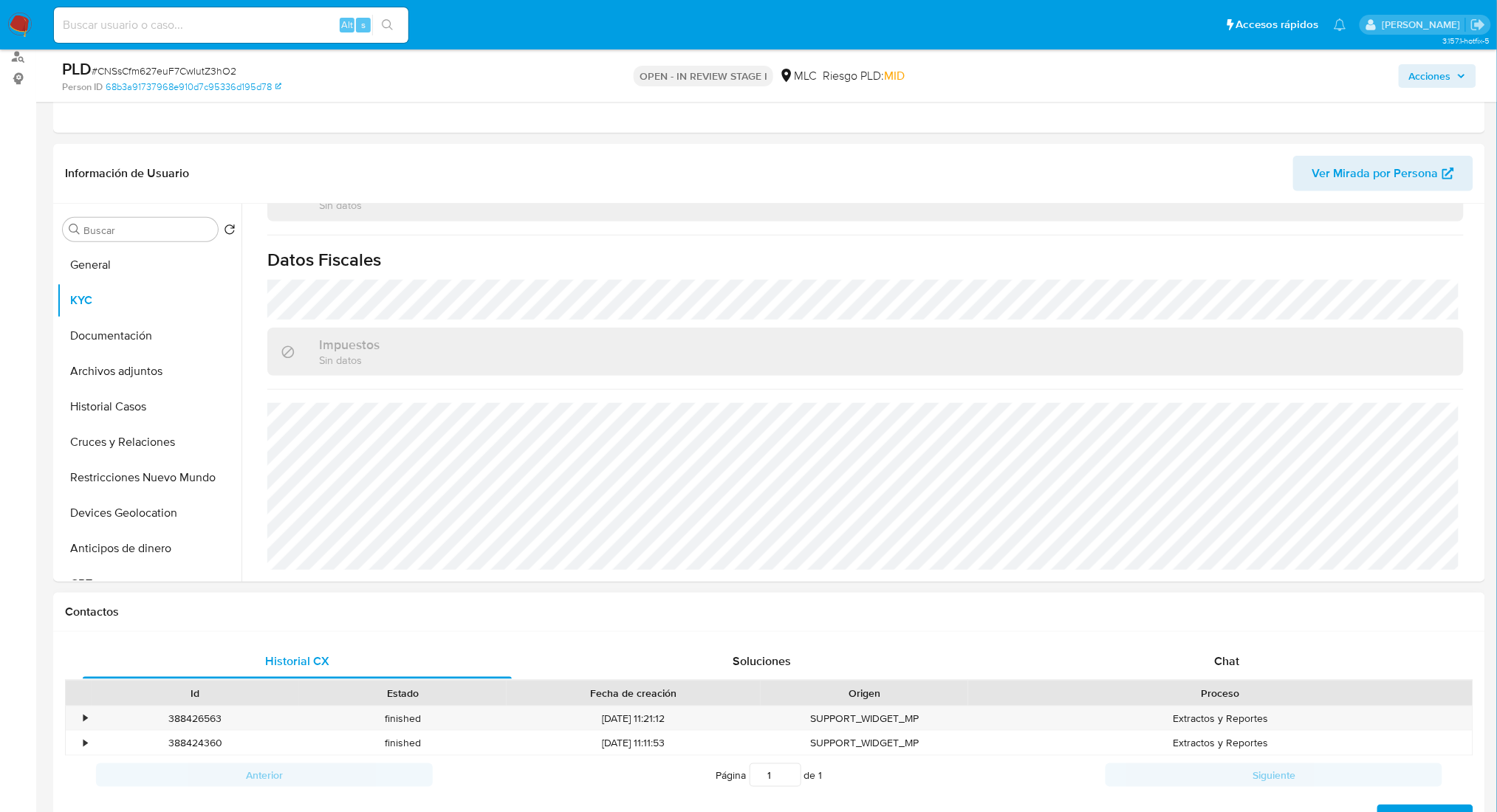
scroll to position [336, 0]
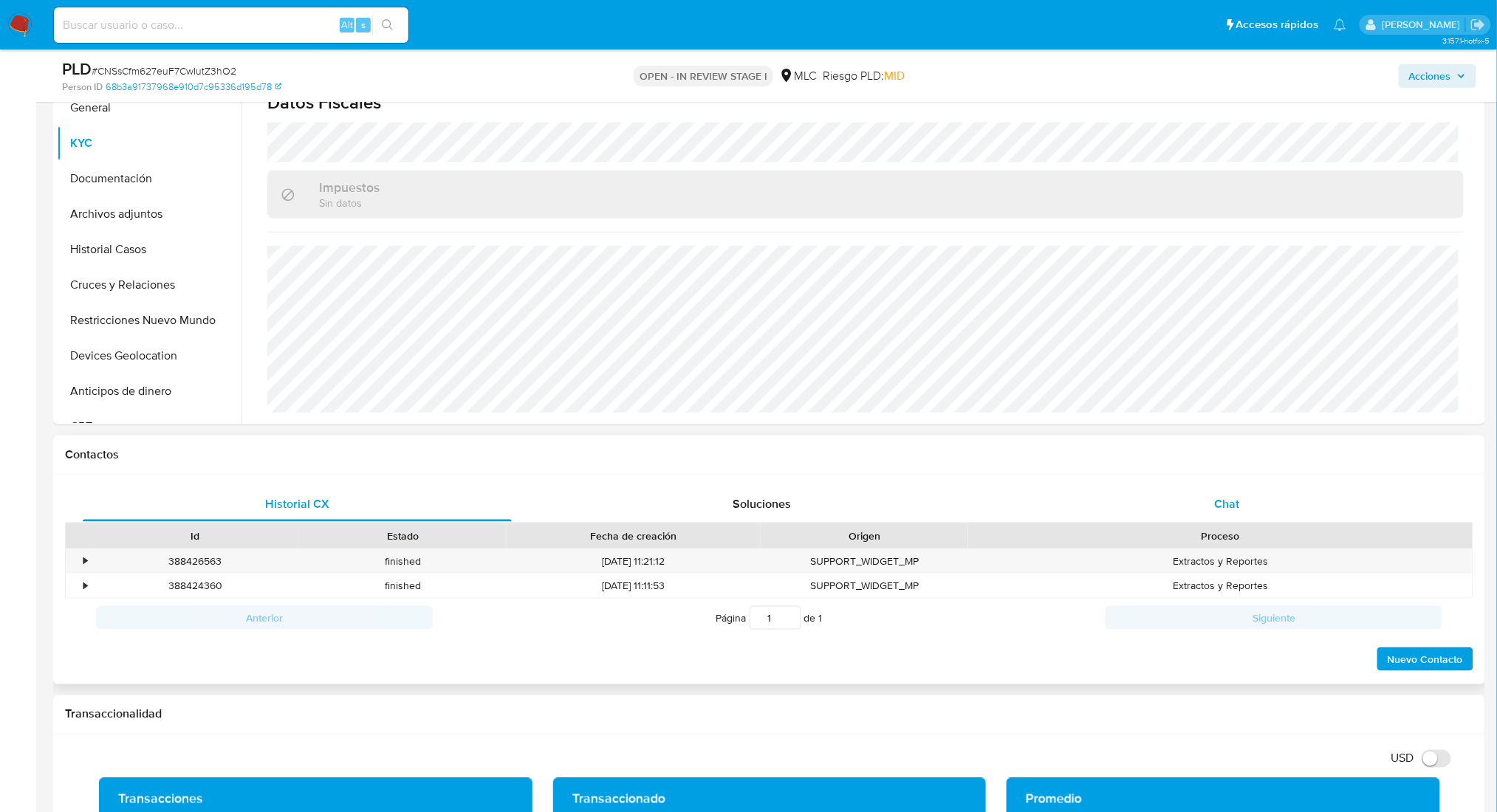
click at [1220, 501] on span "Chat" at bounding box center [1226, 504] width 25 height 17
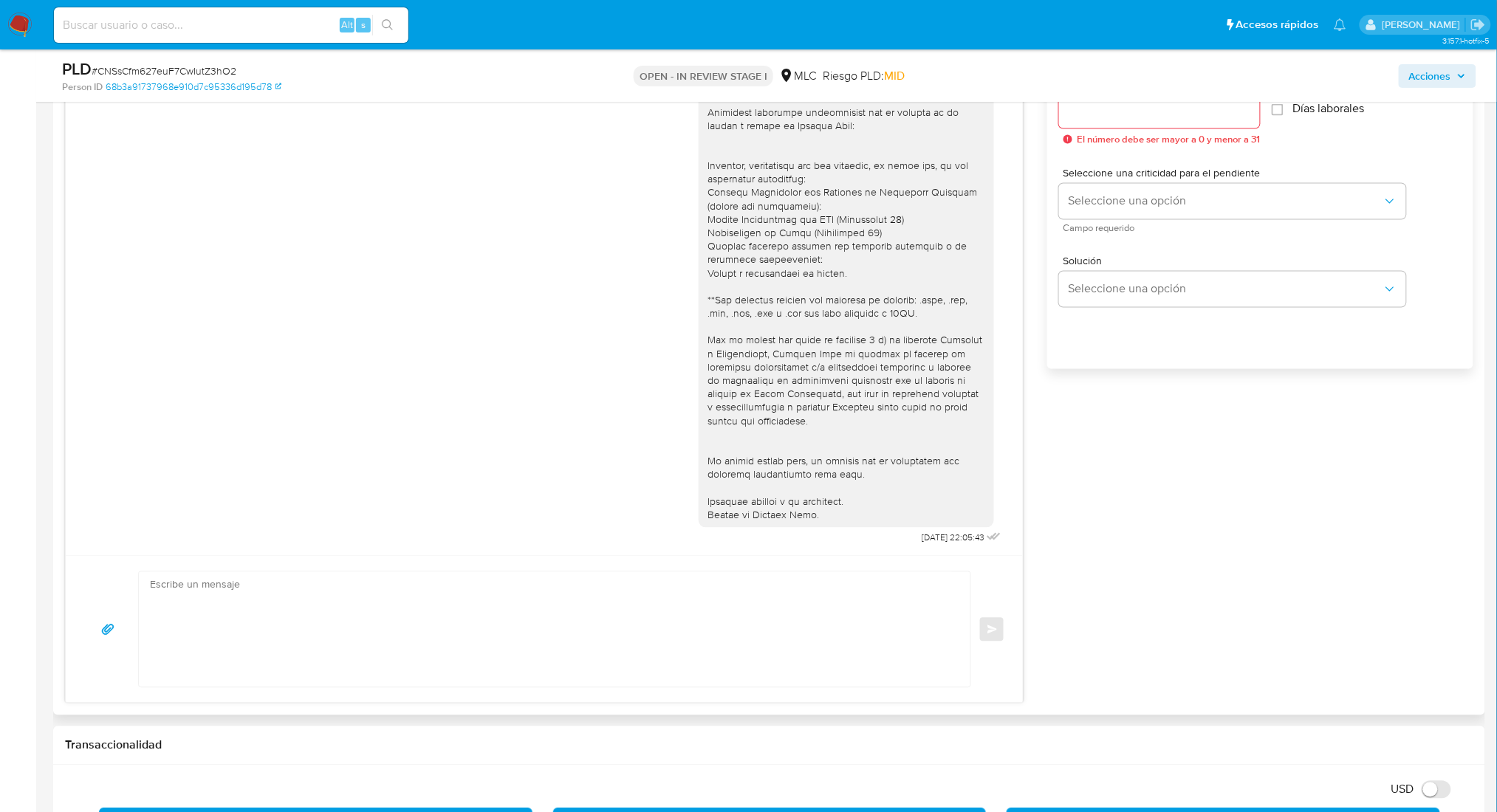
scroll to position [910, 0]
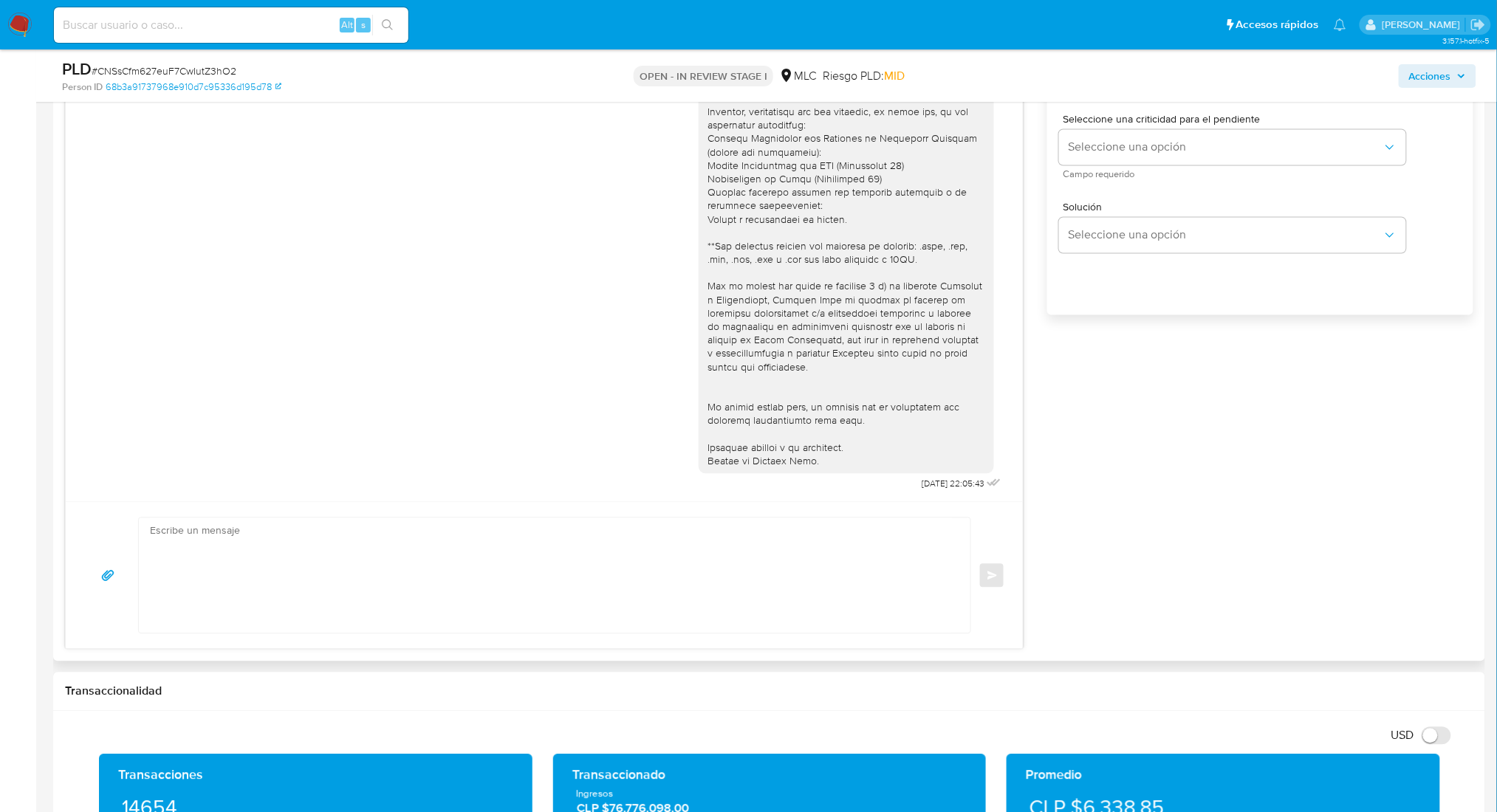
click at [1166, 417] on div "25/07/2025 22:05:43 Enviar Configuración para el envío de chat Esperar Respuest…" at bounding box center [769, 305] width 1409 height 688
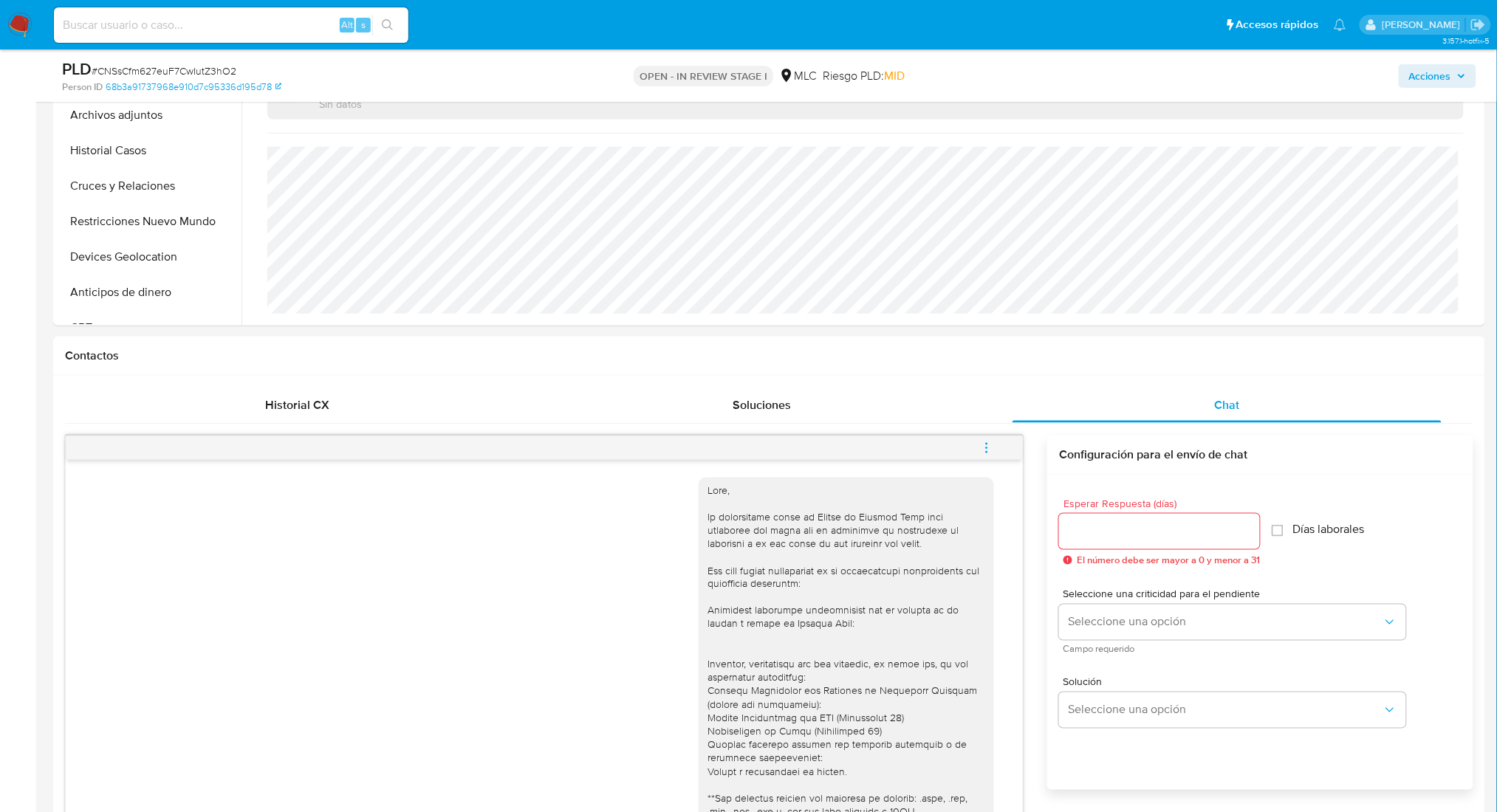
scroll to position [320, 0]
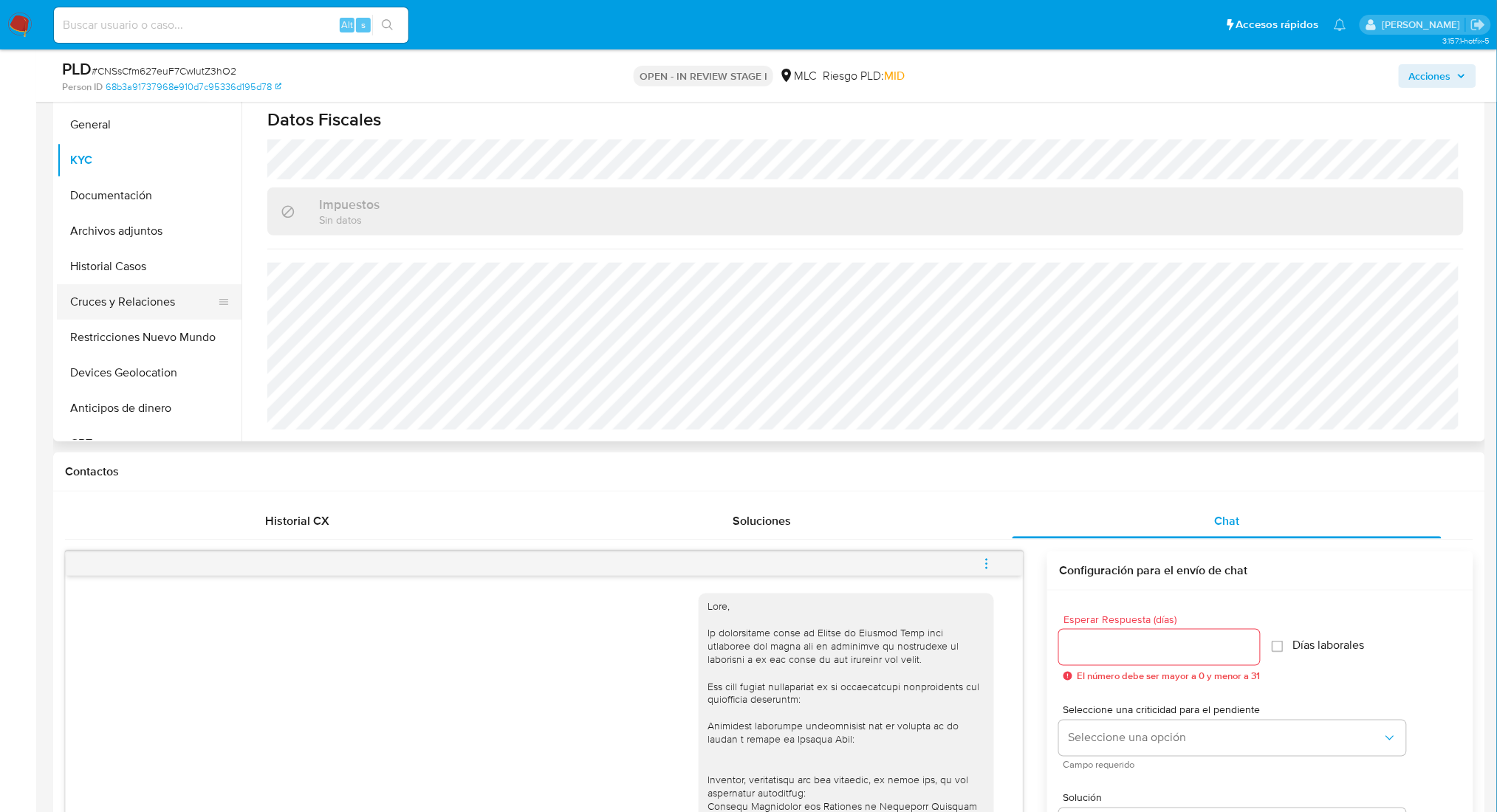
click at [98, 312] on button "Cruces y Relaciones" at bounding box center [143, 302] width 173 height 35
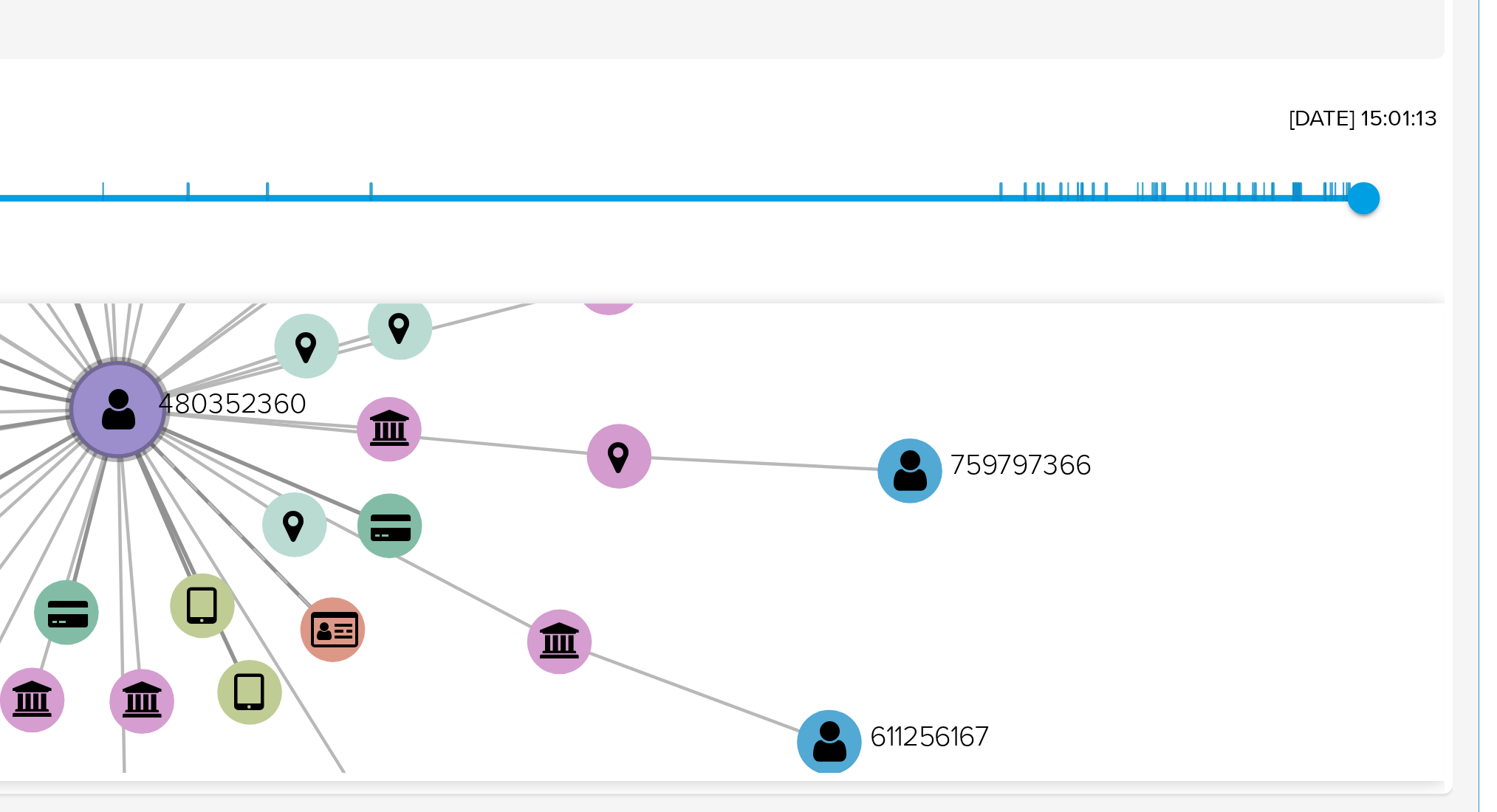
scroll to position [123, 0]
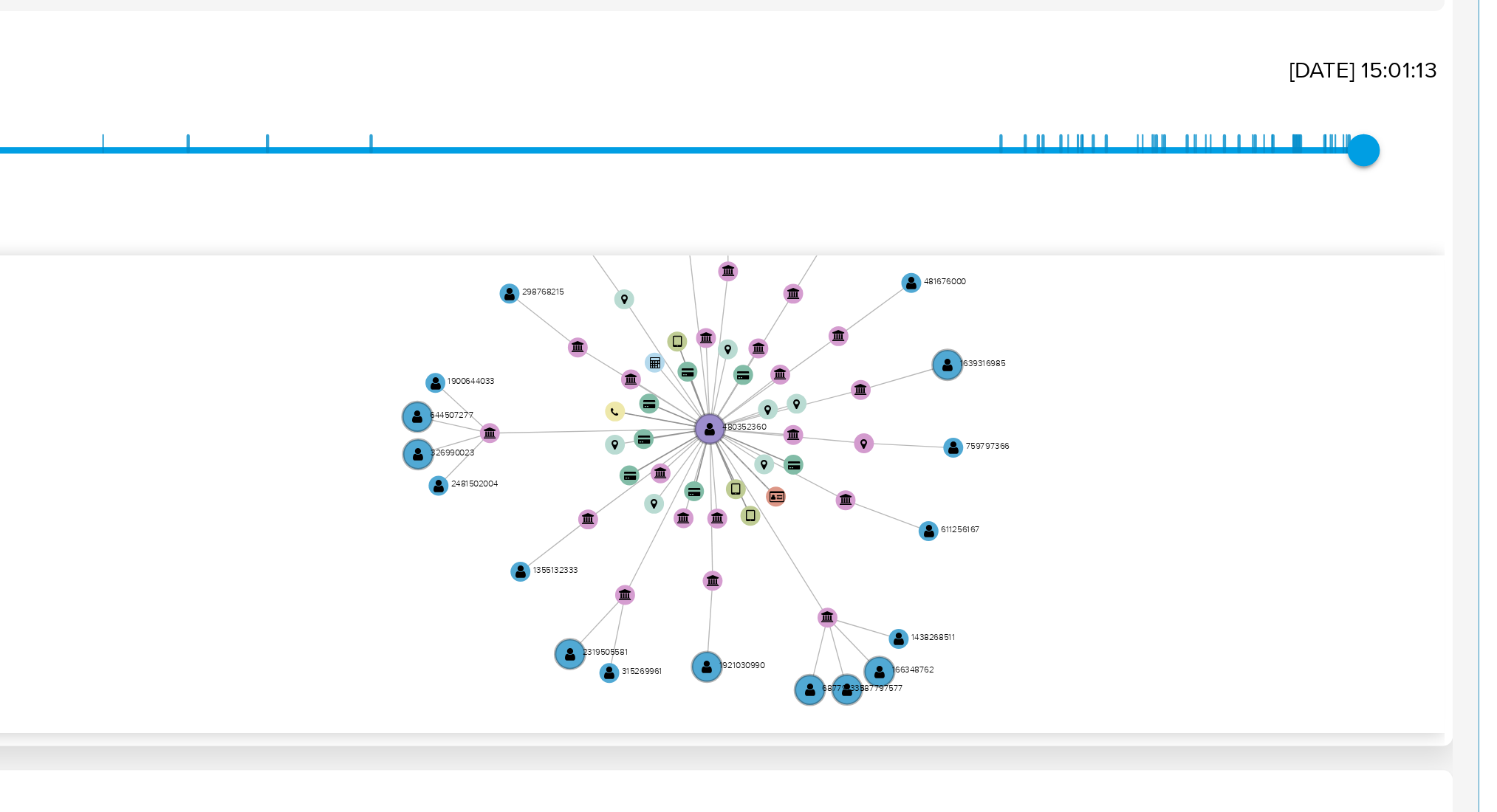
click at [1330, 498] on icon "user-480352360  480352360 device-628e5a7208813b0019015948  device-62ddeaa2088…" at bounding box center [876, 522] width 1210 height 214
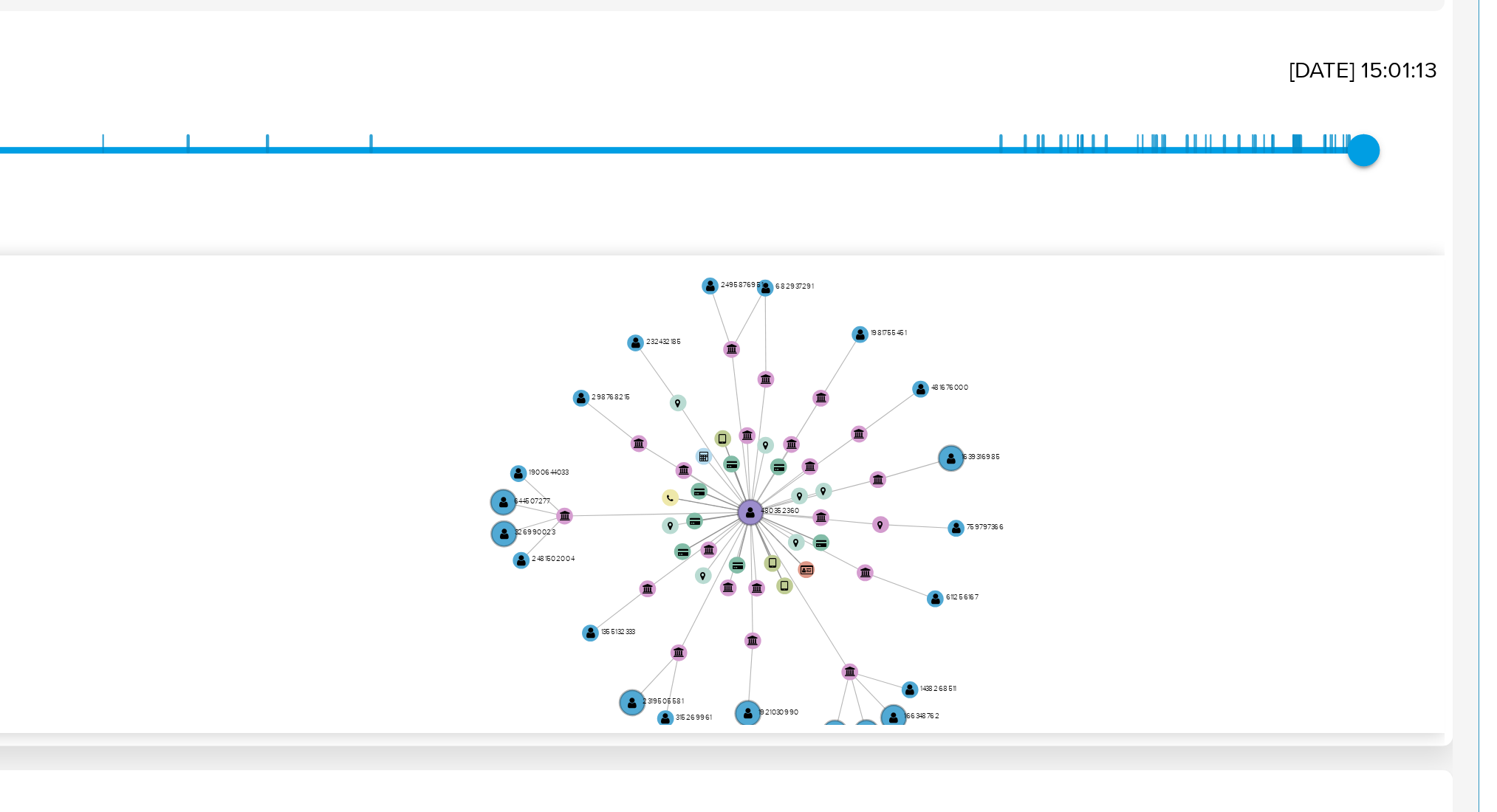
drag, startPoint x: 1329, startPoint y: 500, endPoint x: 1321, endPoint y: 532, distance: 33.0
click at [1321, 532] on icon "user-480352360  480352360 device-628e5a7208813b0019015948  device-62ddeaa2088…" at bounding box center [876, 522] width 1210 height 214
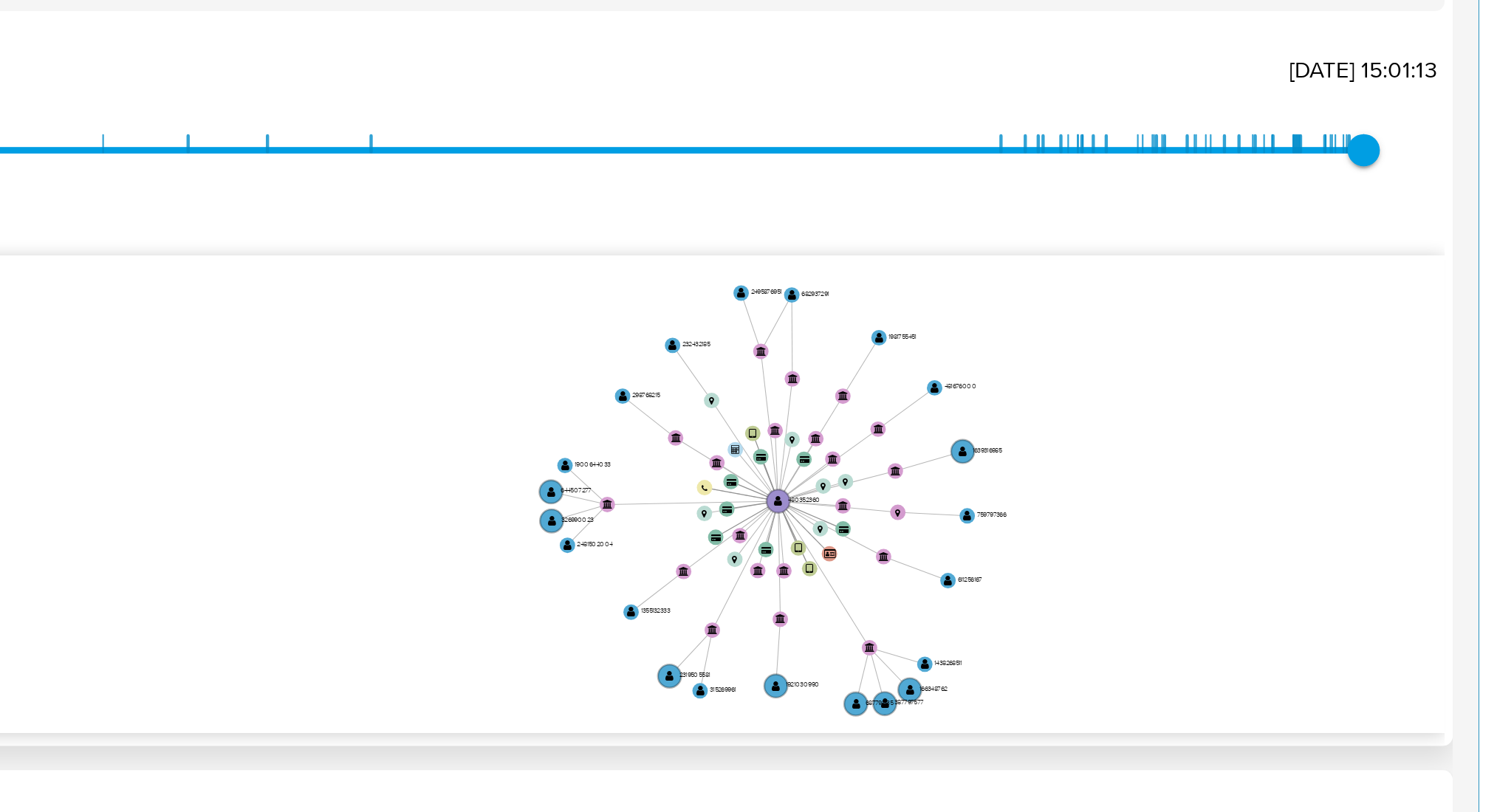
click at [1321, 515] on icon "user-480352360  480352360 device-628e5a7208813b0019015948  device-62ddeaa2088…" at bounding box center [876, 522] width 1210 height 214
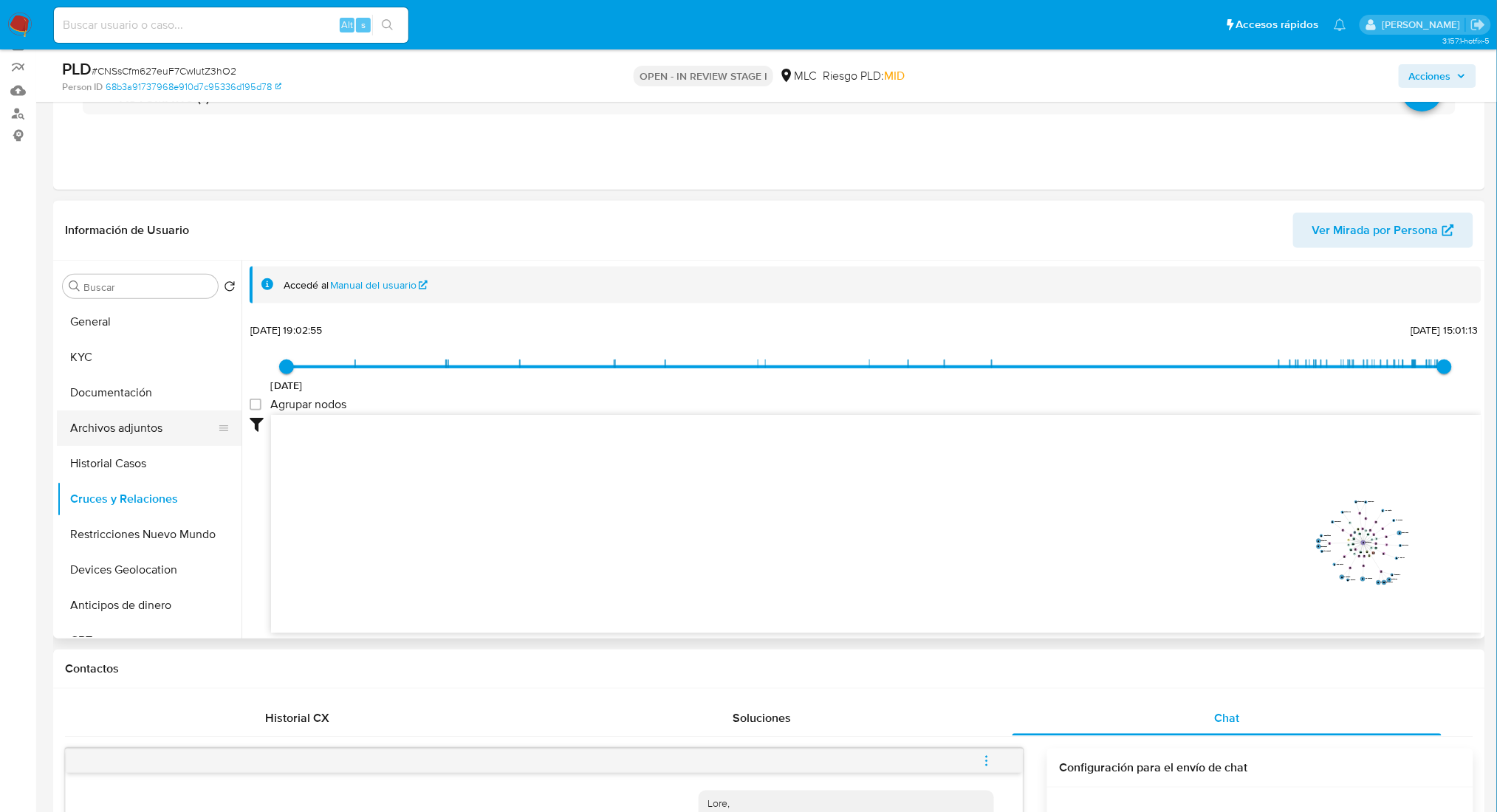
click at [136, 414] on button "Archivos adjuntos" at bounding box center [143, 428] width 173 height 35
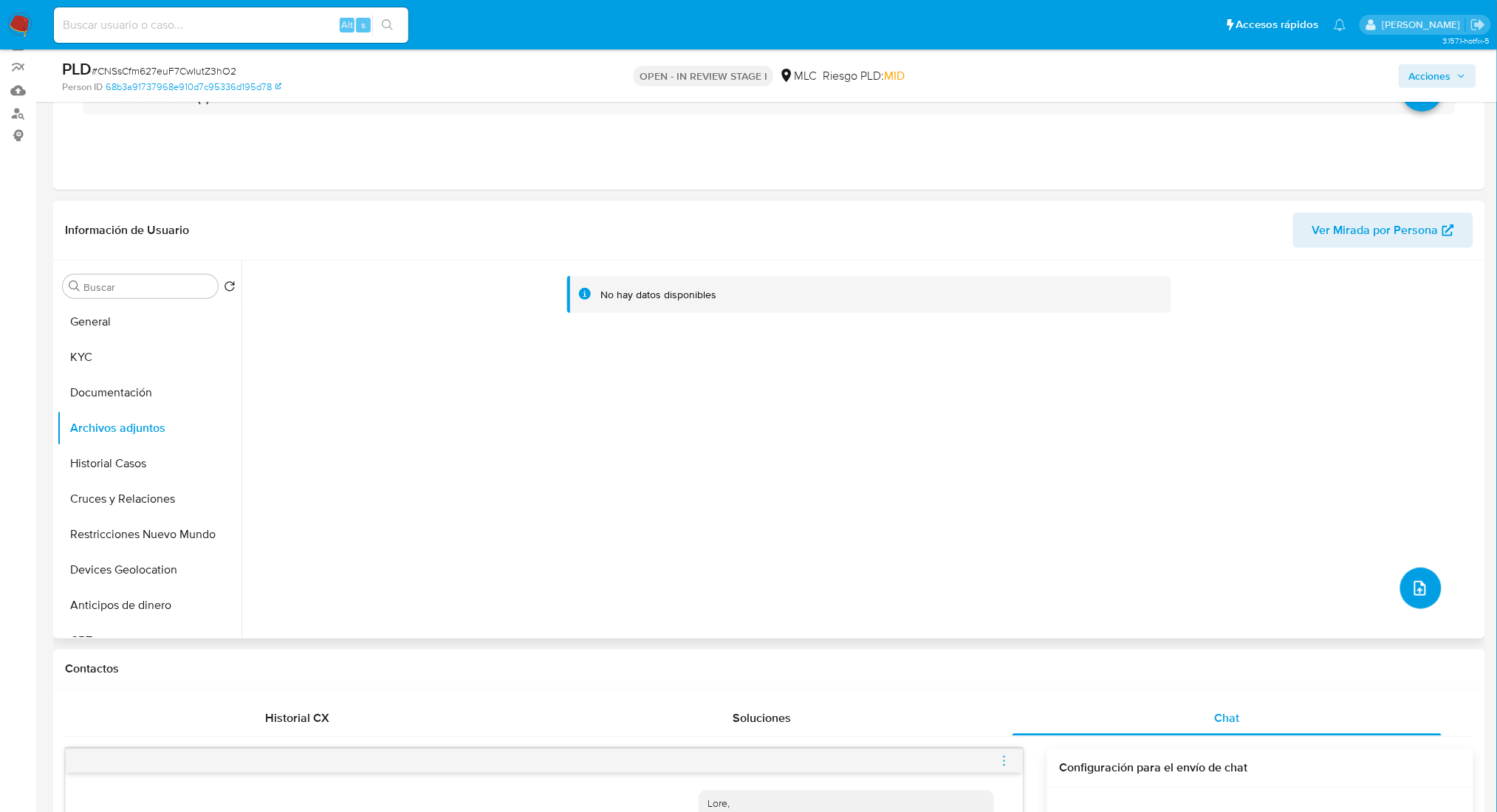
click at [1424, 591] on button "upload-file" at bounding box center [1421, 588] width 41 height 41
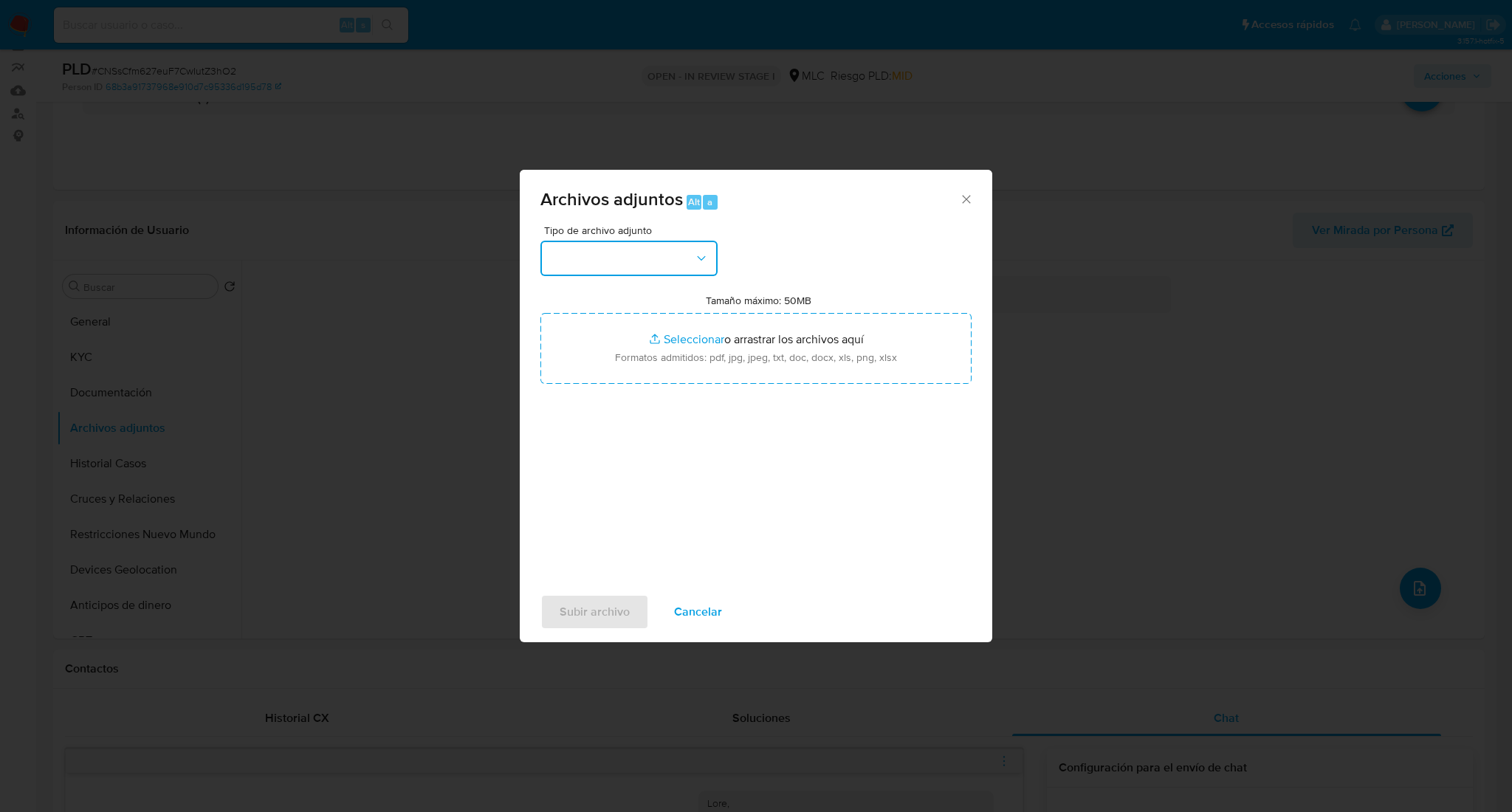
drag, startPoint x: 650, startPoint y: 266, endPoint x: 677, endPoint y: 272, distance: 27.7
click at [655, 266] on button "button" at bounding box center [629, 258] width 177 height 35
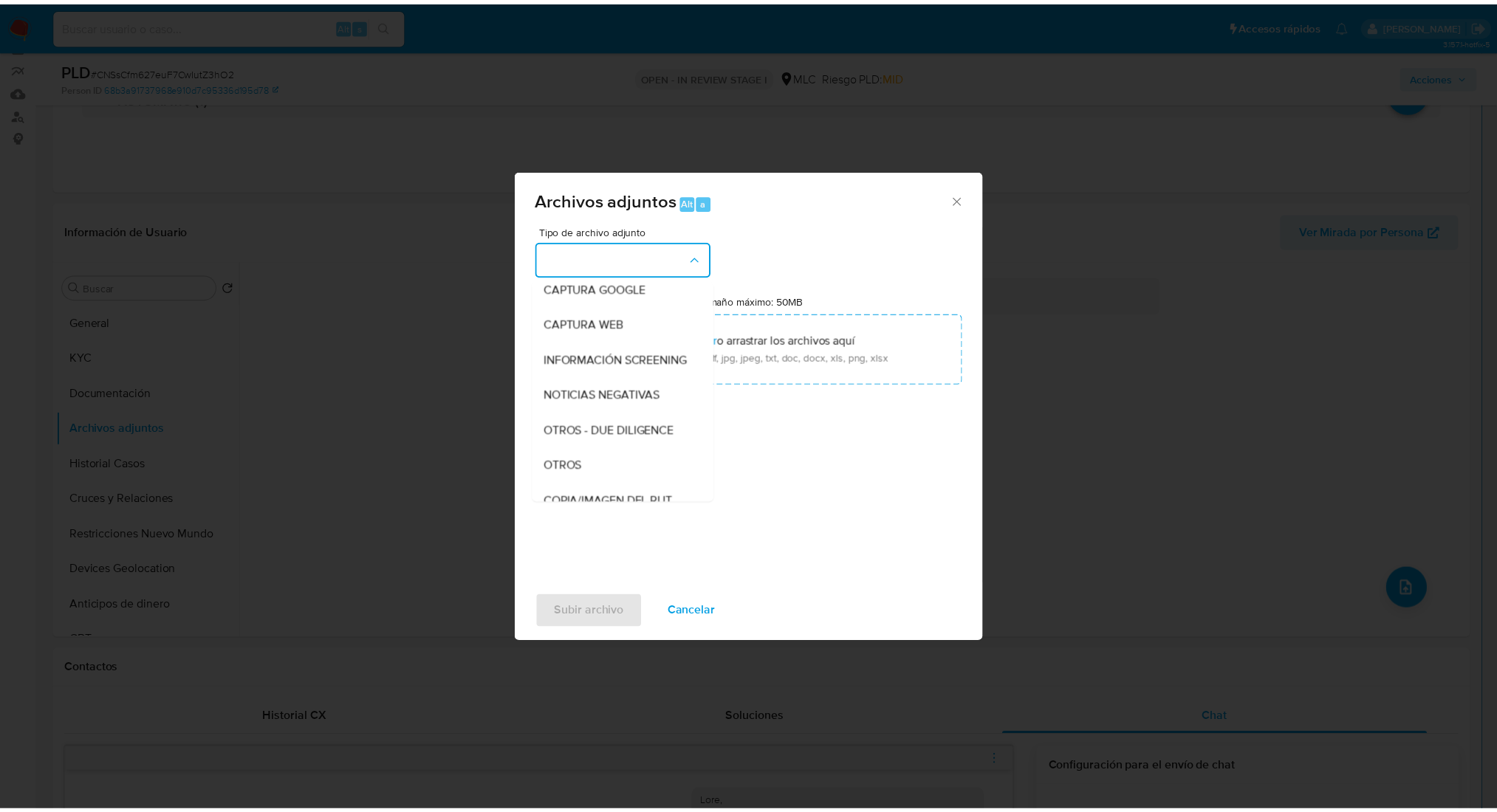
scroll to position [131, 0]
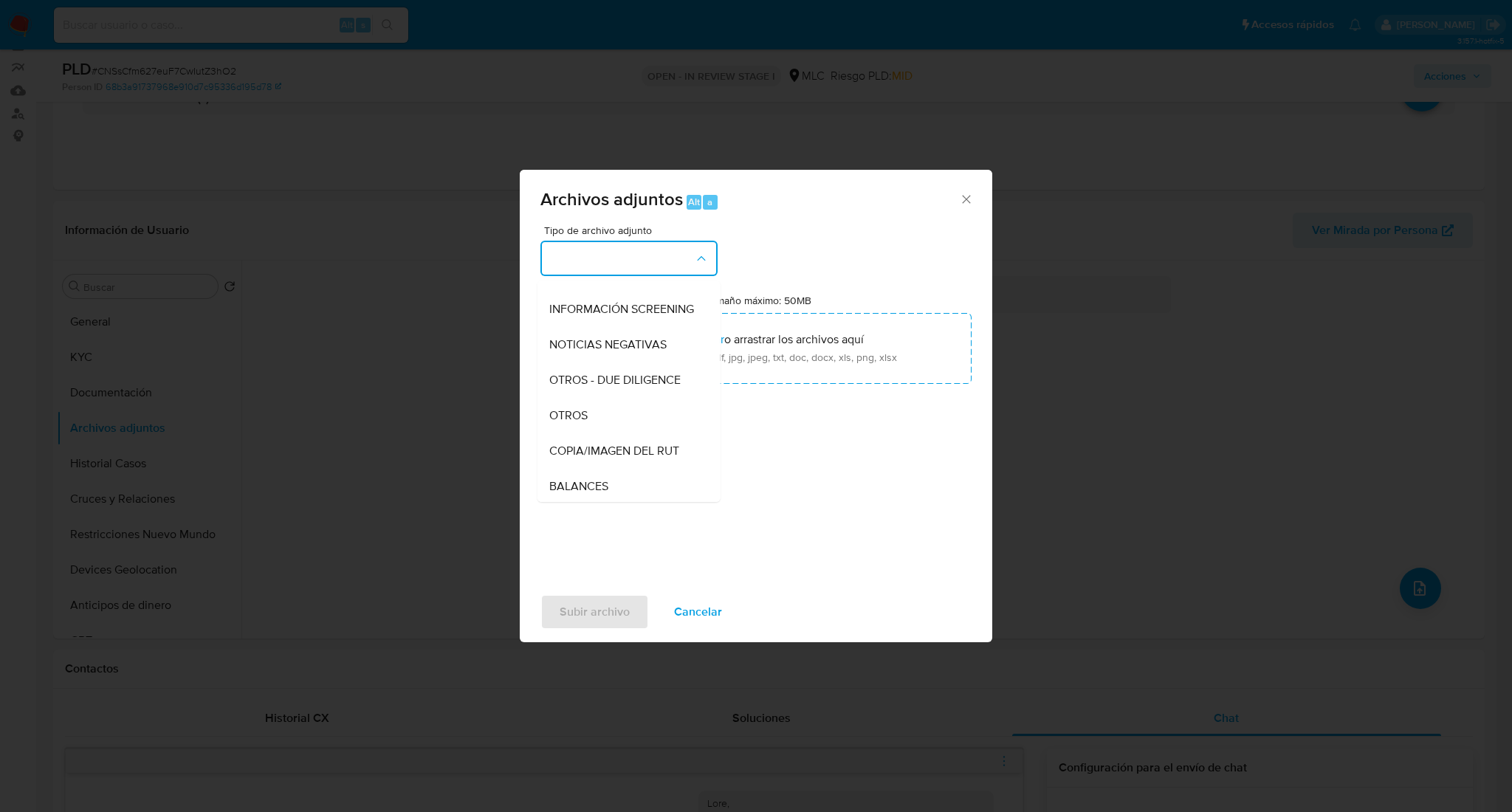
drag, startPoint x: 599, startPoint y: 430, endPoint x: 611, endPoint y: 414, distance: 20.0
click at [603, 426] on div "OTROS" at bounding box center [624, 415] width 151 height 35
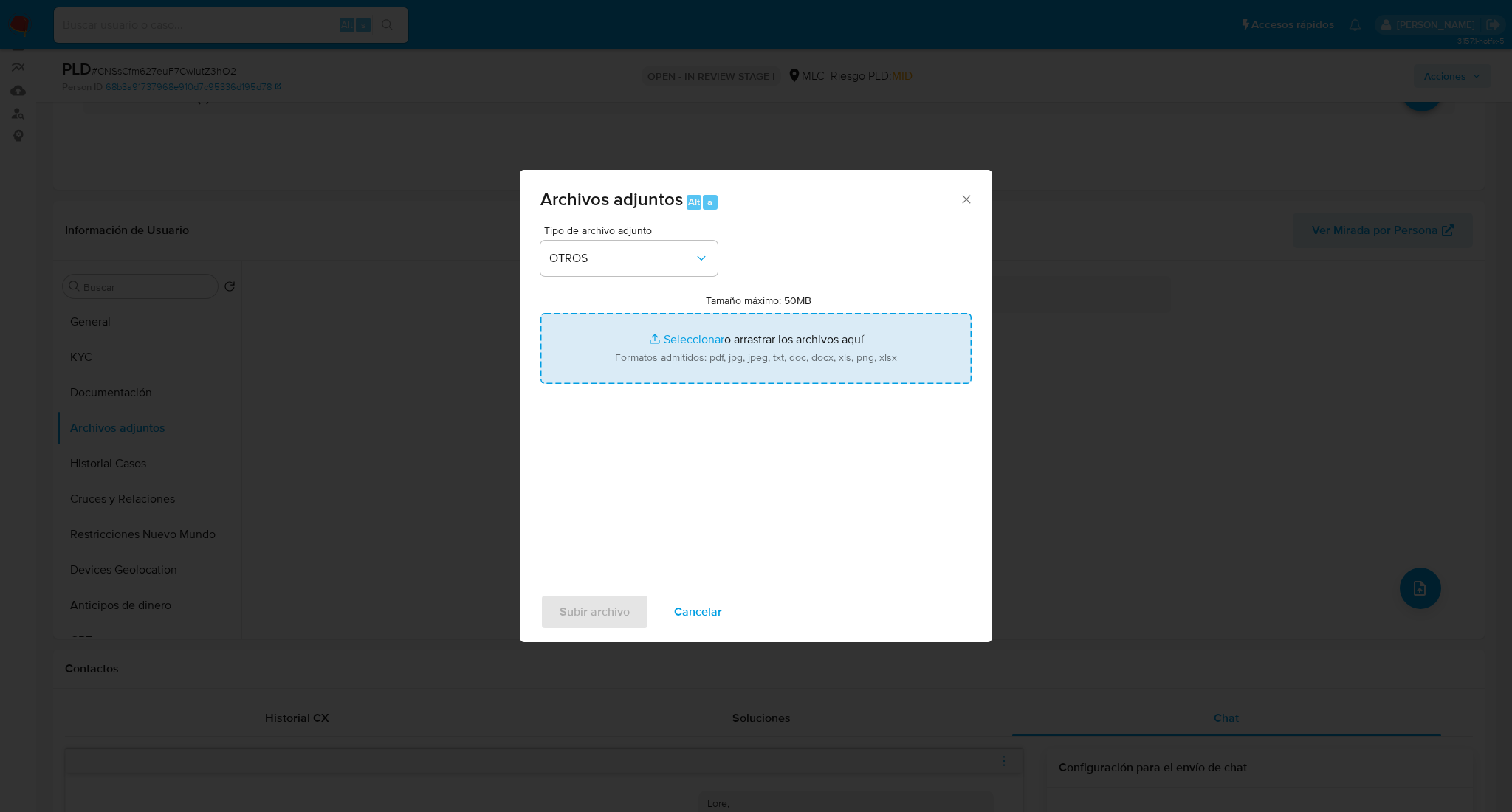
click at [648, 345] on input "Tamaño máximo: 50MB Seleccionar archivos" at bounding box center [756, 348] width 431 height 71
click at [646, 352] on input "Tamaño máximo: 50MB Seleccionar archivos" at bounding box center [756, 348] width 431 height 71
type input "C:\fakepath\480352360Movimeintos.xlsx"
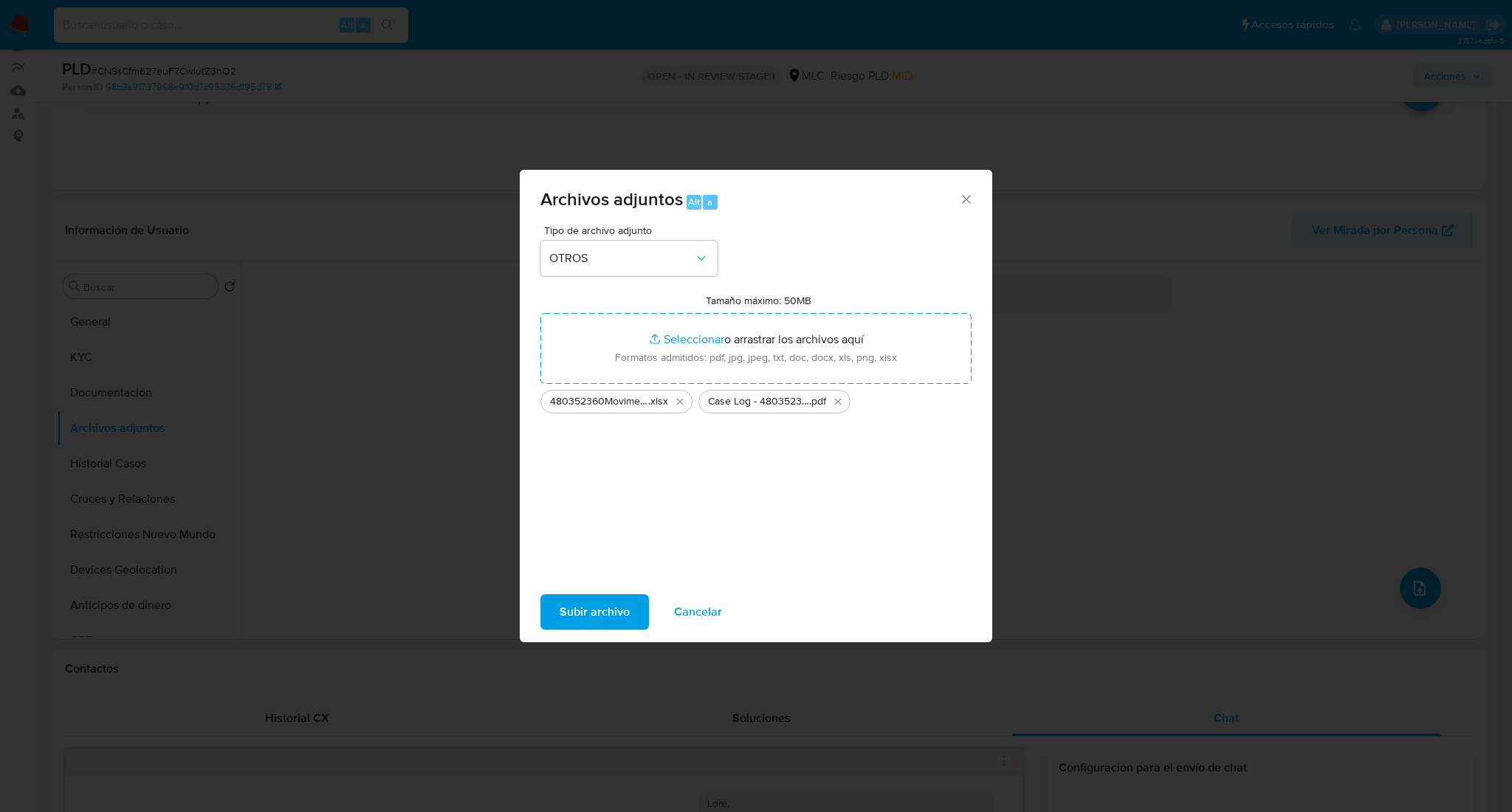
click at [573, 619] on span "Subir archivo" at bounding box center [595, 612] width 70 height 33
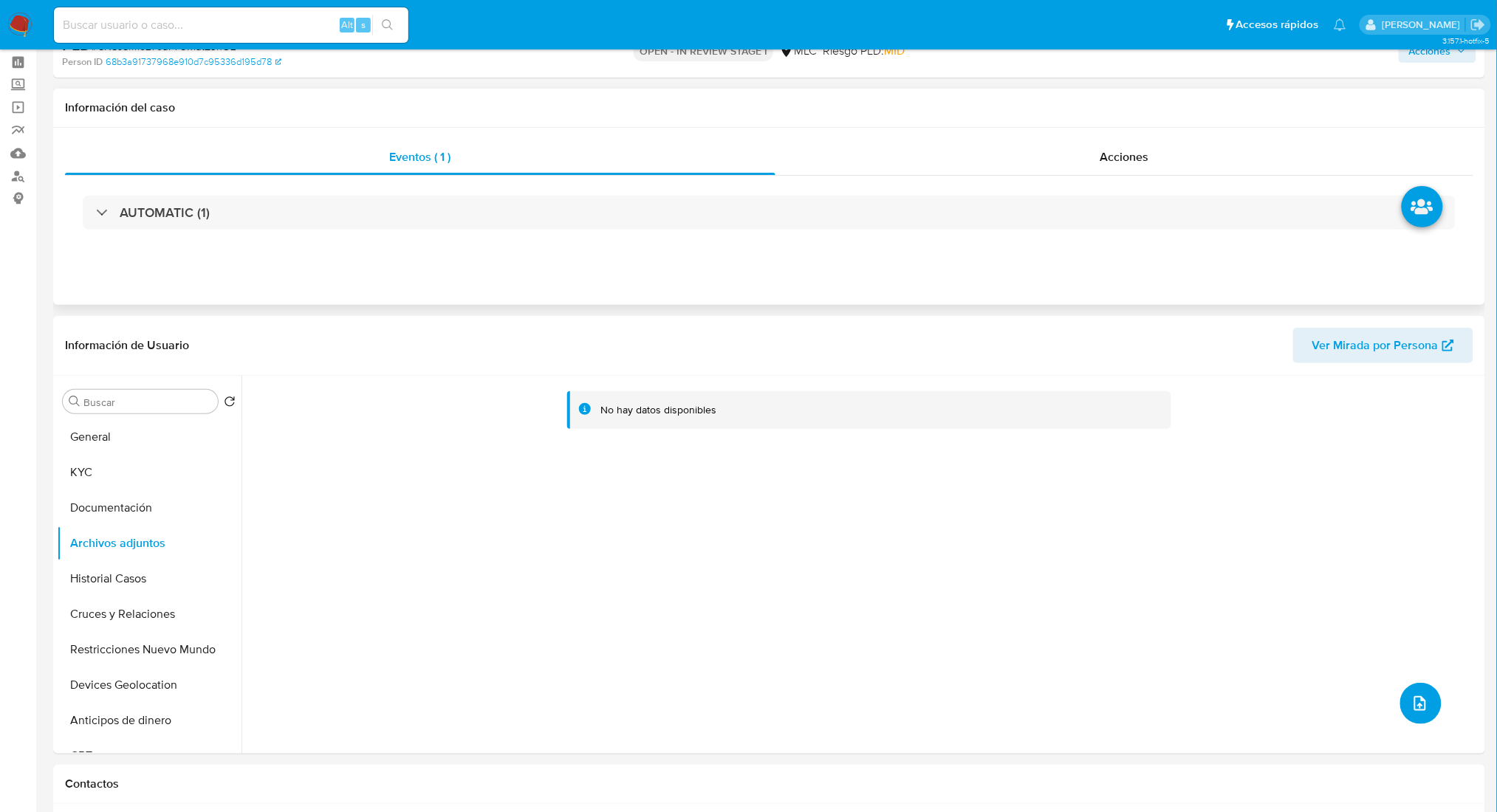
scroll to position [0, 0]
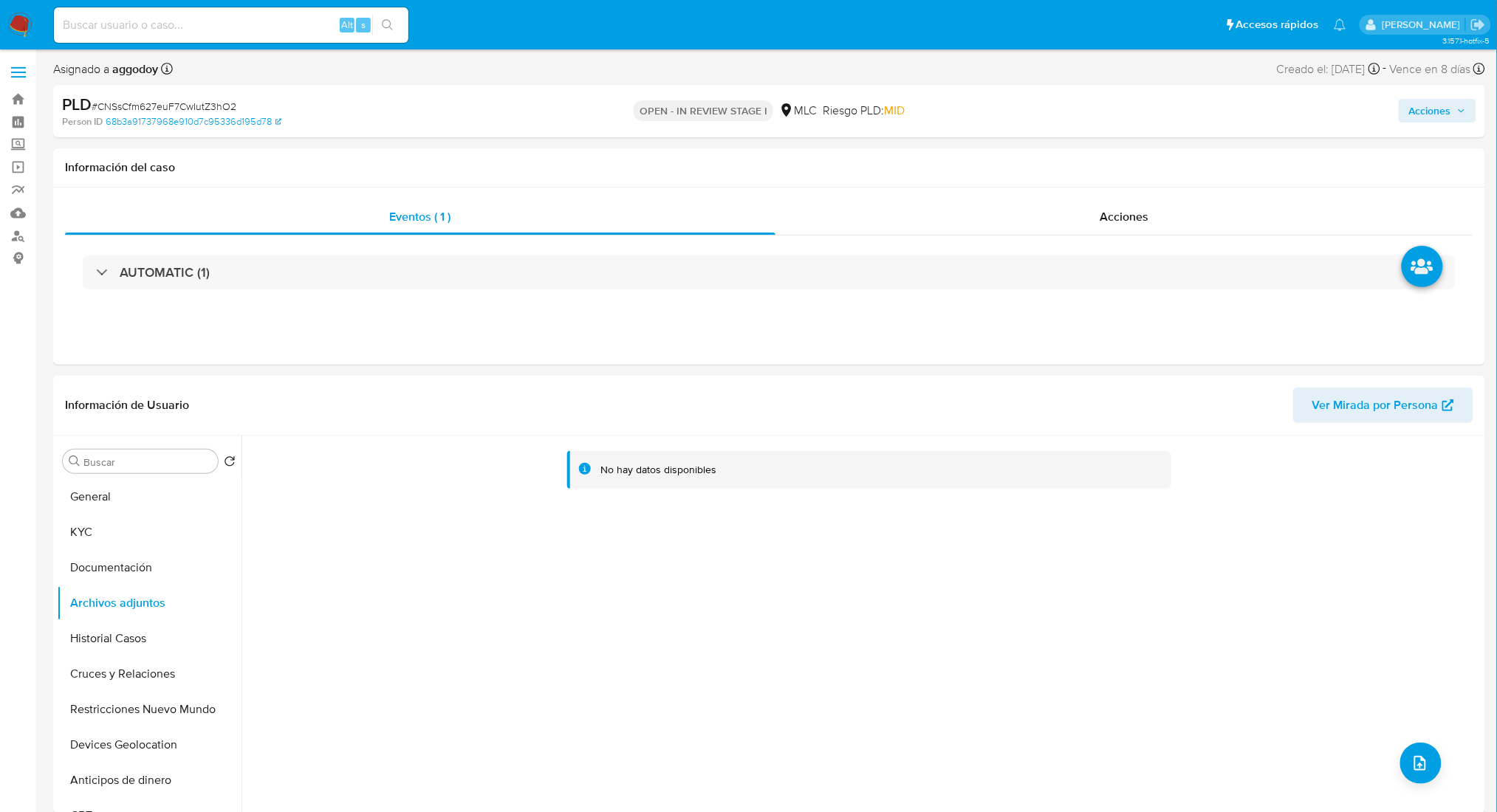
click at [1442, 108] on span "Acciones" at bounding box center [1430, 111] width 42 height 24
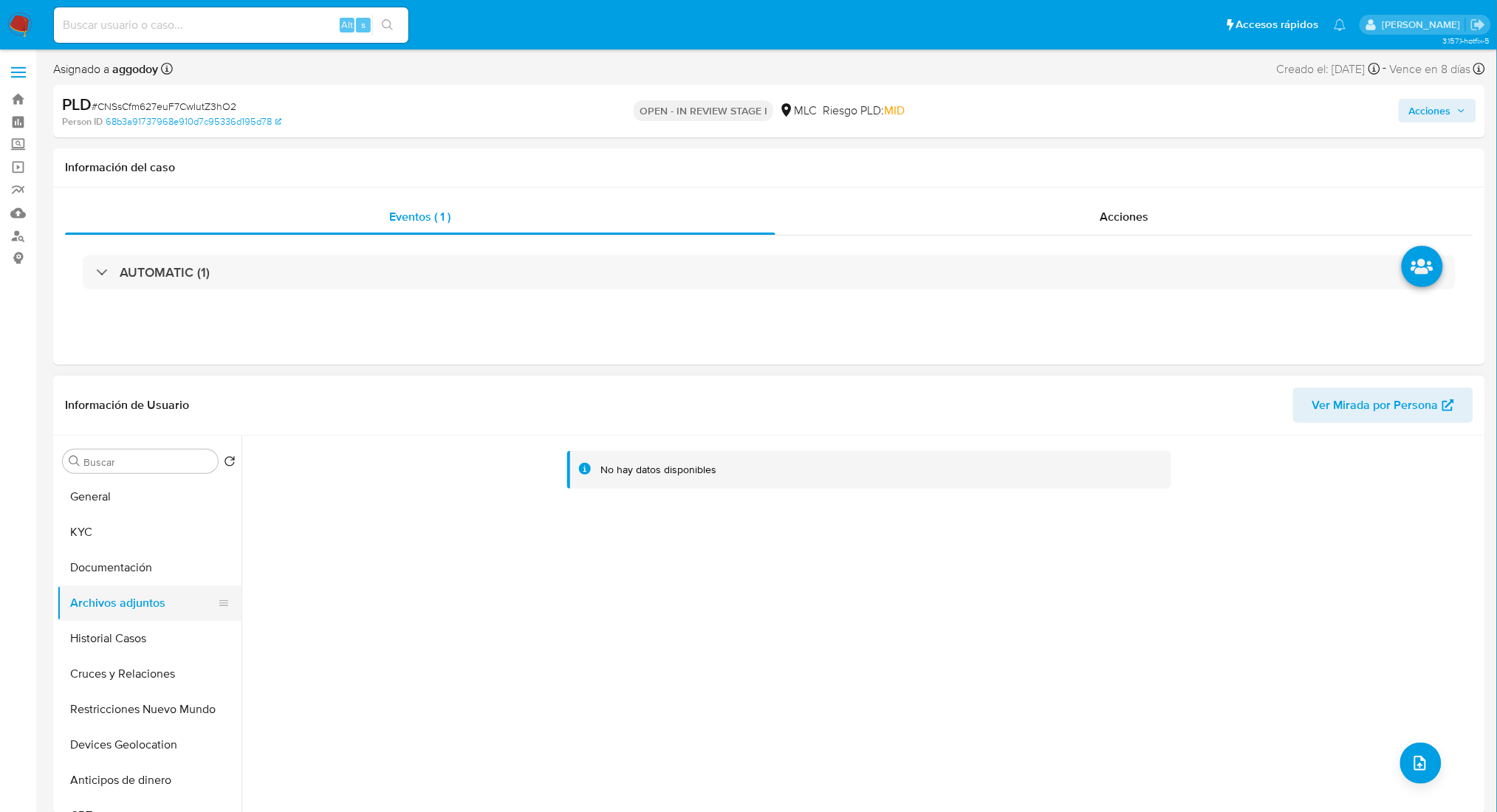
drag, startPoint x: 85, startPoint y: 641, endPoint x: 96, endPoint y: 608, distance: 34.8
click at [90, 635] on button "Historial Casos" at bounding box center [149, 638] width 185 height 35
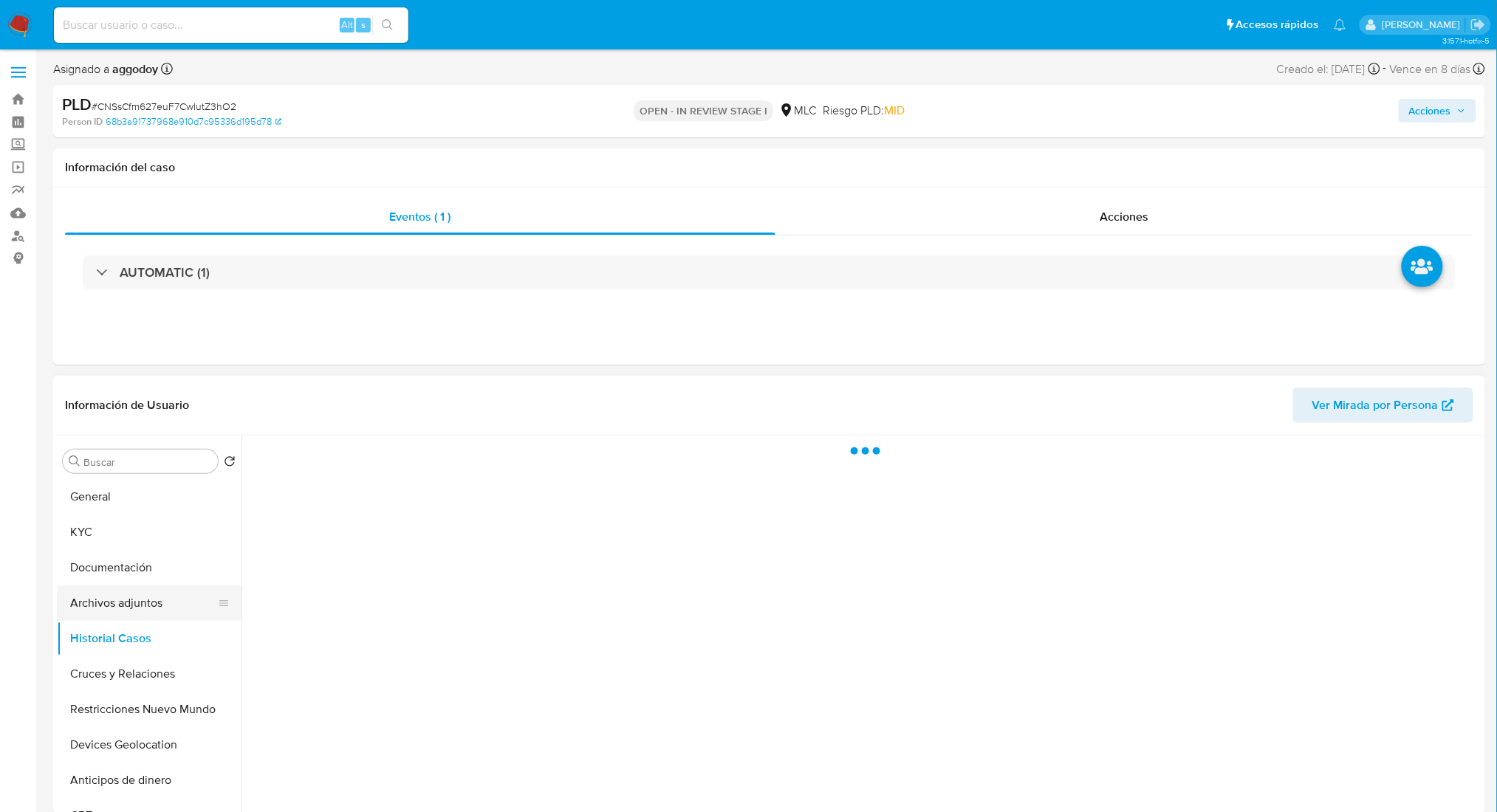
click at [96, 608] on button "Archivos adjuntos" at bounding box center [143, 603] width 173 height 35
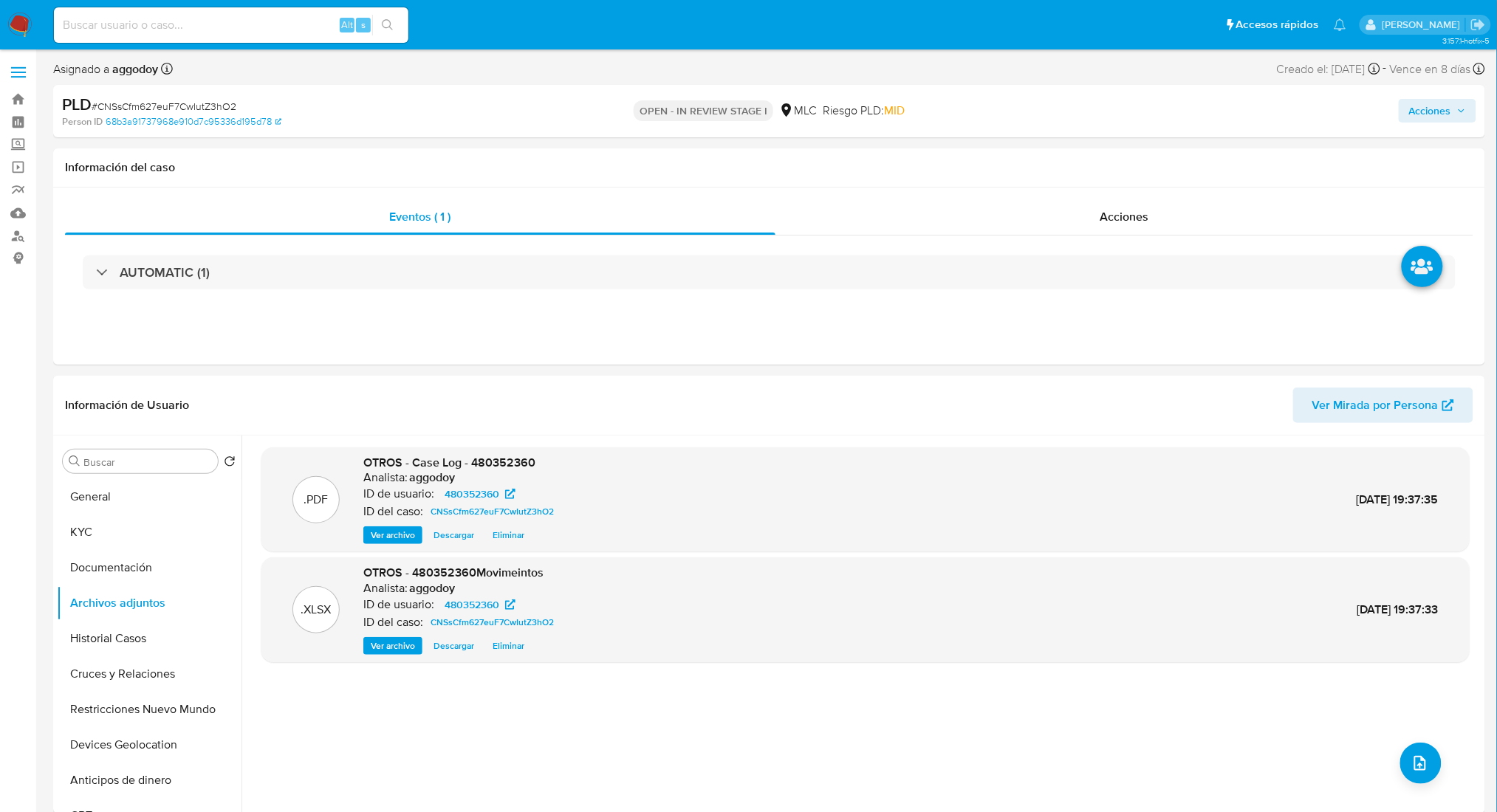
click at [1407, 96] on div "Acciones" at bounding box center [1243, 112] width 467 height 35
click at [1411, 99] on div "Acciones" at bounding box center [1243, 112] width 467 height 35
click at [1427, 108] on span "Acciones" at bounding box center [1430, 111] width 42 height 24
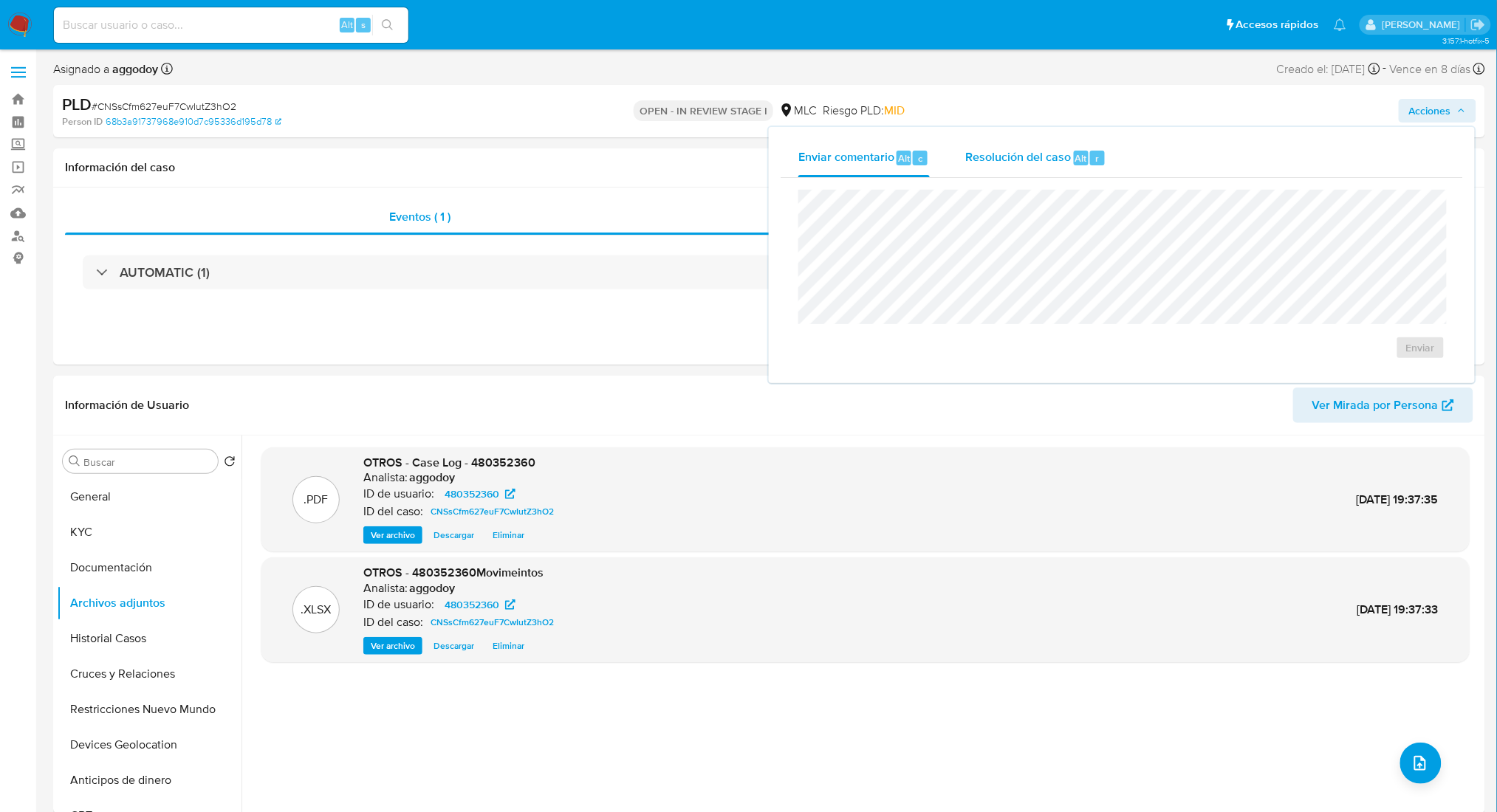
click at [1031, 152] on span "Resolución del caso" at bounding box center [1018, 157] width 105 height 17
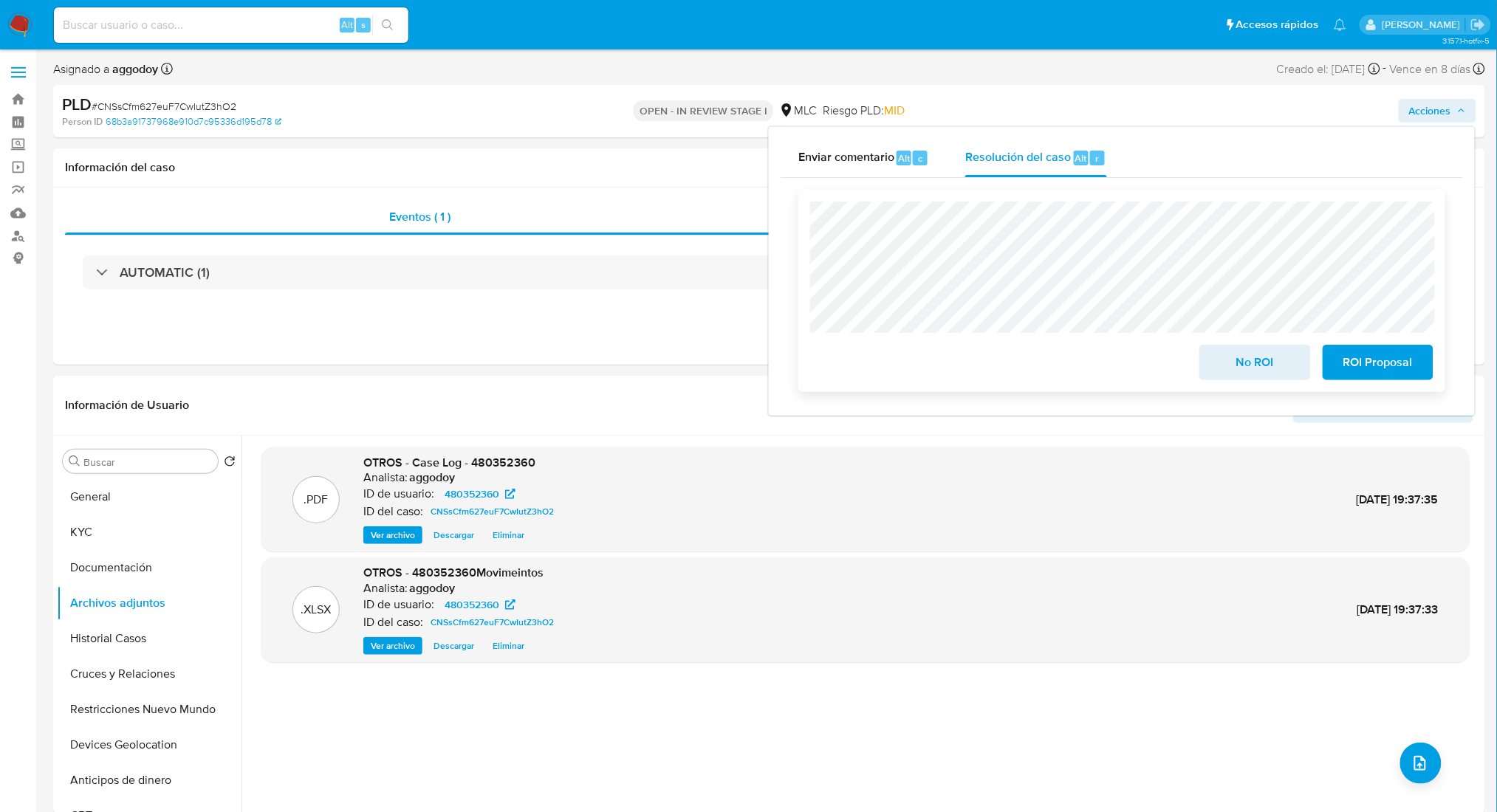
click at [1271, 356] on span "No ROI" at bounding box center [1255, 363] width 73 height 33
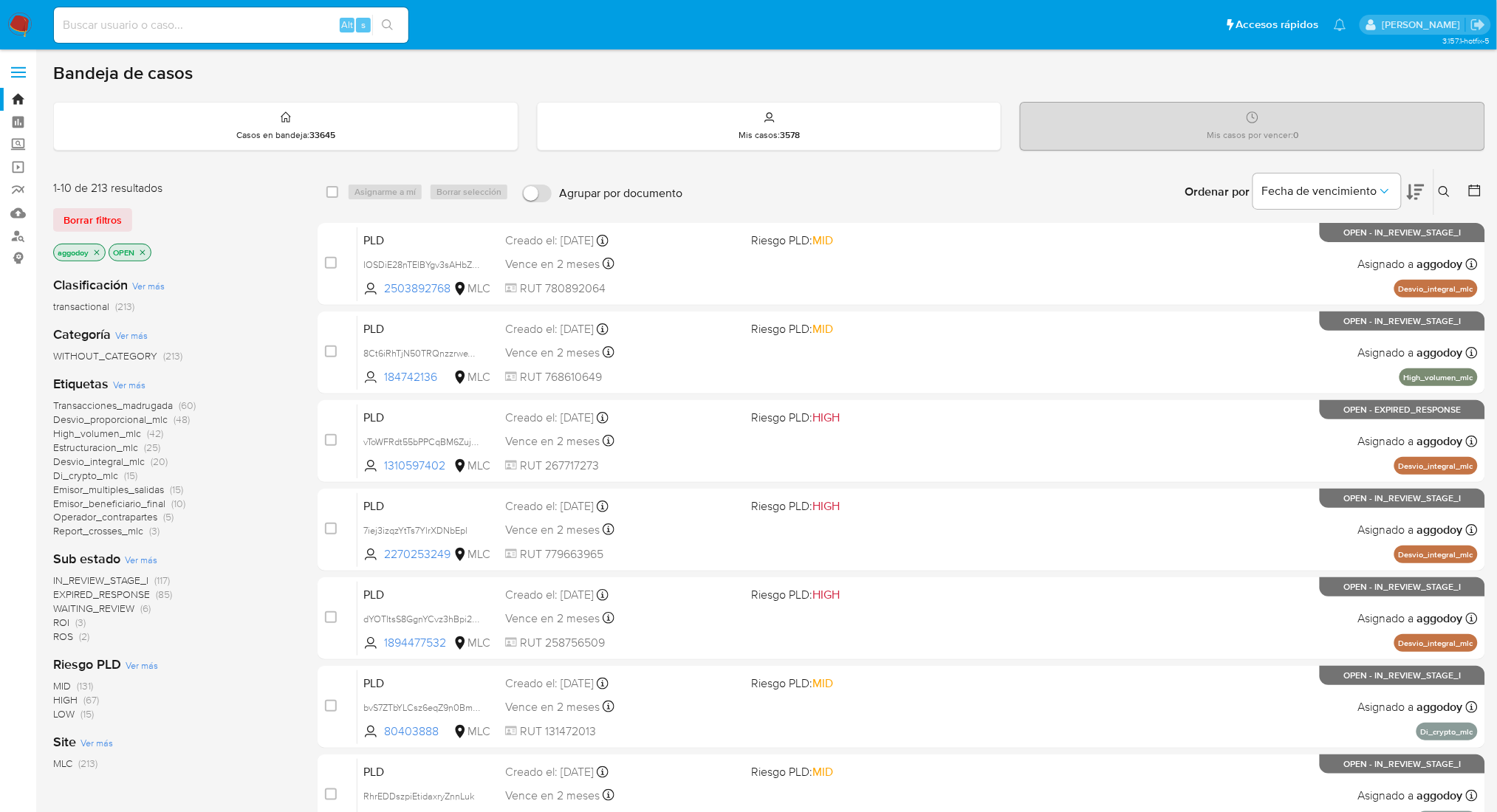
click at [68, 621] on span "ROI" at bounding box center [61, 622] width 16 height 15
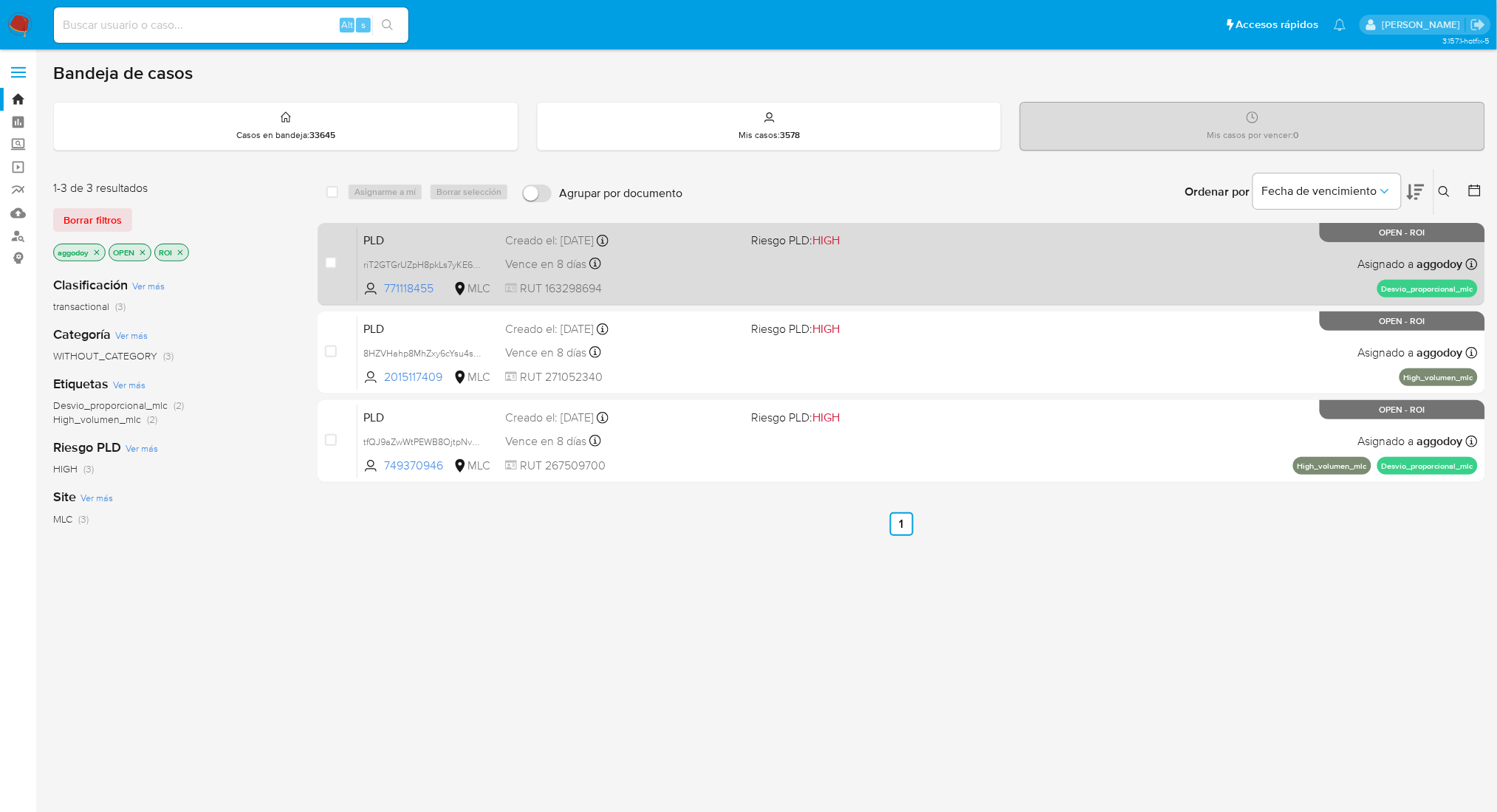
click at [651, 259] on div "Vence en 8 días Vence el [DATE] 06:09:23" at bounding box center [623, 264] width 234 height 20
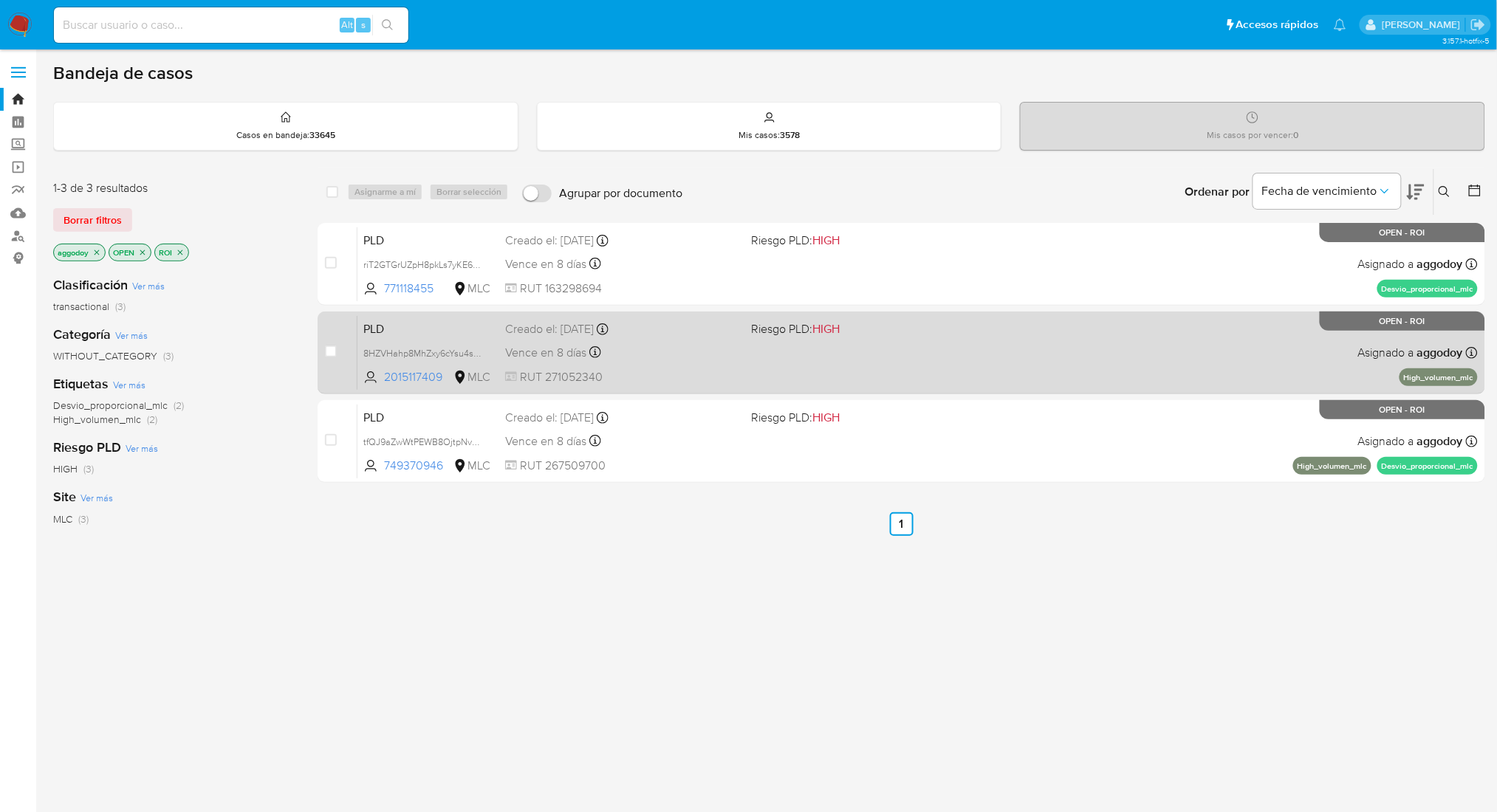
click at [1041, 355] on div "PLD 8HZVHahp8MhZxy6cYsu4s8zz 2015117409 MLC Riesgo PLD: HIGH Creado el: [DATE] …" at bounding box center [917, 353] width 1120 height 75
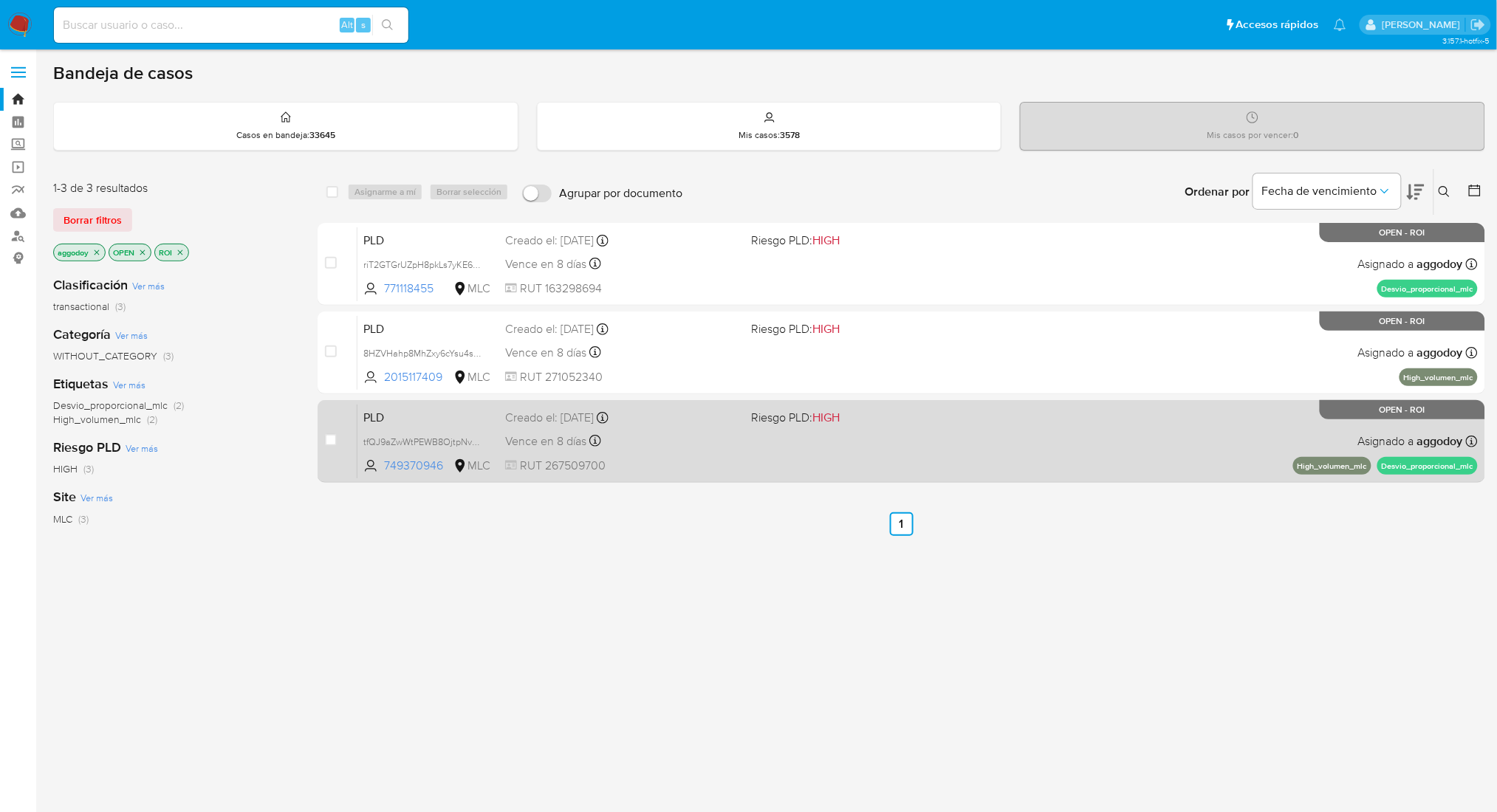
click at [769, 437] on div "PLD tfQJ9aZwWtPEWB8OjtpNvdeS 749370946 MLC Riesgo PLD: HIGH Creado el: [DATE] C…" at bounding box center [917, 441] width 1120 height 75
click at [627, 437] on div "Vence en 8 días Vence el [DATE] 06:08:07" at bounding box center [623, 441] width 234 height 20
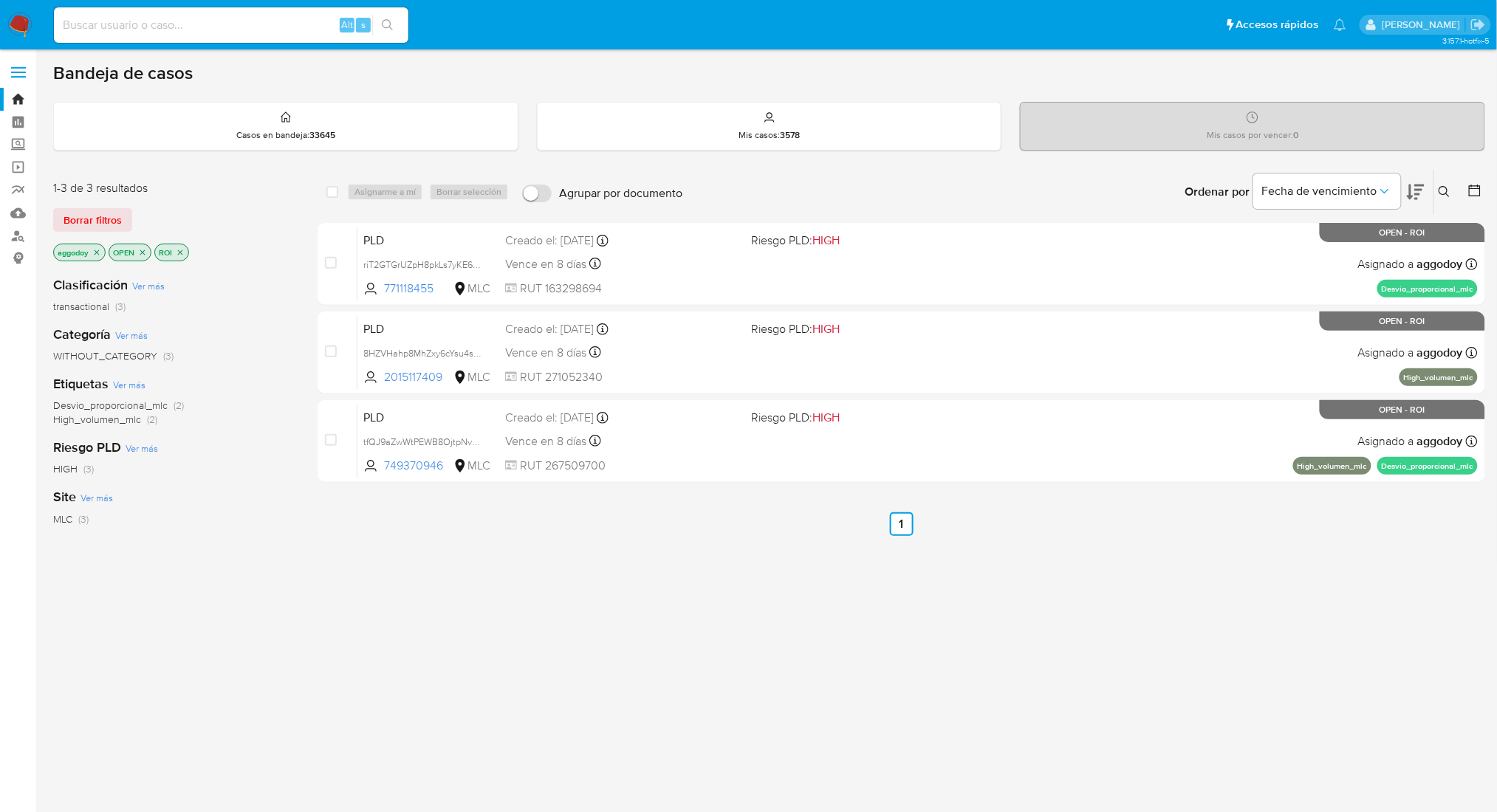
click at [140, 254] on icon "close-filter" at bounding box center [142, 252] width 9 height 9
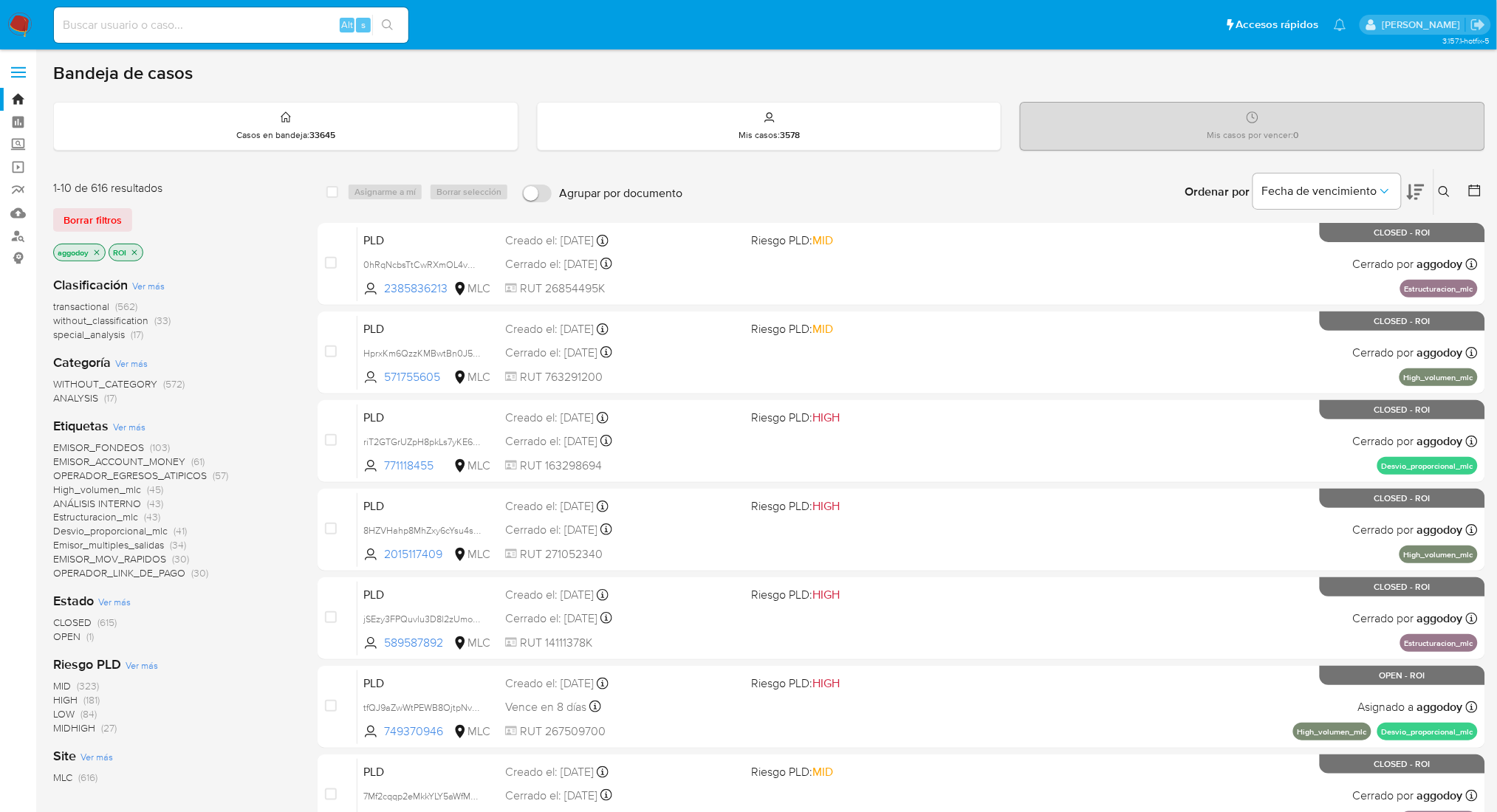
click at [139, 249] on icon "close-filter" at bounding box center [134, 252] width 9 height 9
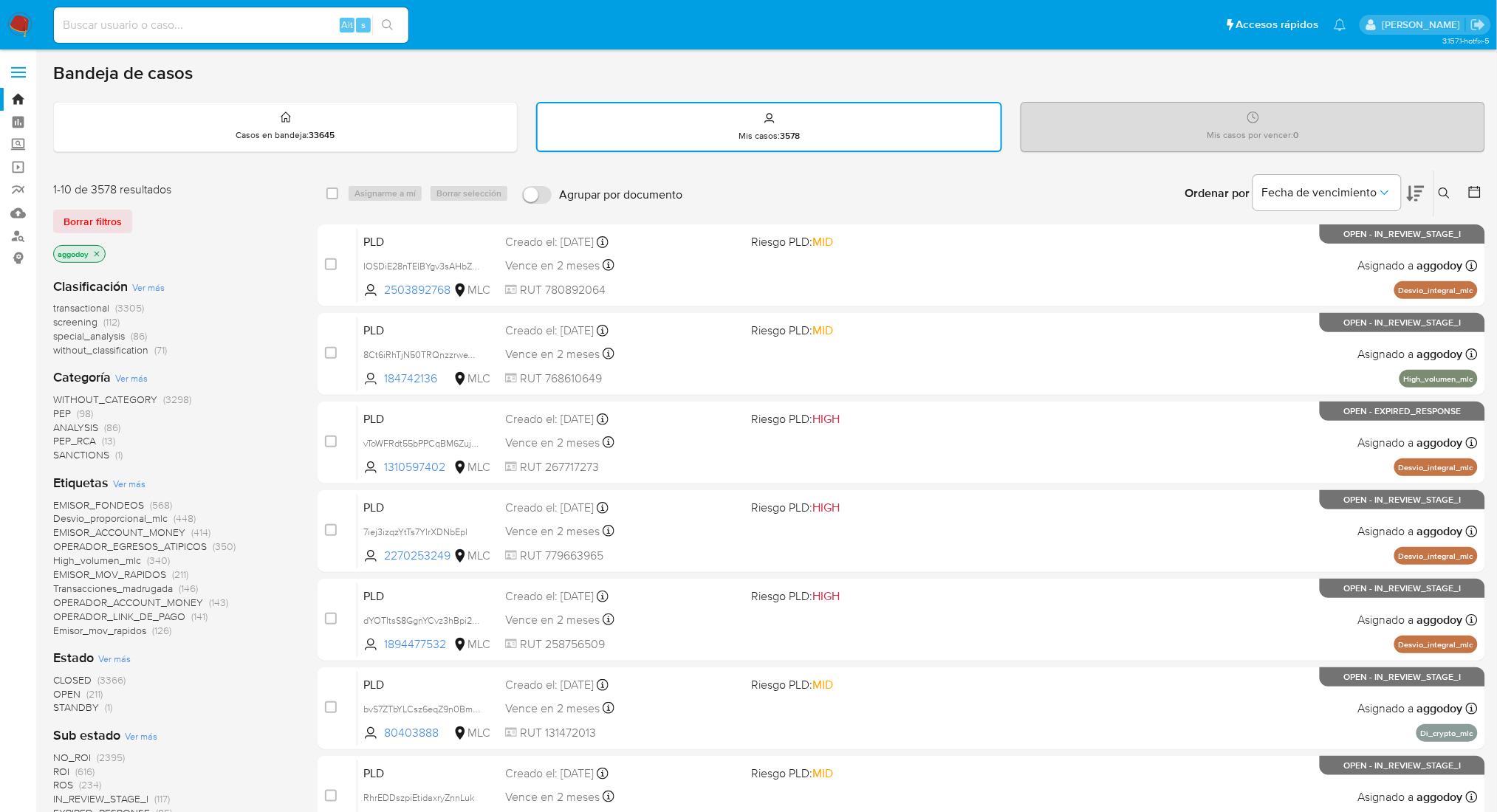
drag, startPoint x: 79, startPoint y: 691, endPoint x: 78, endPoint y: 673, distance: 18.0
click at [78, 673] on div "CLOSED (3366) OPEN (211) STANDBY (1)" at bounding box center [174, 694] width 241 height 42
click at [78, 673] on span "CLOSED" at bounding box center [73, 680] width 38 height 15
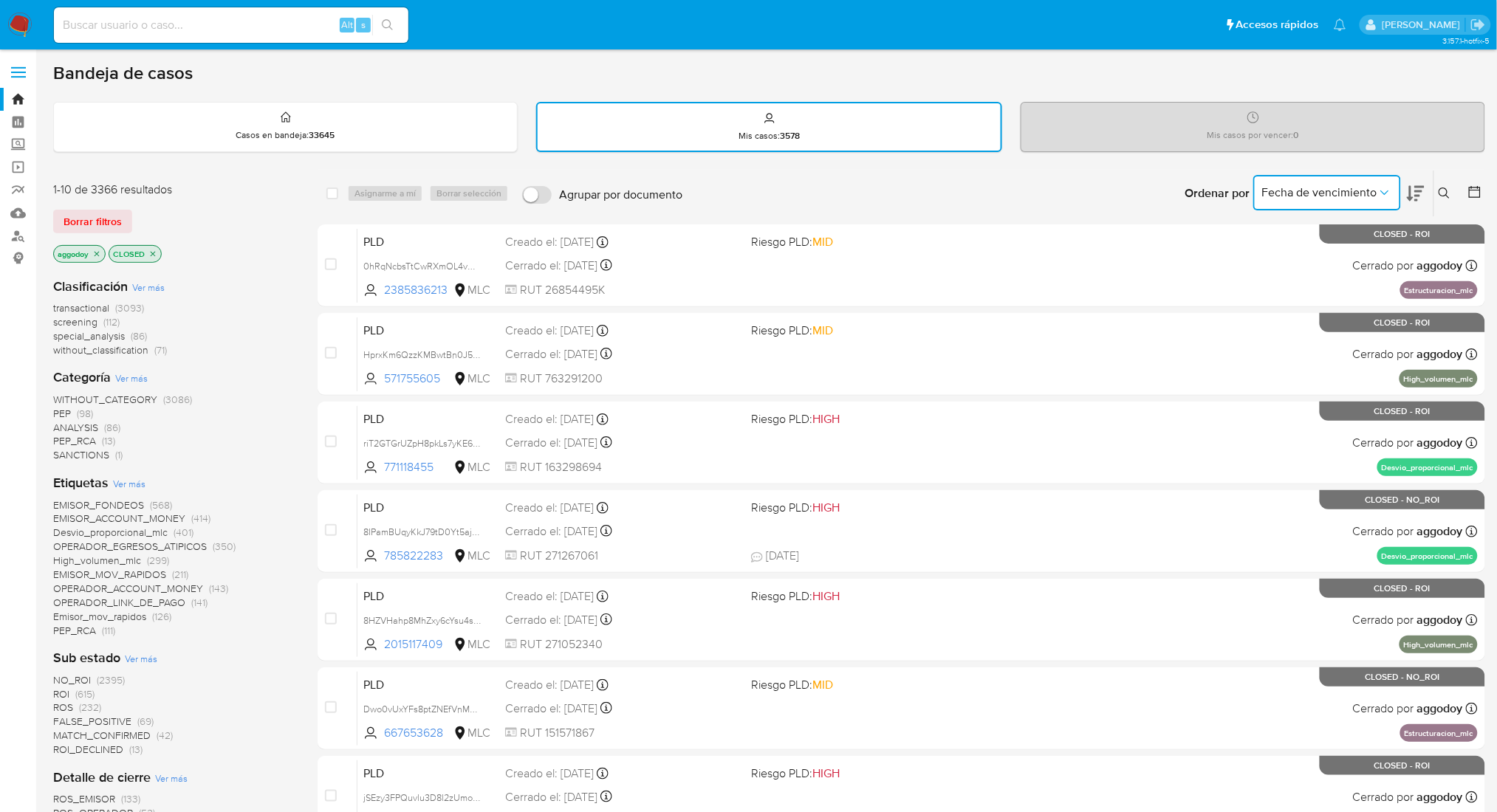
click at [1266, 186] on span "Fecha de vencimiento" at bounding box center [1319, 193] width 116 height 15
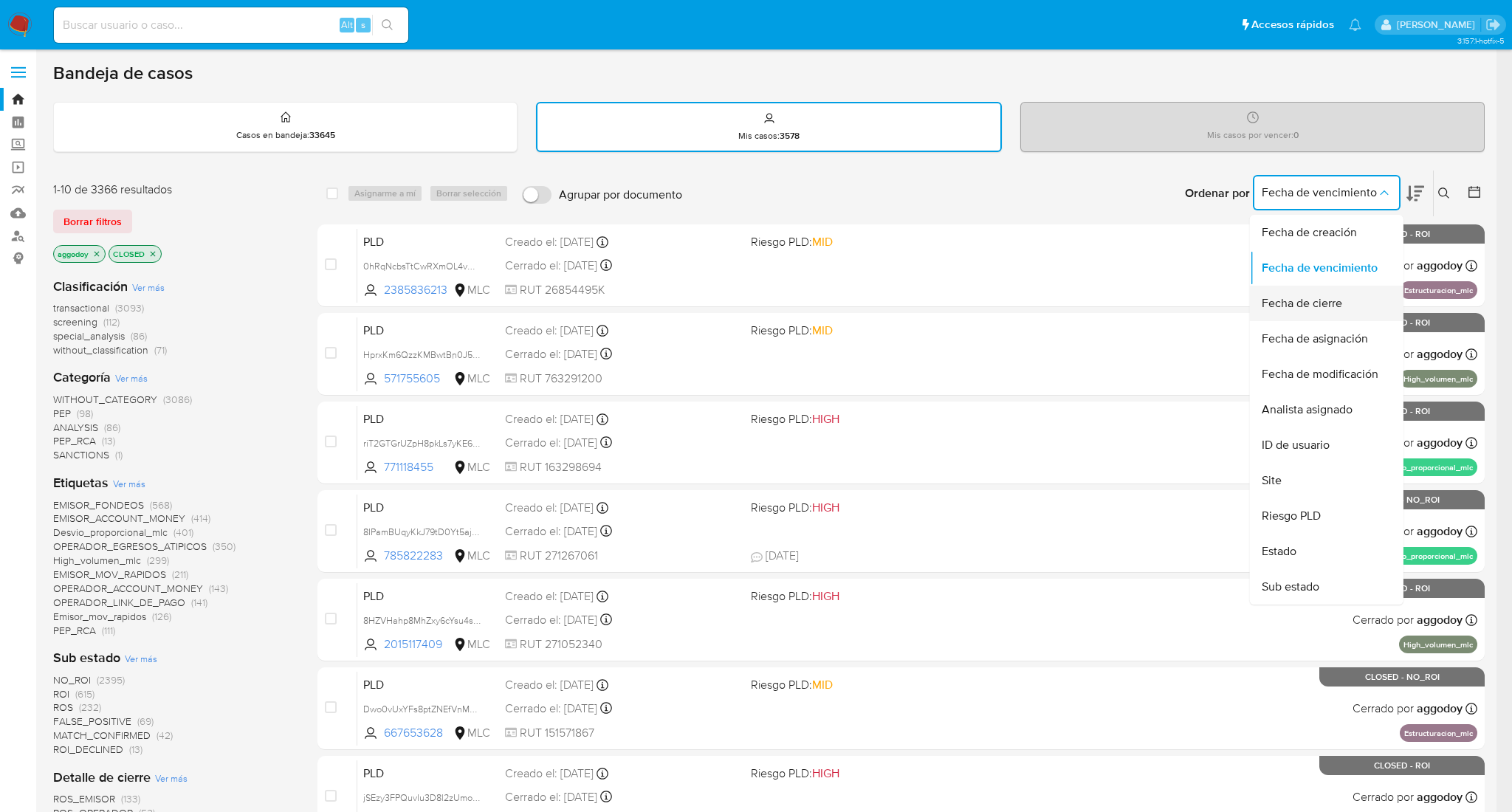
click at [1322, 296] on span "Fecha de cierre" at bounding box center [1302, 304] width 81 height 15
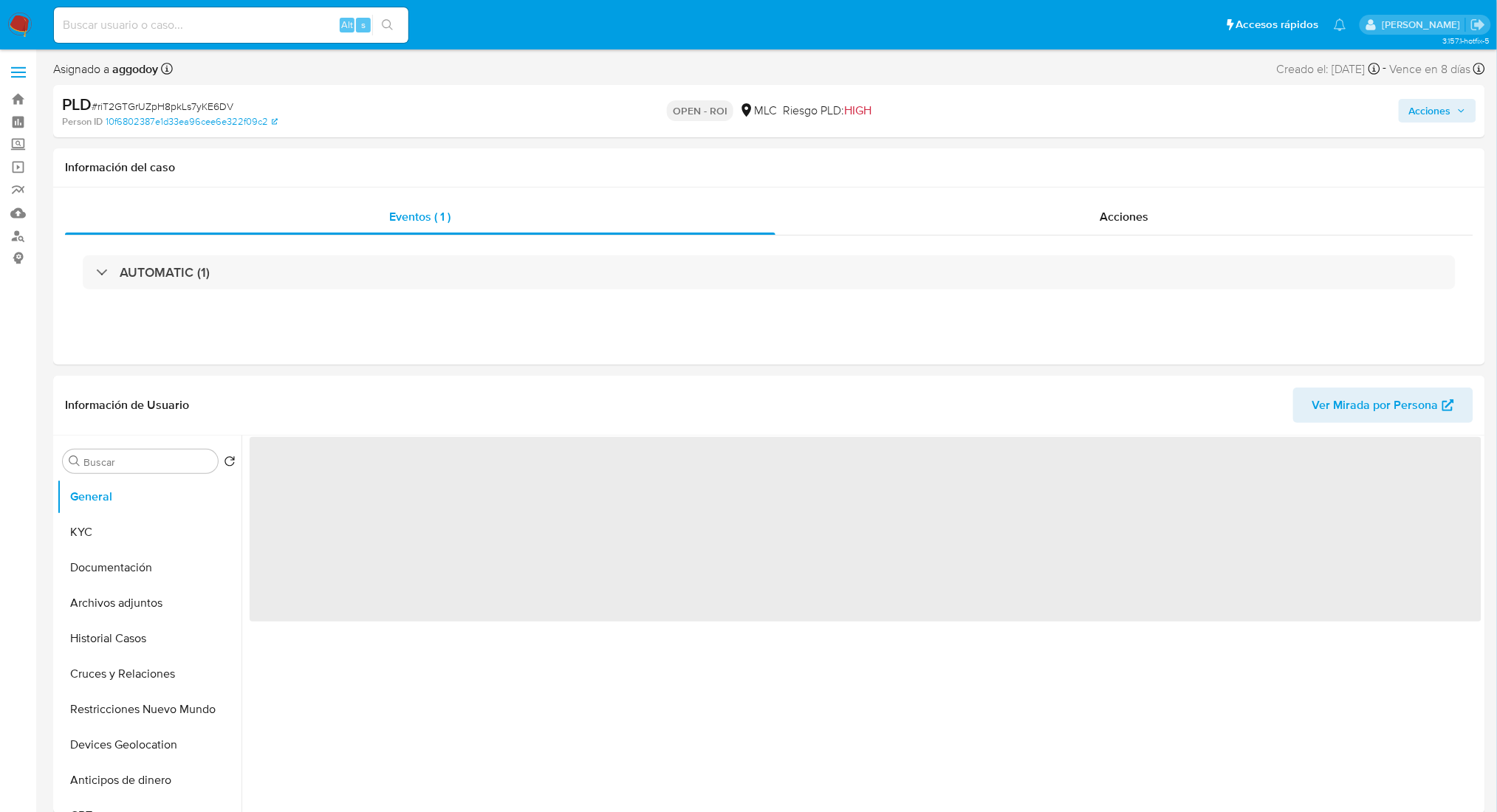
select select "10"
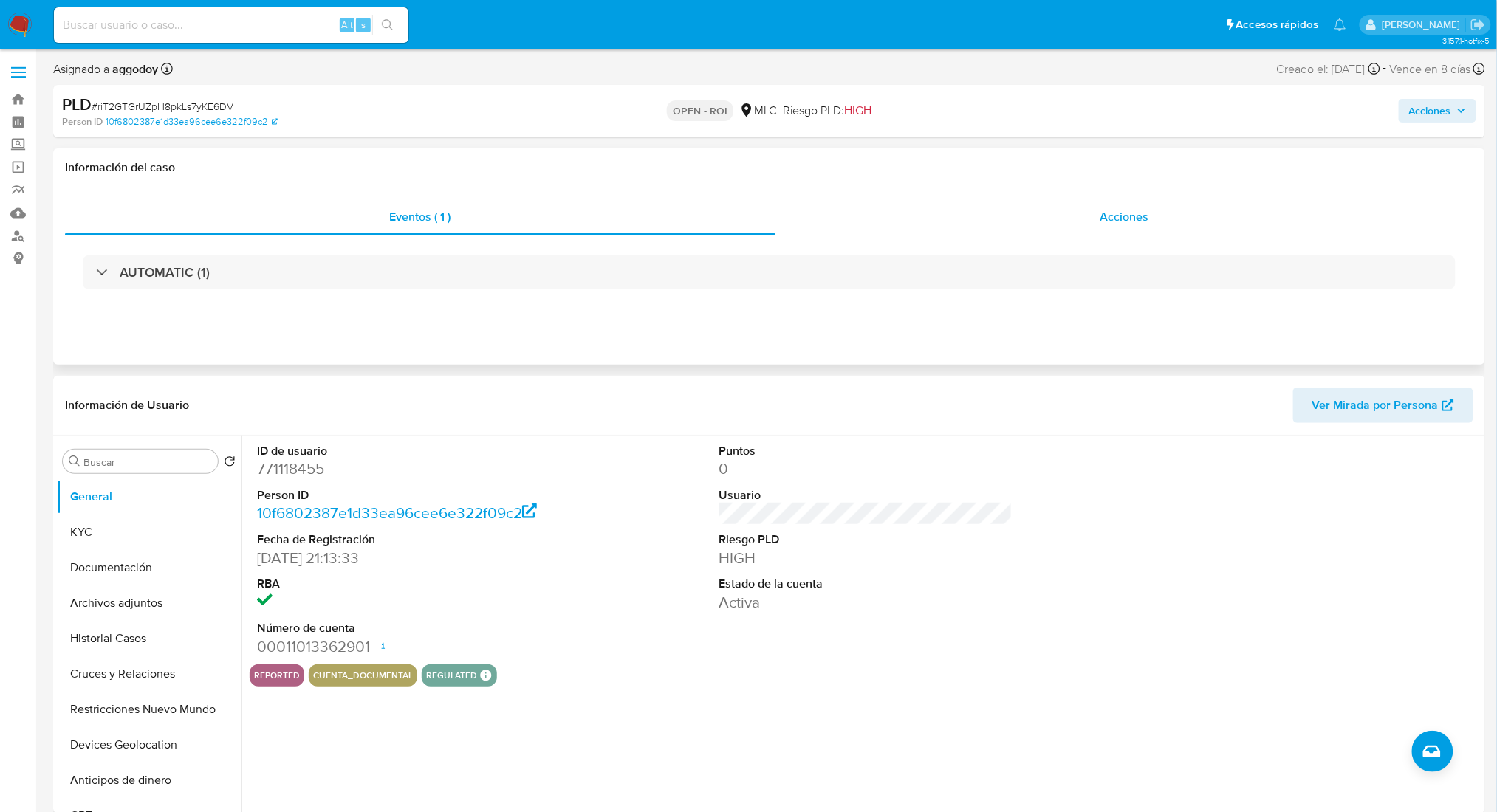
click at [1210, 220] on div "Acciones" at bounding box center [1125, 217] width 698 height 35
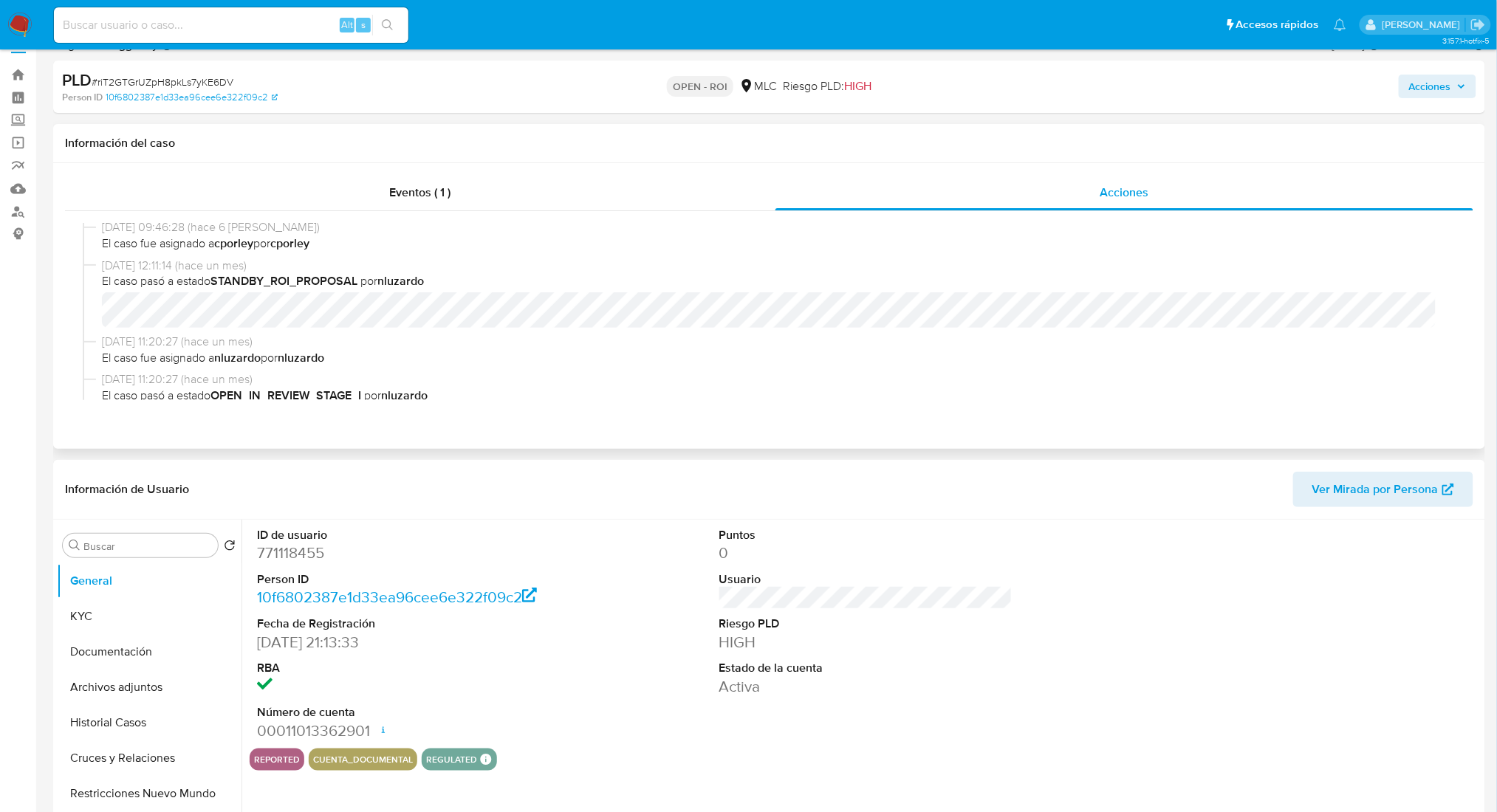
scroll to position [328, 0]
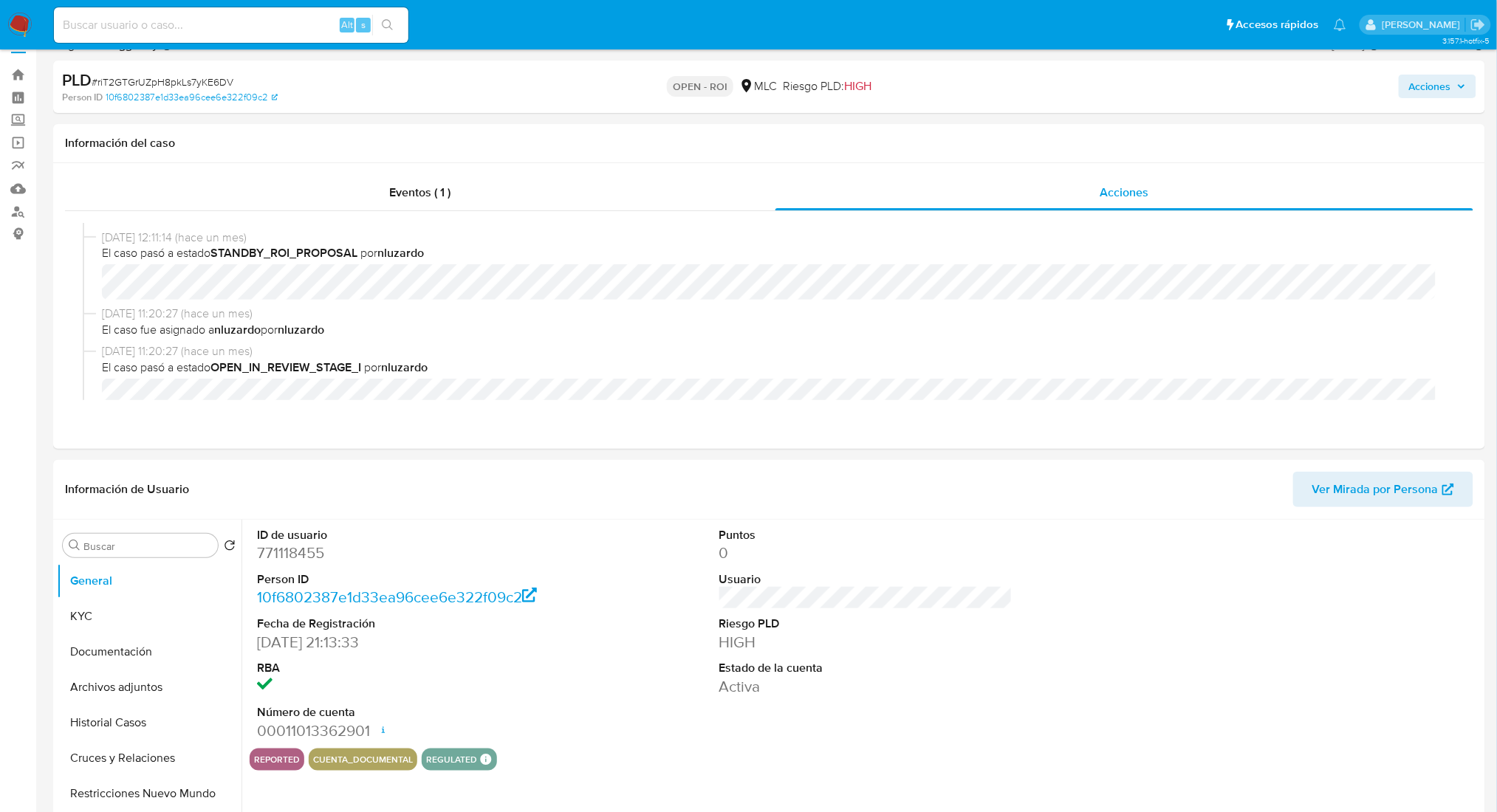
drag, startPoint x: 1412, startPoint y: 108, endPoint x: 1419, endPoint y: 97, distance: 13.0
click at [1413, 107] on div "PLD # riT2GTGrUZpH8pkLs7yKE6DV Person ID 10f6802387e1d33ea96cee6e322f09c2 OPEN …" at bounding box center [769, 87] width 1432 height 53
click at [1420, 94] on span "Acciones" at bounding box center [1430, 87] width 42 height 24
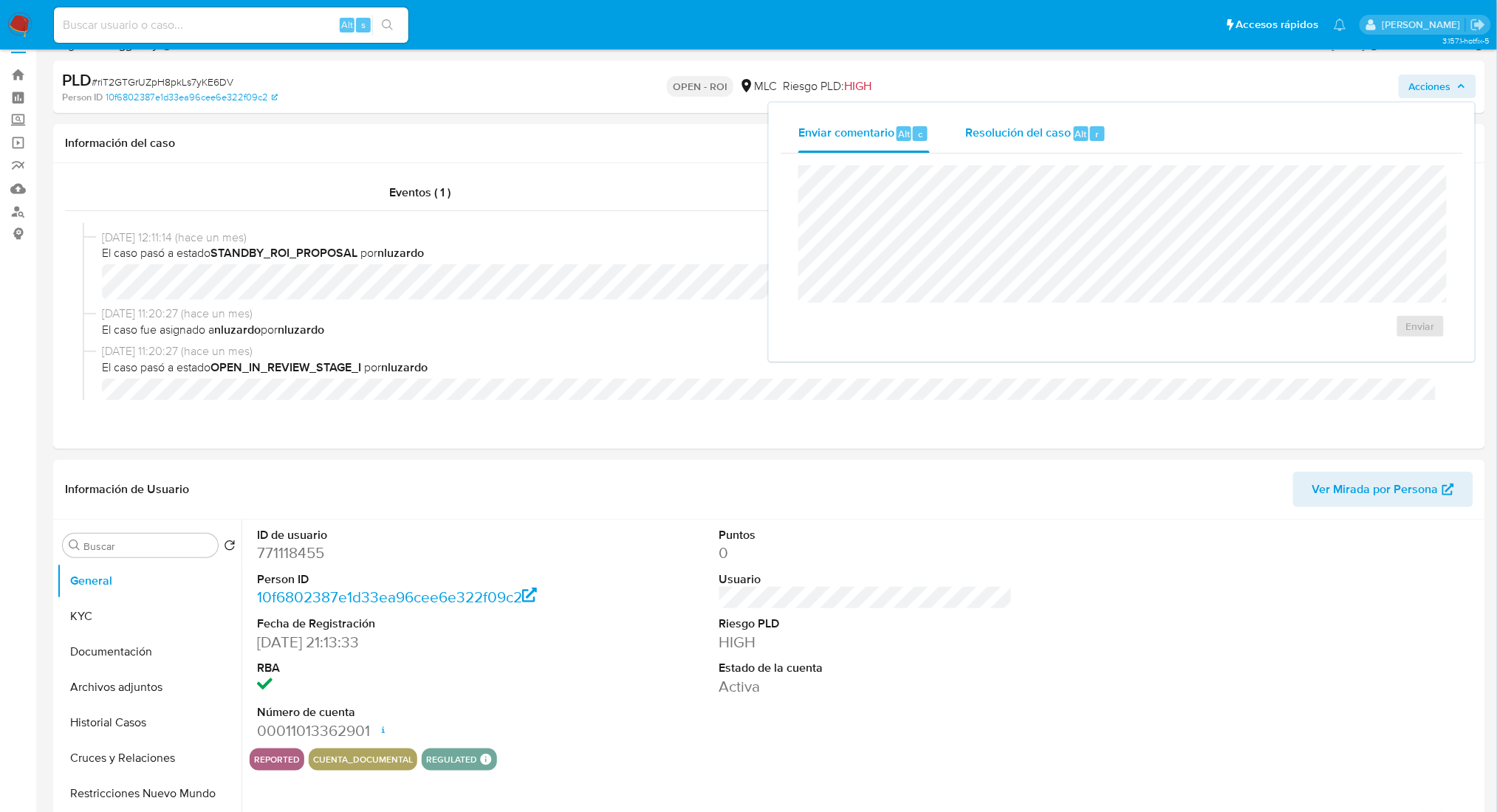
click at [1009, 134] on span "Resolución del caso" at bounding box center [1018, 133] width 105 height 17
click at [1385, 352] on span "ROI" at bounding box center [1377, 341] width 73 height 33
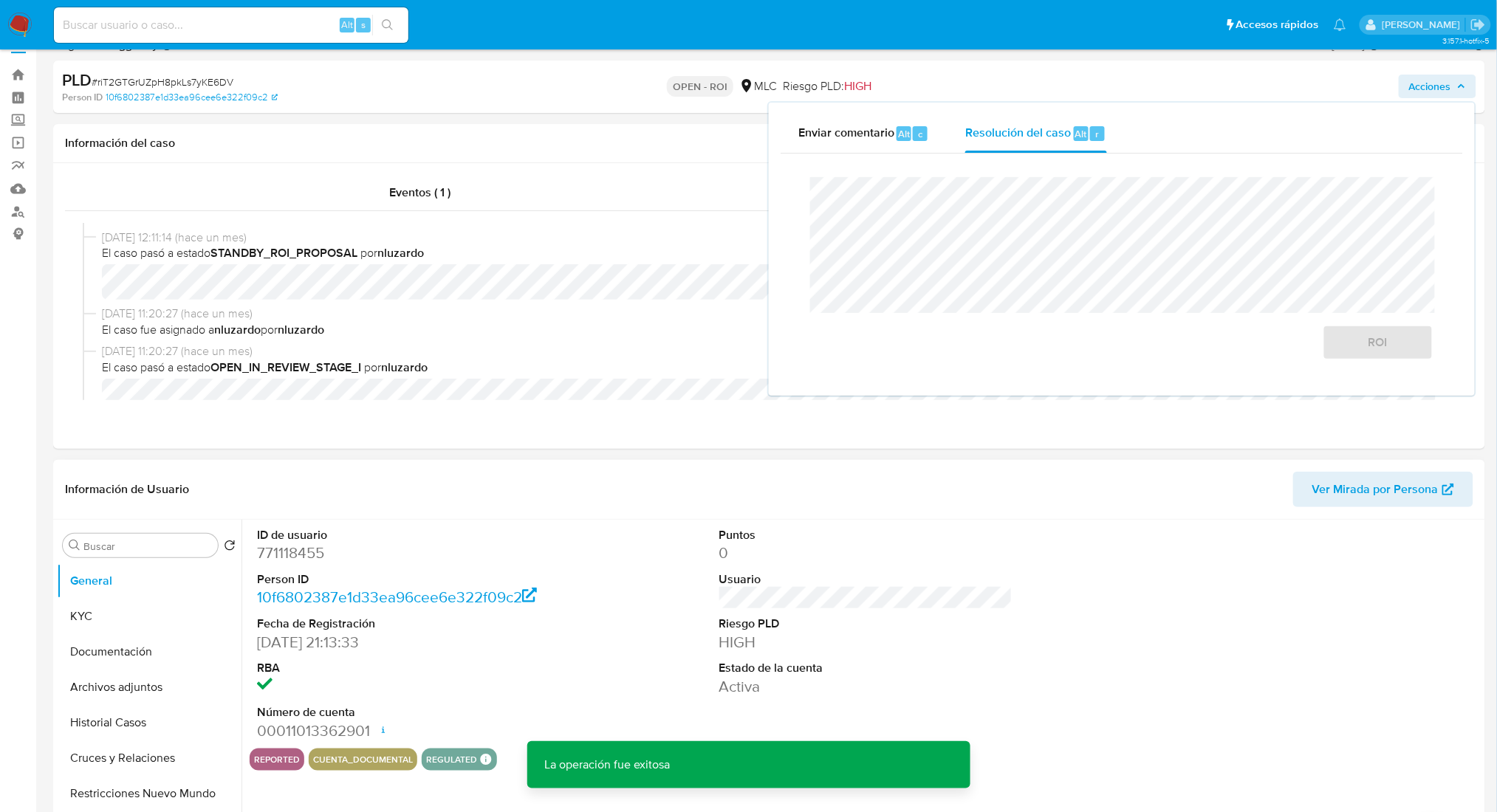
click at [296, 554] on dd "771118455" at bounding box center [403, 553] width 293 height 21
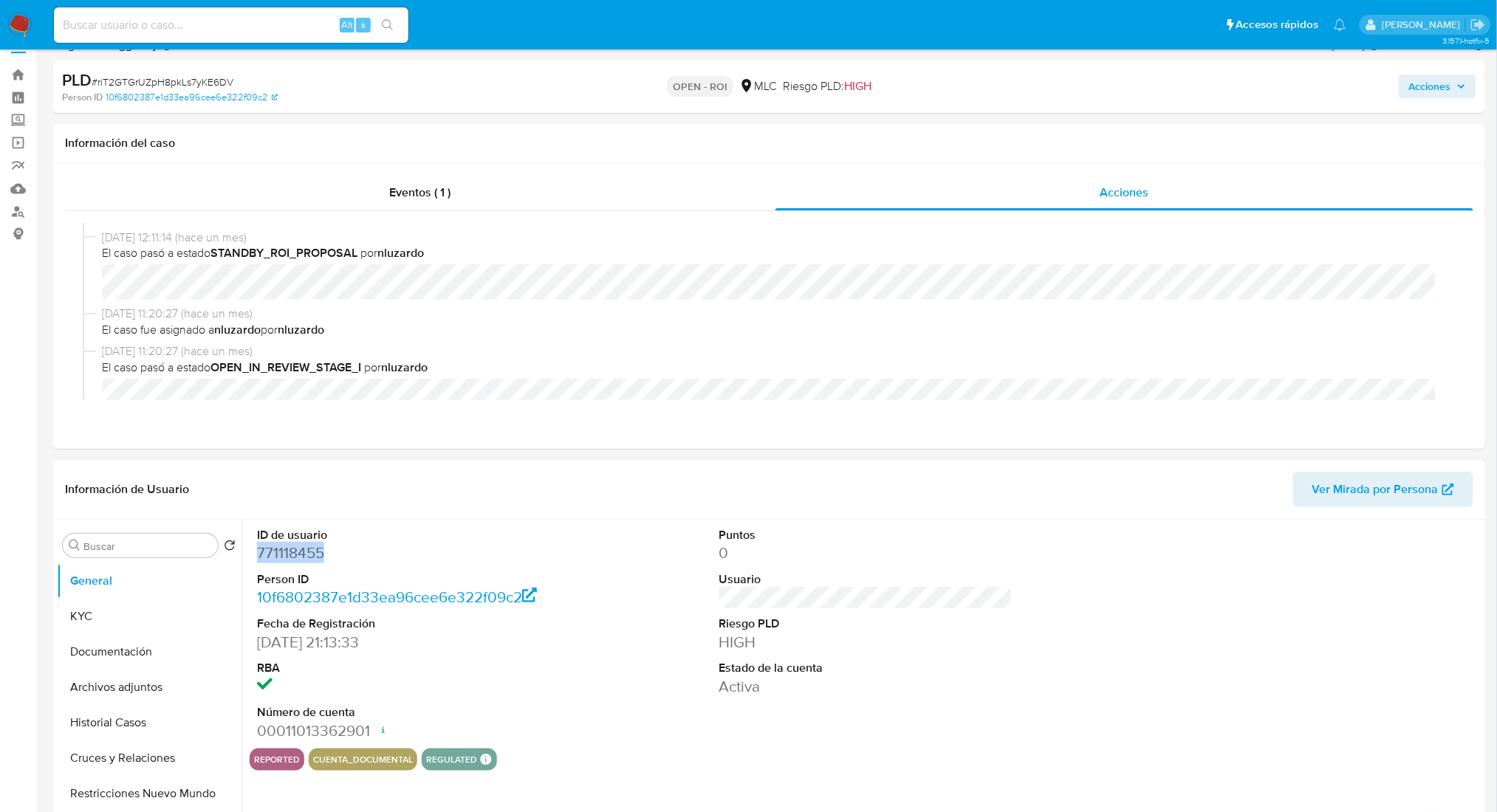
click at [296, 554] on dd "771118455" at bounding box center [403, 553] width 293 height 21
copy dd "771118455"
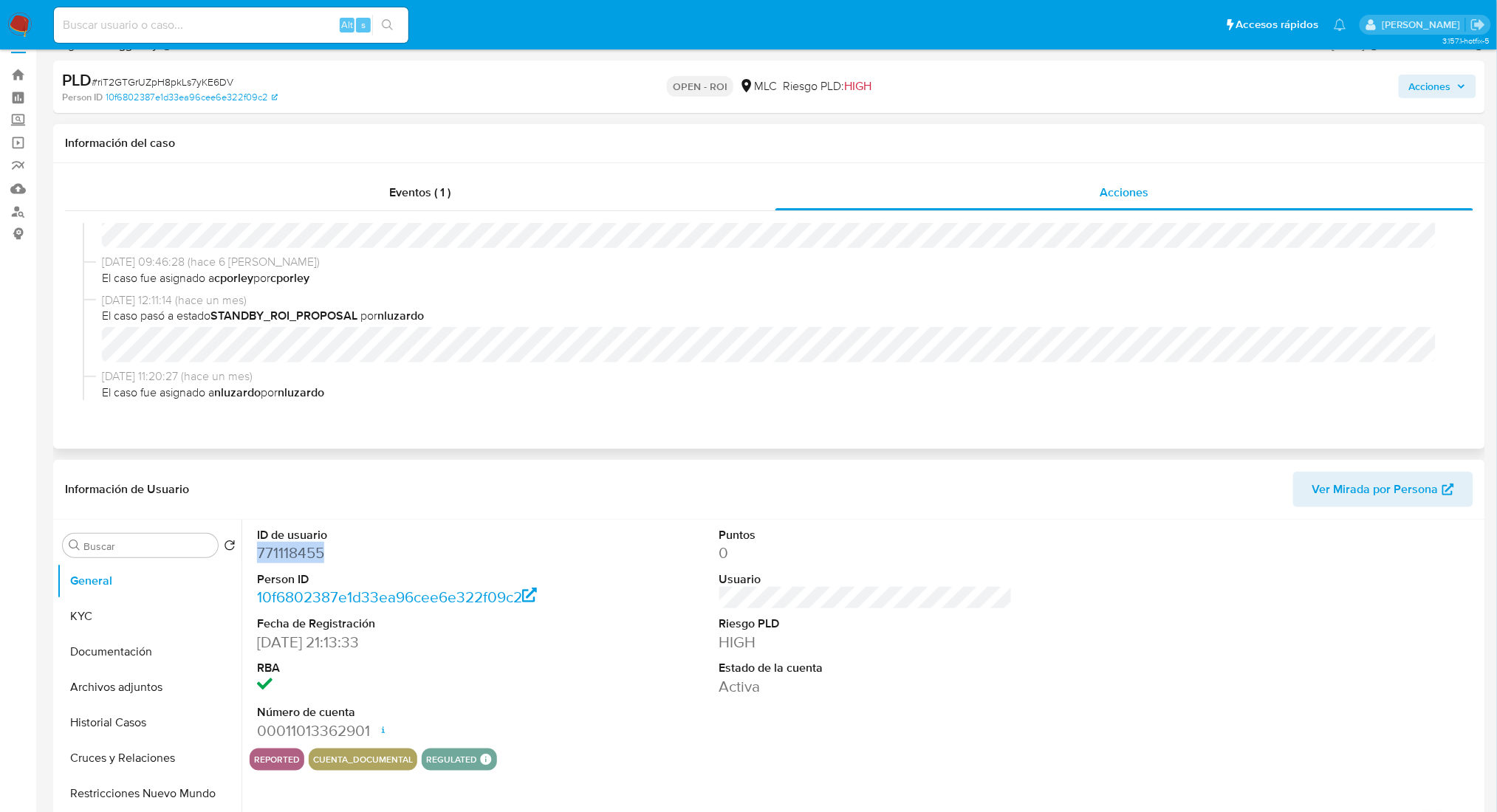
scroll to position [167, 0]
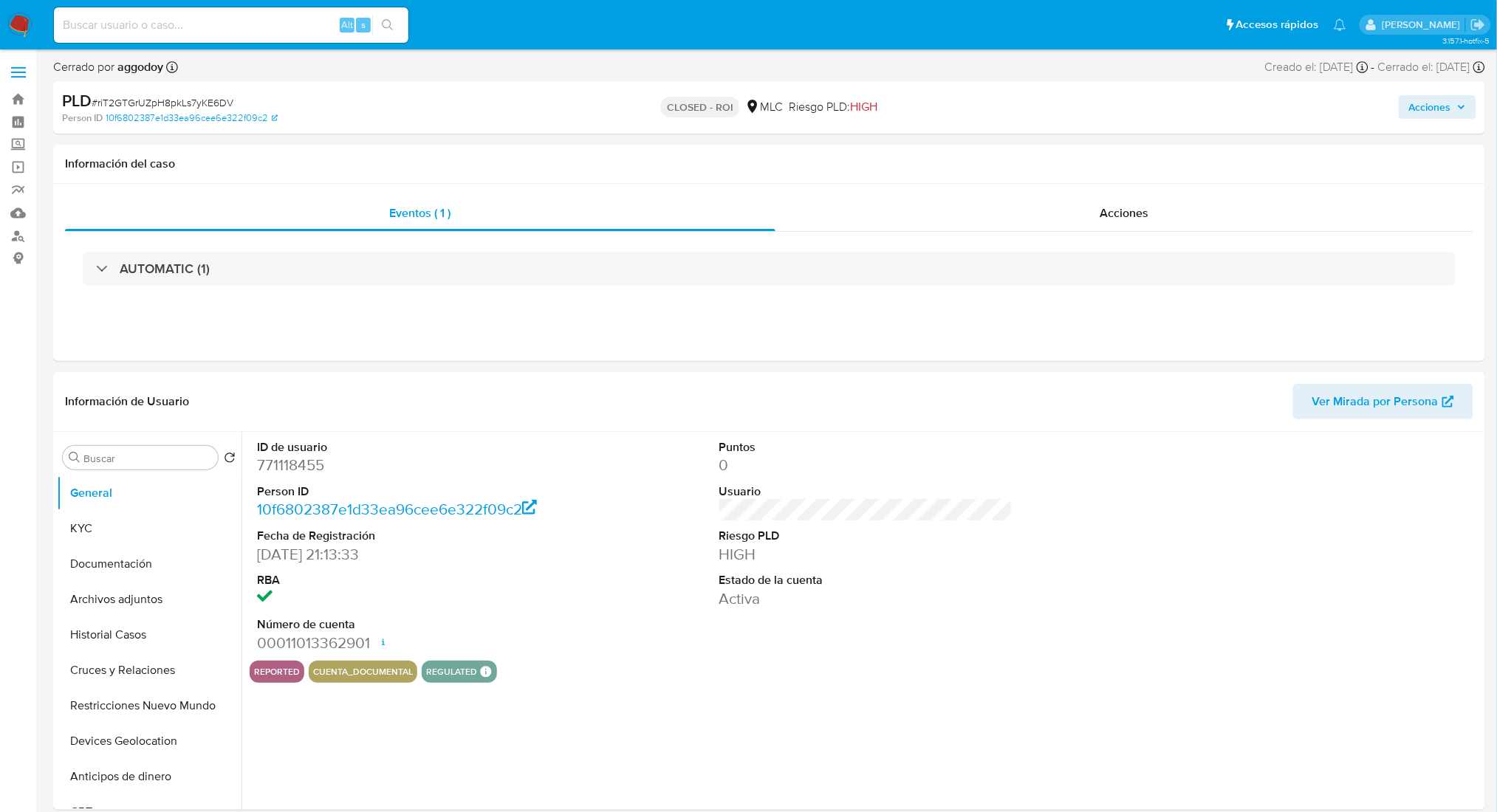
select select "10"
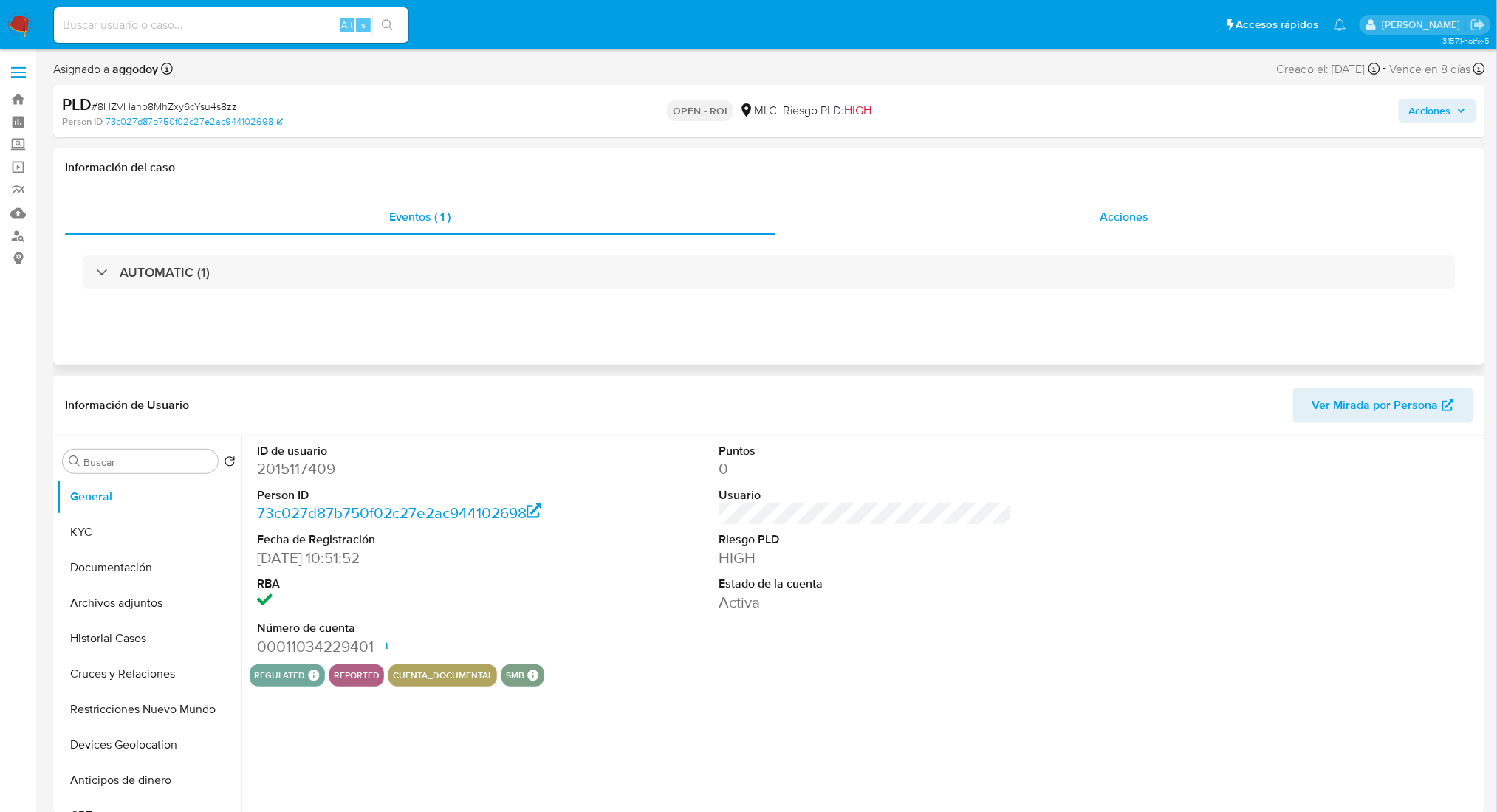
click at [1115, 214] on span "Acciones" at bounding box center [1124, 216] width 49 height 17
select select "10"
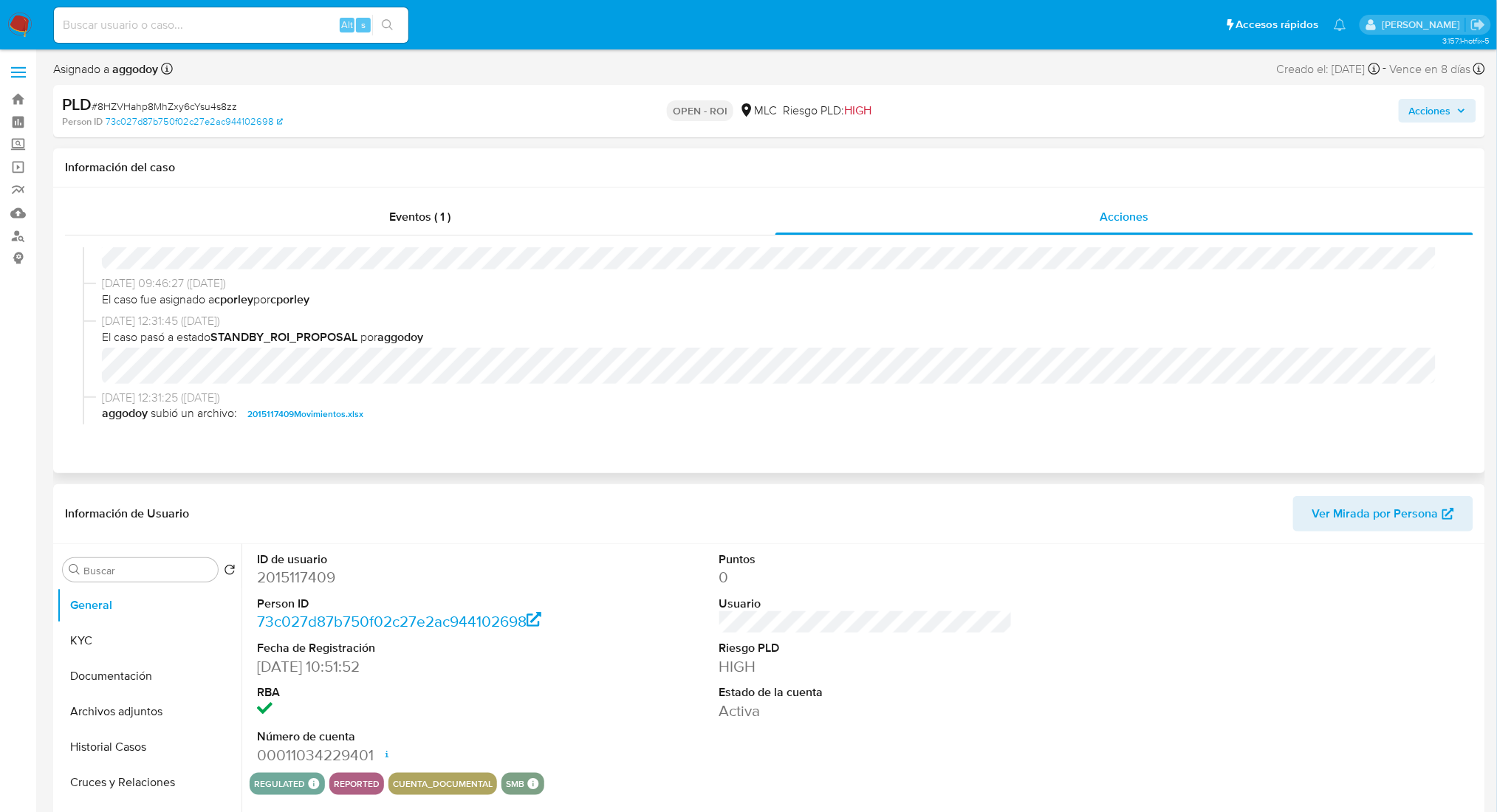
scroll to position [339, 0]
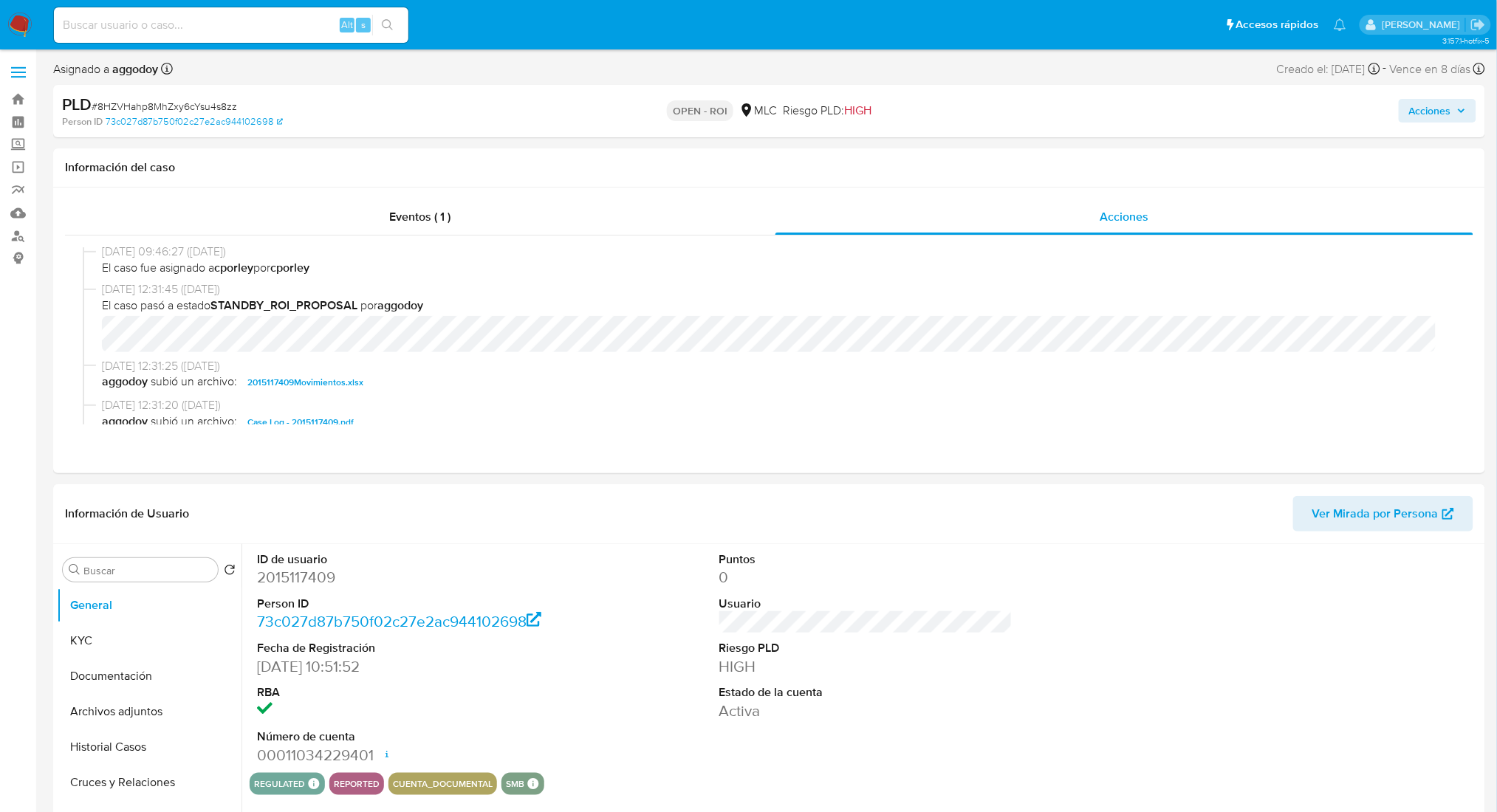
click at [1456, 117] on span "Acciones" at bounding box center [1437, 111] width 57 height 21
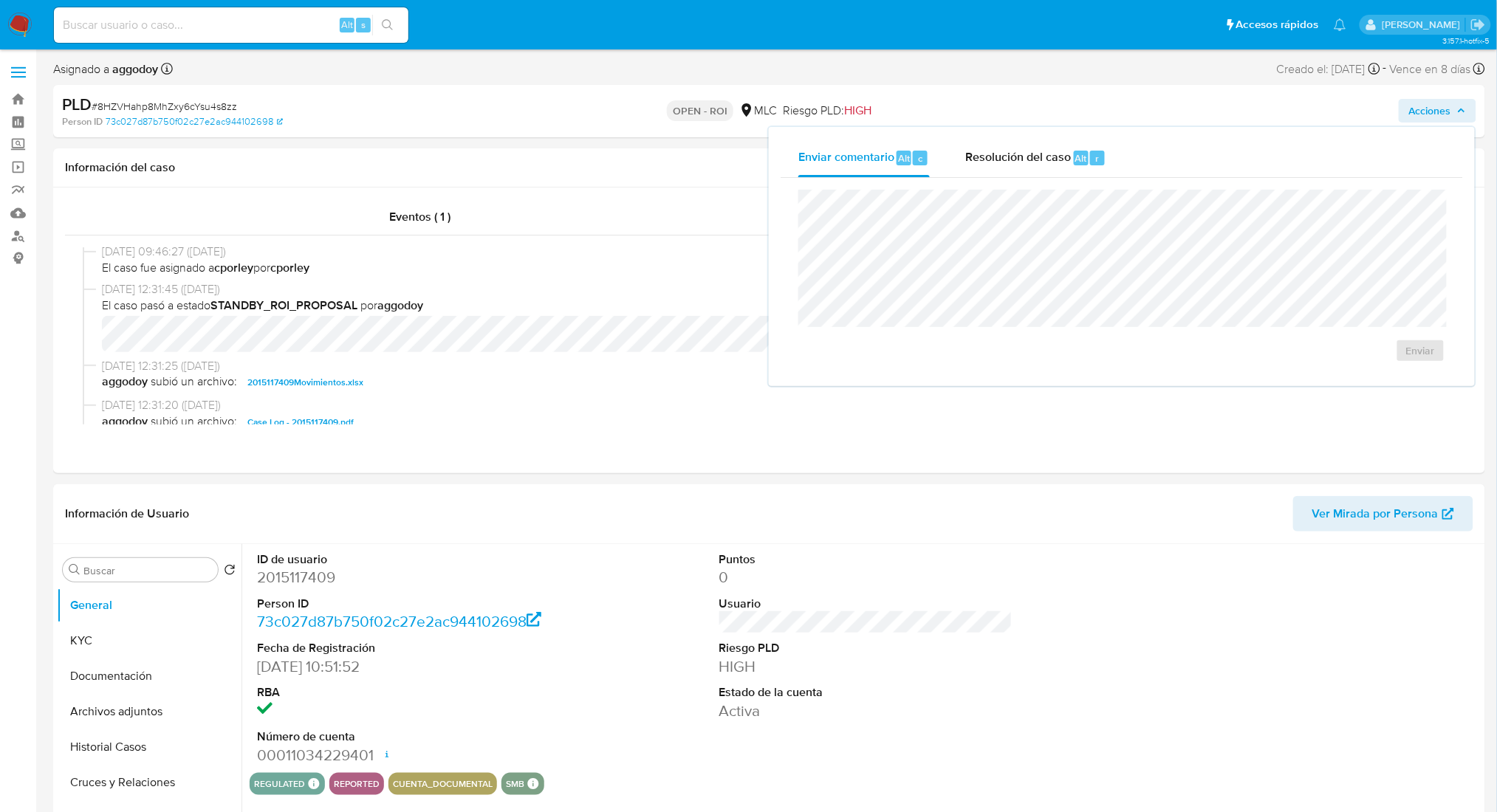
click at [987, 183] on div "Enviar" at bounding box center [1122, 276] width 682 height 196
drag, startPoint x: 997, startPoint y: 167, endPoint x: 995, endPoint y: 176, distance: 9.2
click at [997, 167] on div "Resolución del caso Alt r" at bounding box center [1035, 158] width 141 height 38
click at [1393, 357] on span "ROI" at bounding box center [1377, 365] width 73 height 33
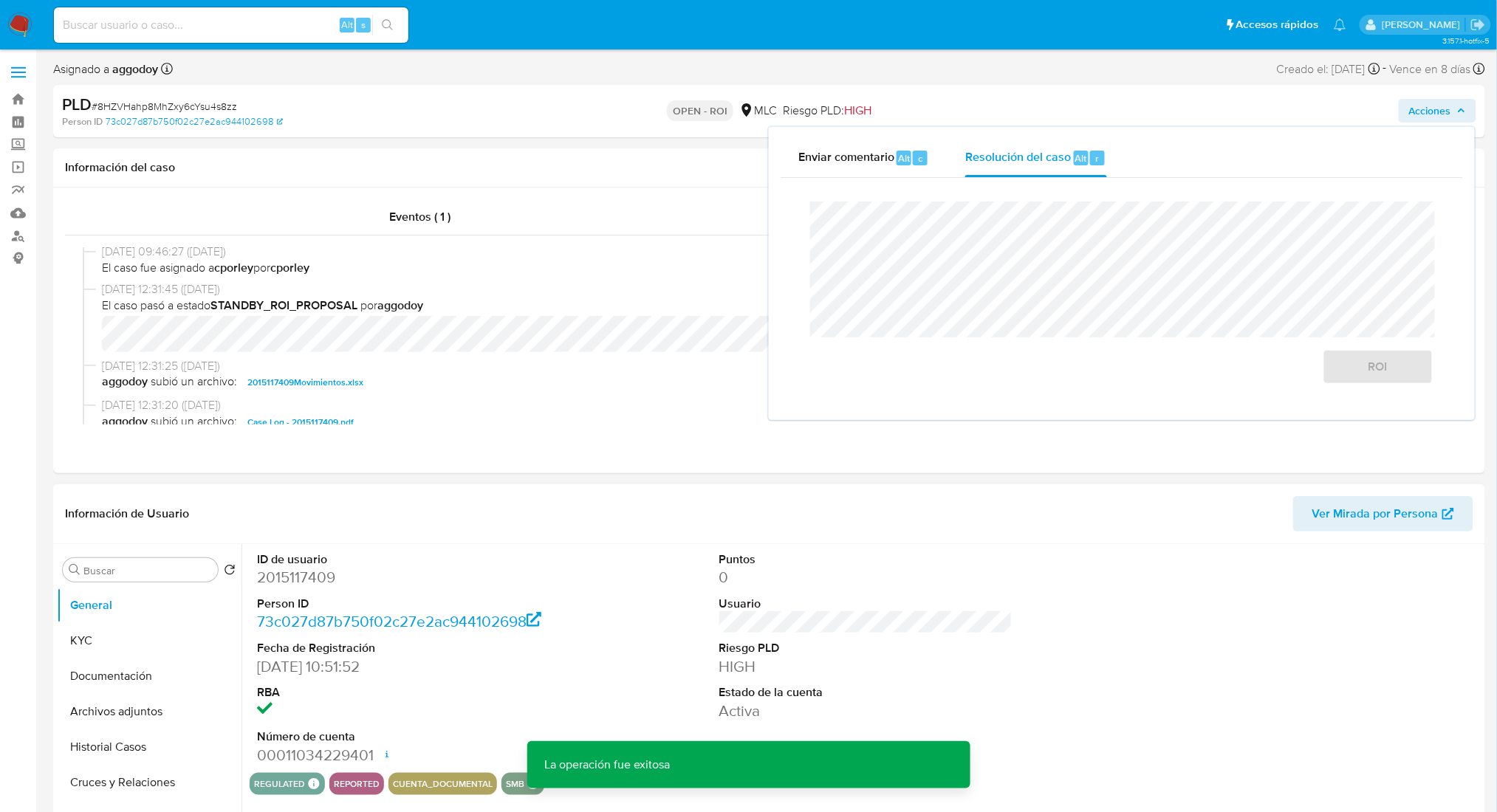
click at [323, 584] on dd "2015117409" at bounding box center [403, 578] width 293 height 21
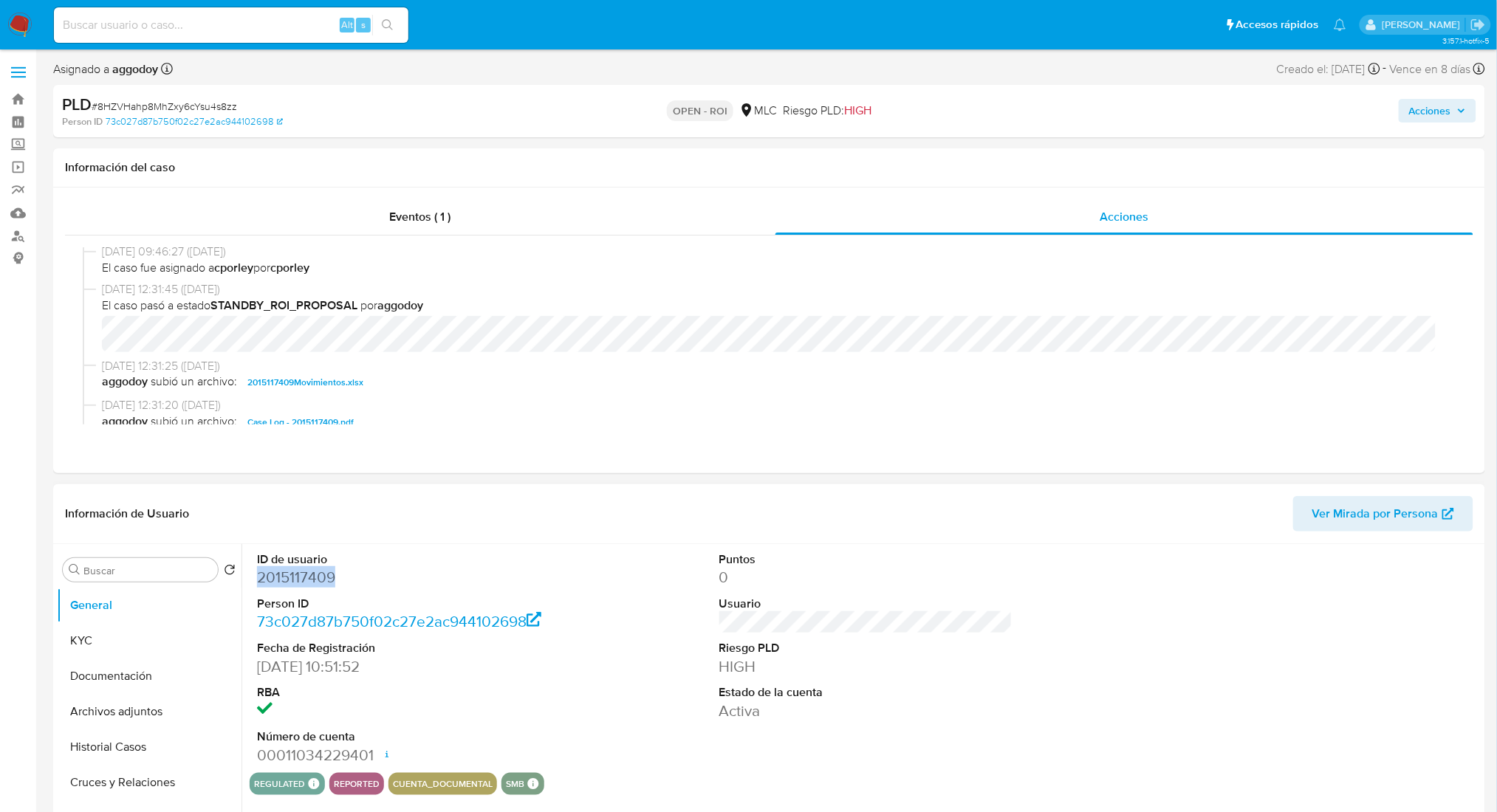
click at [323, 584] on dd "2015117409" at bounding box center [403, 578] width 293 height 21
copy dd "2015117409"
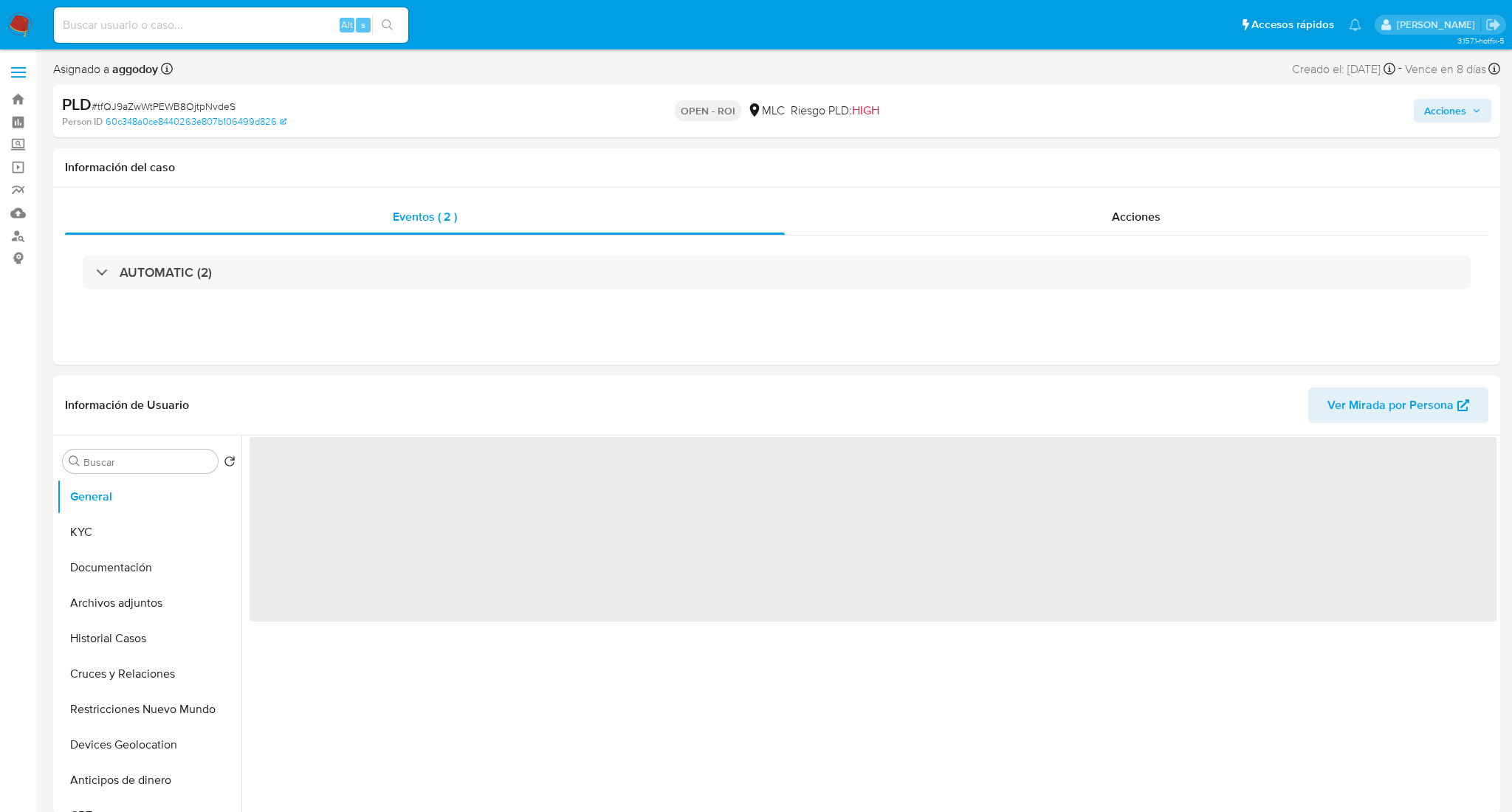
select select "10"
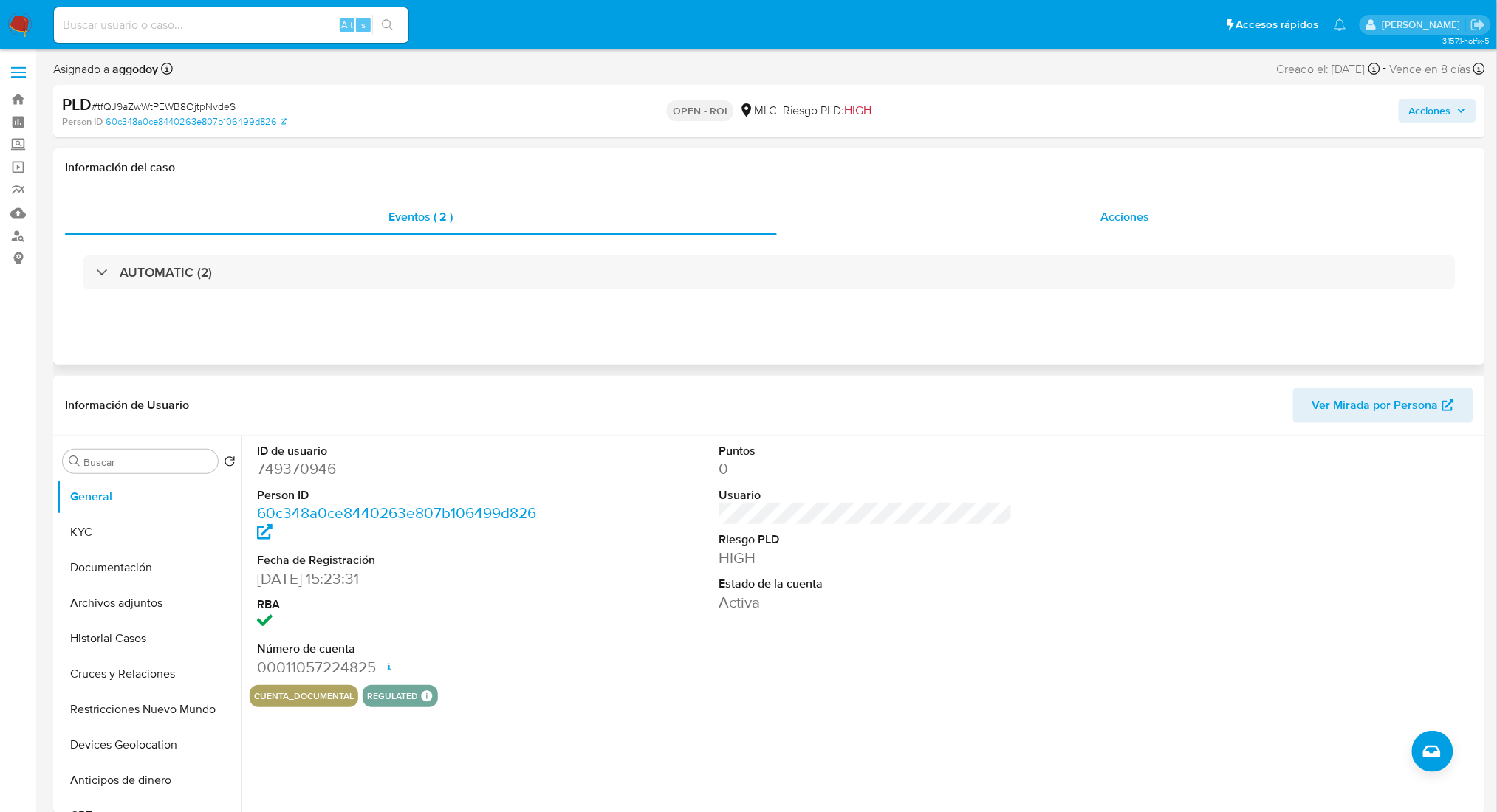
click at [1050, 214] on div "Acciones" at bounding box center [1126, 217] width 697 height 35
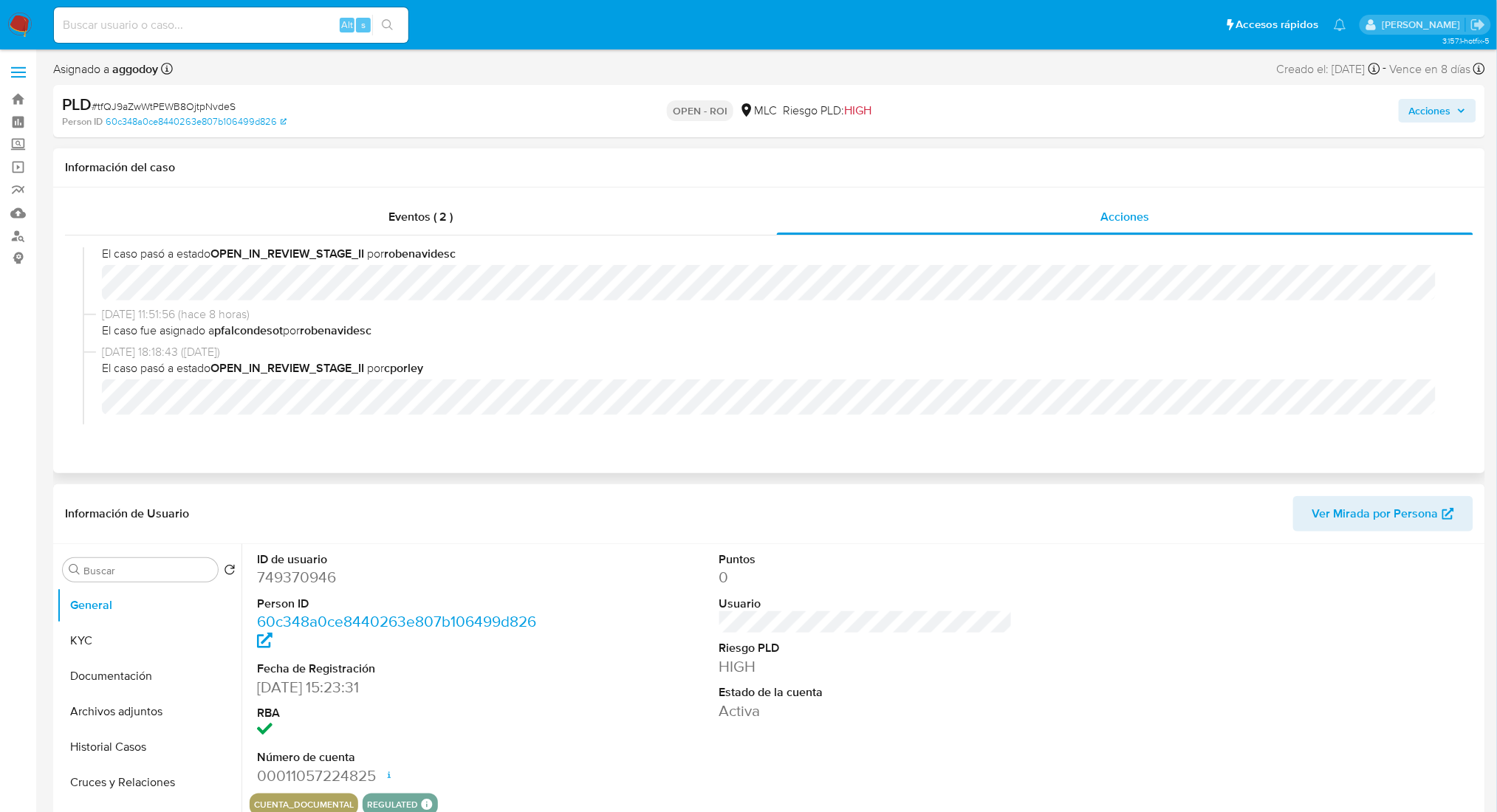
scroll to position [296, 0]
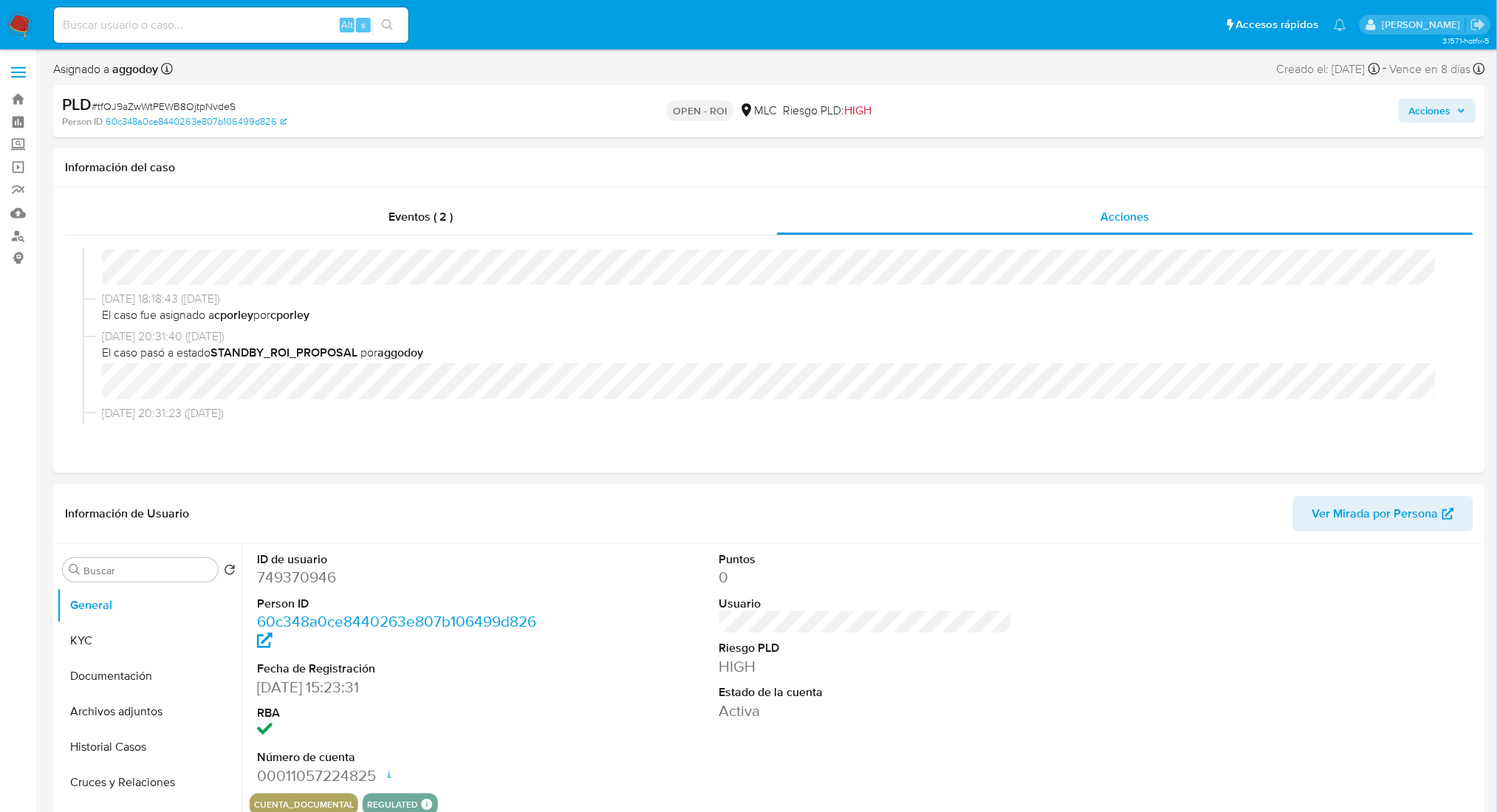
click at [1424, 123] on span "Acciones" at bounding box center [1430, 111] width 42 height 24
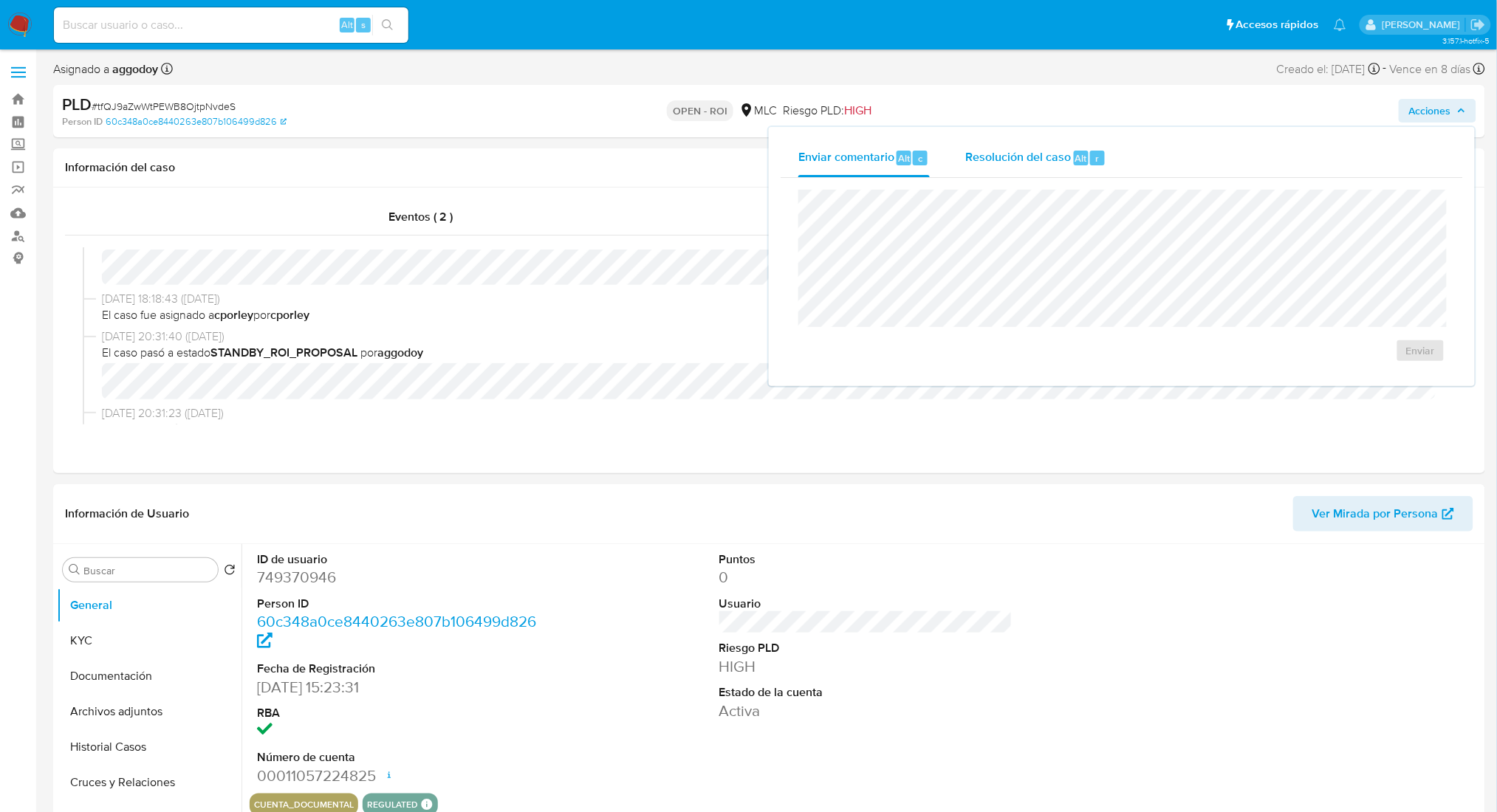
click at [1055, 179] on div "Enviar" at bounding box center [1122, 276] width 682 height 196
click at [1051, 154] on span "Resolución del caso" at bounding box center [1018, 157] width 105 height 17
click at [1379, 374] on span "ROI" at bounding box center [1377, 365] width 73 height 33
click at [312, 584] on dd "749370946" at bounding box center [403, 578] width 293 height 21
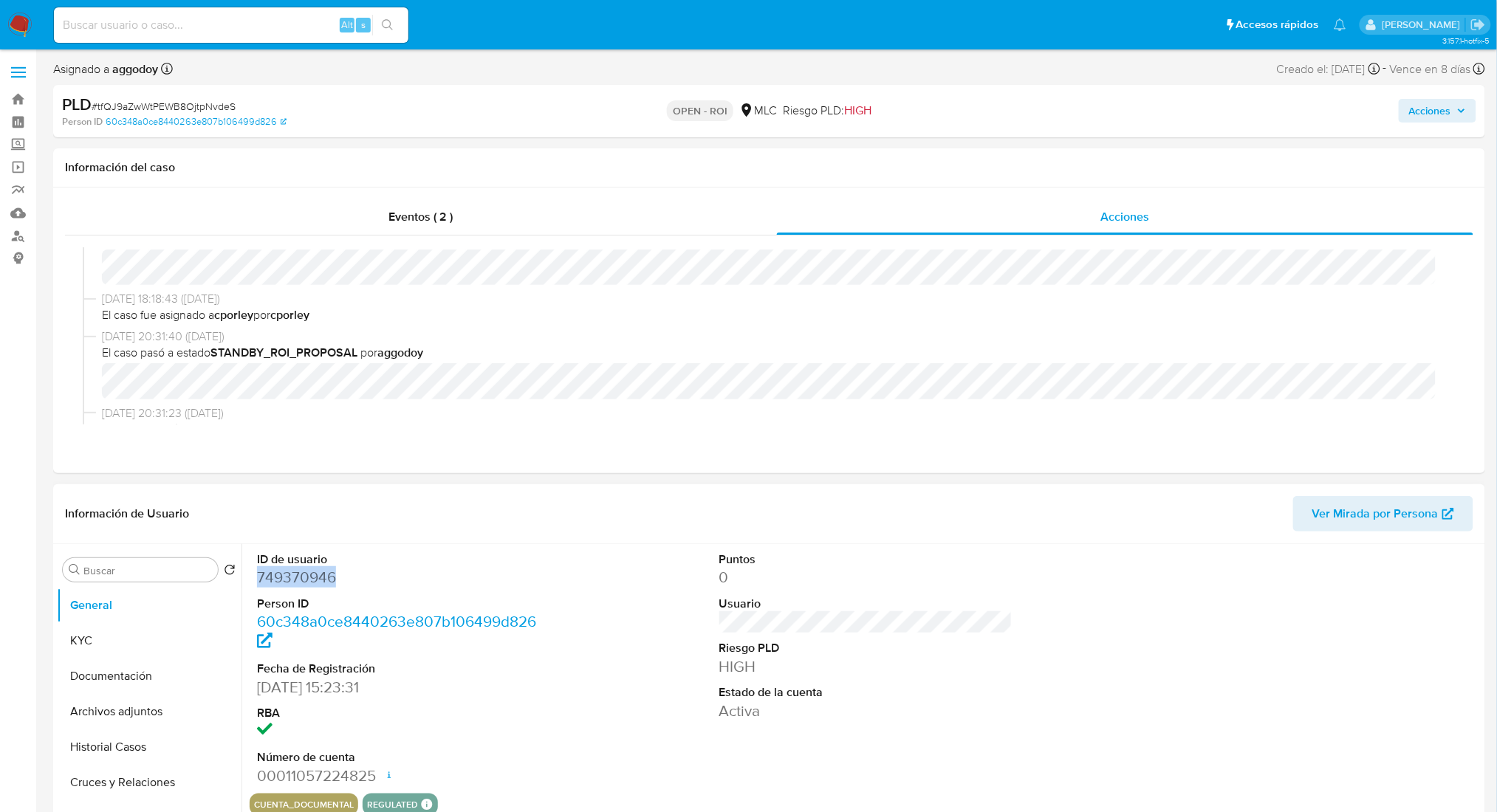
click at [312, 584] on dd "749370946" at bounding box center [403, 578] width 293 height 21
copy dd "749370946"
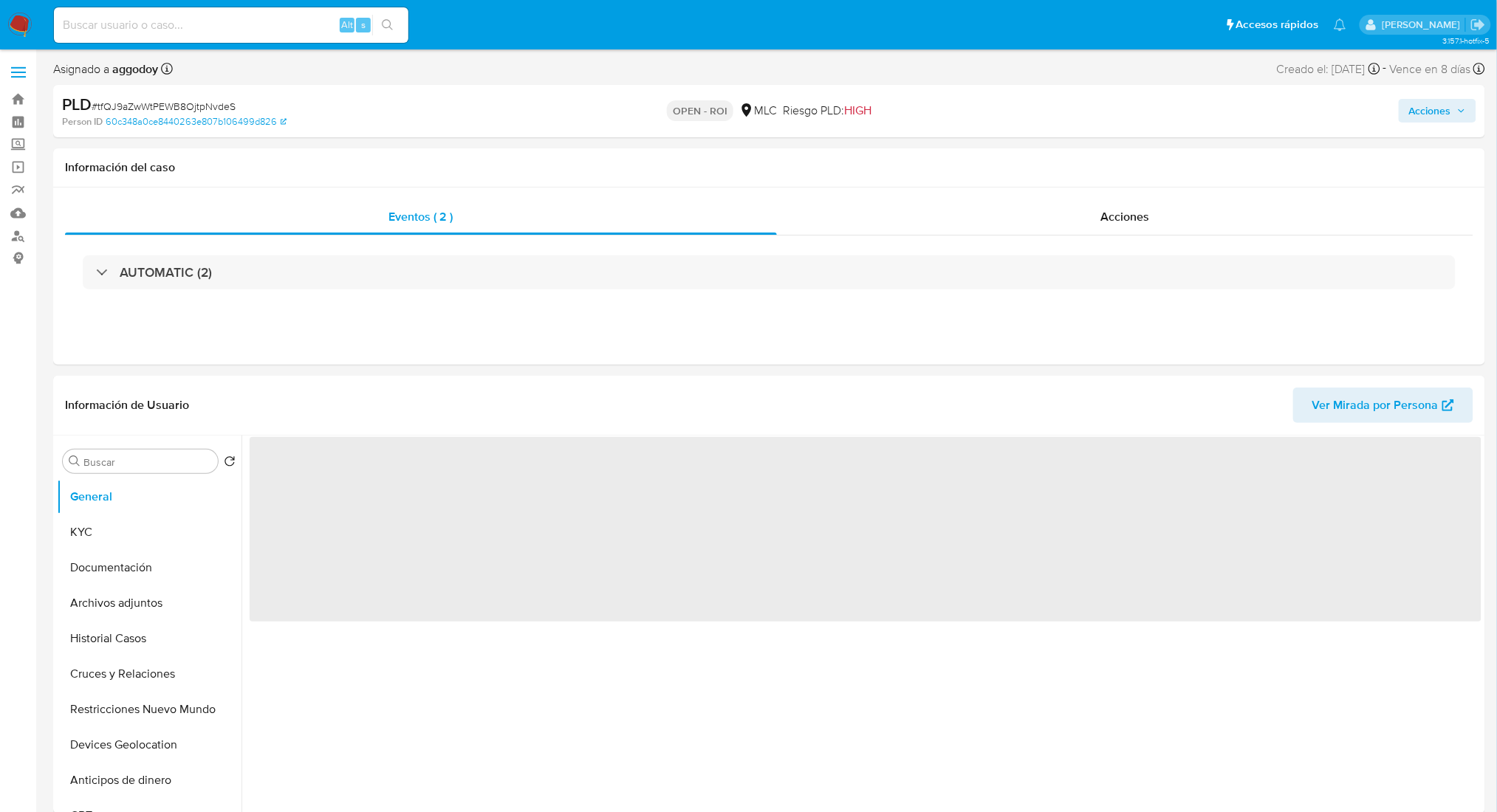
select select "10"
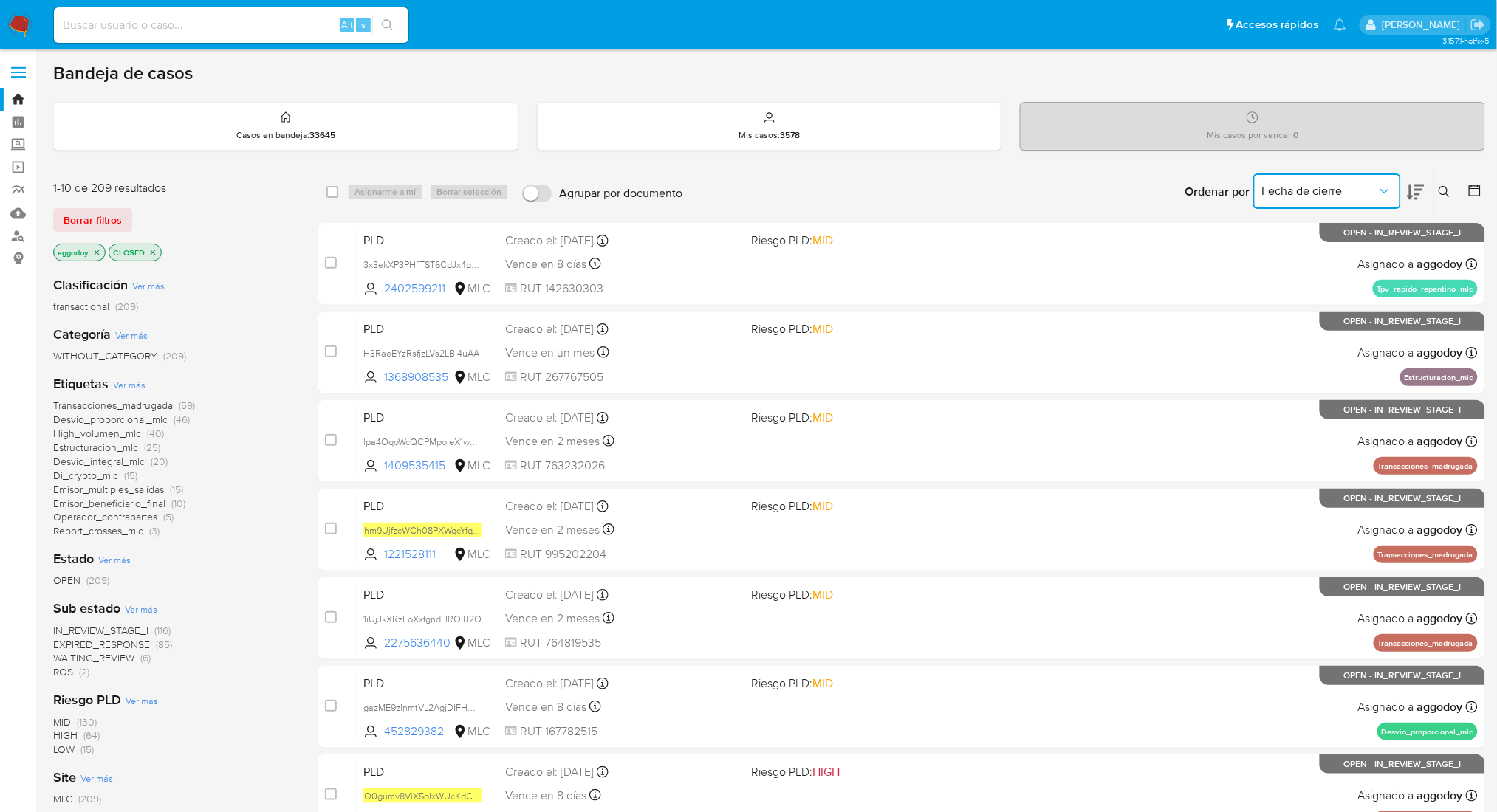
click at [1364, 200] on button "Fecha de cierre" at bounding box center [1326, 191] width 147 height 35
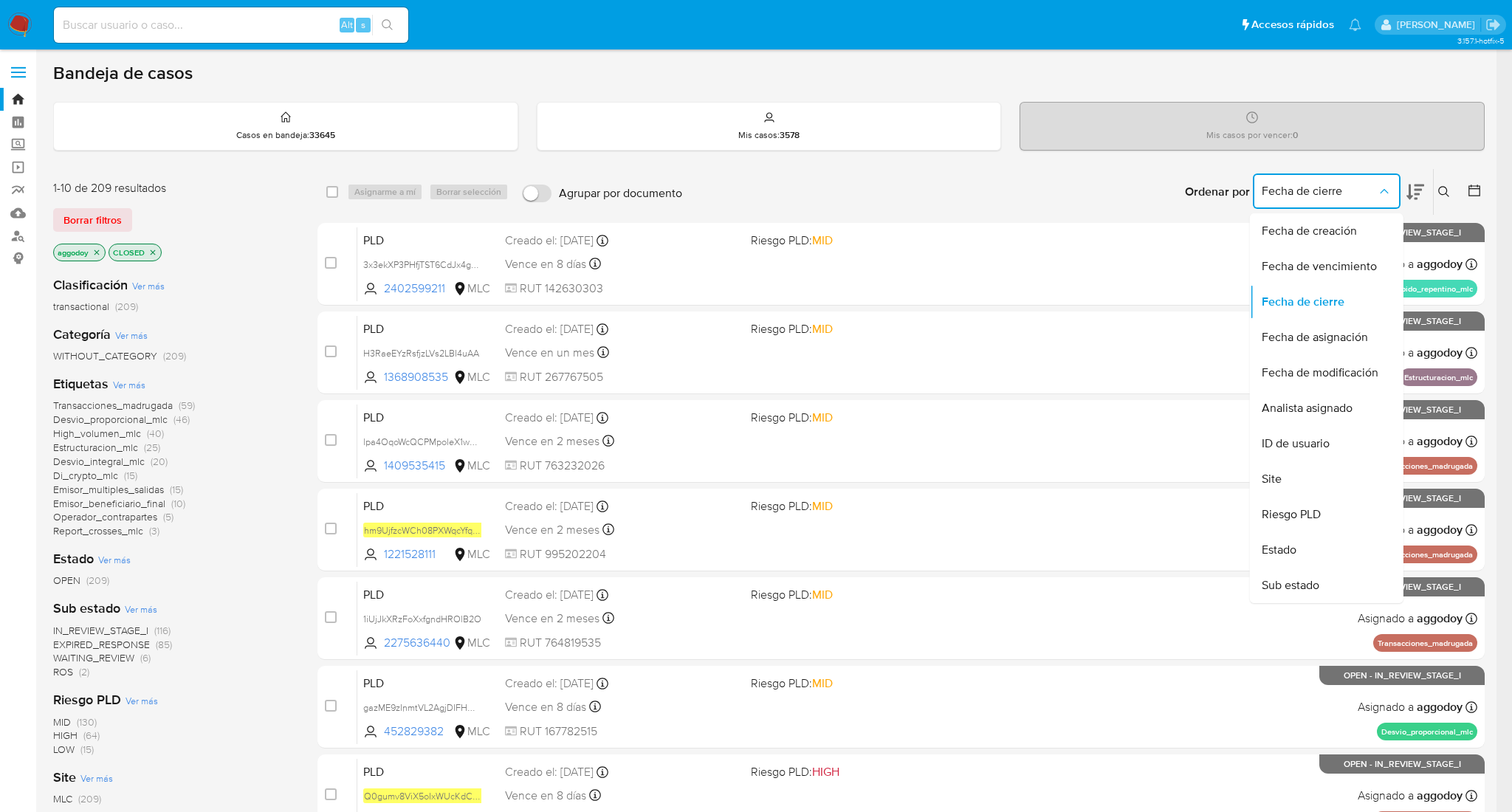
click at [1363, 198] on span "Fecha de cierre" at bounding box center [1319, 191] width 116 height 15
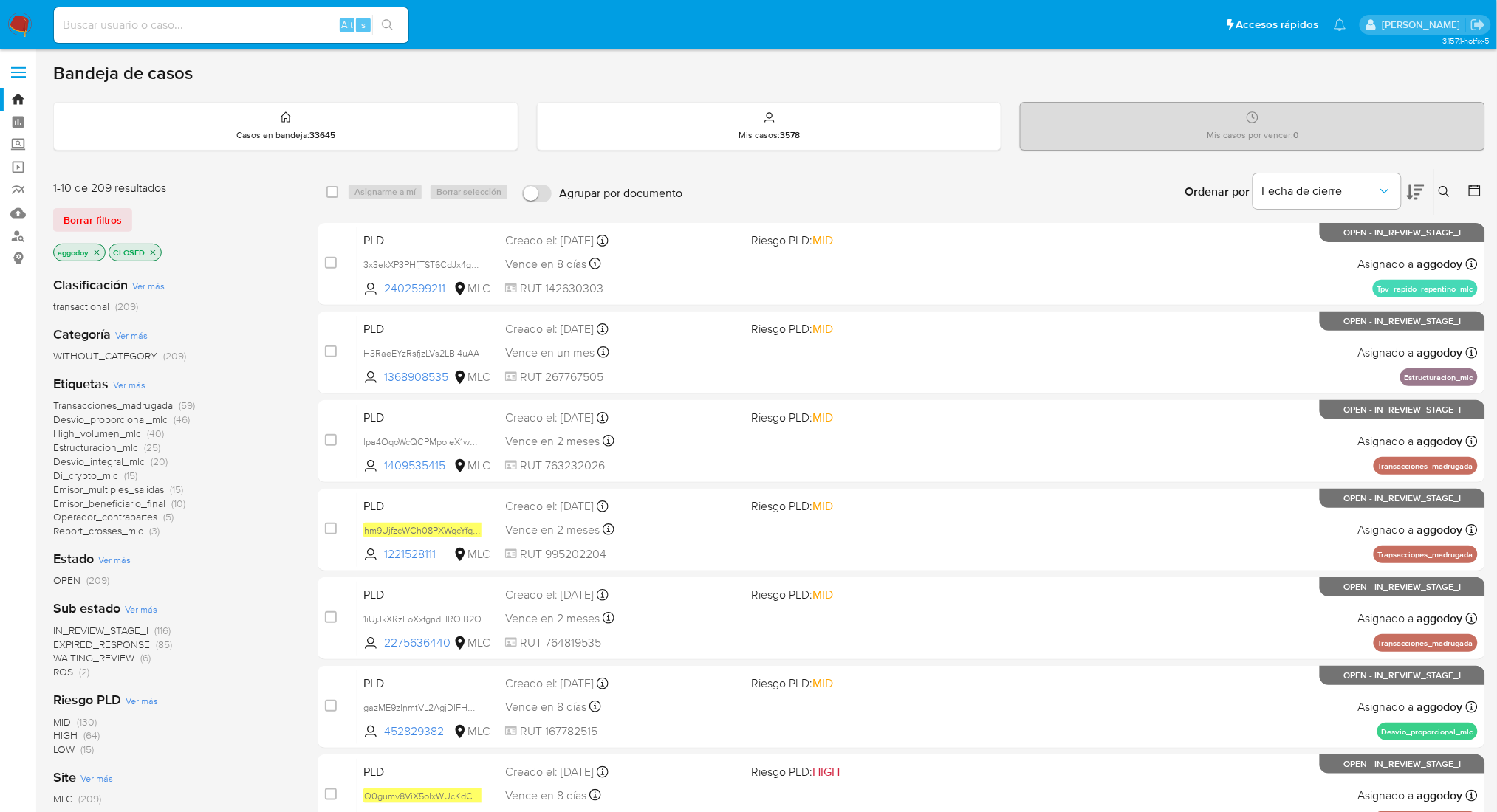
click at [155, 257] on p "CLOSED" at bounding box center [135, 253] width 52 height 16
click at [151, 253] on icon "close-filter" at bounding box center [153, 252] width 5 height 5
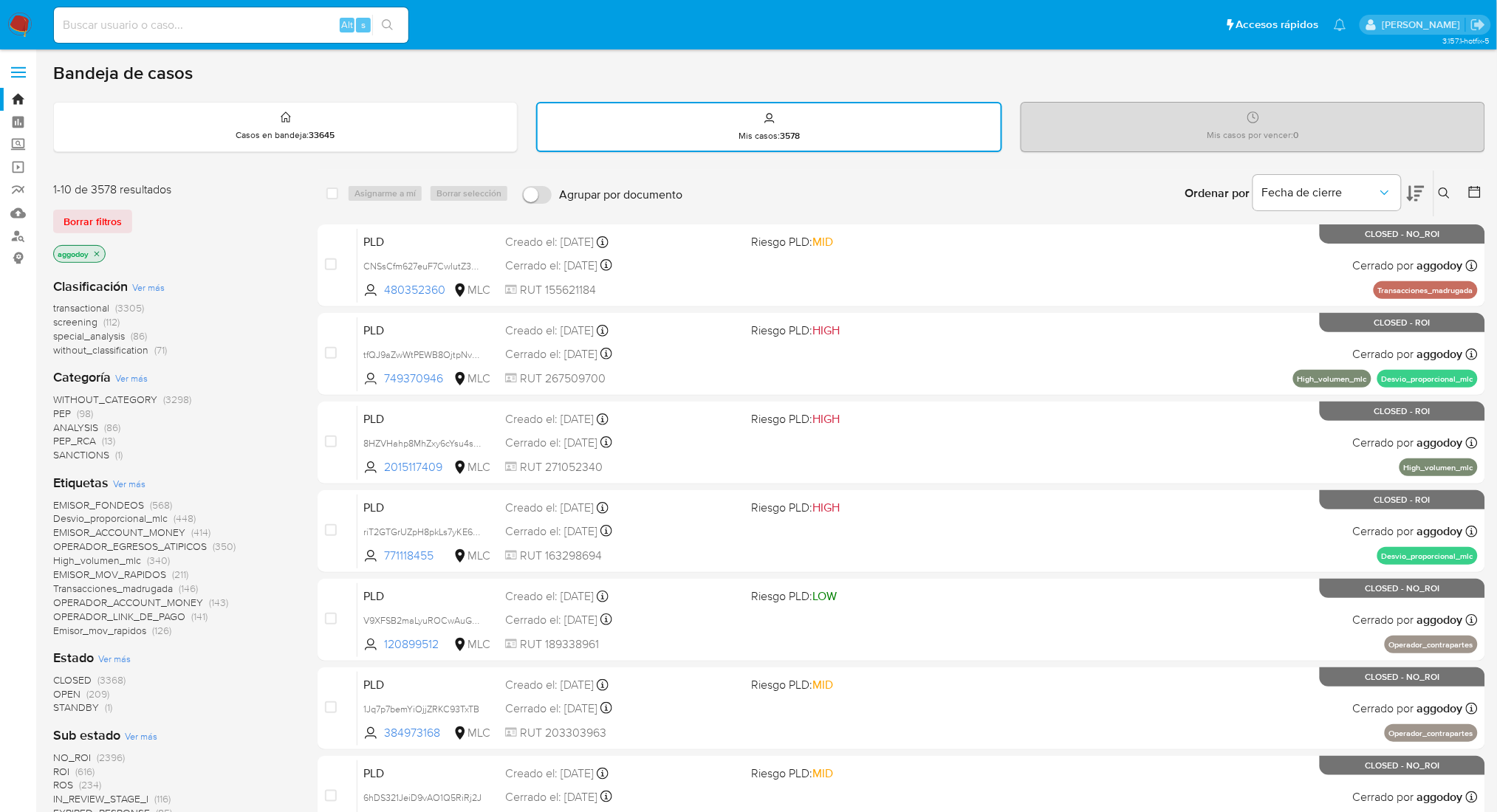
click at [85, 677] on span "CLOSED" at bounding box center [73, 680] width 38 height 15
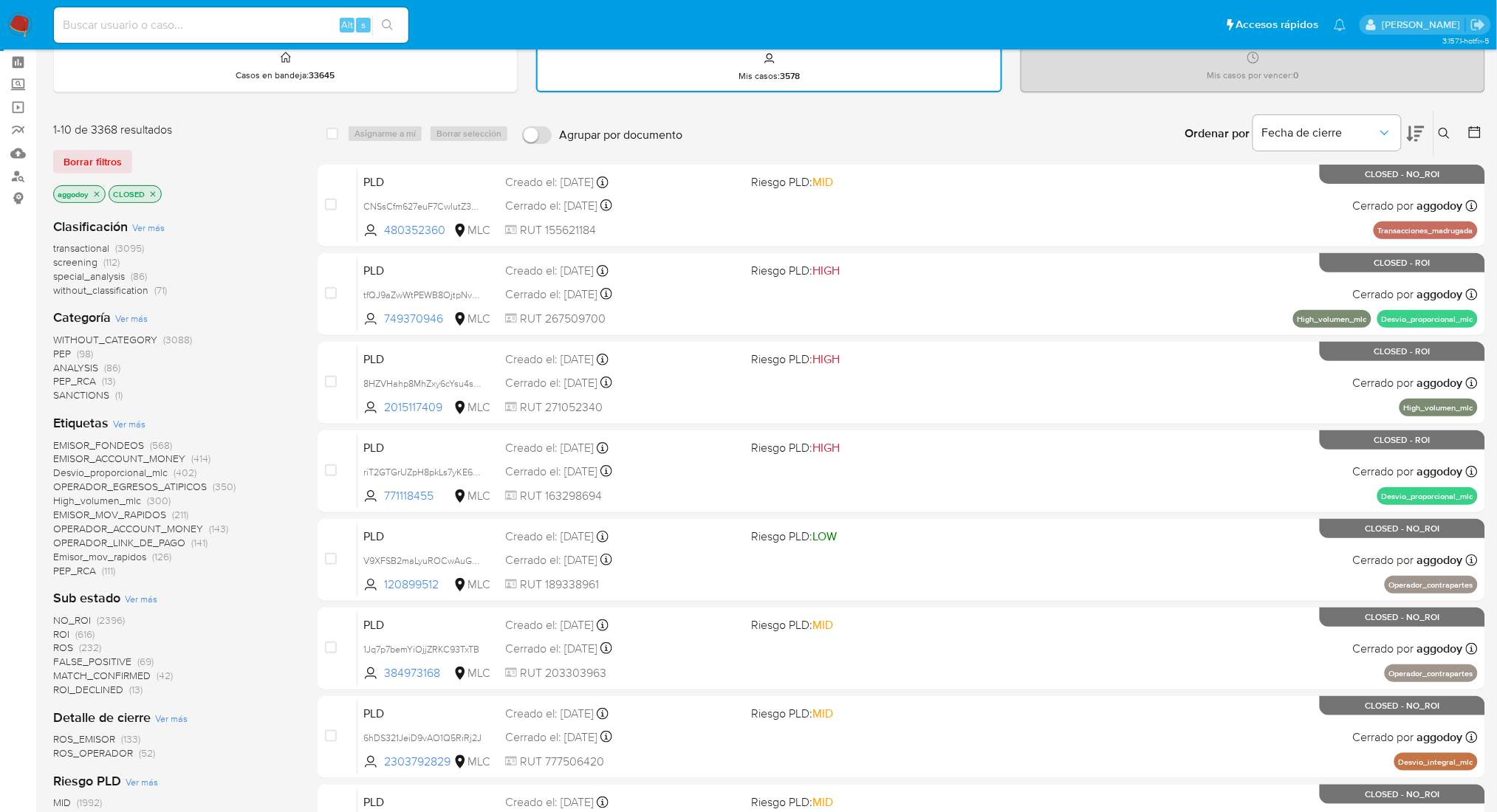
scroll to position [49, 0]
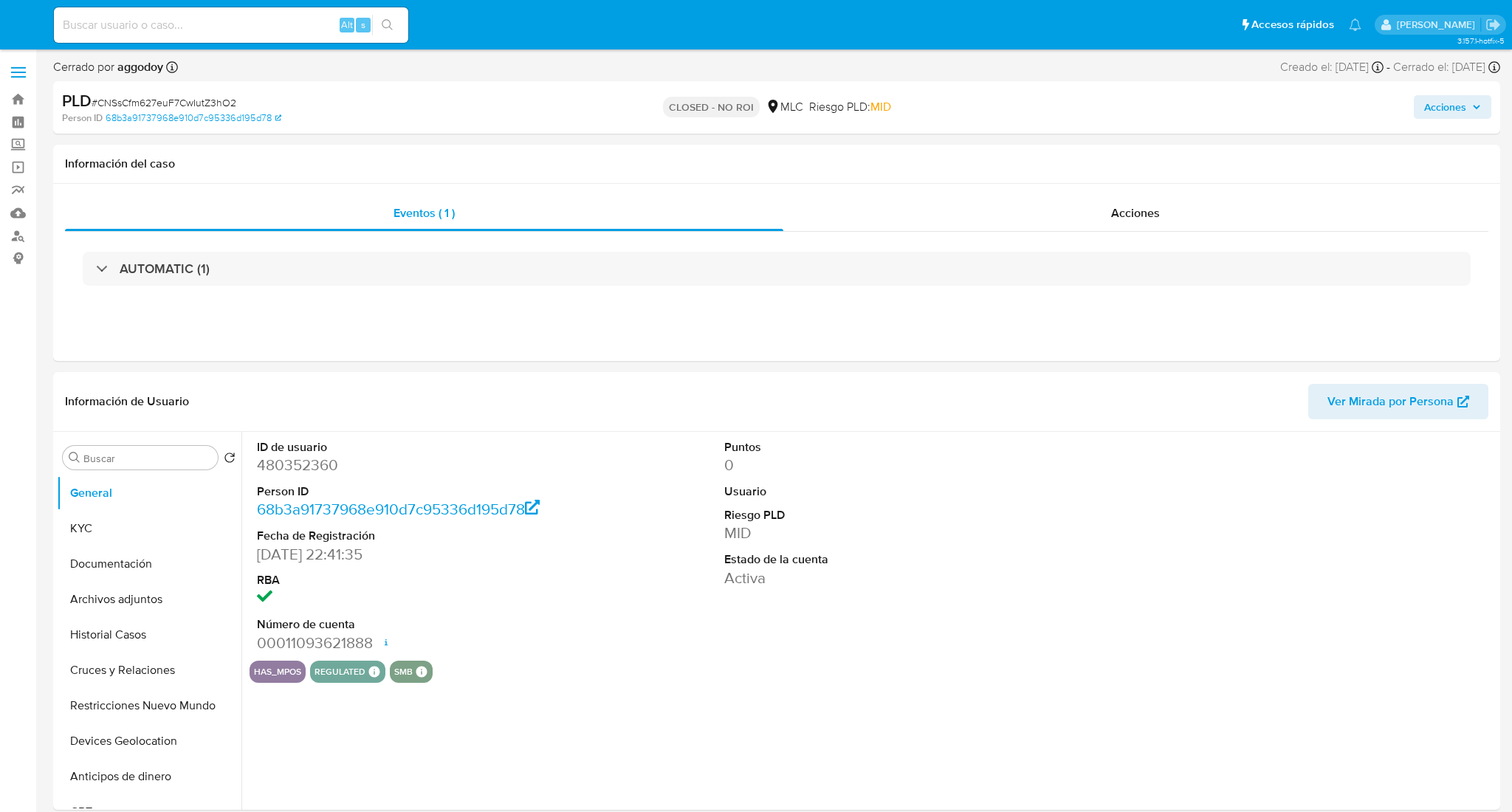
select select "10"
